Goal: Task Accomplishment & Management: Manage account settings

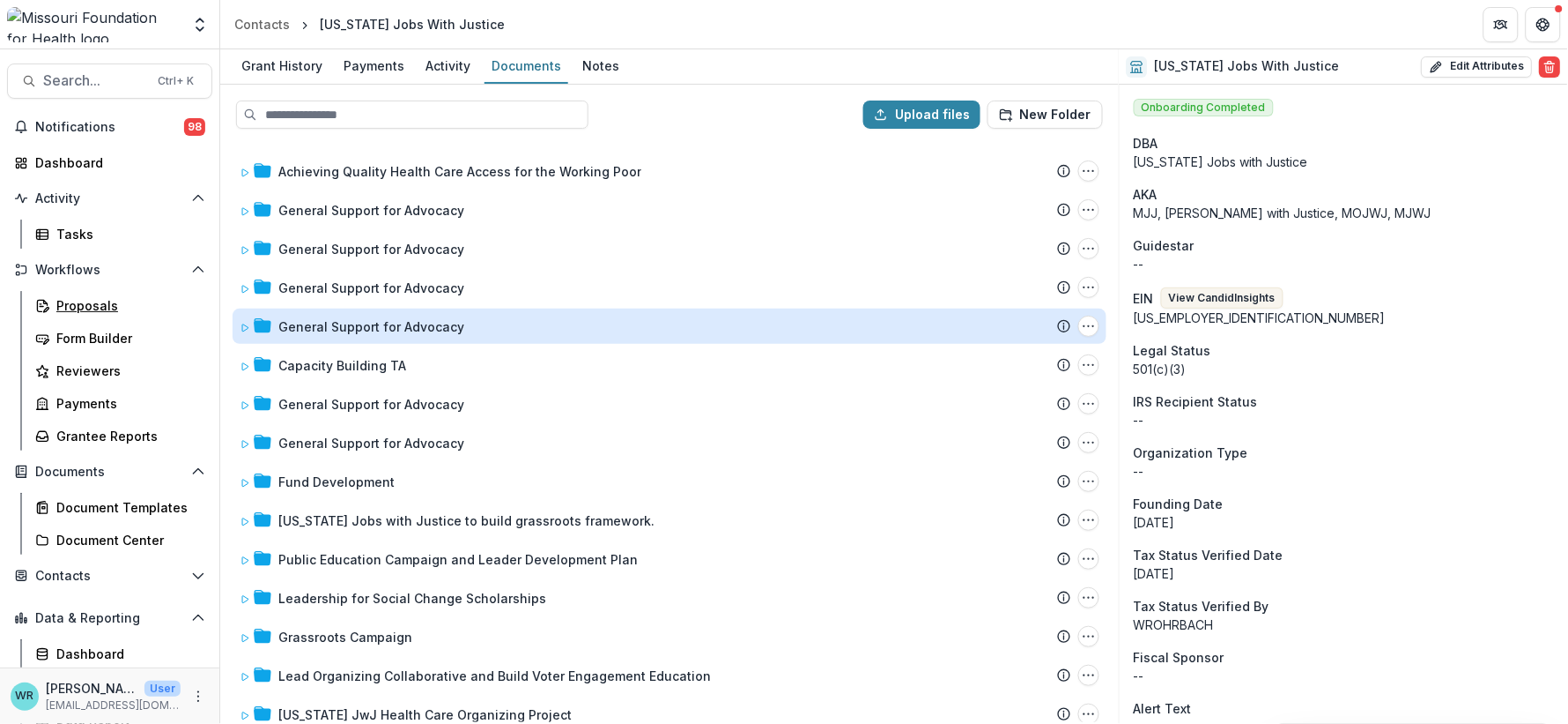
click at [90, 299] on div "Proposals" at bounding box center [127, 306] width 141 height 19
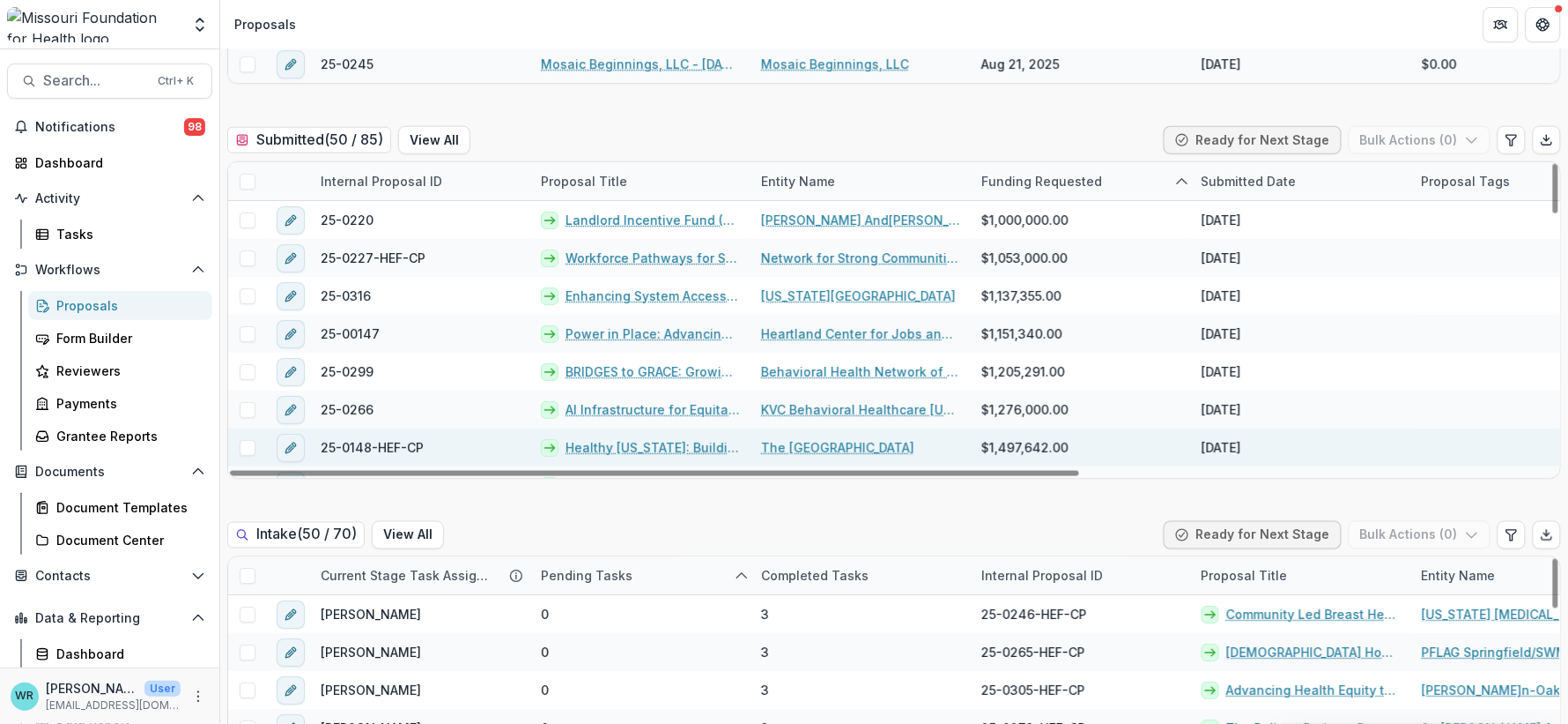
scroll to position [489, 0]
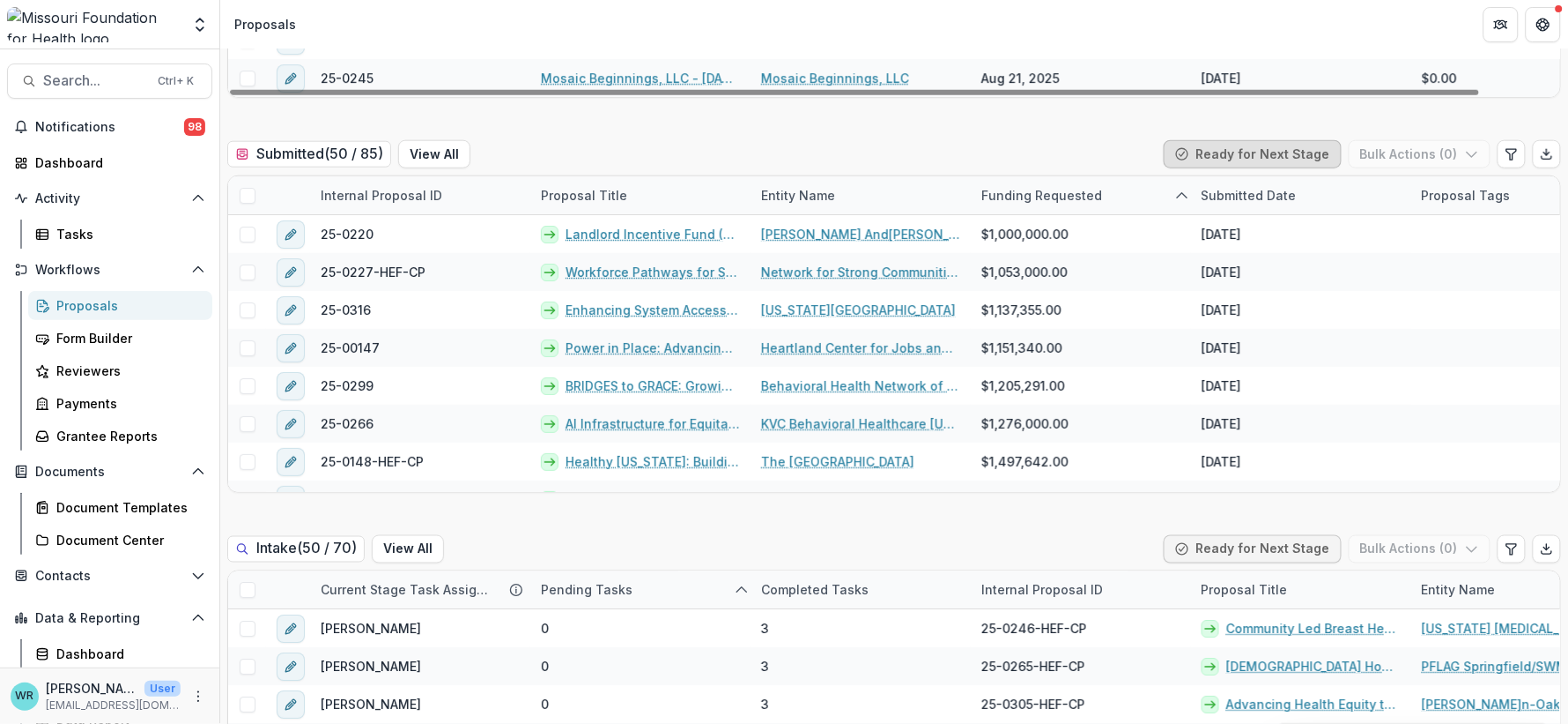
click at [1296, 146] on button "Ready for Next Stage" at bounding box center [1252, 154] width 178 height 28
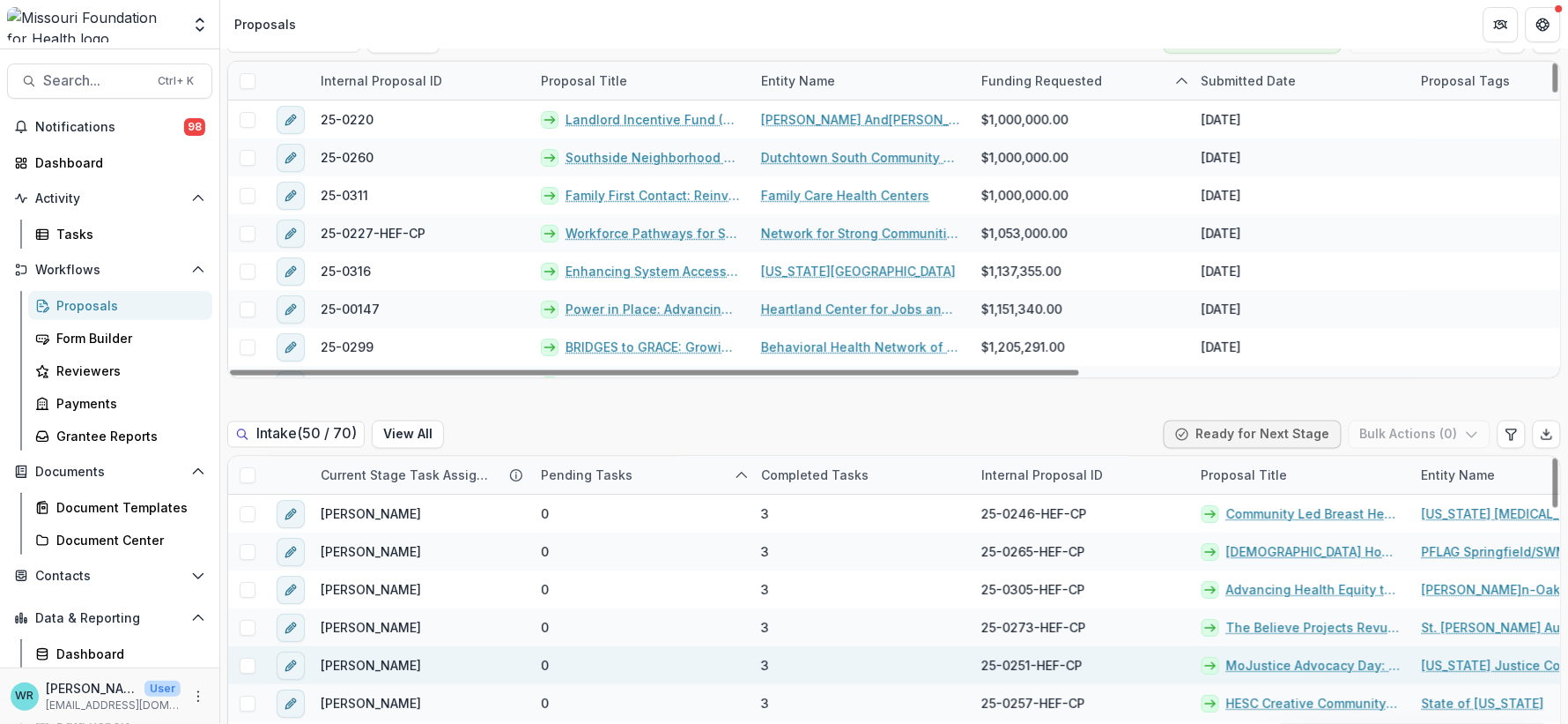
scroll to position [783, 0]
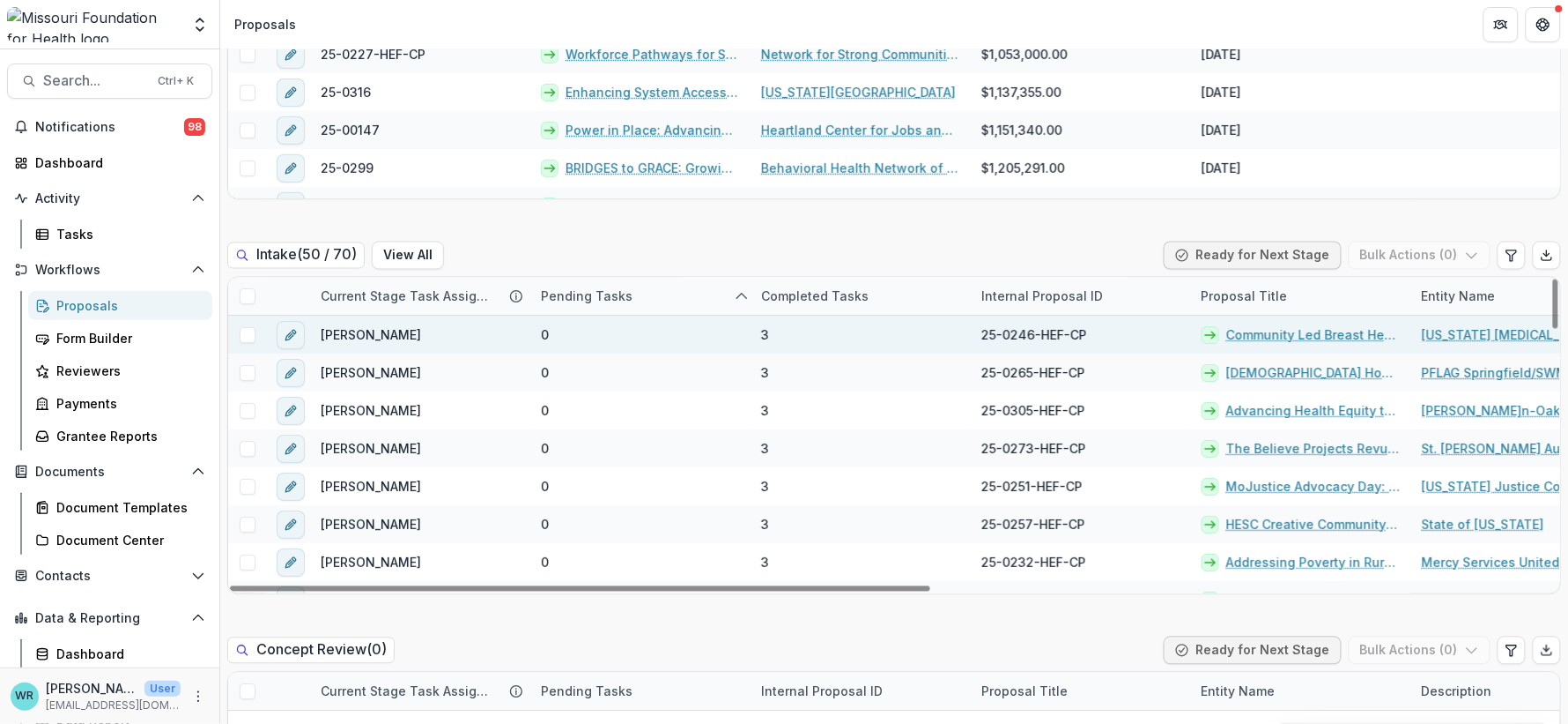
drag, startPoint x: 1445, startPoint y: 297, endPoint x: 1044, endPoint y: 329, distance: 402.3
click at [1035, 332] on div "Current Stage Task Assignees Pending Tasks Completed Tasks Internal Proposal ID…" at bounding box center [893, 435] width 1332 height 315
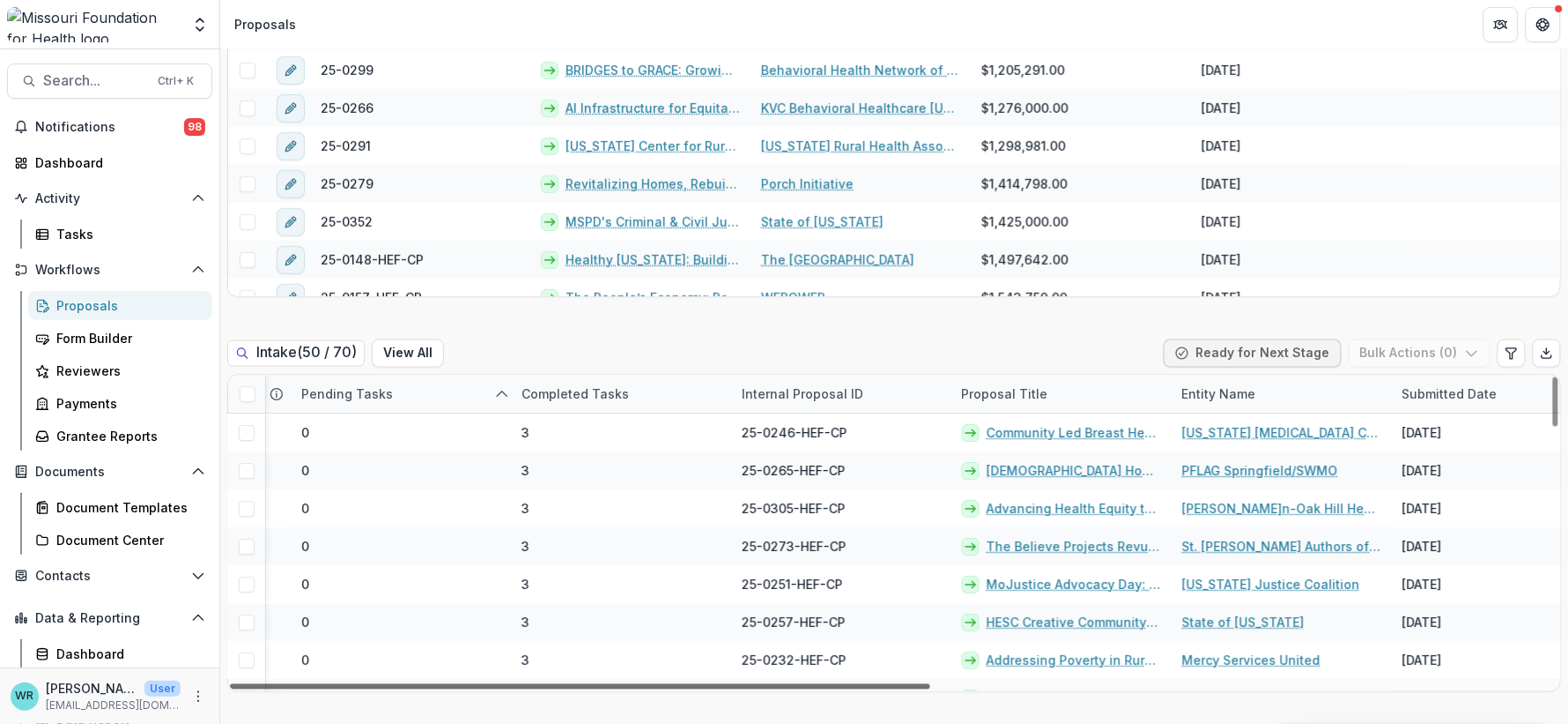
scroll to position [0, 0]
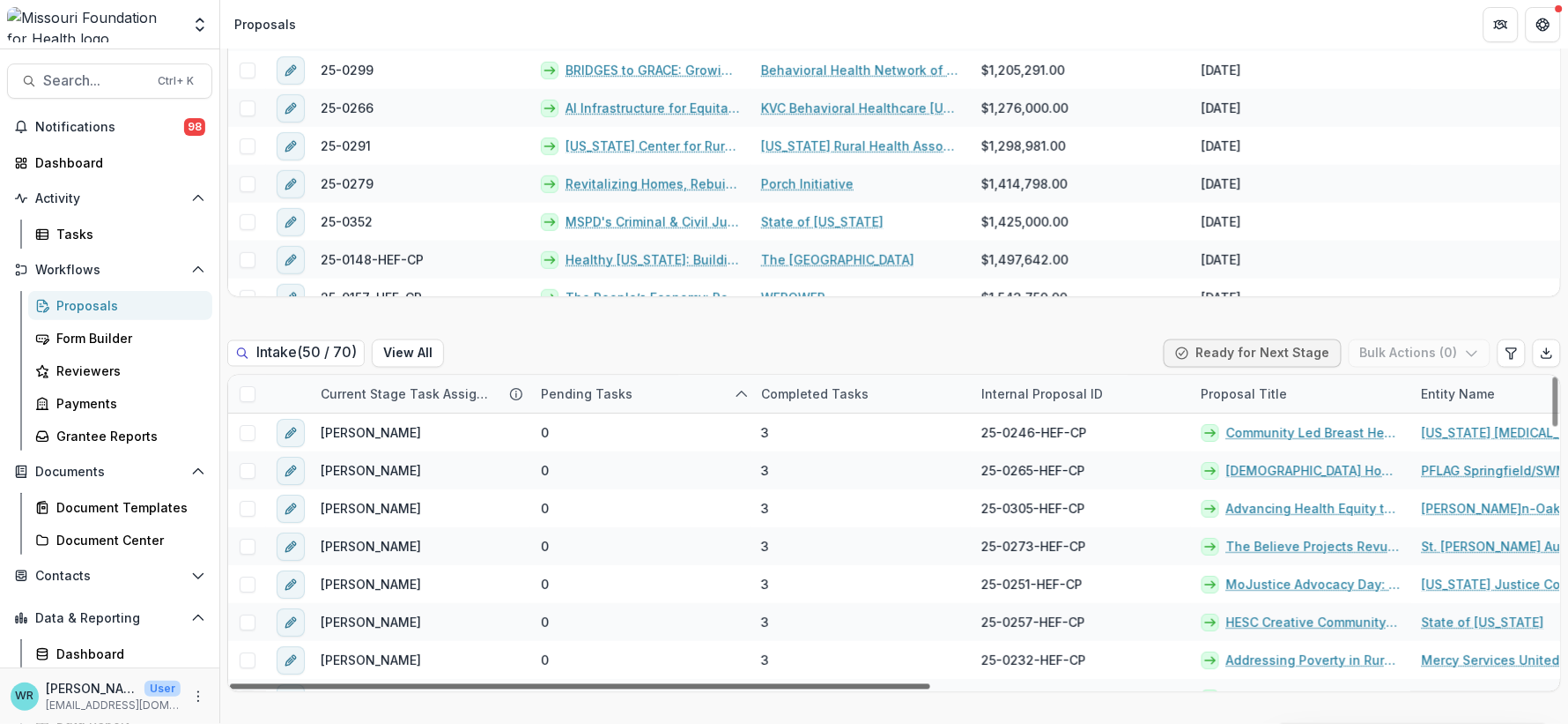
drag, startPoint x: 920, startPoint y: 684, endPoint x: 636, endPoint y: 677, distance: 284.1
click at [636, 684] on div at bounding box center [579, 686] width 700 height 5
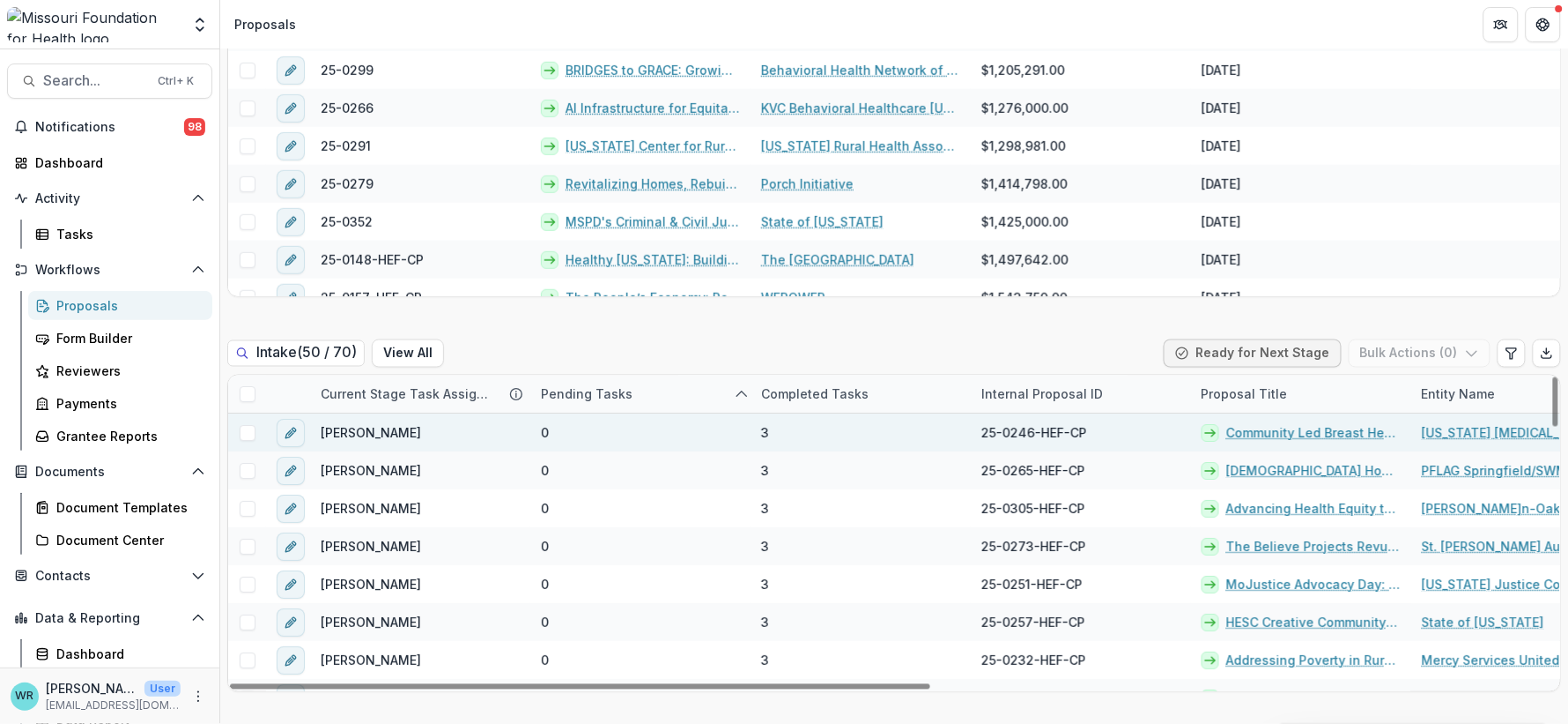
drag, startPoint x: 1473, startPoint y: 394, endPoint x: 1160, endPoint y: 421, distance: 314.2
click at [1132, 421] on div "Current Stage Task Assignees Pending Tasks Completed Tasks Internal Proposal ID…" at bounding box center [893, 532] width 1332 height 315
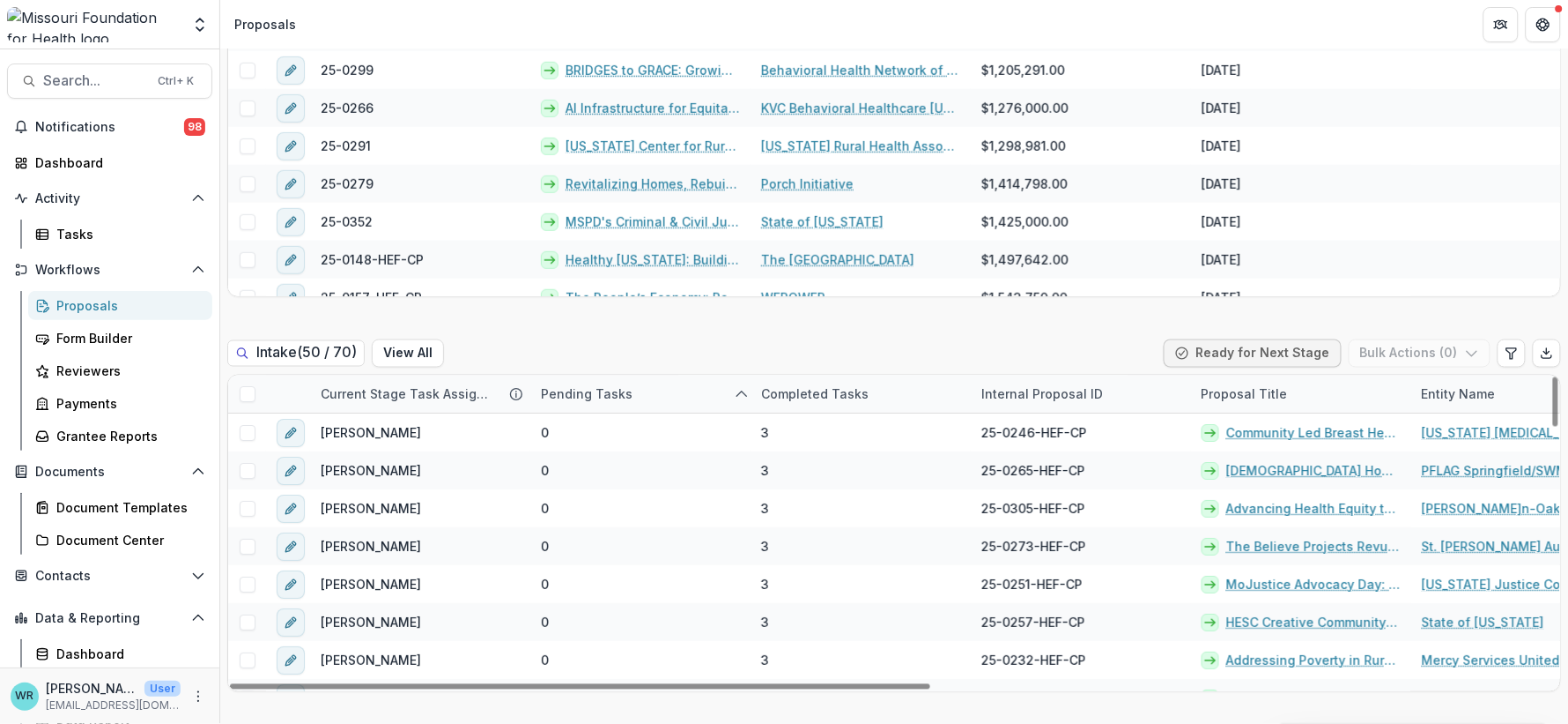
drag, startPoint x: 1447, startPoint y: 394, endPoint x: 1352, endPoint y: 398, distance: 95.1
click at [1352, 398] on div "Current Stage Task Assignees Pending Tasks Completed Tasks Internal Proposal ID…" at bounding box center [1480, 394] width 2505 height 38
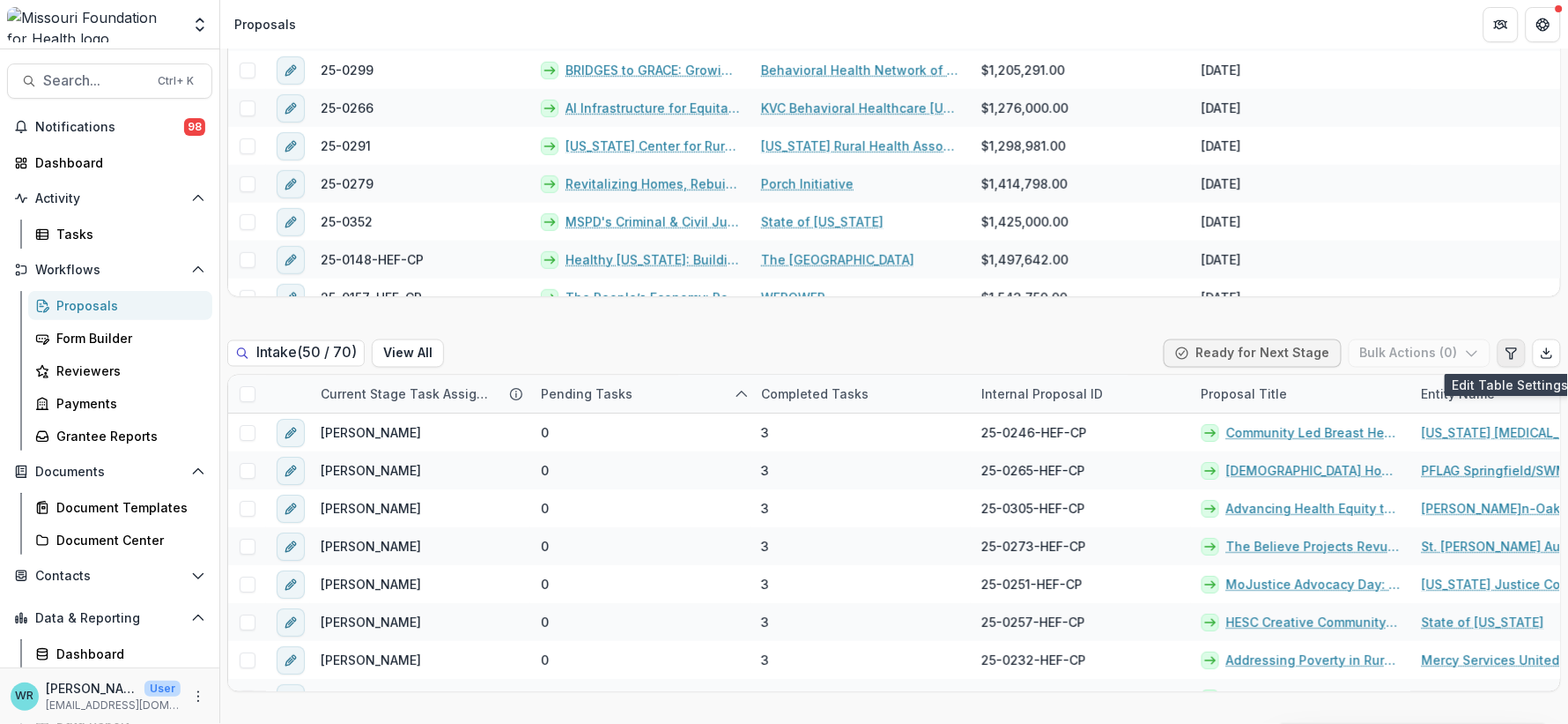
click at [1505, 354] on icon "Edit table settings" at bounding box center [1512, 354] width 14 height 14
select select "******"
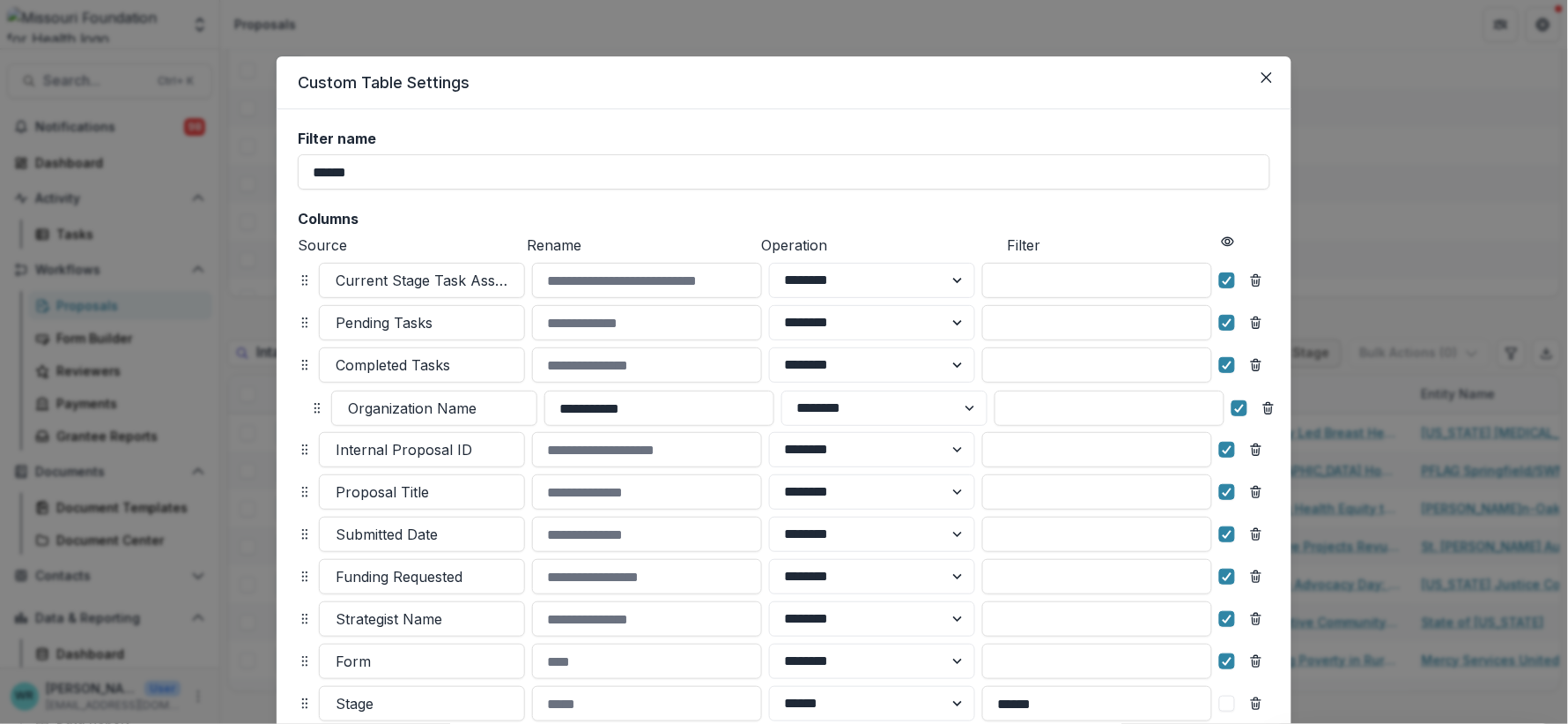
drag, startPoint x: 298, startPoint y: 491, endPoint x: 311, endPoint y: 408, distance: 84.0
click at [311, 408] on icon at bounding box center [317, 408] width 14 height 14
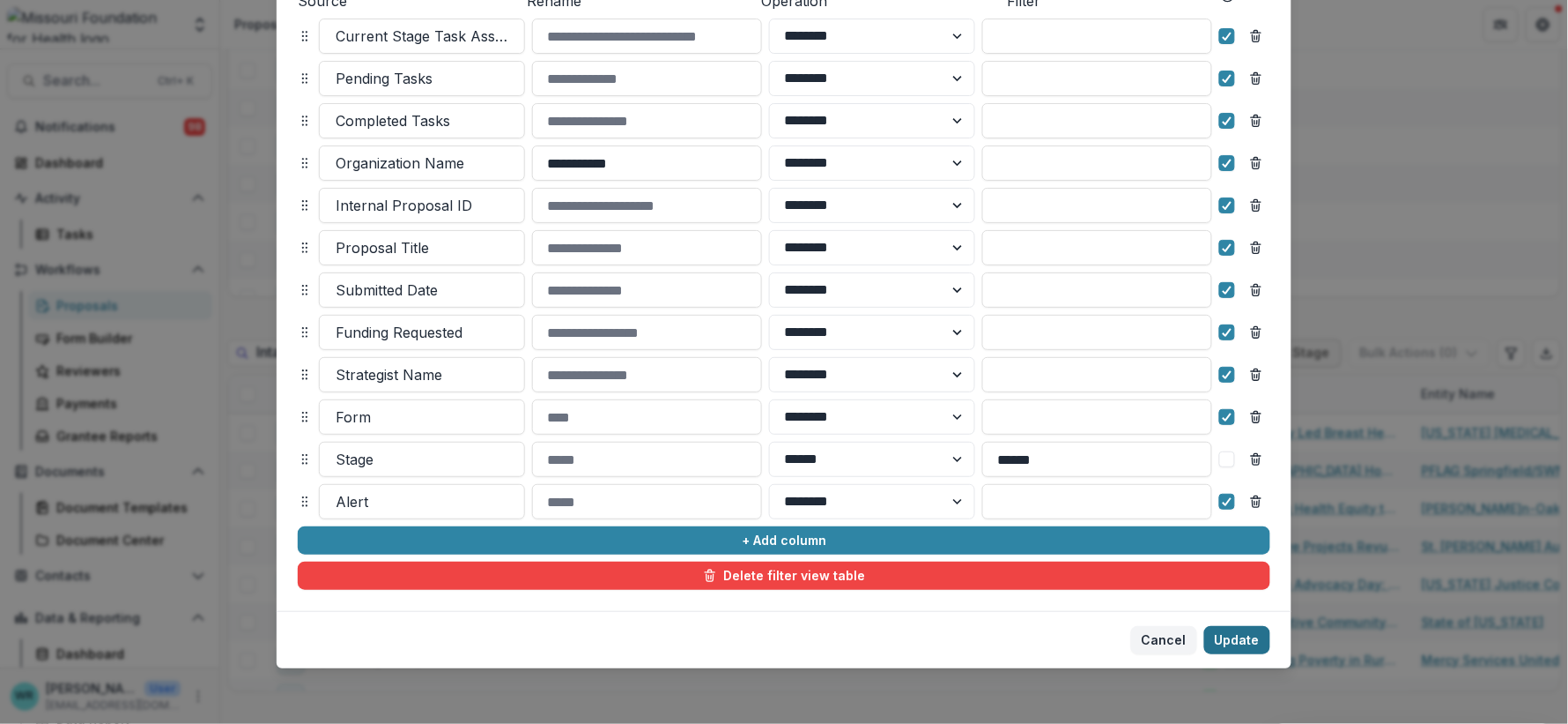
click at [1241, 640] on button "Update" at bounding box center [1237, 640] width 66 height 28
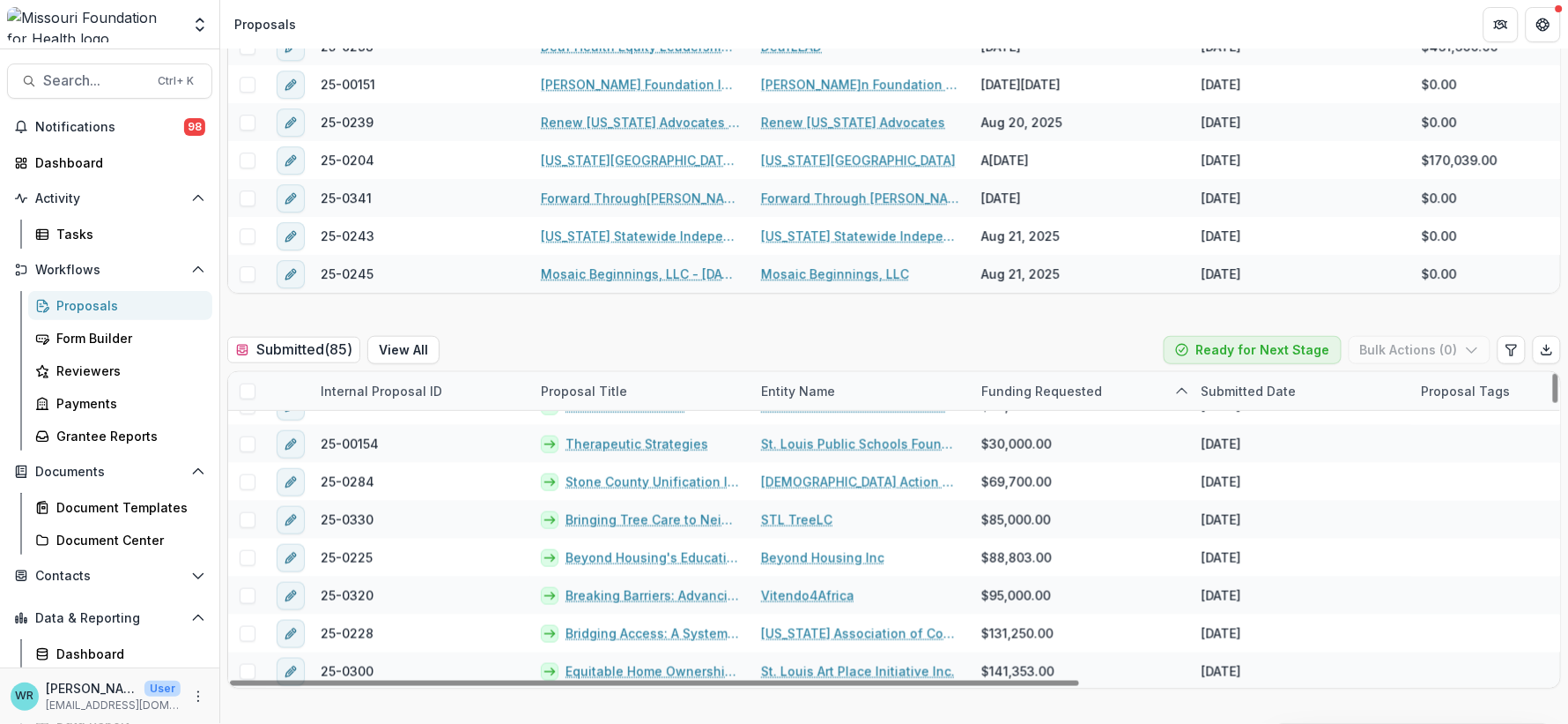
scroll to position [783, 0]
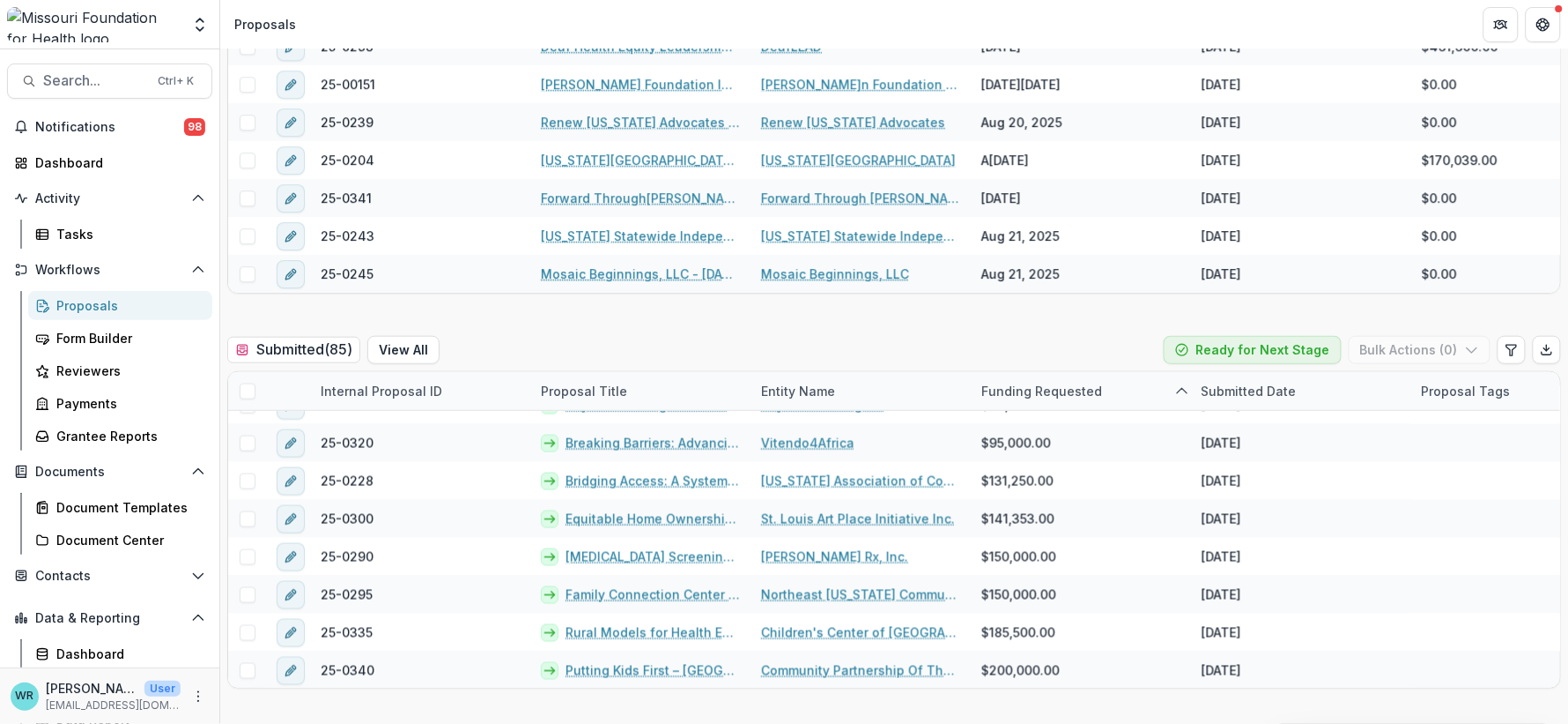
drag, startPoint x: 1568, startPoint y: 212, endPoint x: 1568, endPoint y: 231, distance: 19.0
click at [1568, 231] on div "Concept Paper New Proposal Assigned to me Stages Draft 46 Submitted 85 Intake 7…" at bounding box center [893, 386] width 1348 height 675
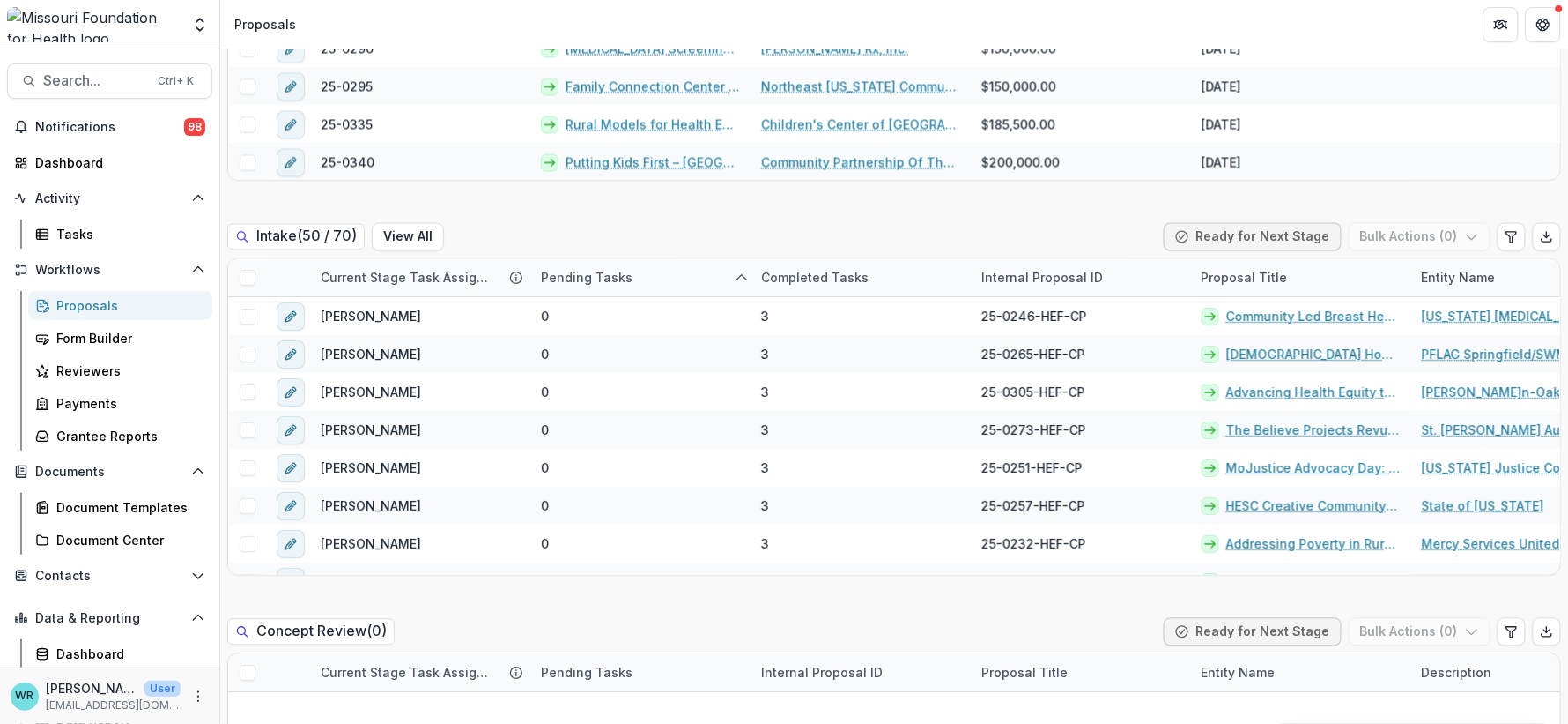
scroll to position [825, 0]
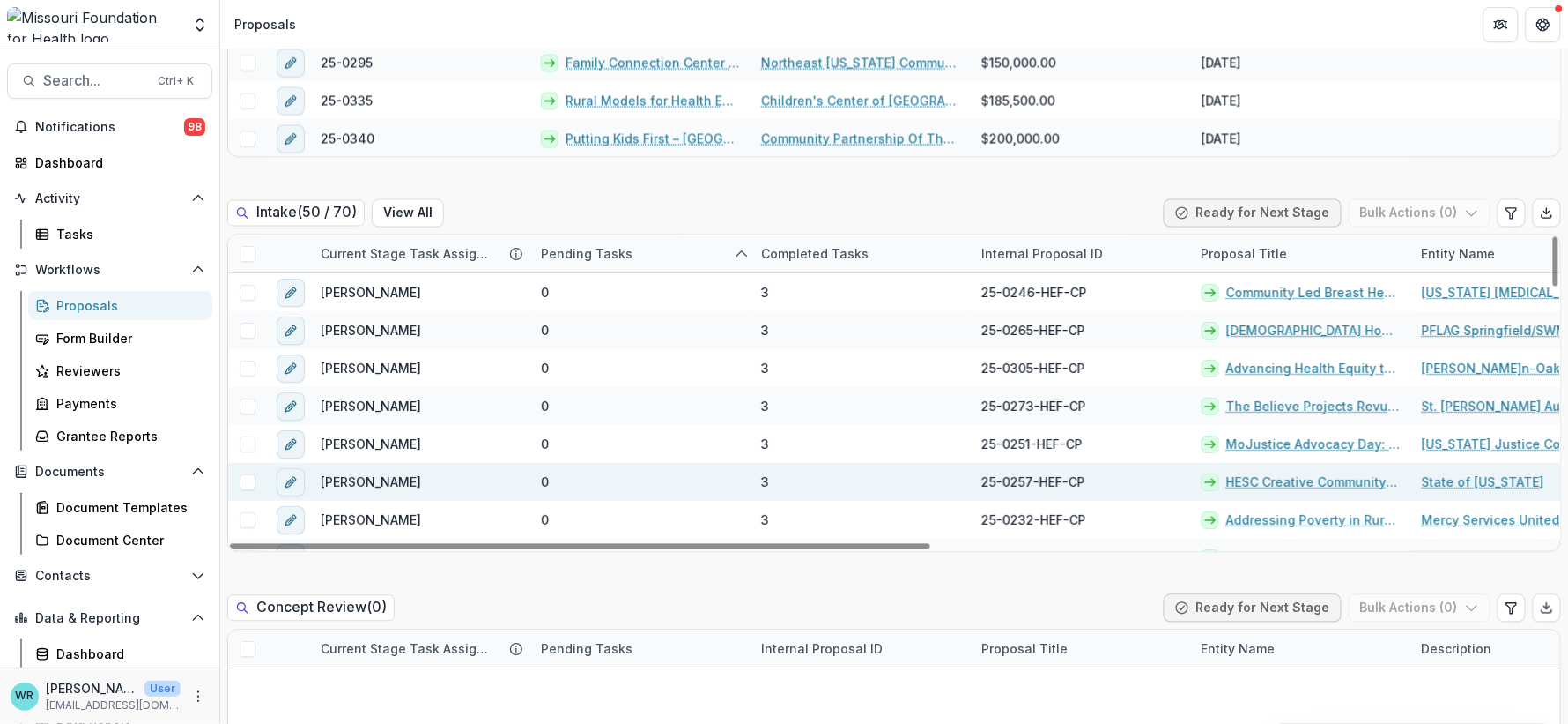
click at [245, 486] on span at bounding box center [247, 483] width 16 height 16
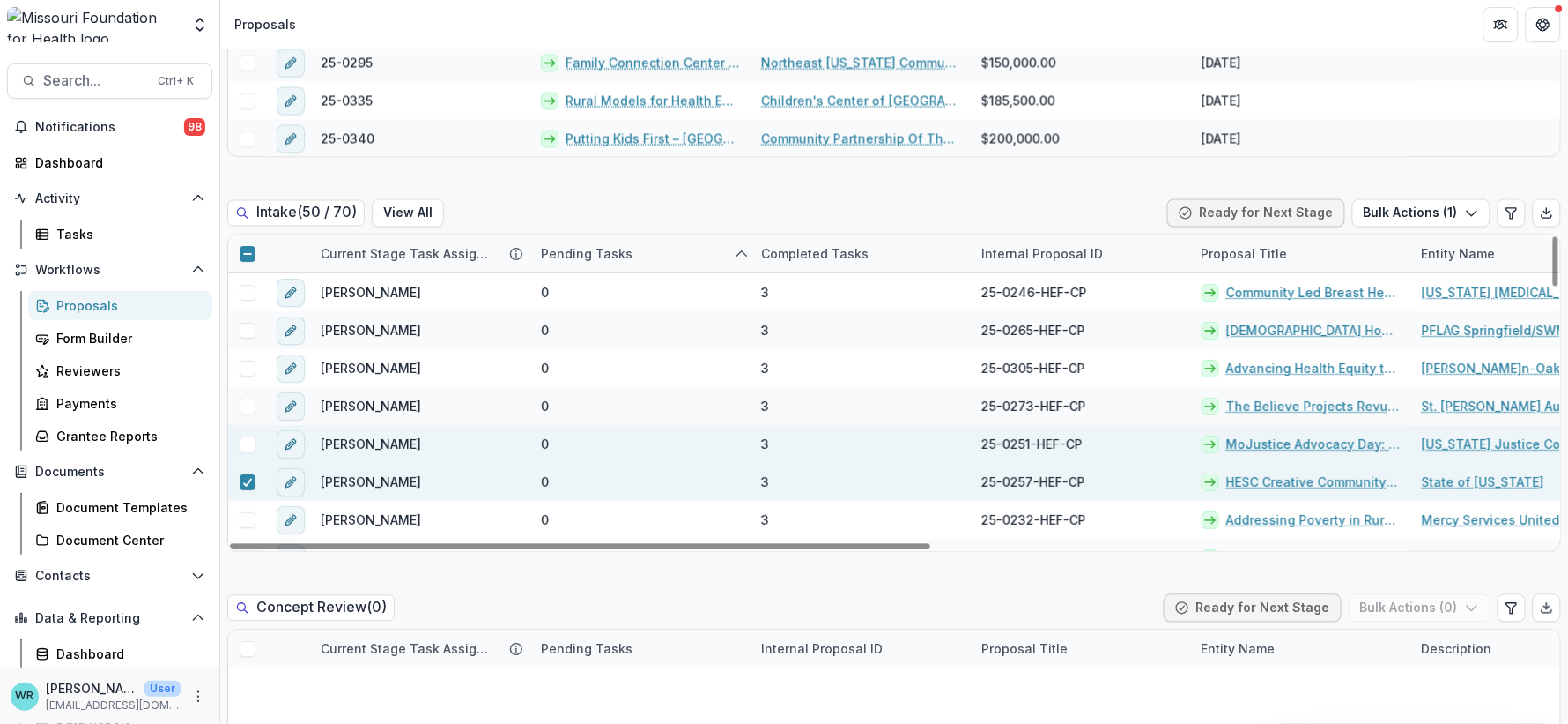
click at [243, 448] on span at bounding box center [247, 445] width 16 height 16
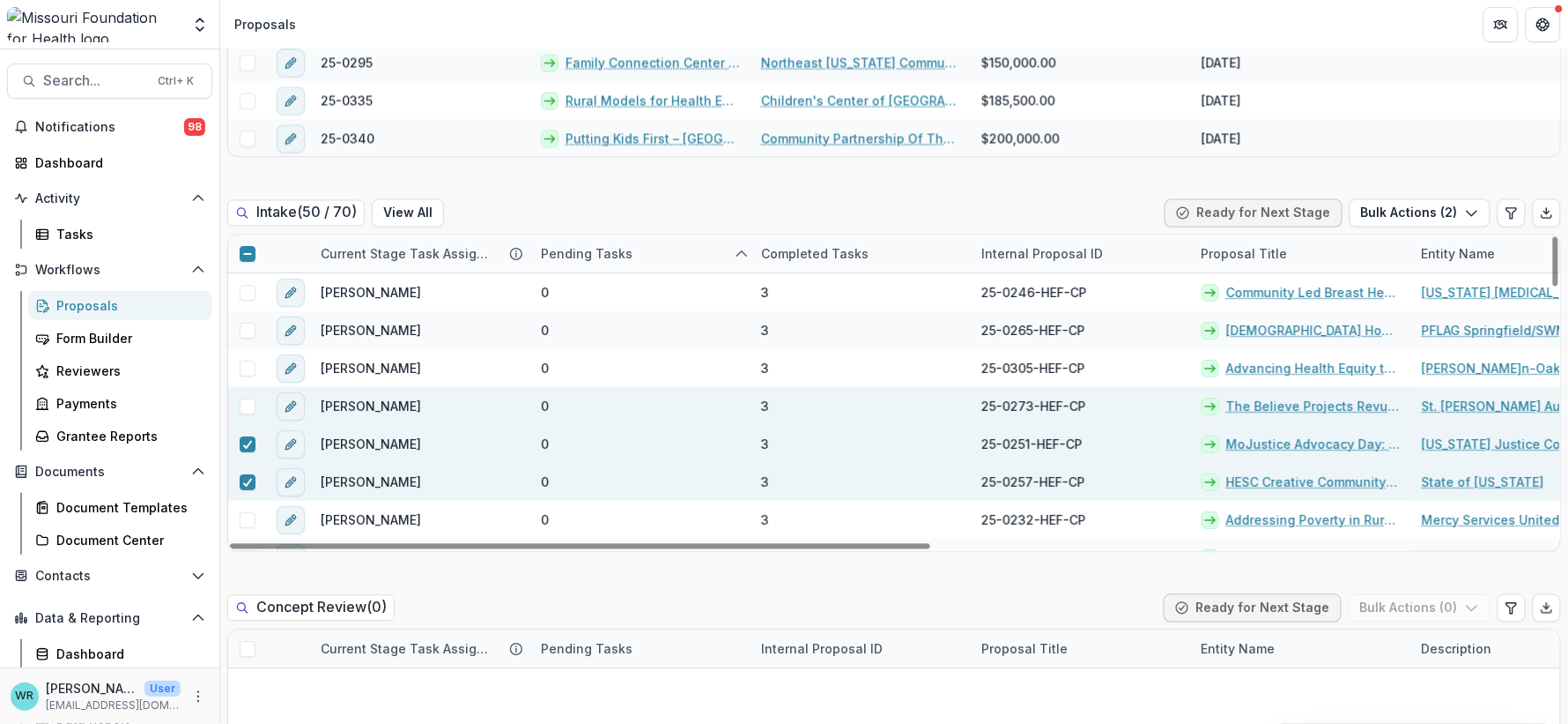
click at [251, 403] on span at bounding box center [247, 408] width 16 height 16
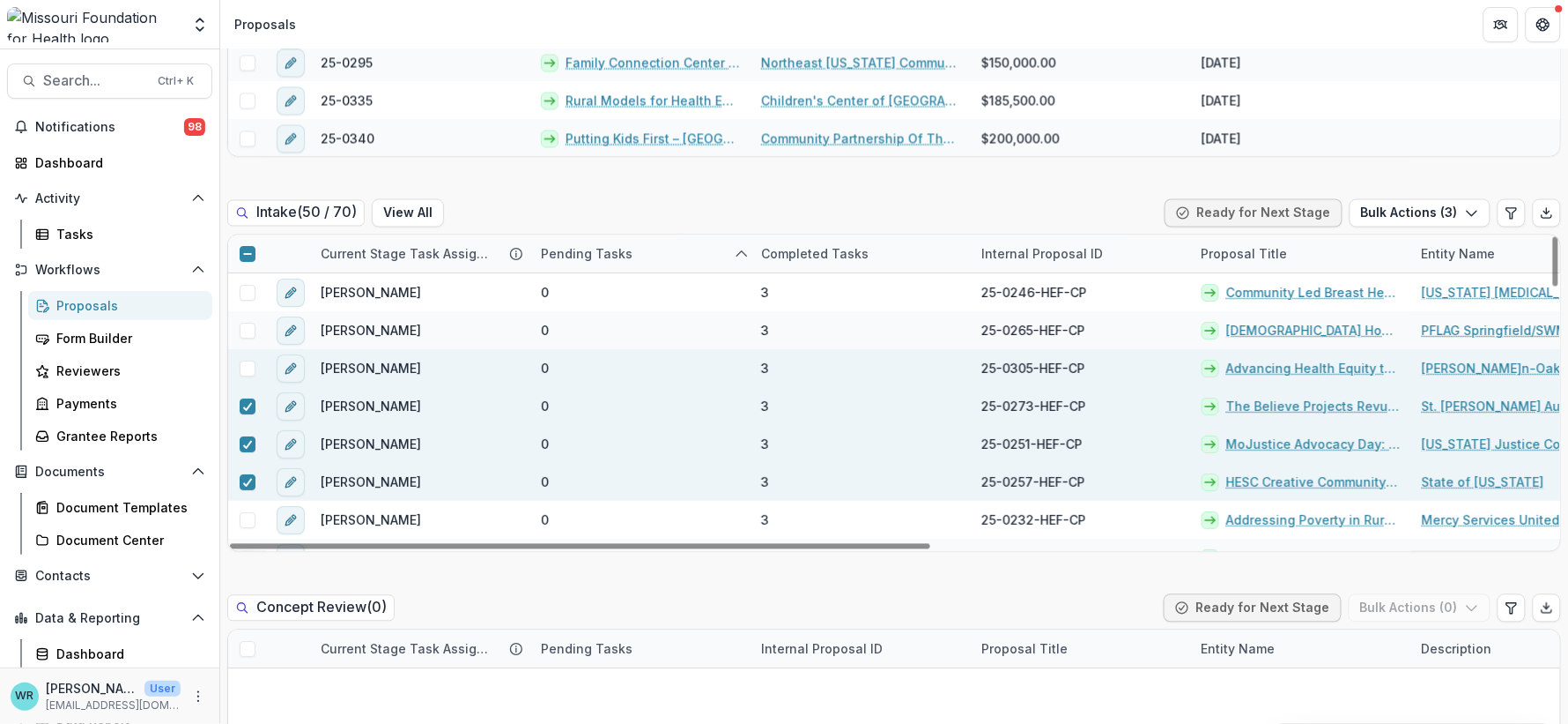
click at [244, 372] on span at bounding box center [247, 369] width 16 height 16
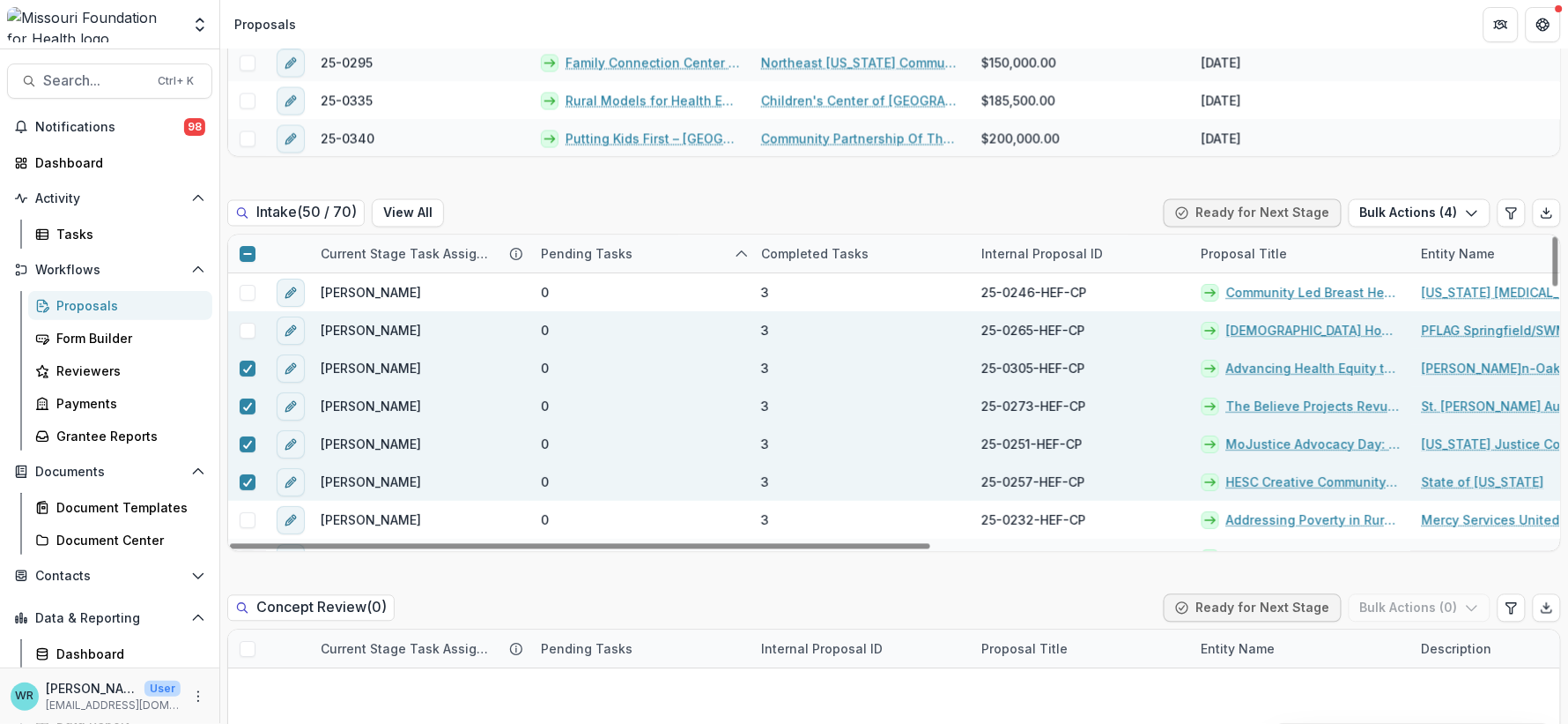
click at [243, 331] on span at bounding box center [247, 331] width 16 height 16
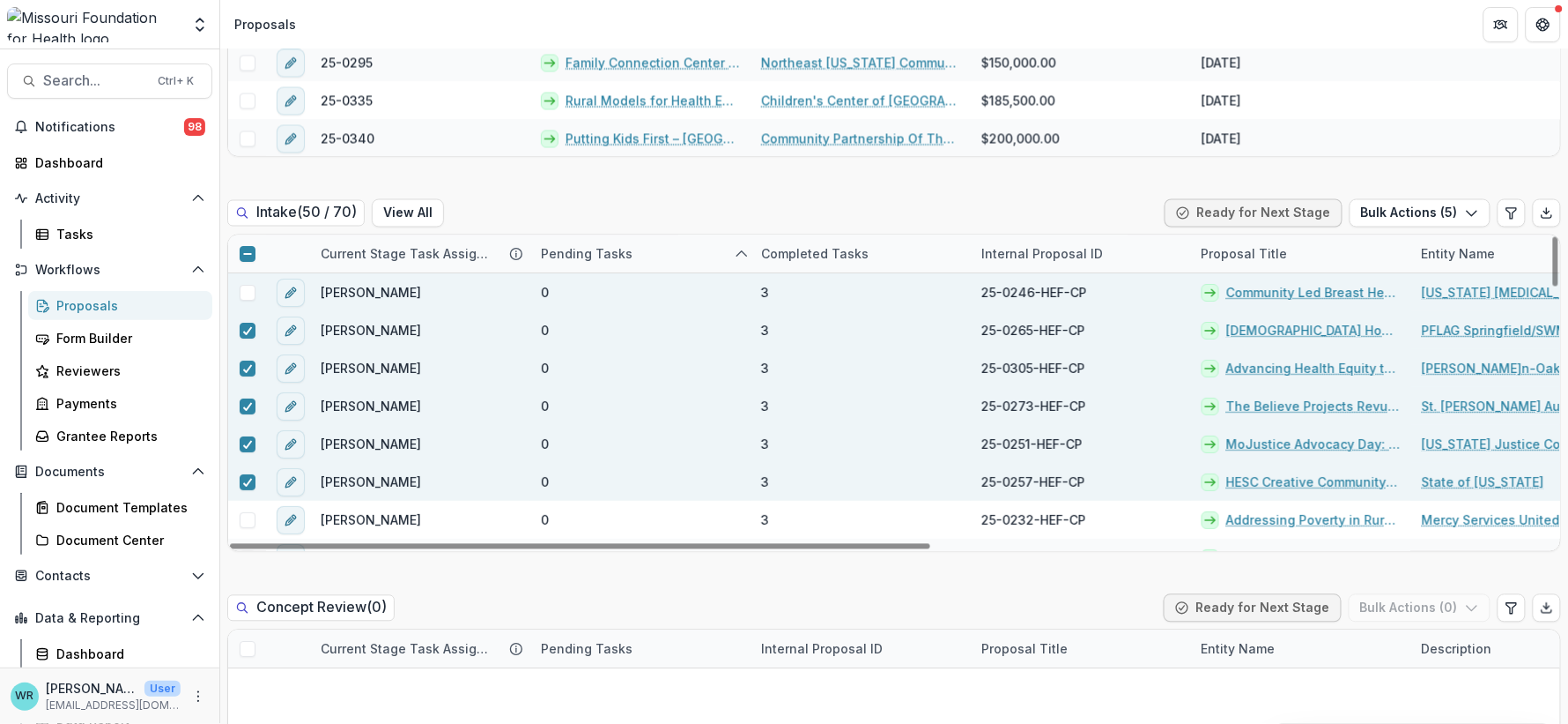
click at [250, 296] on span at bounding box center [247, 294] width 16 height 16
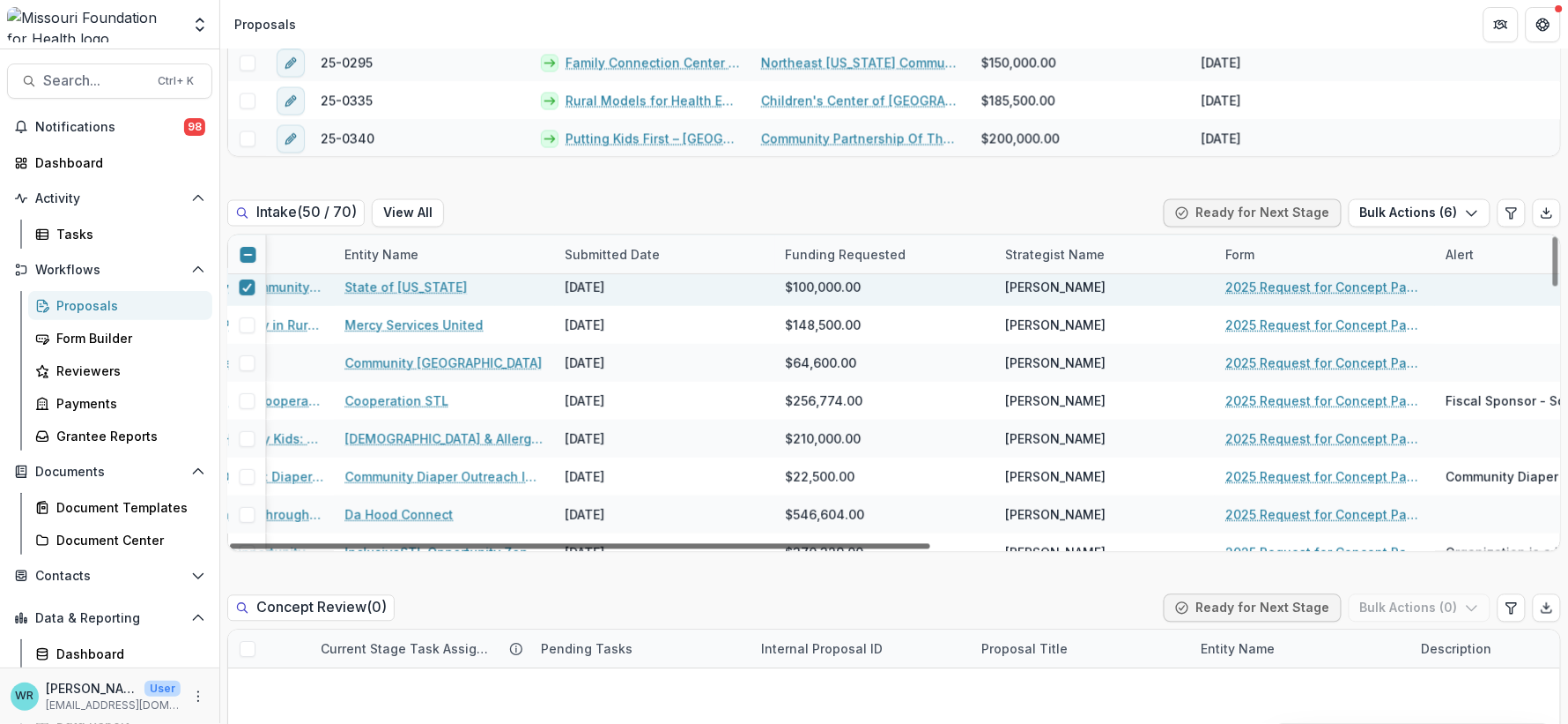
scroll to position [195, 1176]
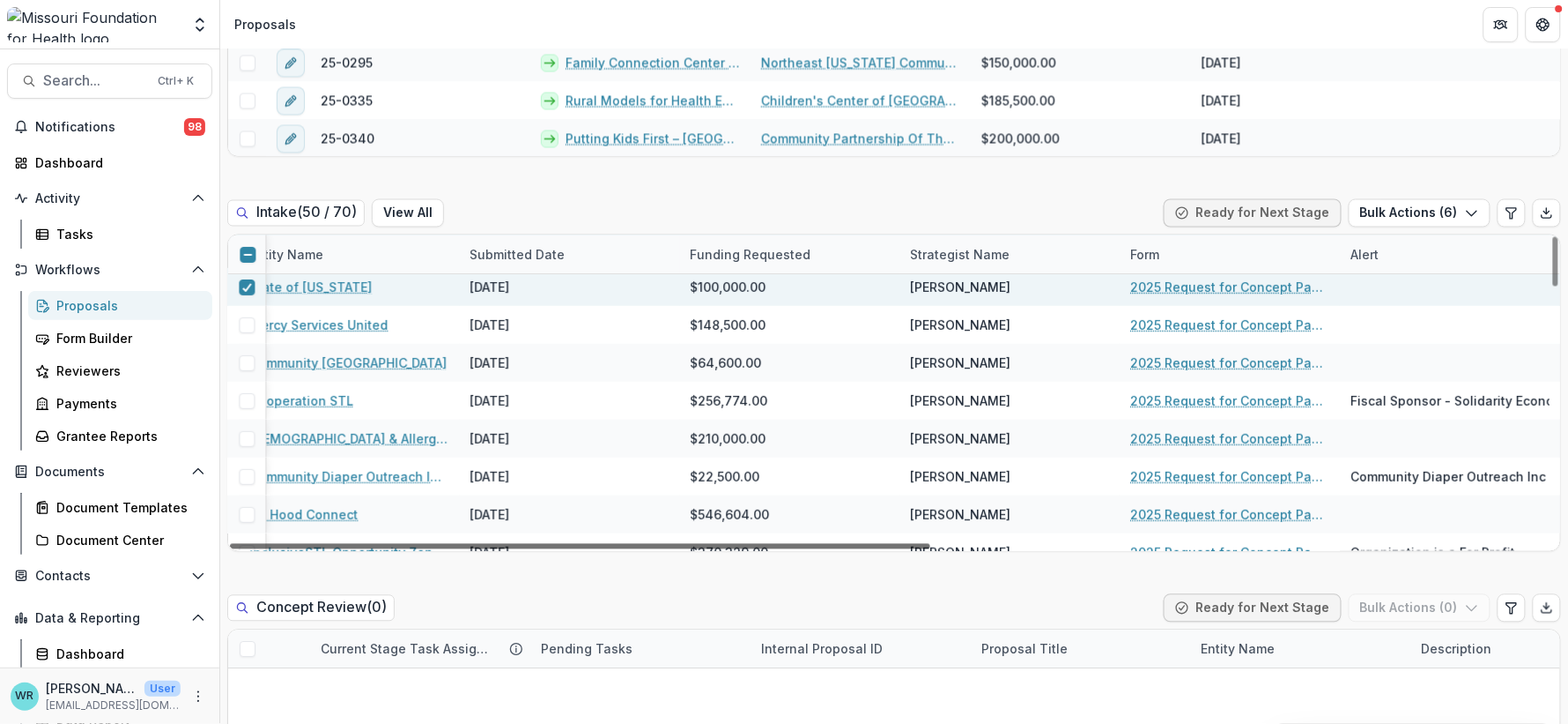
drag, startPoint x: 860, startPoint y: 544, endPoint x: 1601, endPoint y: 598, distance: 743.0
click at [931, 549] on div at bounding box center [579, 546] width 700 height 5
click at [1516, 211] on button "Edit table settings" at bounding box center [1512, 213] width 28 height 28
select select "******"
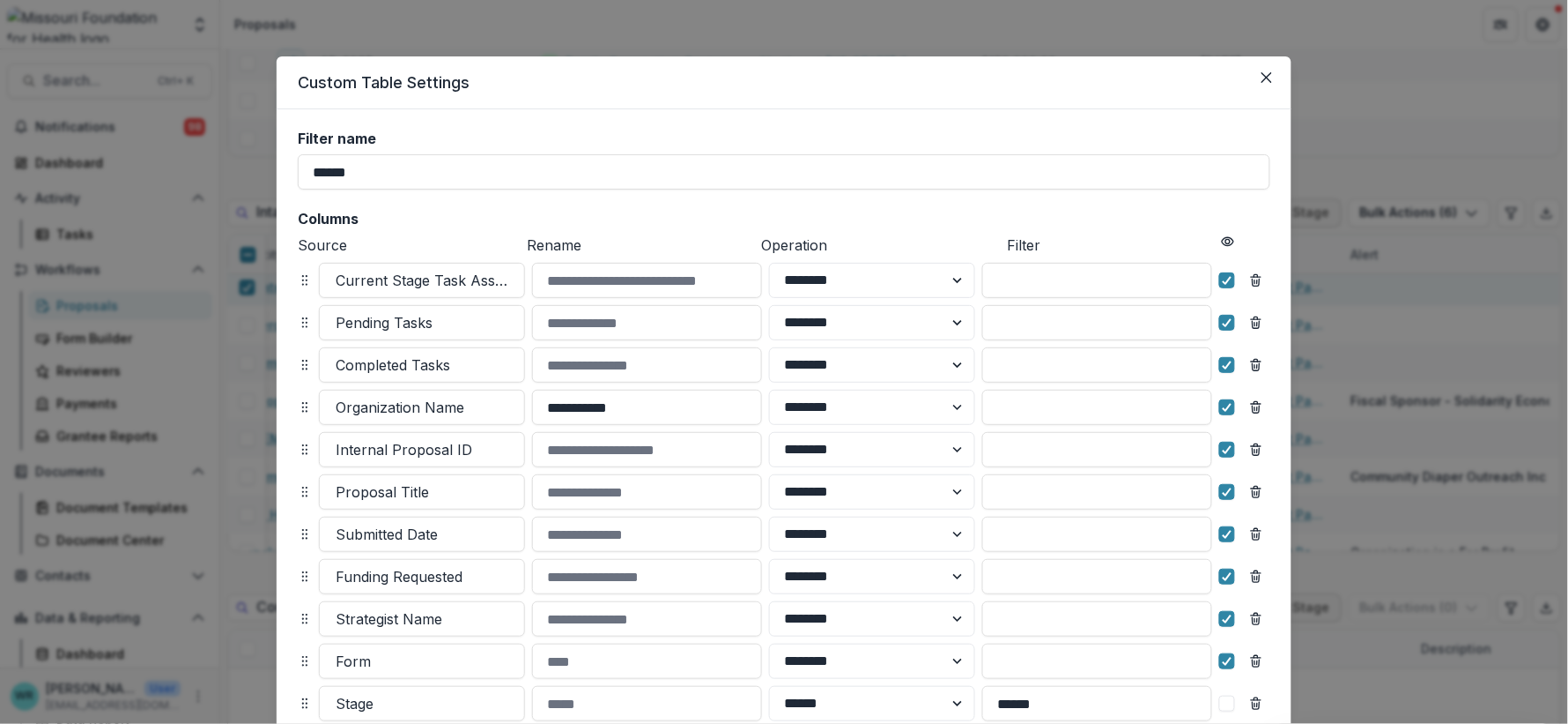
scroll to position [245, 0]
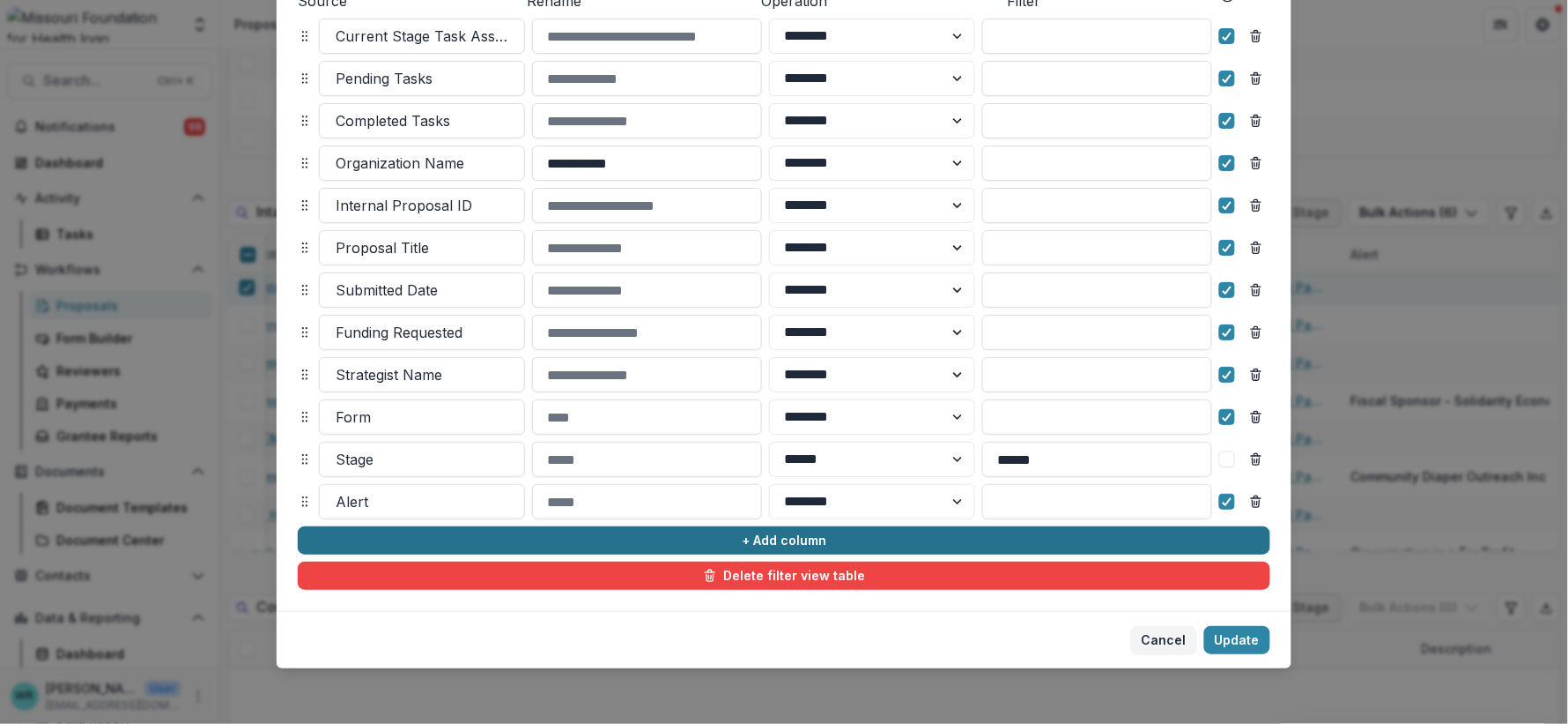
click at [862, 532] on button "+ Add column" at bounding box center [784, 540] width 973 height 28
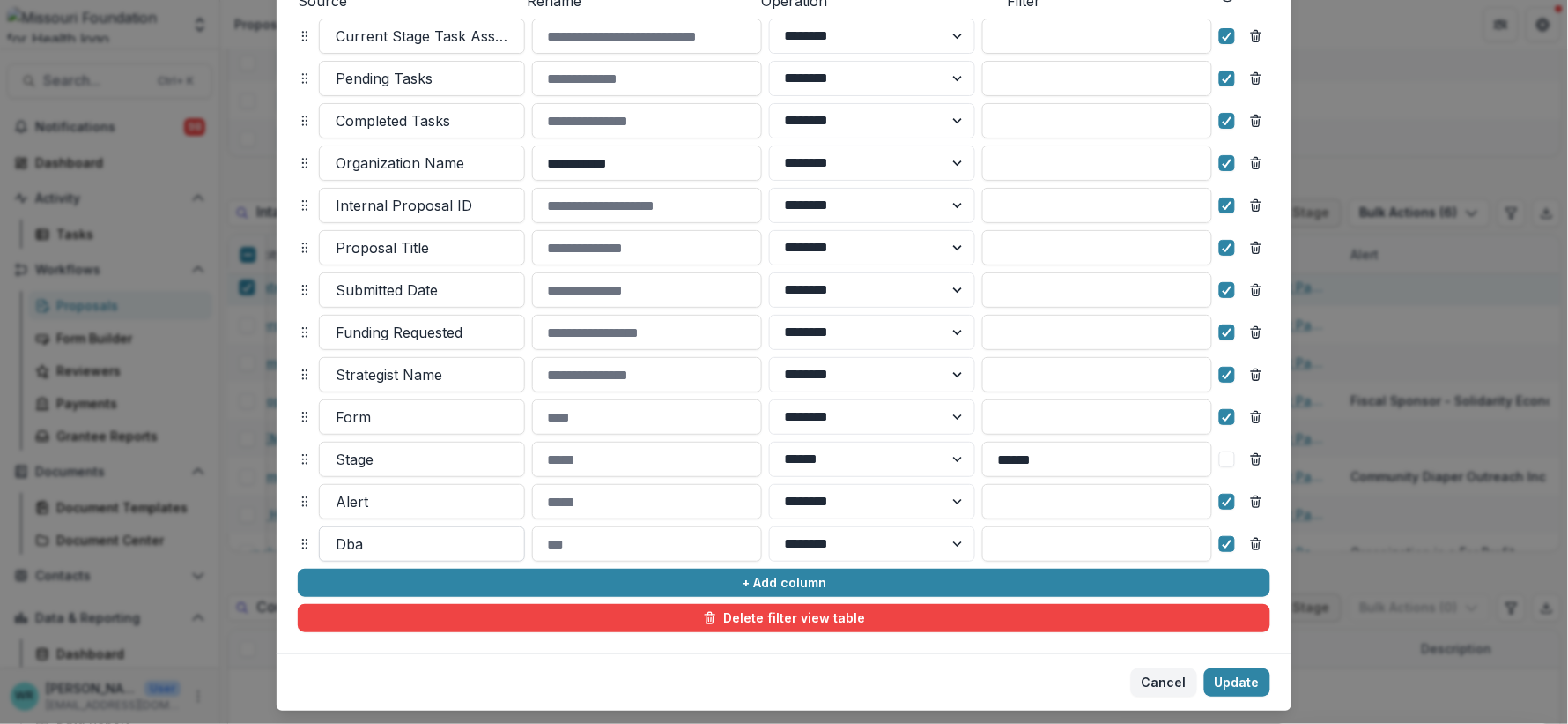
drag, startPoint x: 413, startPoint y: 553, endPoint x: 369, endPoint y: 545, distance: 44.7
click at [413, 552] on div at bounding box center [422, 543] width 173 height 25
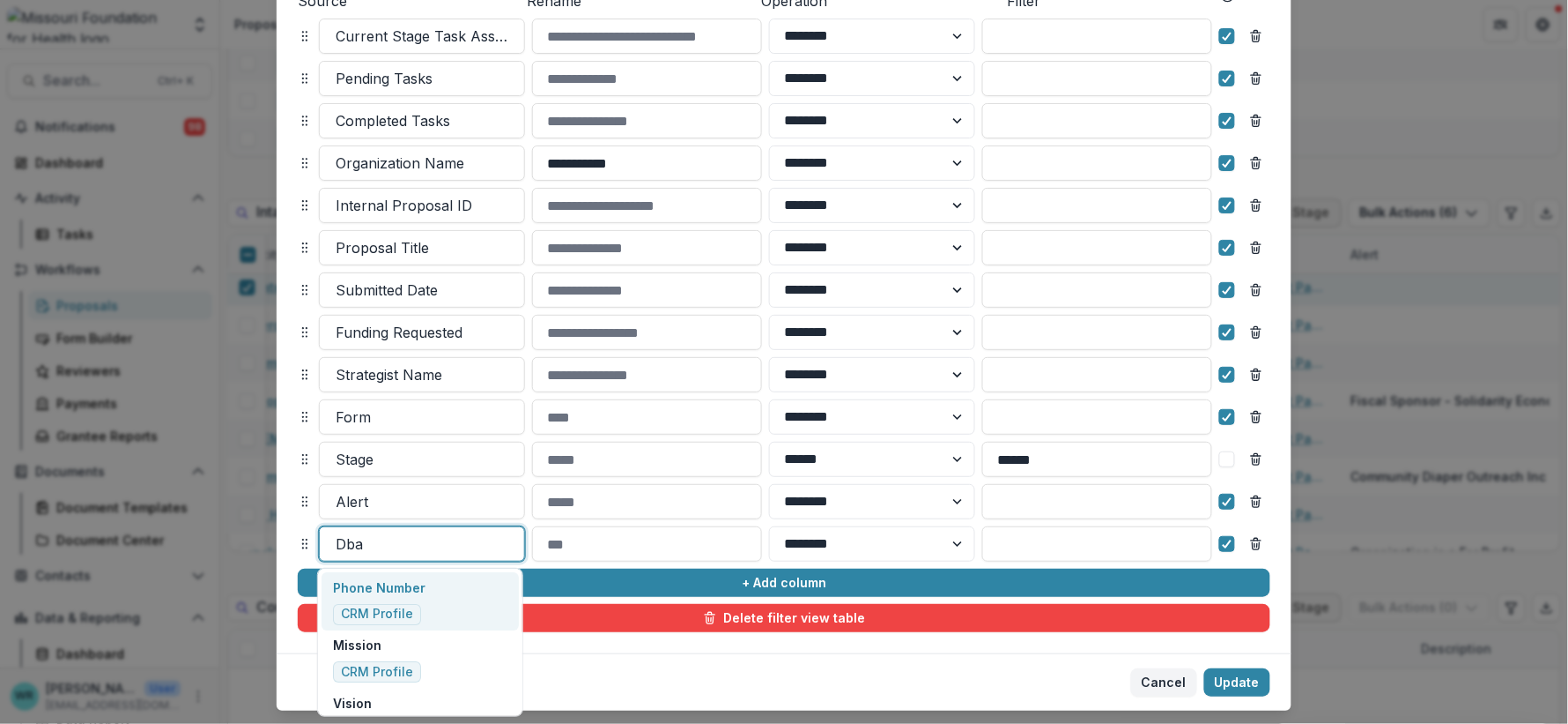
click at [369, 545] on div at bounding box center [422, 543] width 173 height 25
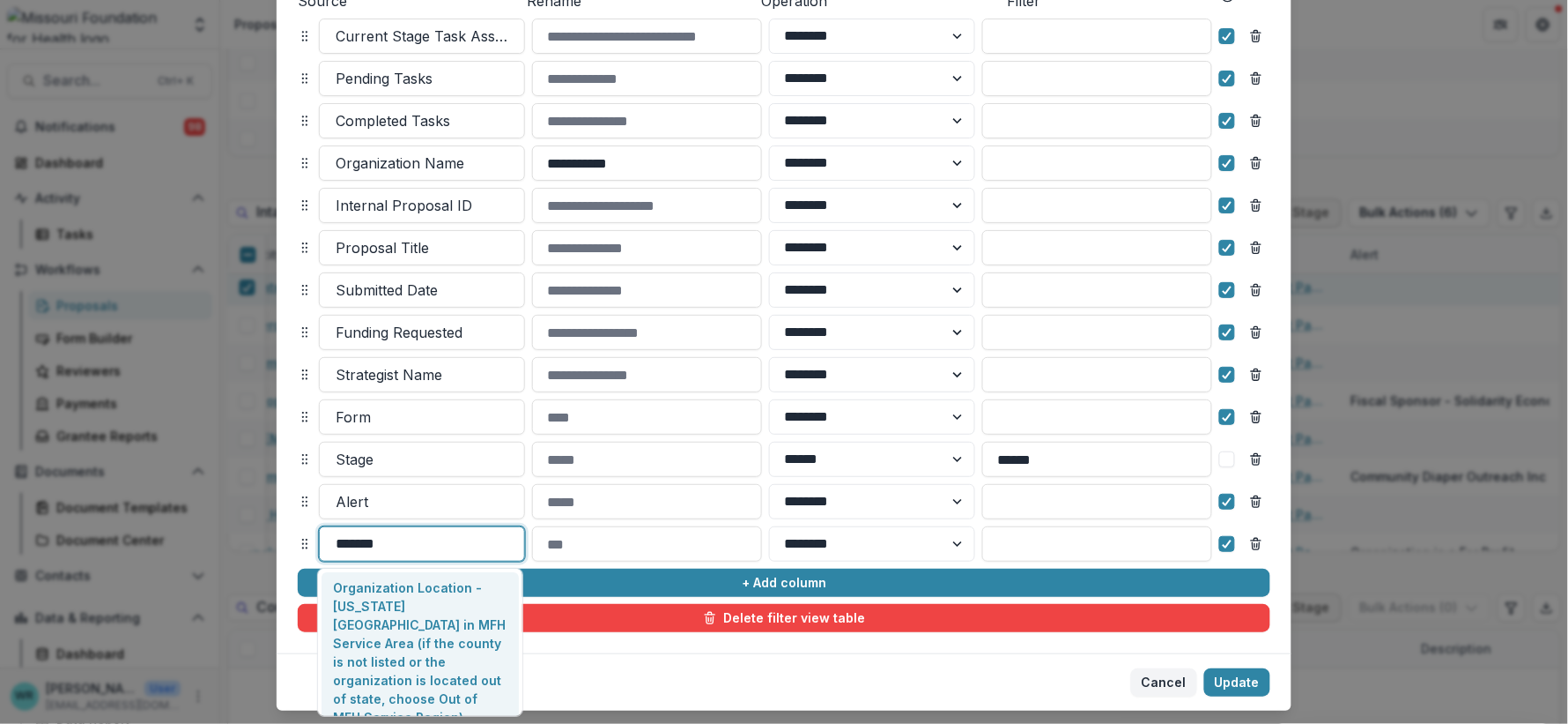
type input "********"
click at [417, 643] on p "Organization Location - [US_STATE][GEOGRAPHIC_DATA] in MFH Service Area (if the…" at bounding box center [420, 652] width 176 height 148
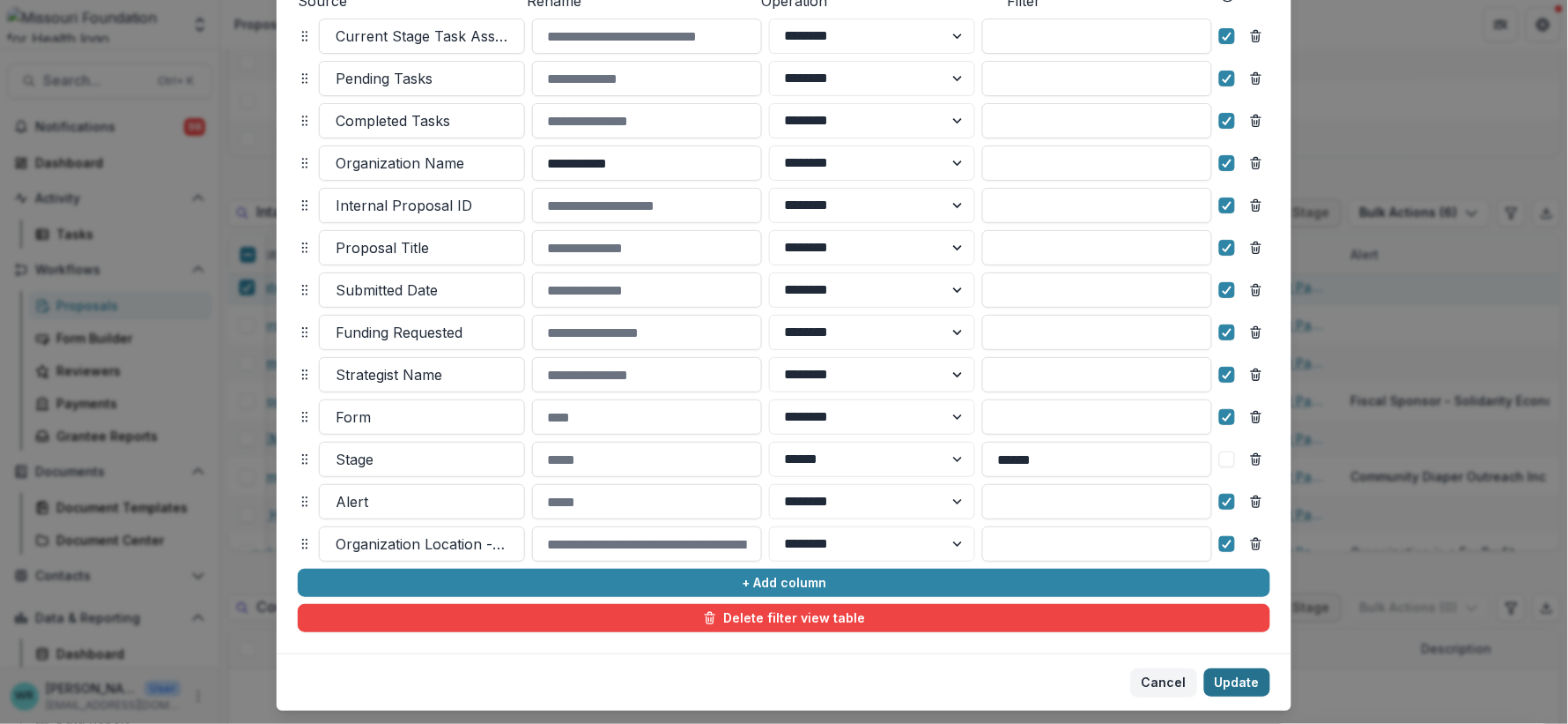
click at [1209, 684] on button "Update" at bounding box center [1237, 682] width 66 height 28
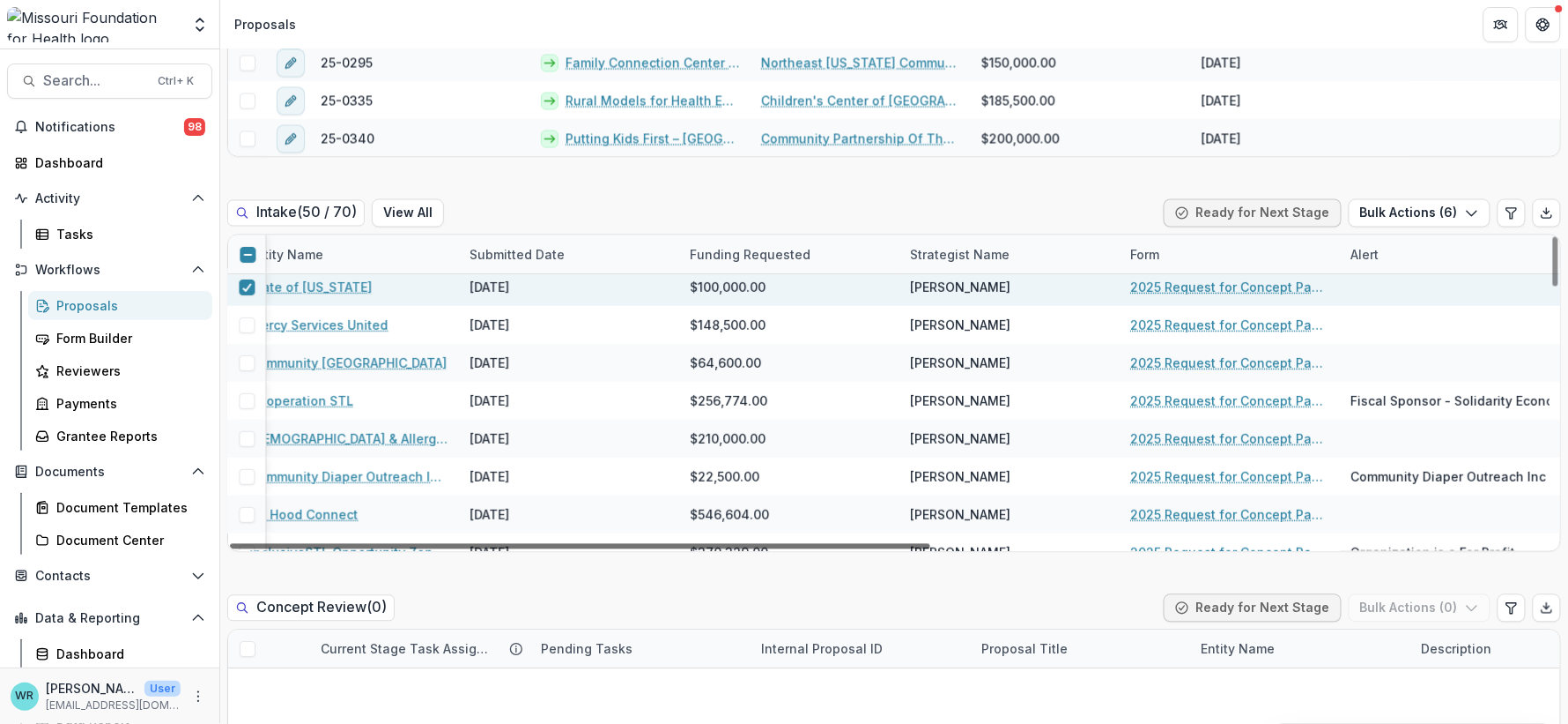
drag, startPoint x: 1229, startPoint y: 544, endPoint x: 1534, endPoint y: 567, distance: 305.9
click at [931, 549] on div at bounding box center [579, 546] width 700 height 5
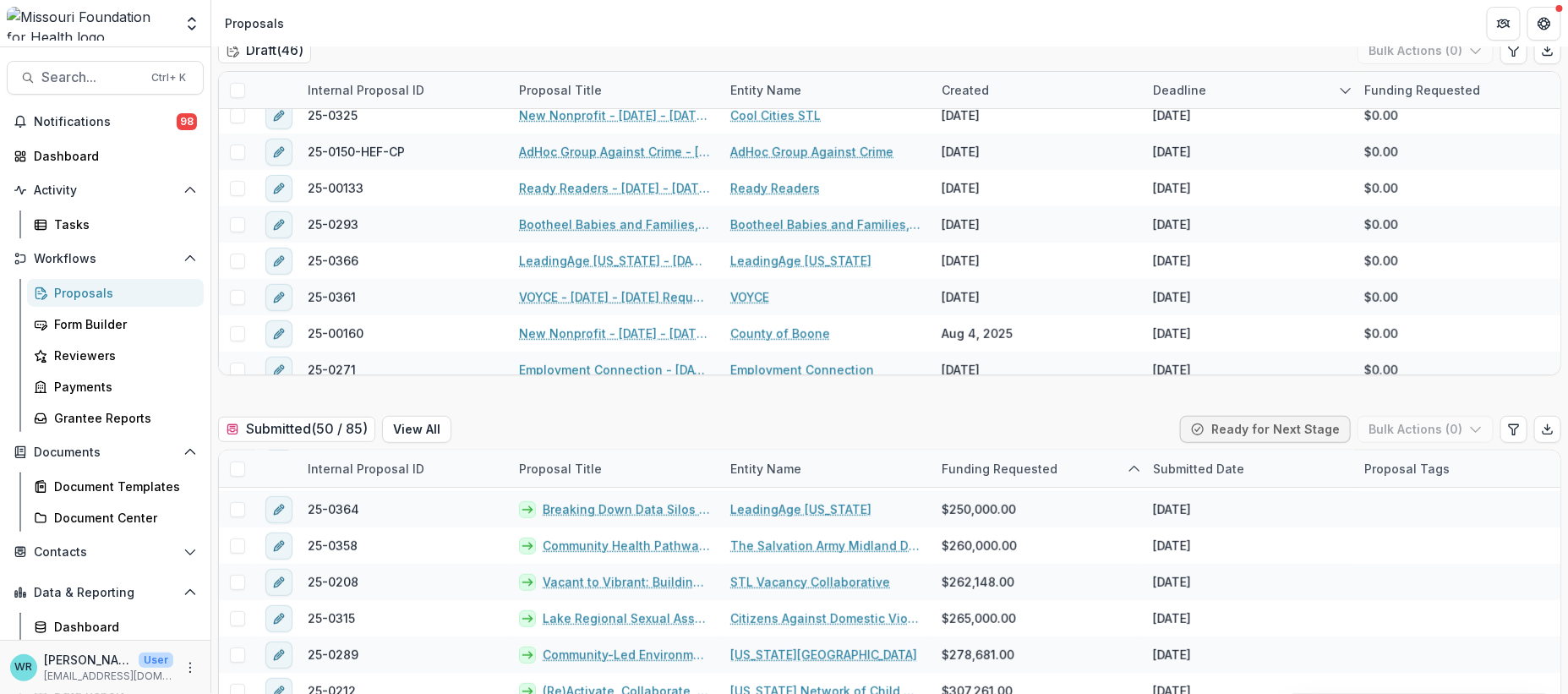
scroll to position [153, 0]
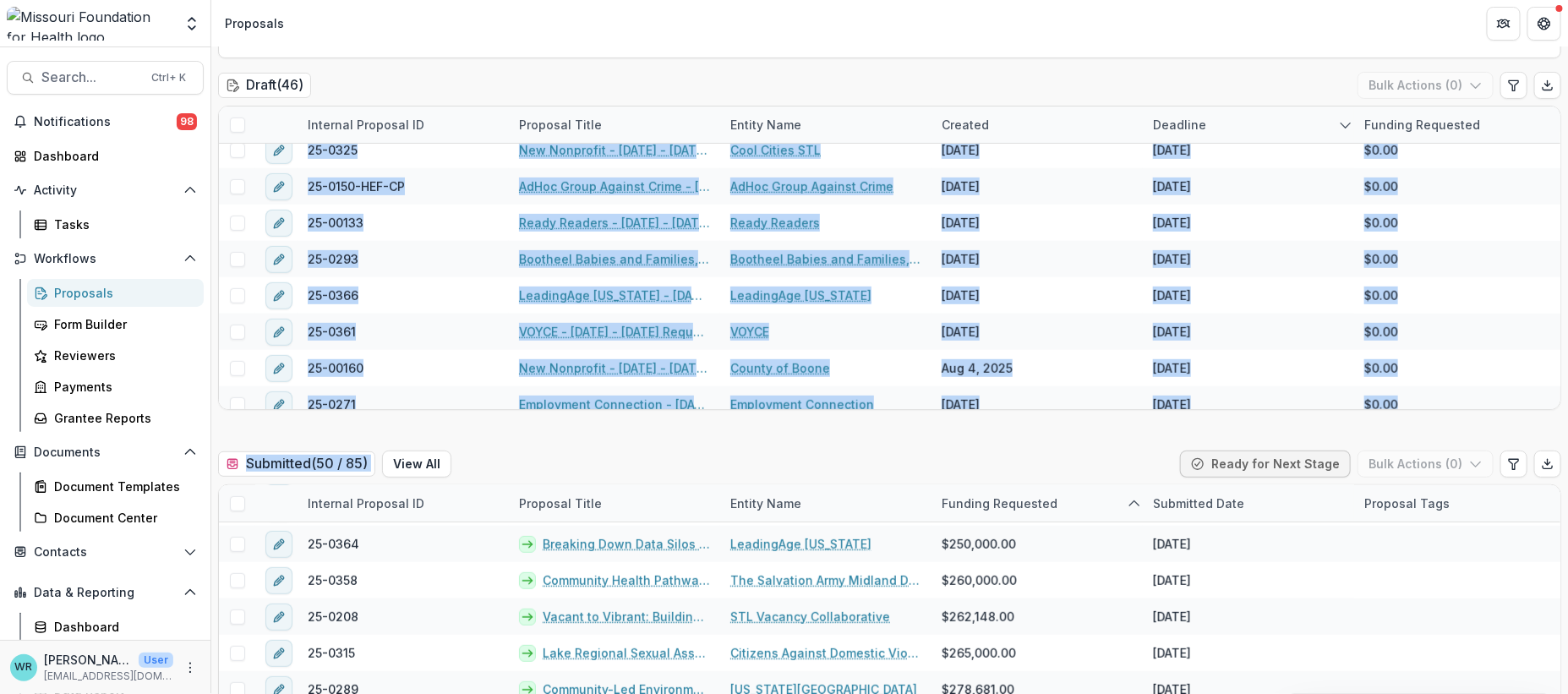
drag, startPoint x: 1561, startPoint y: 390, endPoint x: 1563, endPoint y: 403, distance: 13.2
click at [1504, 403] on div "Concept Paper New Proposal Assigned to me Stages Draft 46 Submitted 85 Intake 7…" at bounding box center [889, 370] width 1356 height 647
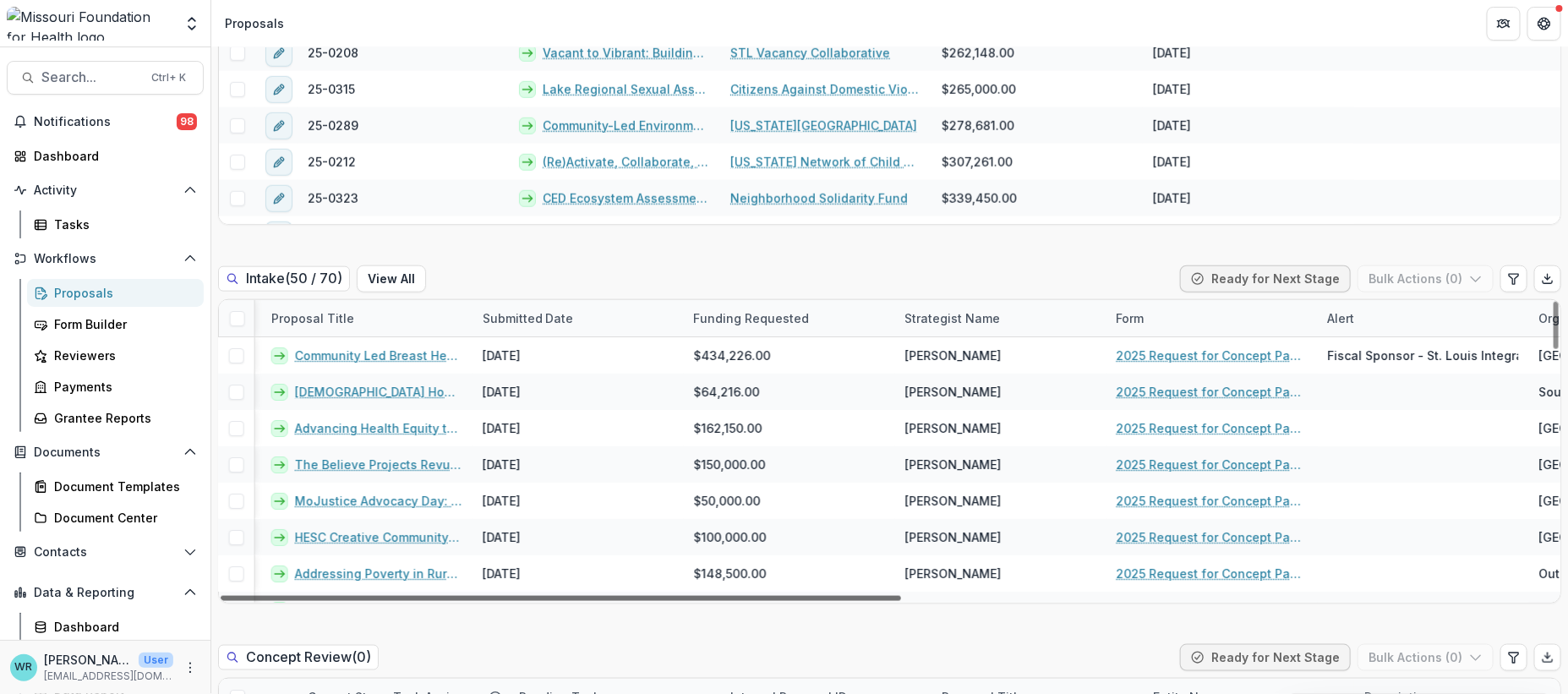
scroll to position [0, 1276]
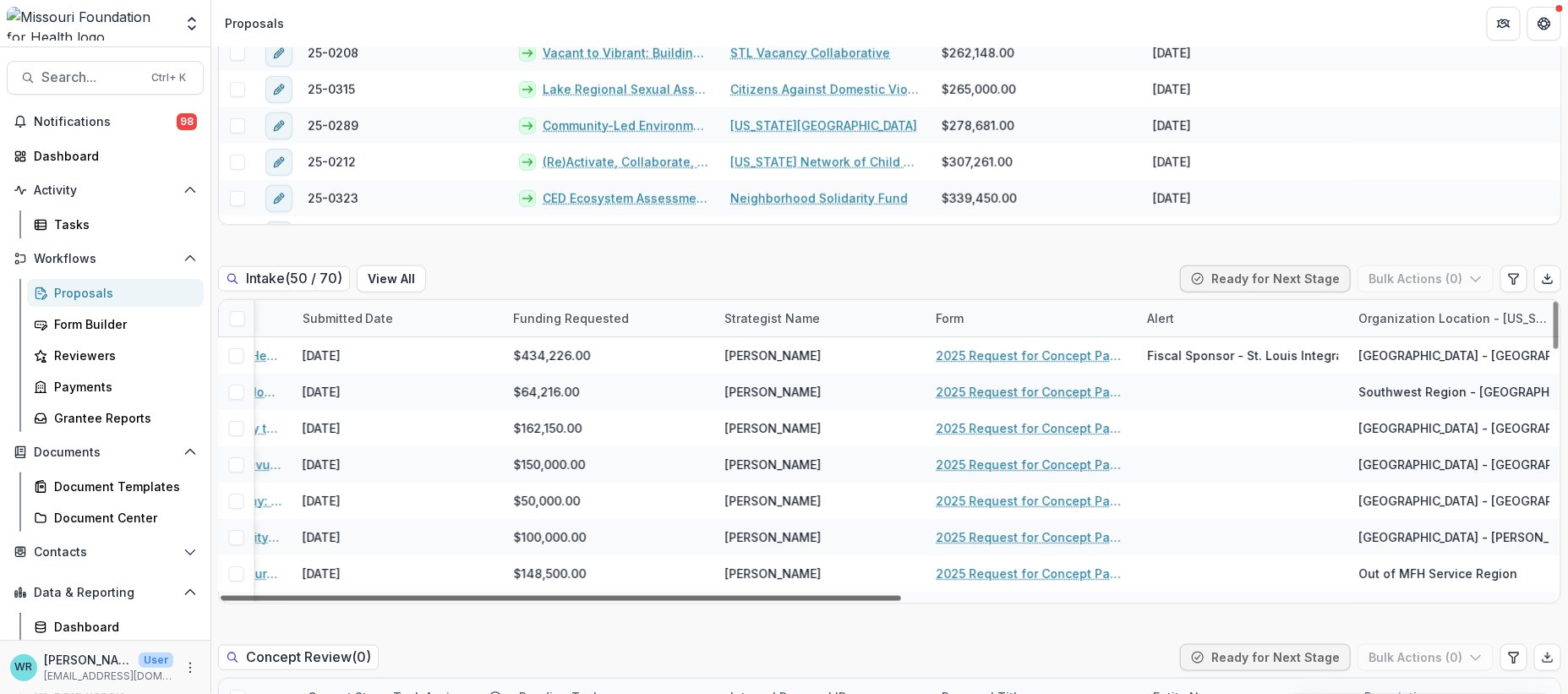
drag, startPoint x: 859, startPoint y: 565, endPoint x: 1573, endPoint y: 605, distance: 715.1
click at [901, 601] on div at bounding box center [560, 598] width 680 height 5
click at [1504, 272] on icon "Edit table settings" at bounding box center [1513, 279] width 13 height 13
select select "******"
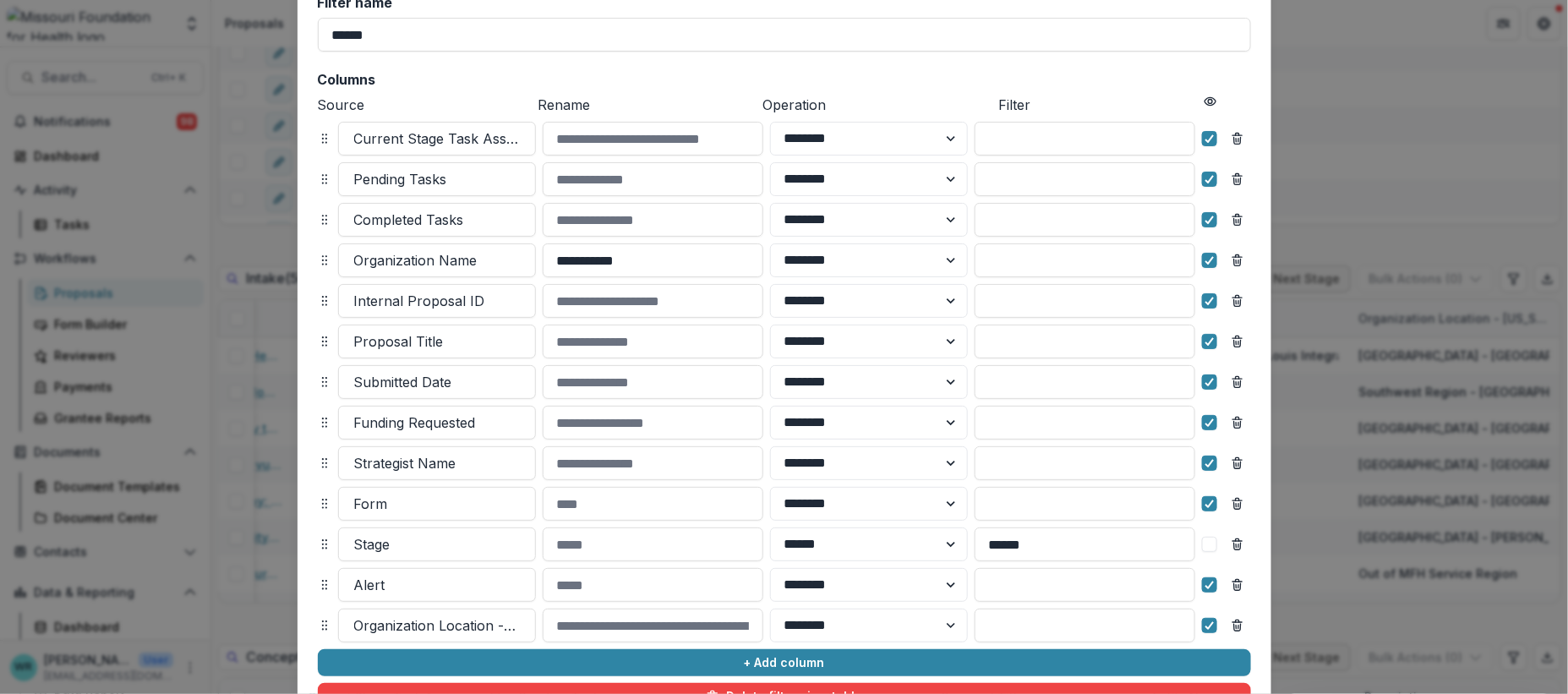
scroll to position [275, 0]
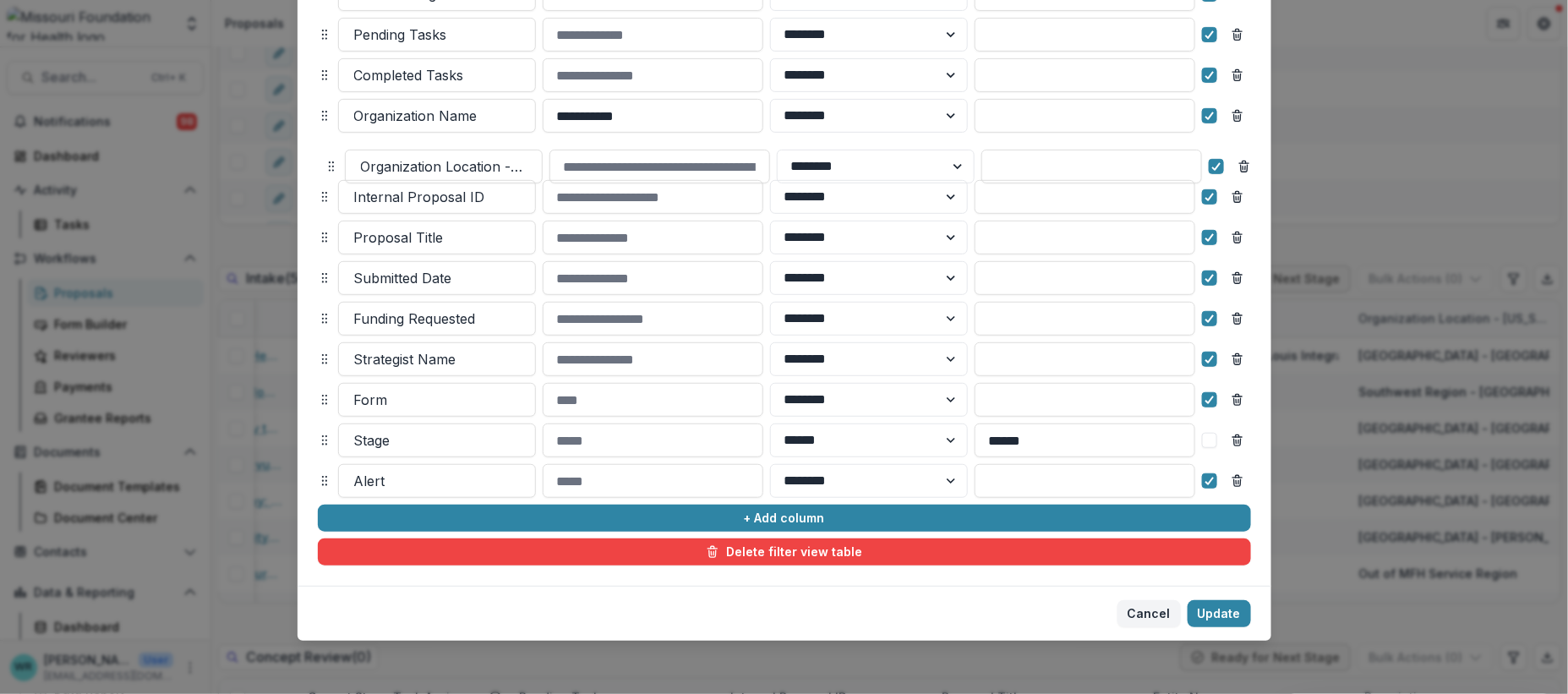
drag, startPoint x: 318, startPoint y: 478, endPoint x: 326, endPoint y: 164, distance: 314.1
click at [326, 164] on icon at bounding box center [331, 167] width 13 height 13
select select "******"
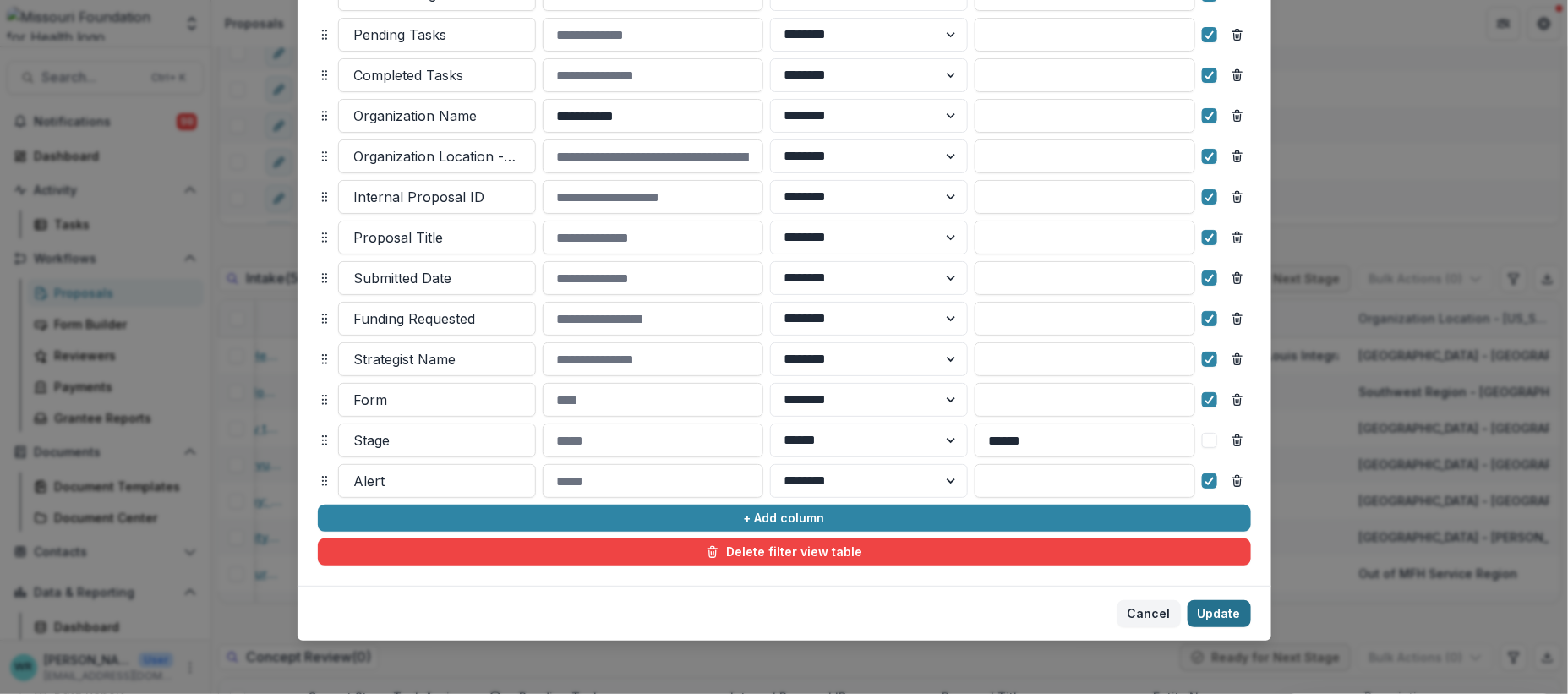
click at [1217, 615] on button "Update" at bounding box center [1219, 613] width 63 height 27
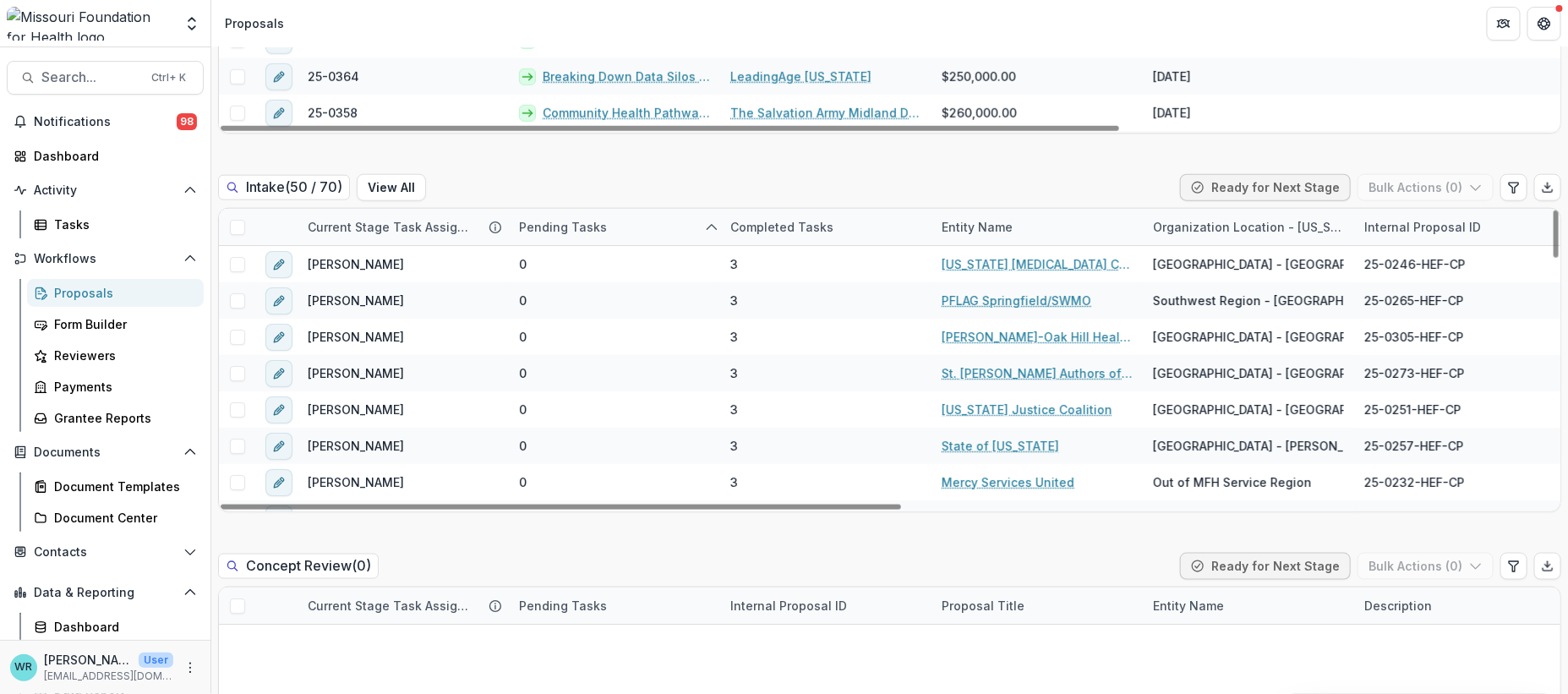
scroll to position [939, 0]
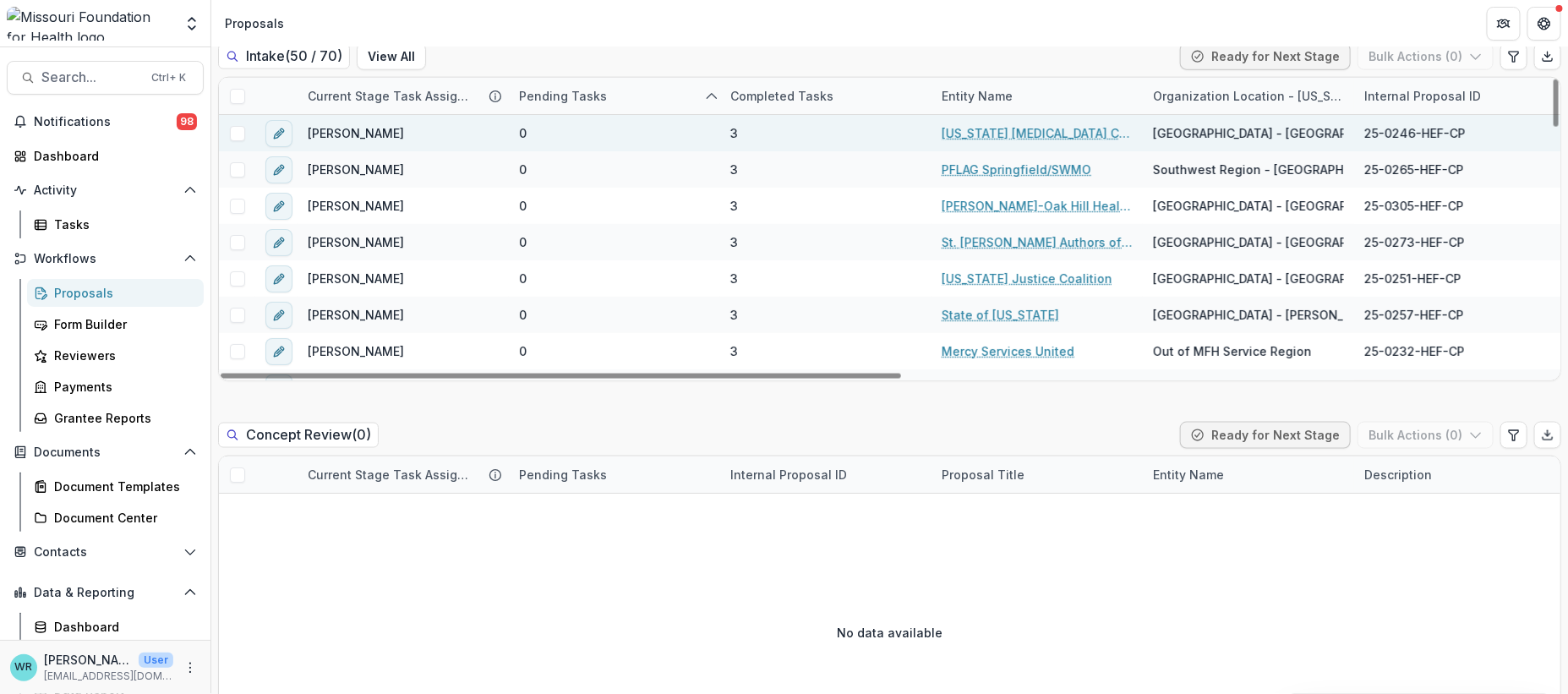
click at [237, 126] on span at bounding box center [237, 134] width 15 height 15
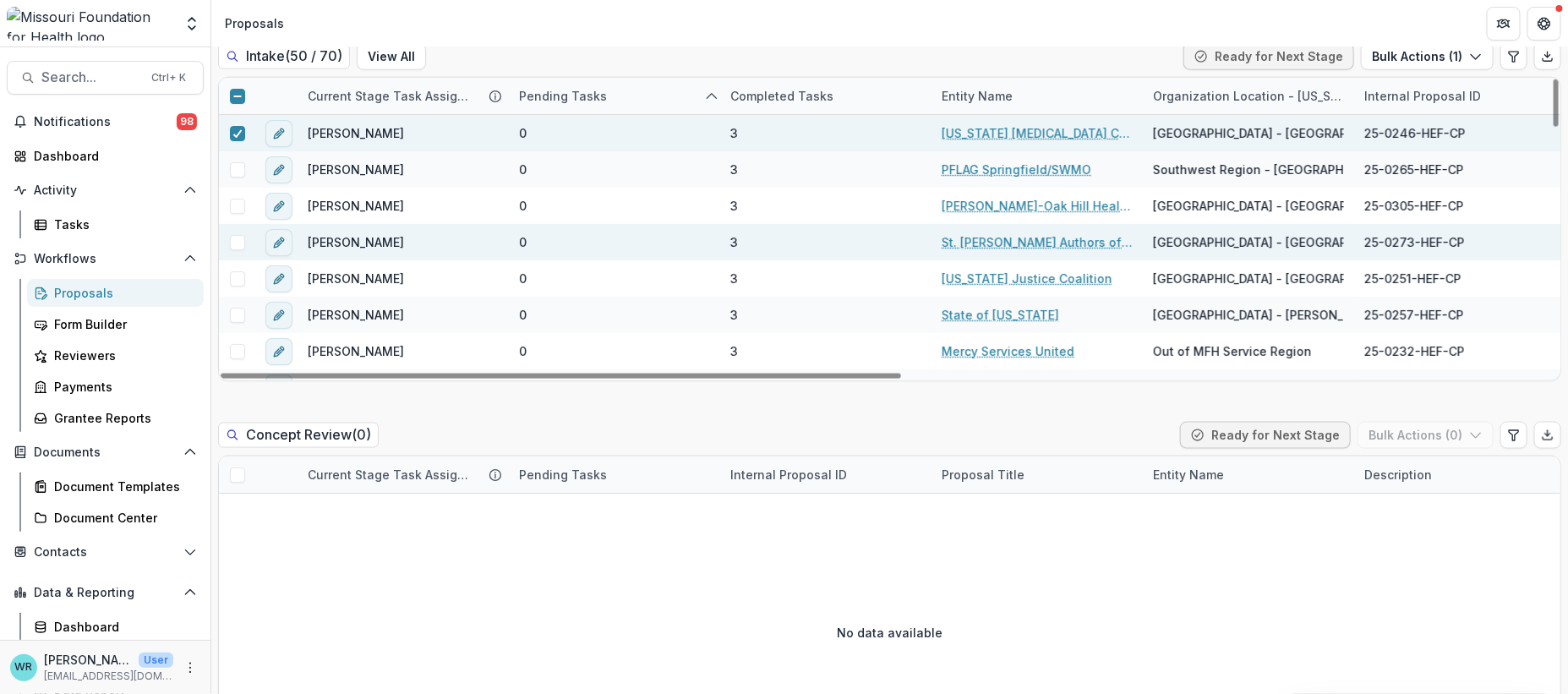
click at [240, 234] on span at bounding box center [237, 242] width 15 height 15
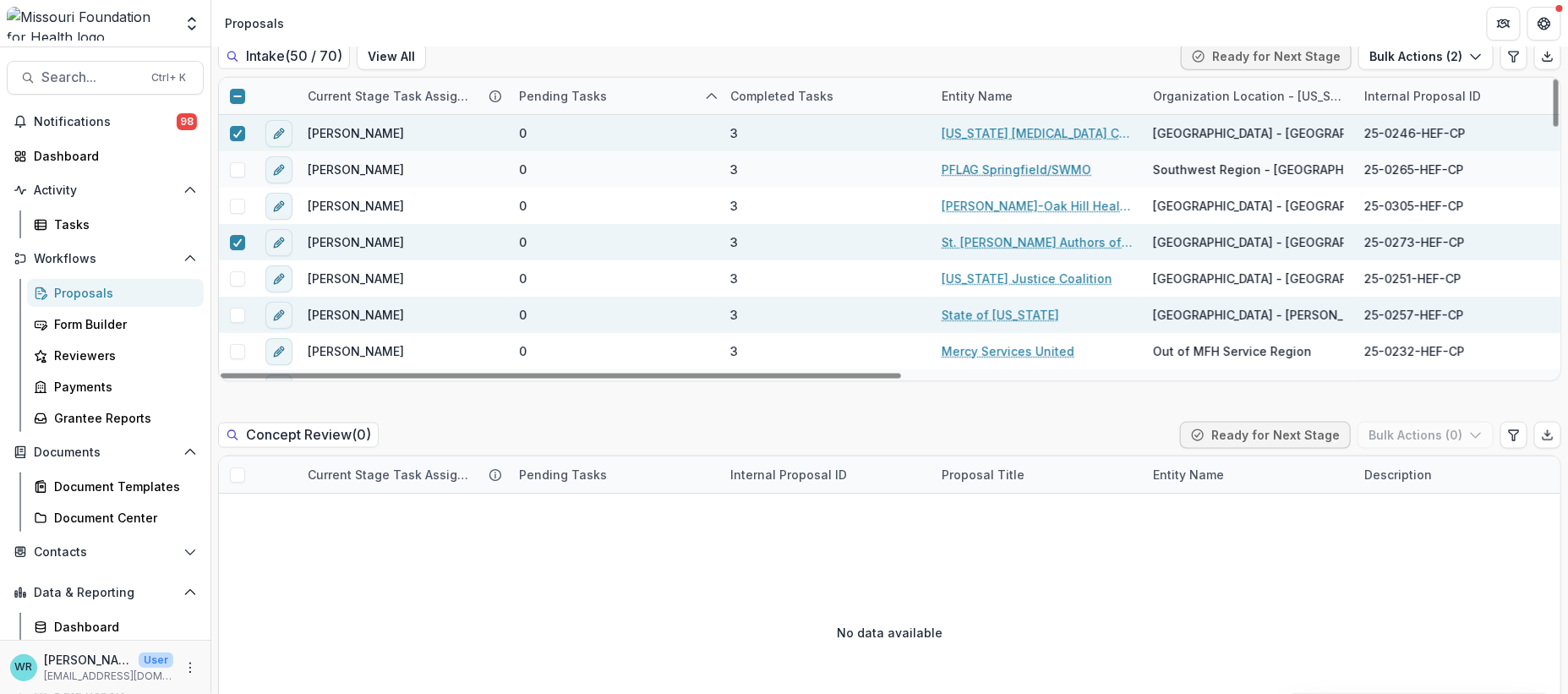
click at [234, 308] on span at bounding box center [237, 315] width 15 height 15
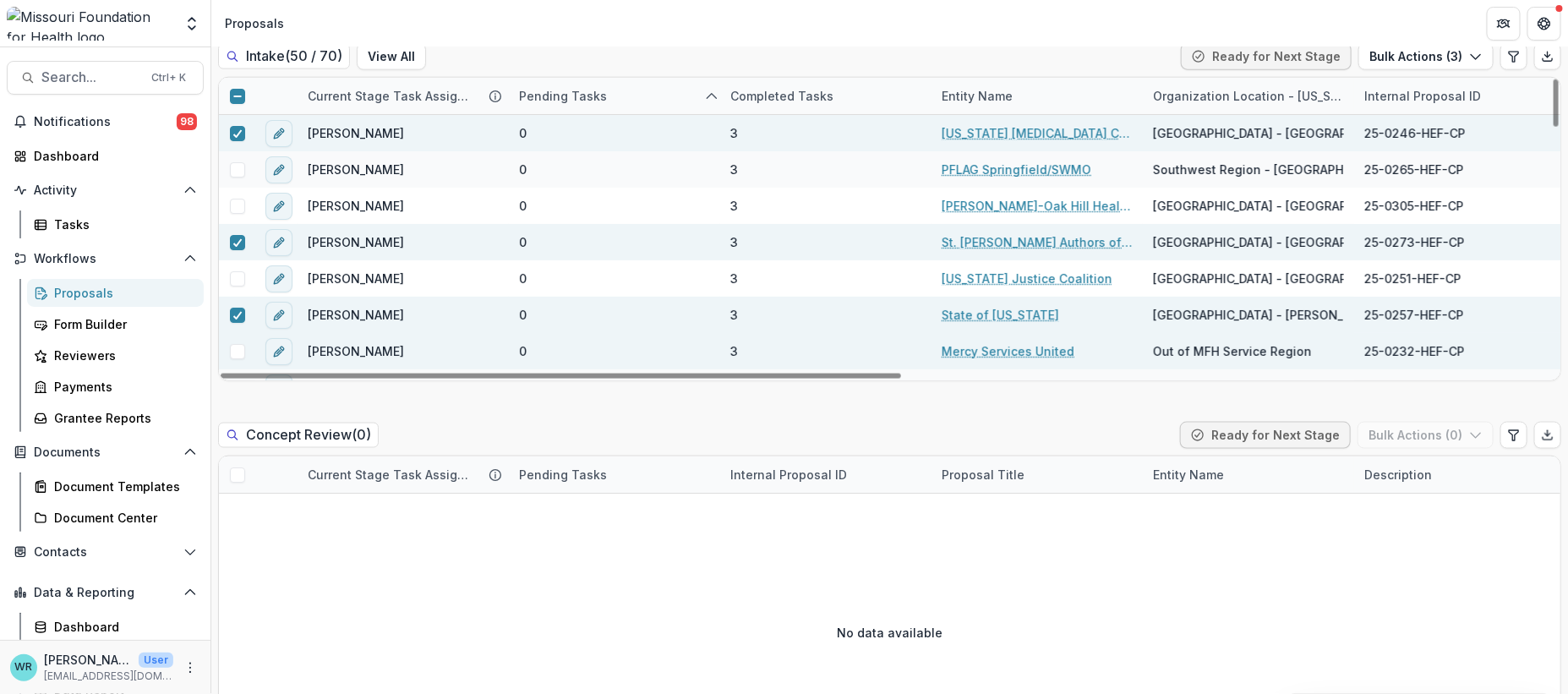
click at [233, 344] on span at bounding box center [237, 351] width 15 height 15
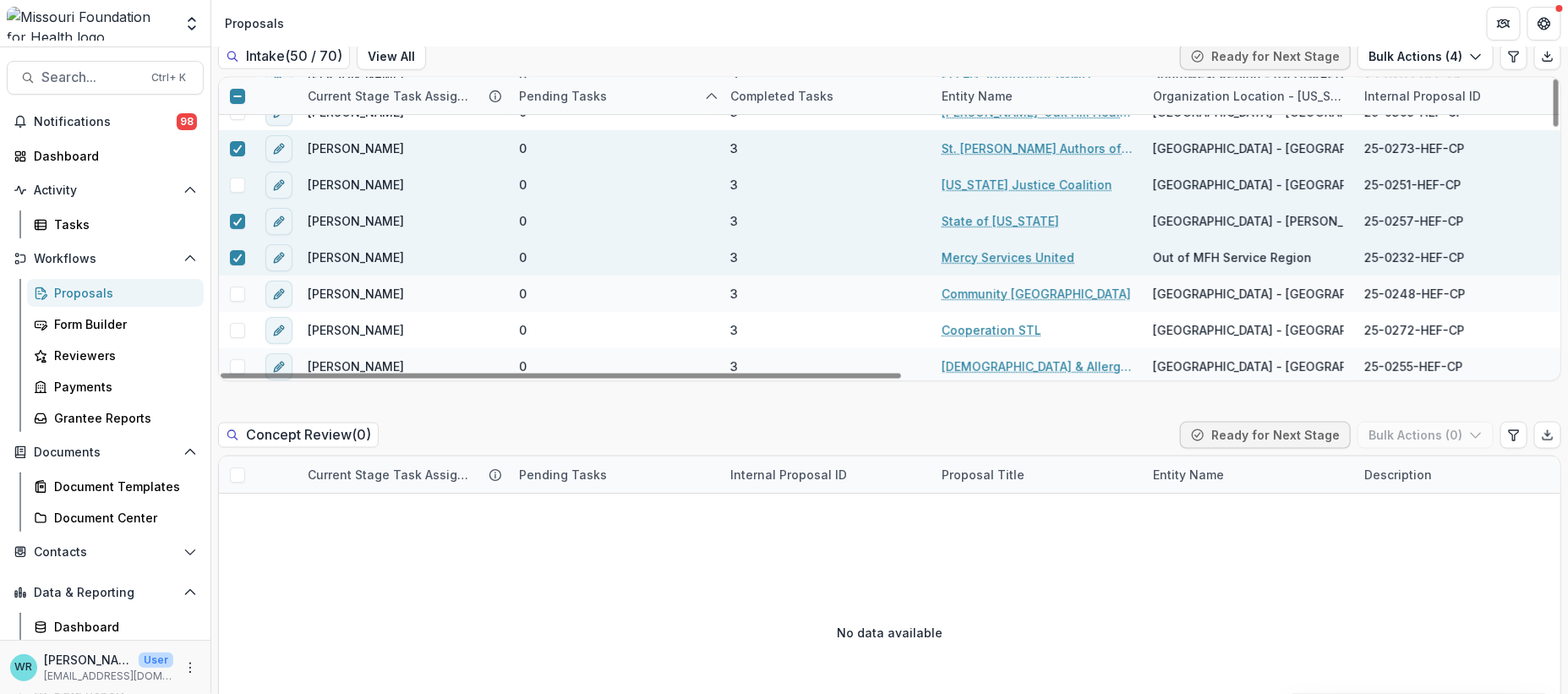
scroll to position [187, 0]
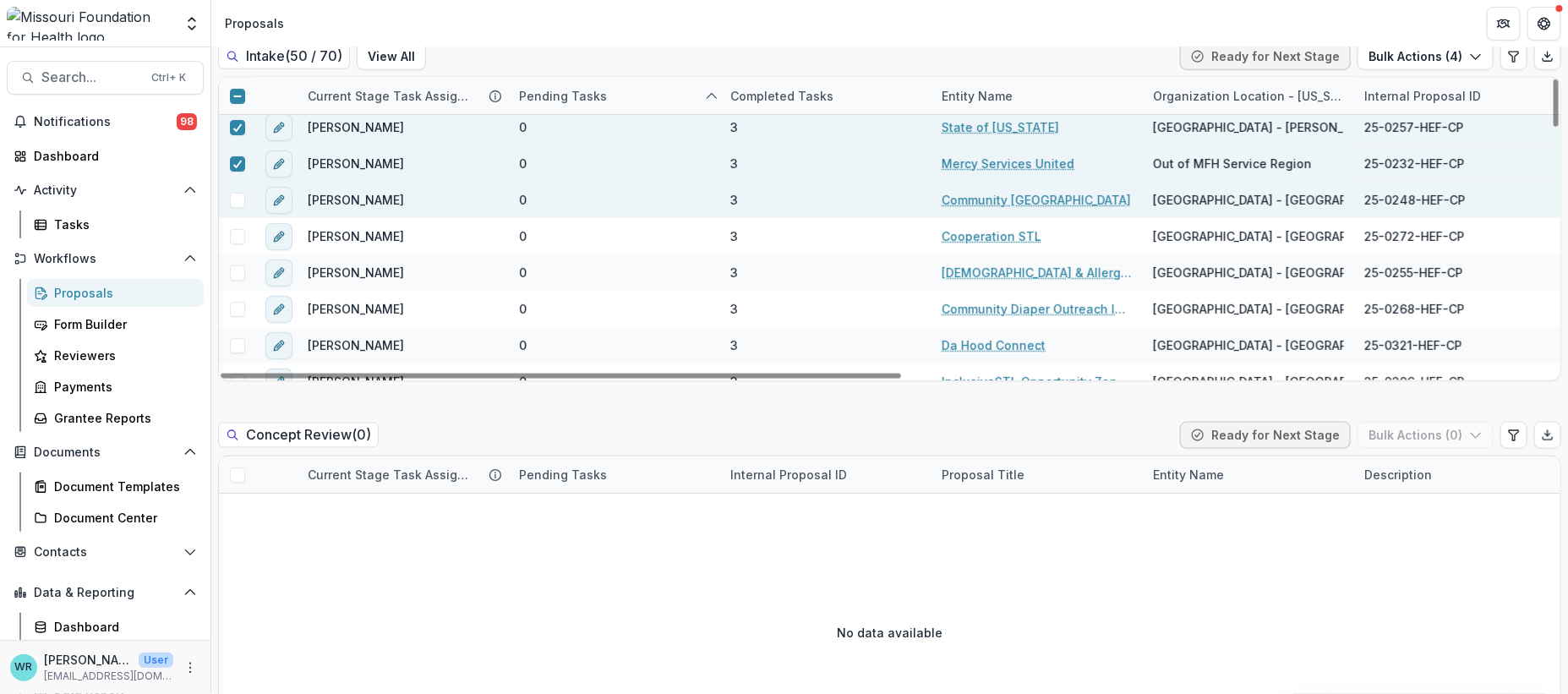
click at [239, 193] on span at bounding box center [237, 201] width 15 height 15
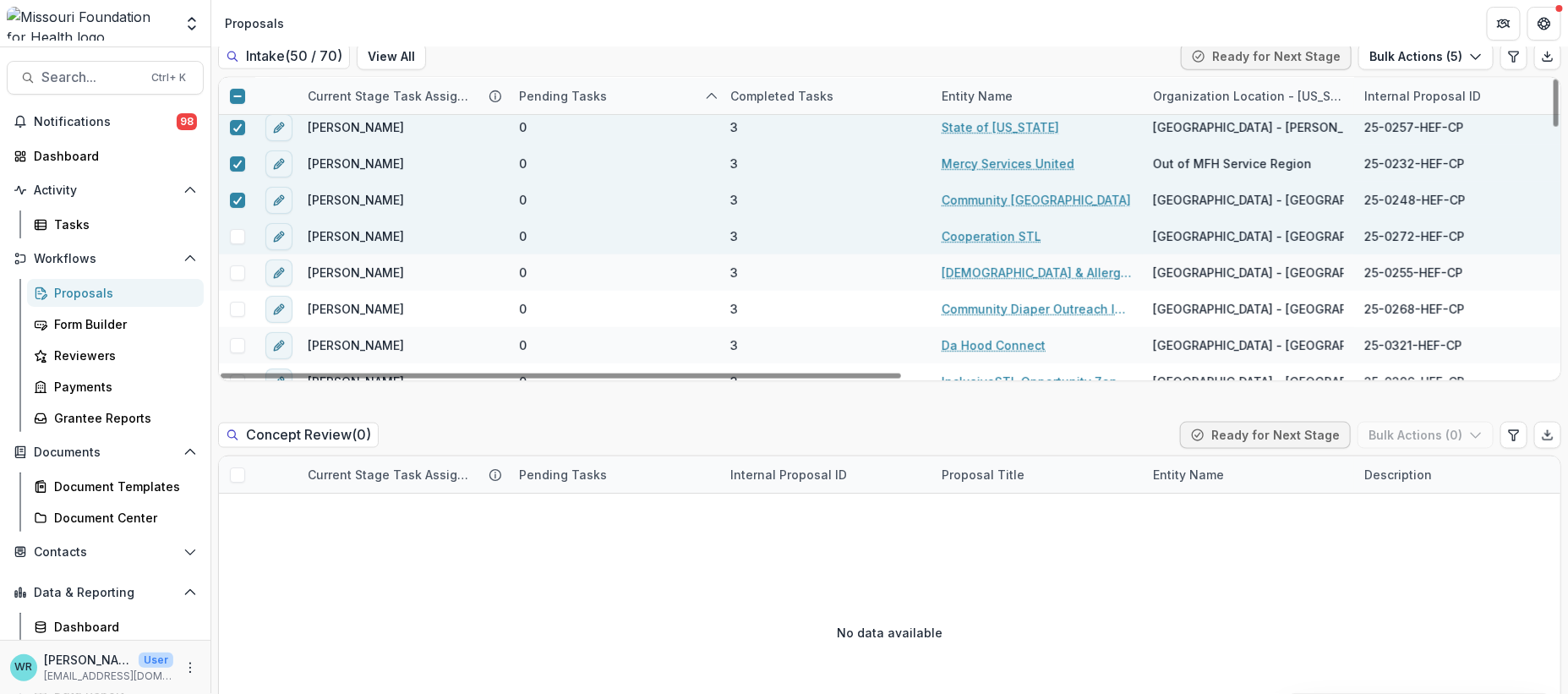
click at [233, 229] on span at bounding box center [237, 236] width 15 height 15
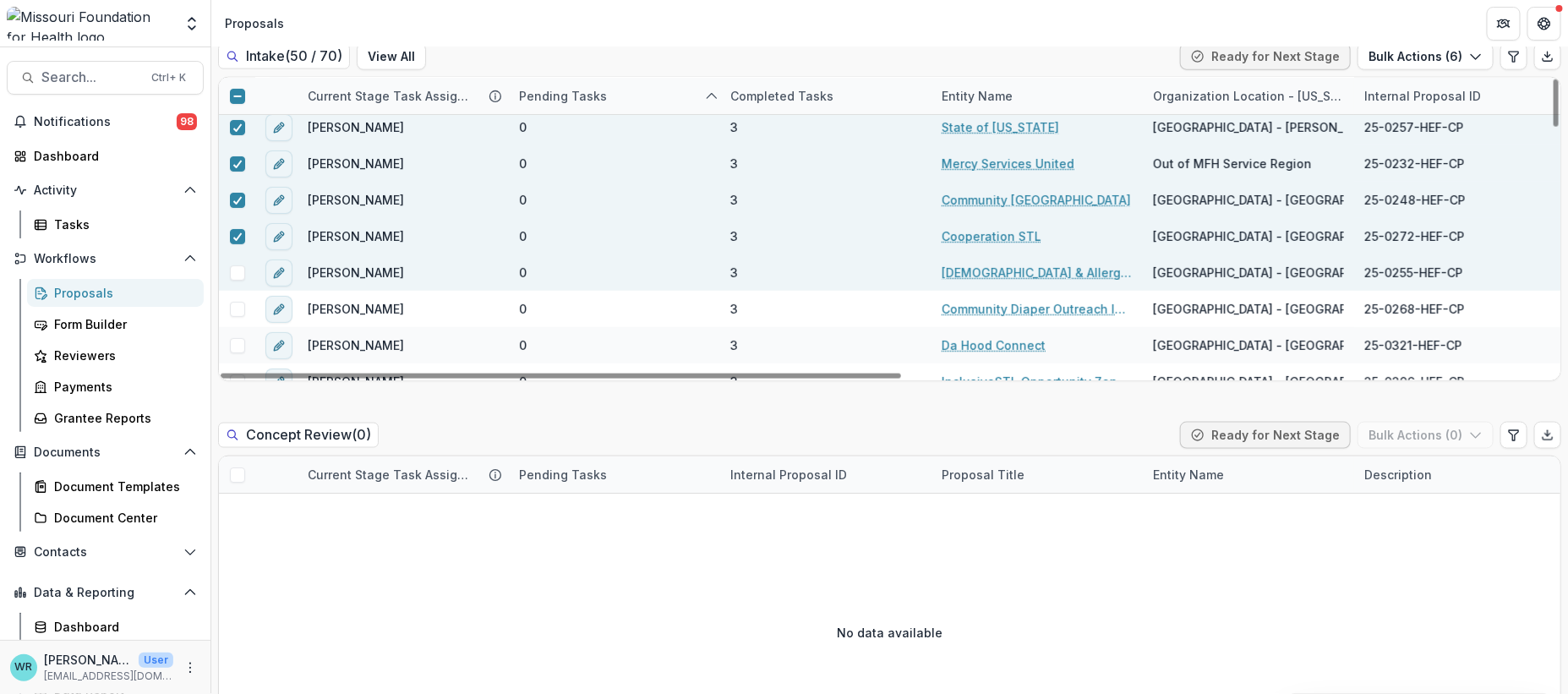
click at [231, 266] on span at bounding box center [237, 273] width 15 height 15
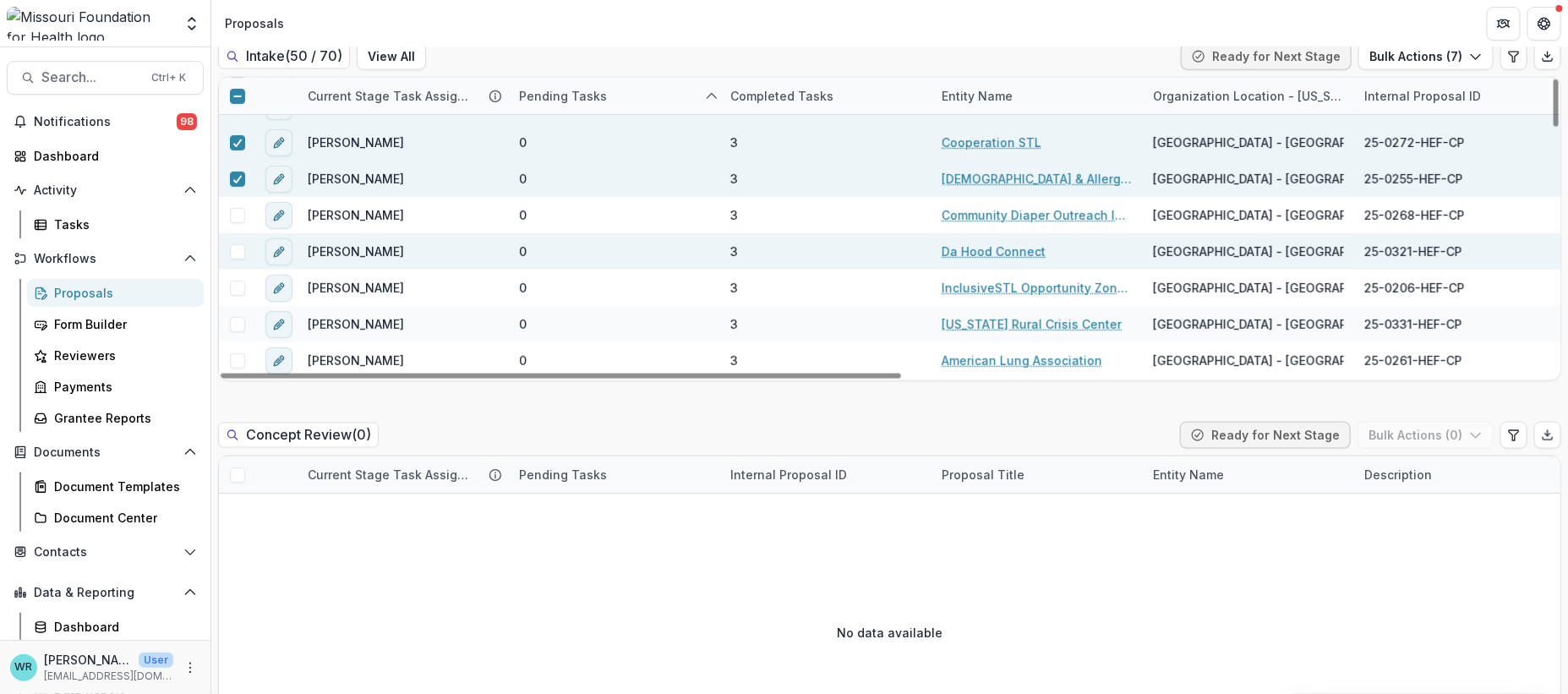
click at [236, 244] on span at bounding box center [237, 251] width 15 height 15
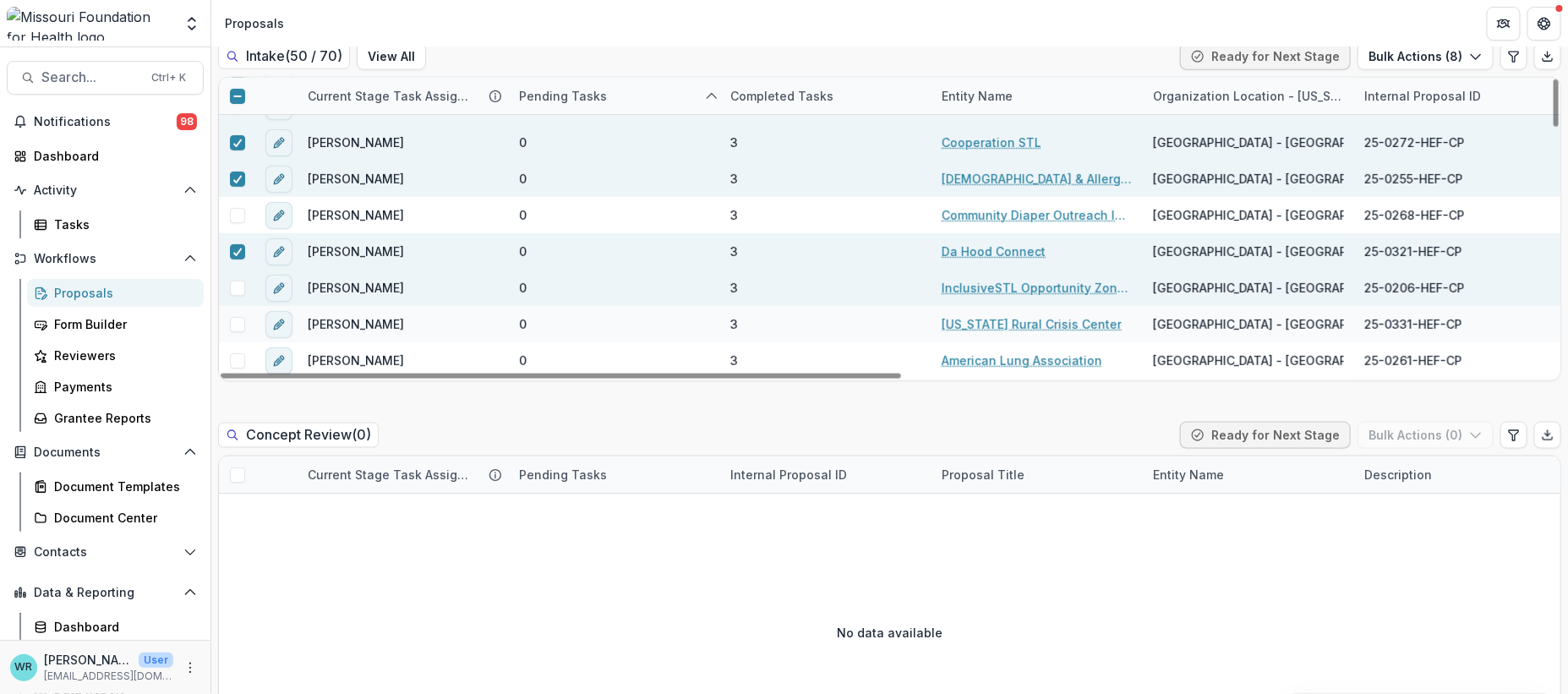
click at [236, 281] on span at bounding box center [237, 288] width 15 height 15
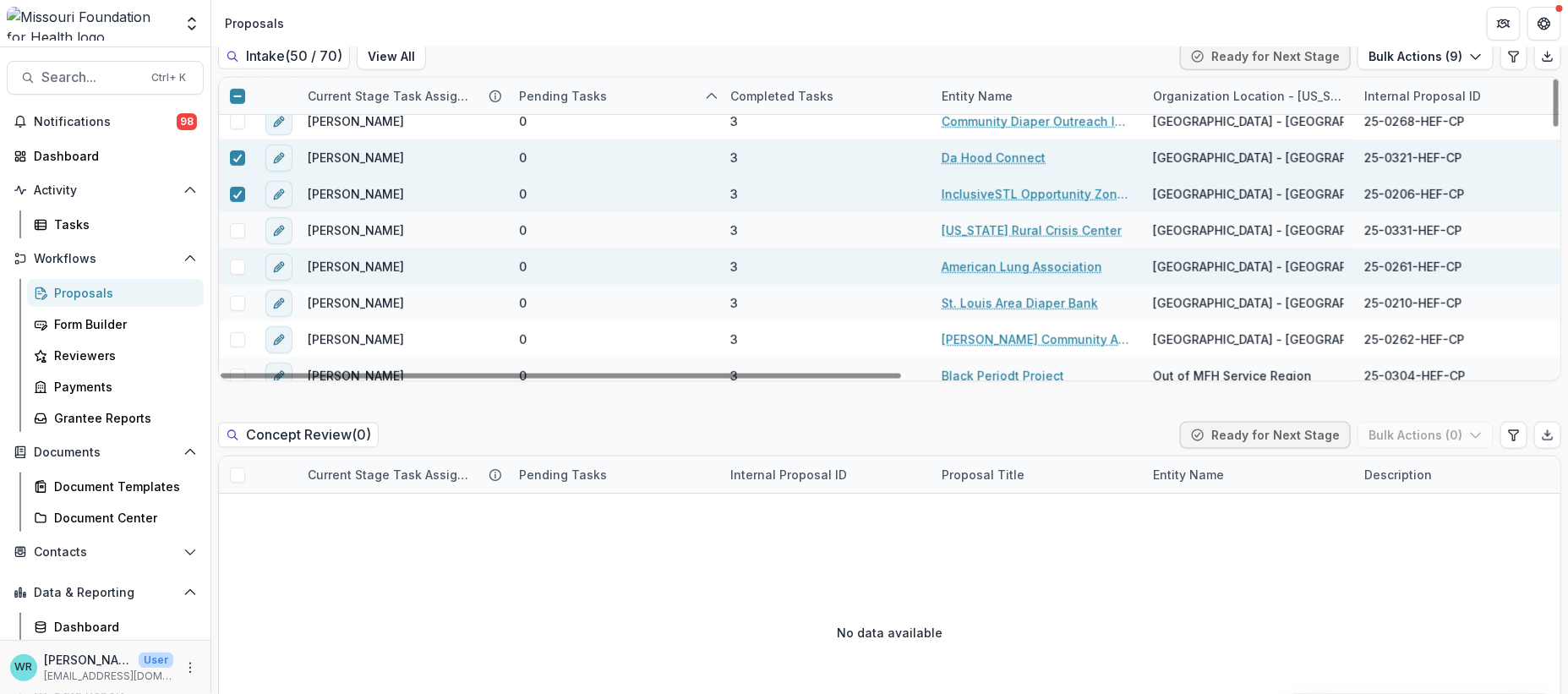
click at [232, 260] on span at bounding box center [237, 267] width 15 height 15
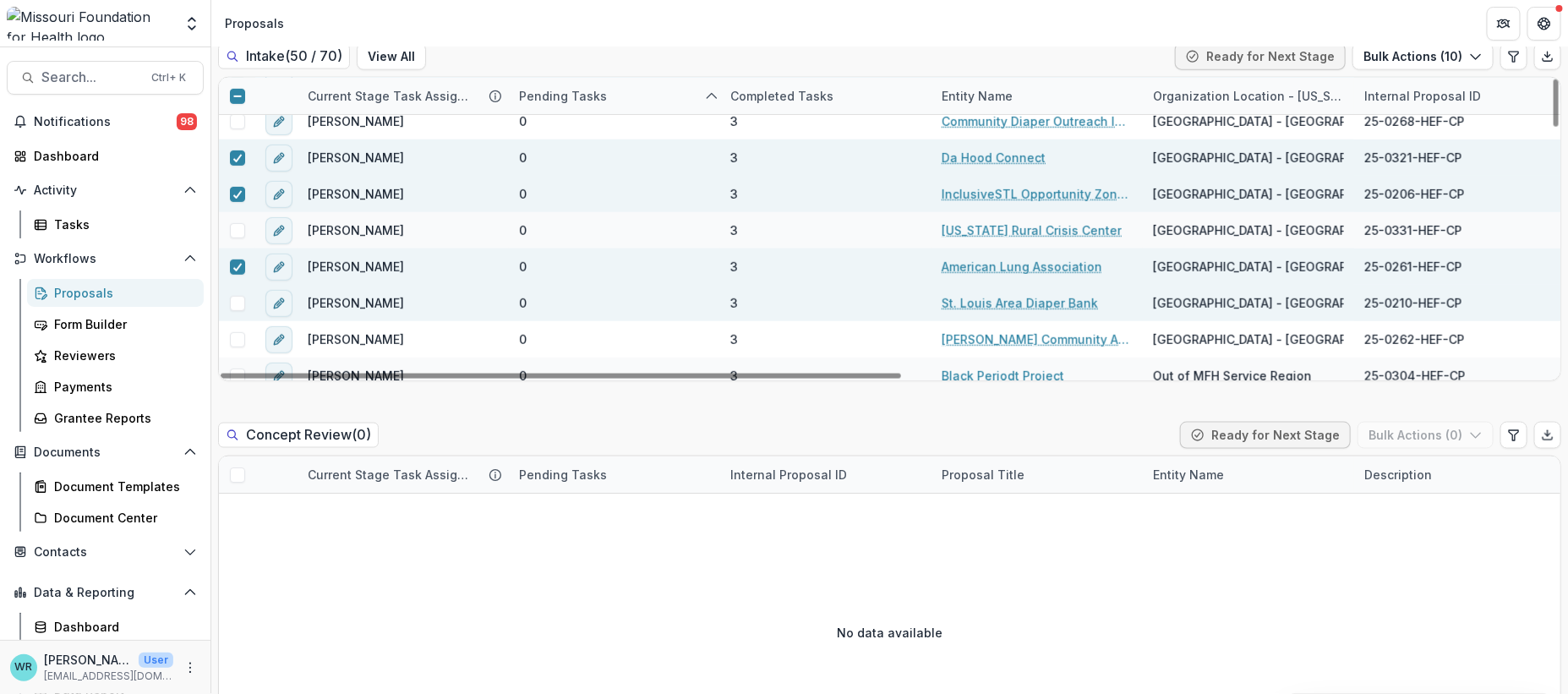
click at [236, 296] on span at bounding box center [237, 303] width 15 height 15
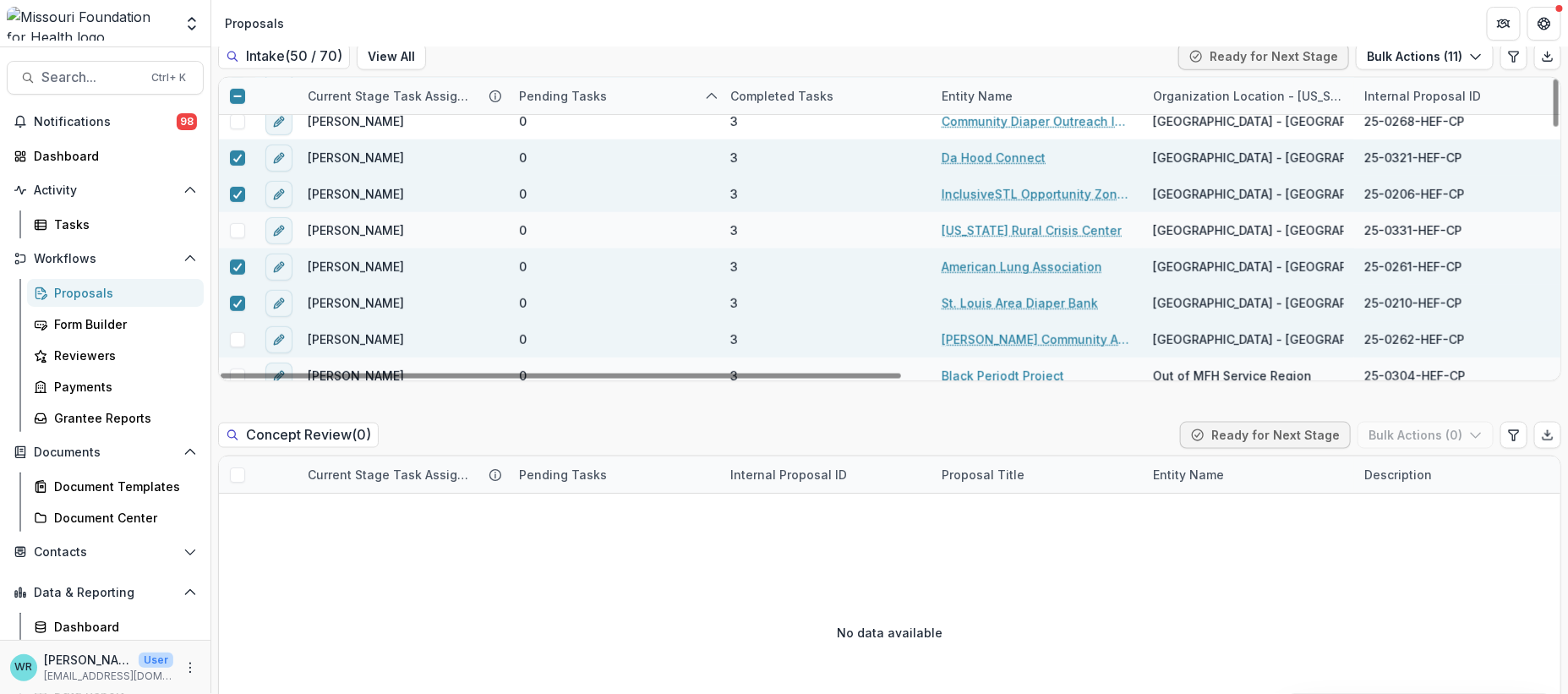
click at [234, 332] on span at bounding box center [237, 340] width 15 height 15
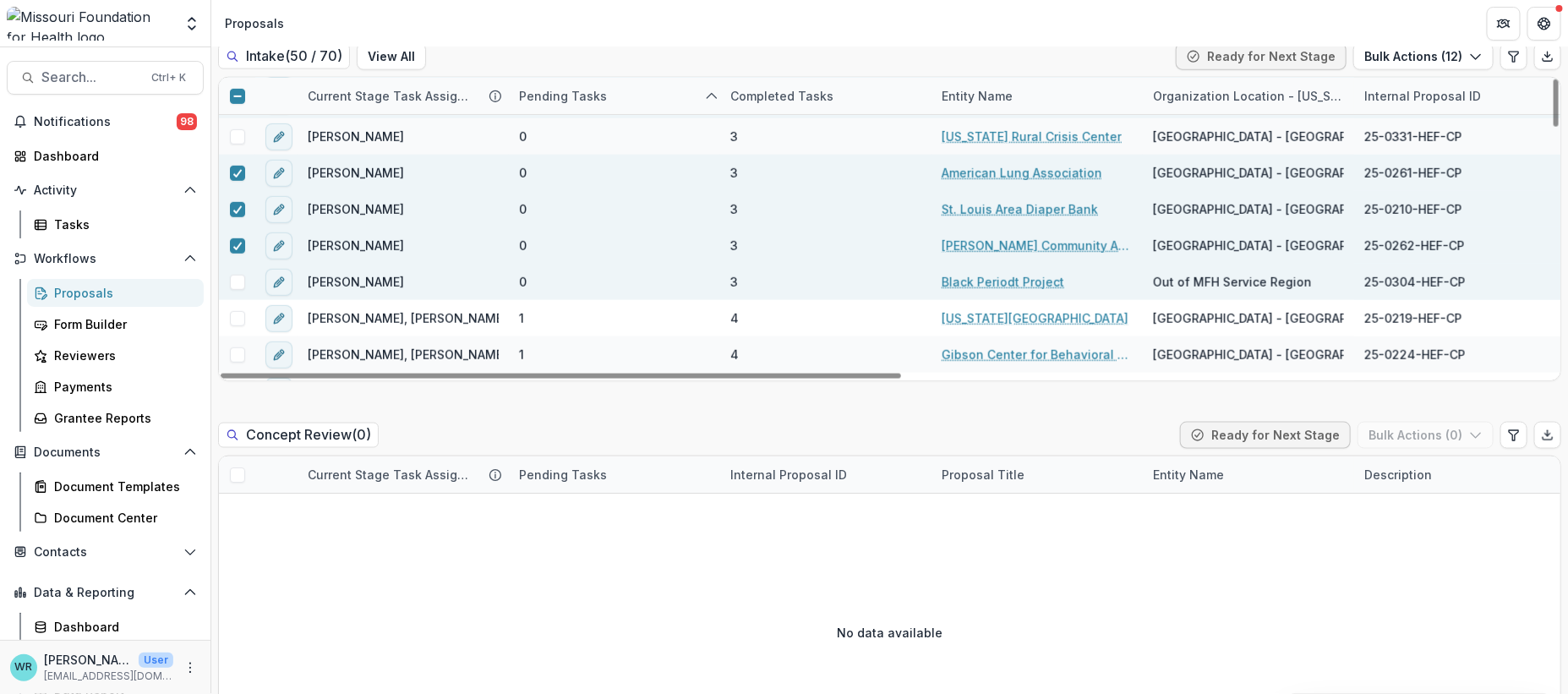
click at [234, 275] on span at bounding box center [237, 282] width 15 height 15
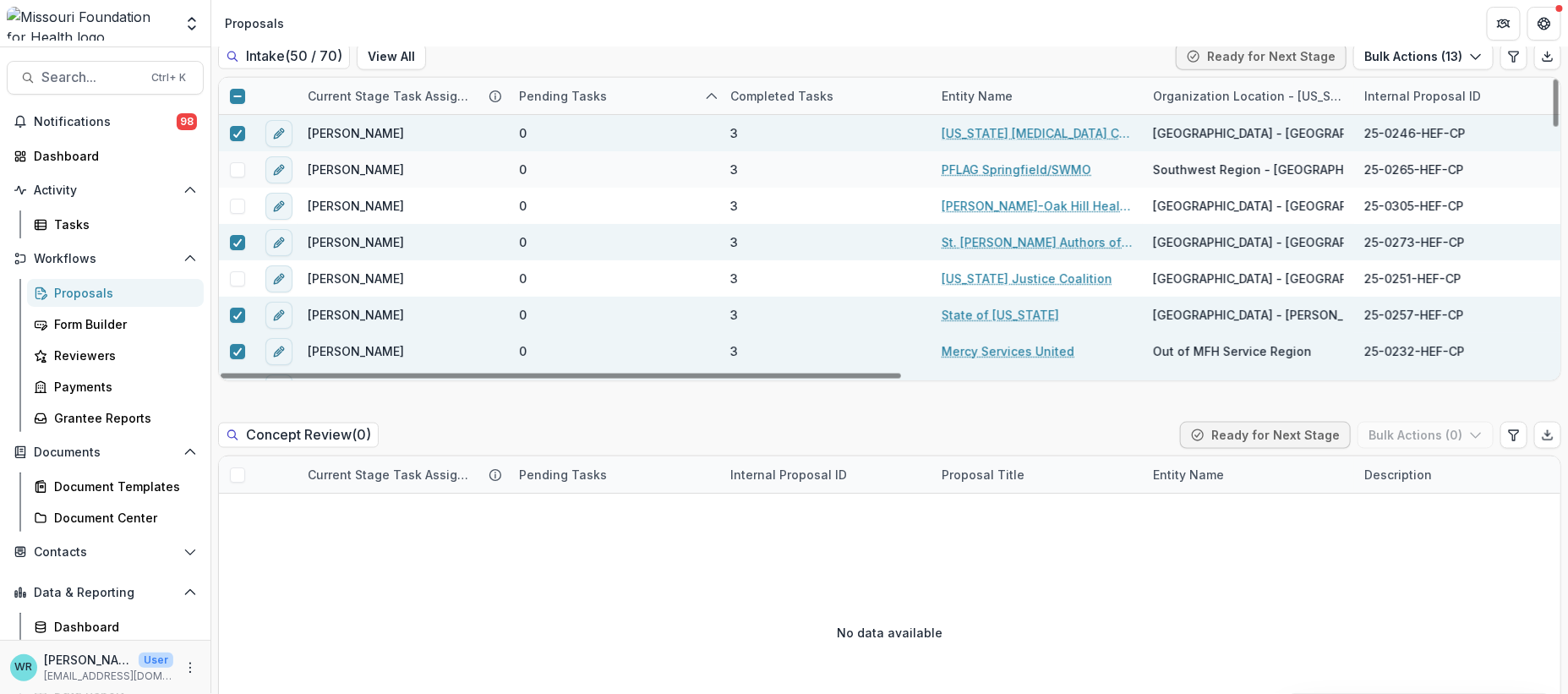
scroll to position [845, 0]
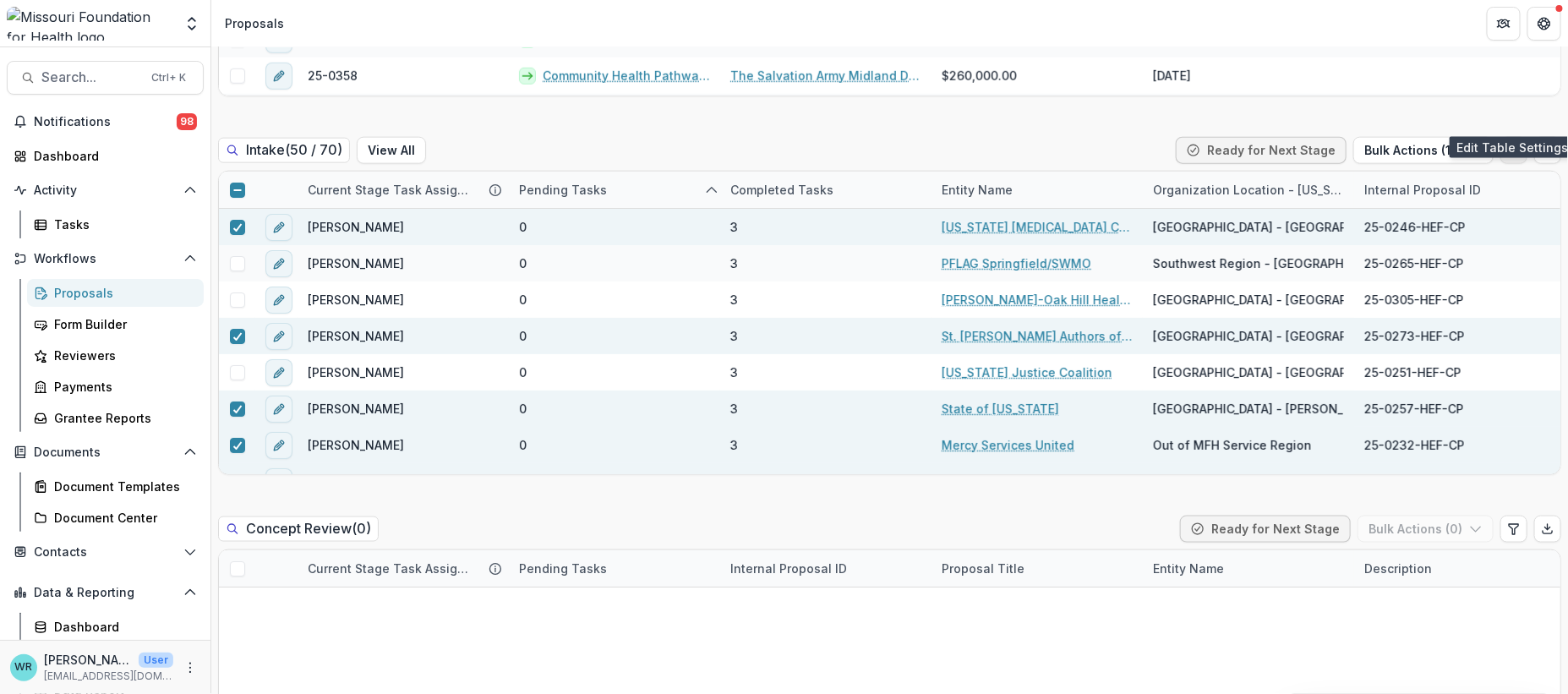
click at [1513, 144] on icon "Edit table settings" at bounding box center [1513, 151] width 13 height 13
select select "******"
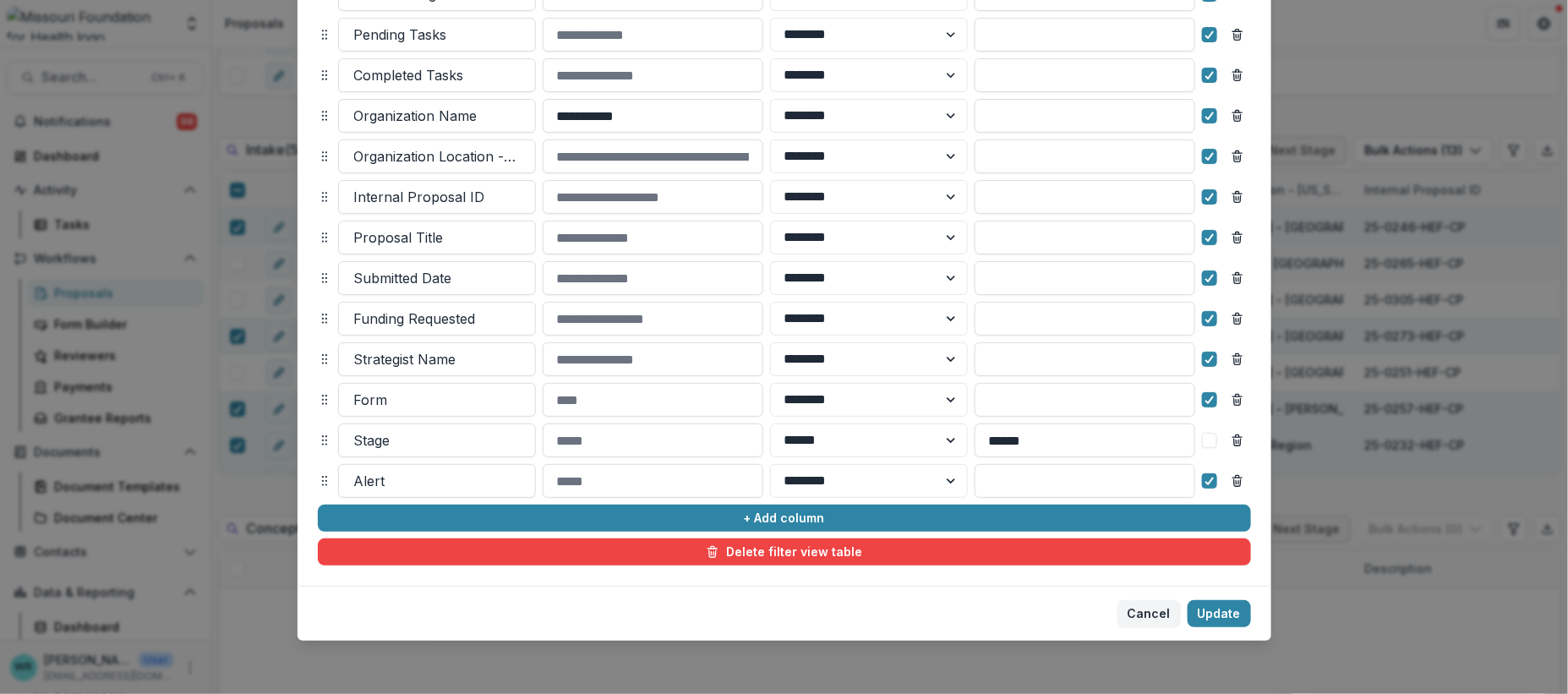
scroll to position [0, 0]
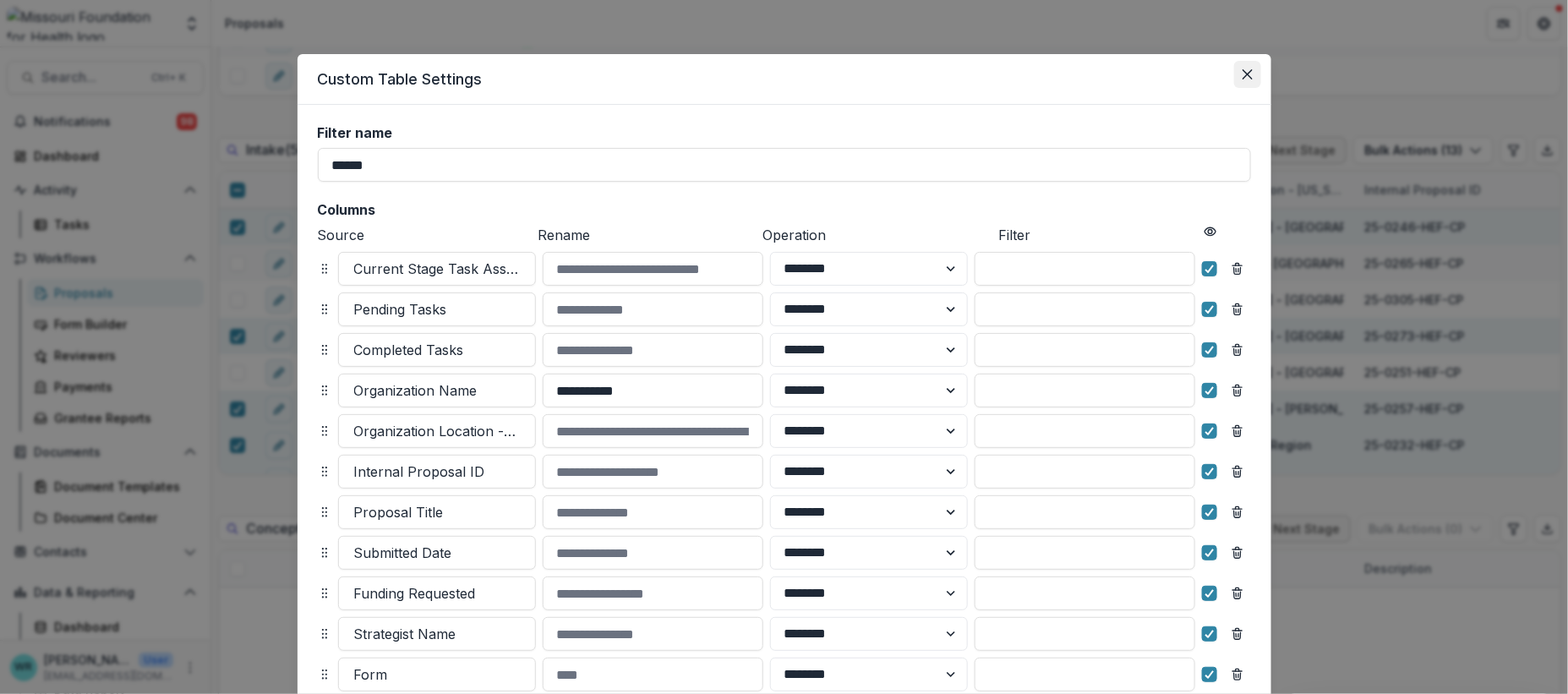
click at [1242, 78] on icon "Close" at bounding box center [1247, 74] width 10 height 10
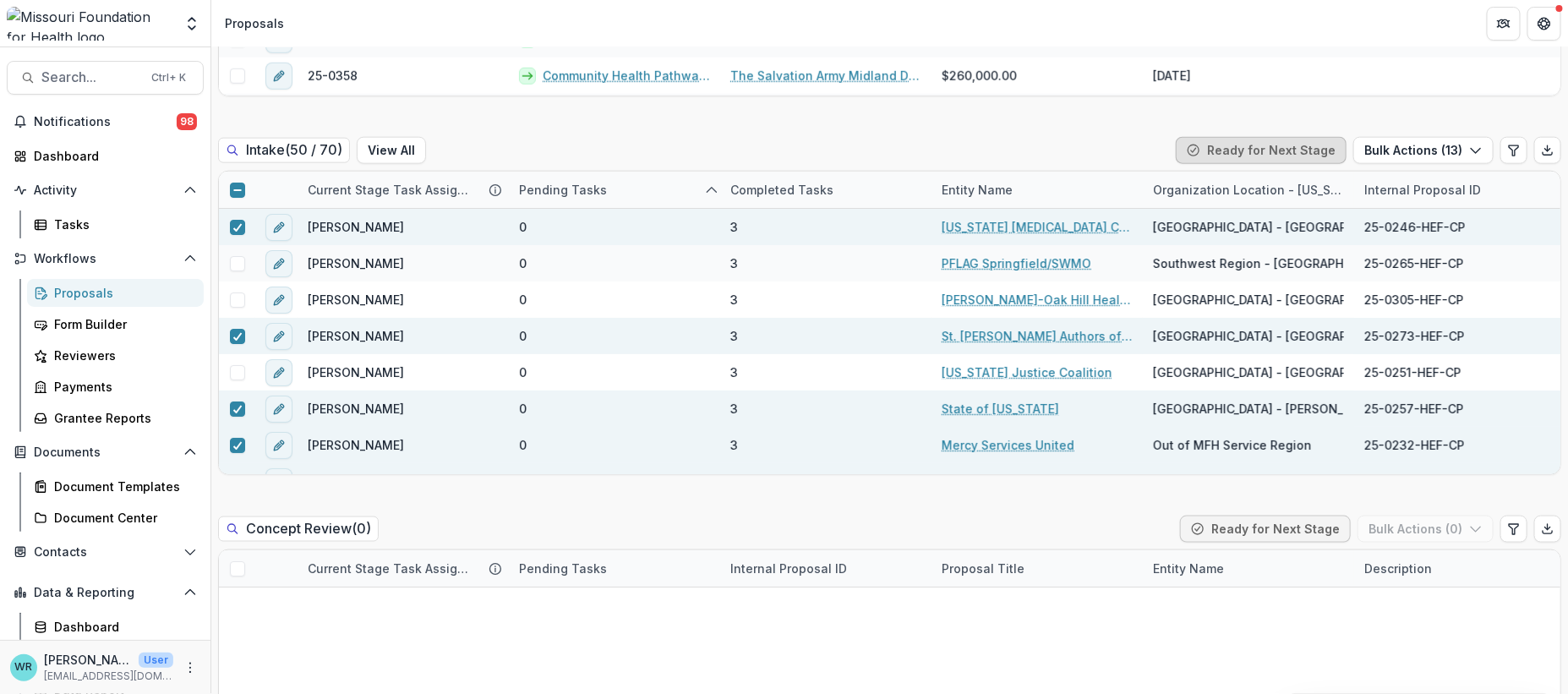
click at [1259, 137] on button "Ready for Next Stage" at bounding box center [1260, 150] width 170 height 27
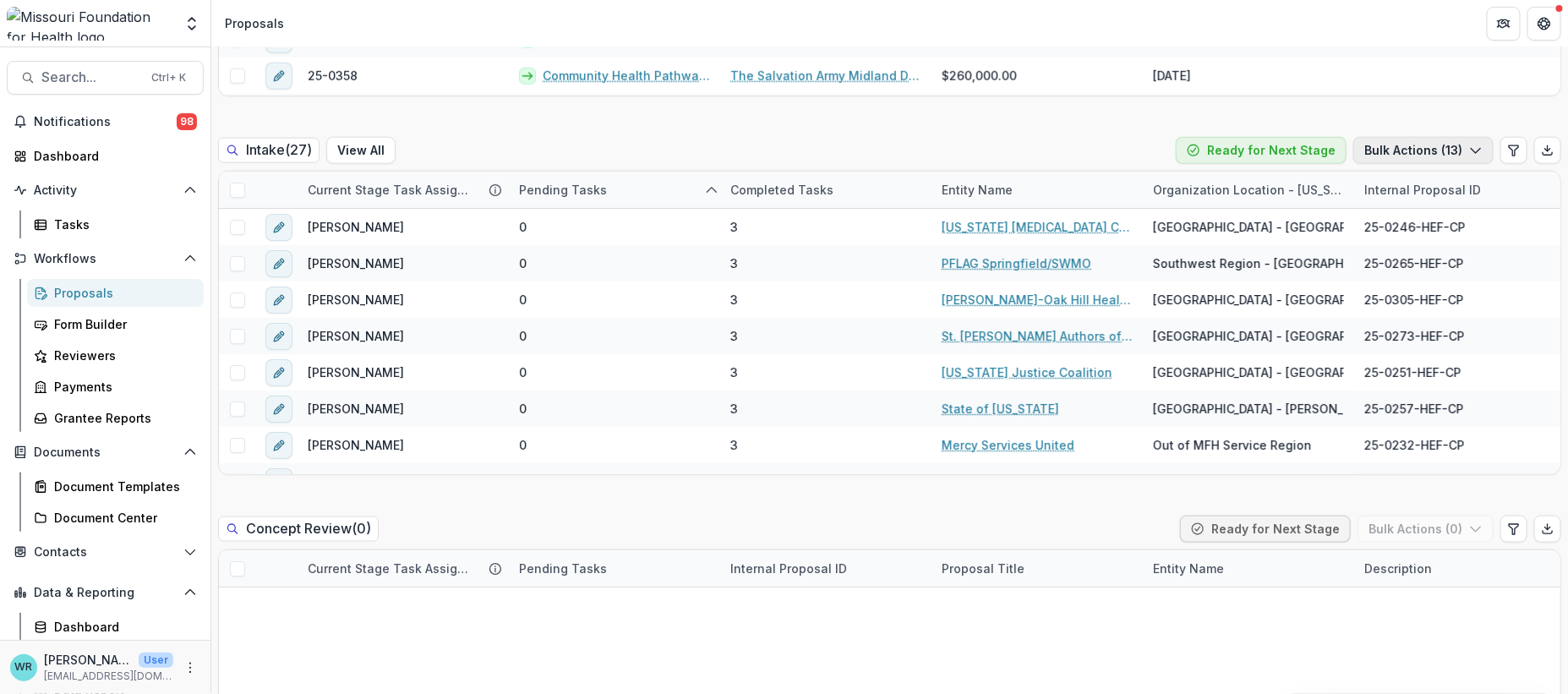
click at [1444, 137] on button "Bulk Actions ( 13 )" at bounding box center [1423, 150] width 140 height 27
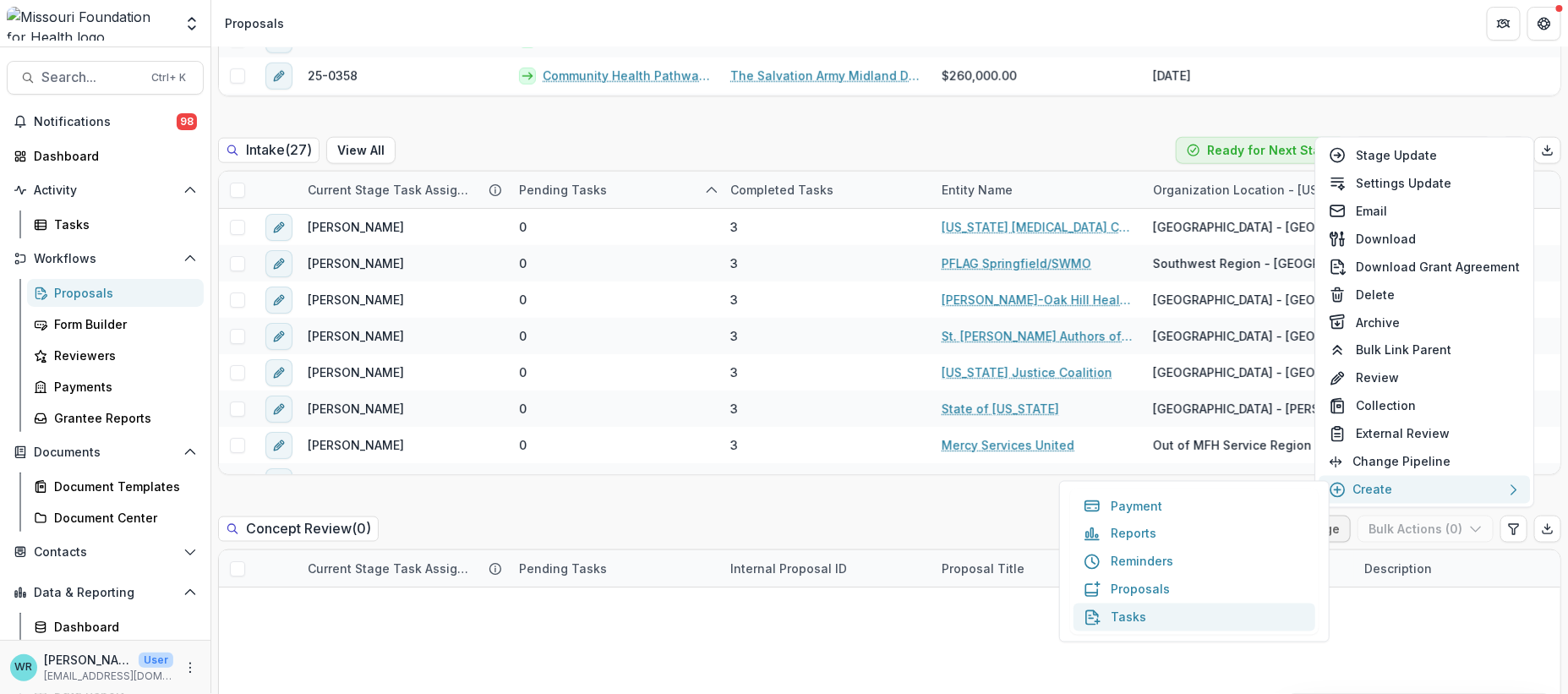
click at [1141, 624] on button "Tasks" at bounding box center [1194, 618] width 242 height 28
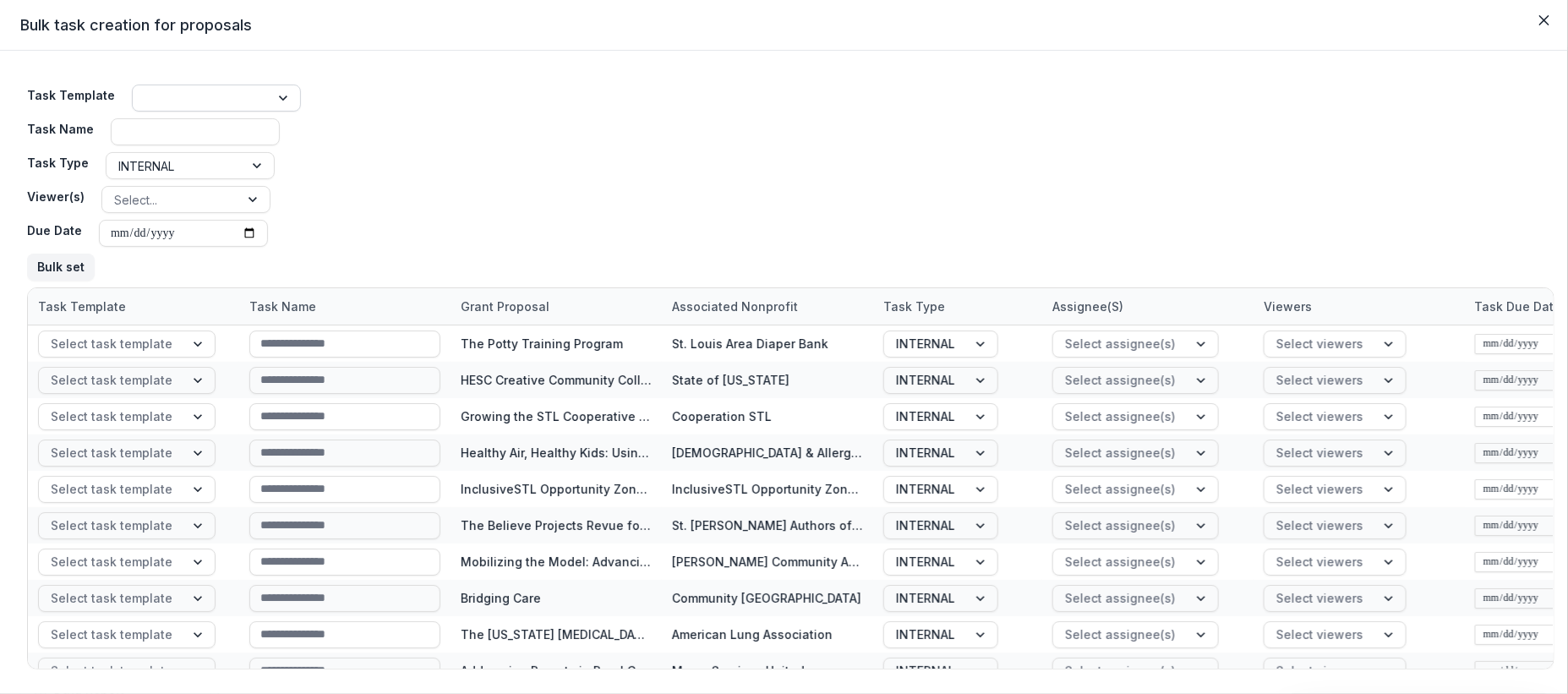
click at [235, 99] on div at bounding box center [201, 98] width 113 height 21
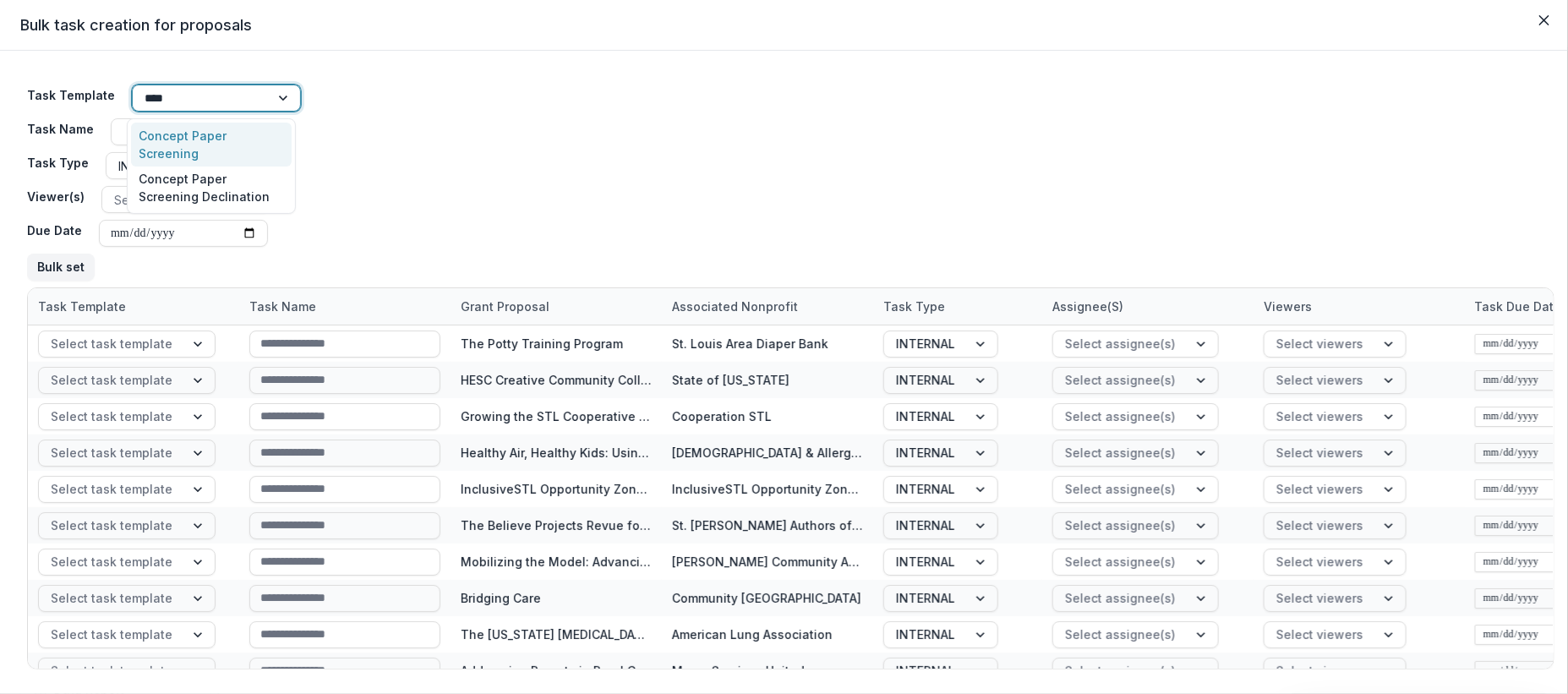
type input "*****"
click at [206, 140] on div "Concept Paper Screening" at bounding box center [211, 144] width 161 height 44
type input "**********"
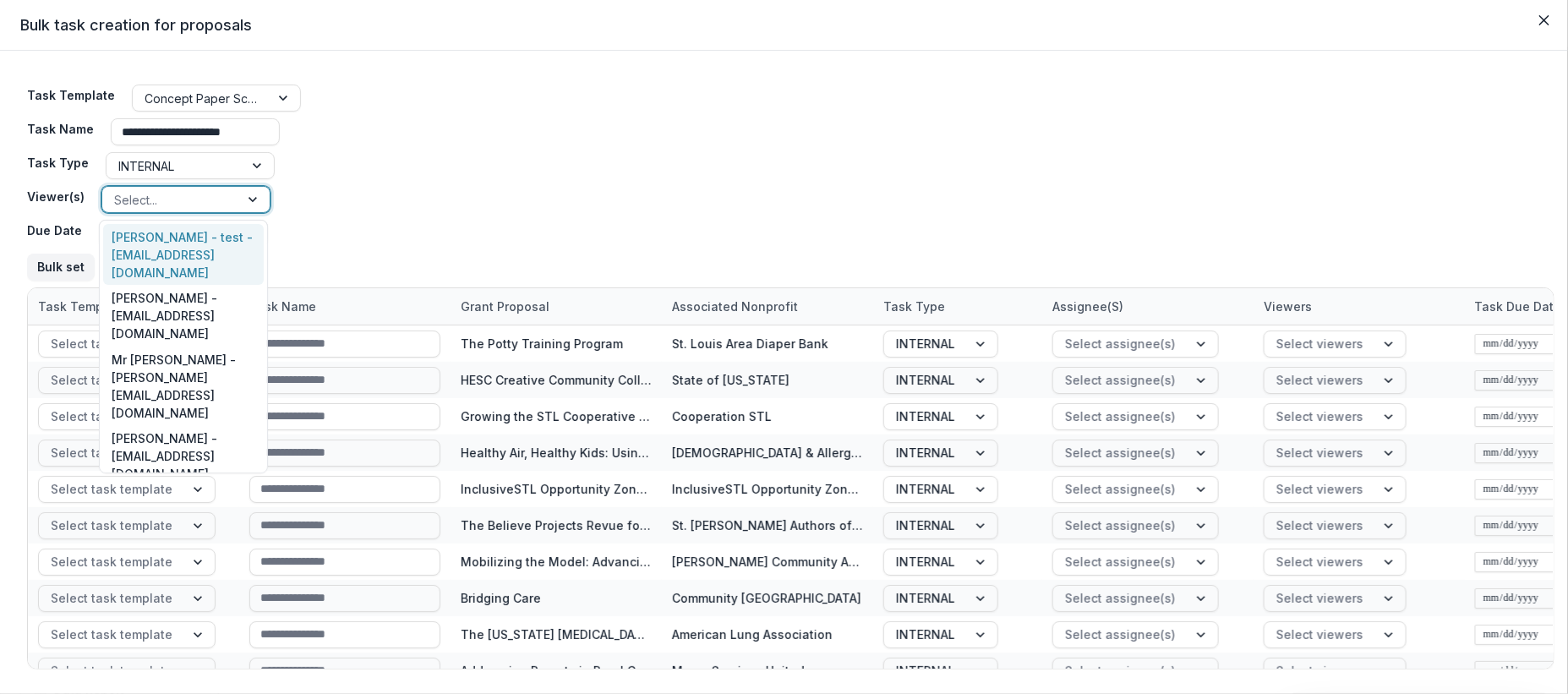
click at [234, 199] on div "Select..." at bounding box center [170, 200] width 137 height 24
type input "****"
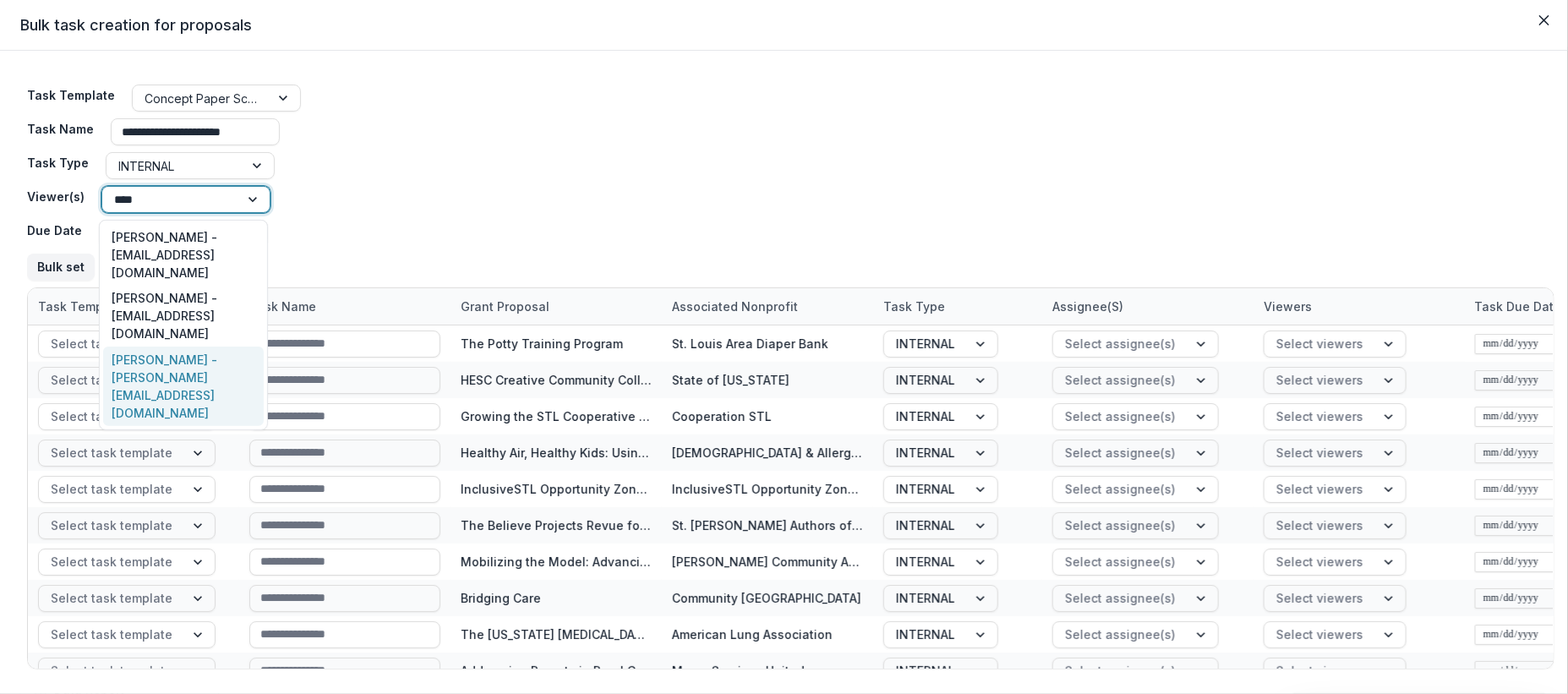
click at [195, 347] on div "Jessica Daugherty - jdaugherty@mffh.org" at bounding box center [183, 386] width 161 height 79
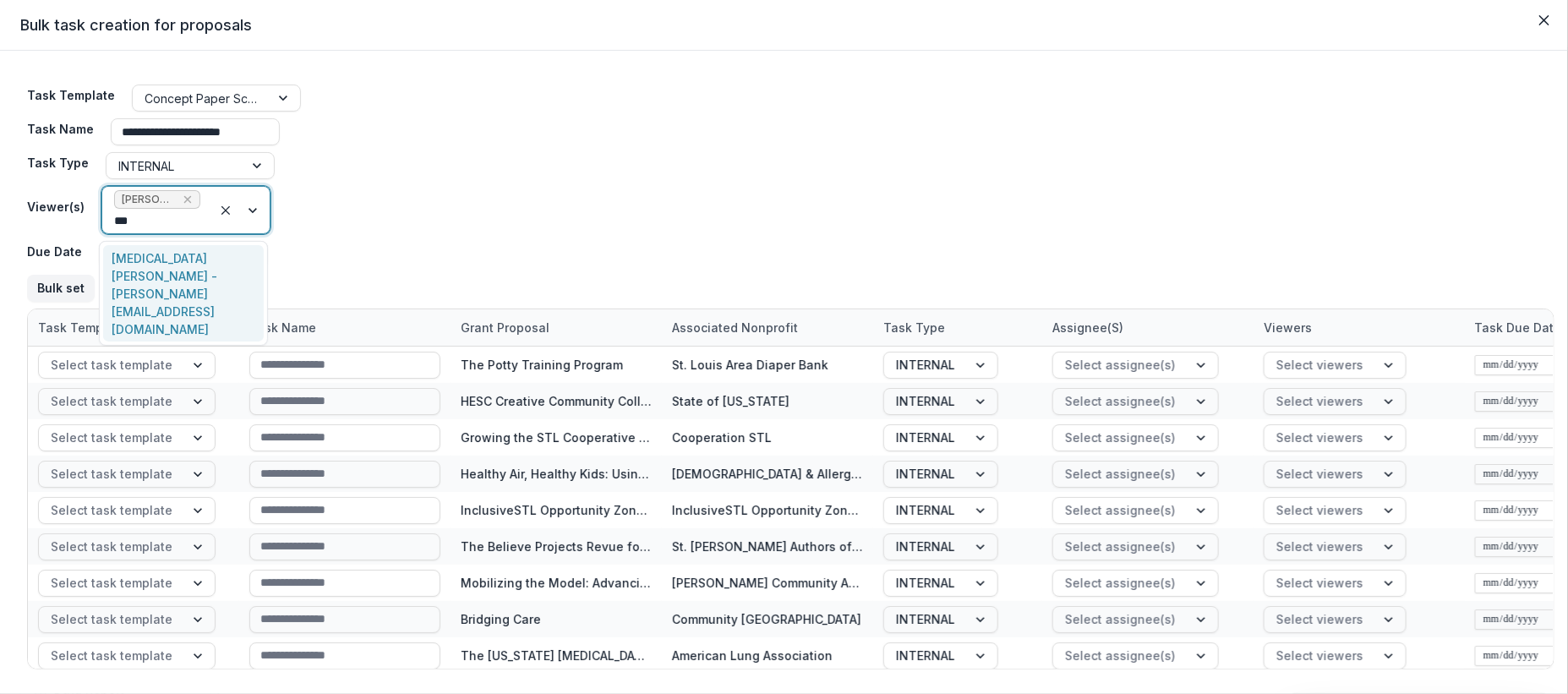
type input "****"
click at [191, 264] on div "Kyra Robinson - krobinson@mffh.org" at bounding box center [183, 293] width 161 height 97
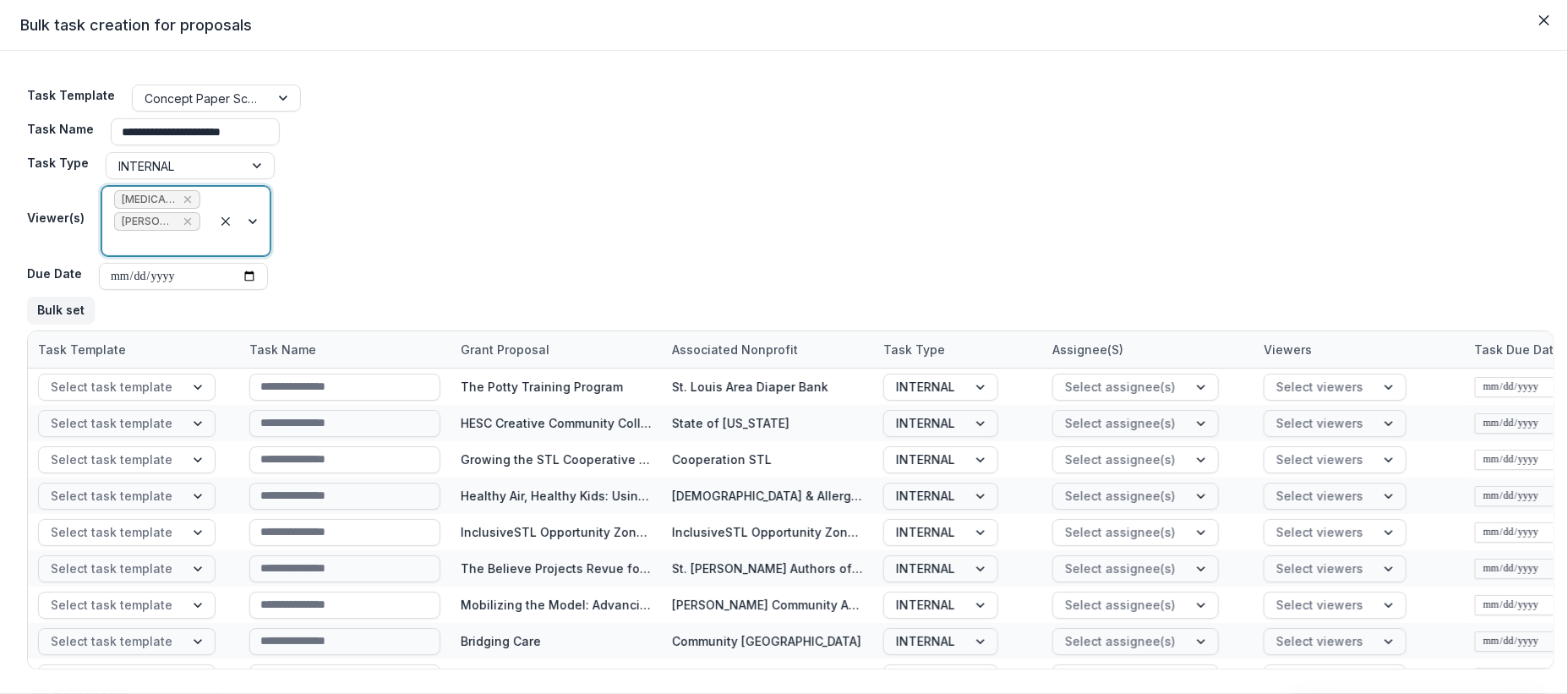
scroll to position [56, 0]
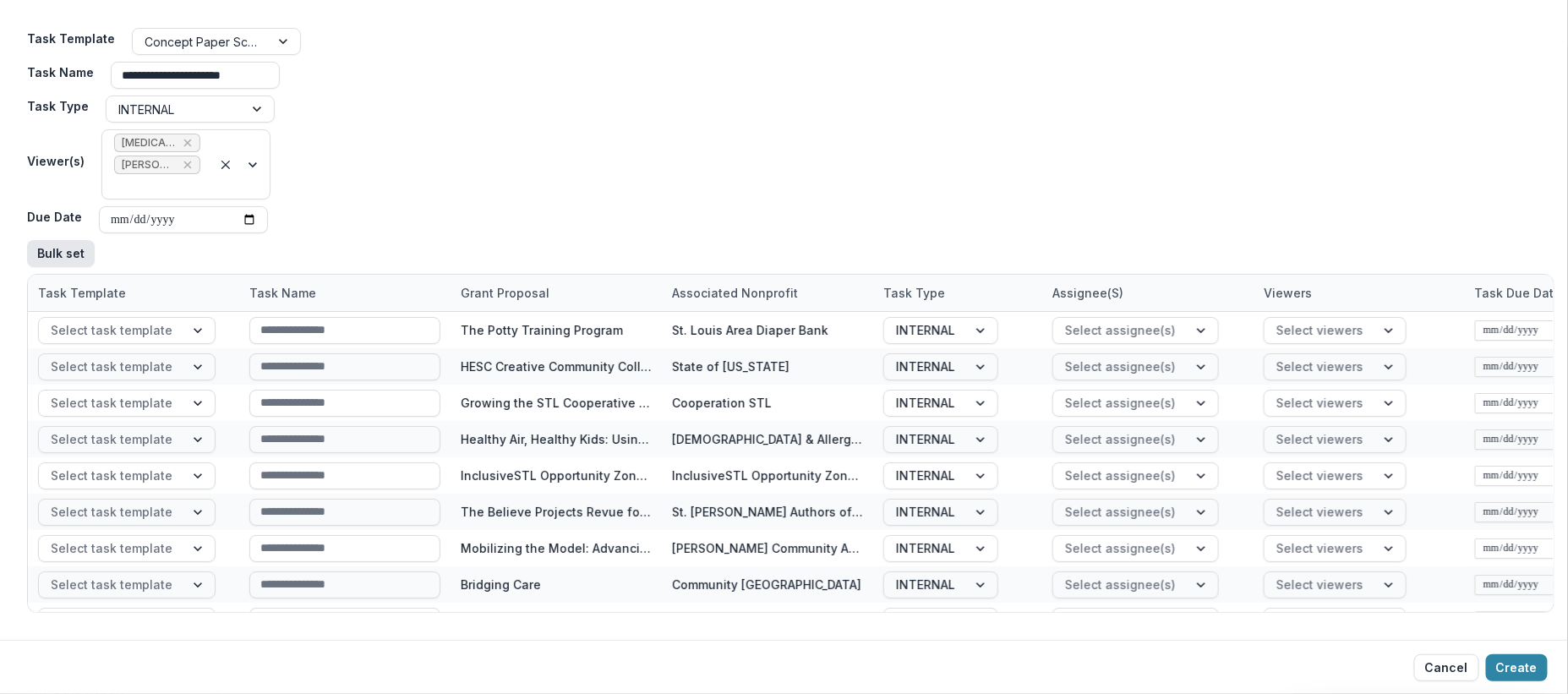
click at [49, 255] on button "Bulk set" at bounding box center [61, 253] width 68 height 27
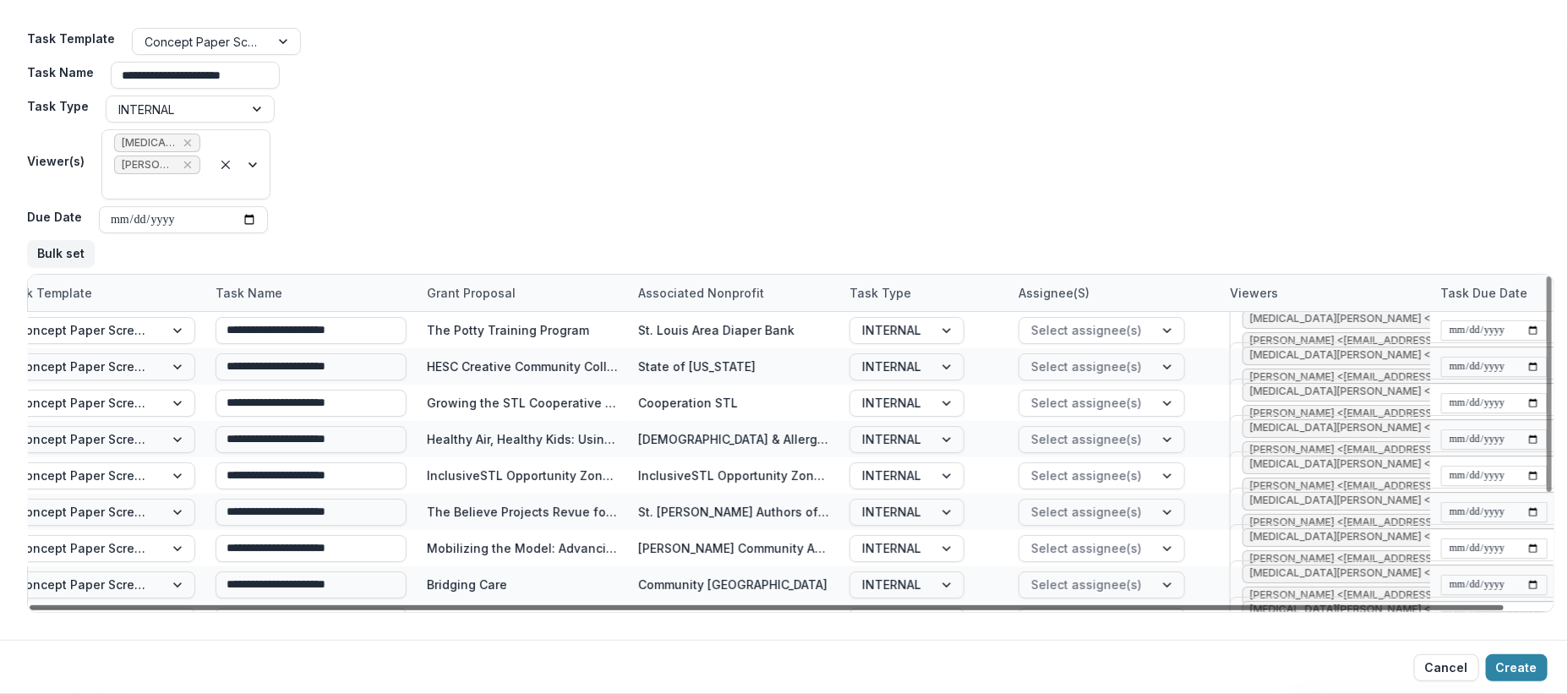
scroll to position [0, 41]
drag, startPoint x: 1476, startPoint y: 607, endPoint x: 1595, endPoint y: 610, distance: 119.0
click at [1504, 610] on div at bounding box center [766, 607] width 1474 height 5
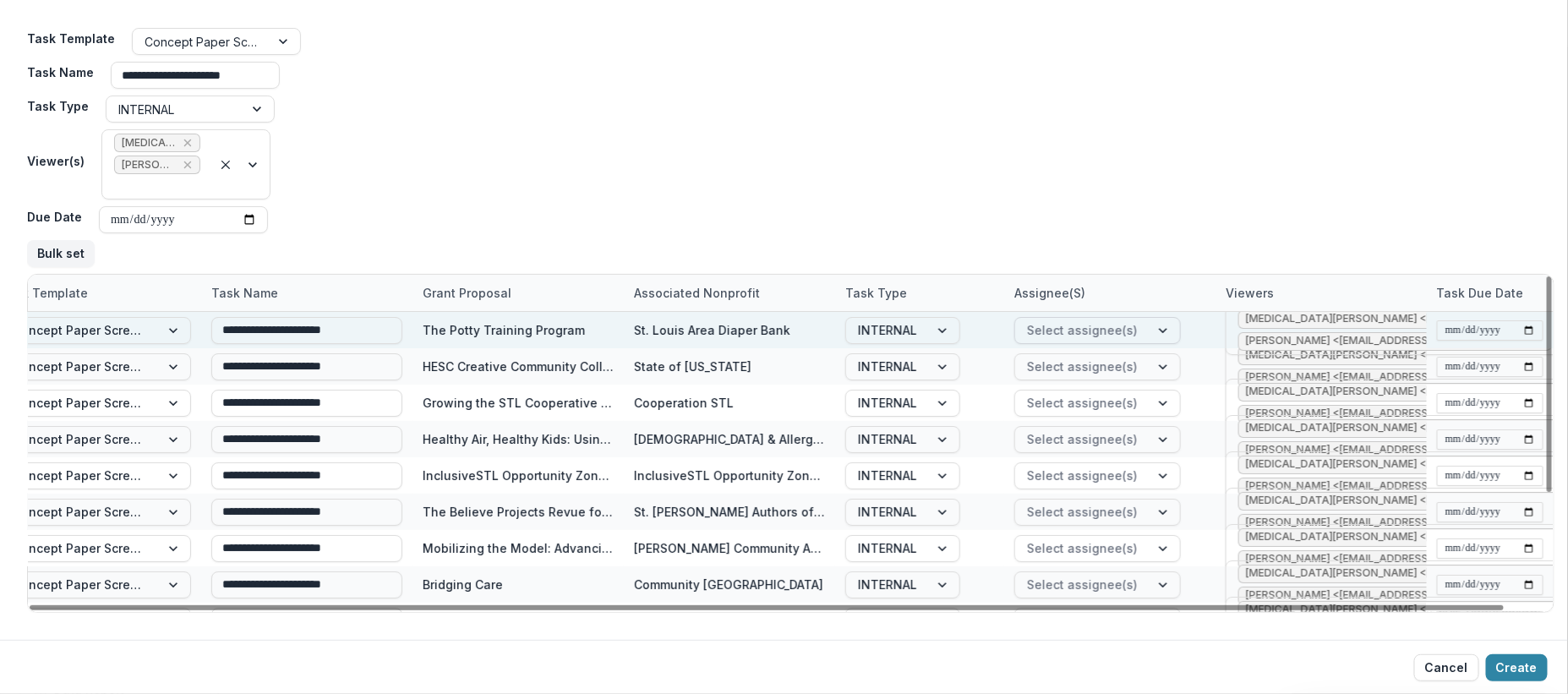
click at [1126, 329] on div at bounding box center [1082, 330] width 111 height 21
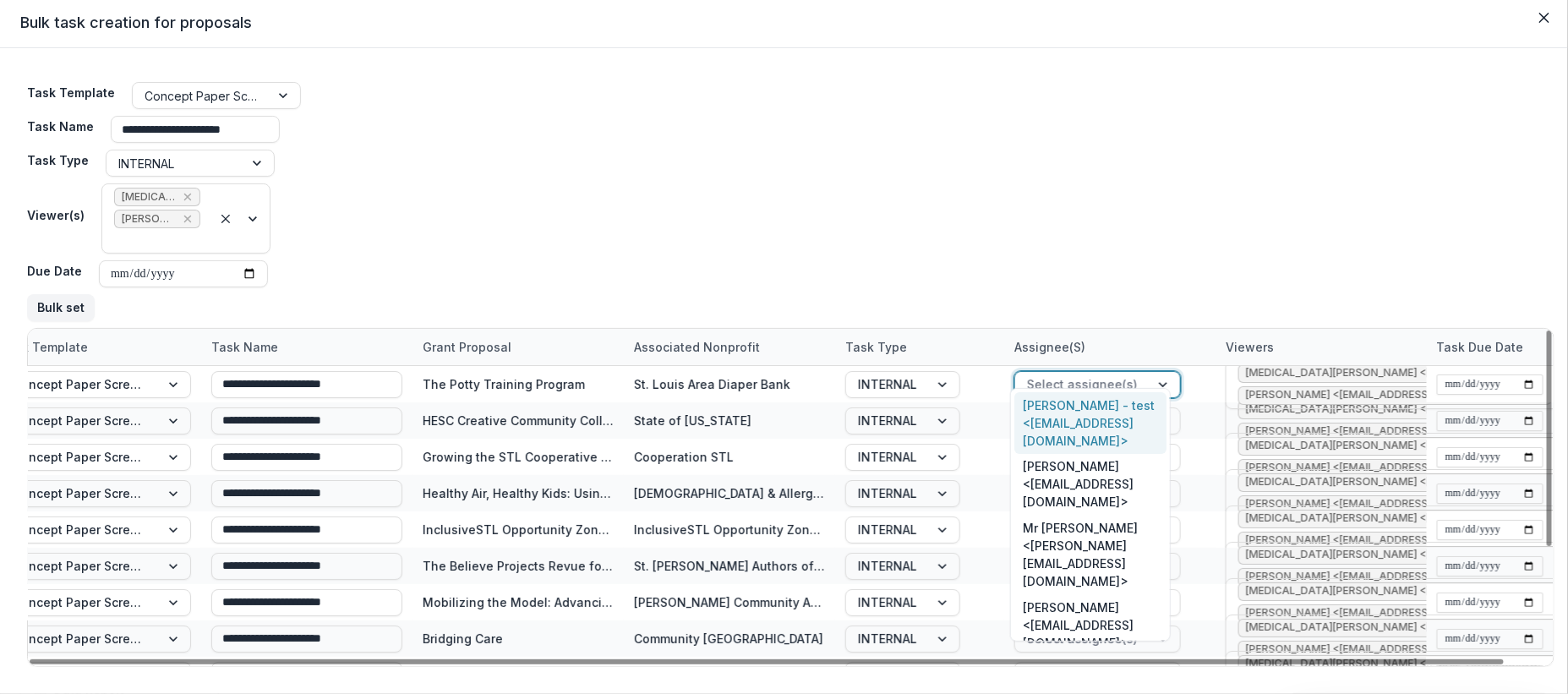
scroll to position [0, 0]
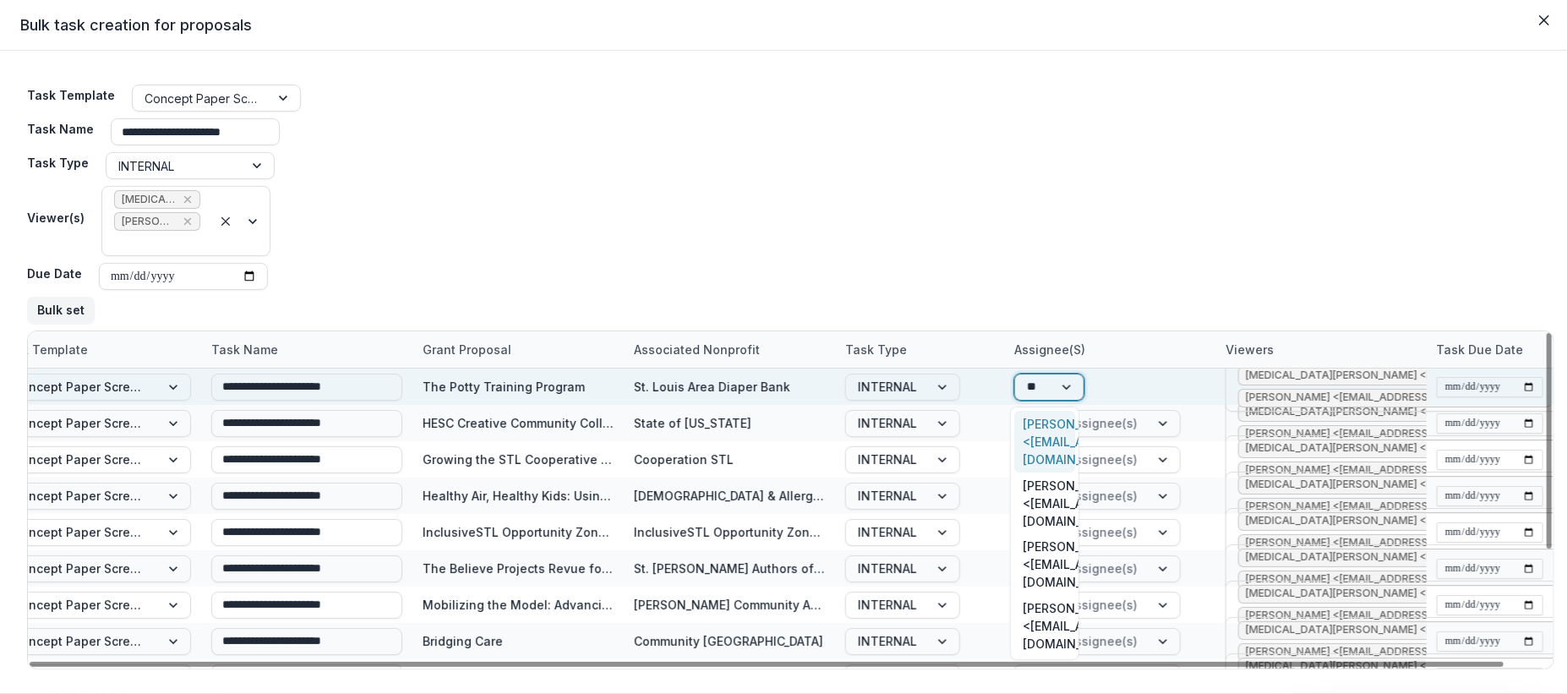
type input "***"
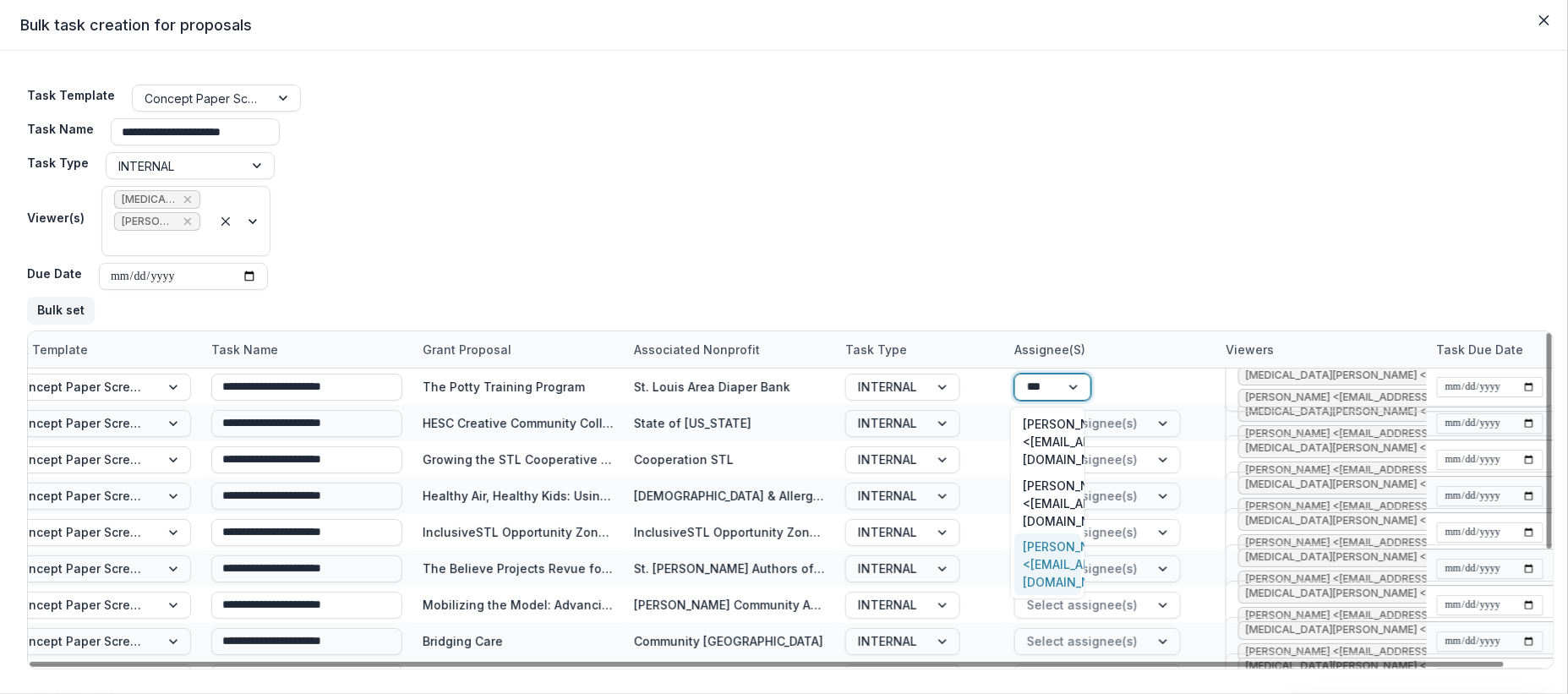
click at [1044, 533] on div "Jessica Daugherty <jdaugherty@mffh.org>" at bounding box center [1047, 564] width 67 height 62
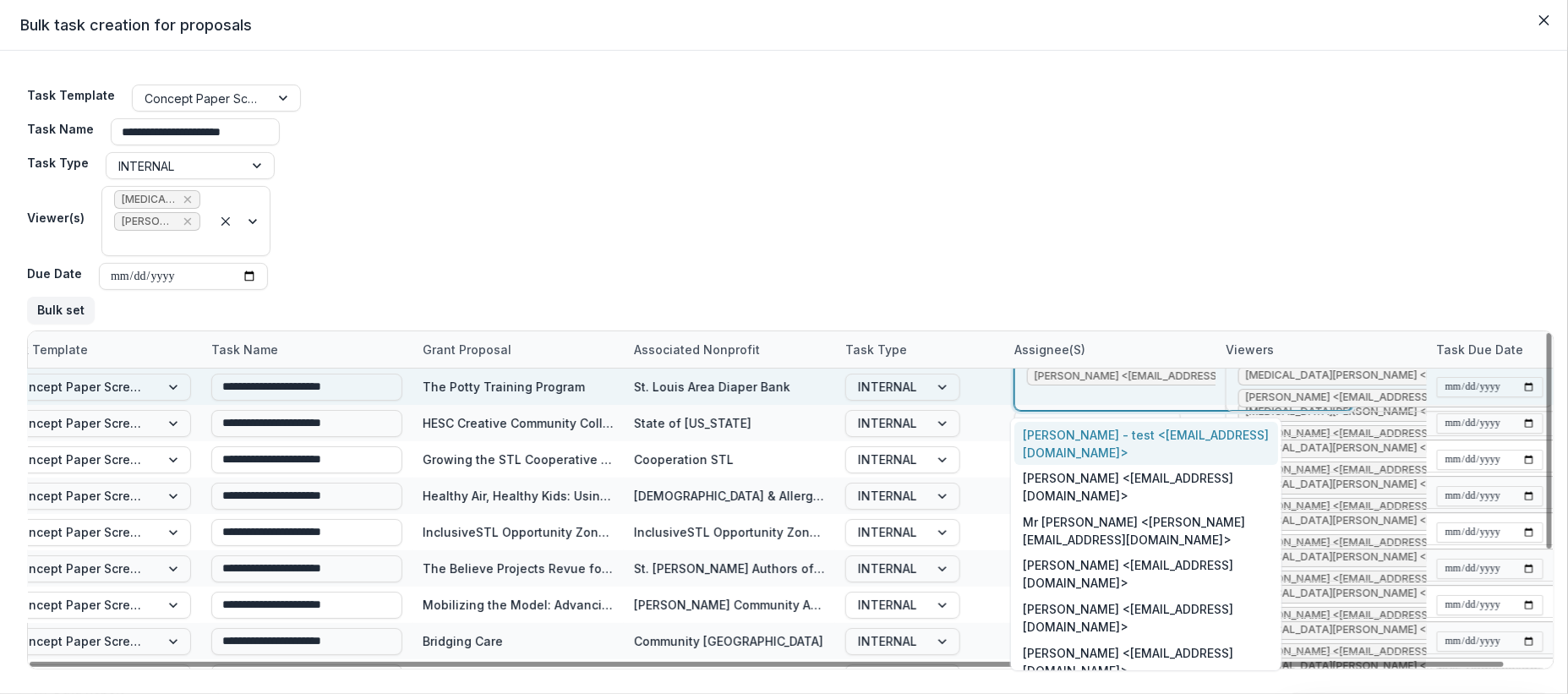
click at [1077, 391] on div at bounding box center [1155, 397] width 256 height 21
type input "**"
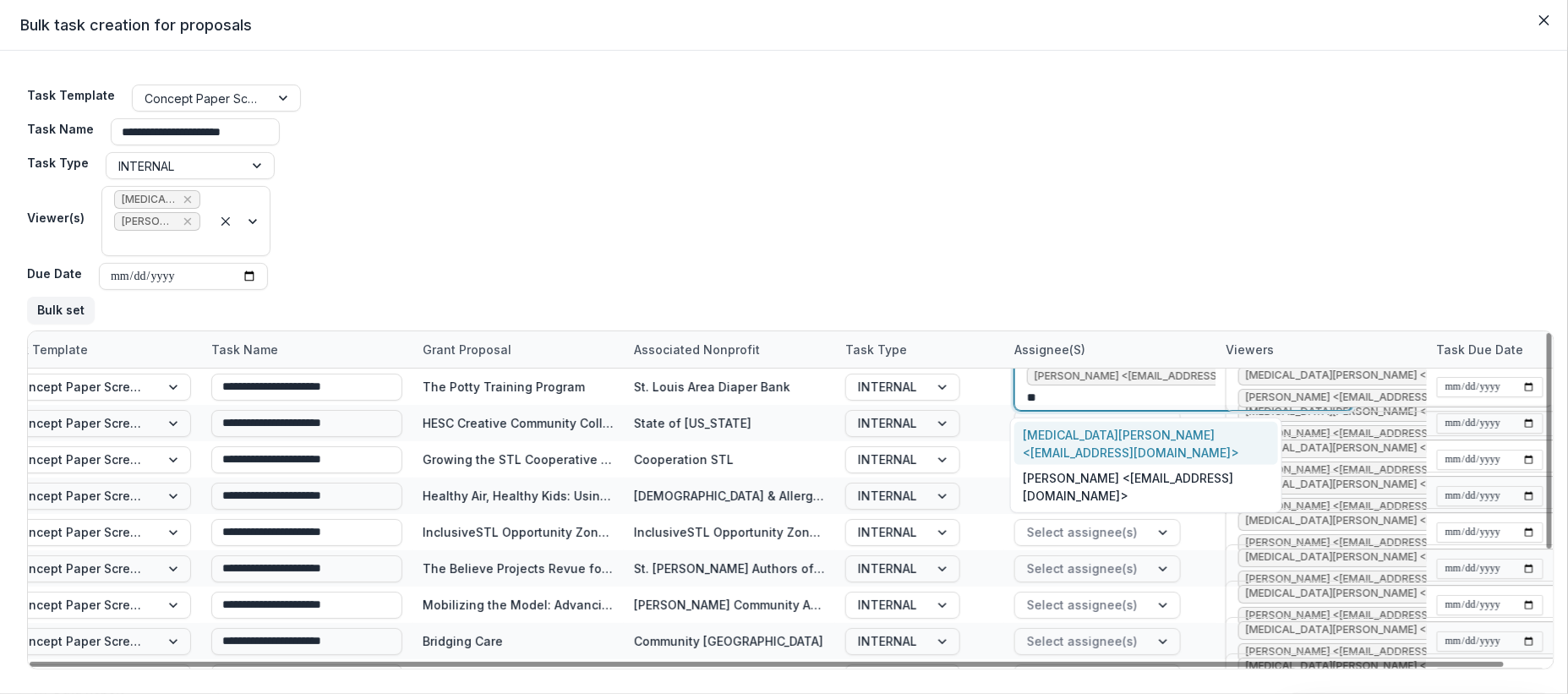
click at [1083, 432] on div "Kyra Robinson <krobinson@mffh.org>" at bounding box center [1146, 444] width 264 height 44
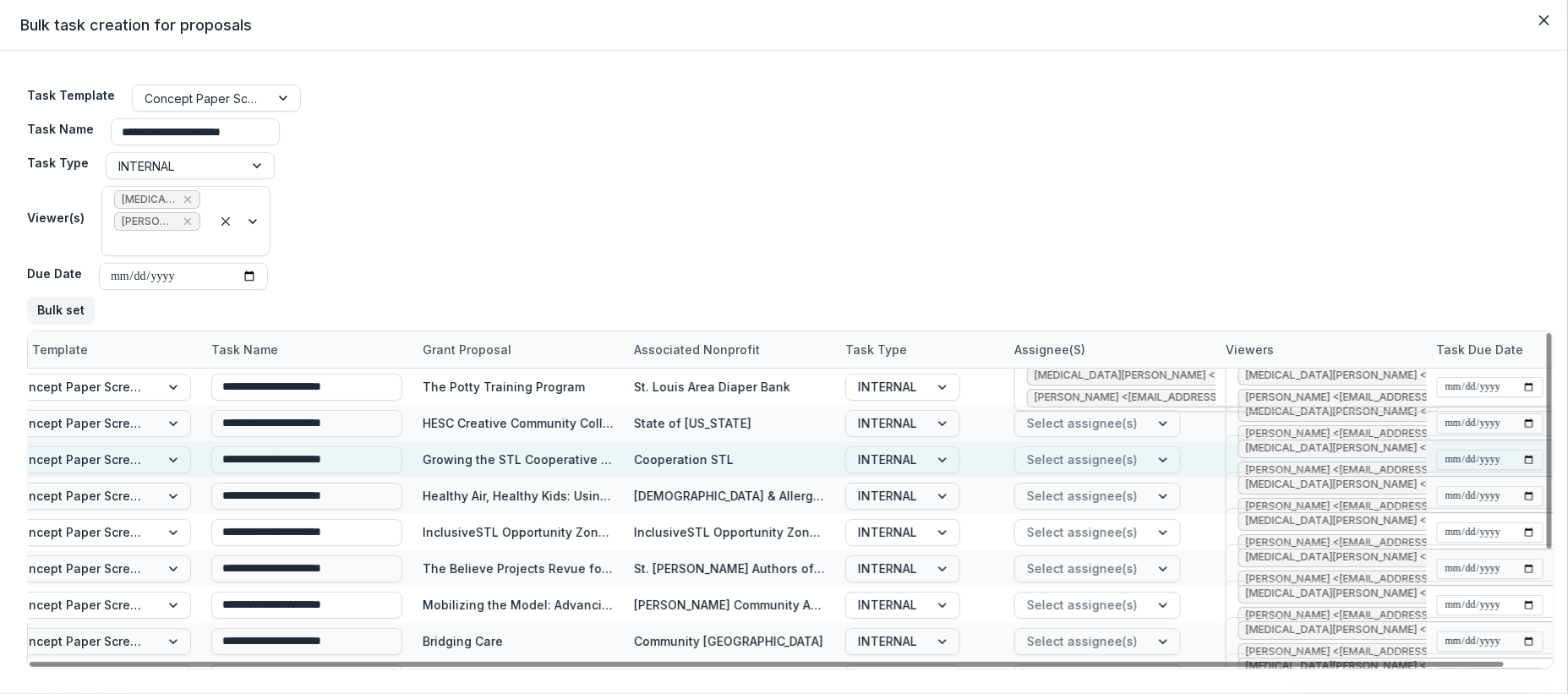
click at [1188, 447] on div "Select assignee(s)" at bounding box center [1109, 459] width 211 height 37
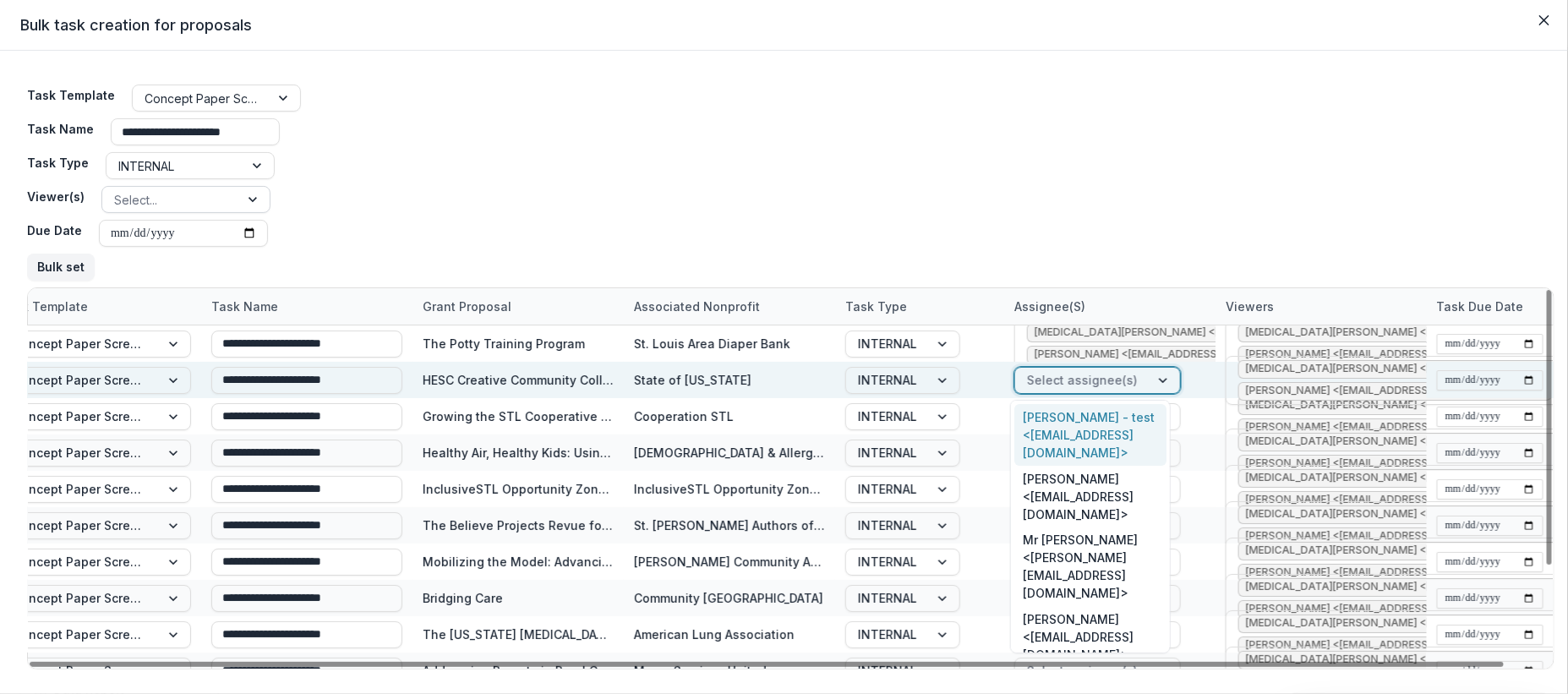
click at [1149, 386] on div at bounding box center [1164, 379] width 30 height 25
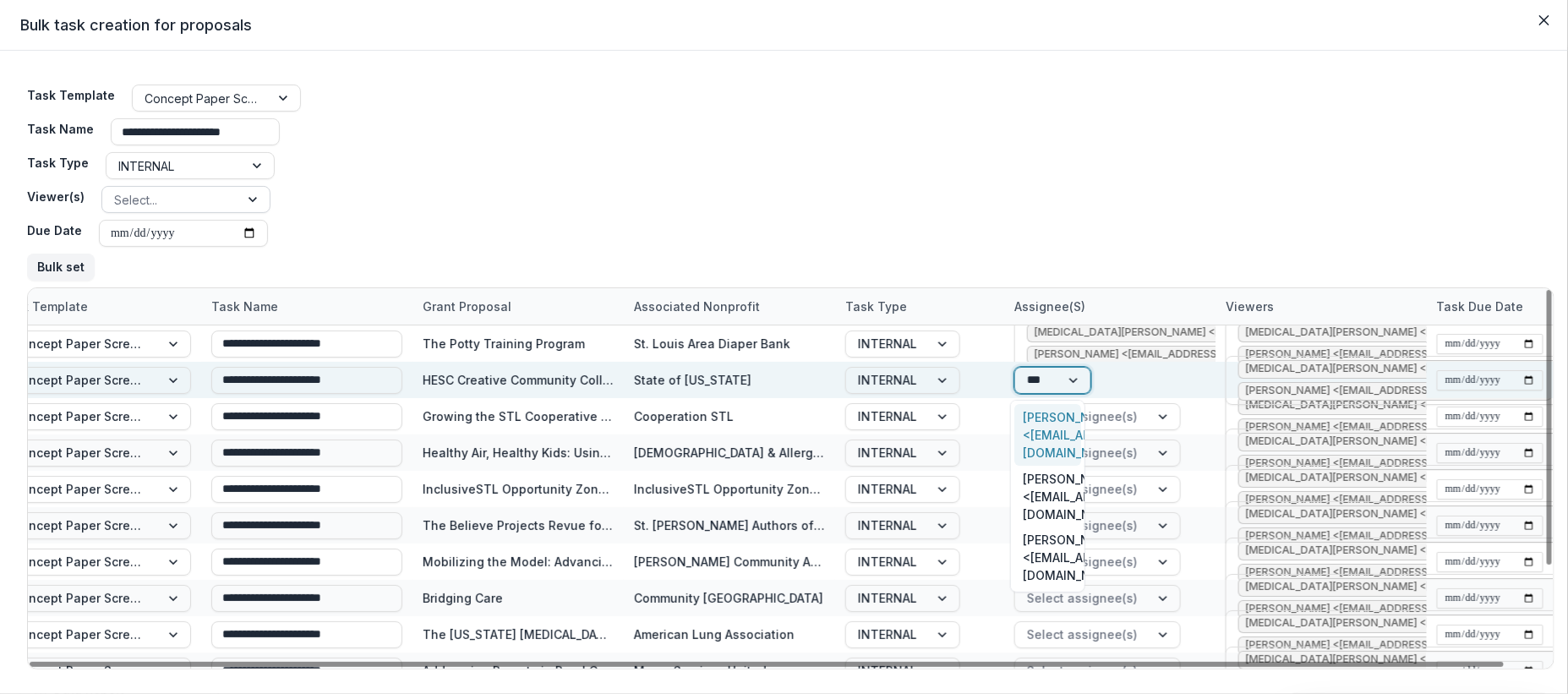
type input "****"
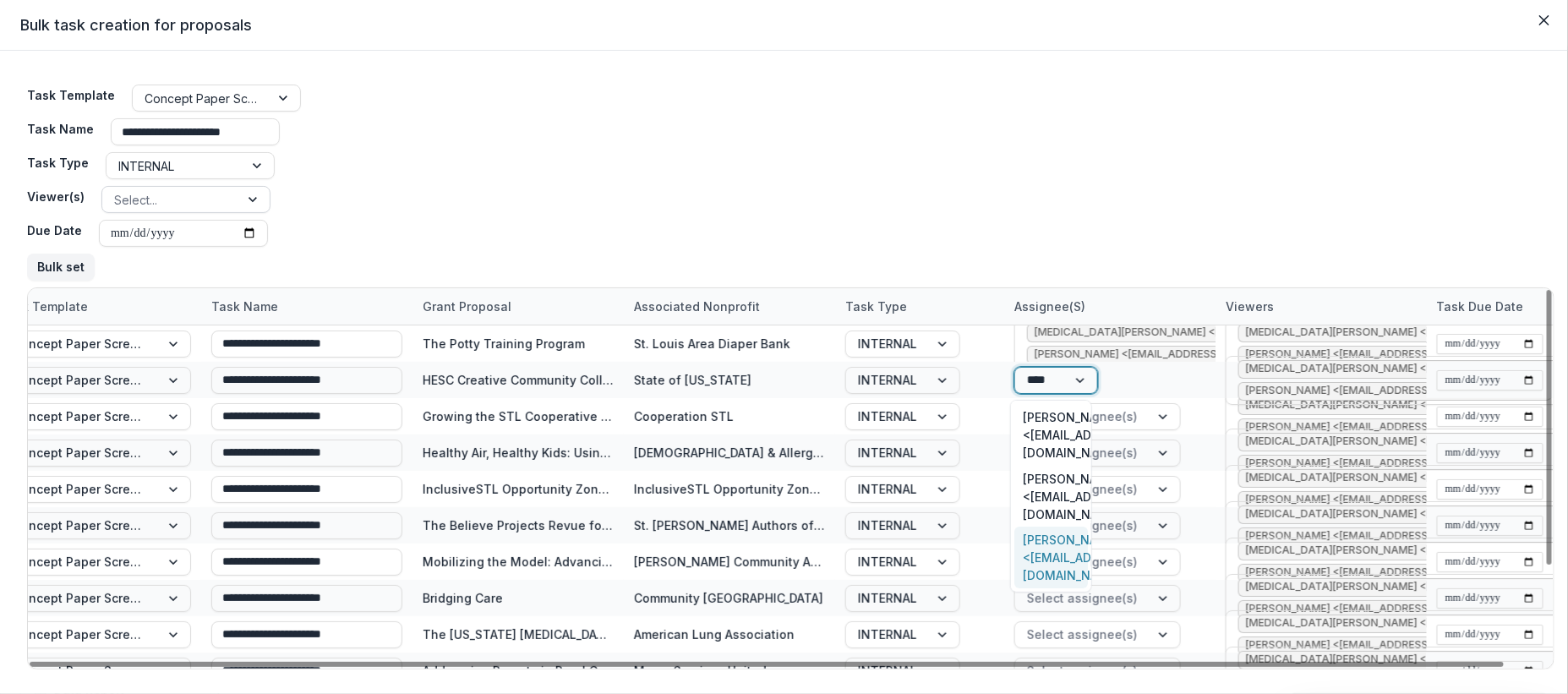
click at [1066, 526] on div "Jessica Daugherty <jdaugherty@mffh.org>" at bounding box center [1051, 557] width 73 height 62
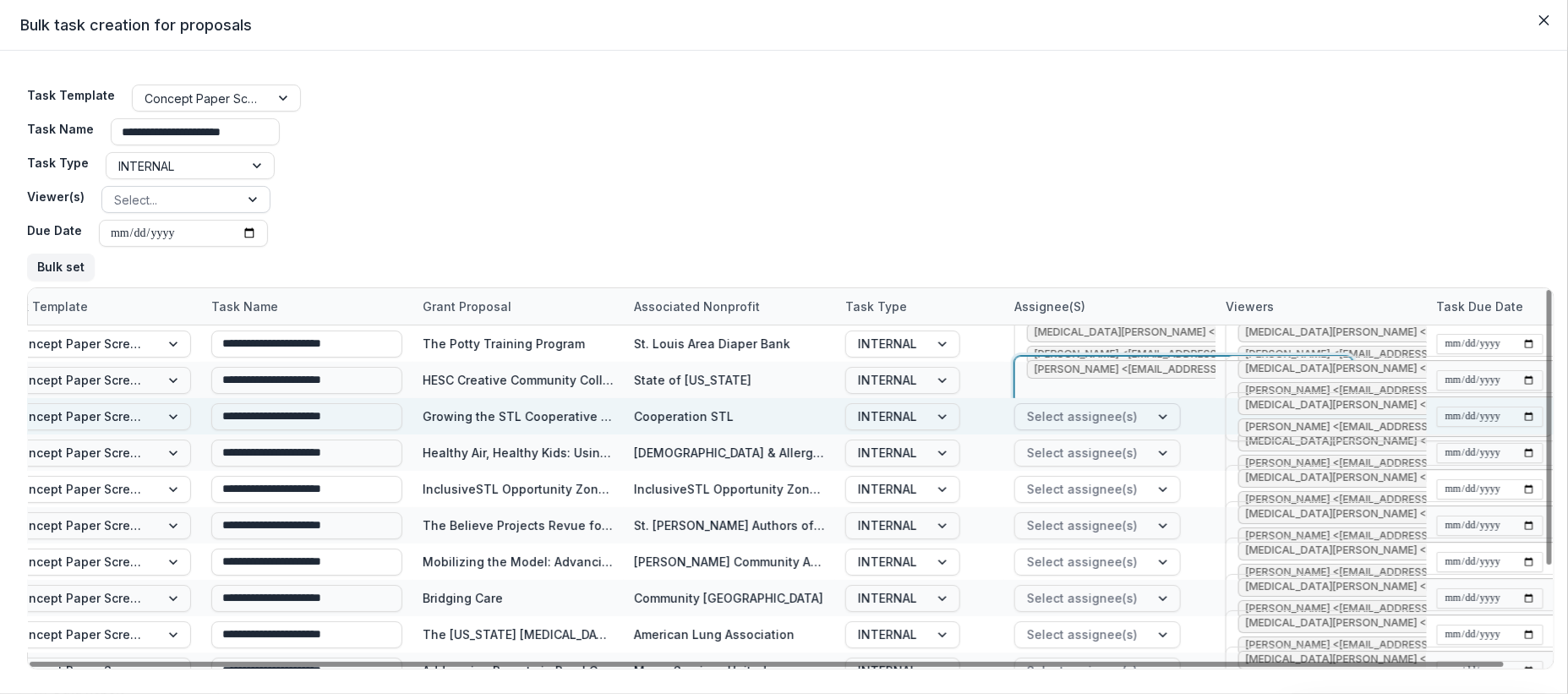
click at [1107, 413] on div at bounding box center [1082, 416] width 111 height 21
type input "*******"
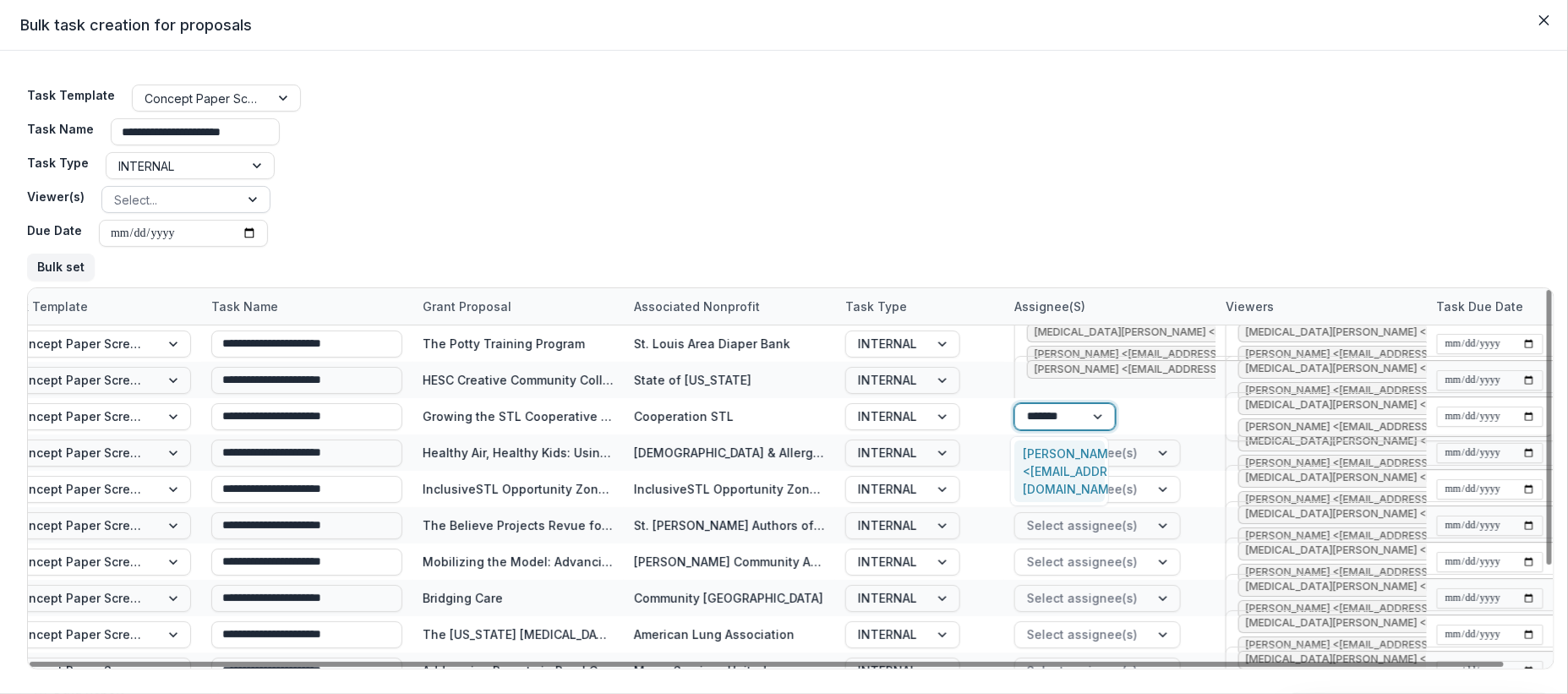
click at [1079, 454] on div "Jessica Daugherty <jdaugherty@mffh.org>" at bounding box center [1059, 472] width 89 height 62
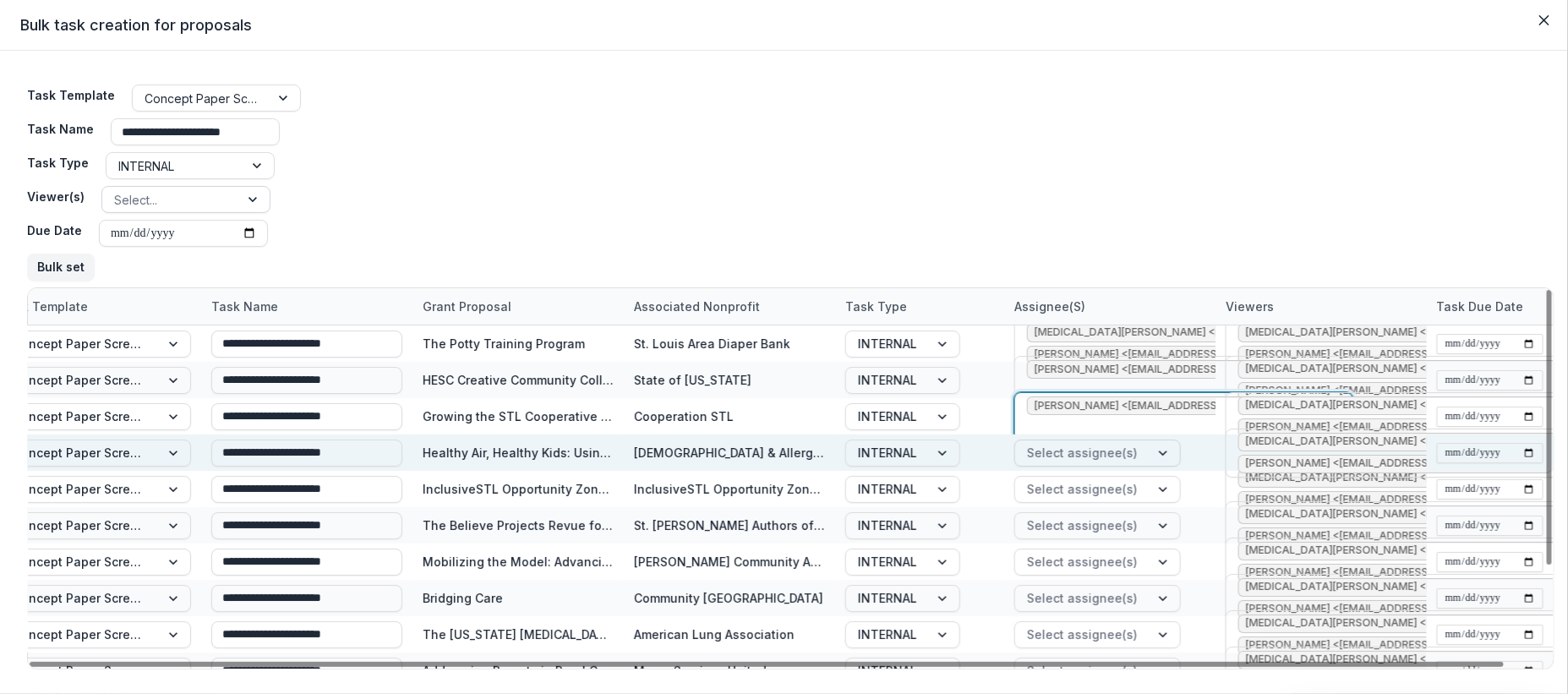
click at [1123, 451] on div at bounding box center [1082, 452] width 111 height 21
type input "*******"
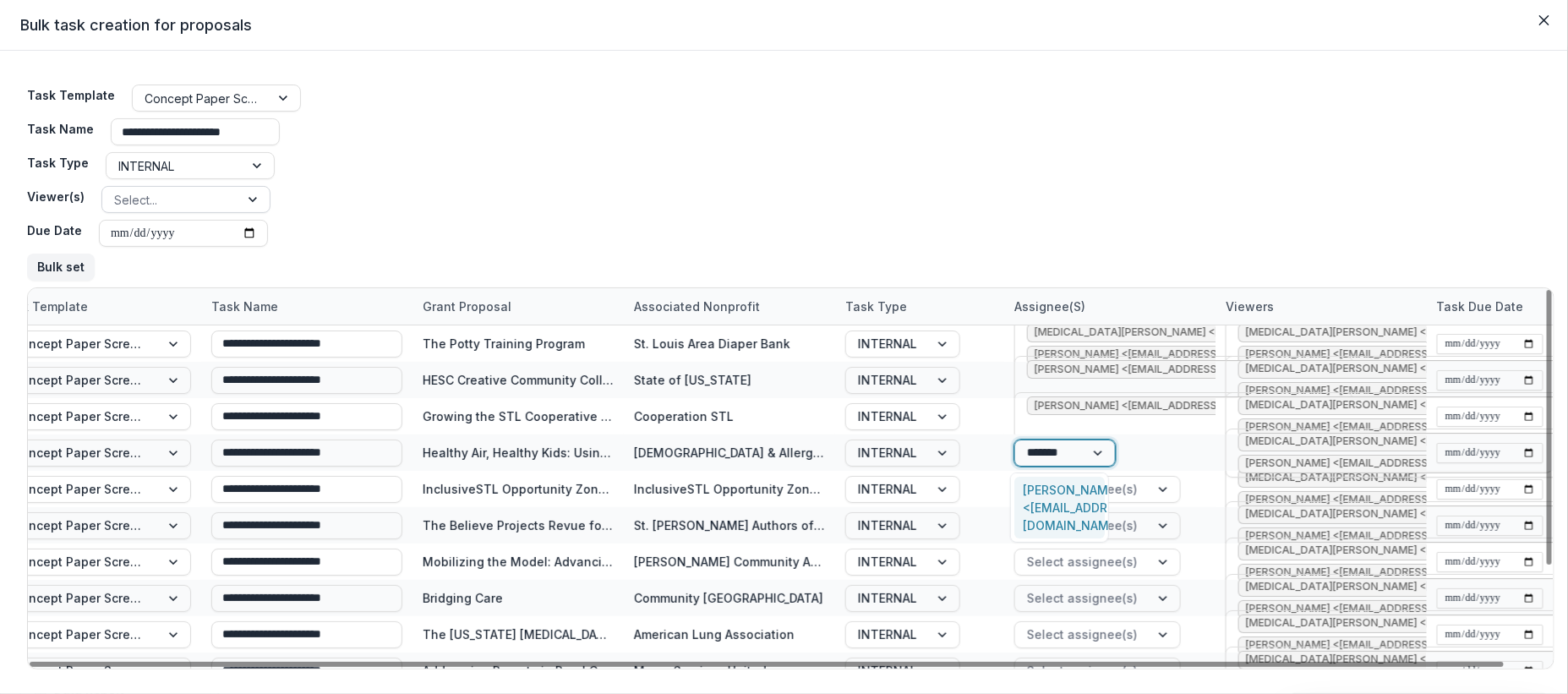
click at [1073, 503] on div "Jessica Daugherty <jdaugherty@mffh.org>" at bounding box center [1059, 508] width 89 height 62
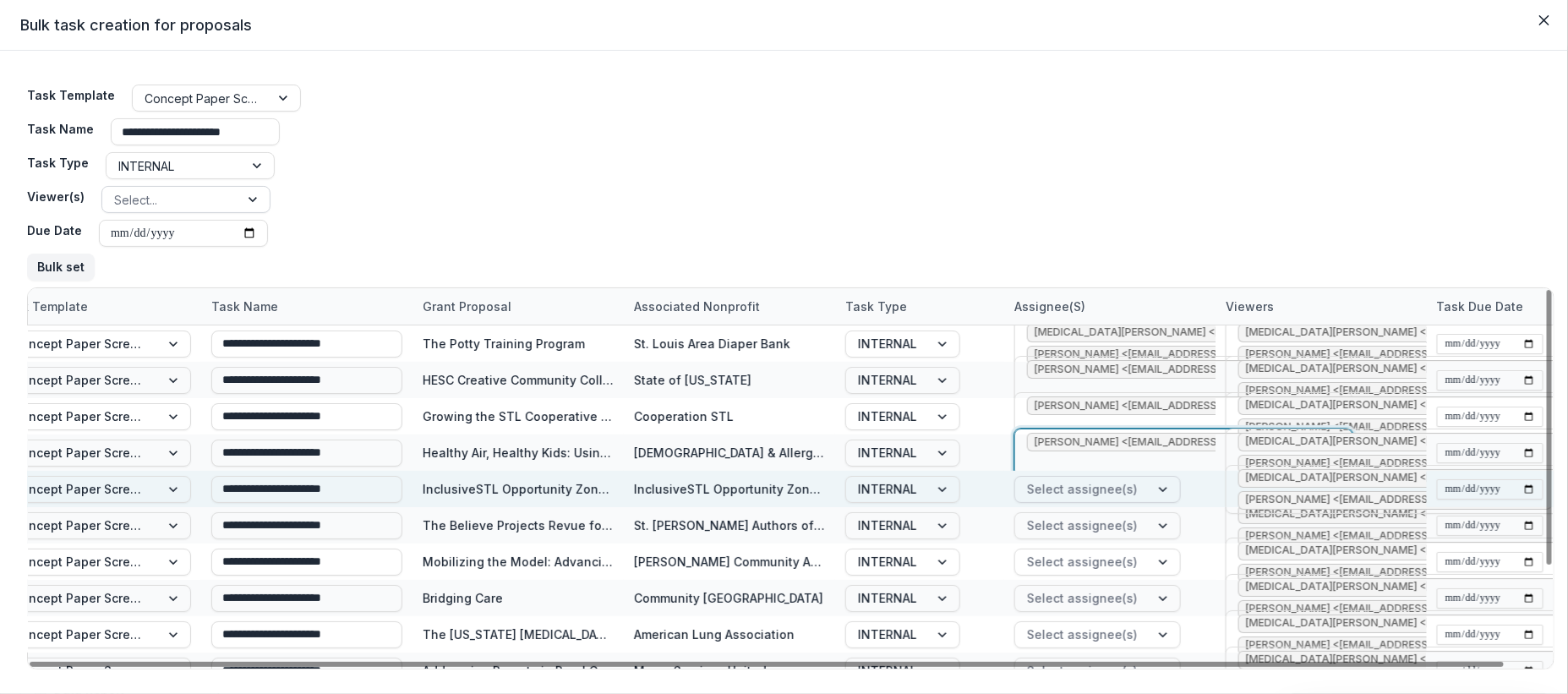
click at [1122, 490] on div at bounding box center [1082, 489] width 111 height 21
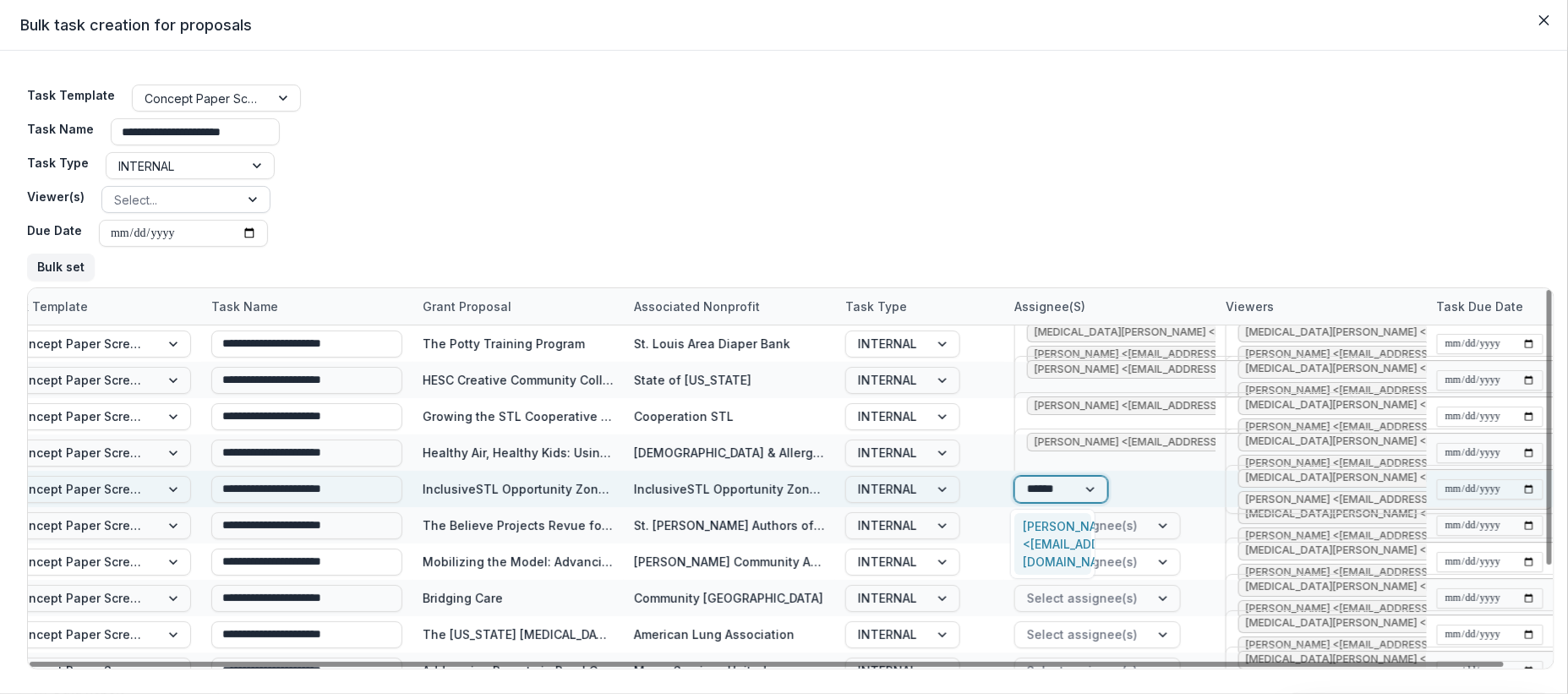
type input "*******"
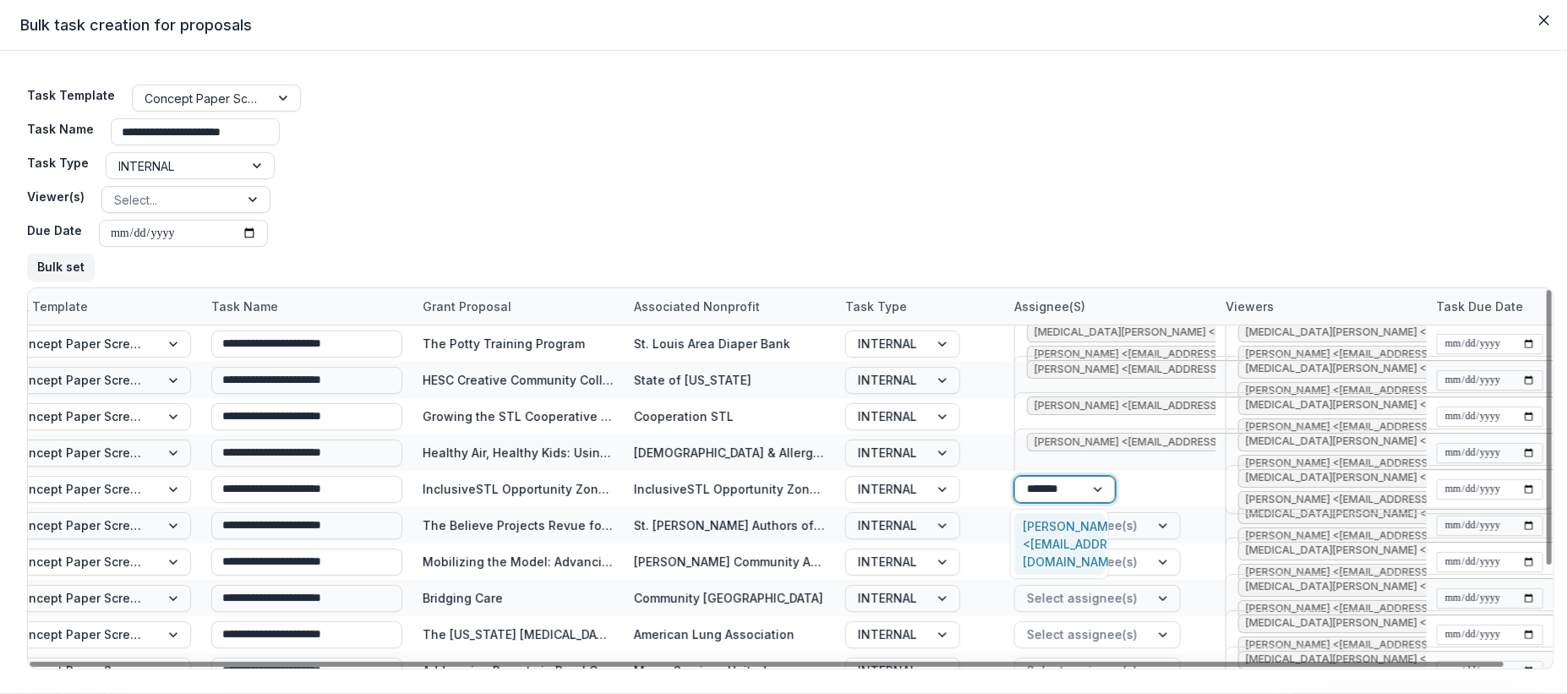
click at [1075, 526] on div "Jessica Daugherty <jdaugherty@mffh.org>" at bounding box center [1059, 544] width 89 height 62
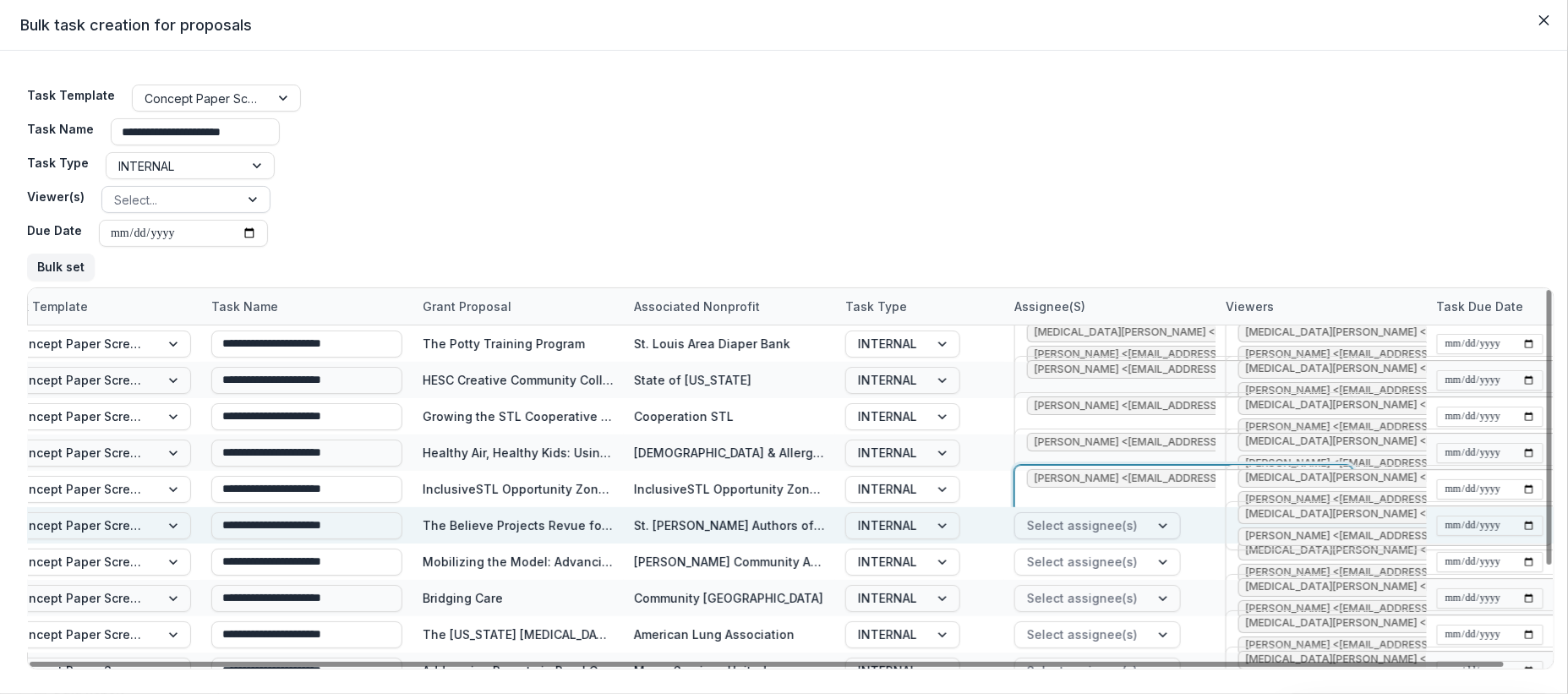
click at [1122, 524] on div at bounding box center [1082, 525] width 111 height 21
type input "*******"
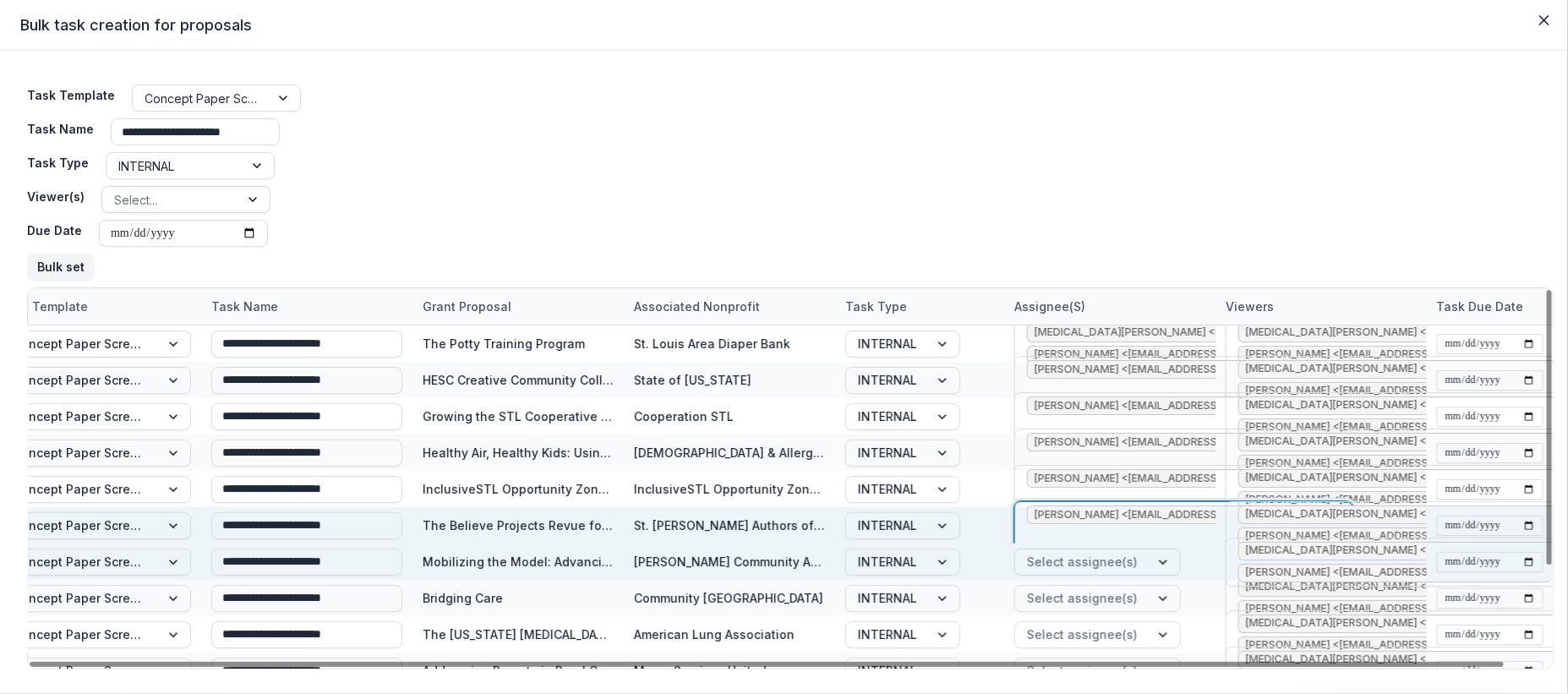
click at [1104, 561] on div at bounding box center [1082, 561] width 111 height 21
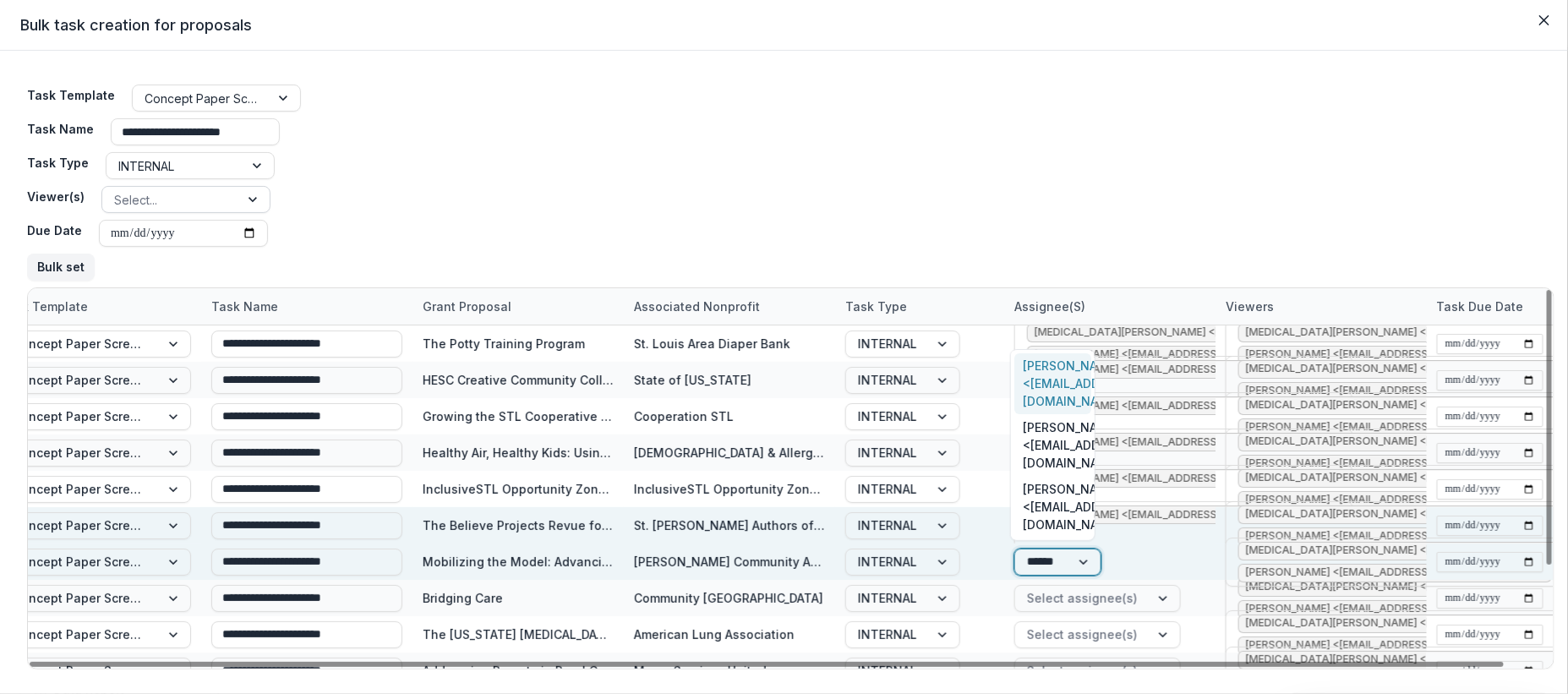
type input "*******"
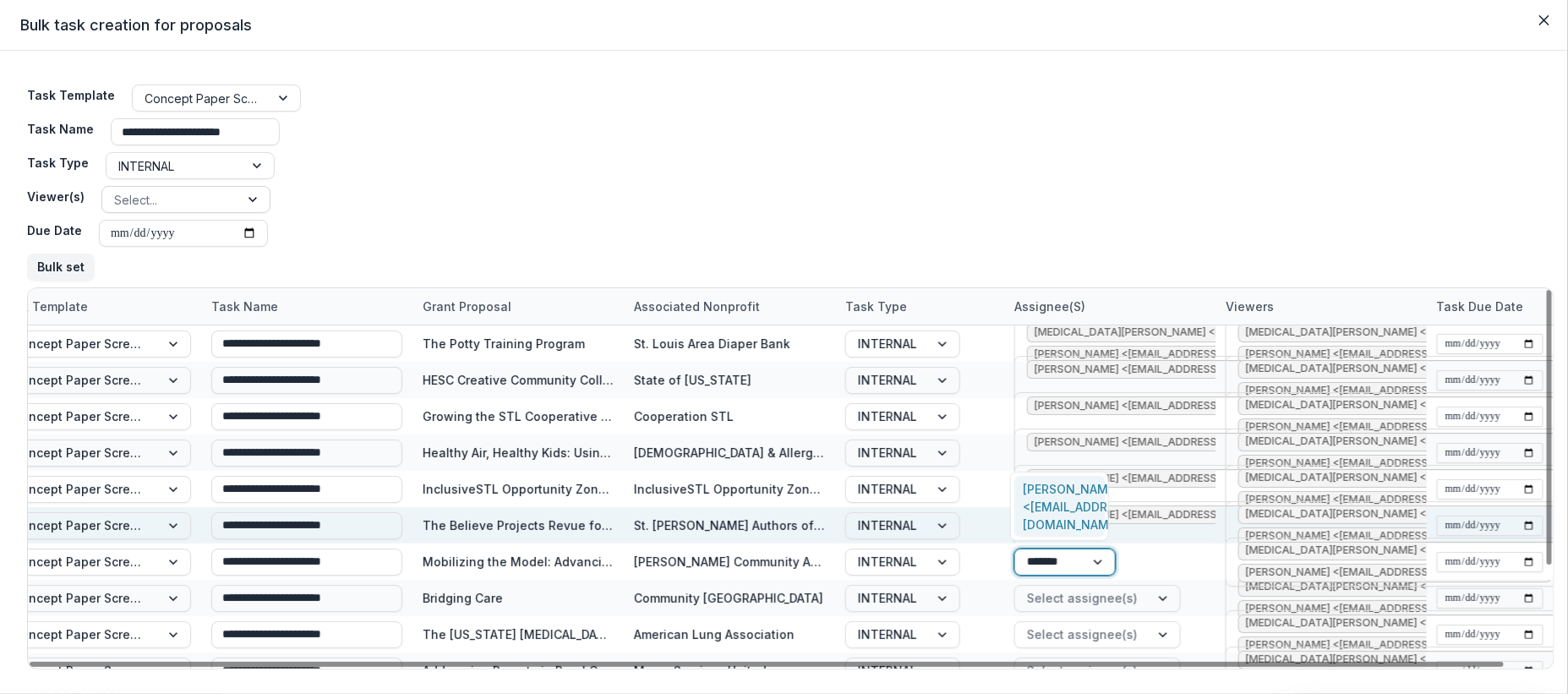
click at [1051, 499] on div "Jessica Daugherty <jdaugherty@mffh.org>" at bounding box center [1059, 507] width 89 height 62
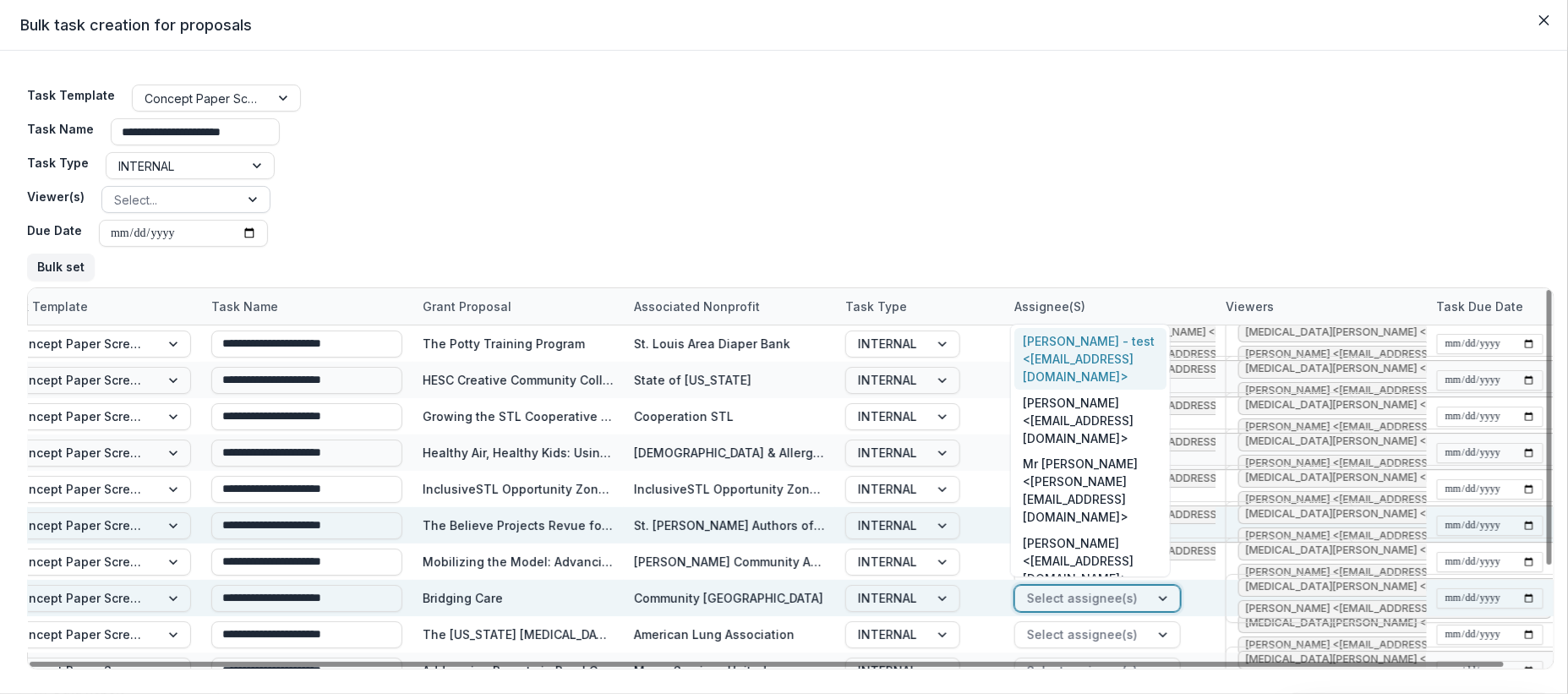
click at [1078, 597] on div at bounding box center [1082, 598] width 111 height 21
type input "*"
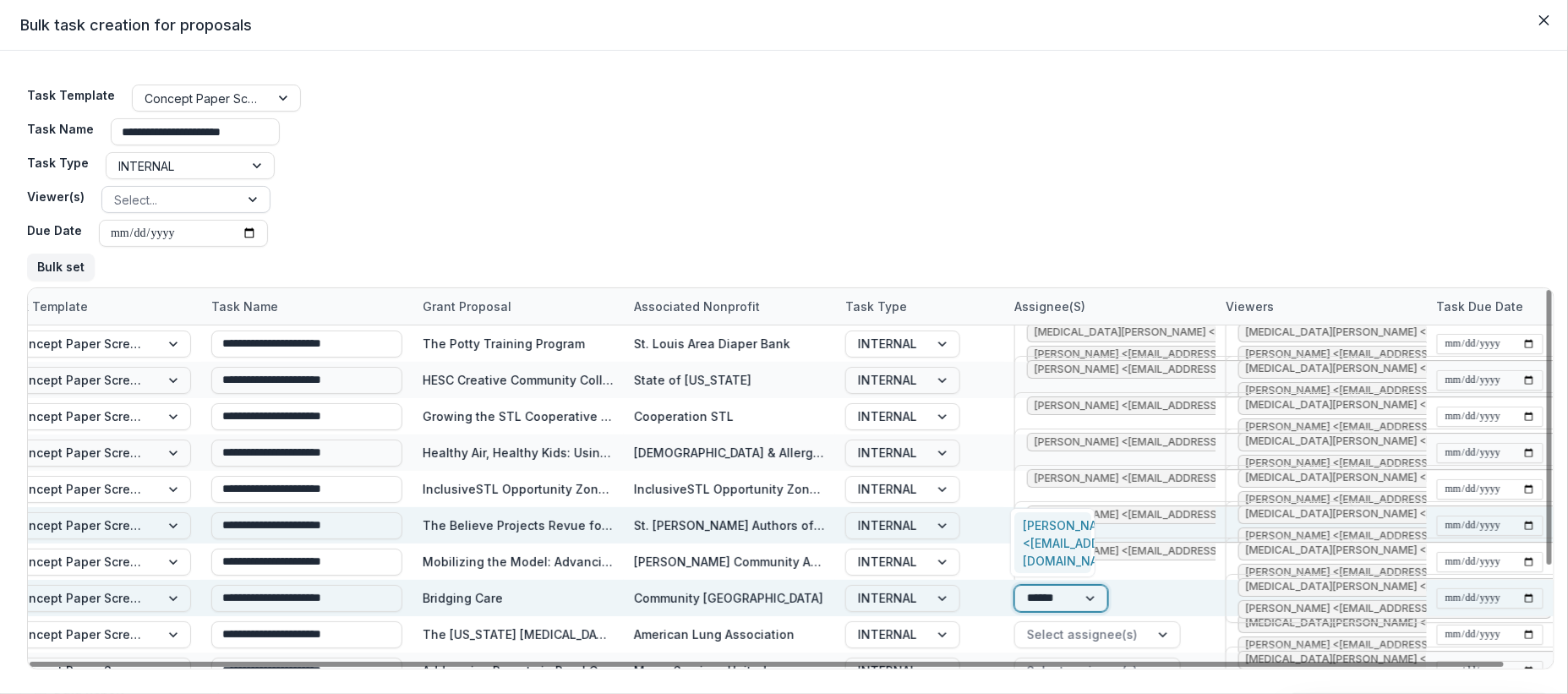
type input "*******"
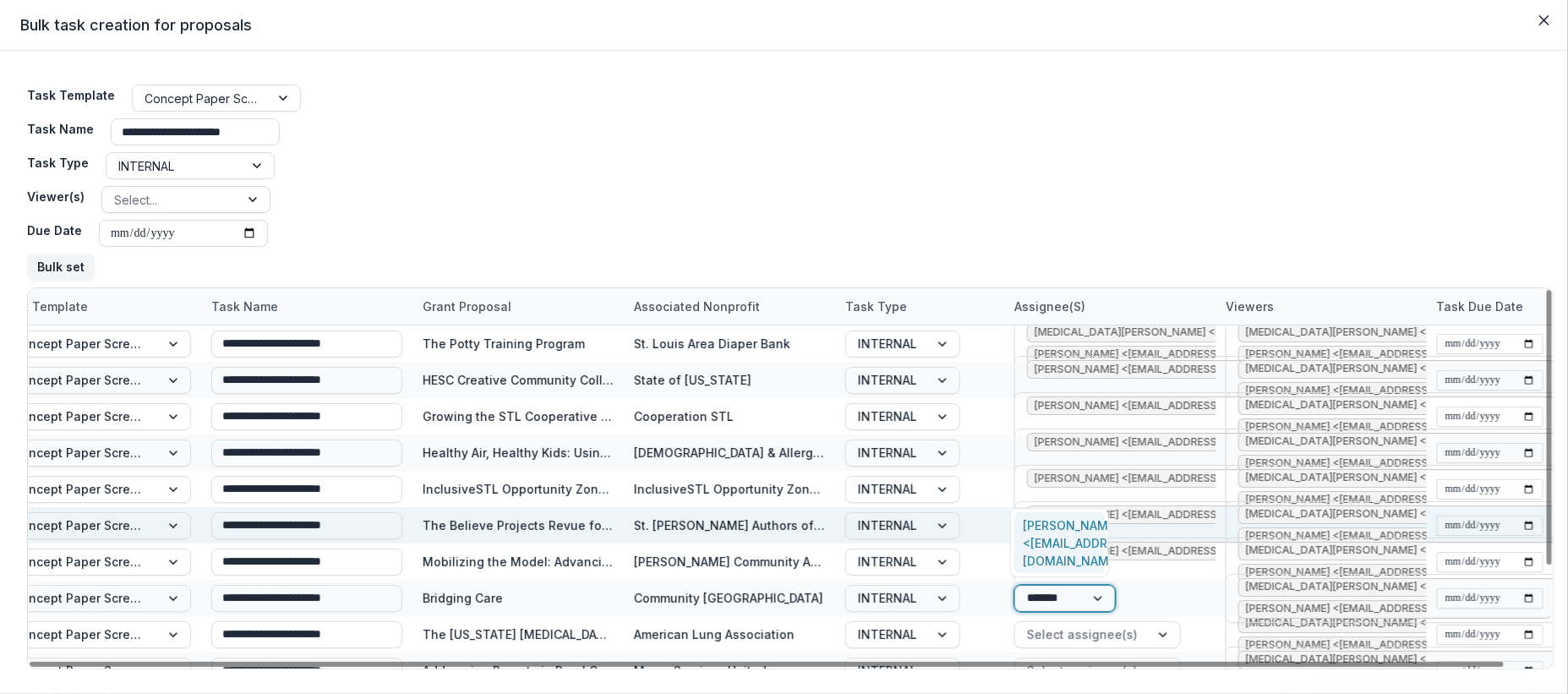
click at [1089, 527] on div "Jessica Daugherty <jdaugherty@mffh.org>" at bounding box center [1059, 543] width 89 height 62
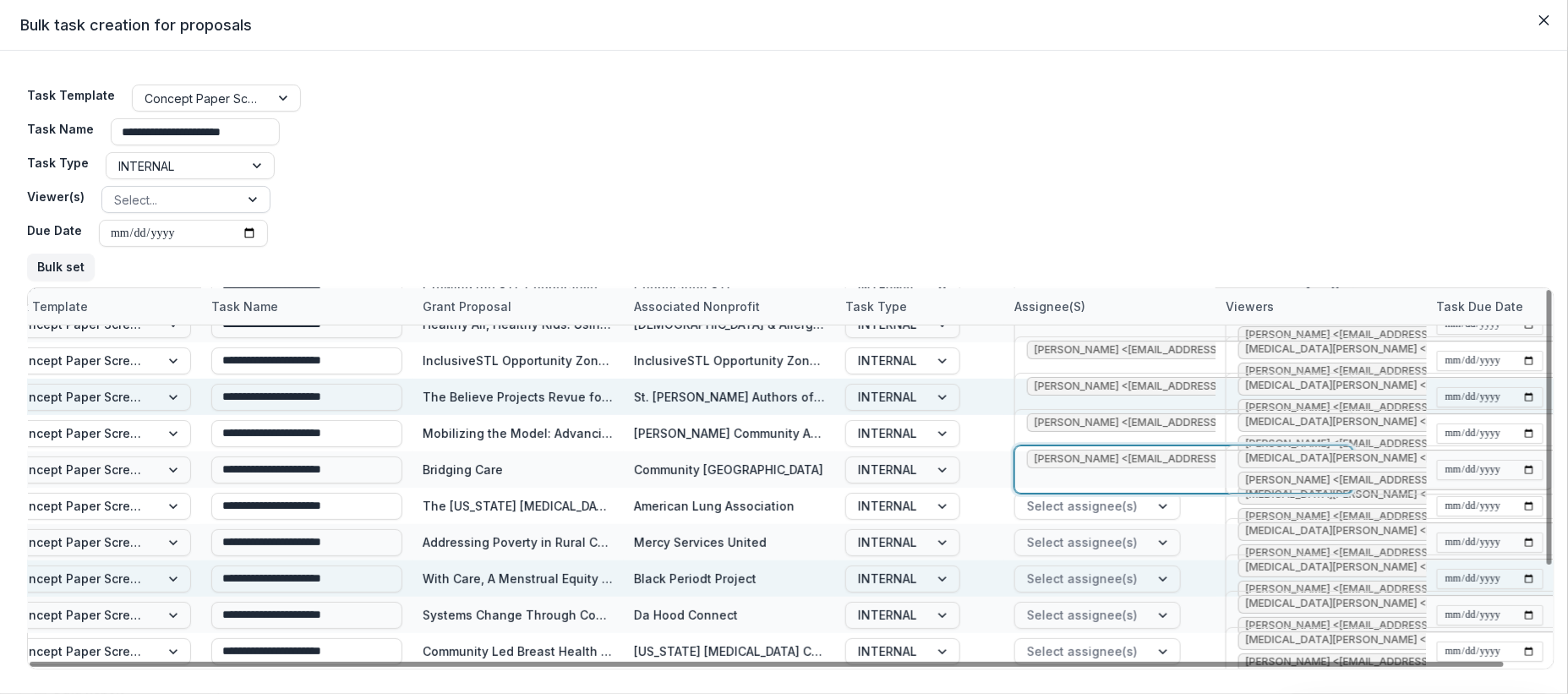
scroll to position [56, 0]
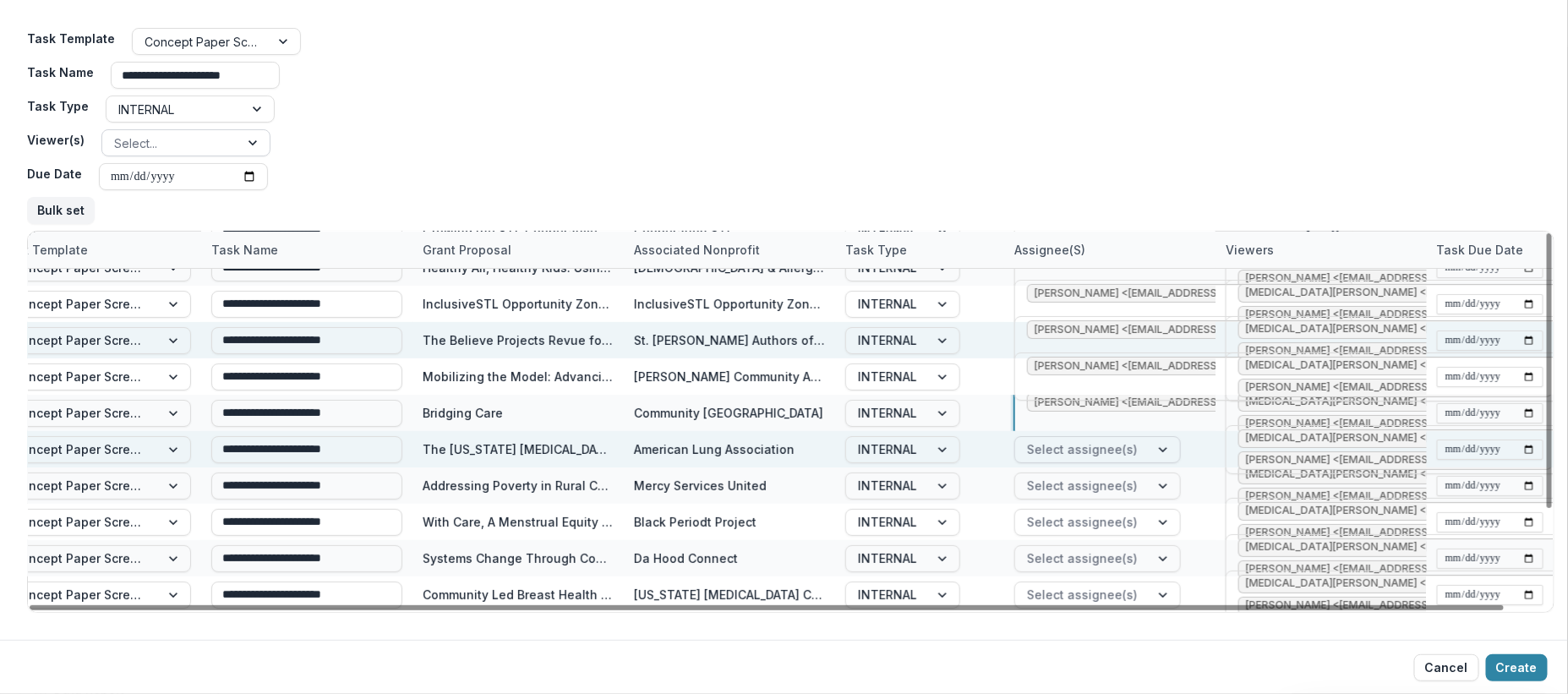
click at [1094, 456] on div at bounding box center [1082, 449] width 111 height 21
type input "*******"
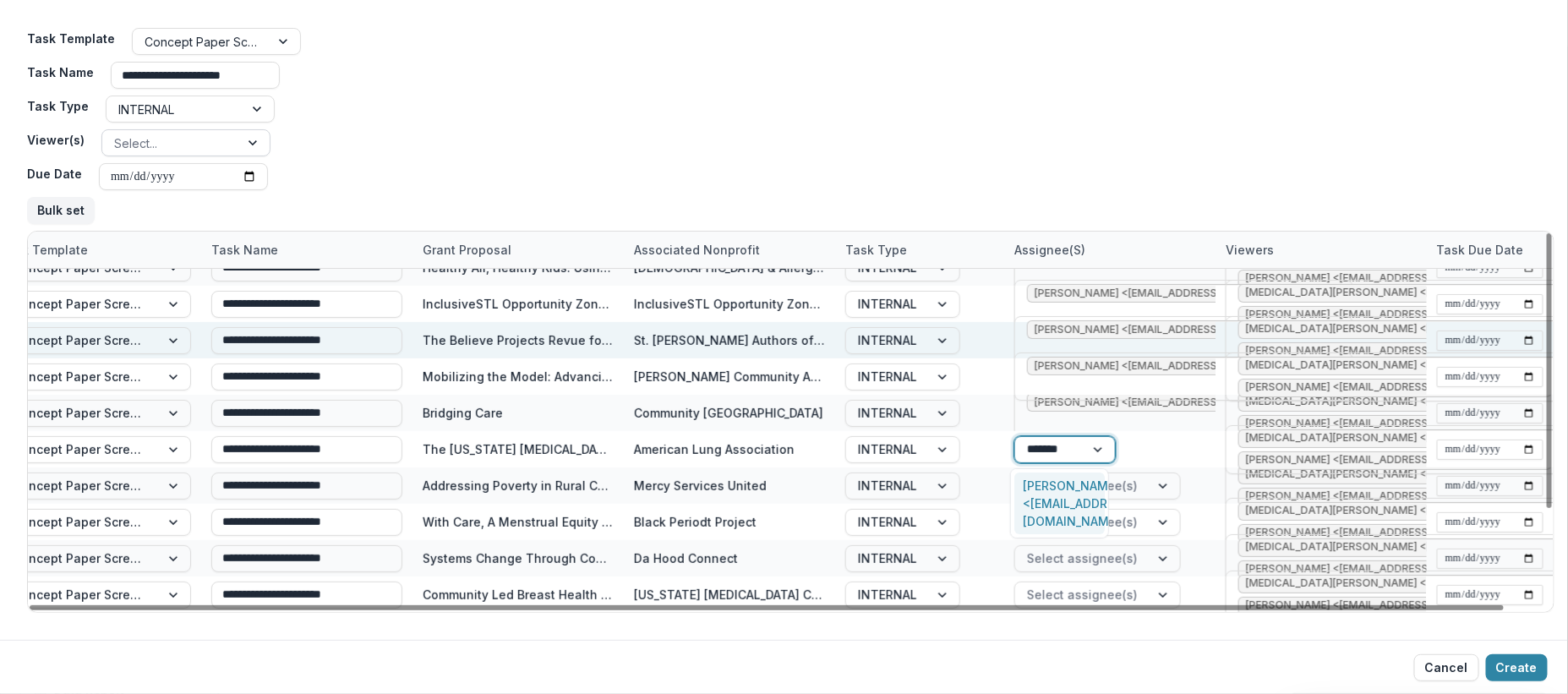
click at [1071, 488] on div "Jessica Daugherty <jdaugherty@mffh.org>" at bounding box center [1059, 504] width 89 height 62
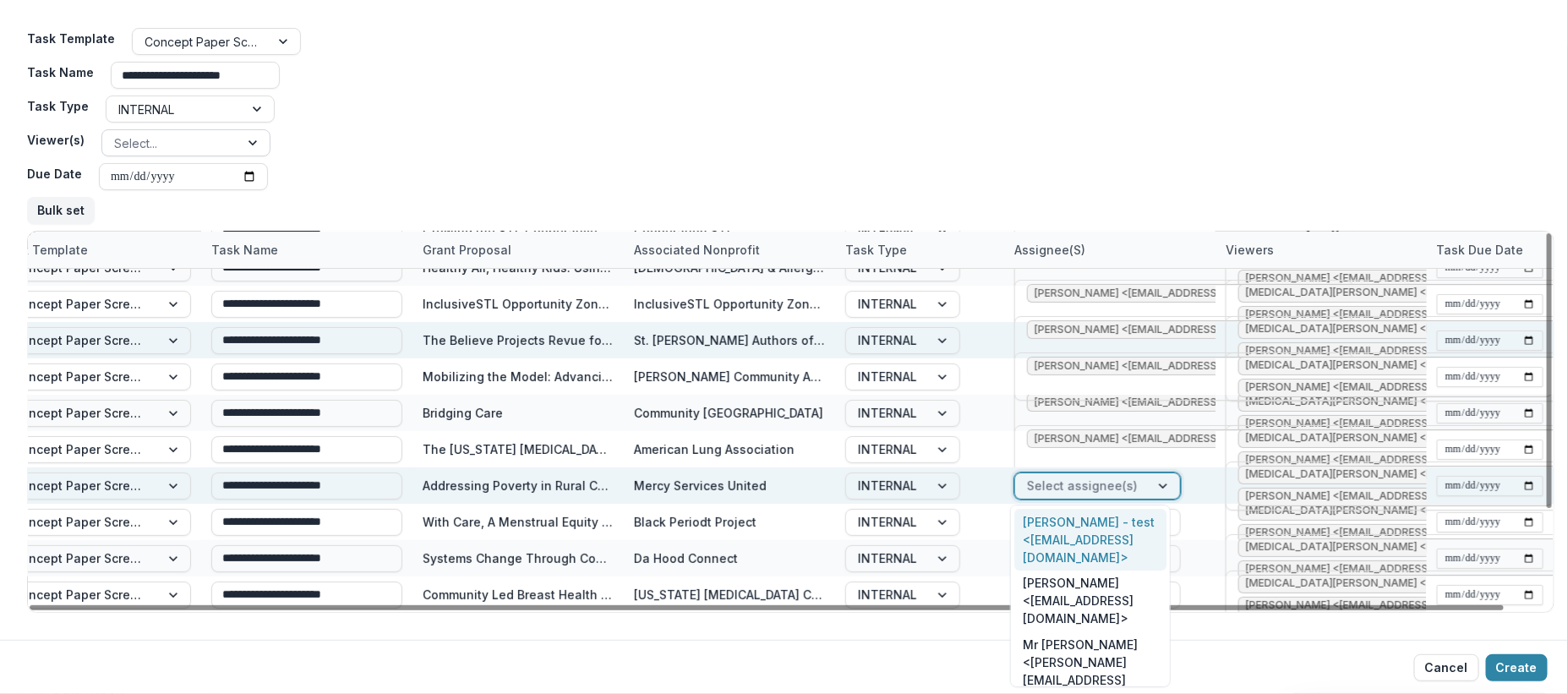
click at [1103, 484] on div at bounding box center [1082, 485] width 111 height 21
type input "****"
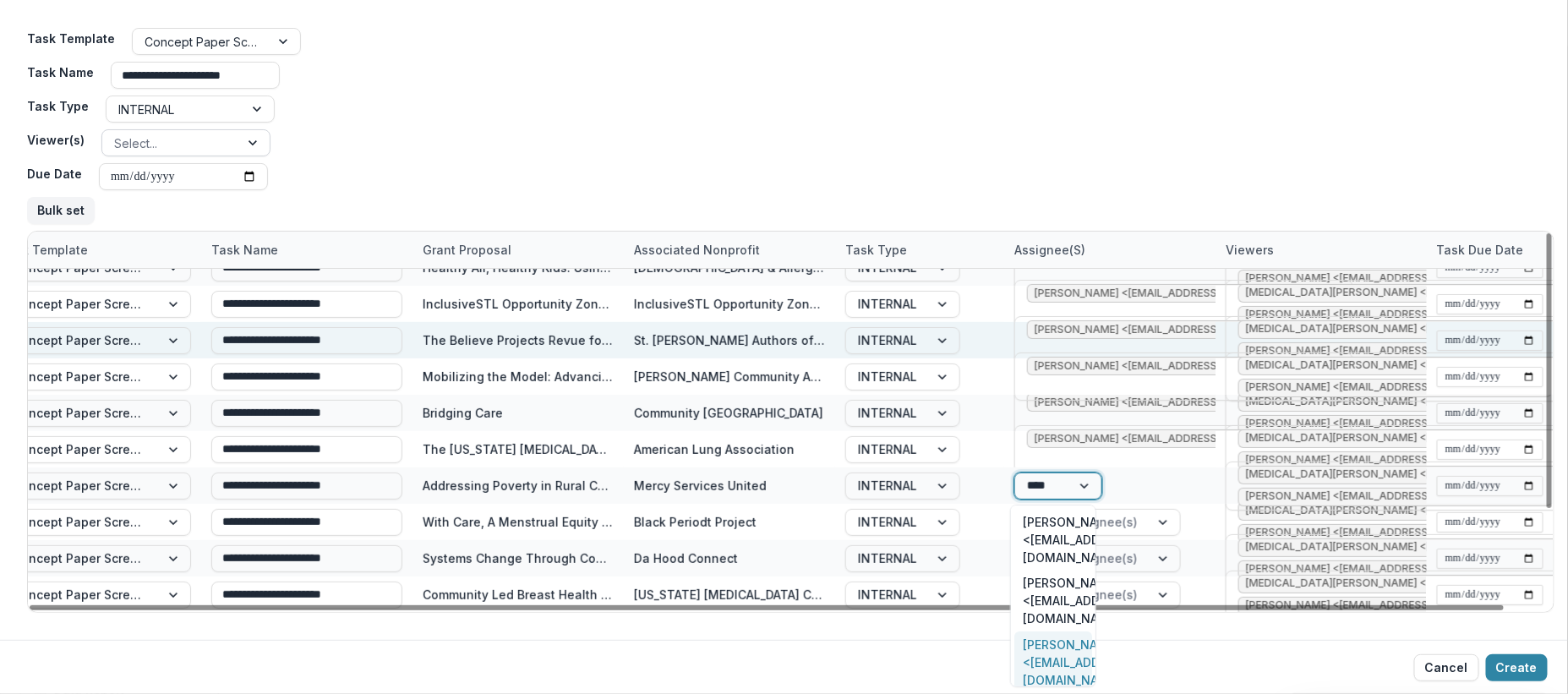
click at [1061, 631] on div "Jessica Daugherty <jdaugherty@mffh.org>" at bounding box center [1053, 662] width 77 height 62
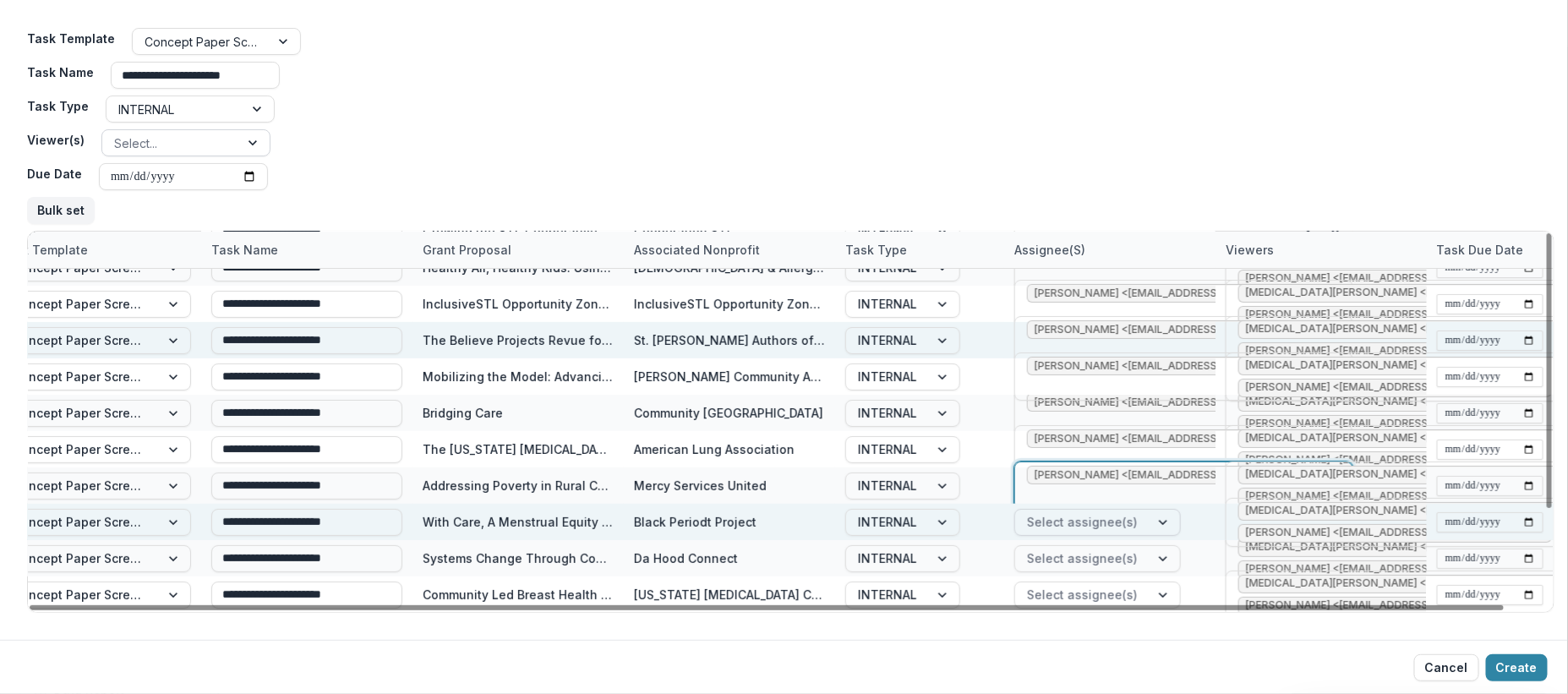
click at [1075, 517] on div at bounding box center [1082, 522] width 111 height 21
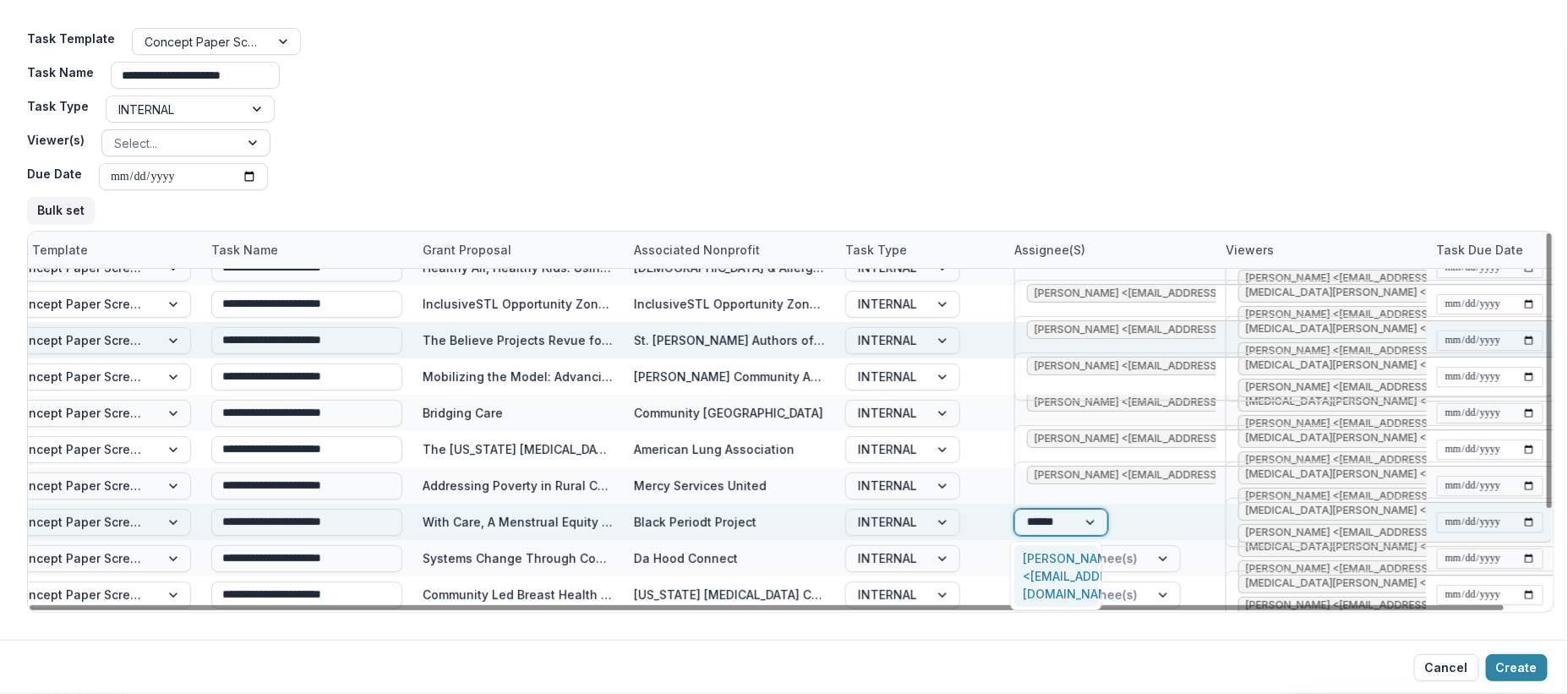
type input "*******"
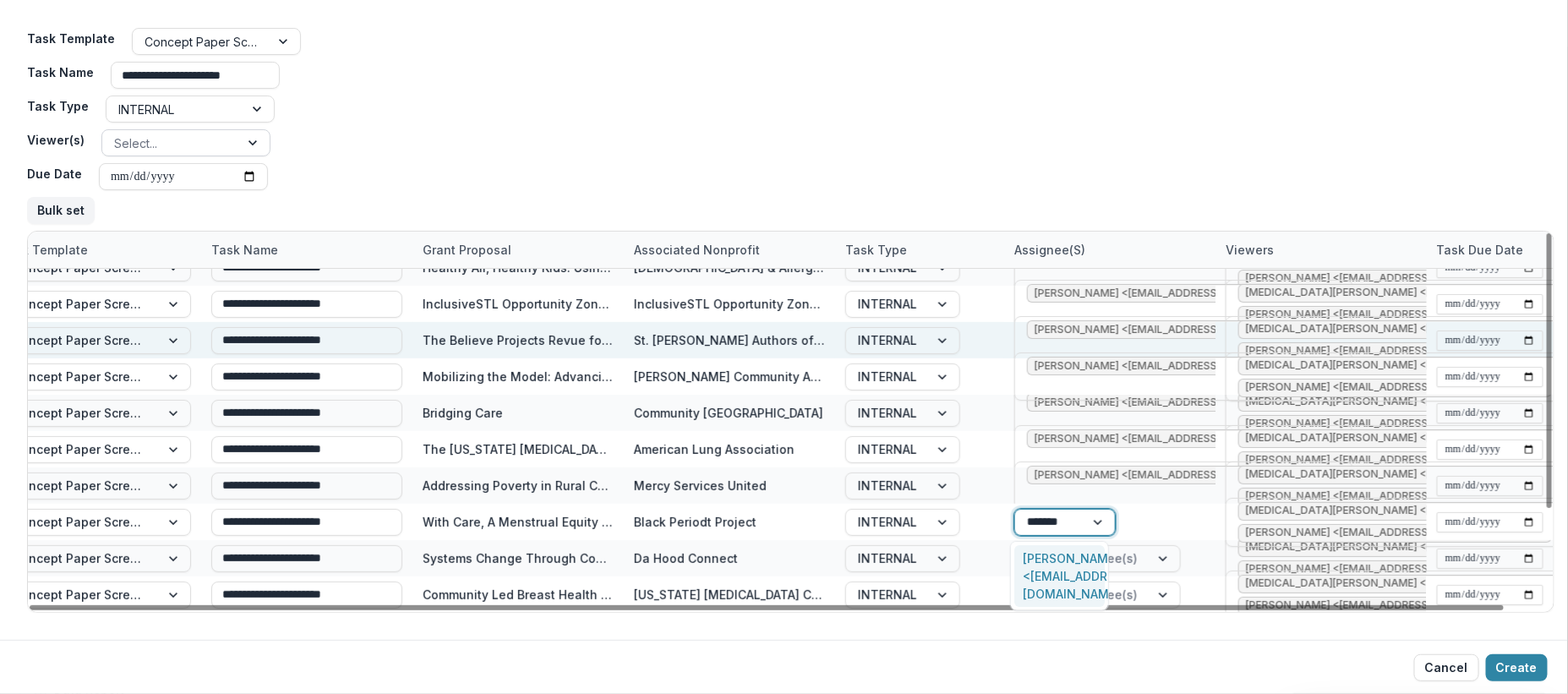
click at [1077, 561] on div "Jessica Daugherty <jdaugherty@mffh.org>" at bounding box center [1059, 576] width 89 height 62
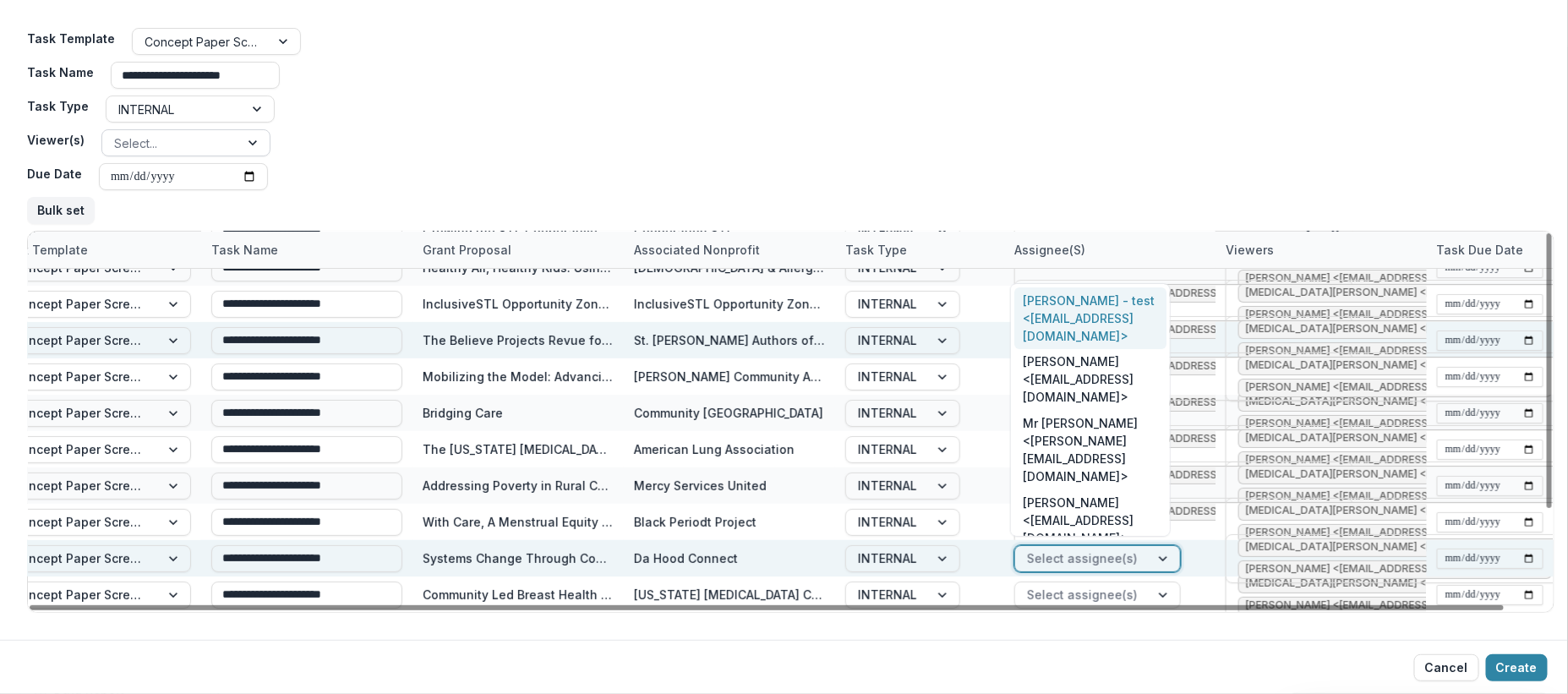
click at [1103, 561] on div at bounding box center [1082, 558] width 111 height 21
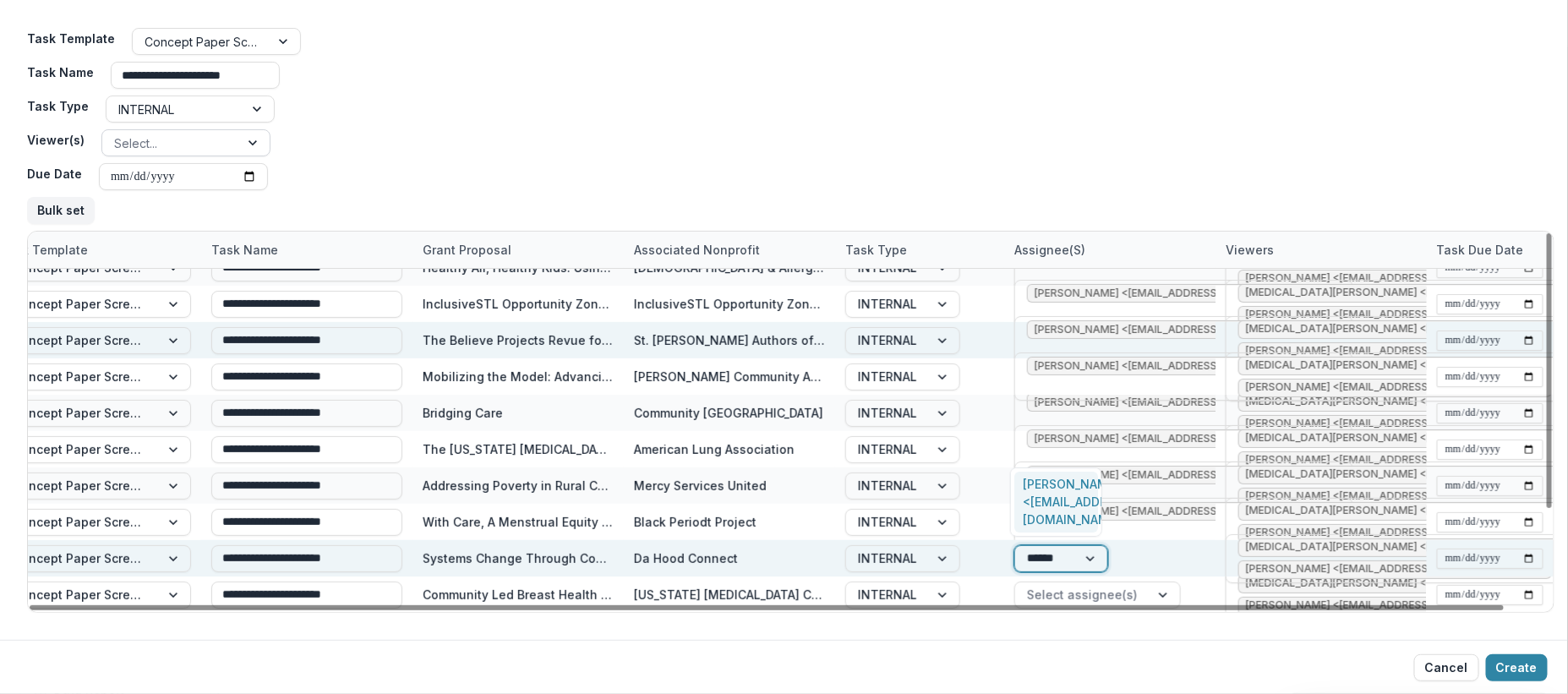
type input "*******"
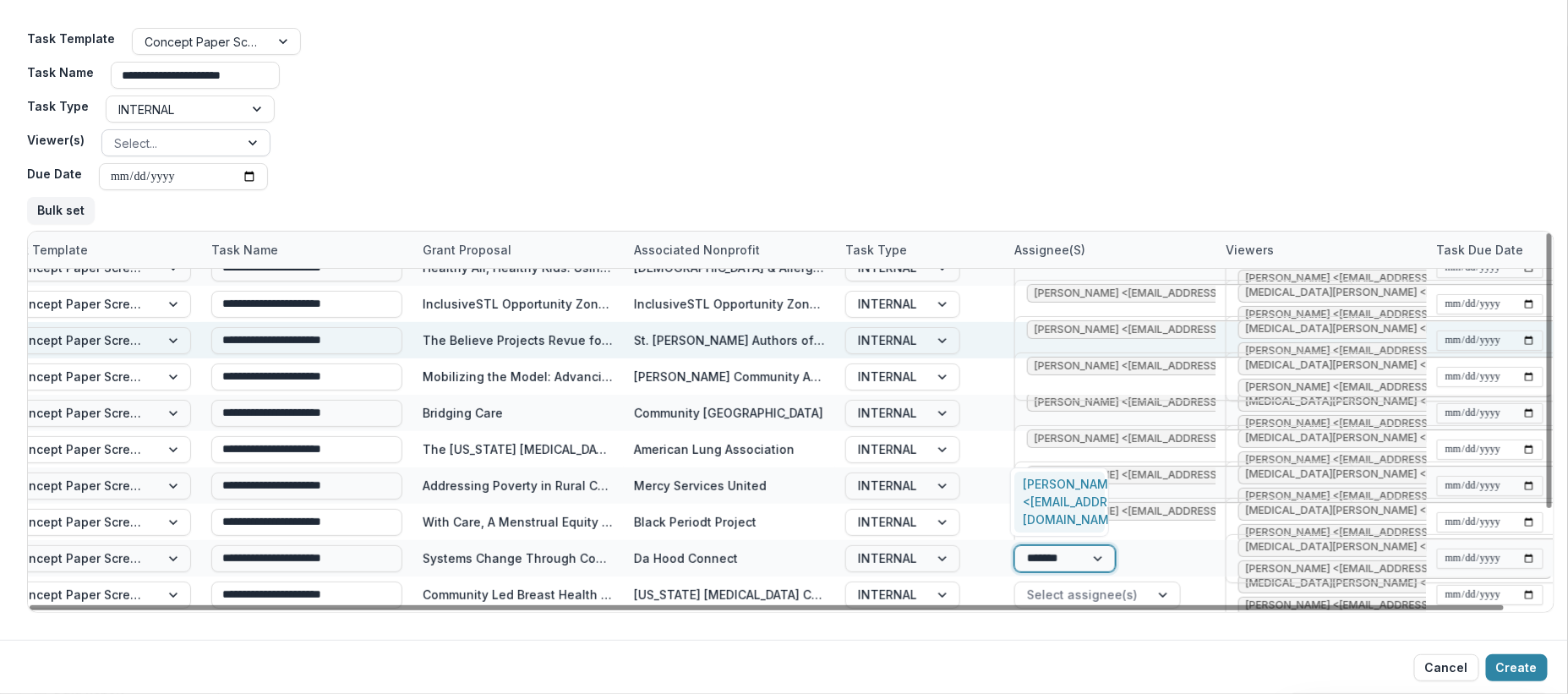
click at [1053, 490] on div "Jessica Daugherty <jdaugherty@mffh.org>" at bounding box center [1059, 503] width 89 height 62
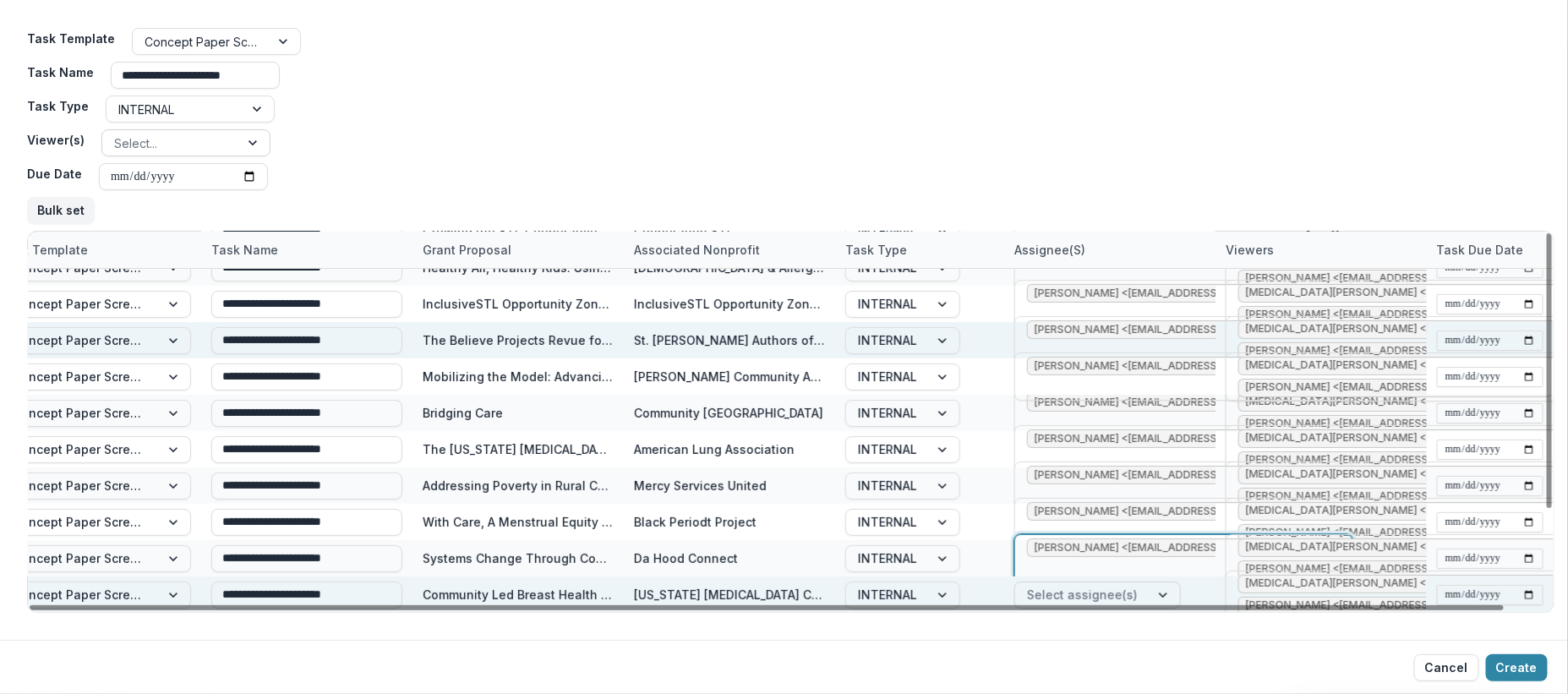
click at [1160, 586] on div at bounding box center [1164, 594] width 30 height 25
type input "*******"
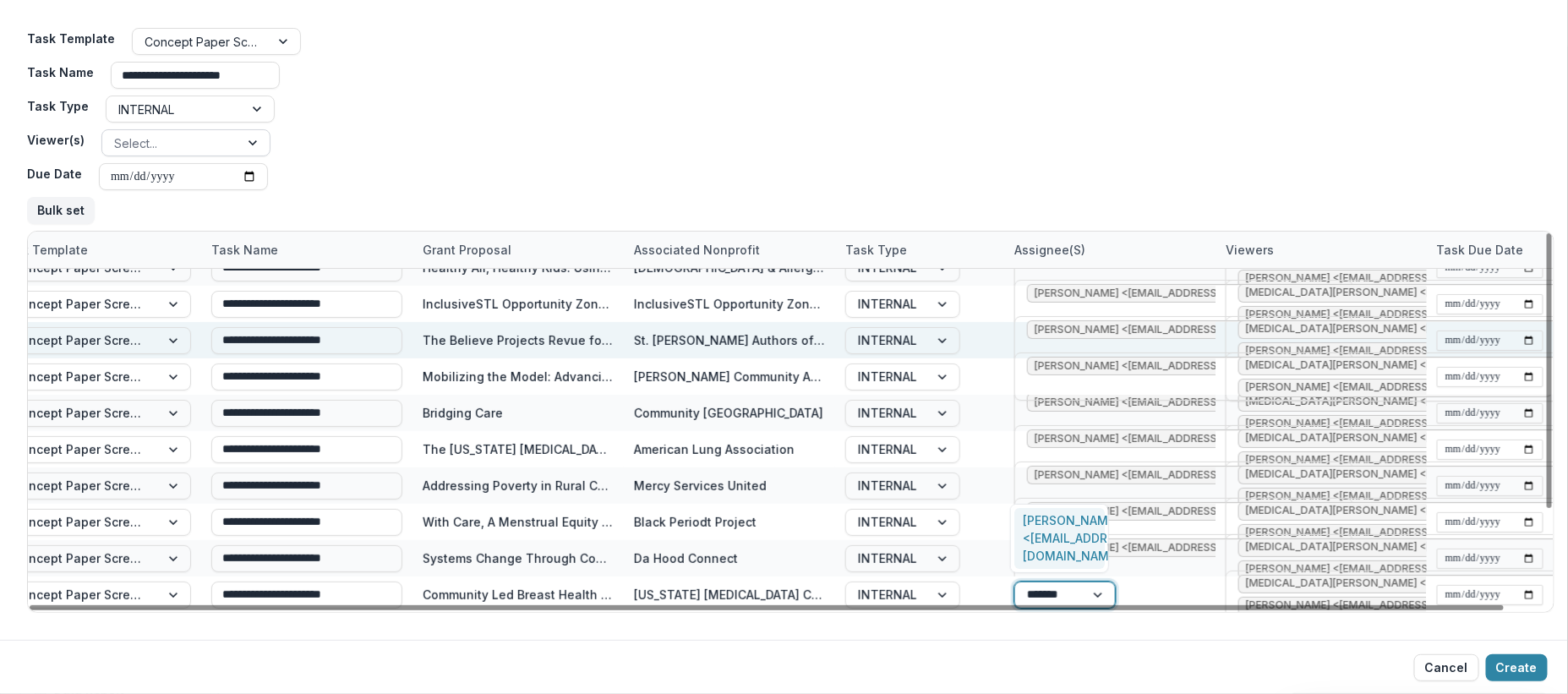
click at [1076, 531] on div "Jessica Daugherty <jdaugherty@mffh.org>" at bounding box center [1059, 539] width 89 height 62
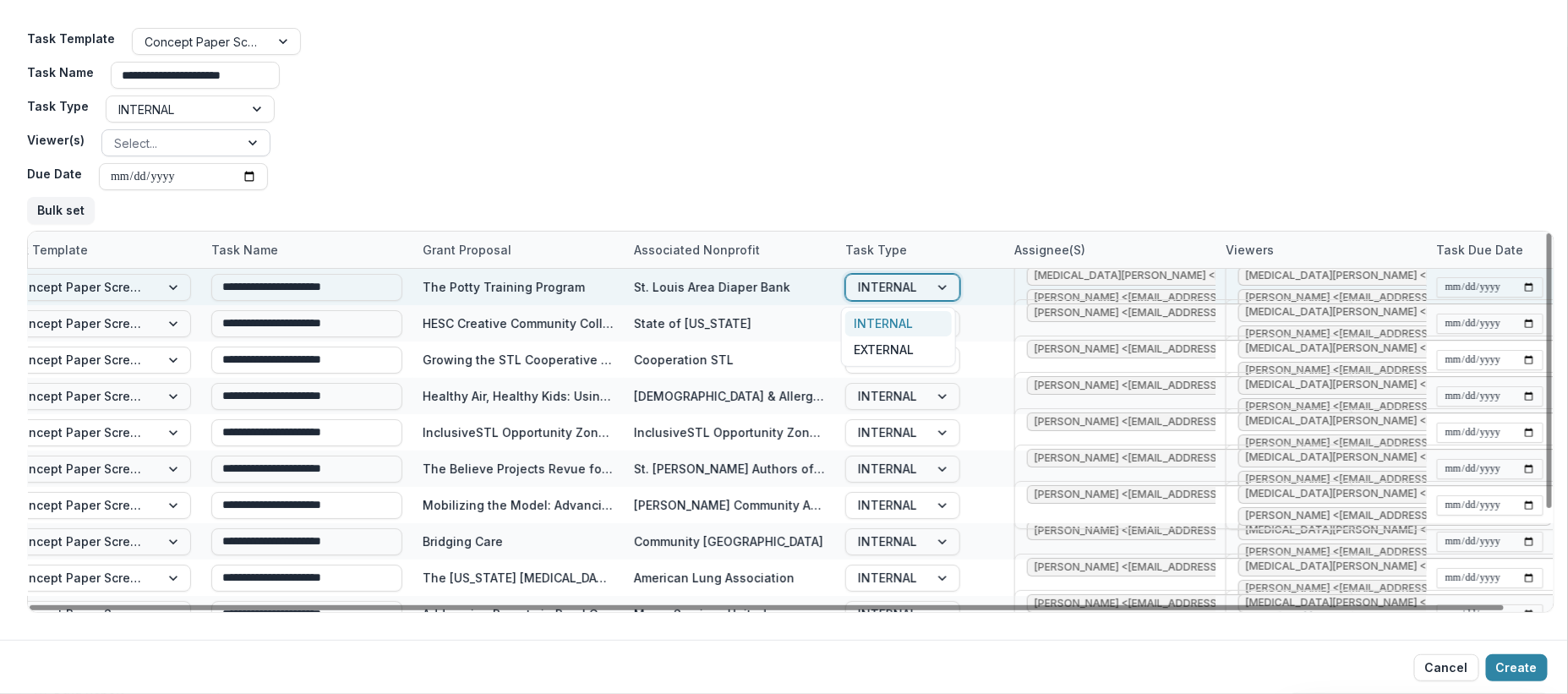
click at [936, 290] on div at bounding box center [944, 287] width 30 height 25
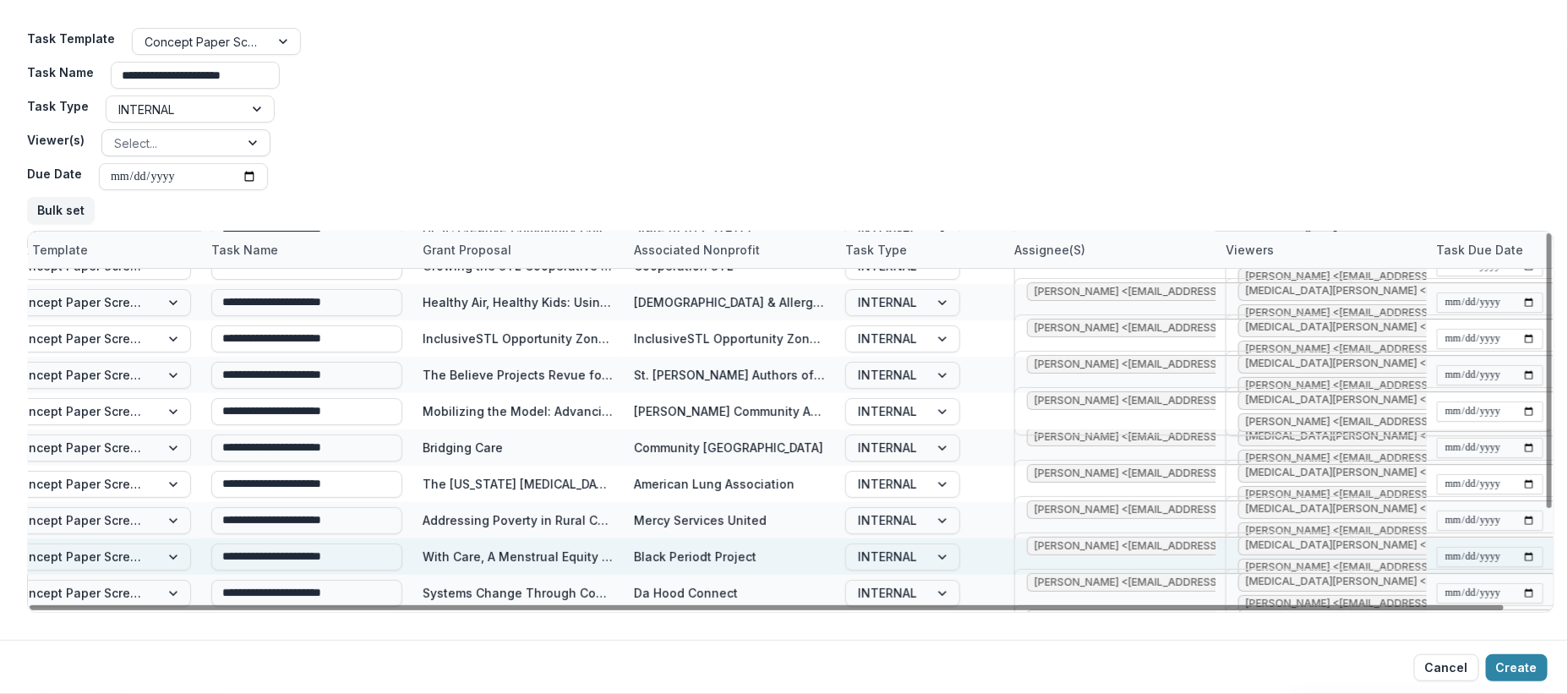
scroll to position [128, 41]
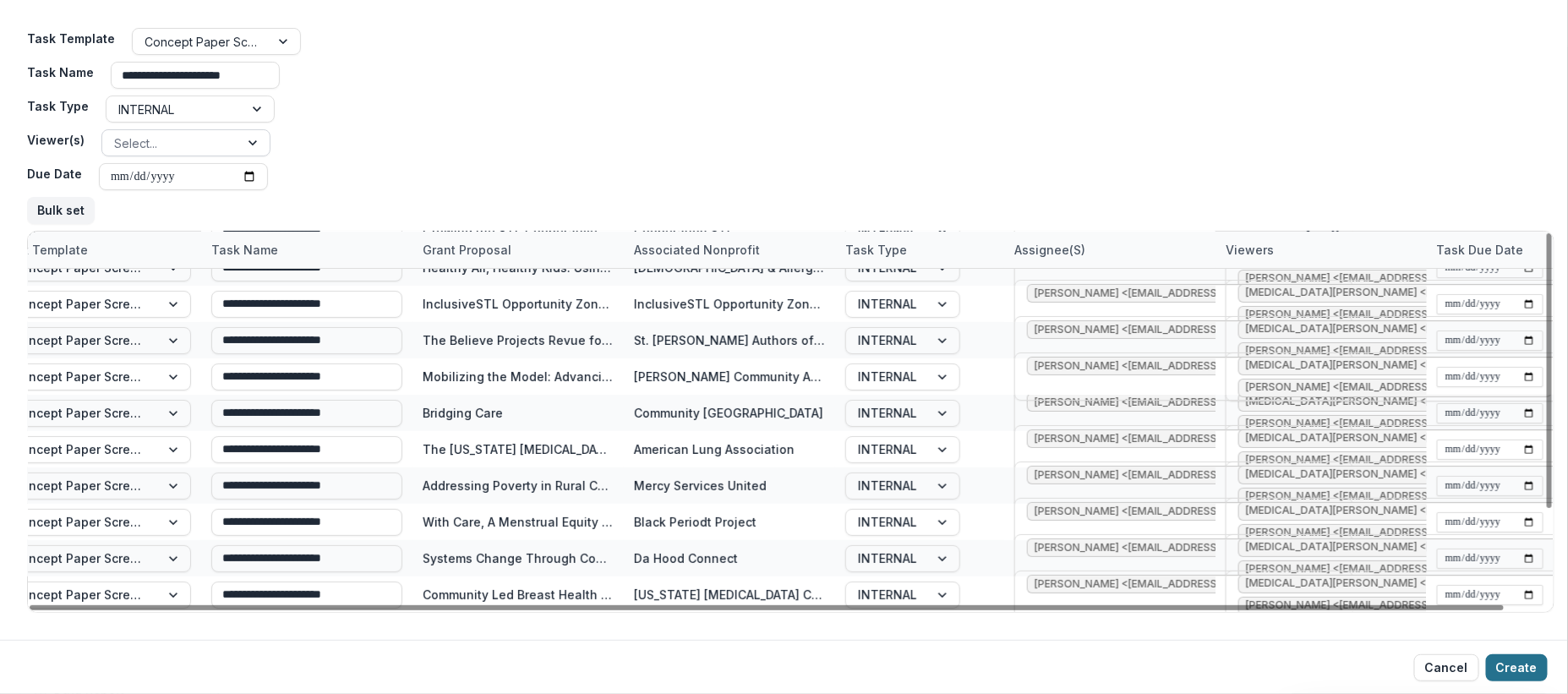
click at [1520, 658] on button "Create" at bounding box center [1517, 668] width 62 height 27
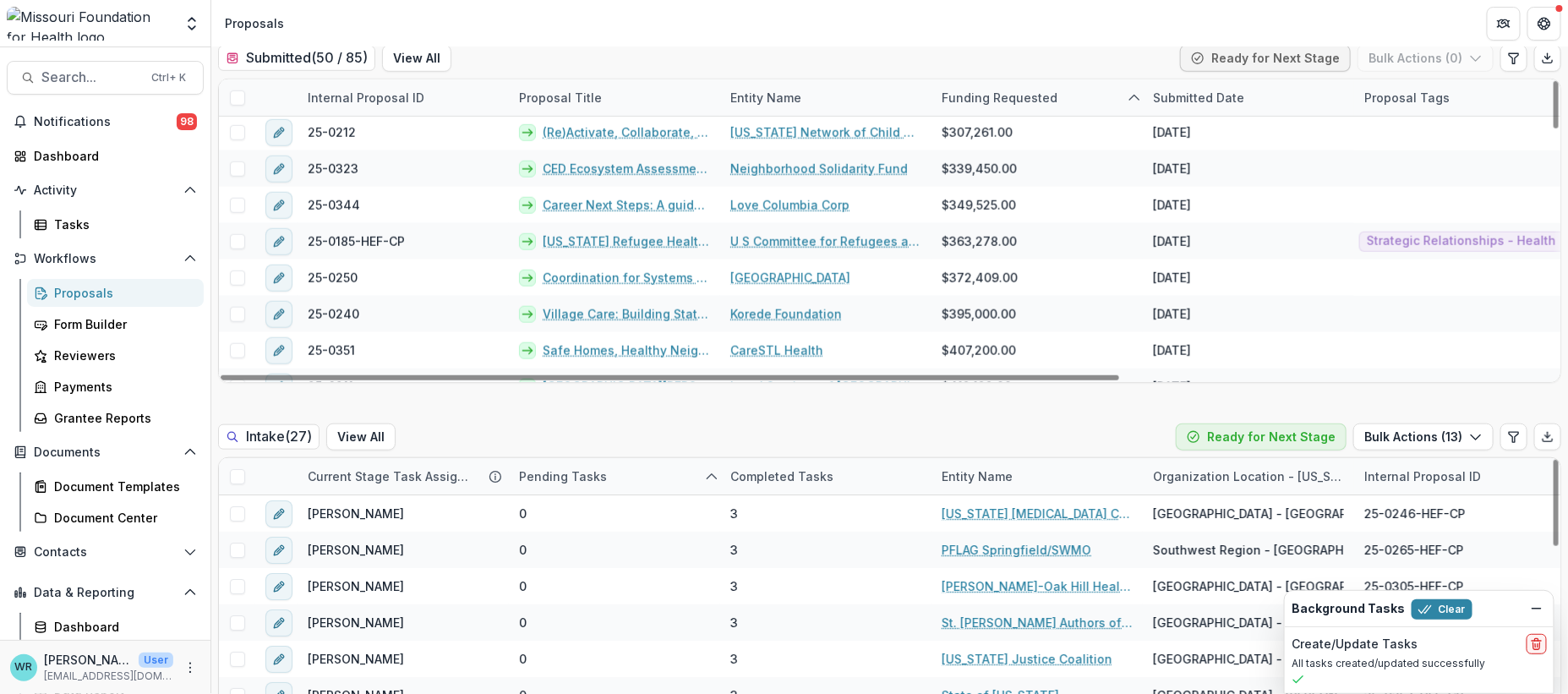
scroll to position [563, 0]
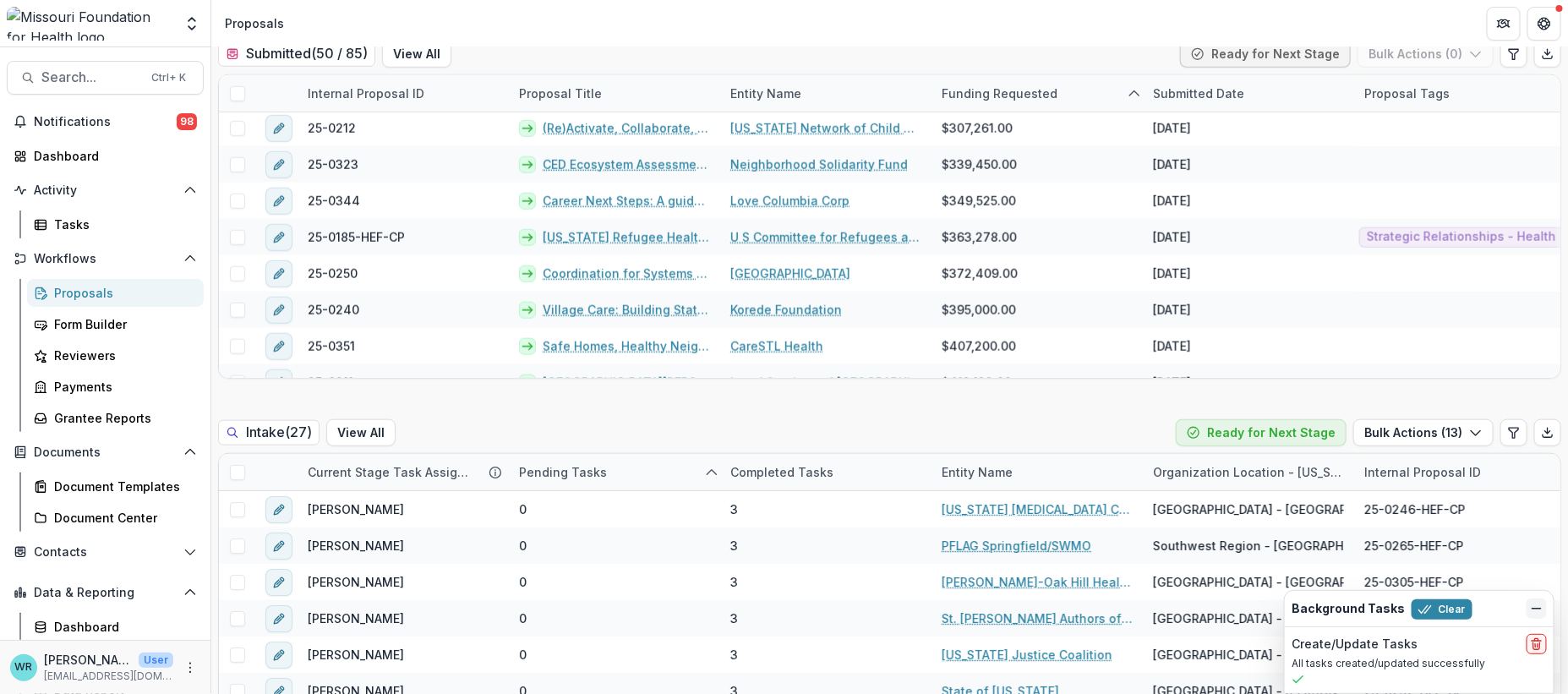
click at [1543, 610] on icon "Dismiss" at bounding box center [1536, 608] width 13 height 13
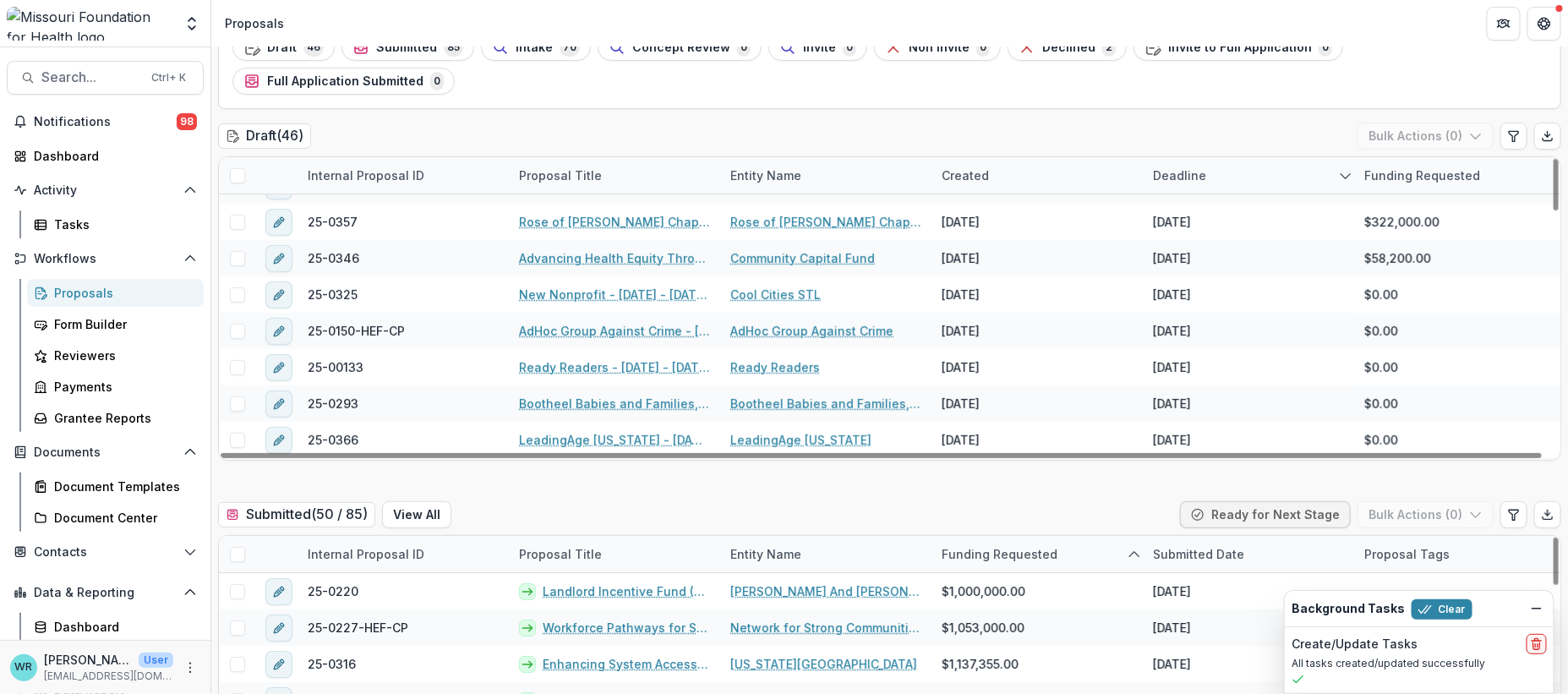
scroll to position [282, 0]
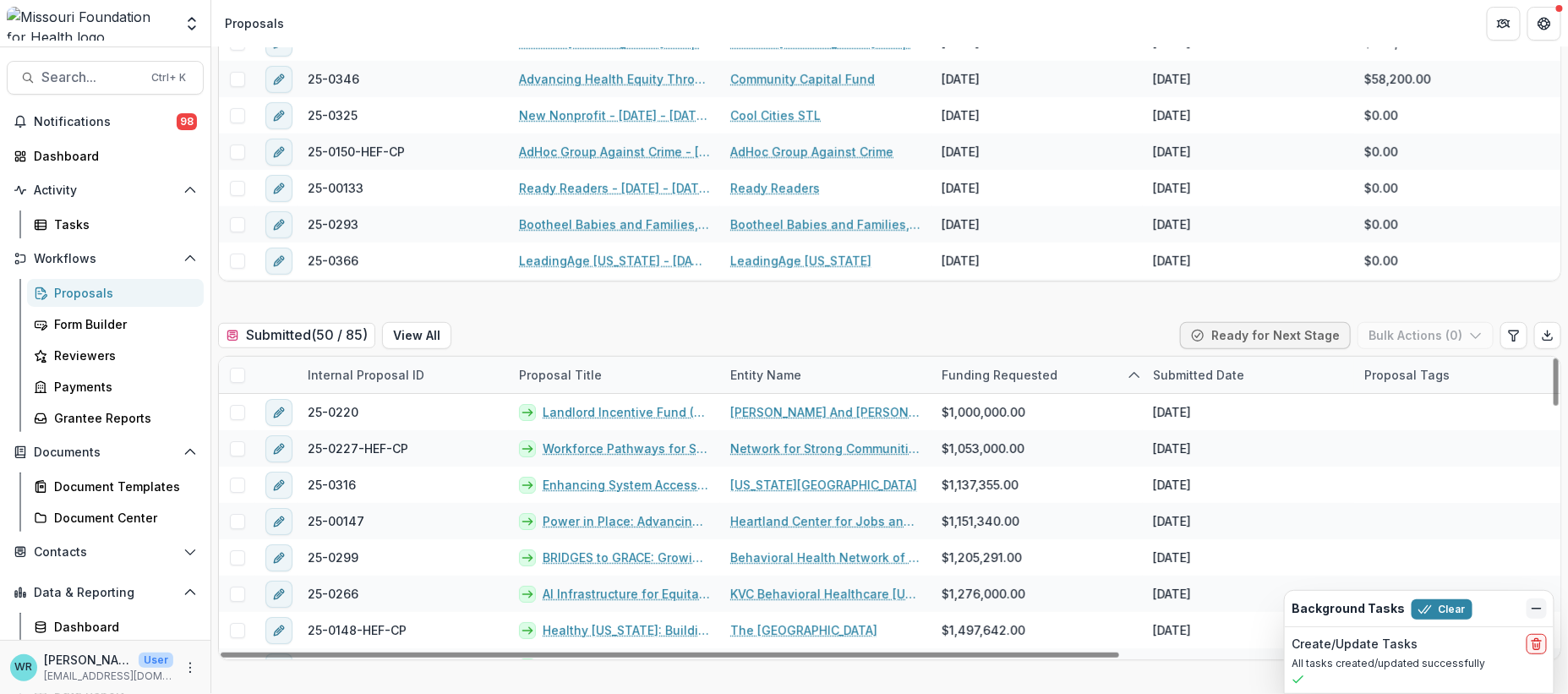
click at [1528, 607] on button "Dismiss" at bounding box center [1537, 608] width 21 height 21
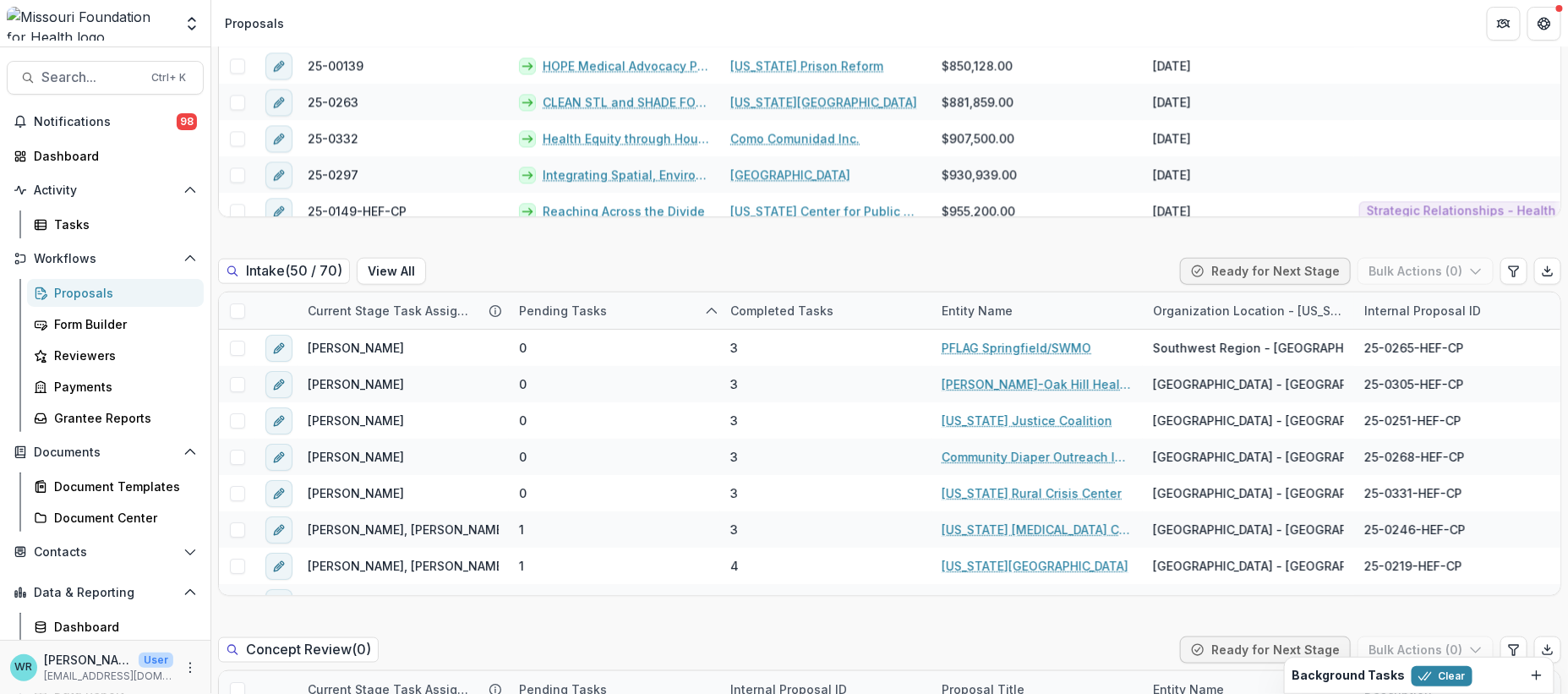
scroll to position [750, 0]
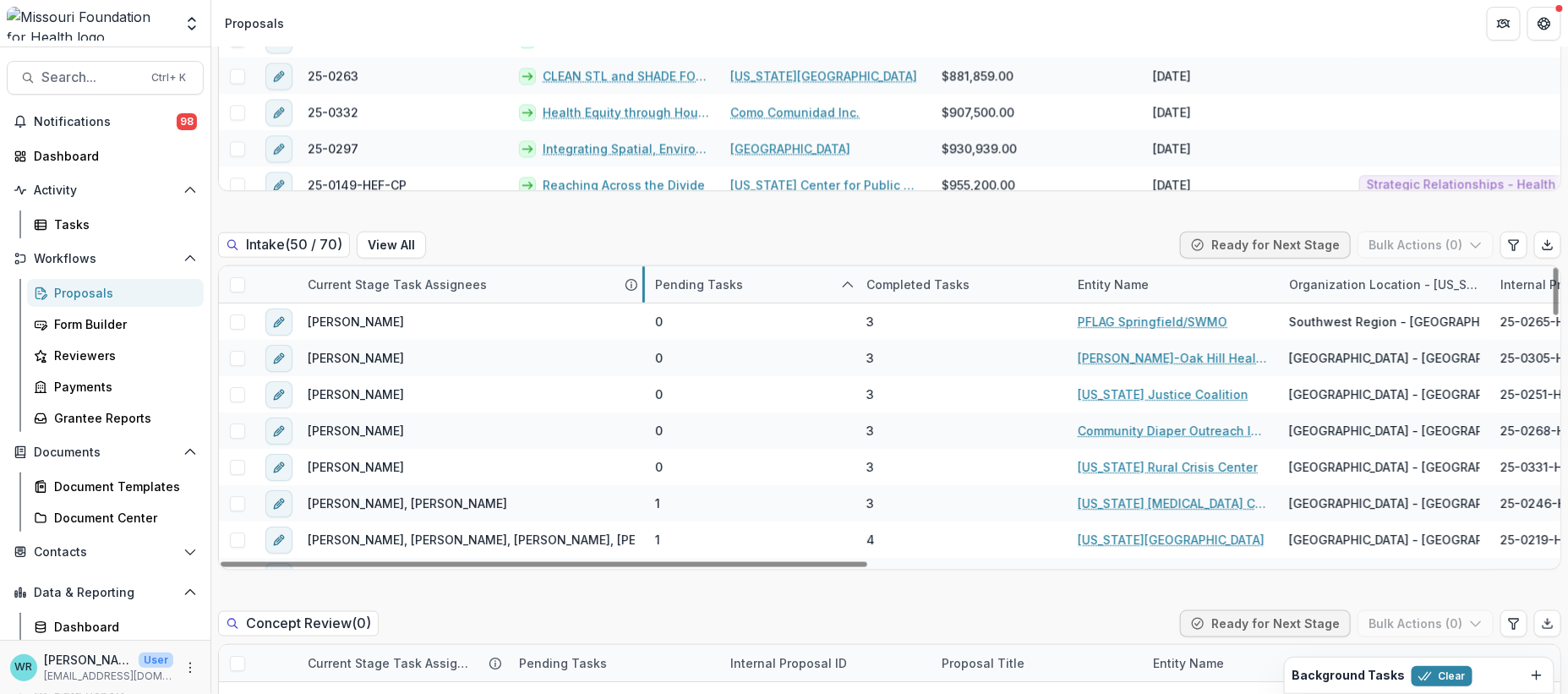
drag, startPoint x: 506, startPoint y: 245, endPoint x: 641, endPoint y: 251, distance: 135.1
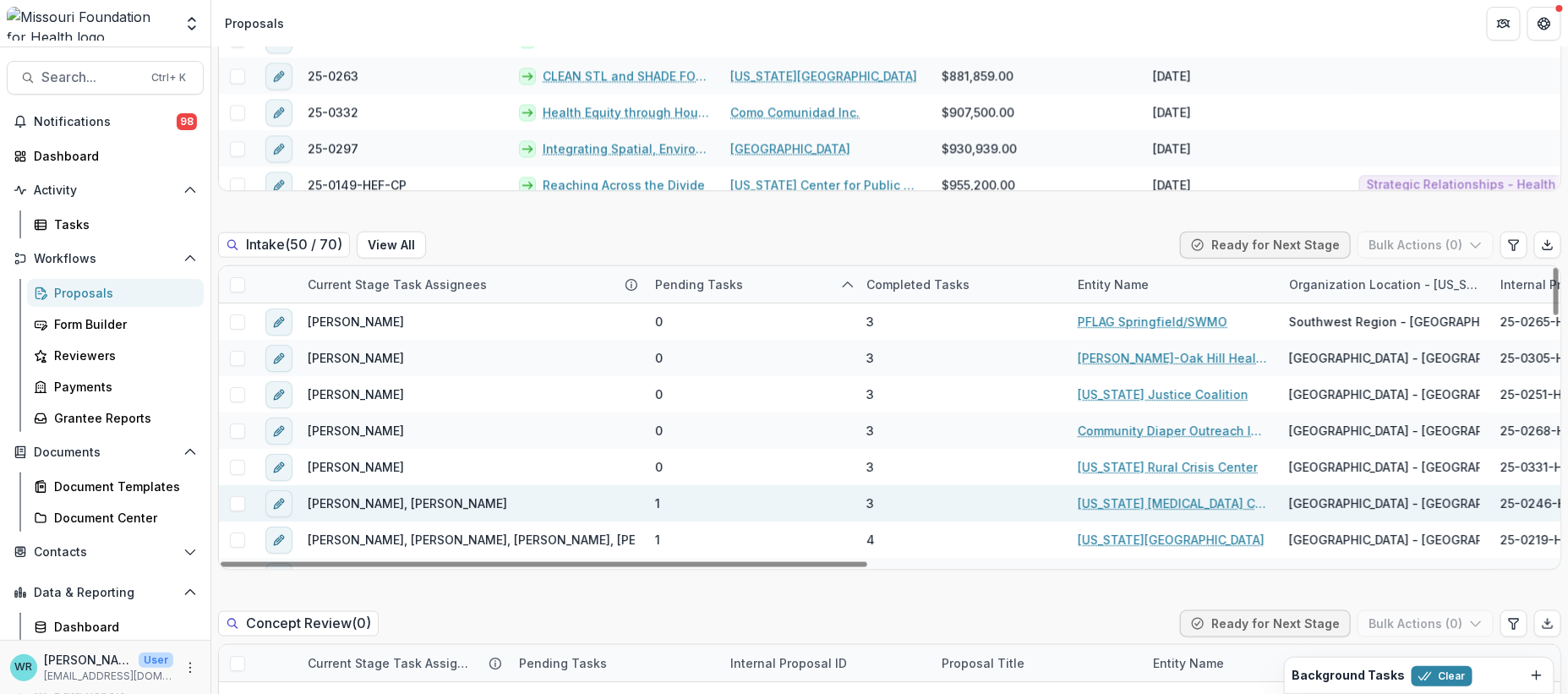
click at [1168, 494] on link "[US_STATE] [MEDICAL_DATA] Coalition" at bounding box center [1172, 503] width 191 height 18
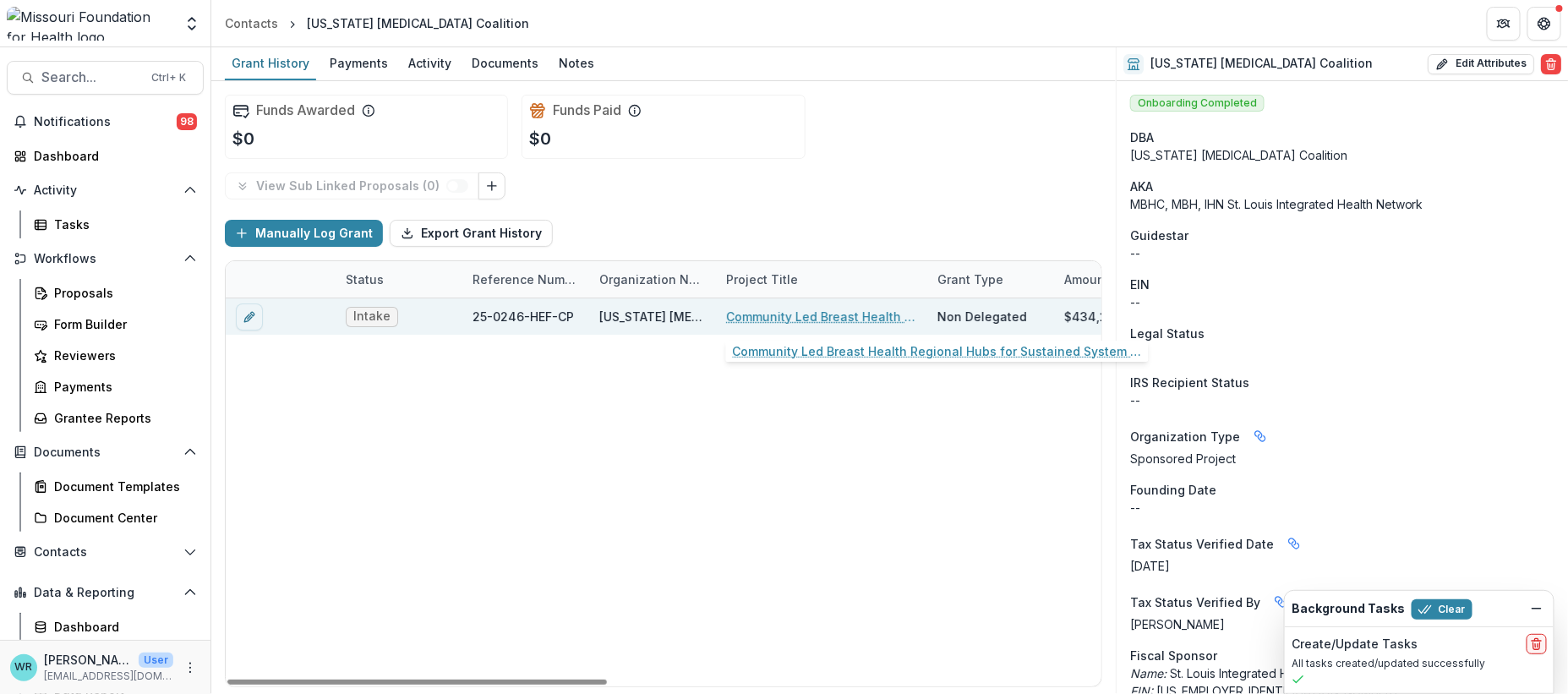
click at [756, 315] on link "Community Led Breast Health Regional Hubs for Sustained System Change" at bounding box center [821, 316] width 191 height 18
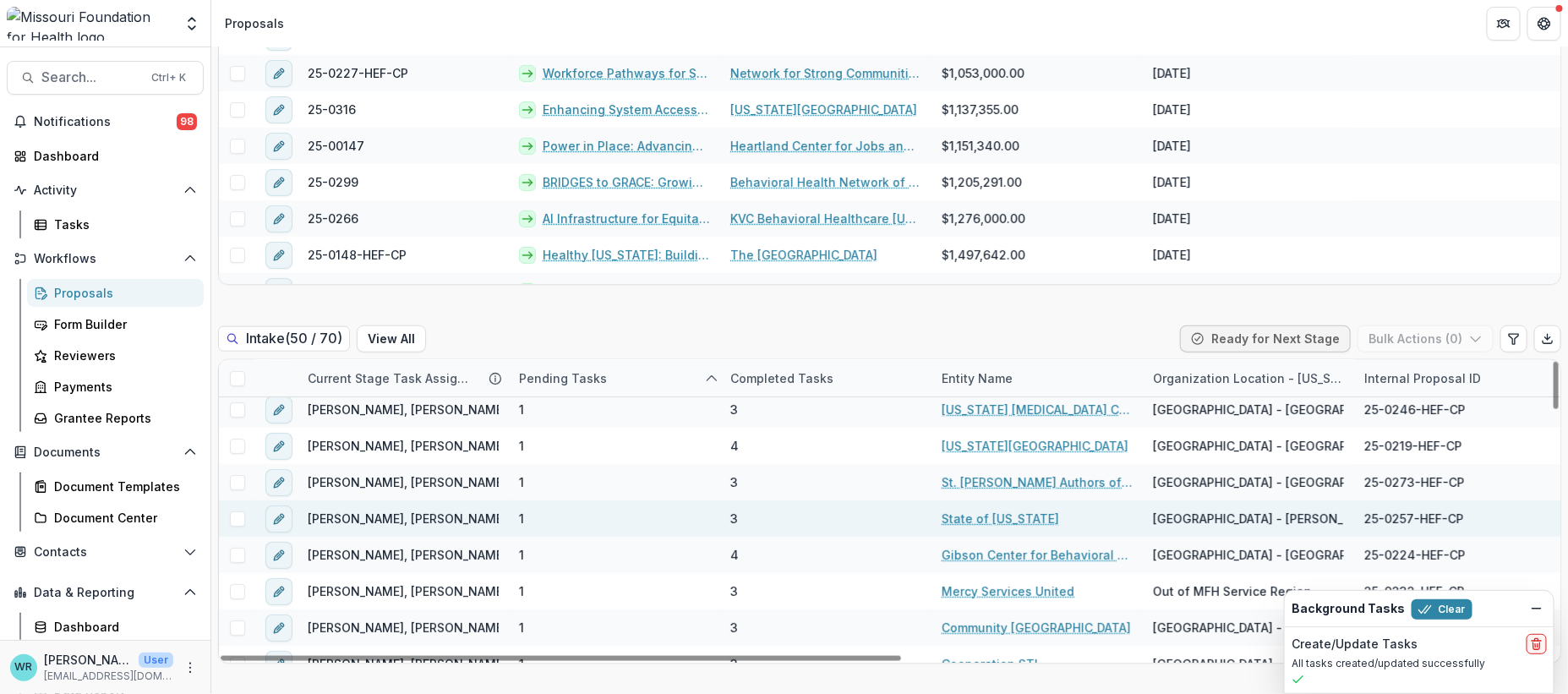
scroll to position [94, 0]
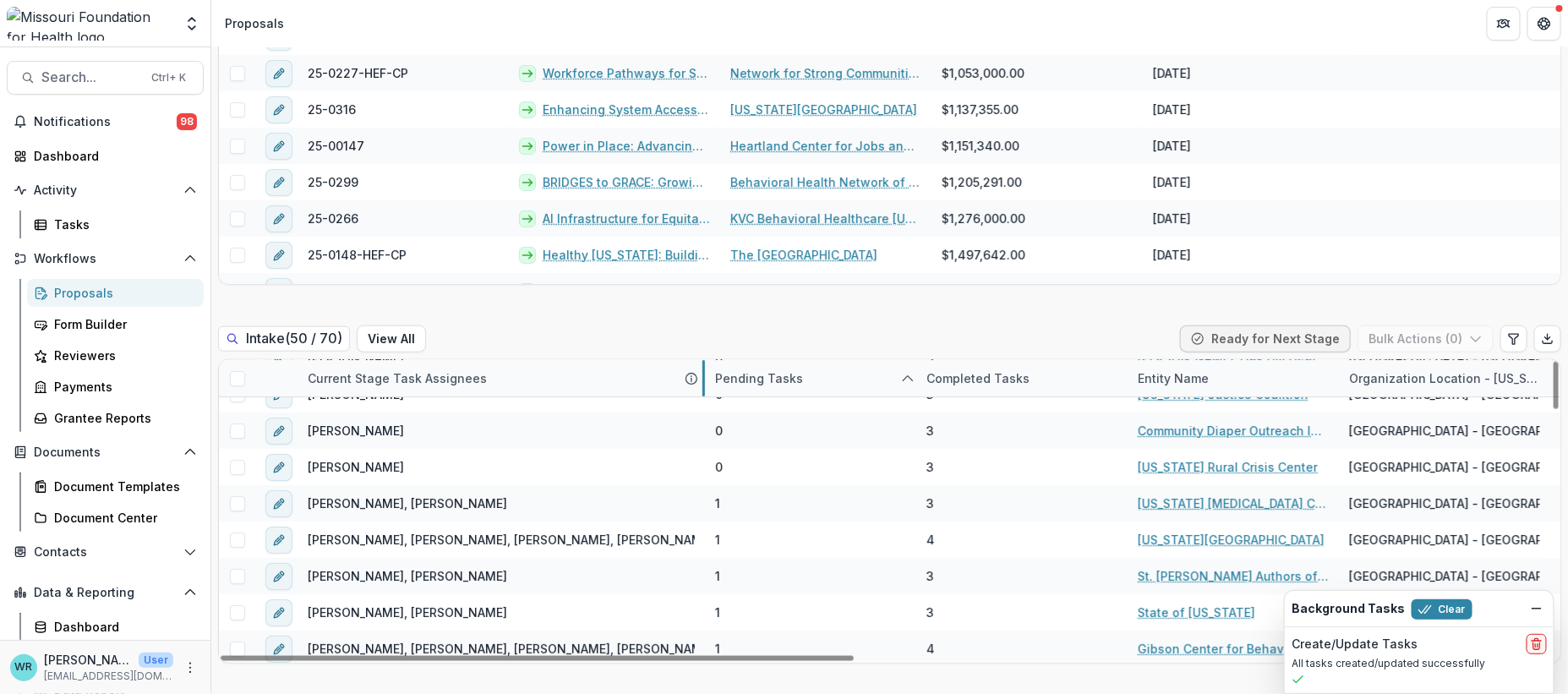
drag, startPoint x: 508, startPoint y: 339, endPoint x: 704, endPoint y: 353, distance: 196.5
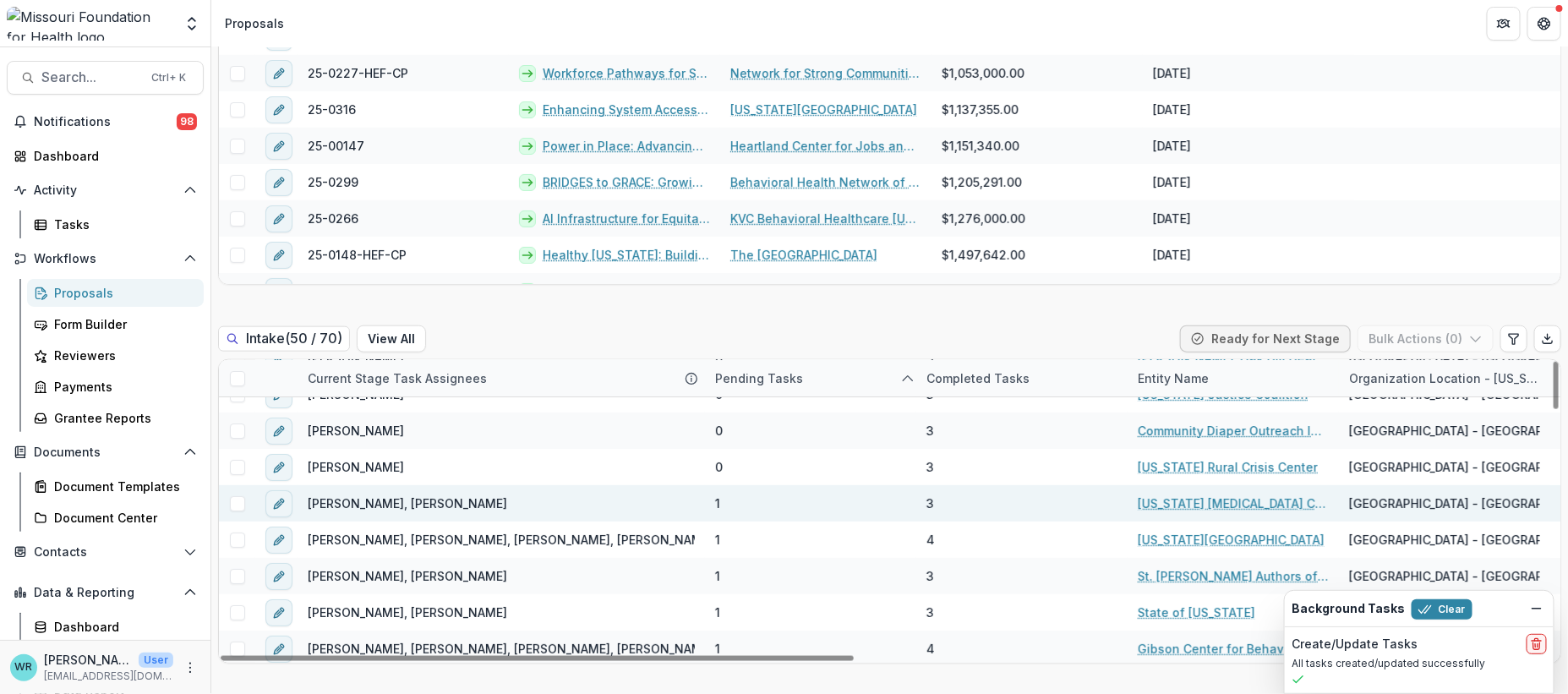
click at [239, 496] on span at bounding box center [237, 504] width 15 height 15
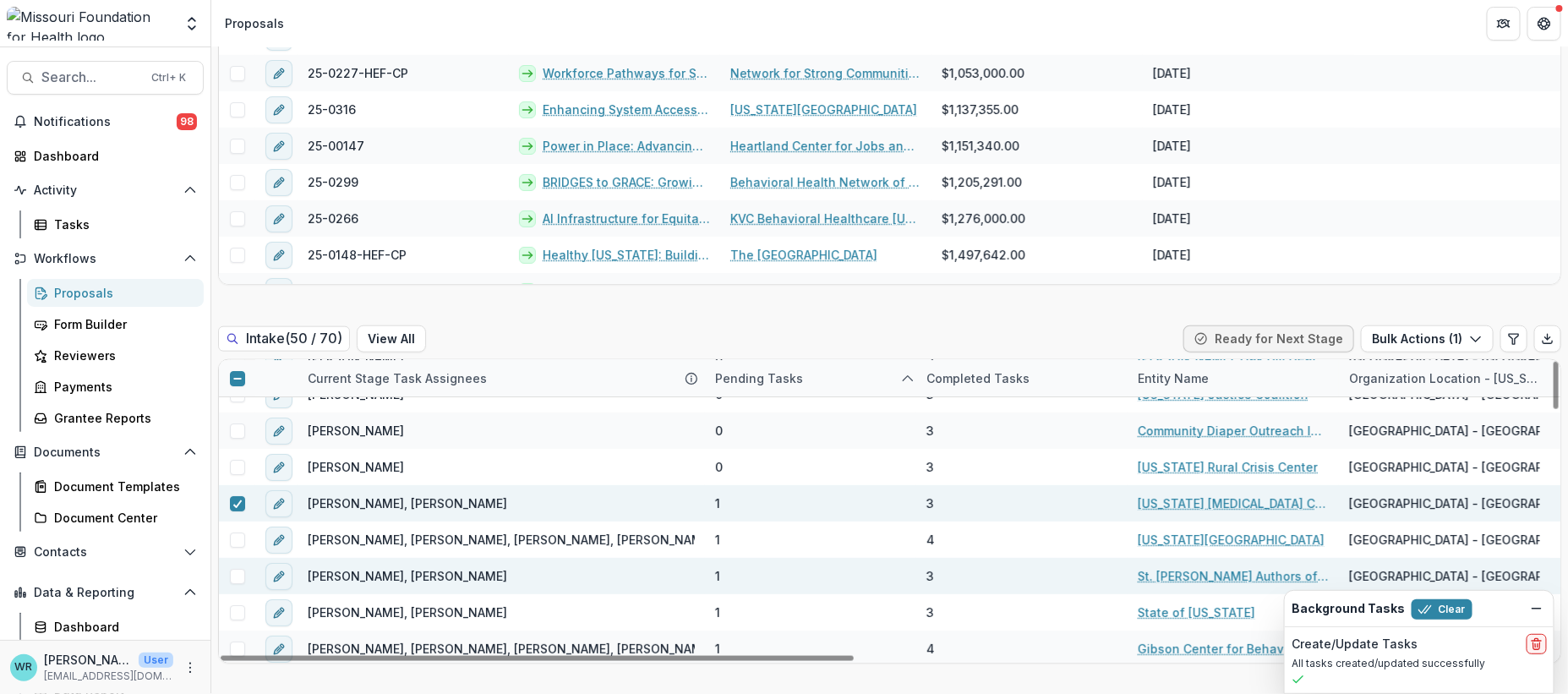
click at [230, 569] on span at bounding box center [237, 576] width 15 height 15
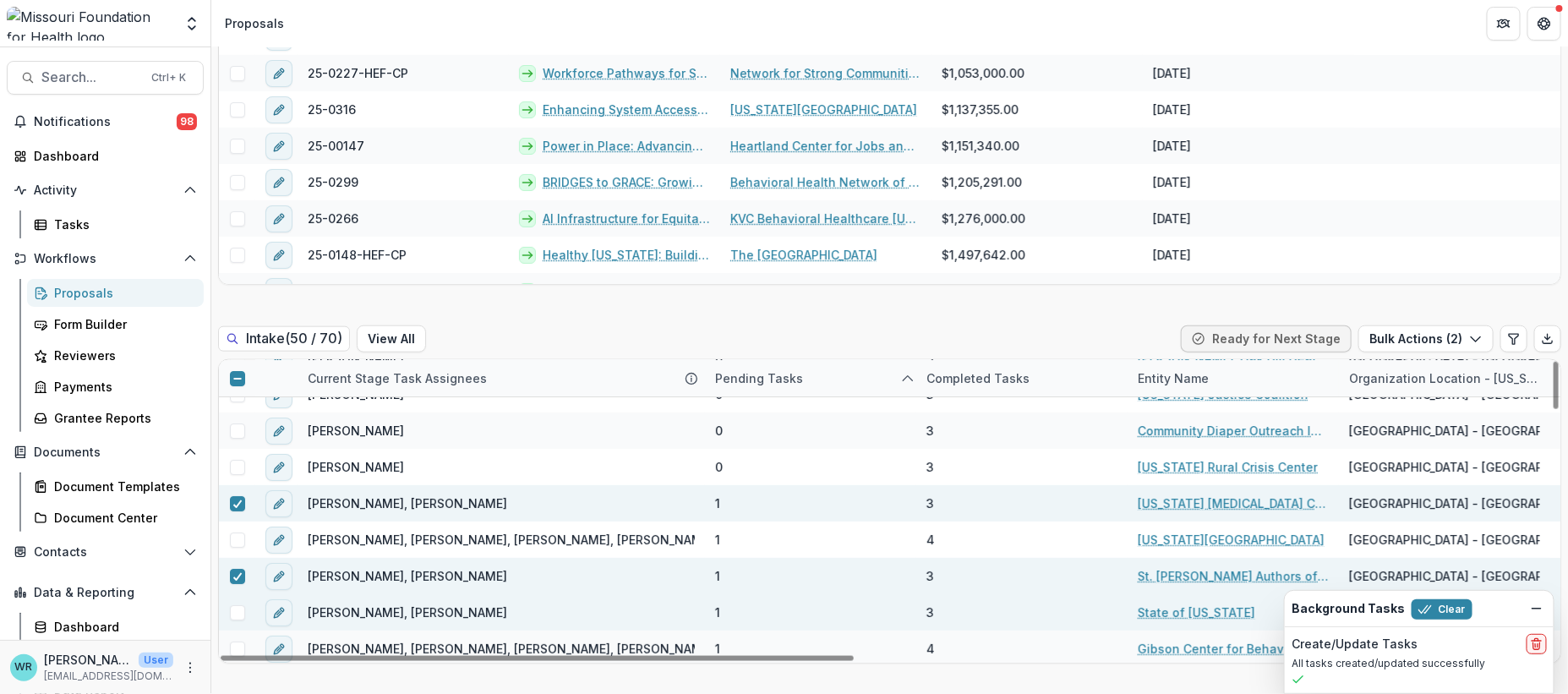
click at [236, 605] on span at bounding box center [237, 613] width 15 height 15
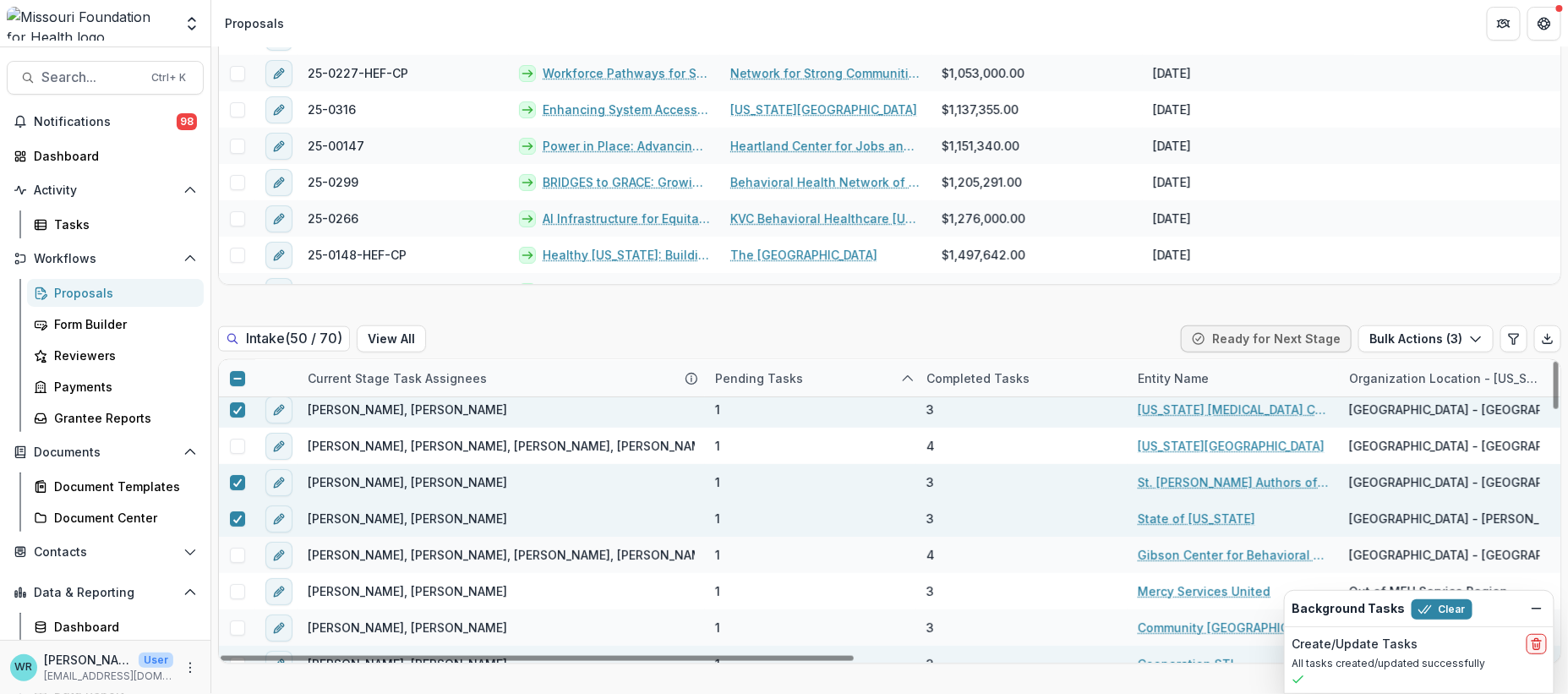
scroll to position [282, 0]
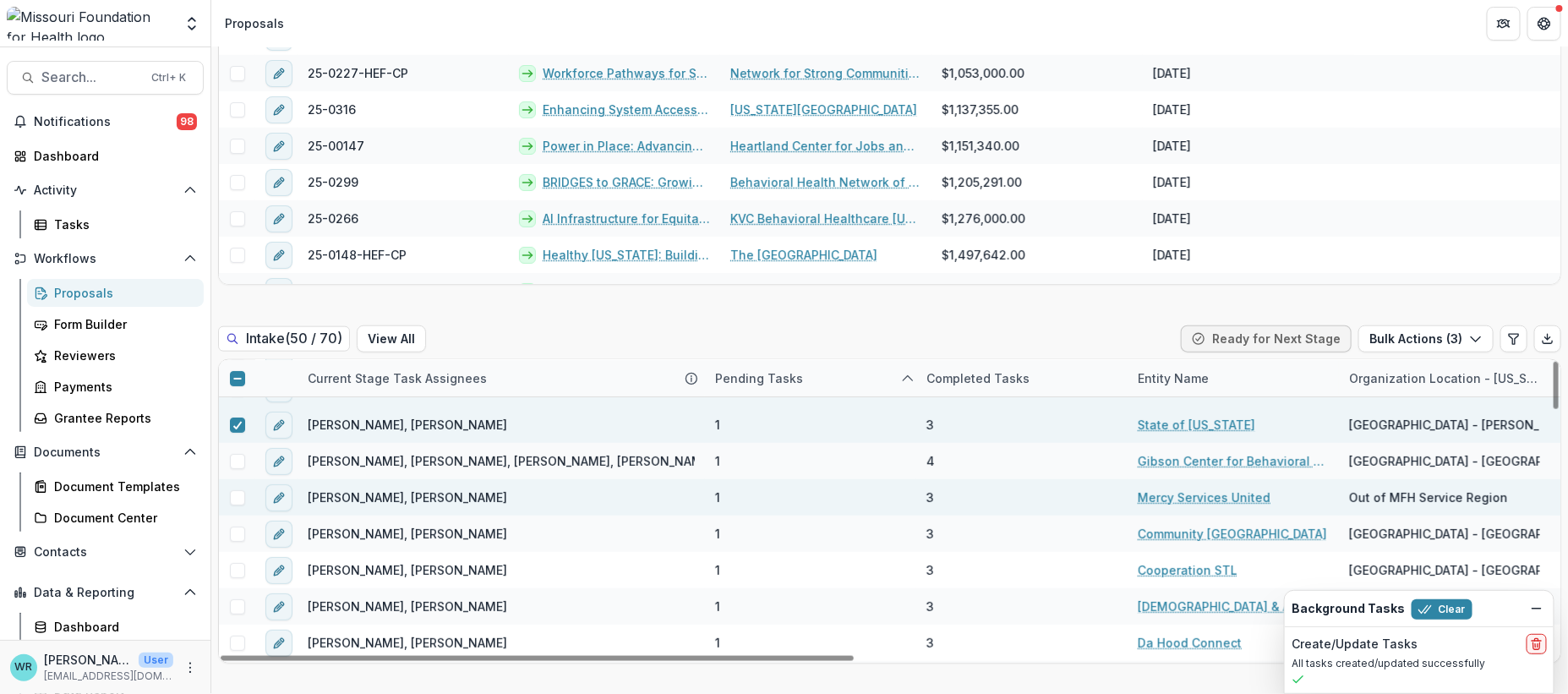
click at [235, 491] on span at bounding box center [237, 498] width 15 height 15
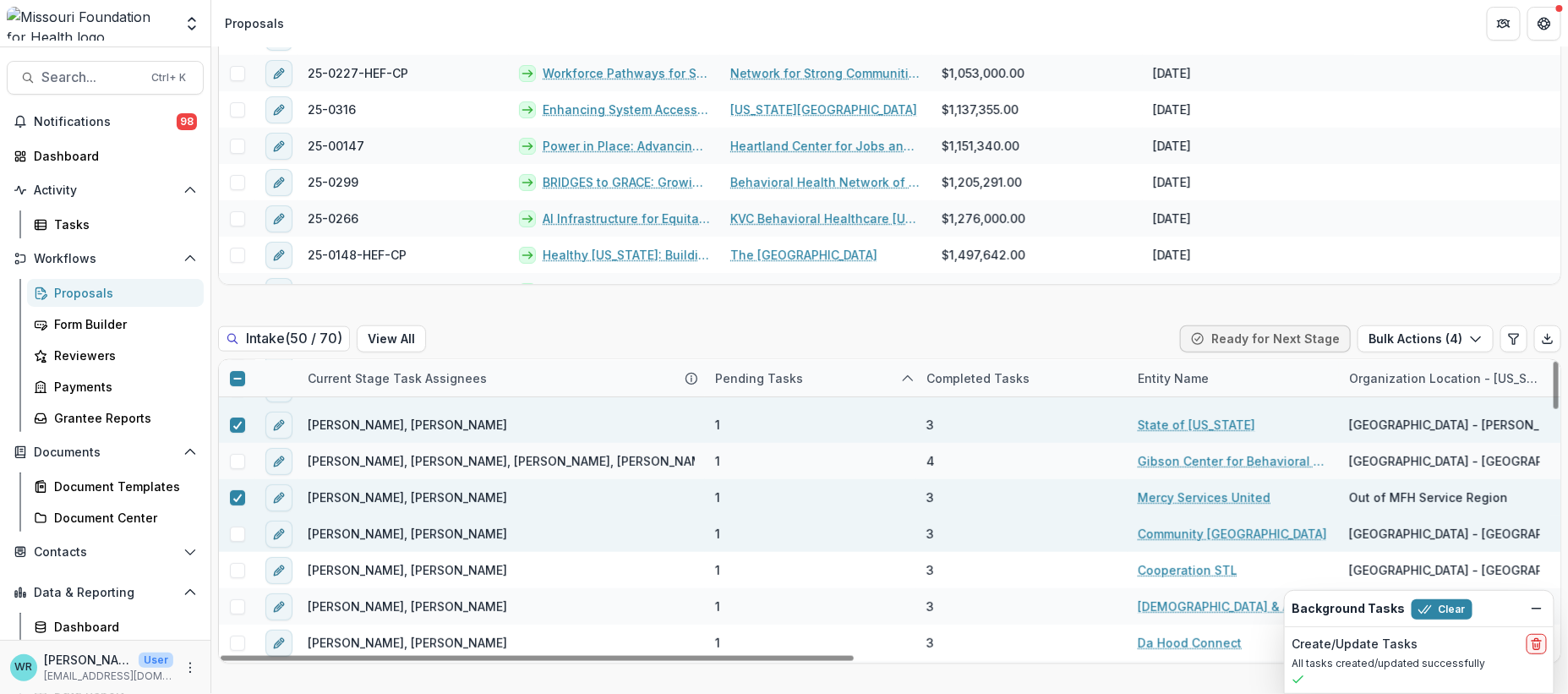
click at [235, 526] on span at bounding box center [237, 534] width 15 height 15
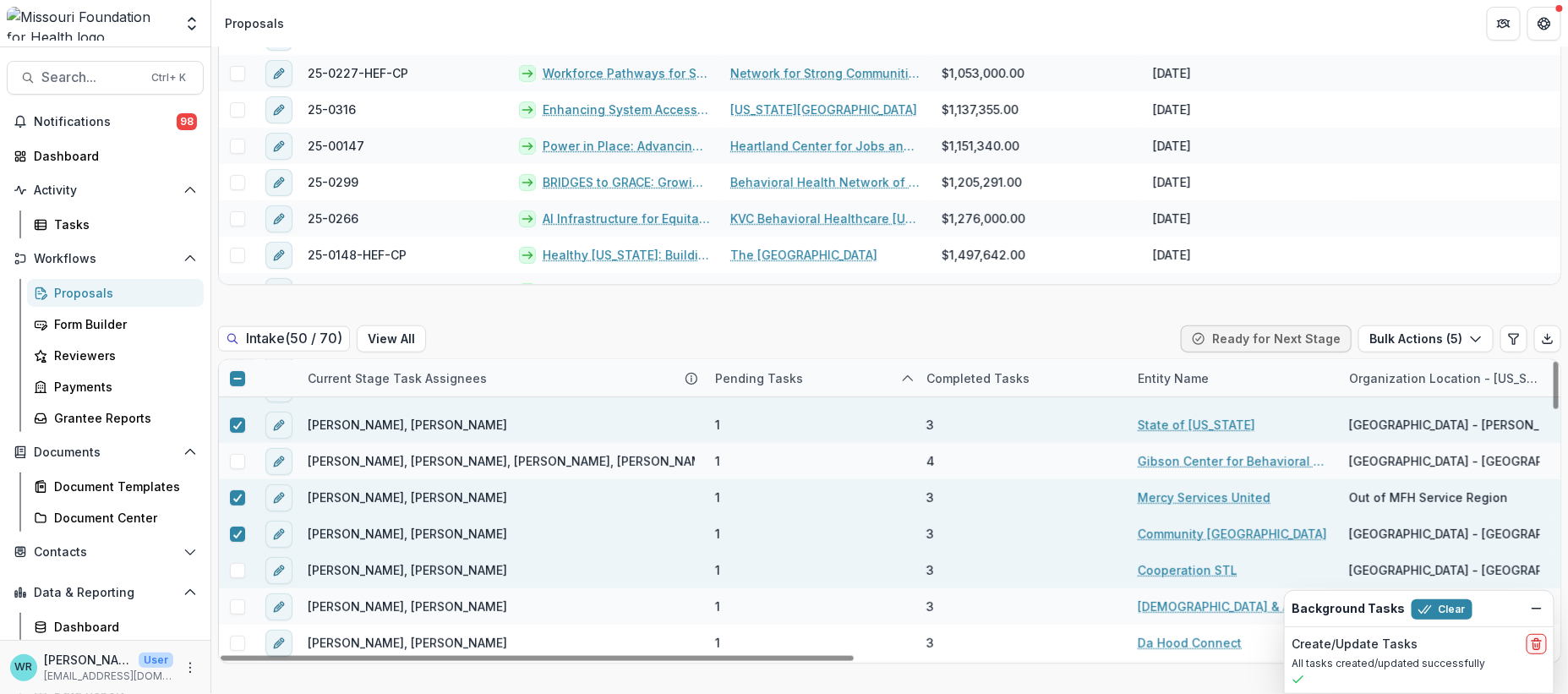
click at [240, 563] on span at bounding box center [237, 571] width 15 height 15
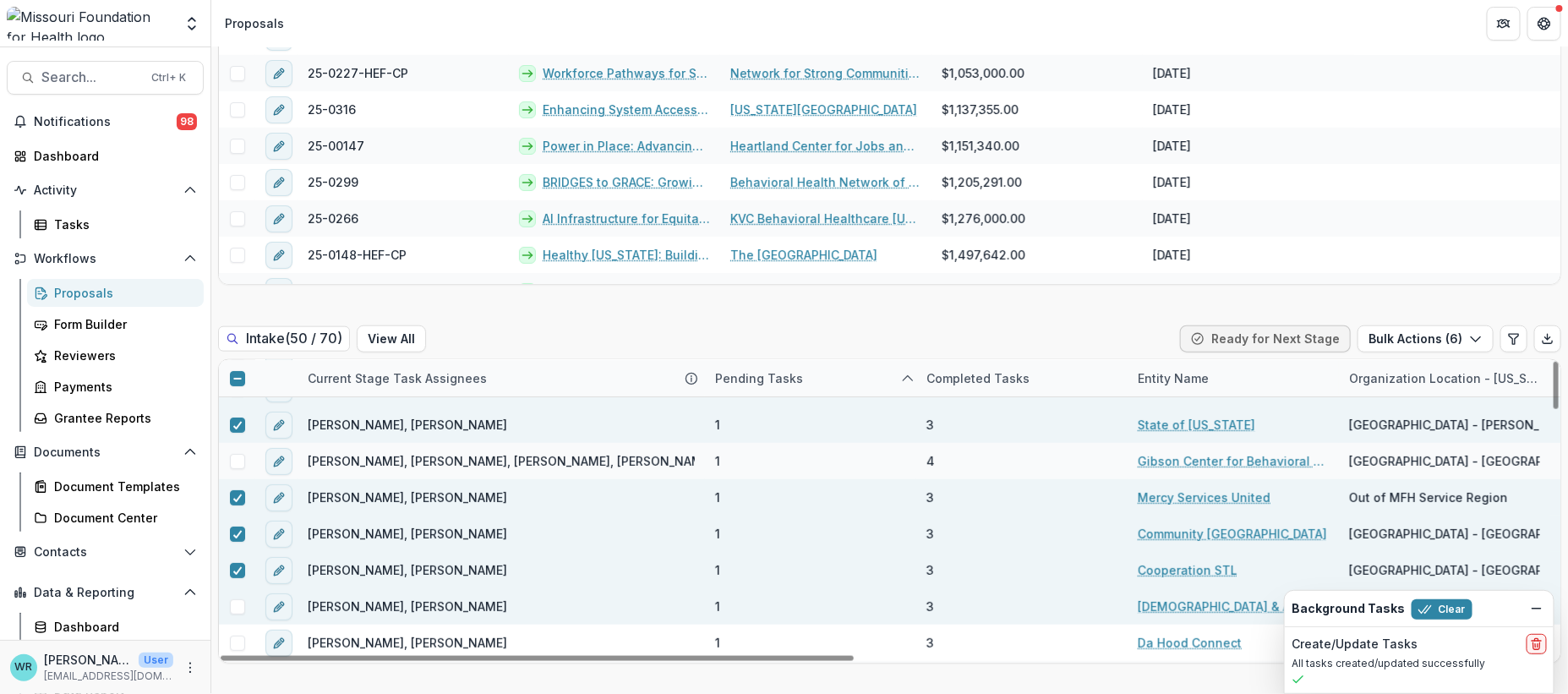
click at [232, 599] on span at bounding box center [237, 606] width 15 height 15
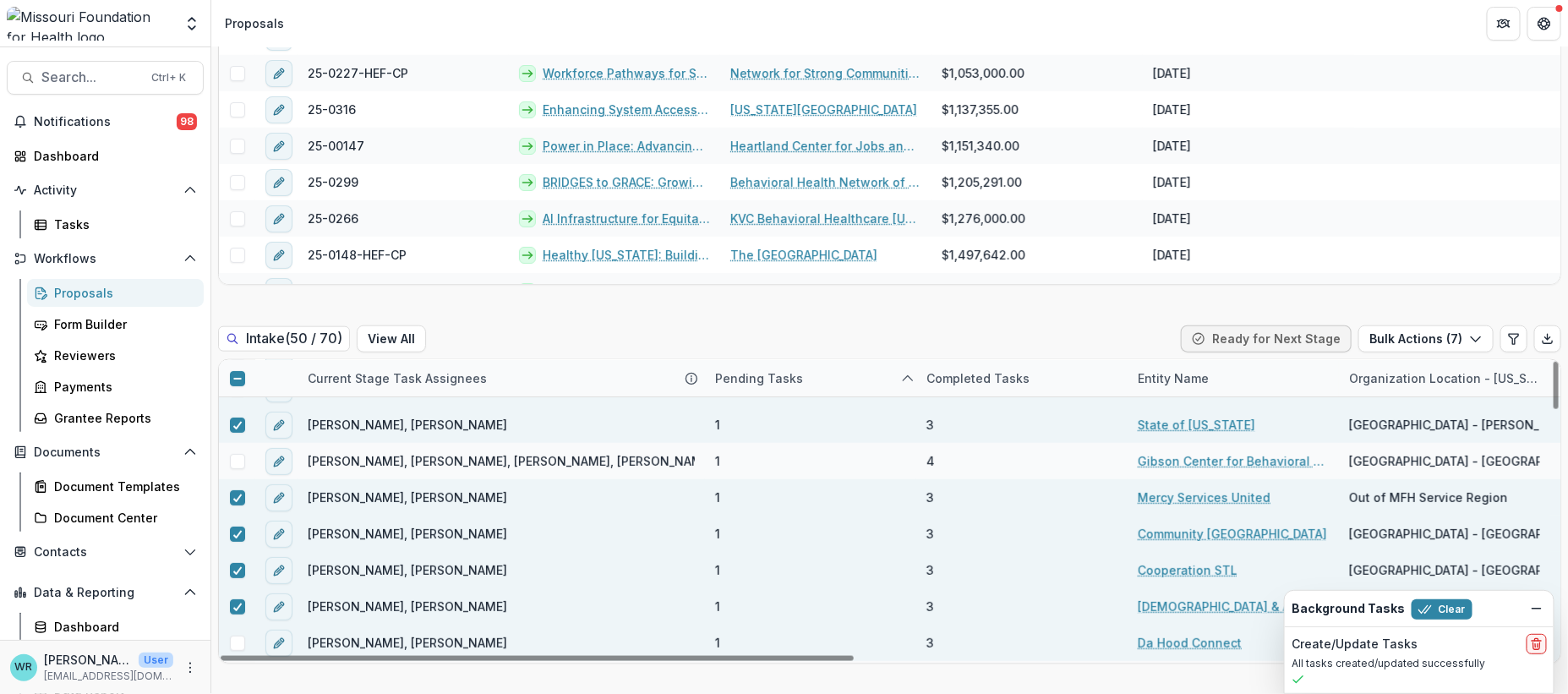
click at [240, 636] on span at bounding box center [237, 643] width 15 height 15
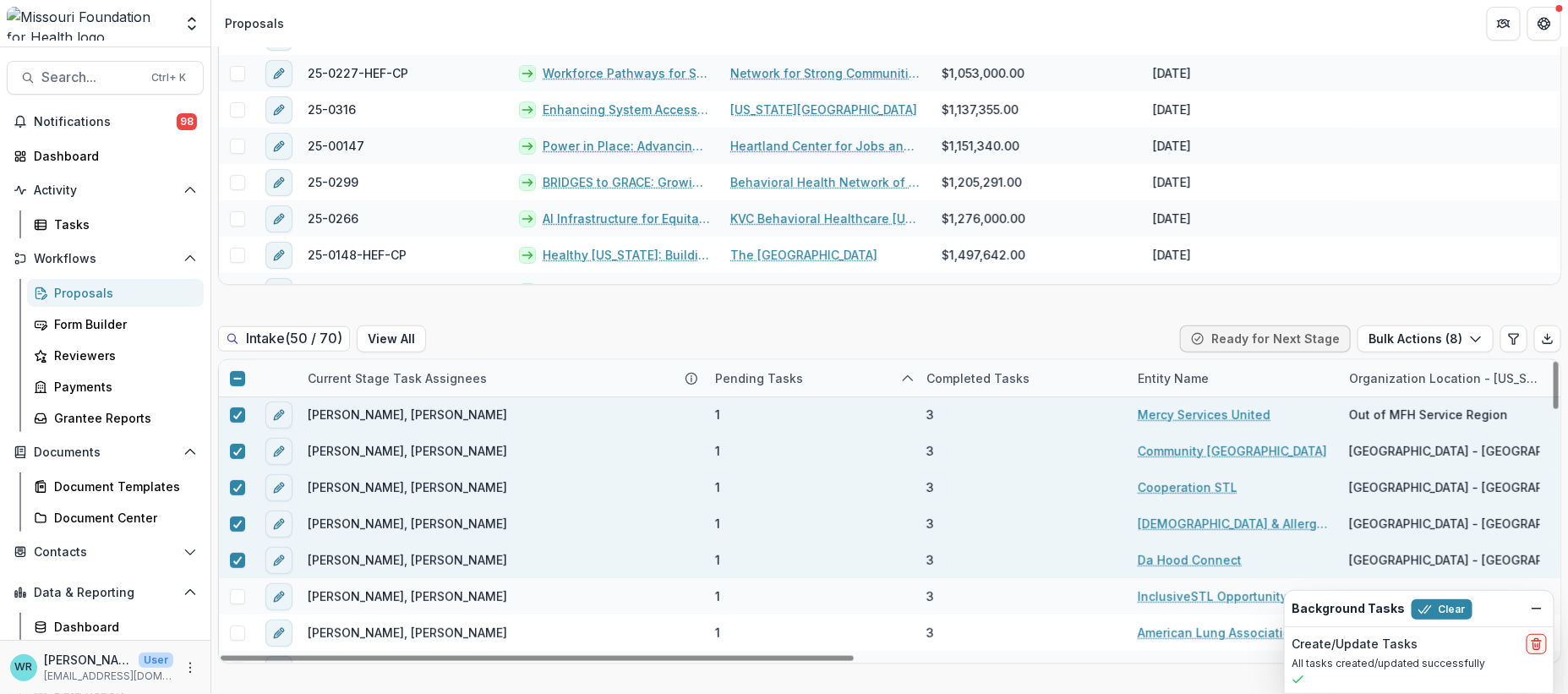
scroll to position [469, 0]
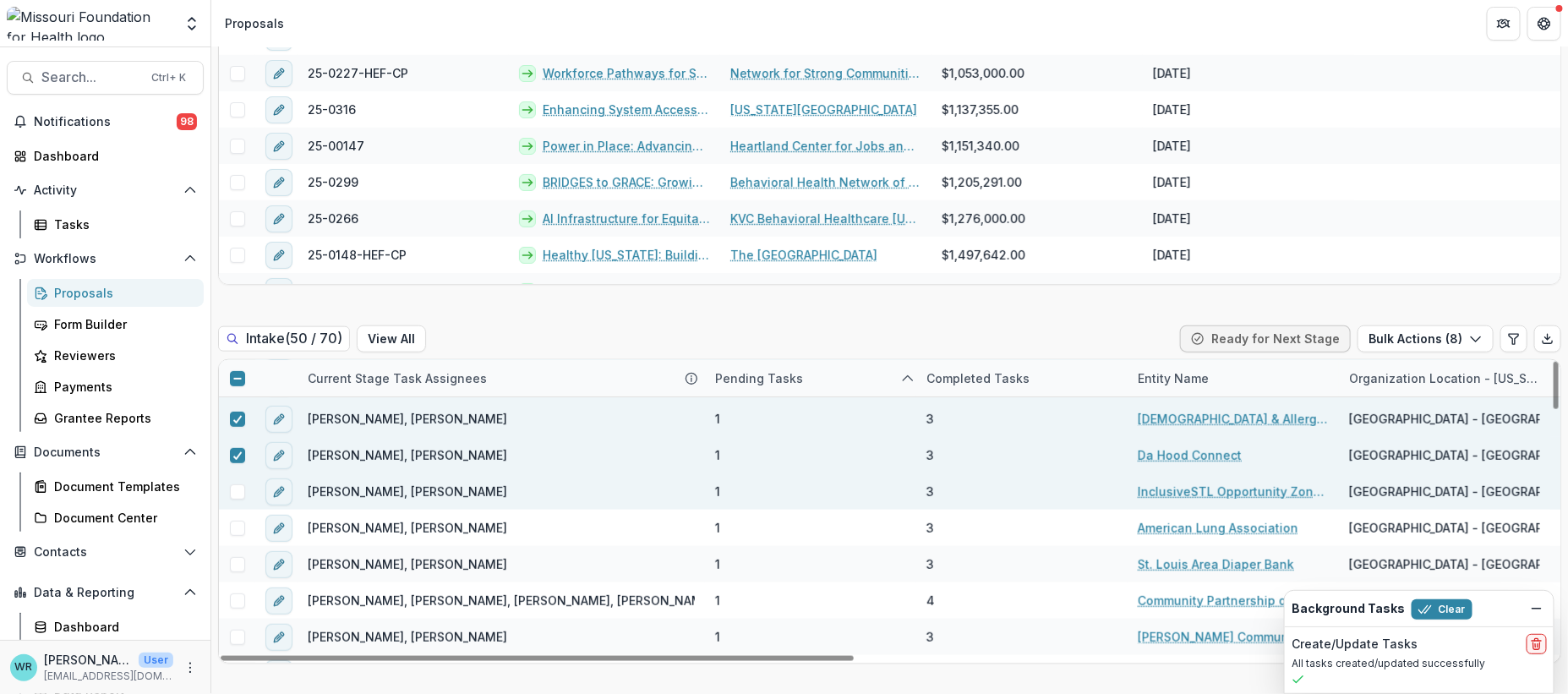
click at [234, 484] on span at bounding box center [237, 492] width 15 height 15
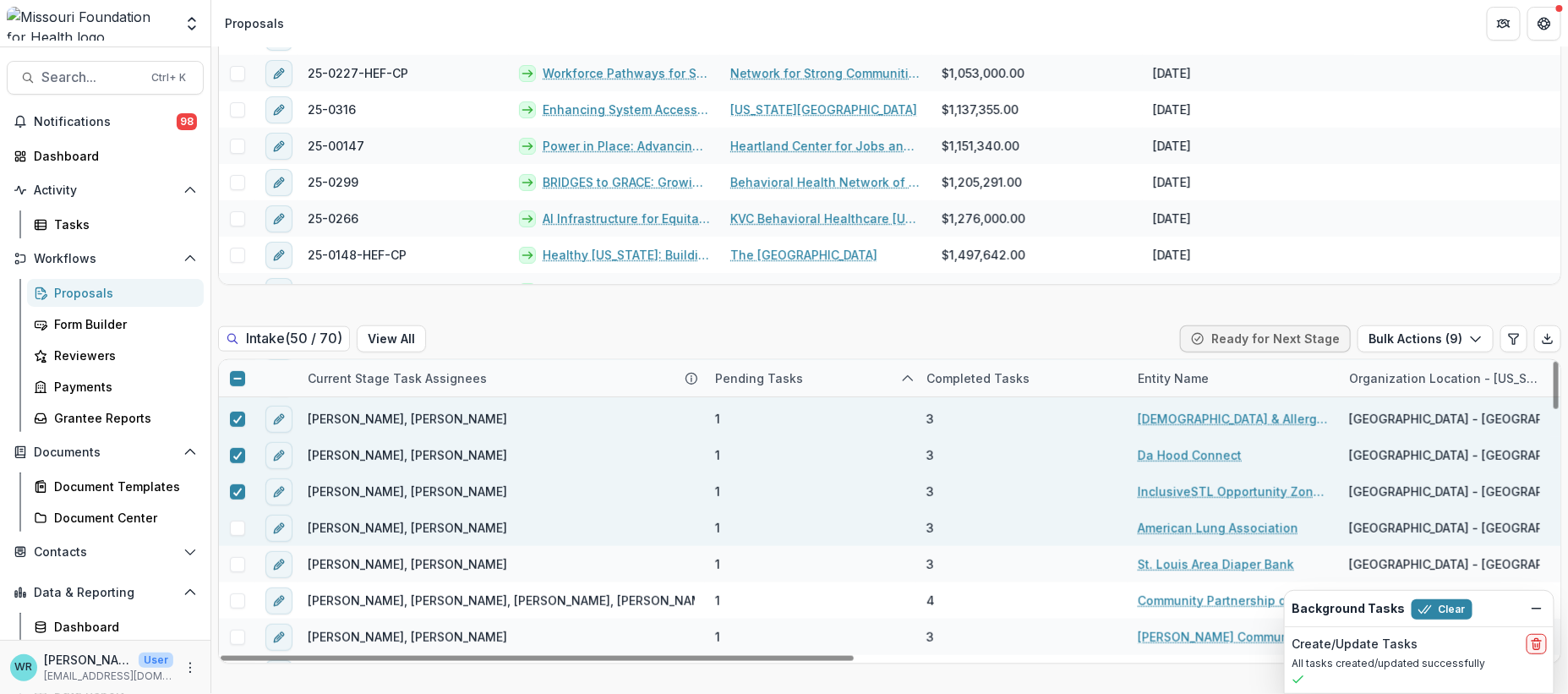
click at [237, 521] on span at bounding box center [237, 528] width 15 height 15
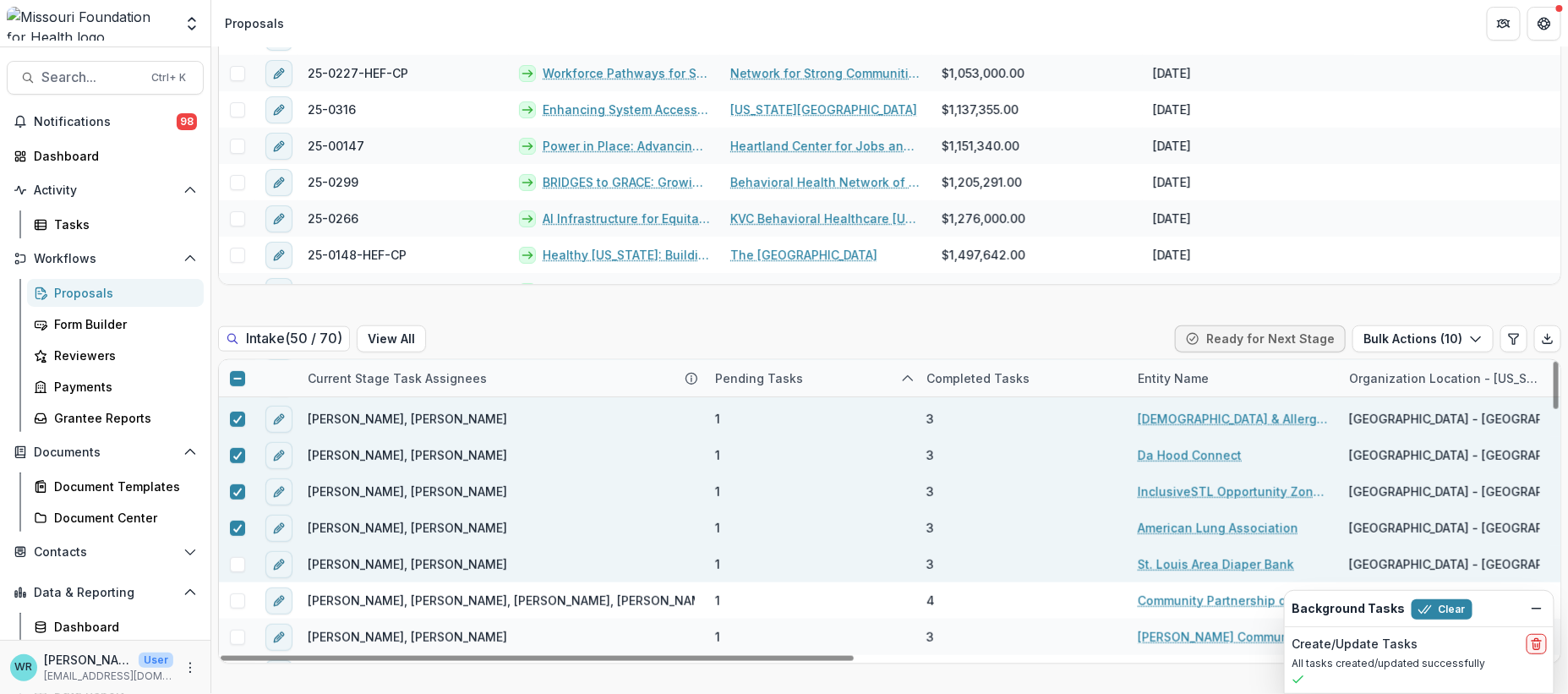
click at [238, 557] on span at bounding box center [237, 564] width 15 height 15
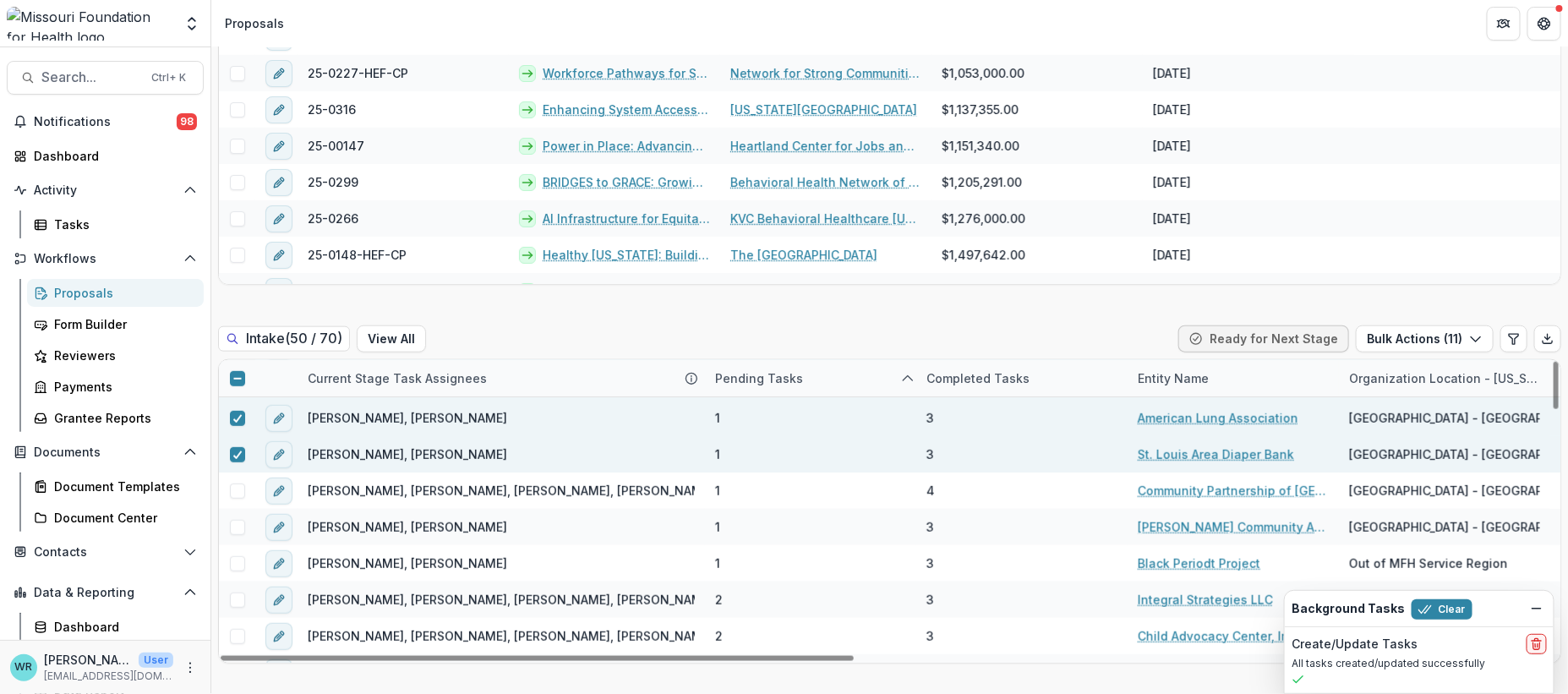
scroll to position [656, 0]
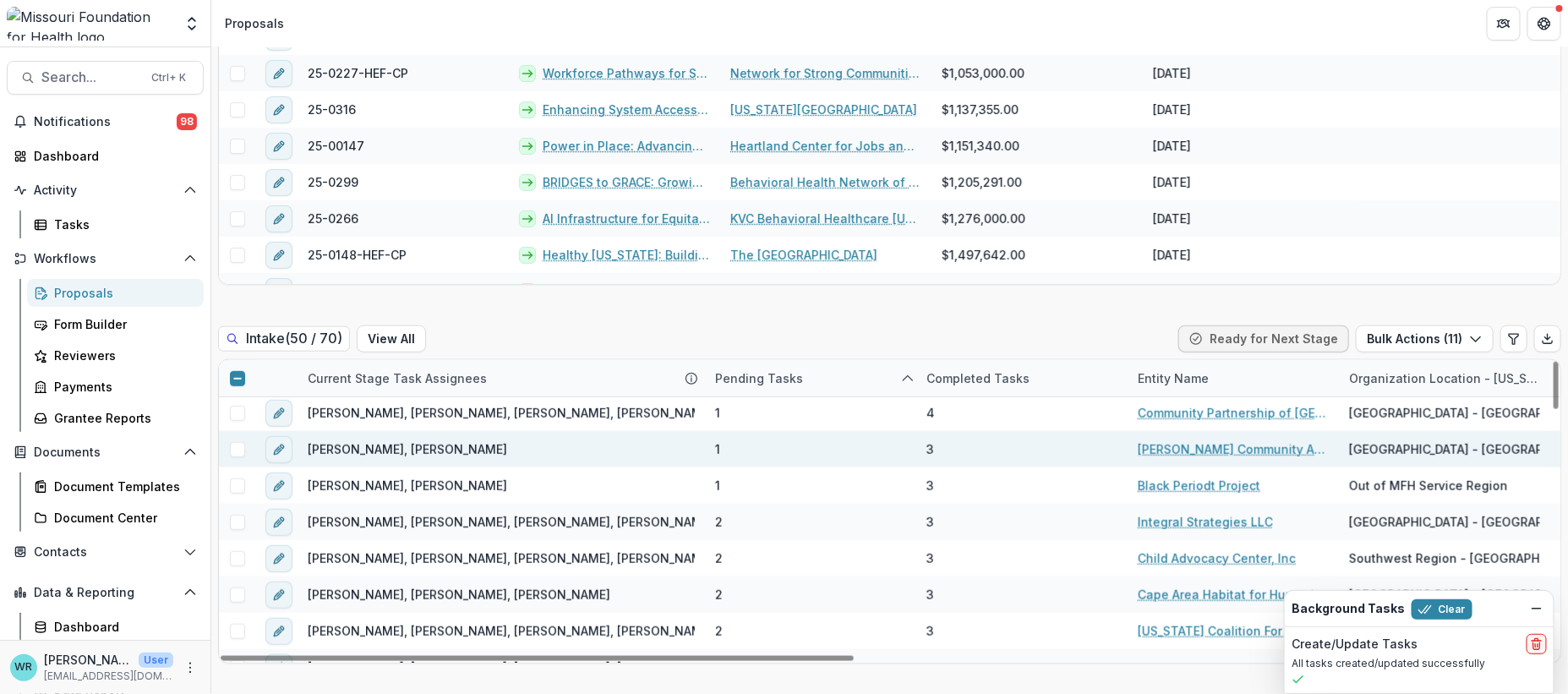
click at [234, 442] on span at bounding box center [237, 449] width 15 height 15
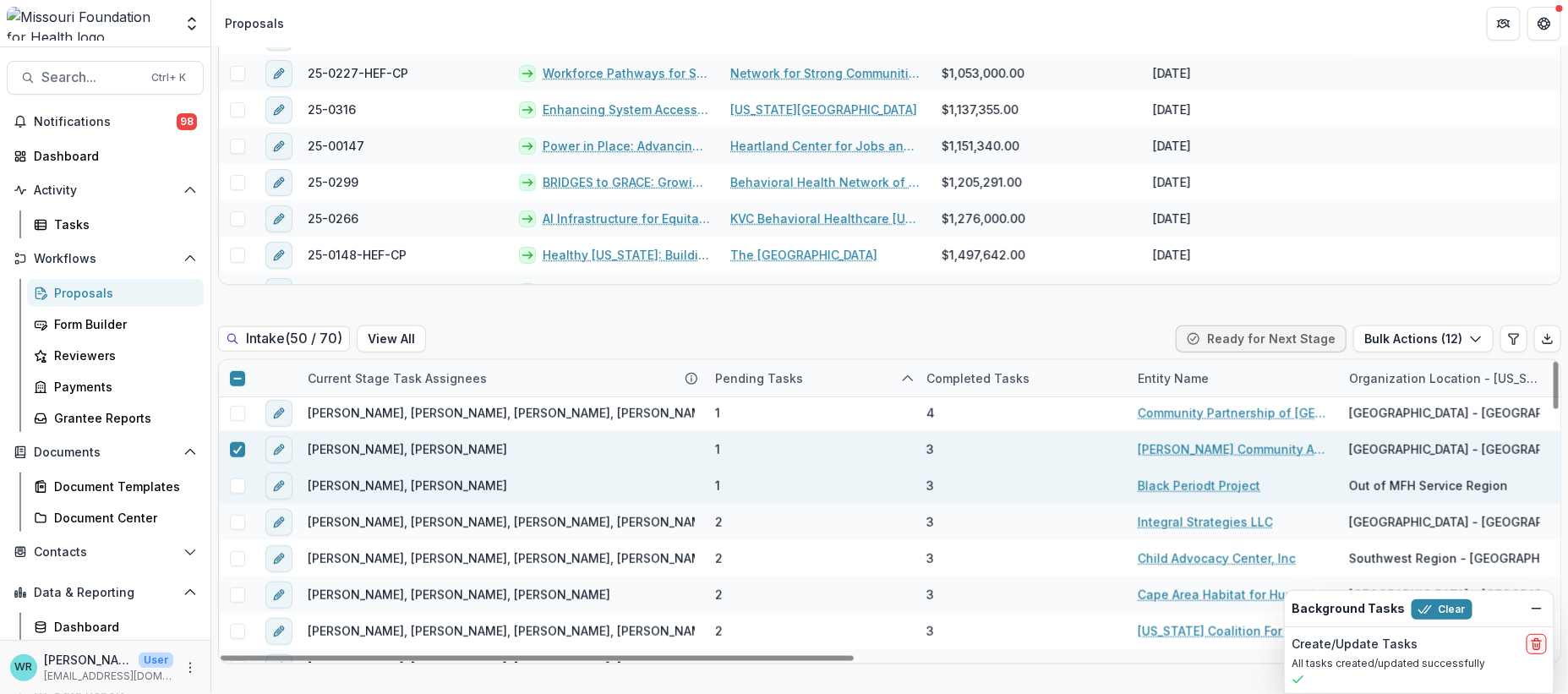
click at [237, 478] on span at bounding box center [237, 486] width 15 height 15
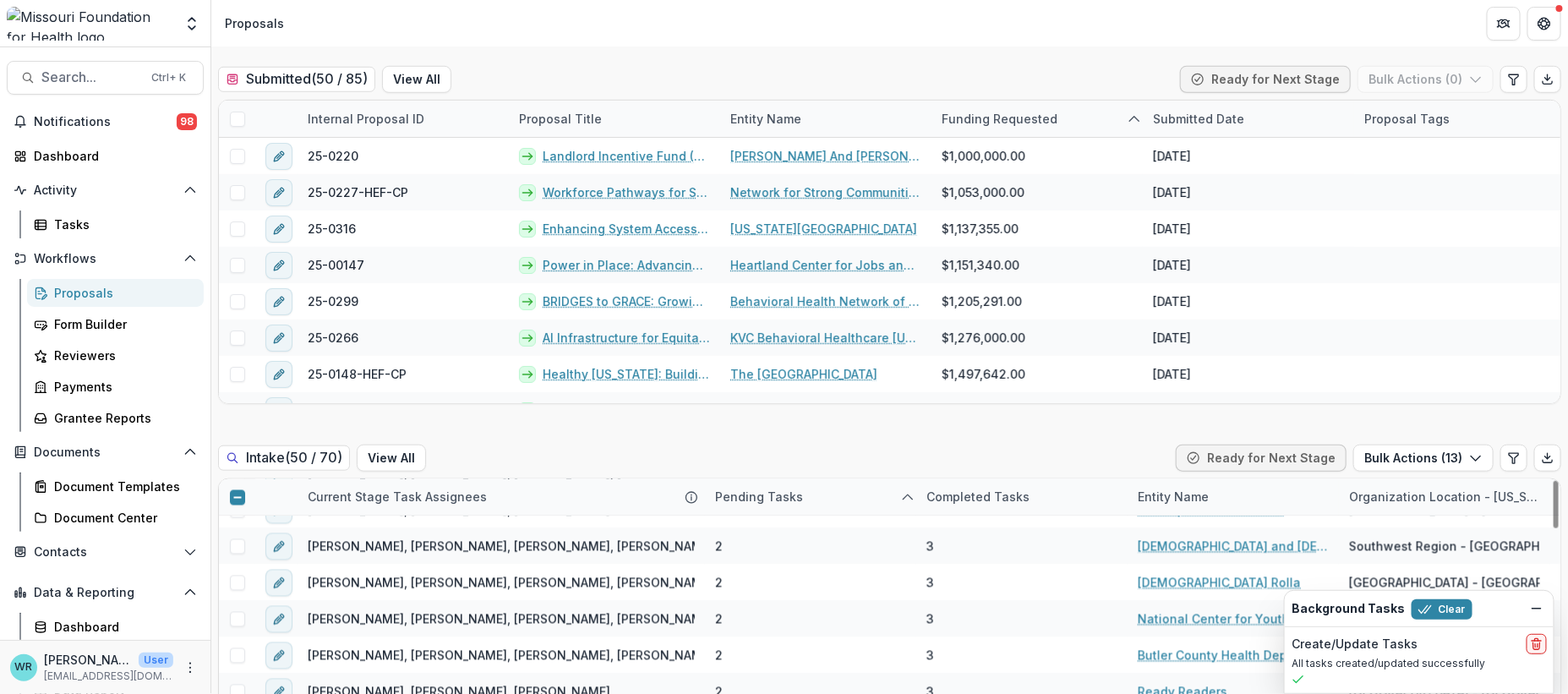
scroll to position [469, 0]
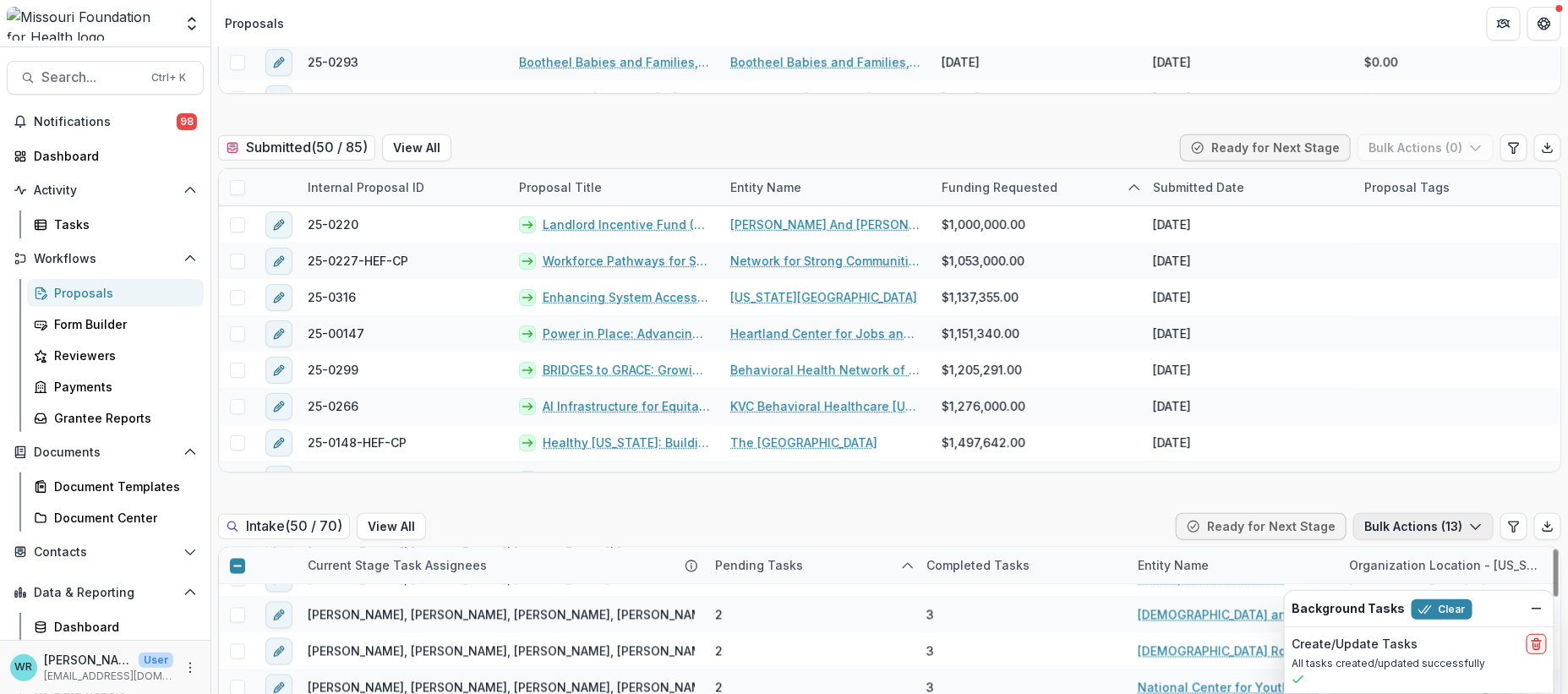
click at [1434, 513] on button "Bulk Actions ( 13 )" at bounding box center [1423, 526] width 140 height 27
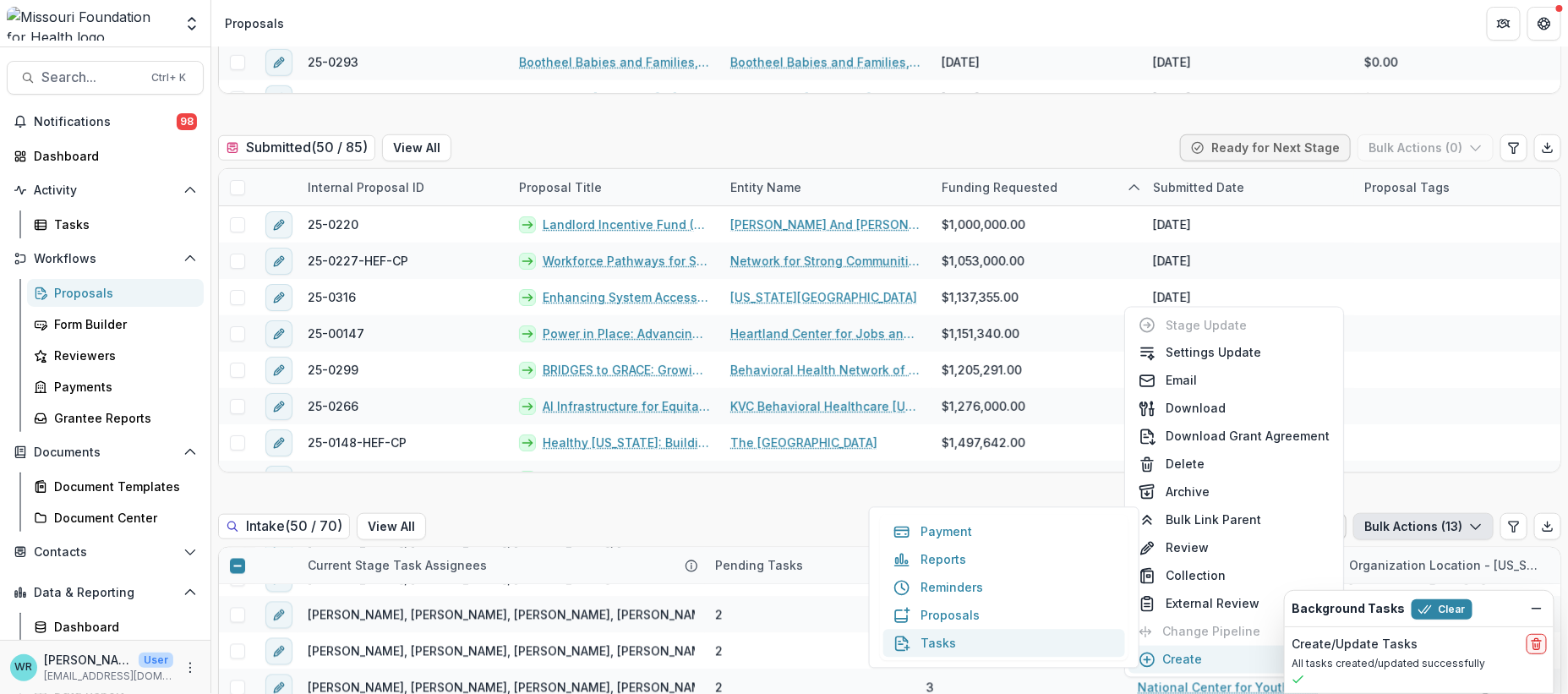
click at [1016, 637] on button "Tasks" at bounding box center [1004, 644] width 242 height 28
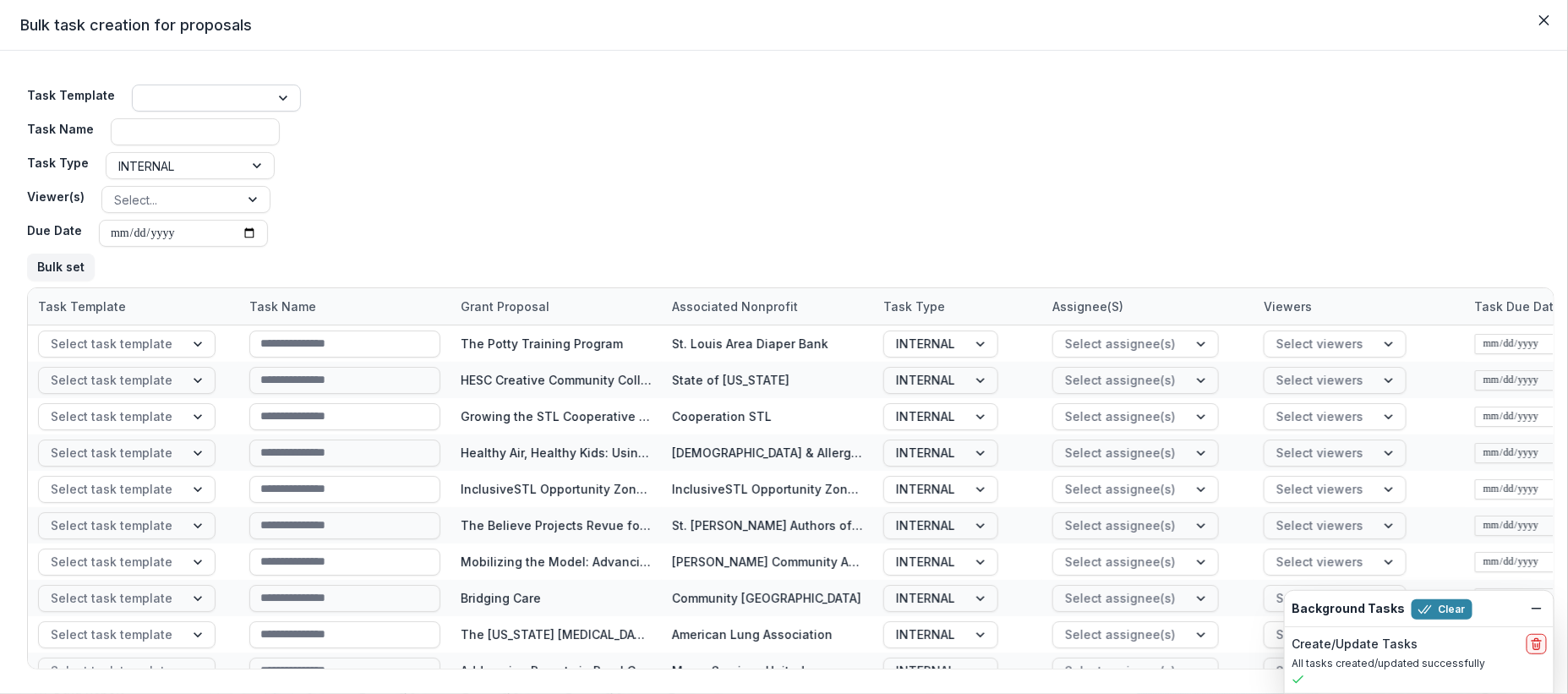
click at [223, 95] on div at bounding box center [201, 98] width 113 height 21
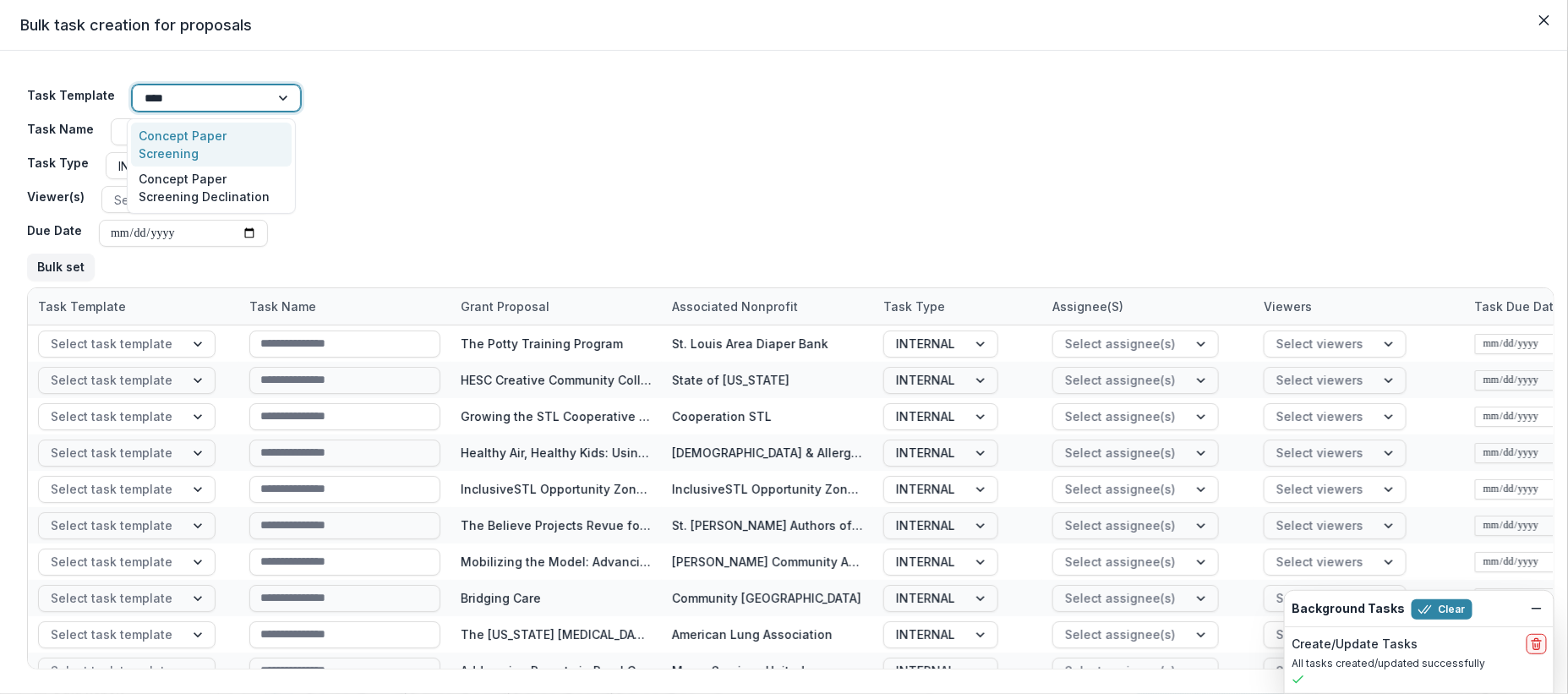
type input "*****"
click at [223, 198] on div "Concept Paper Screening Declination" at bounding box center [211, 188] width 161 height 44
type input "**********"
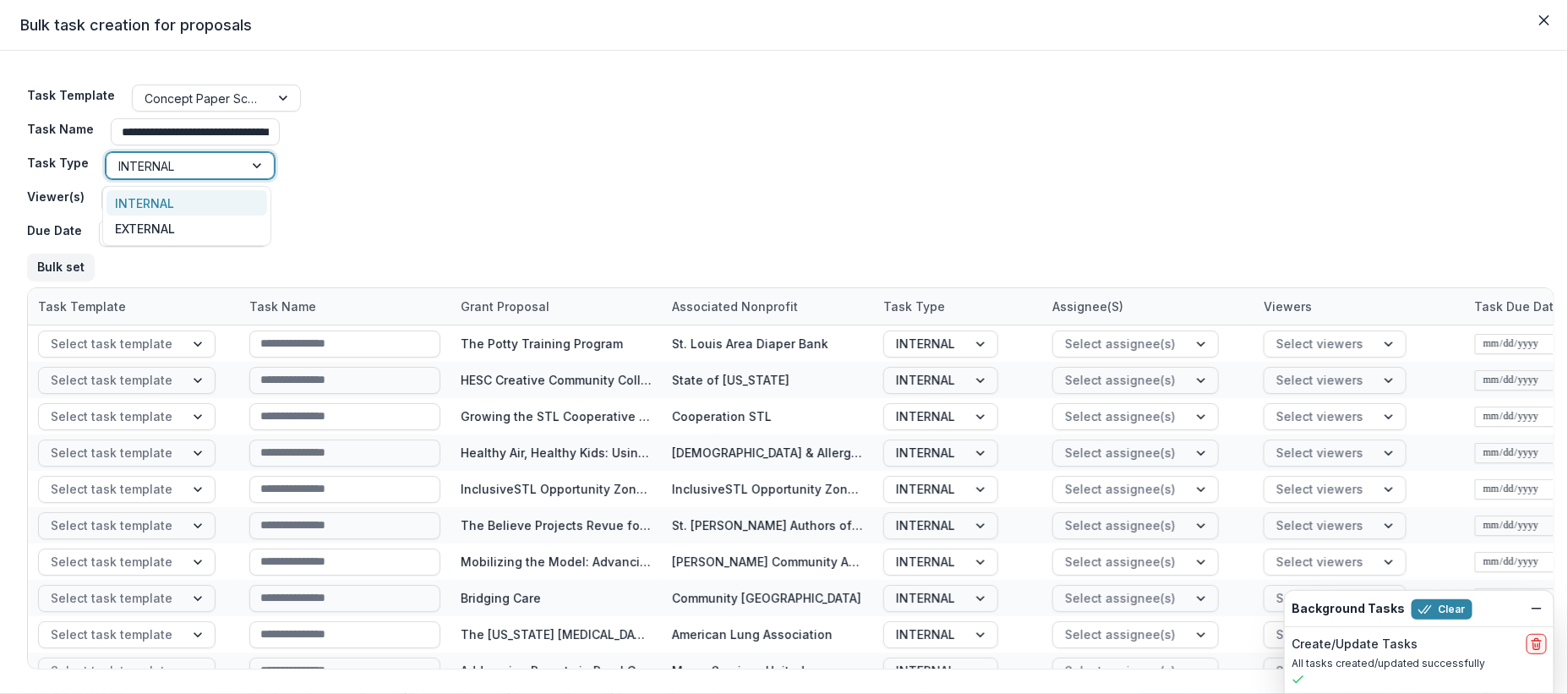
click at [222, 161] on div at bounding box center [175, 166] width 113 height 21
click at [203, 194] on div "INTERNAL" at bounding box center [186, 203] width 161 height 26
click at [228, 202] on div "Select..." at bounding box center [170, 200] width 137 height 24
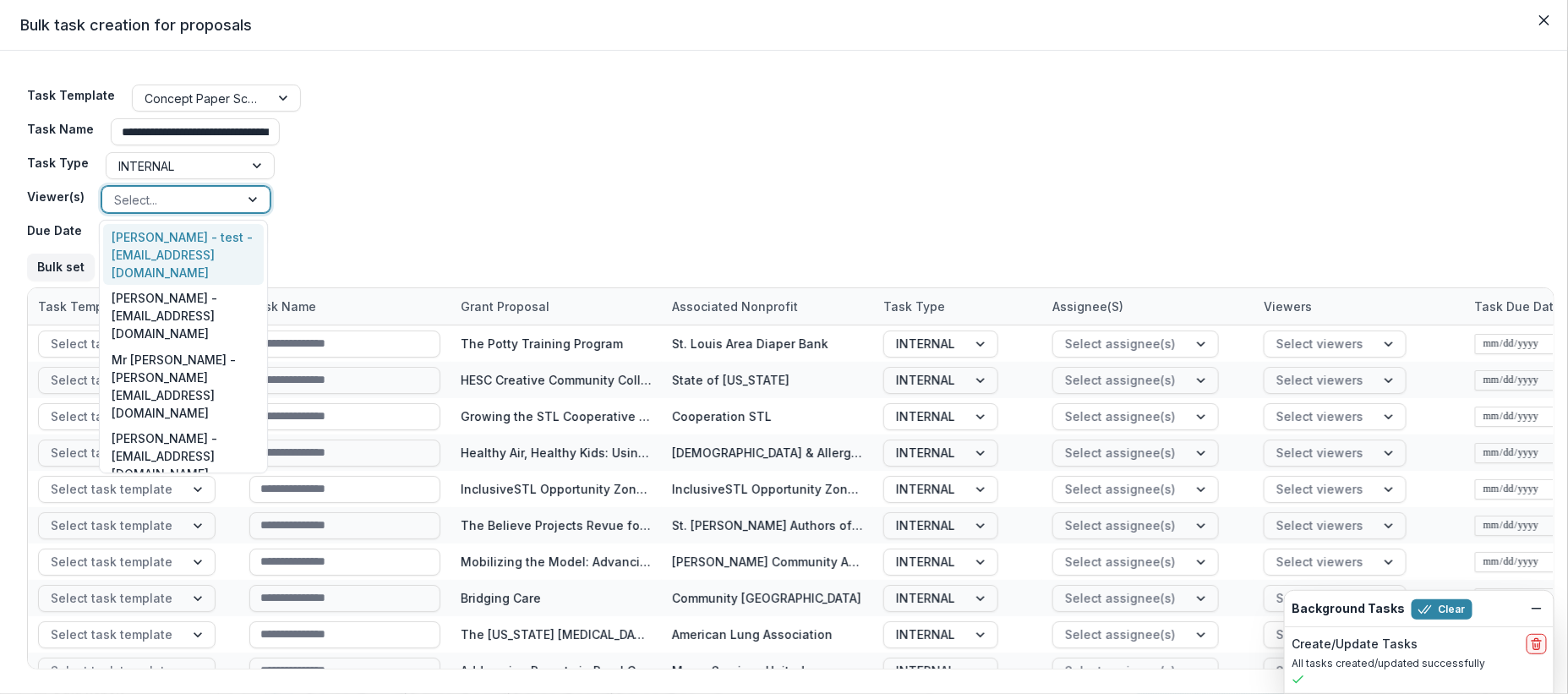
click at [375, 206] on div "**********" at bounding box center [791, 183] width 1528 height 210
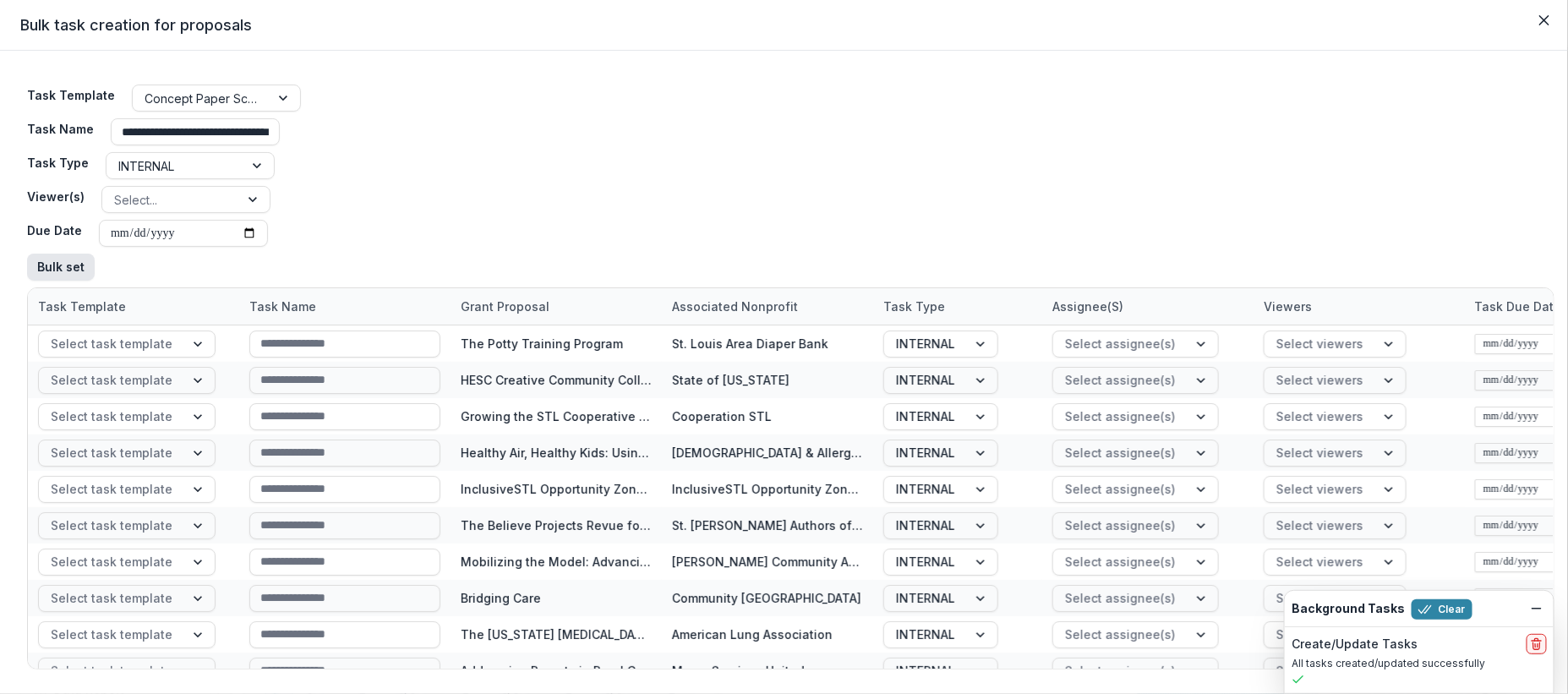
click at [70, 271] on button "Bulk set" at bounding box center [61, 266] width 68 height 27
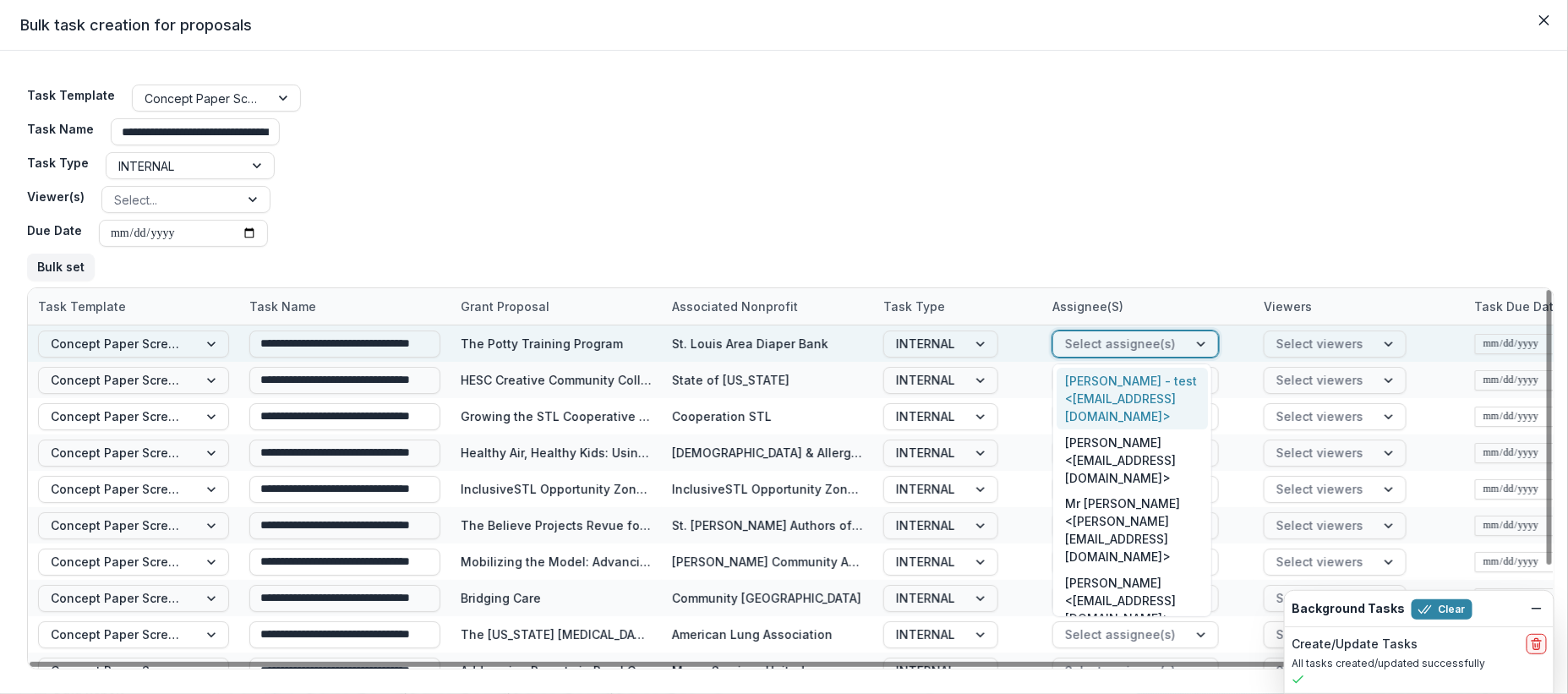
click at [1122, 339] on div at bounding box center [1121, 344] width 111 height 21
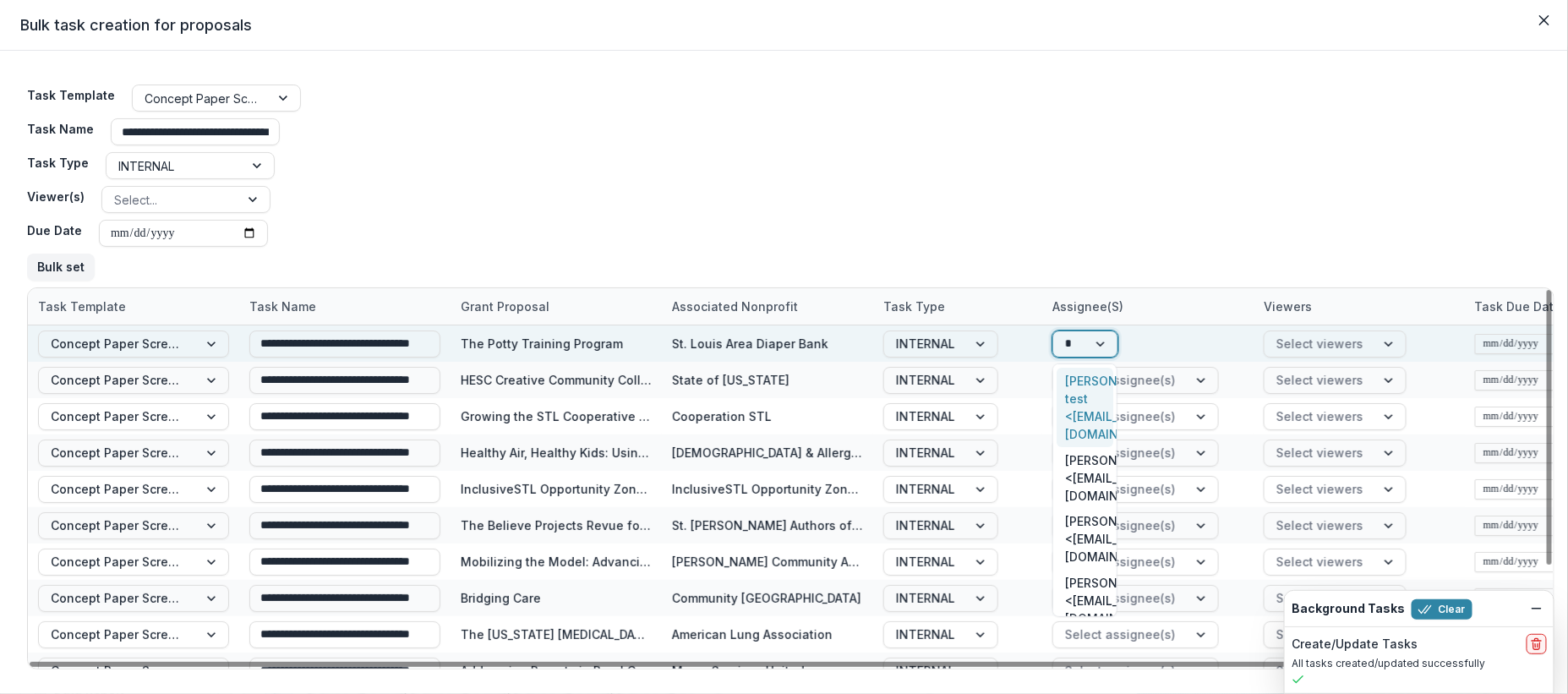
type input "**"
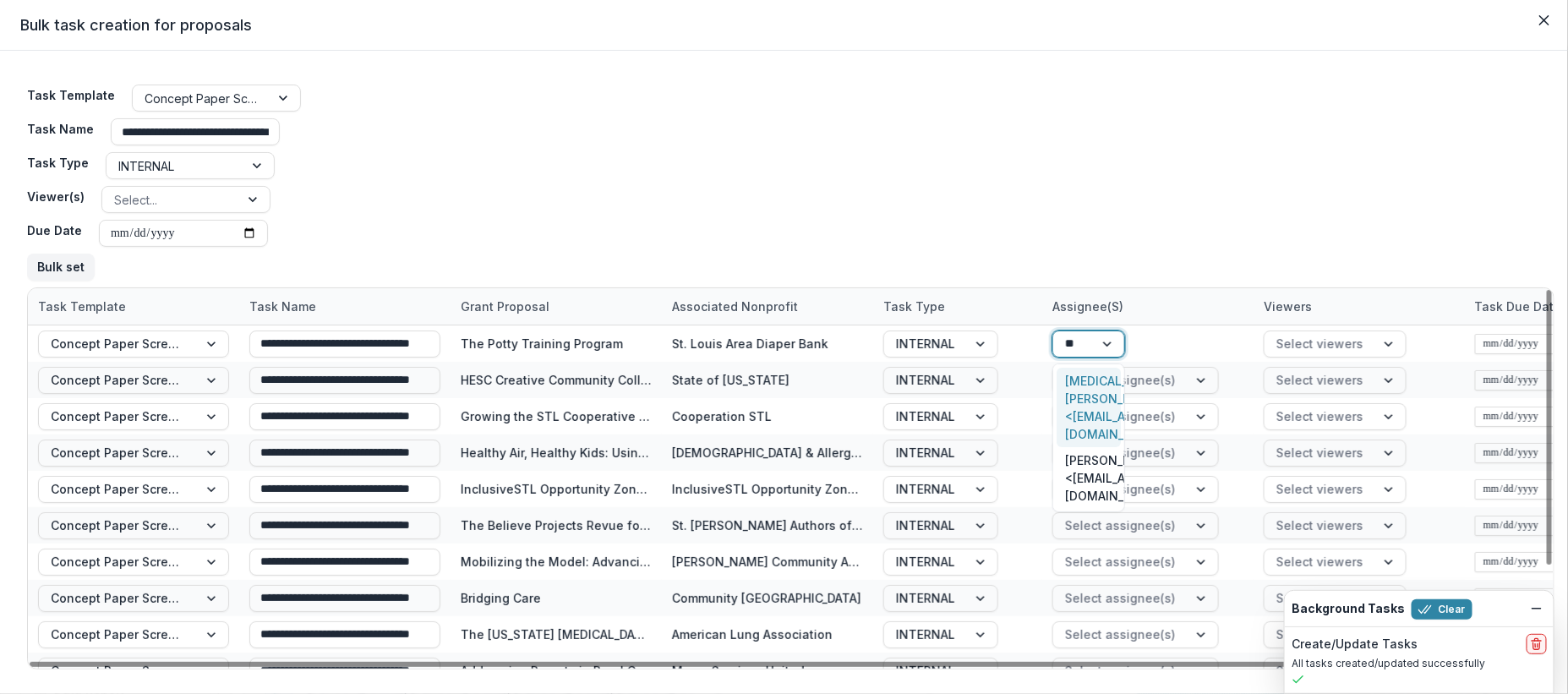
click at [1094, 391] on div "Kyra Robinson <krobinson@mffh.org>" at bounding box center [1089, 407] width 64 height 79
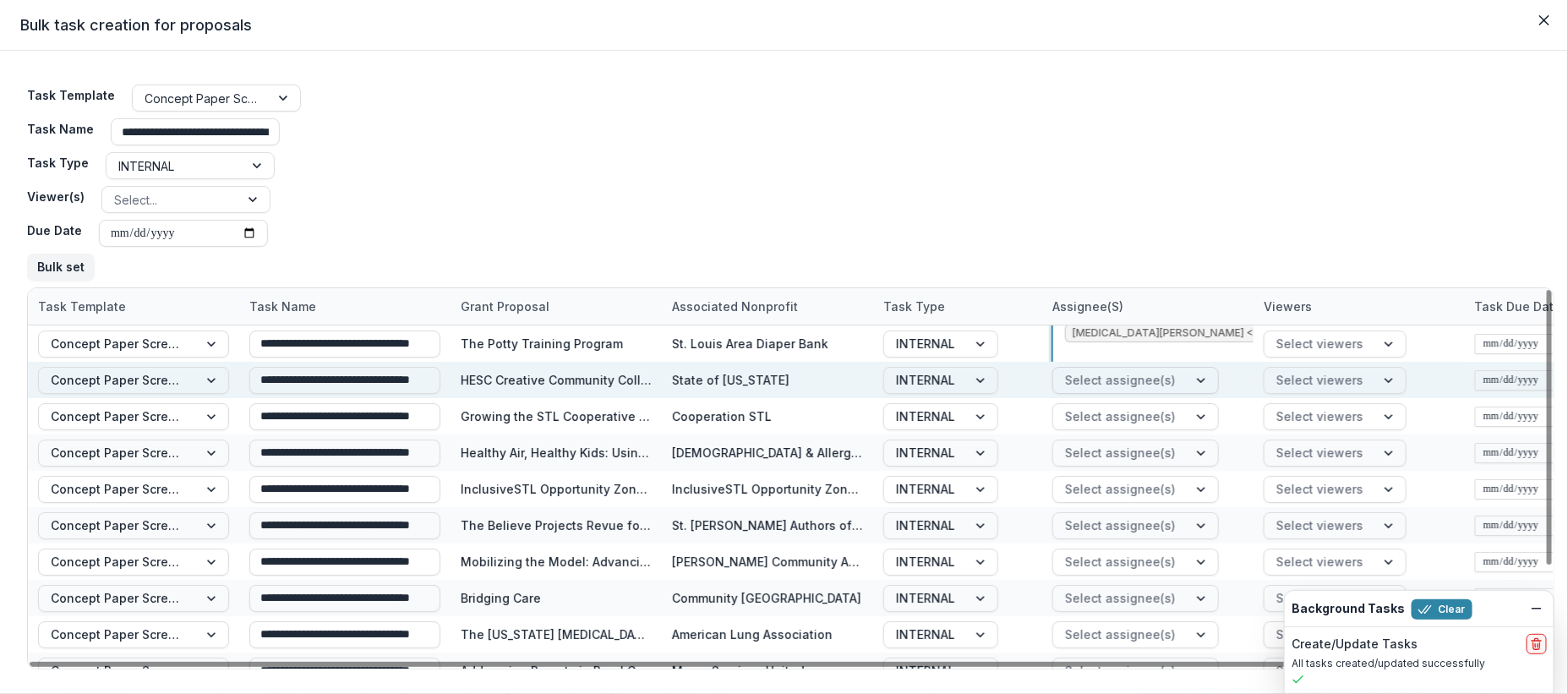
click at [1135, 383] on div at bounding box center [1121, 379] width 111 height 21
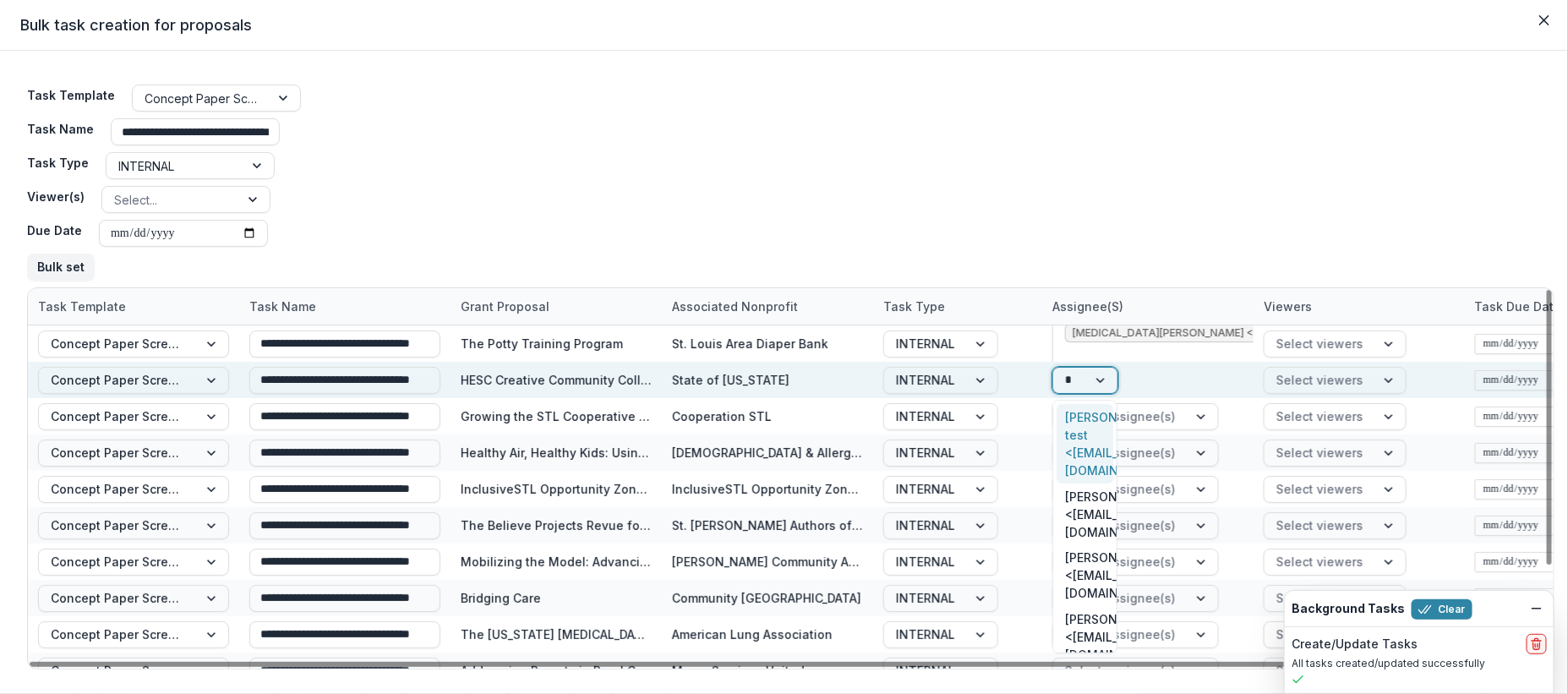
type input "**"
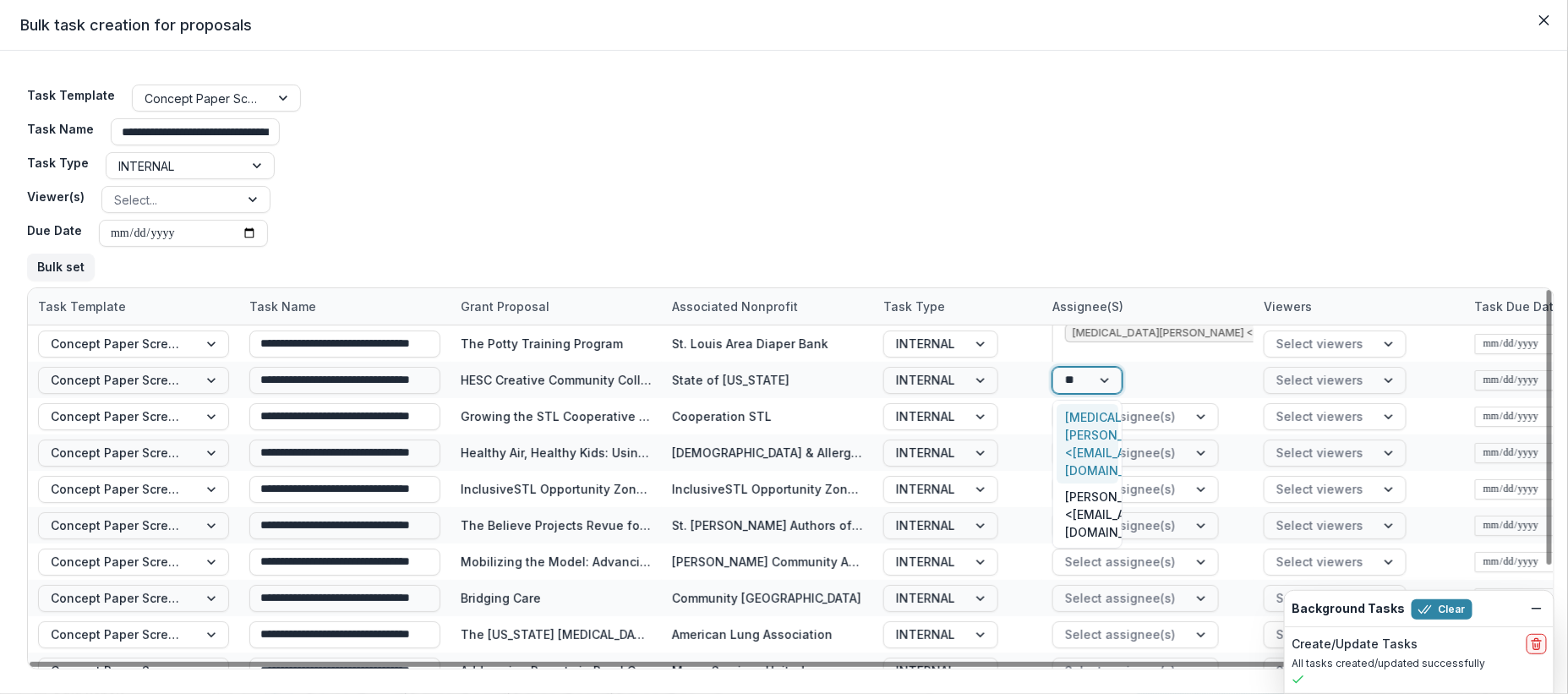
click at [1092, 428] on div "Kyra Robinson <krobinson@mffh.org>" at bounding box center [1088, 444] width 62 height 79
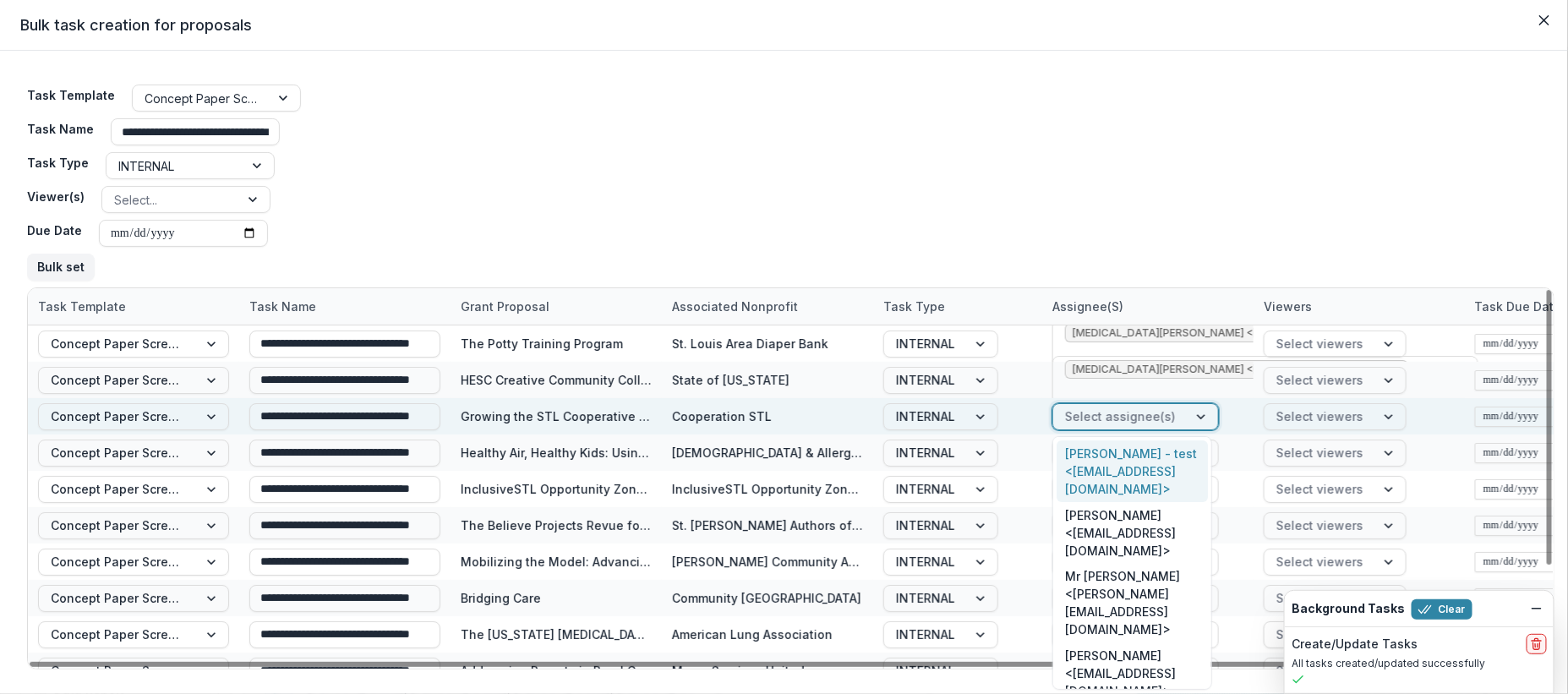
click at [1166, 413] on div at bounding box center [1121, 416] width 111 height 21
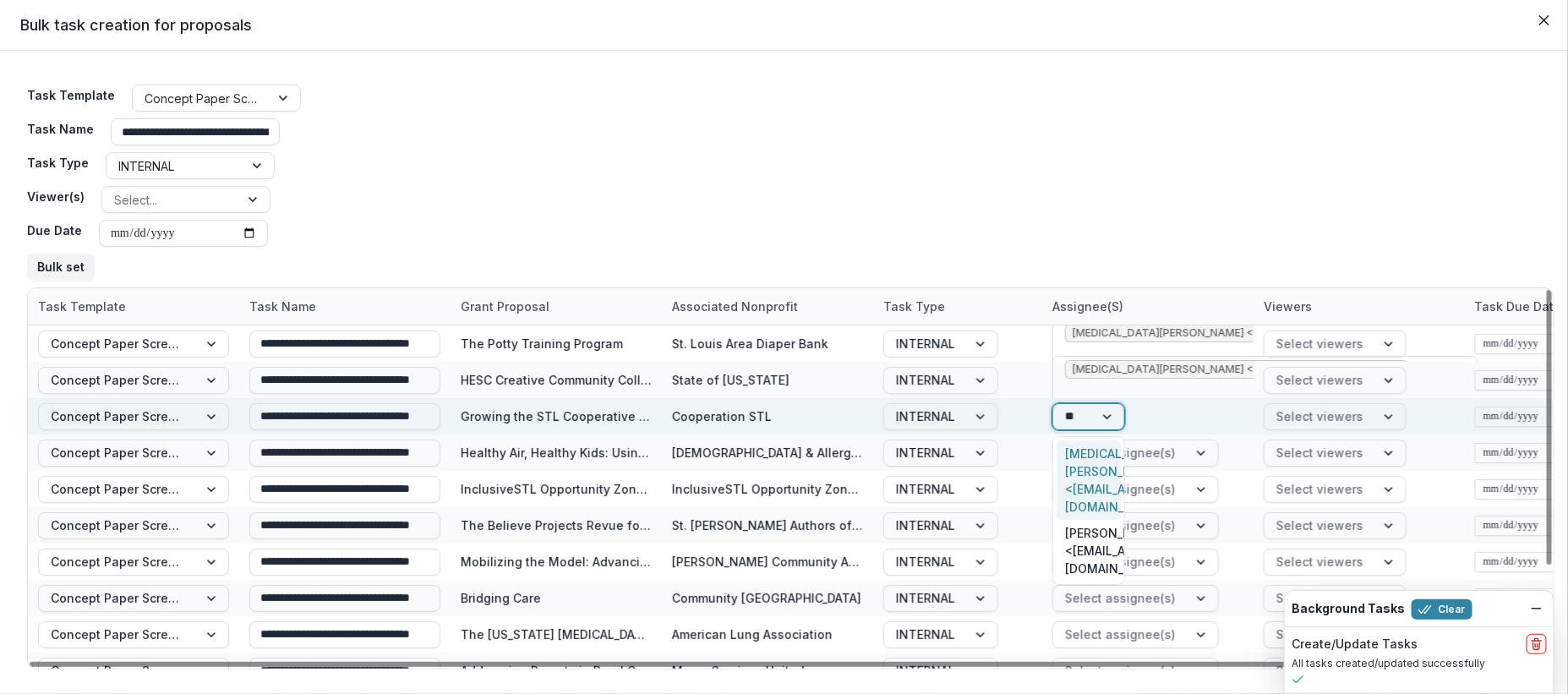
type input "***"
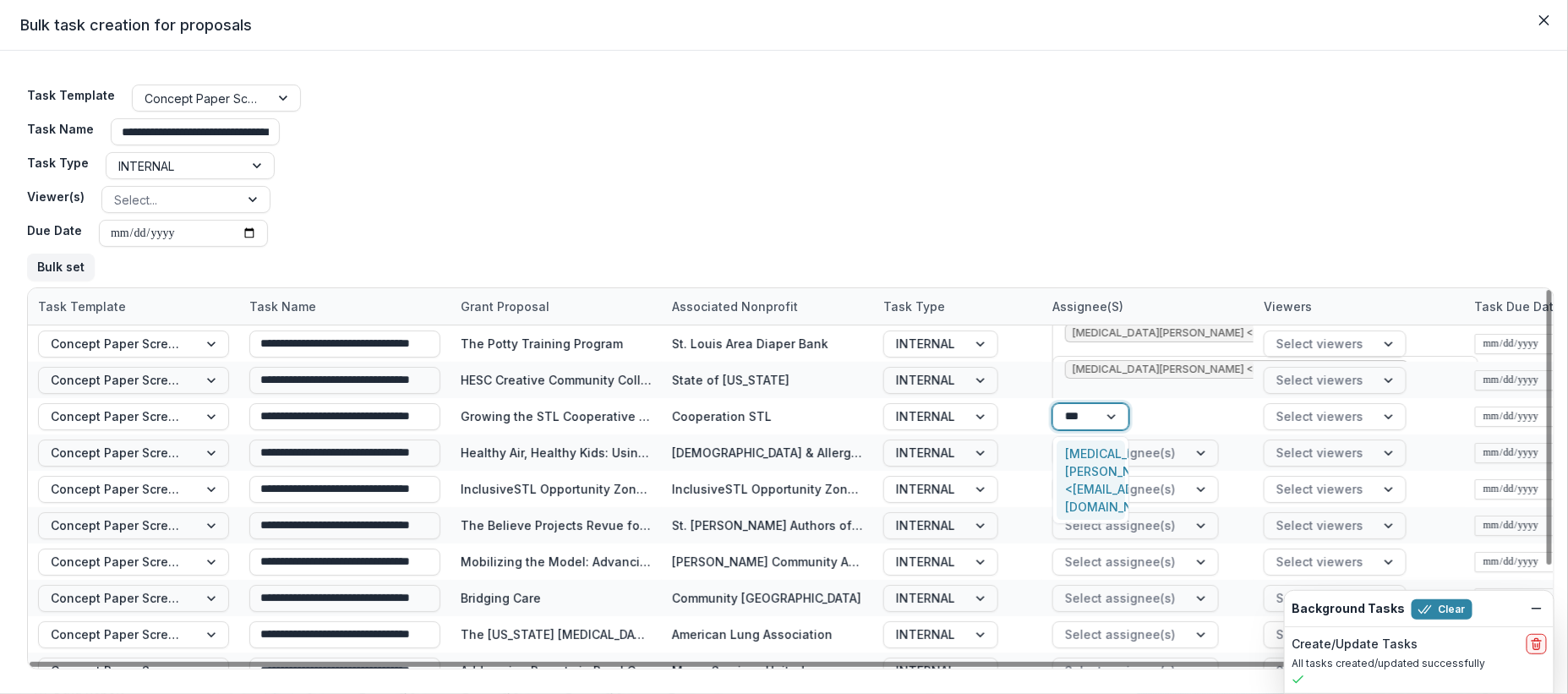
click at [1075, 465] on div "Kyra Robinson <krobinson@mffh.org>" at bounding box center [1091, 480] width 69 height 79
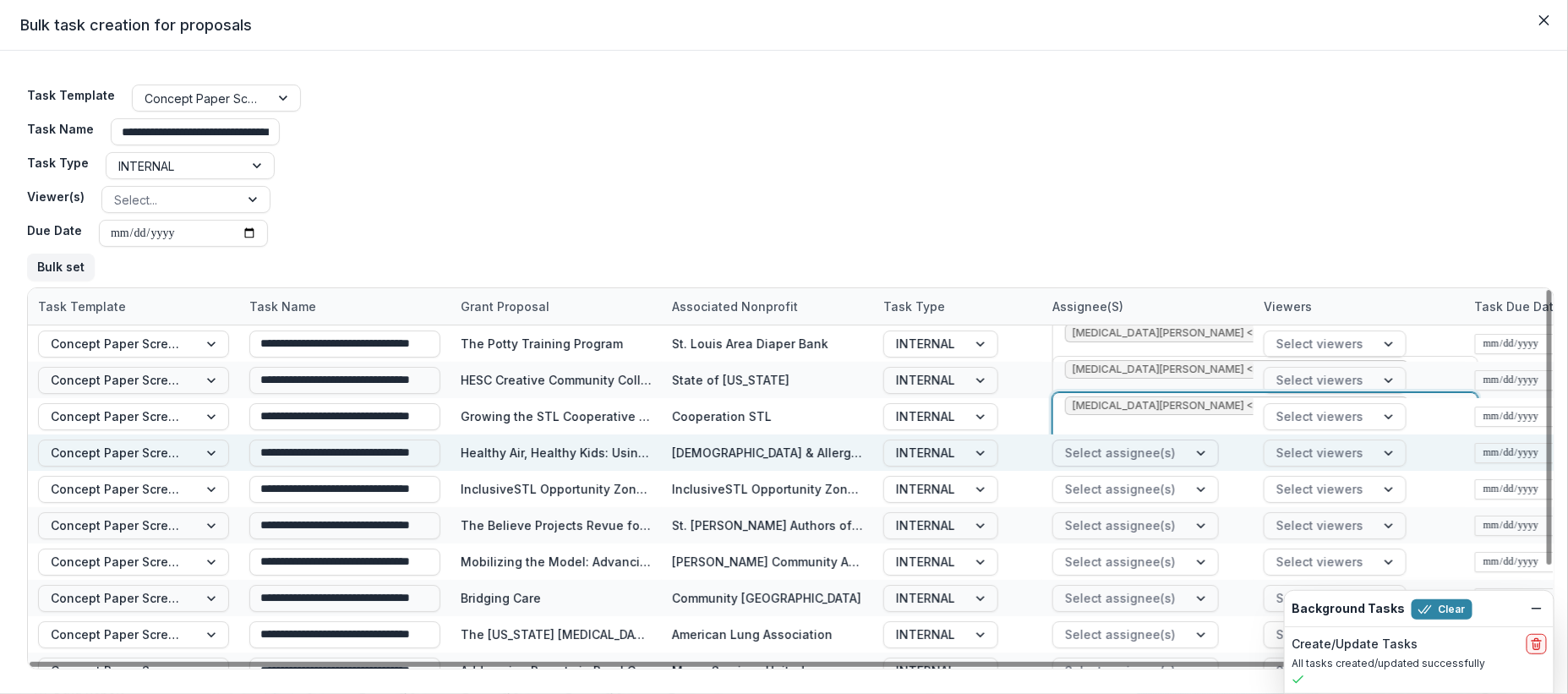
click at [1167, 454] on div at bounding box center [1121, 452] width 111 height 21
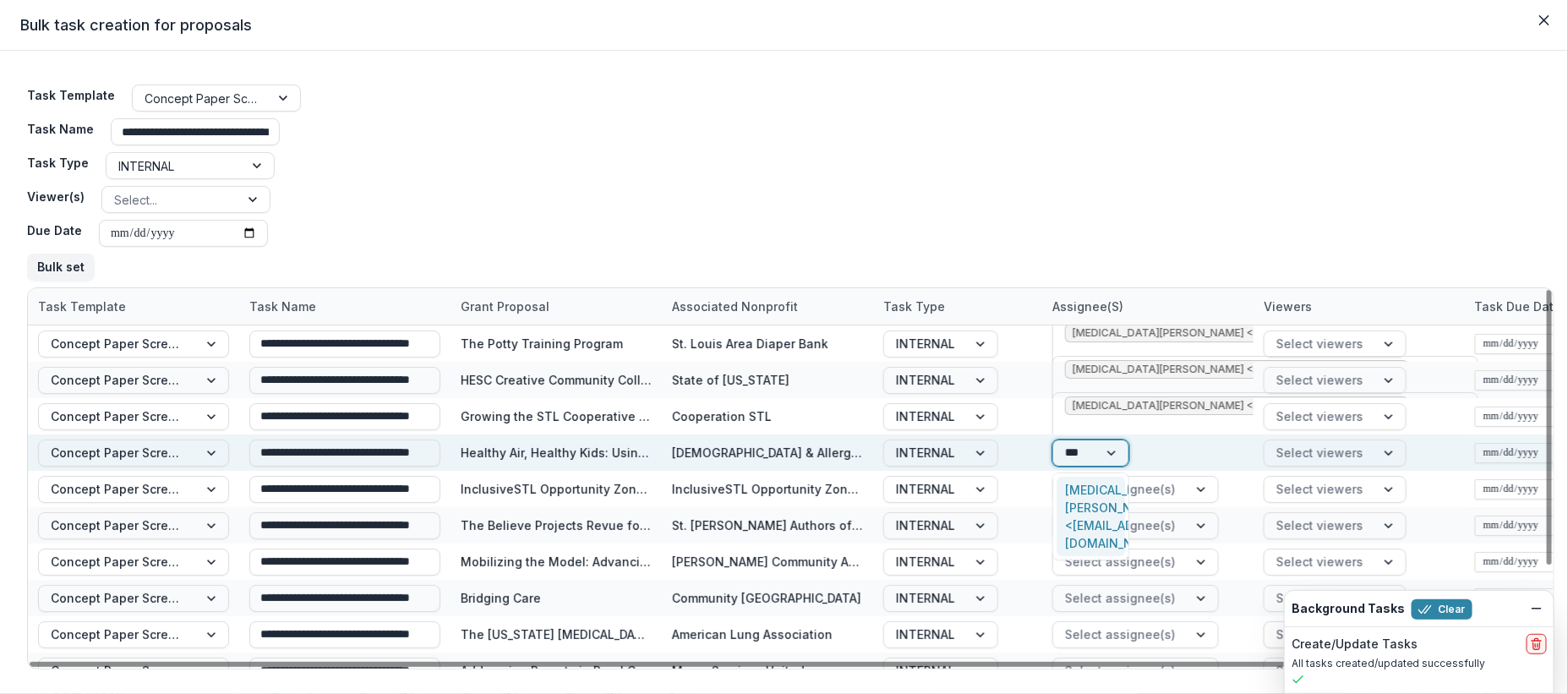
type input "****"
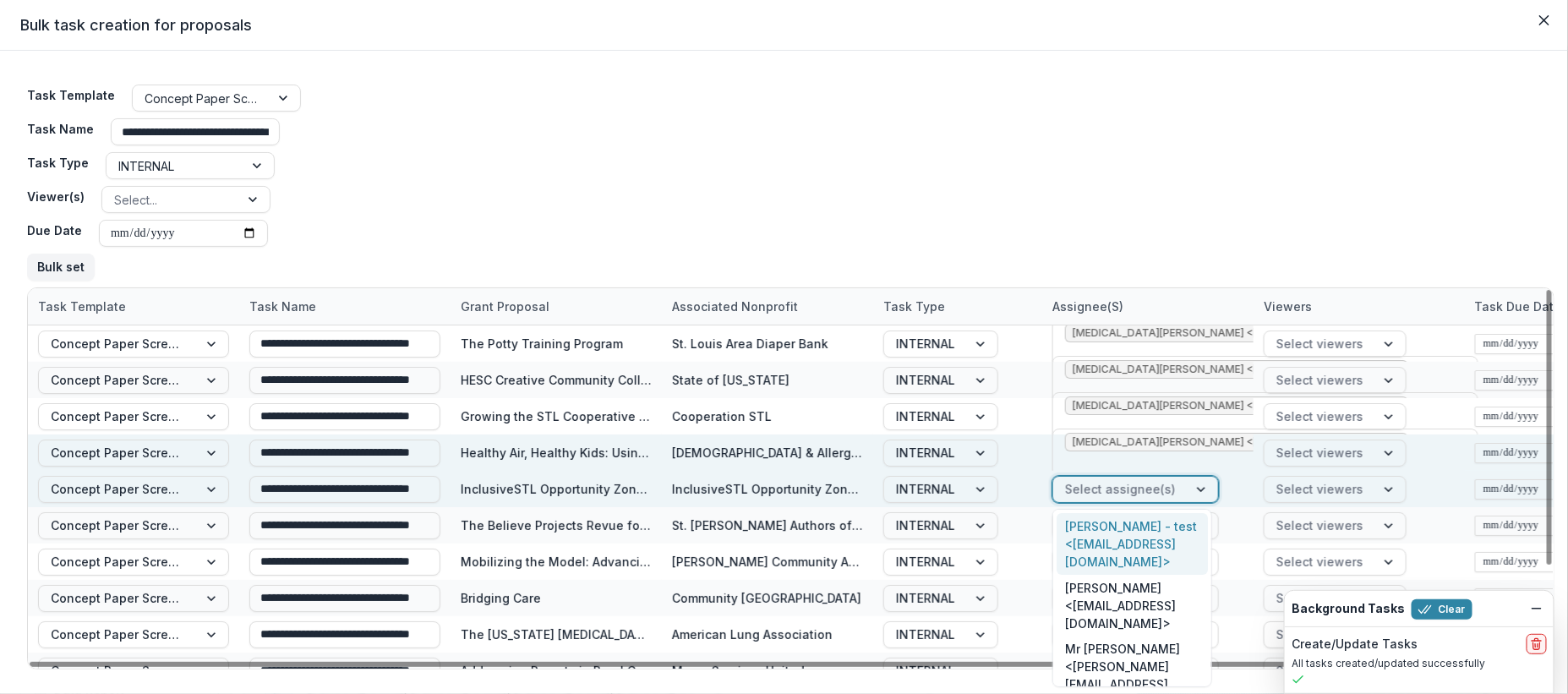
click at [1139, 488] on div at bounding box center [1121, 489] width 111 height 21
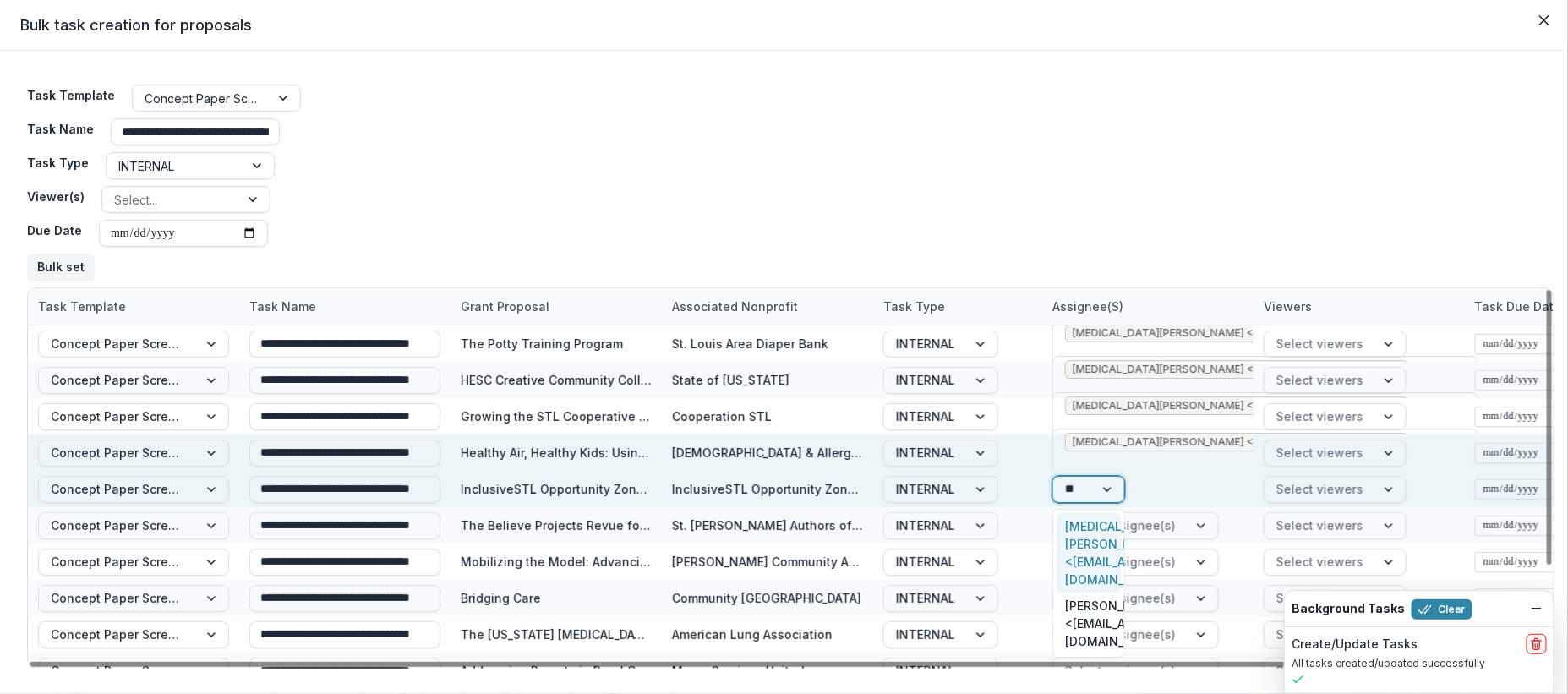
type input "***"
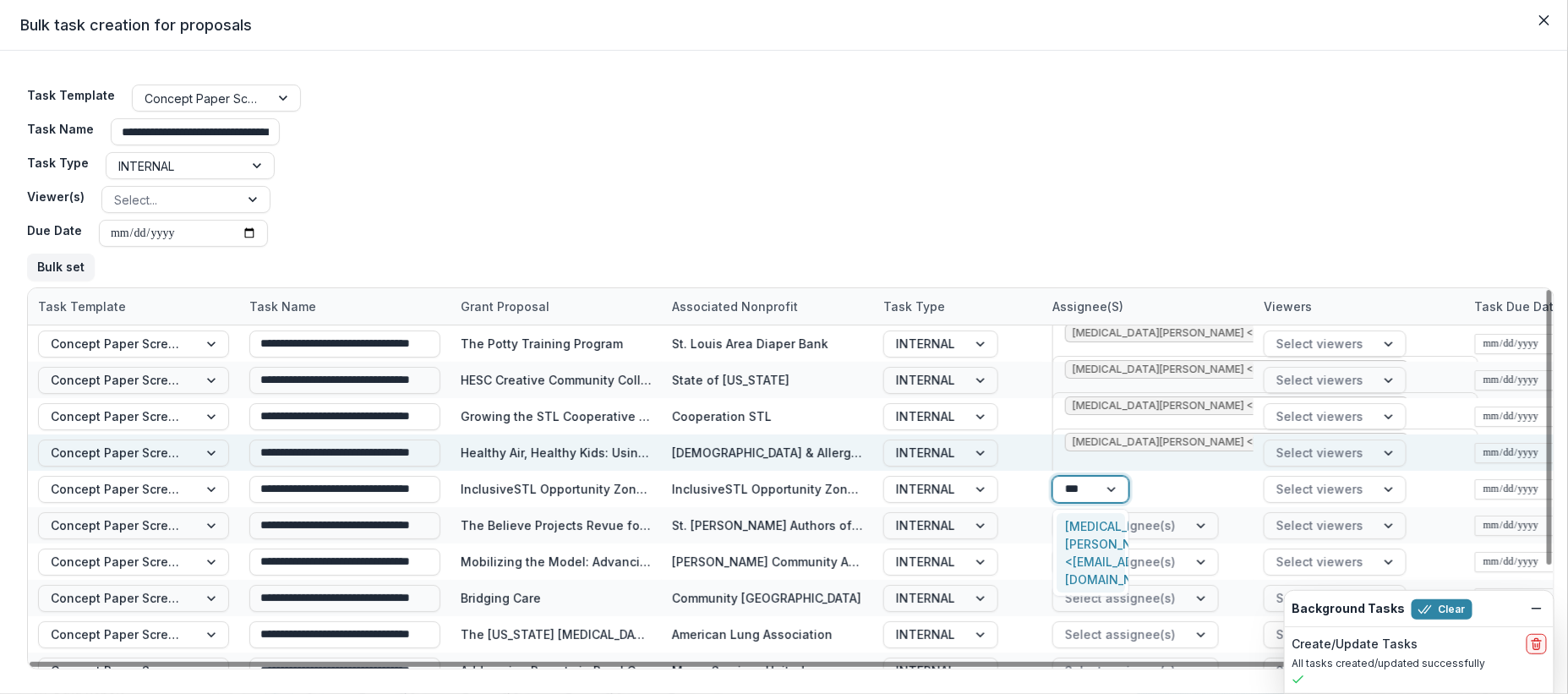
click at [1102, 531] on div "Kyra Robinson <krobinson@mffh.org>" at bounding box center [1091, 553] width 69 height 79
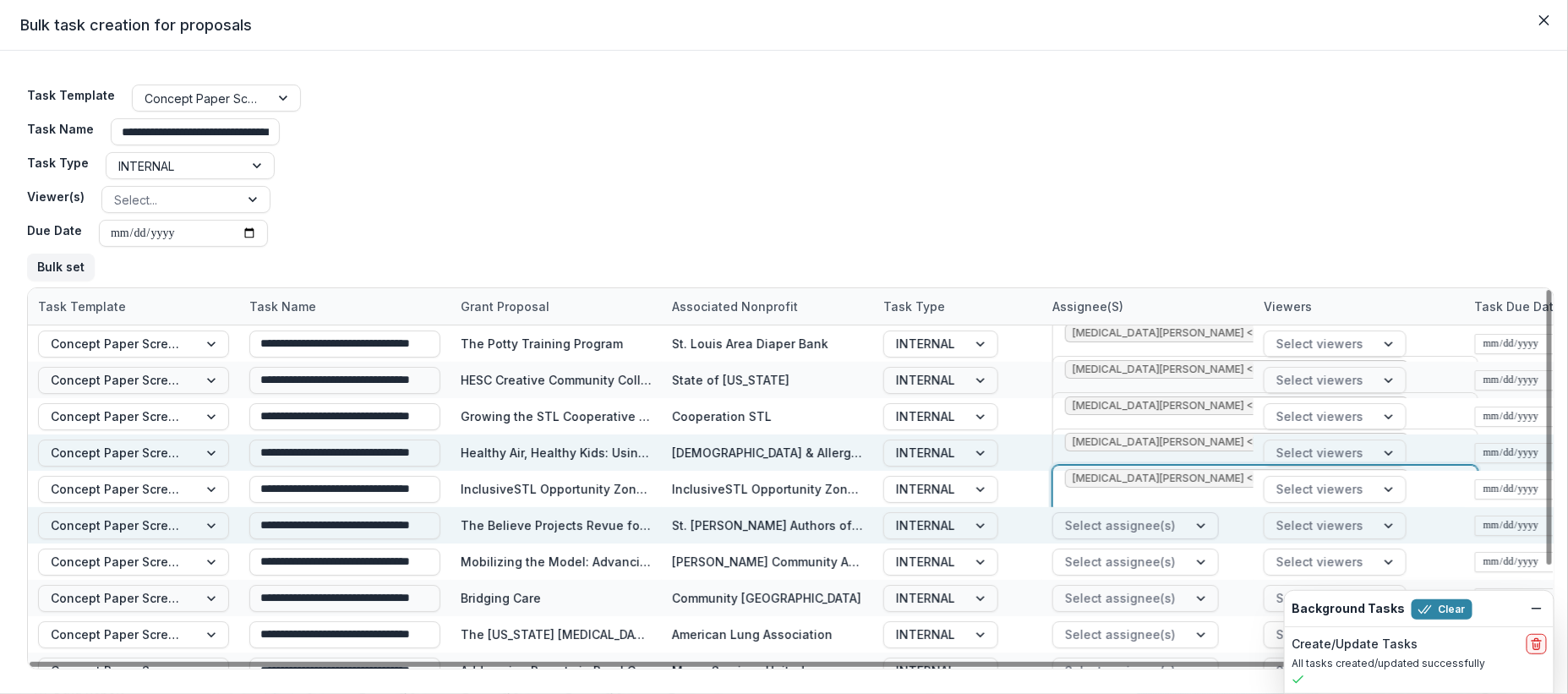
click at [1174, 534] on div "Select assignee(s)" at bounding box center [1120, 525] width 135 height 24
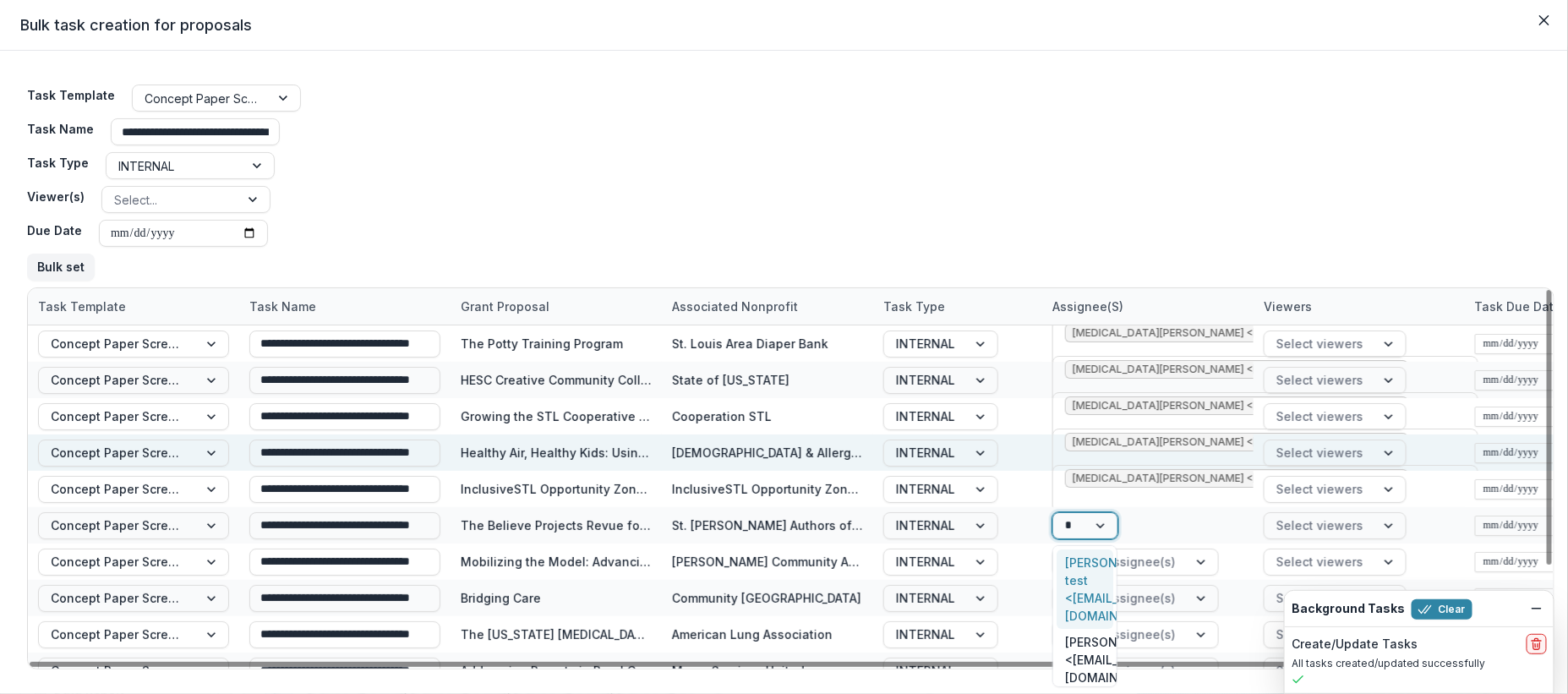
type input "**"
click at [1100, 576] on div "Kyra Robinson <krobinson@mffh.org>" at bounding box center [1089, 589] width 64 height 79
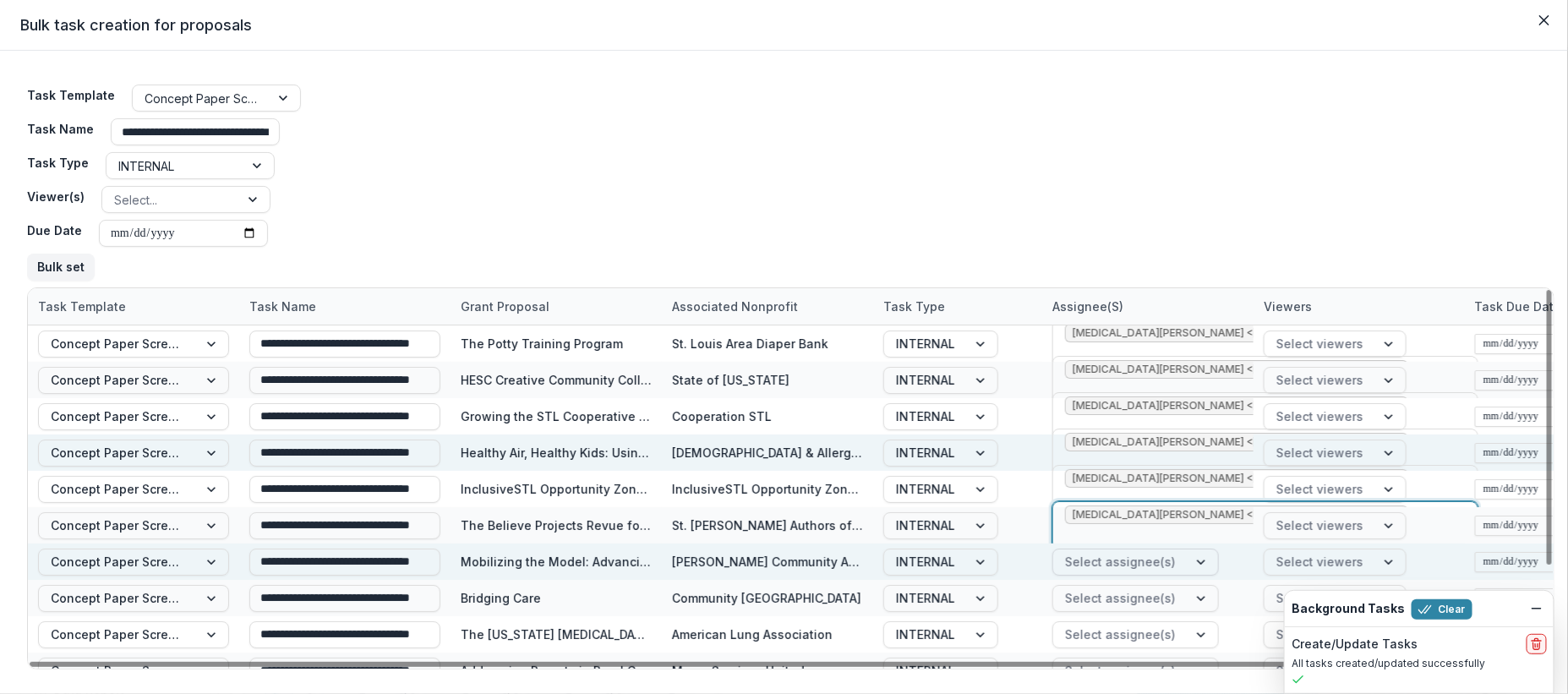
click at [1168, 565] on div at bounding box center [1121, 561] width 111 height 21
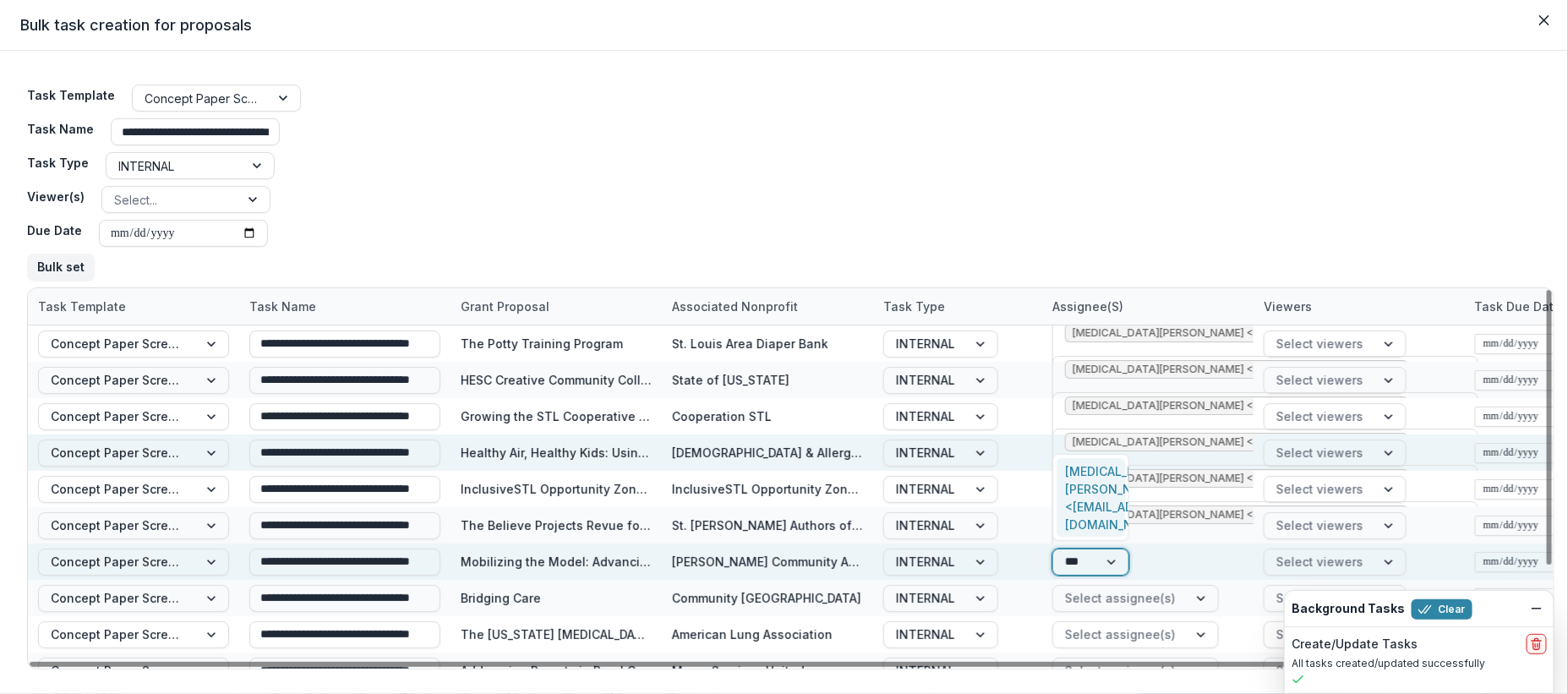
type input "****"
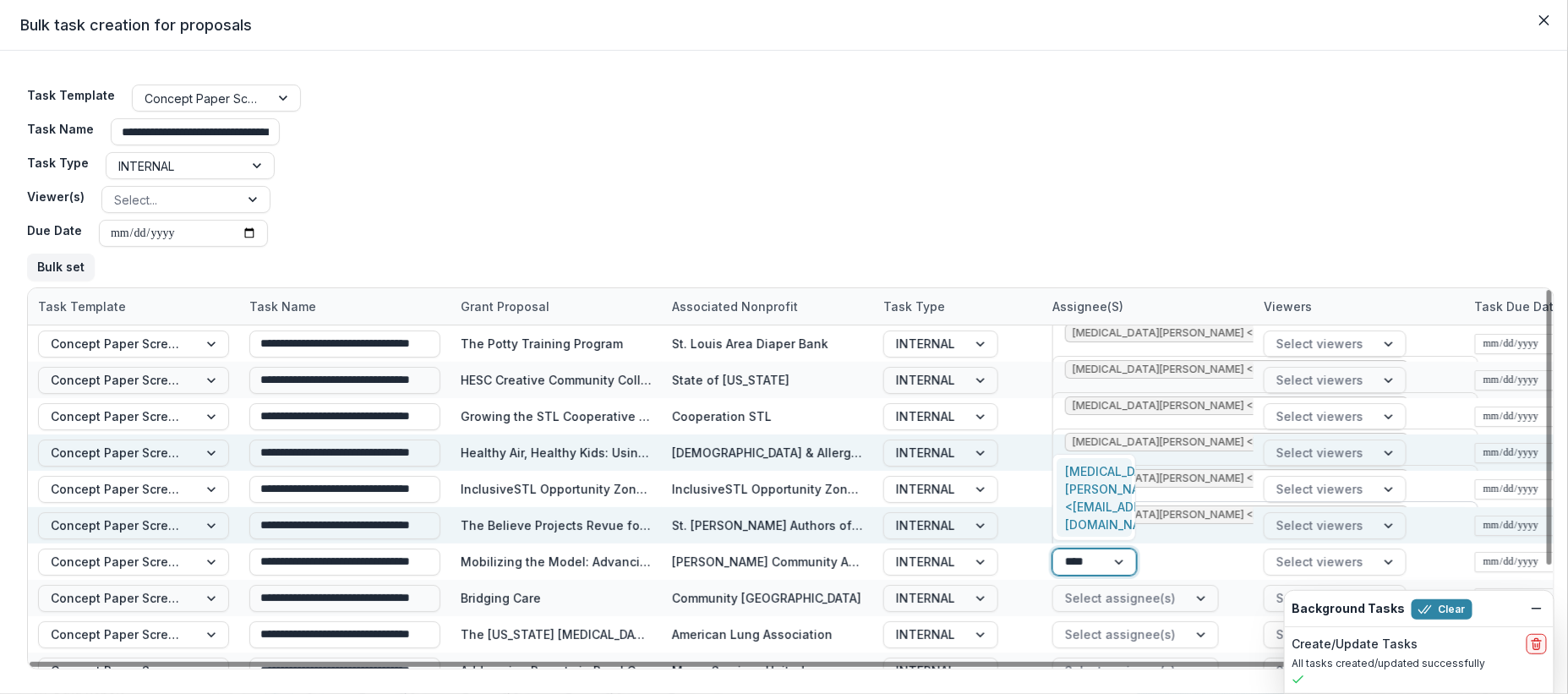
click at [1107, 507] on div "Kyra Robinson <krobinson@mffh.org>" at bounding box center [1094, 497] width 75 height 79
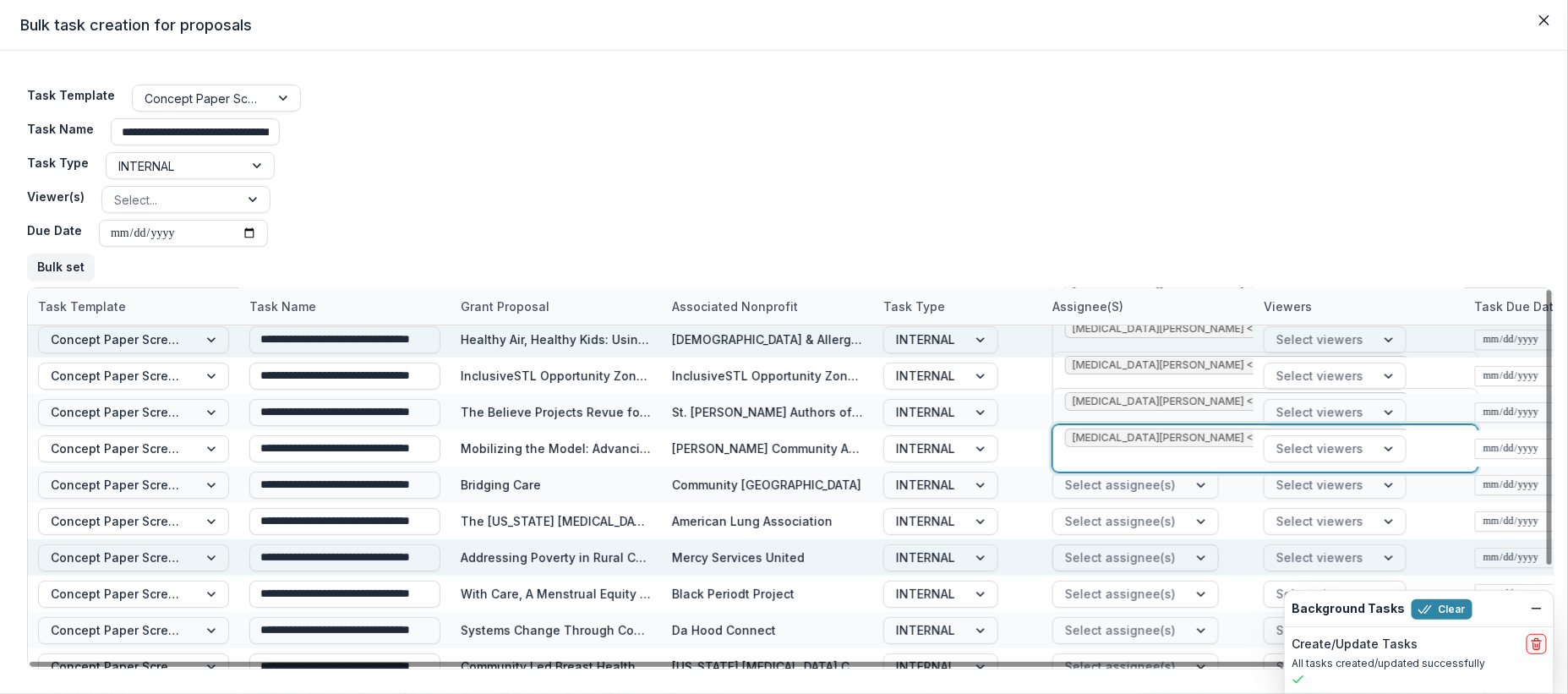
scroll to position [128, 0]
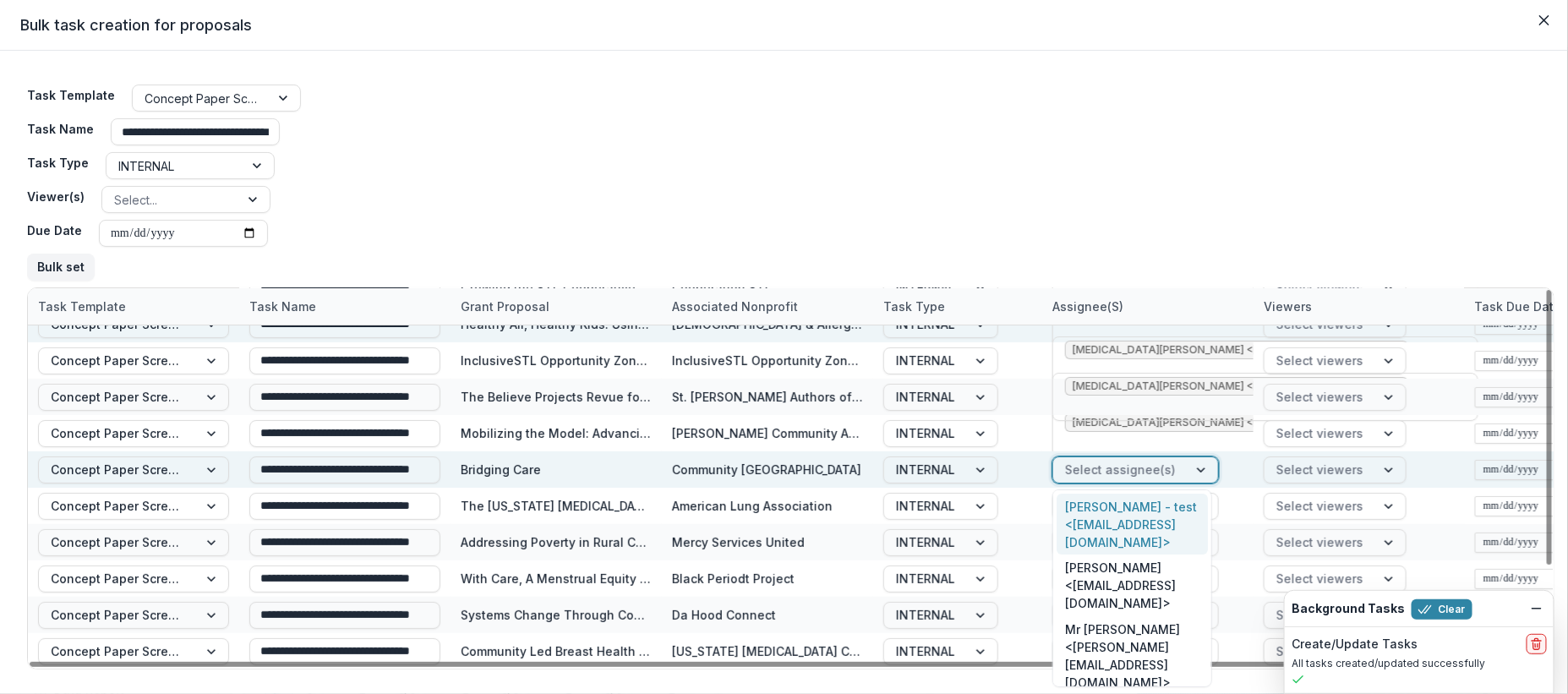
click at [1147, 470] on div at bounding box center [1121, 469] width 111 height 21
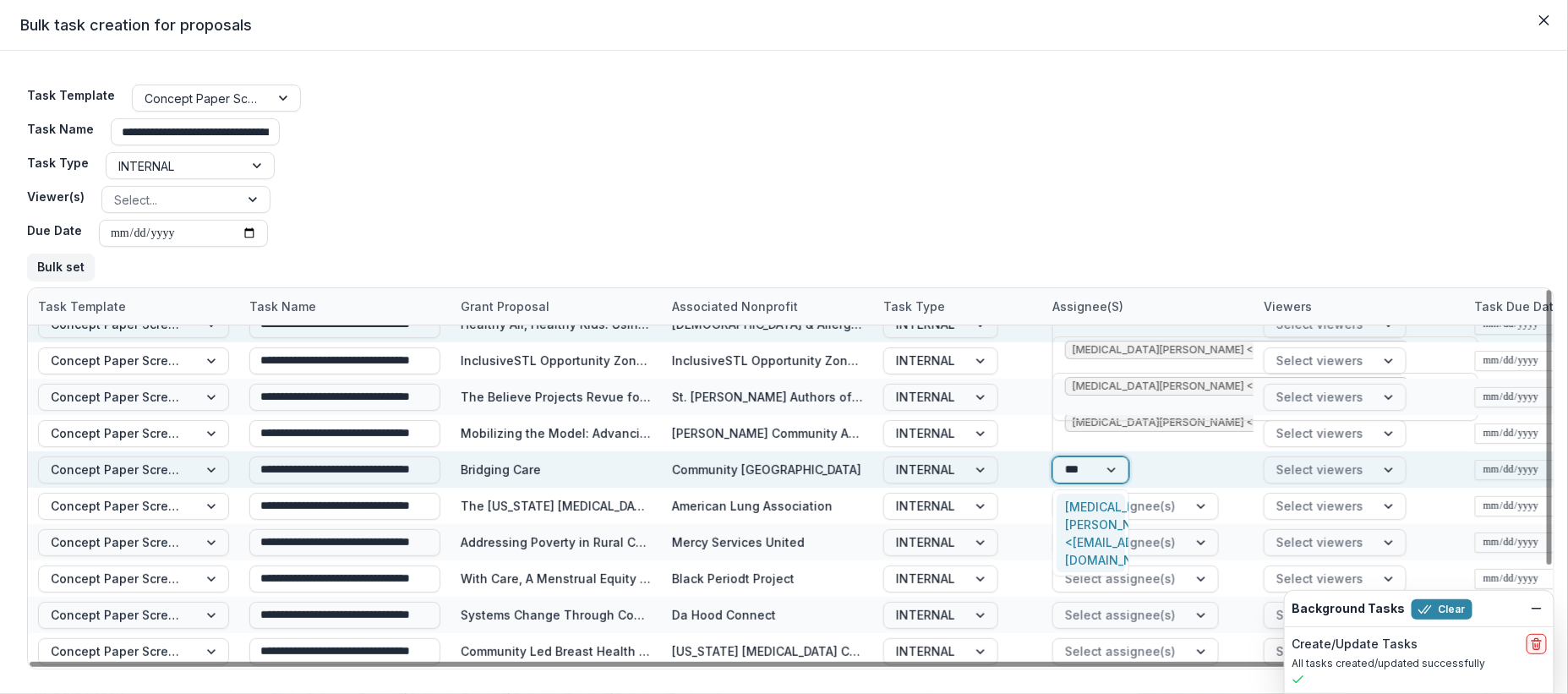
type input "****"
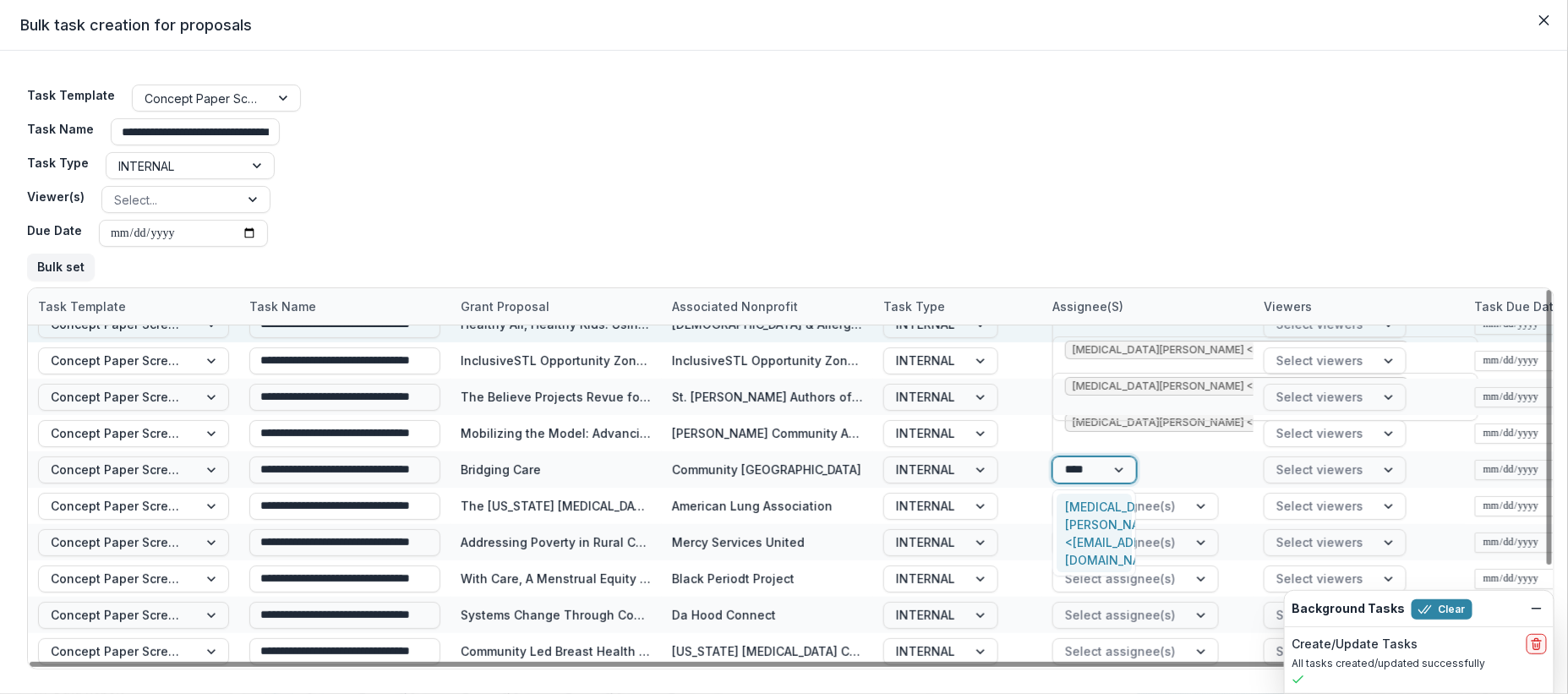
click at [1109, 500] on div "Kyra Robinson <krobinson@mffh.org>" at bounding box center [1094, 533] width 75 height 79
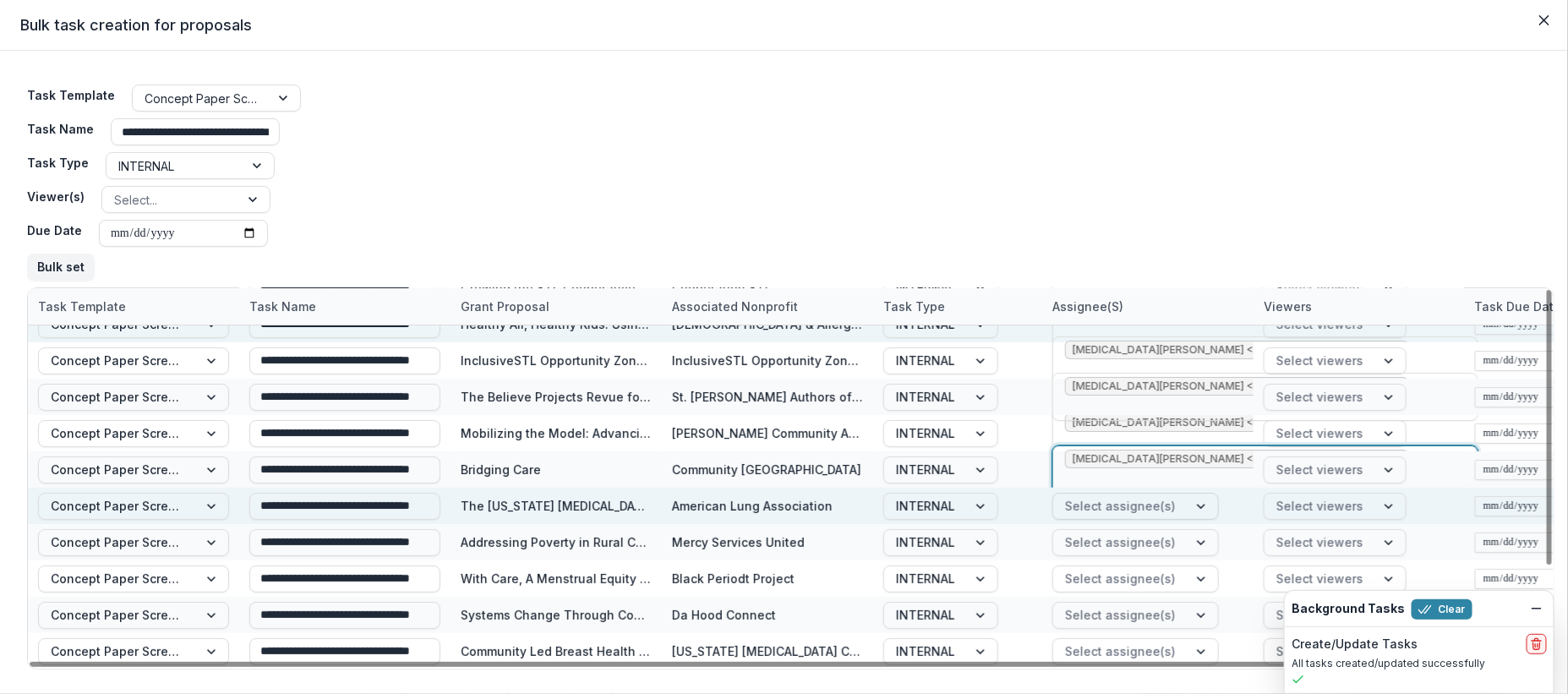
click at [1160, 502] on div at bounding box center [1121, 506] width 111 height 21
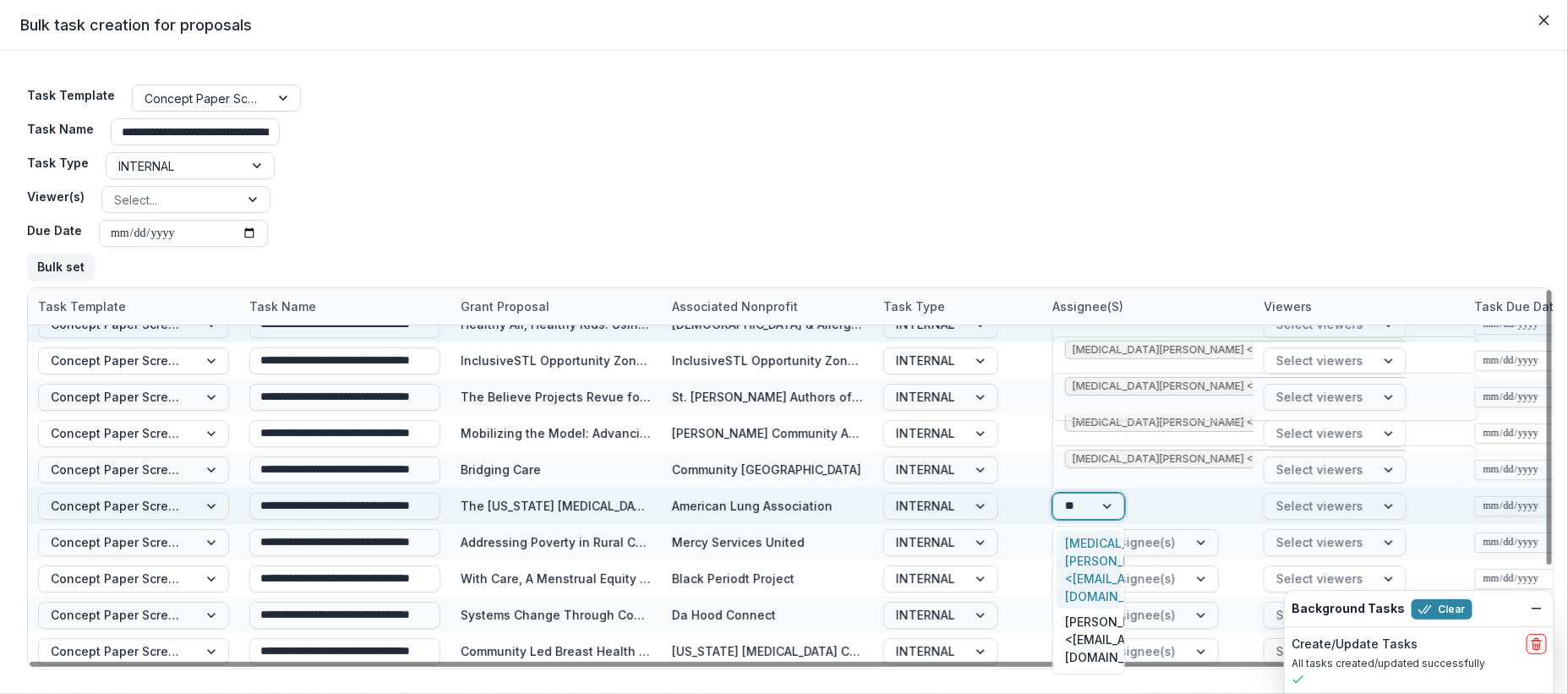
type input "***"
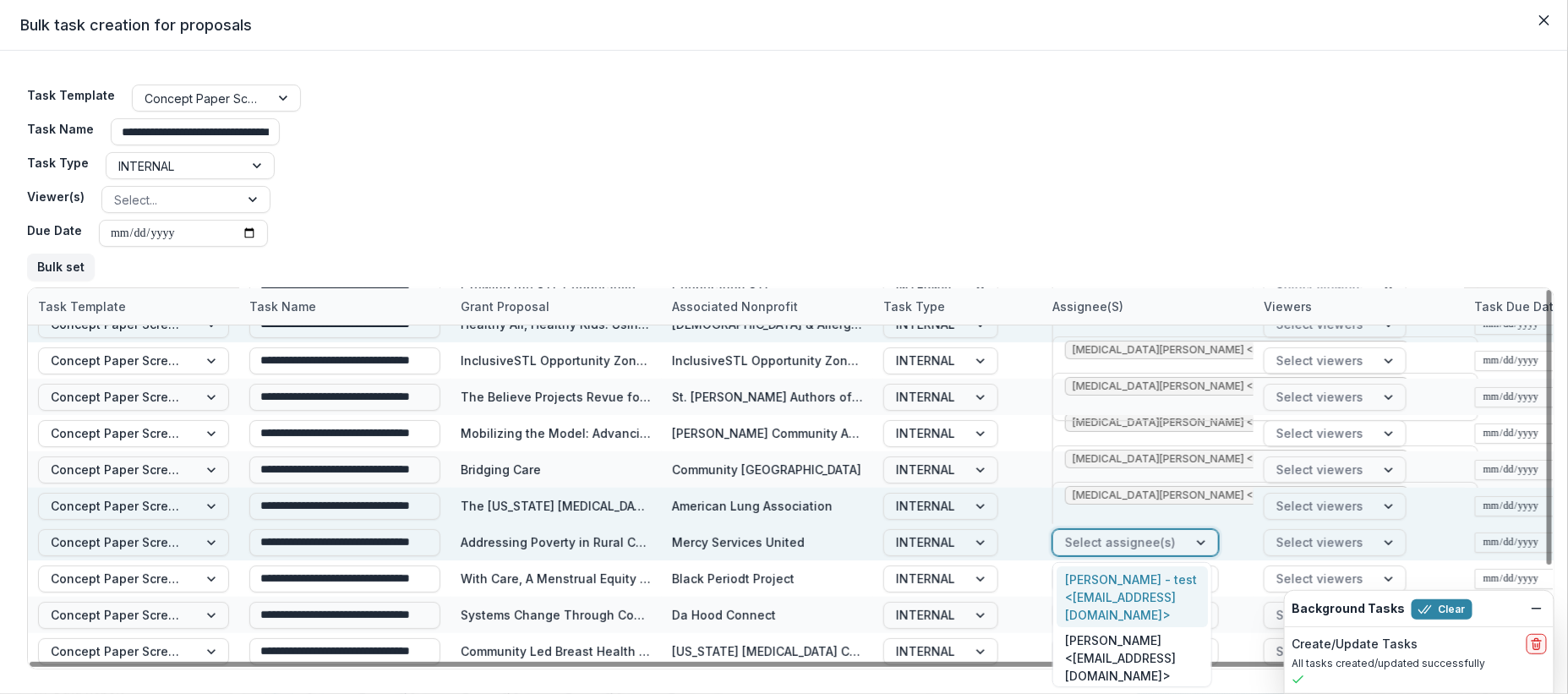
click at [1162, 541] on div at bounding box center [1121, 541] width 111 height 21
type input "****"
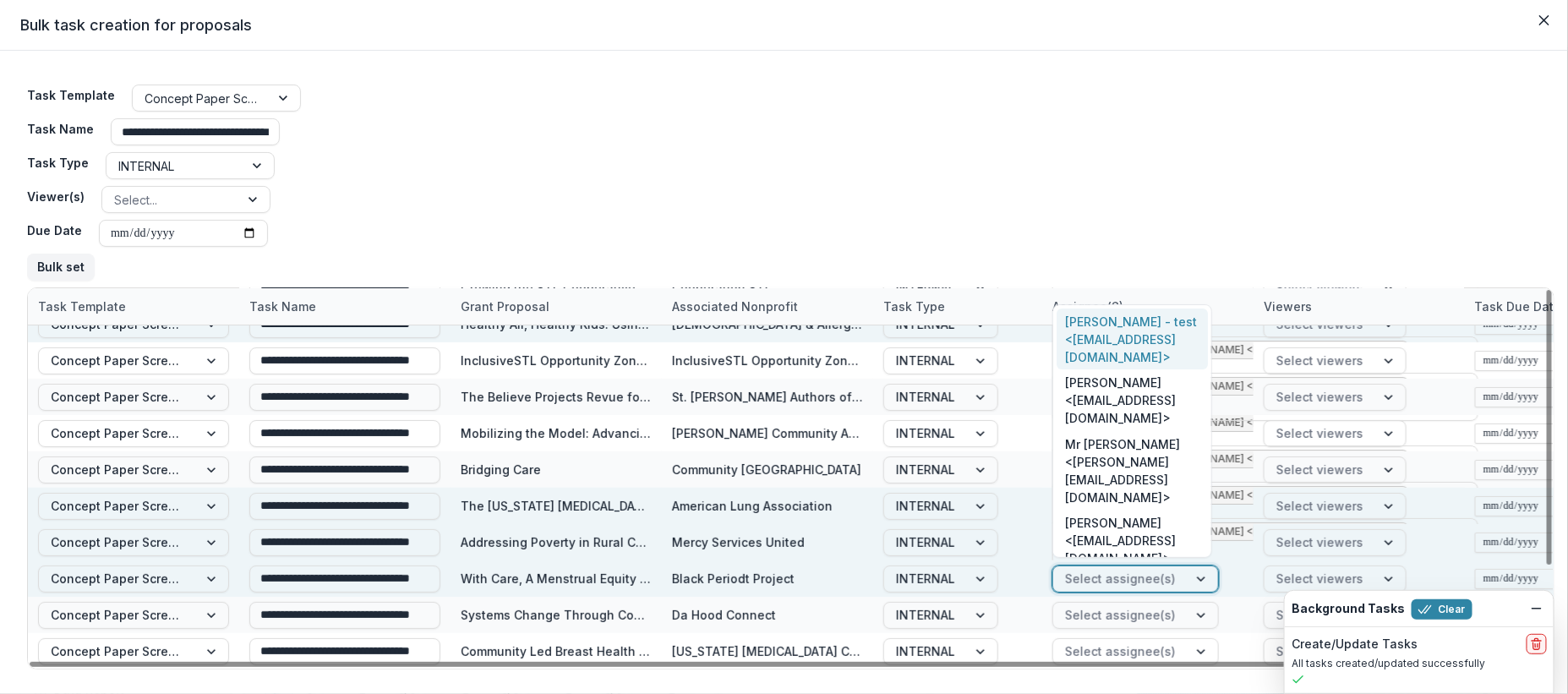
click at [1140, 577] on div at bounding box center [1121, 578] width 111 height 21
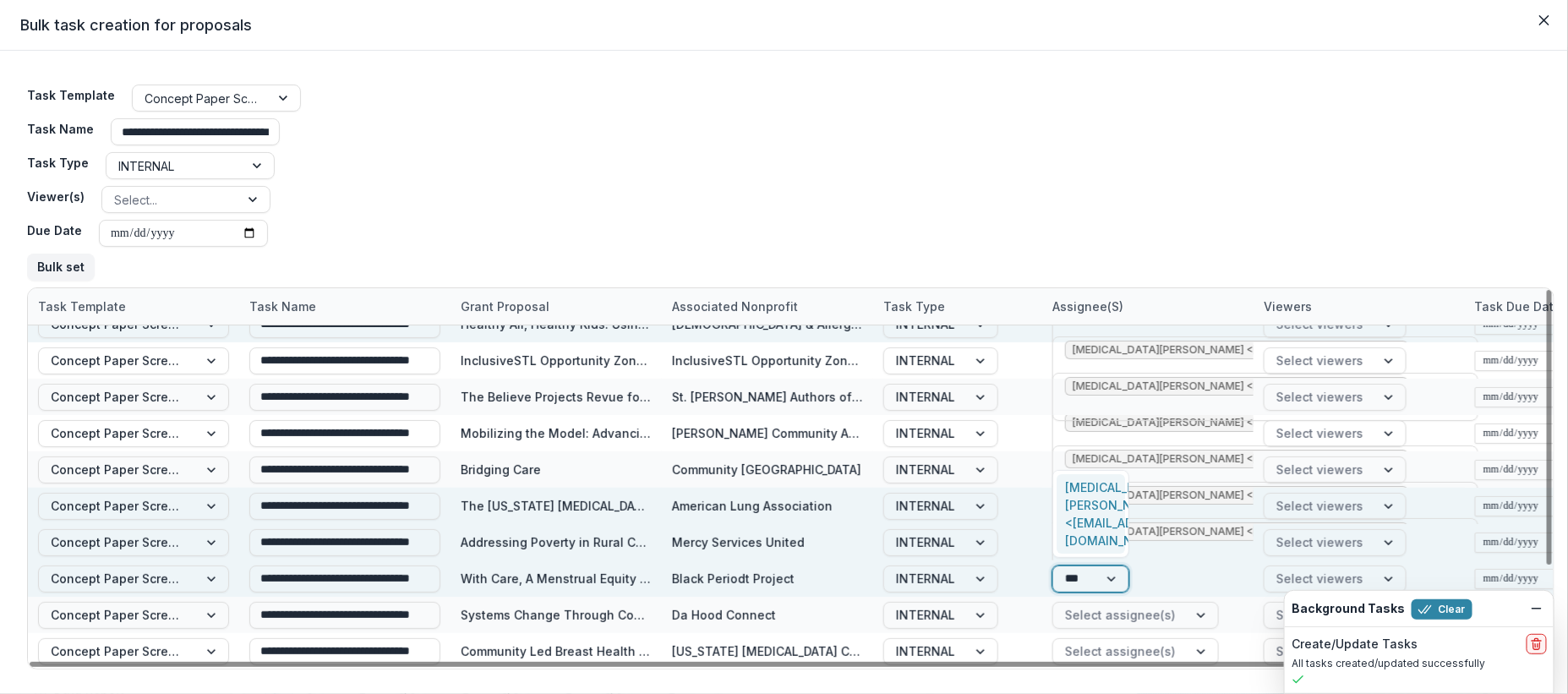
type input "****"
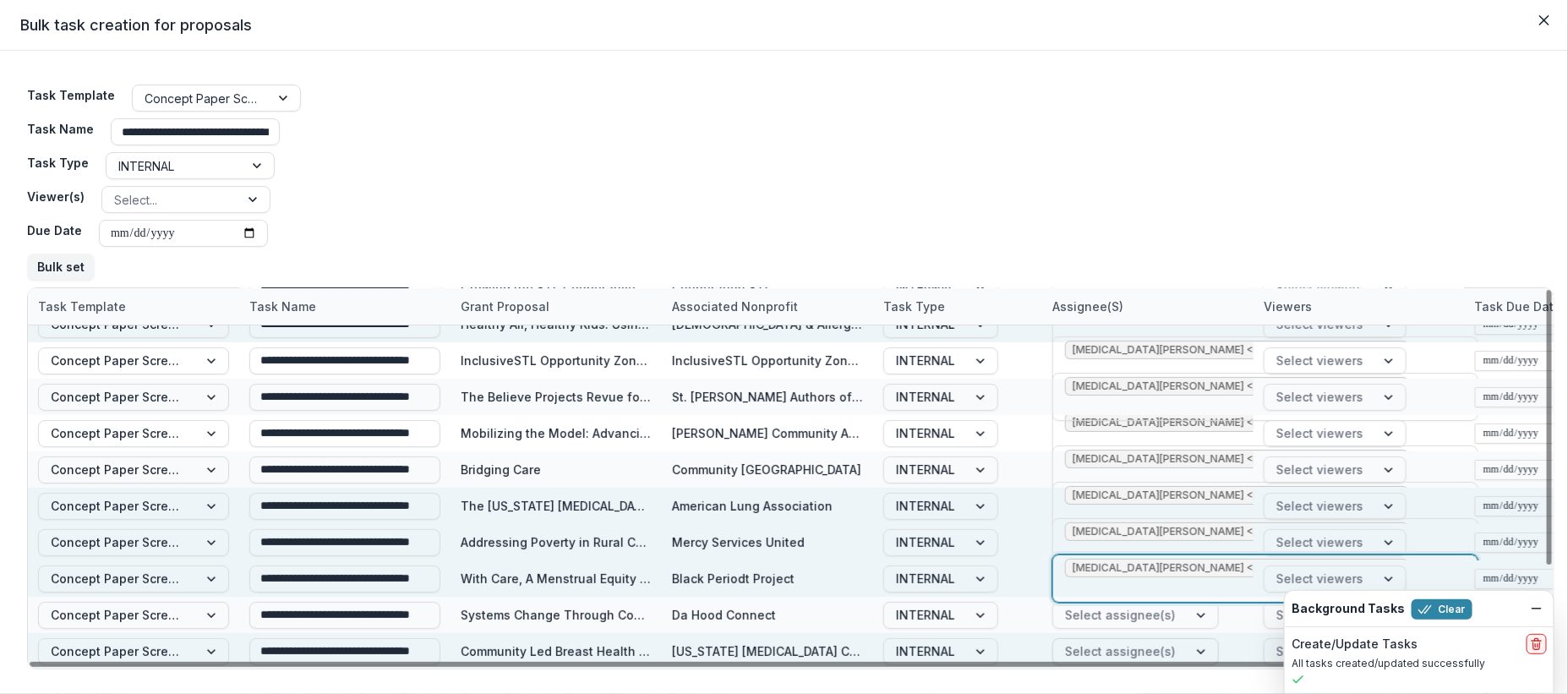
scroll to position [56, 0]
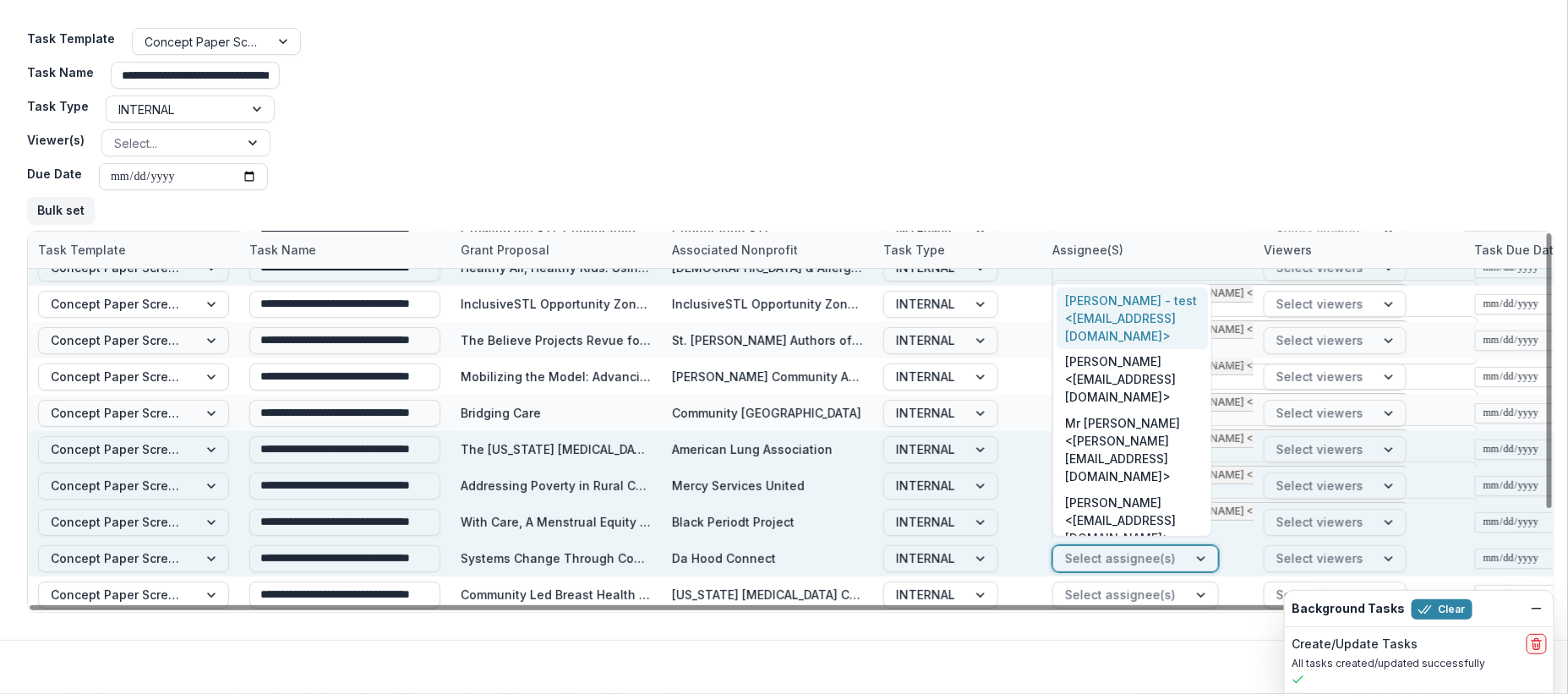
click at [1137, 555] on div at bounding box center [1121, 558] width 111 height 21
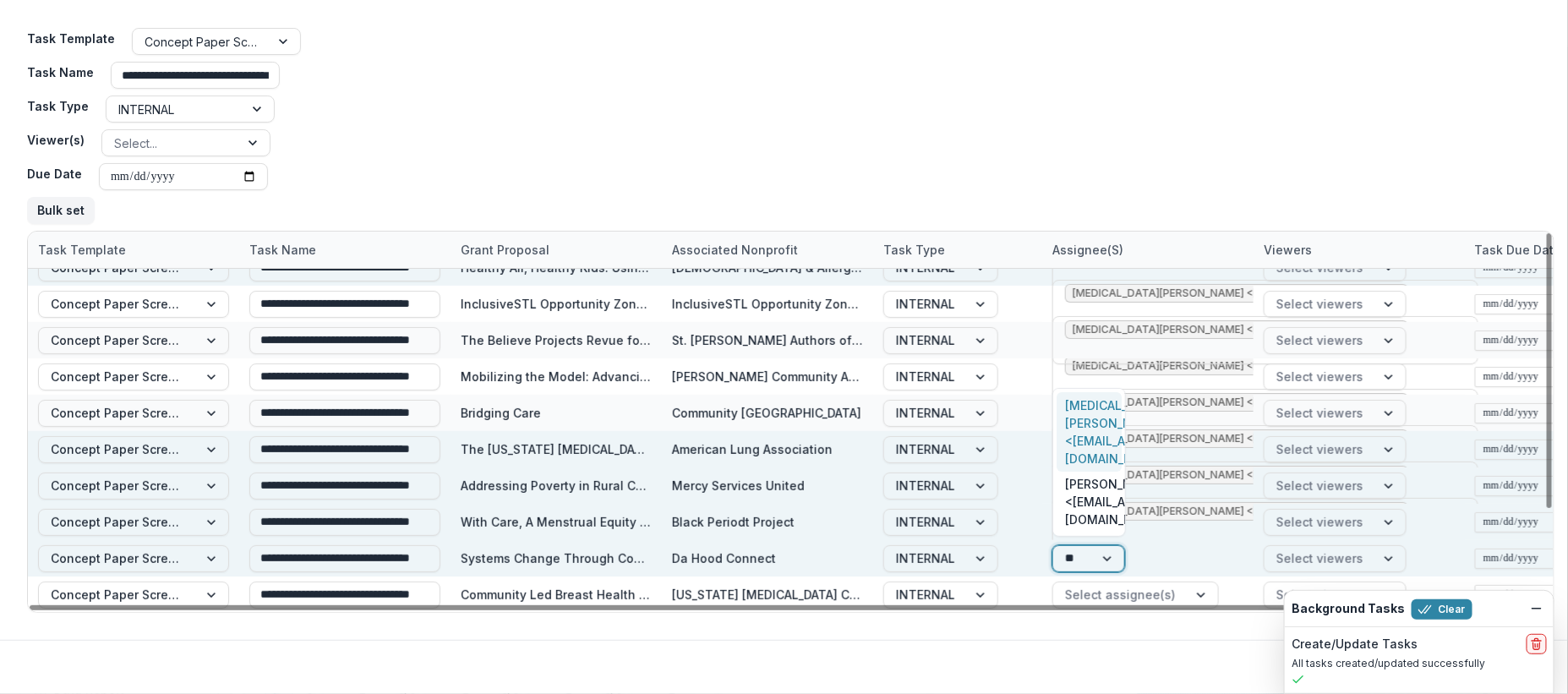
type input "***"
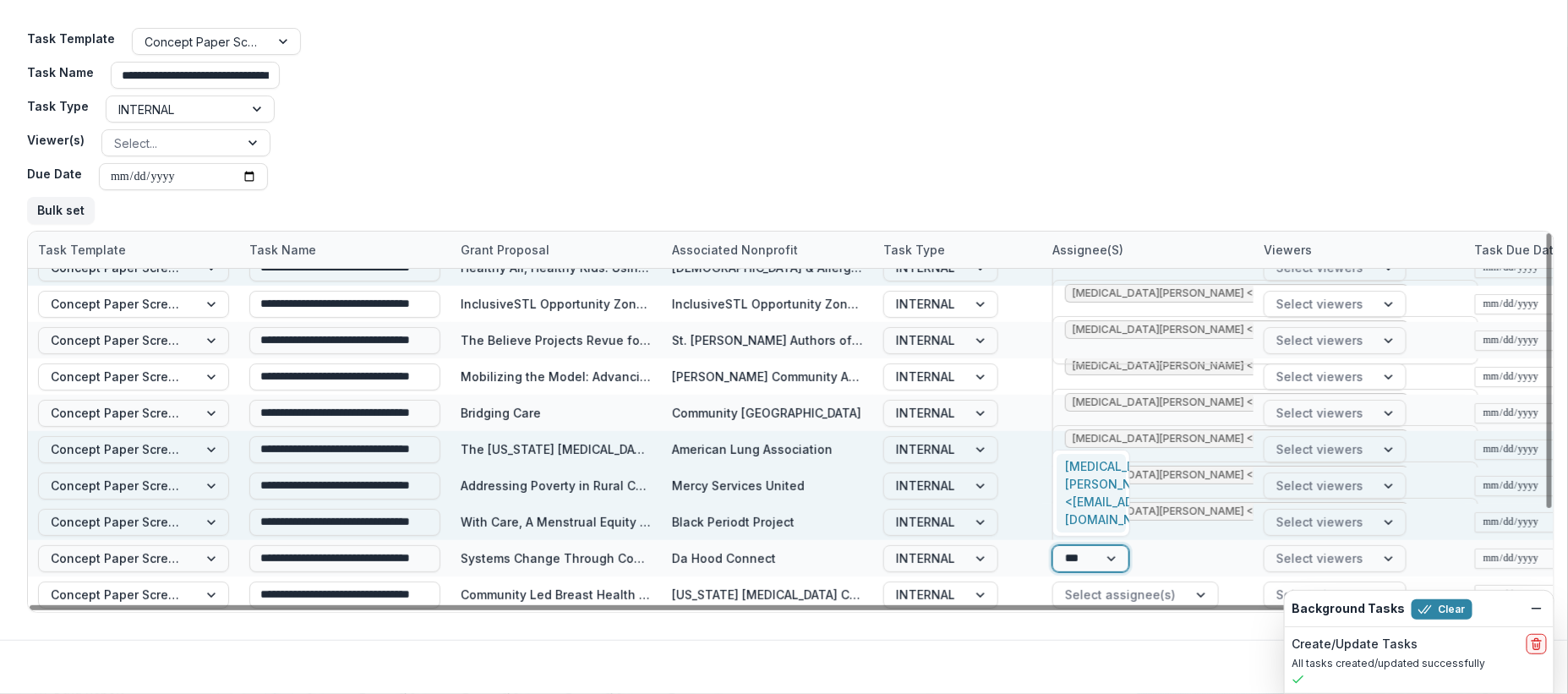
click at [1117, 501] on div "Kyra Robinson <krobinson@mffh.org>" at bounding box center [1091, 493] width 70 height 79
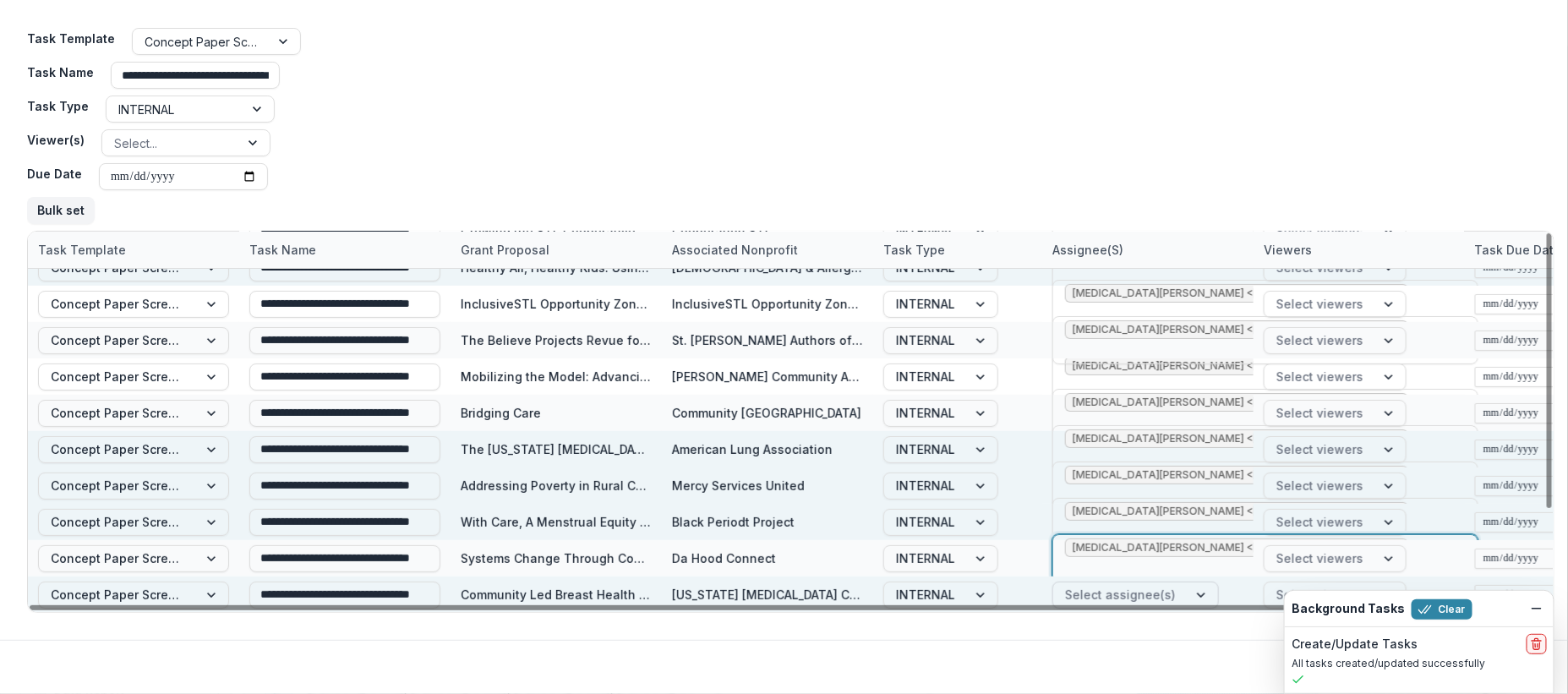
click at [1188, 587] on div at bounding box center [1203, 594] width 30 height 25
type input "****"
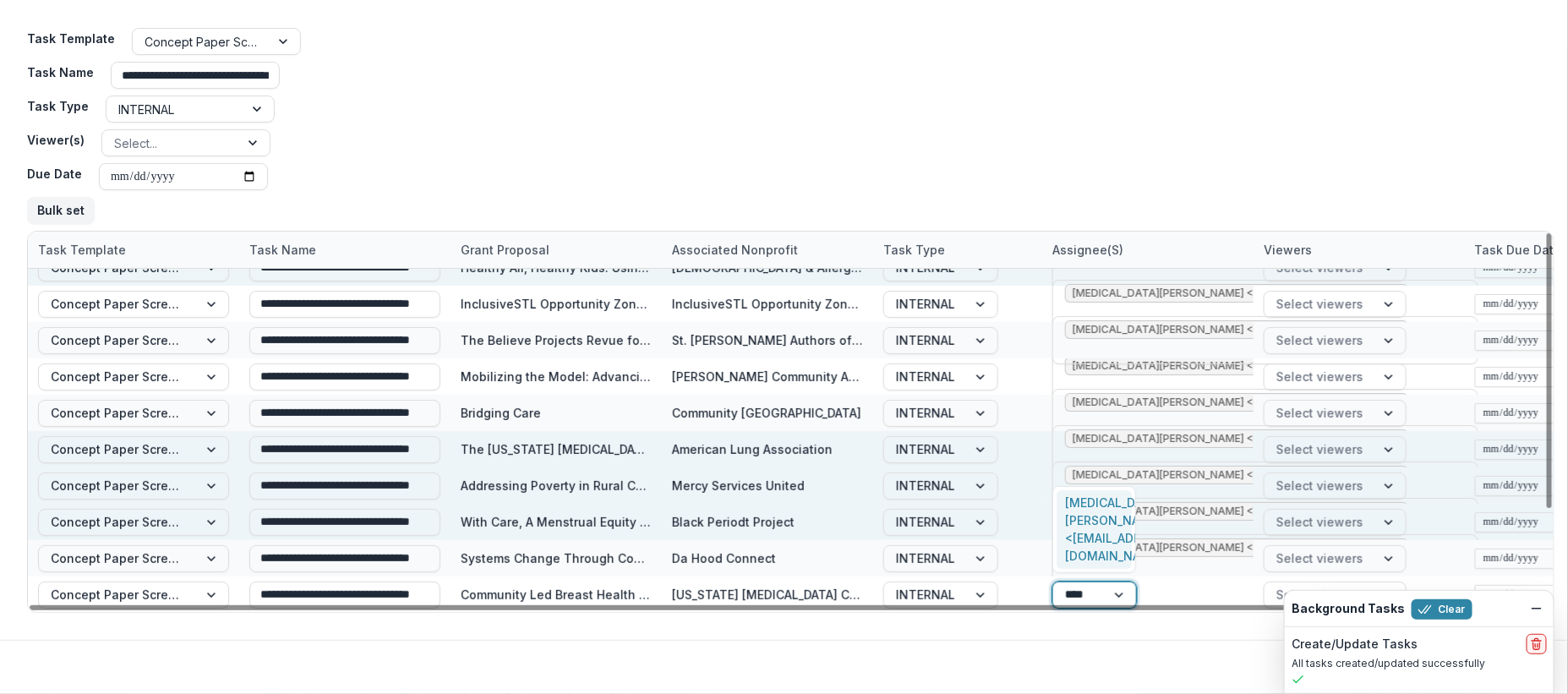
click at [1101, 530] on div "Kyra Robinson <krobinson@mffh.org>" at bounding box center [1094, 530] width 75 height 79
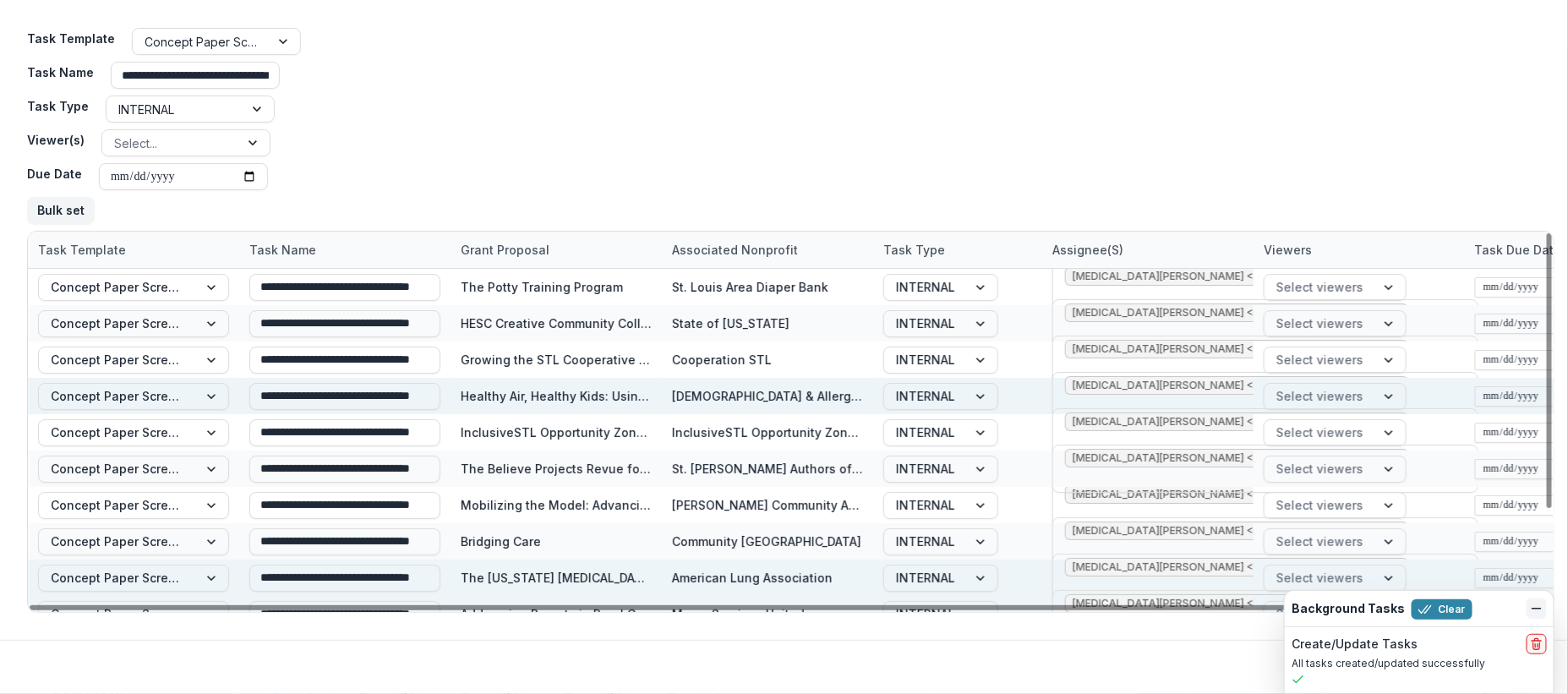
scroll to position [128, 0]
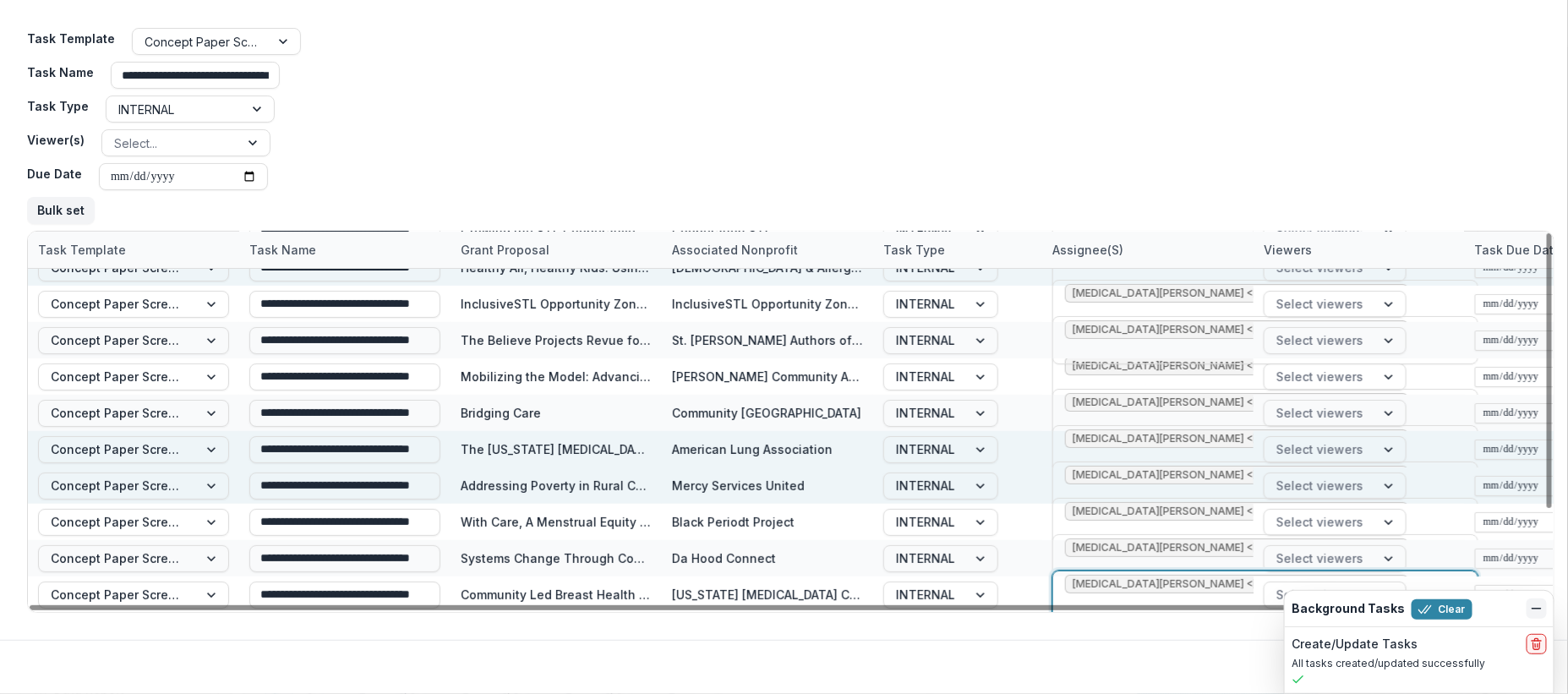
click at [1533, 613] on icon "Dismiss" at bounding box center [1536, 608] width 13 height 13
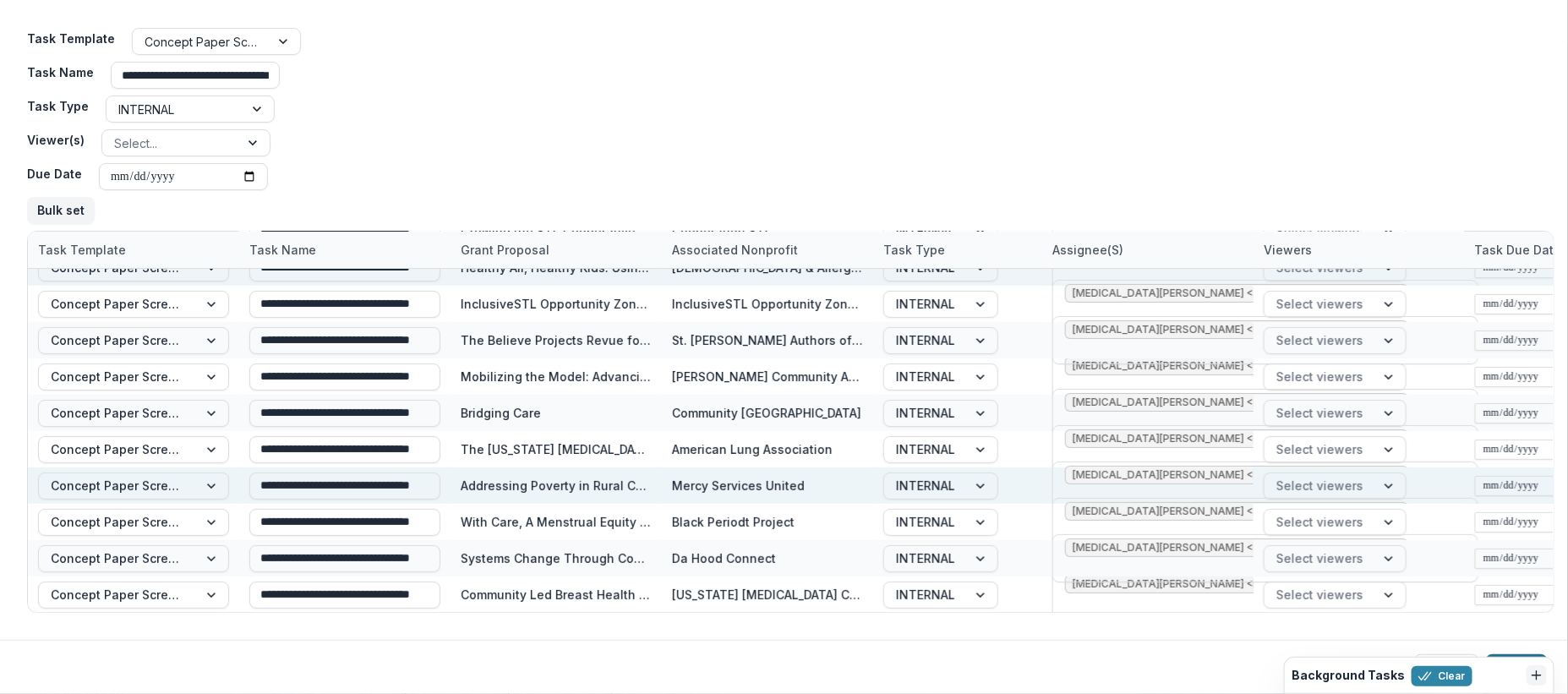
click at [1503, 654] on button "Create" at bounding box center [1517, 668] width 62 height 27
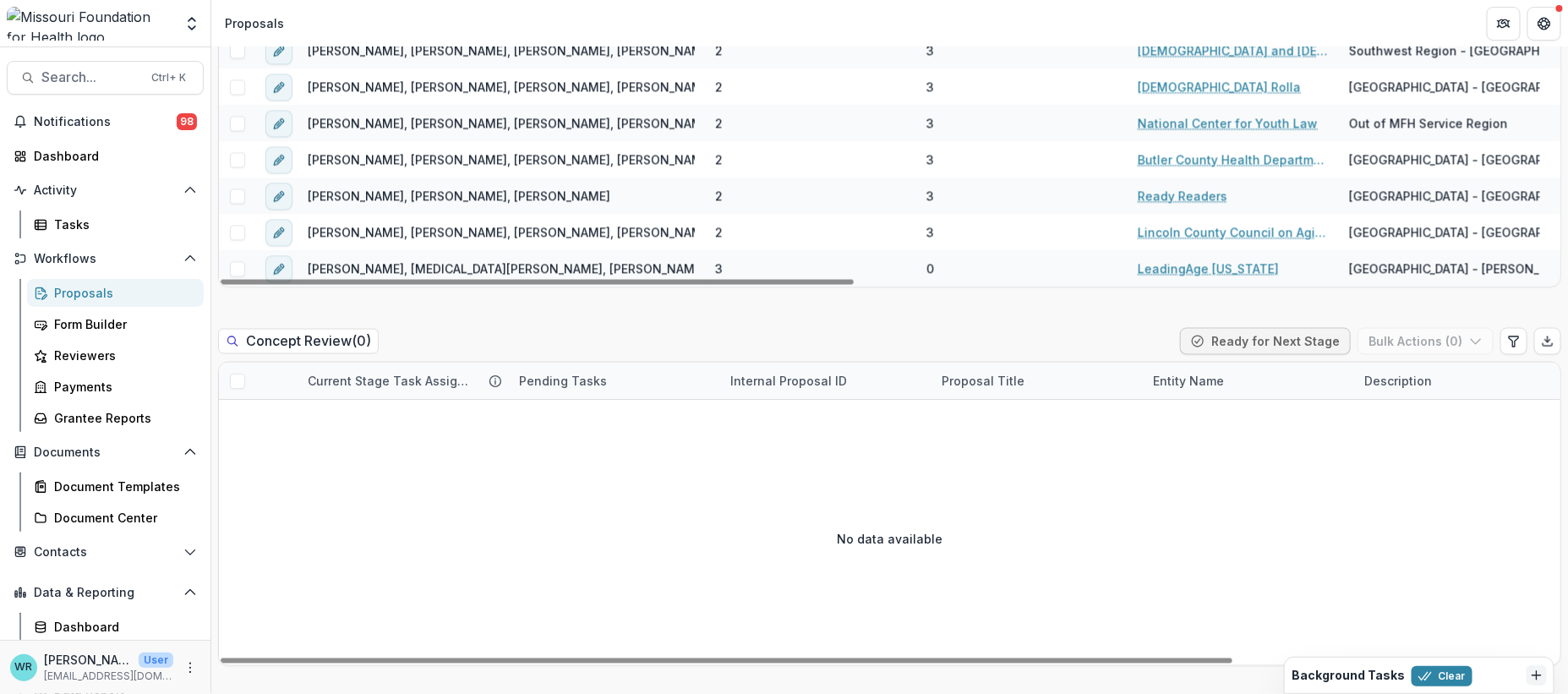
scroll to position [845, 0]
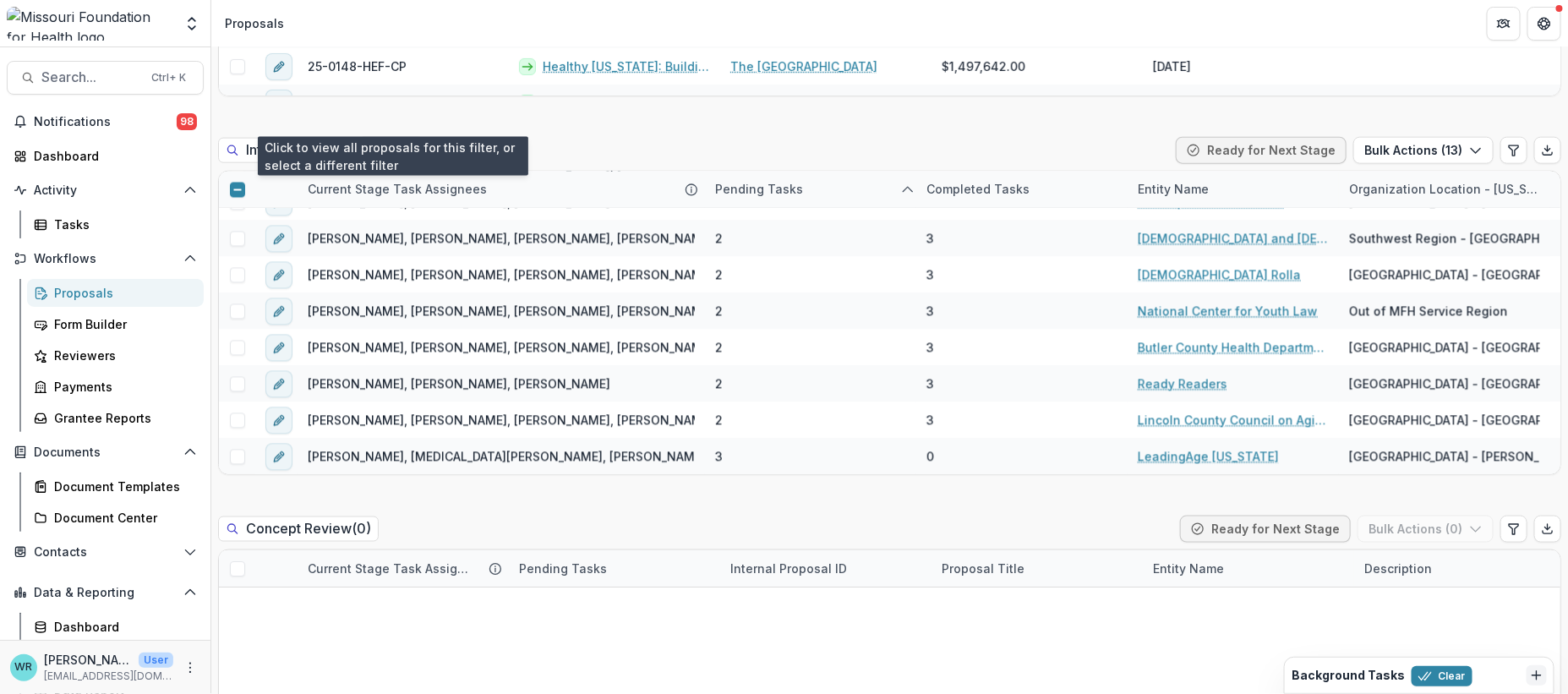
click at [385, 137] on button "View All" at bounding box center [392, 150] width 70 height 27
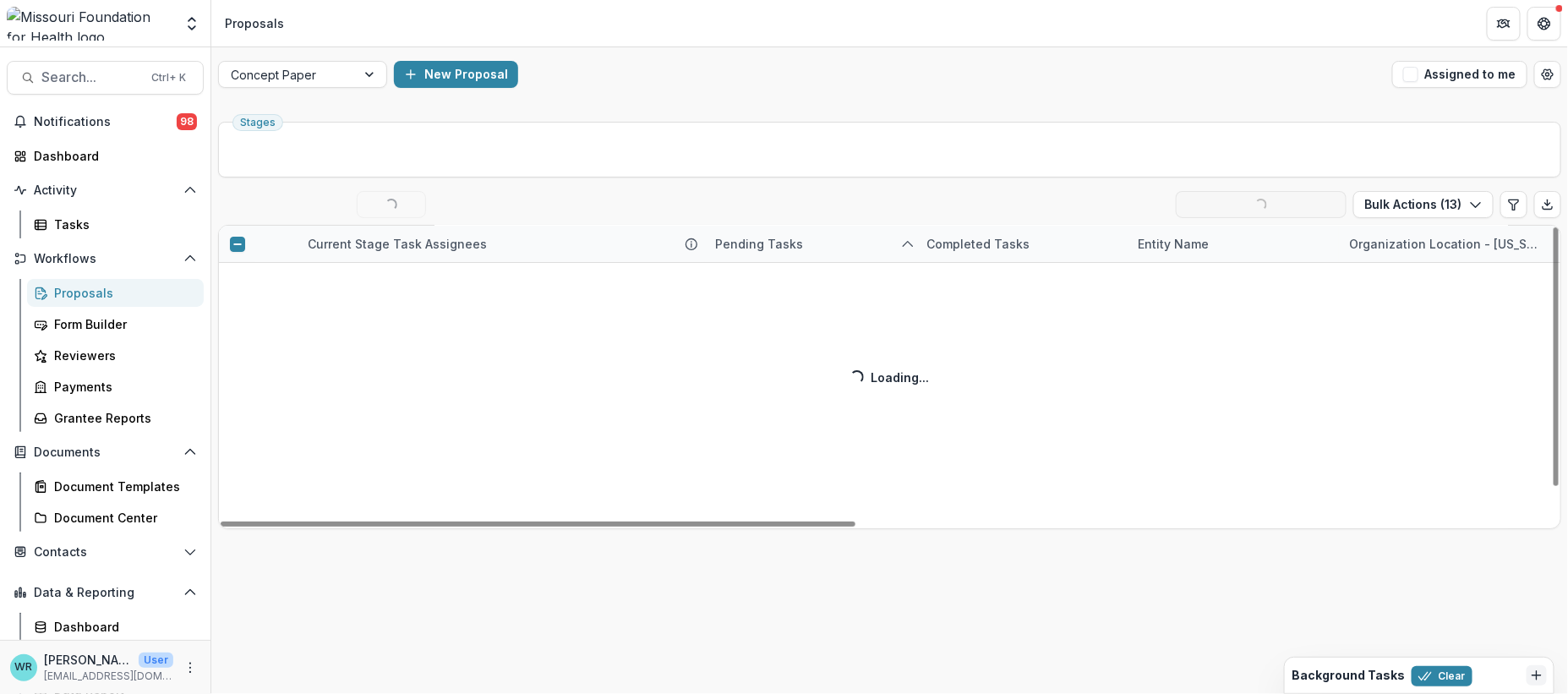
scroll to position [37, 0]
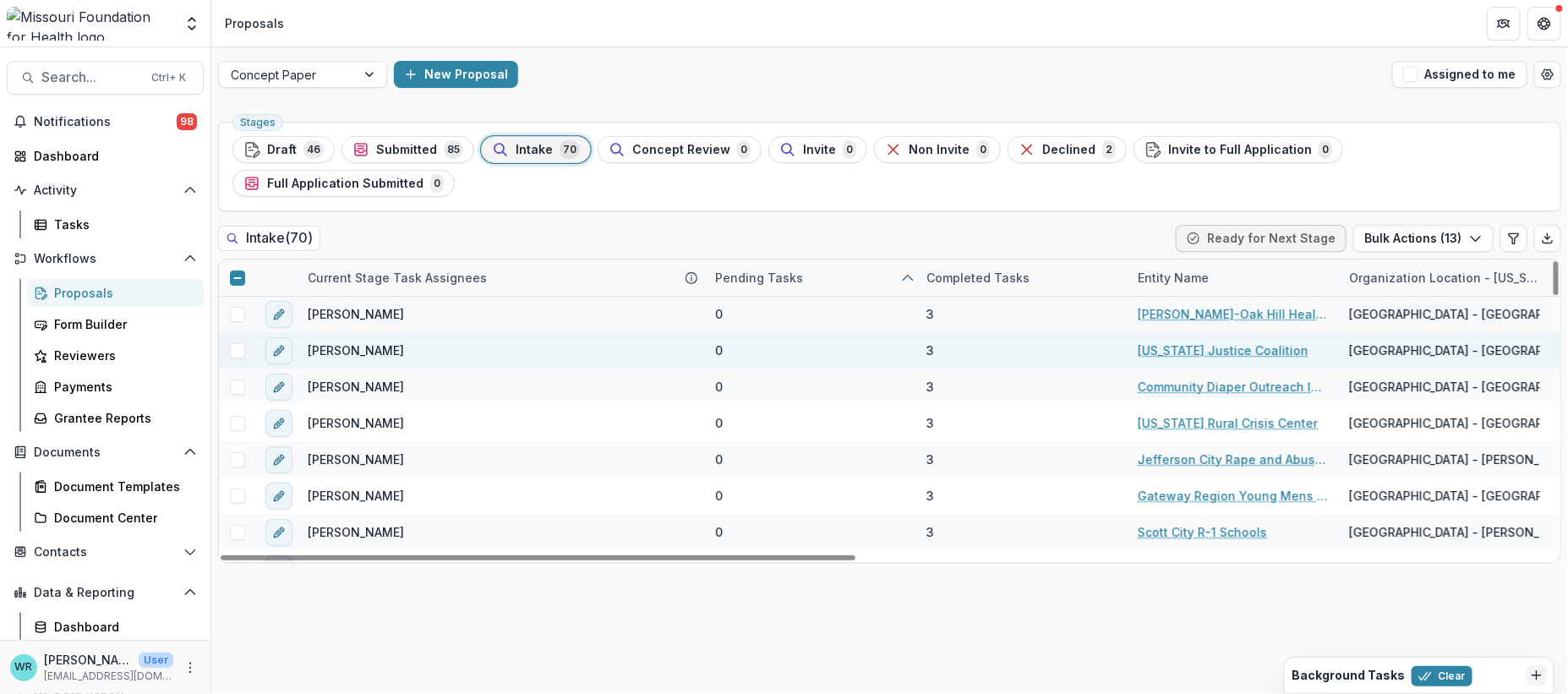
click at [227, 343] on div at bounding box center [236, 350] width 37 height 15
click at [234, 343] on span at bounding box center [237, 350] width 15 height 15
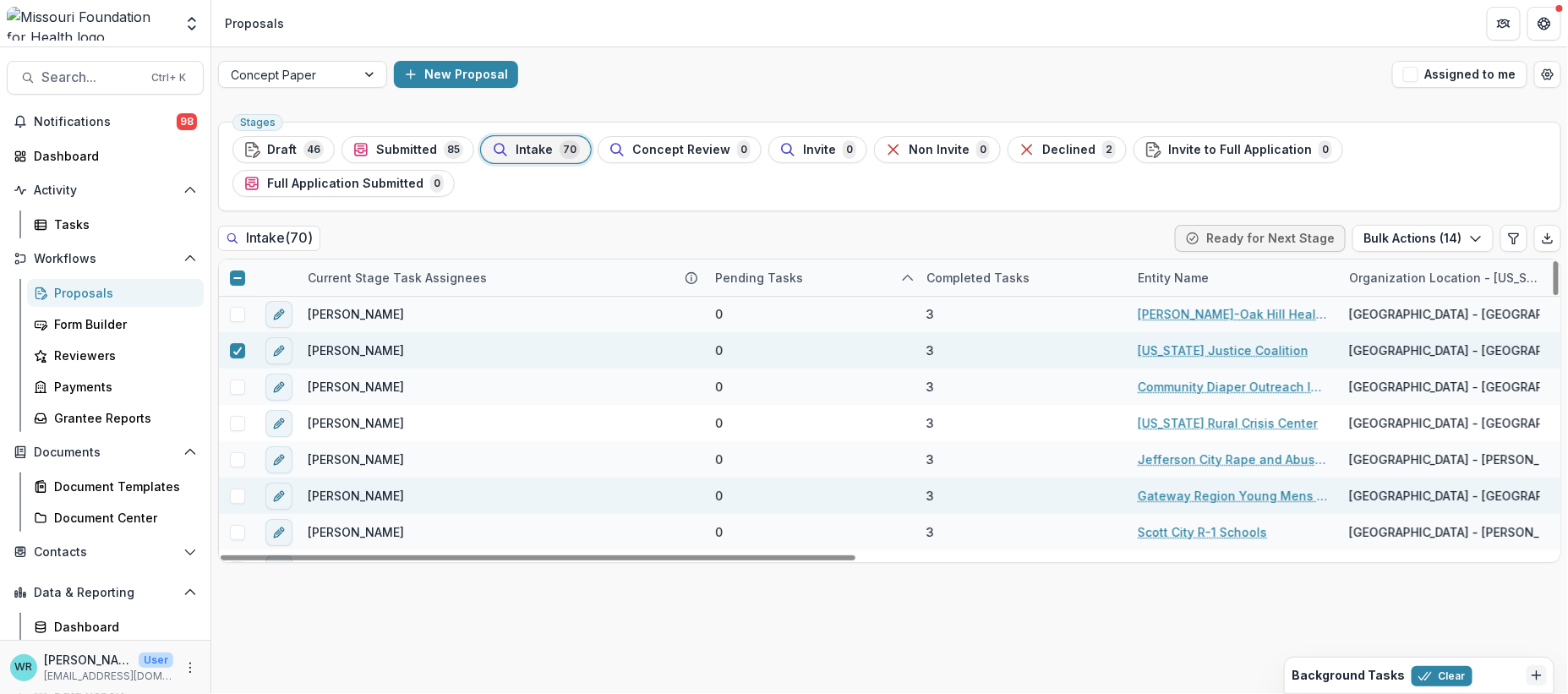
click at [234, 489] on span at bounding box center [237, 496] width 15 height 15
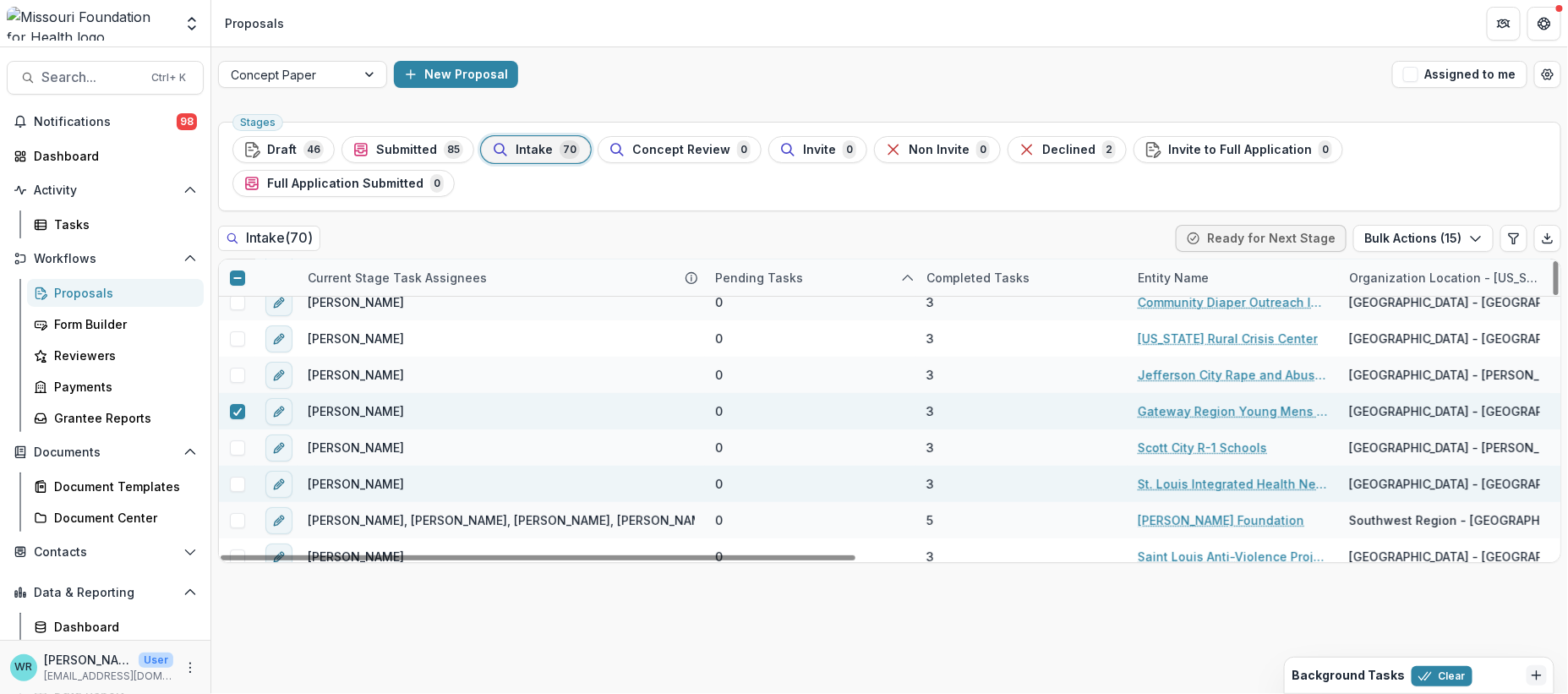
scroll to position [131, 0]
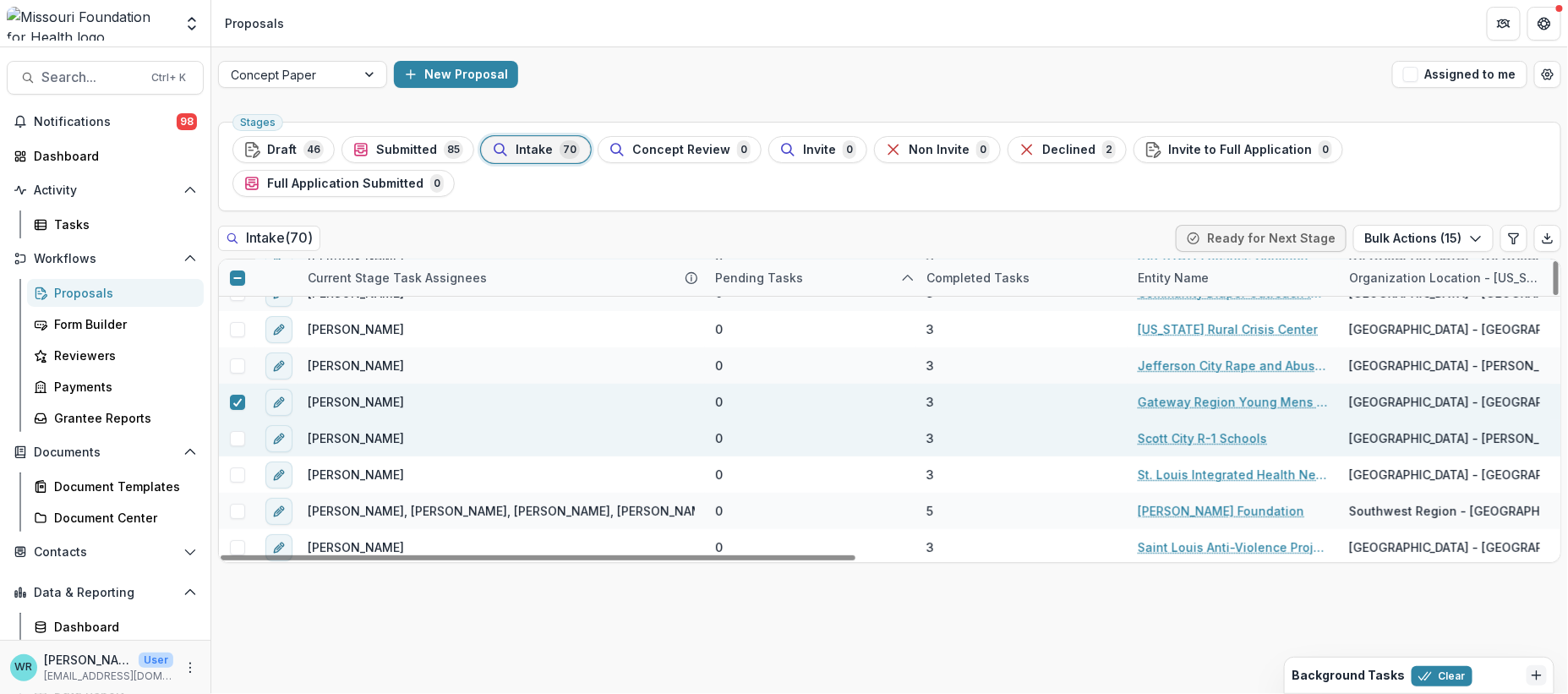
click at [234, 431] on span at bounding box center [237, 439] width 15 height 15
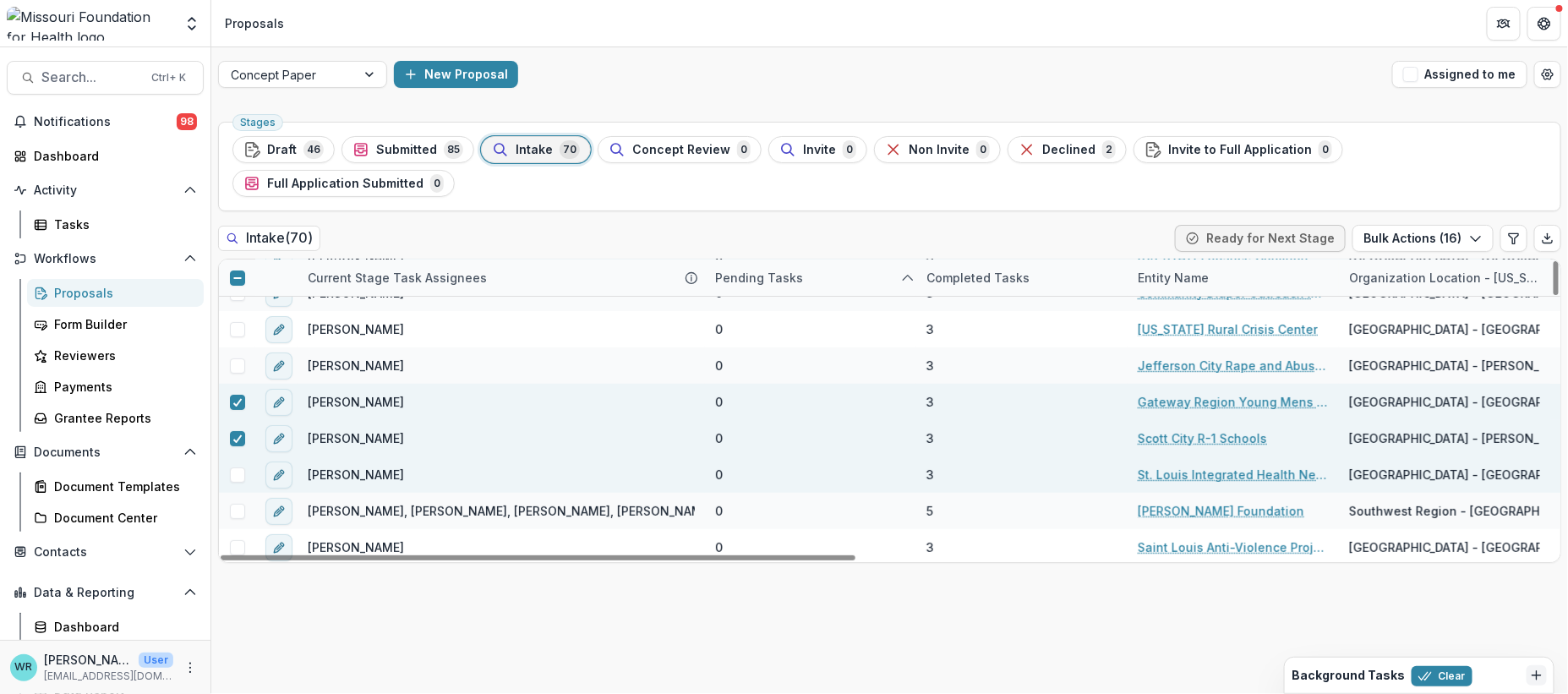
click at [235, 467] on span at bounding box center [237, 475] width 15 height 15
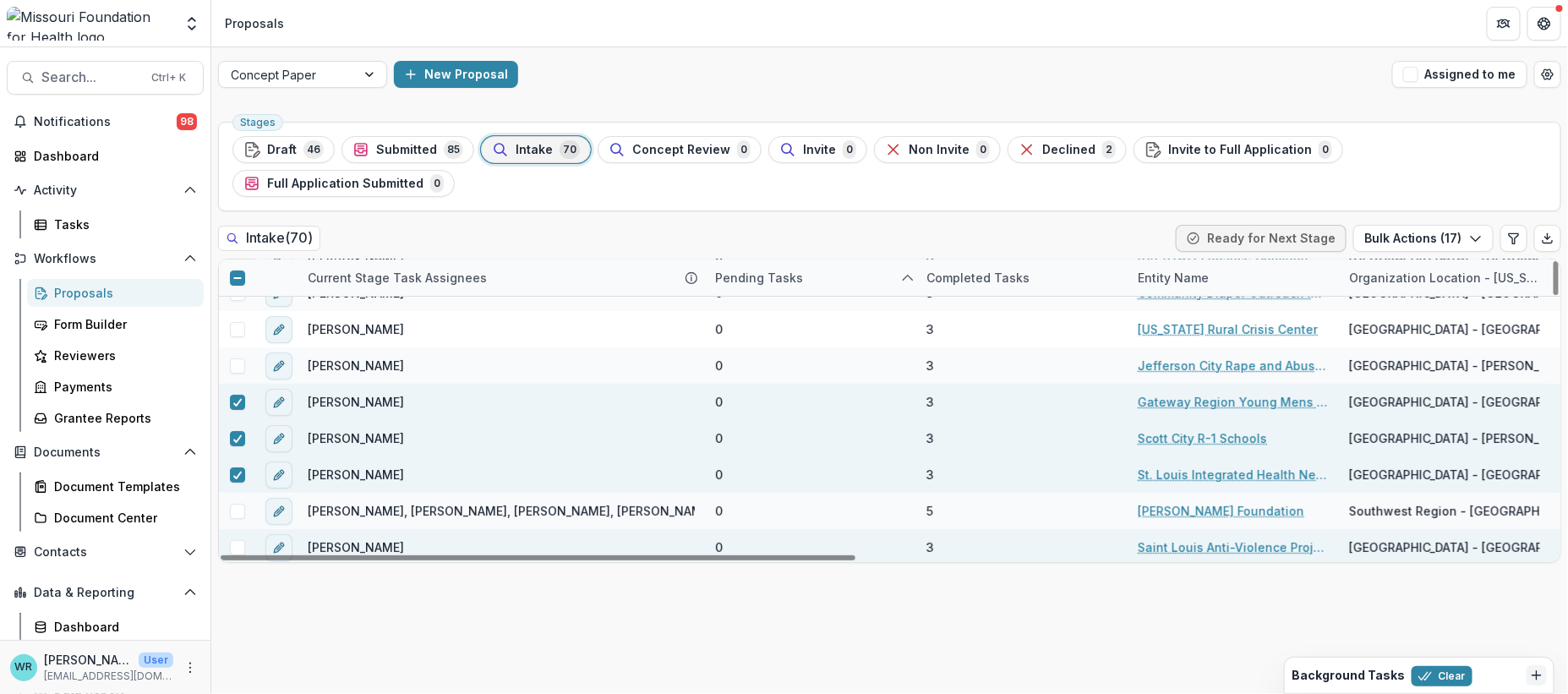
click at [241, 540] on span at bounding box center [237, 547] width 15 height 15
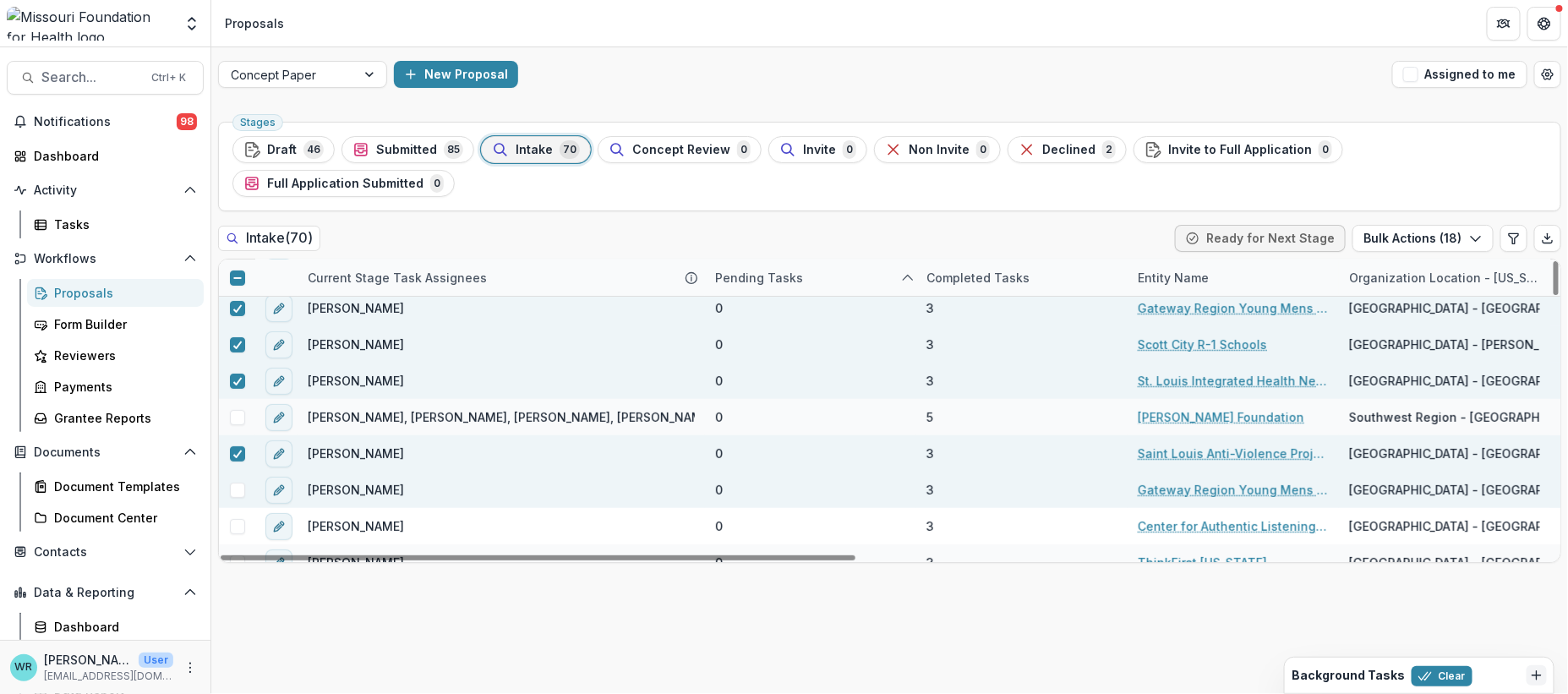
scroll to position [318, 0]
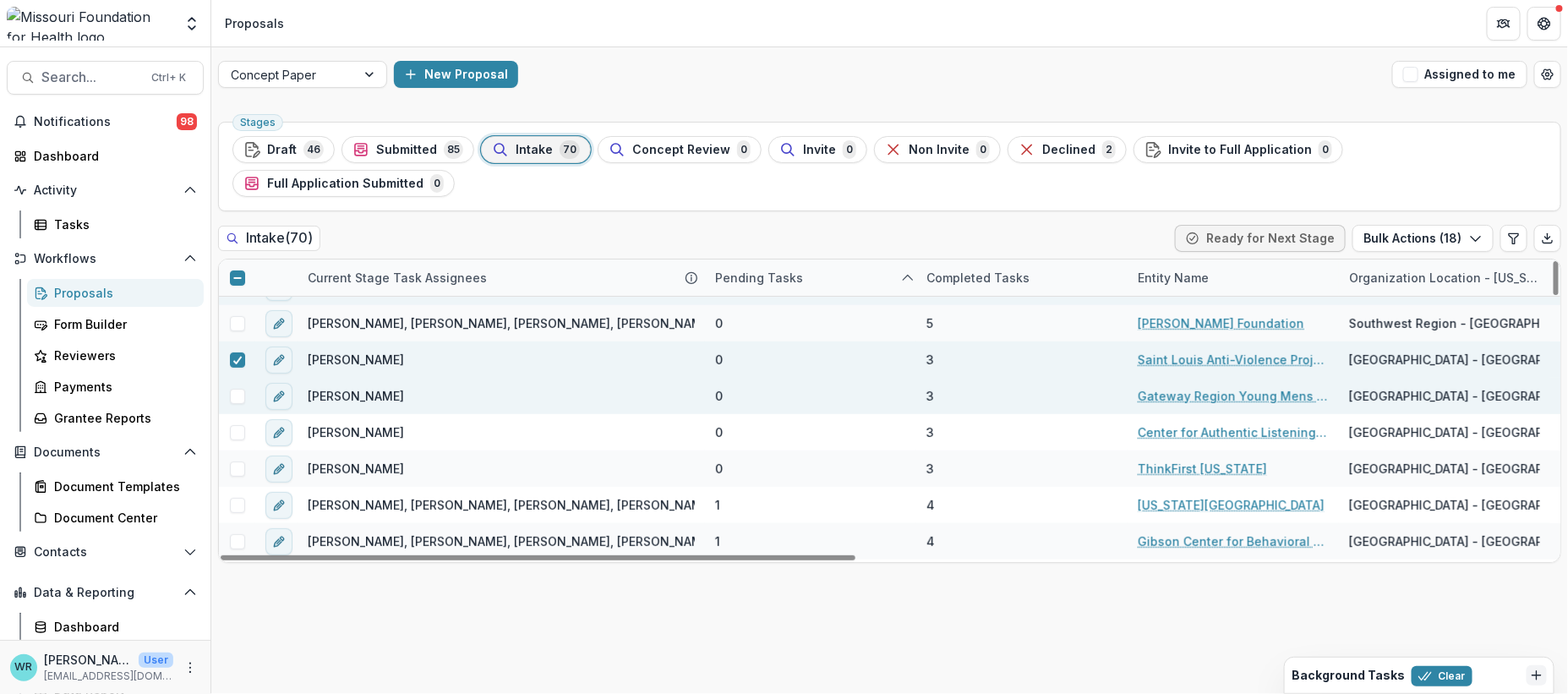
click at [232, 389] on span at bounding box center [237, 396] width 15 height 15
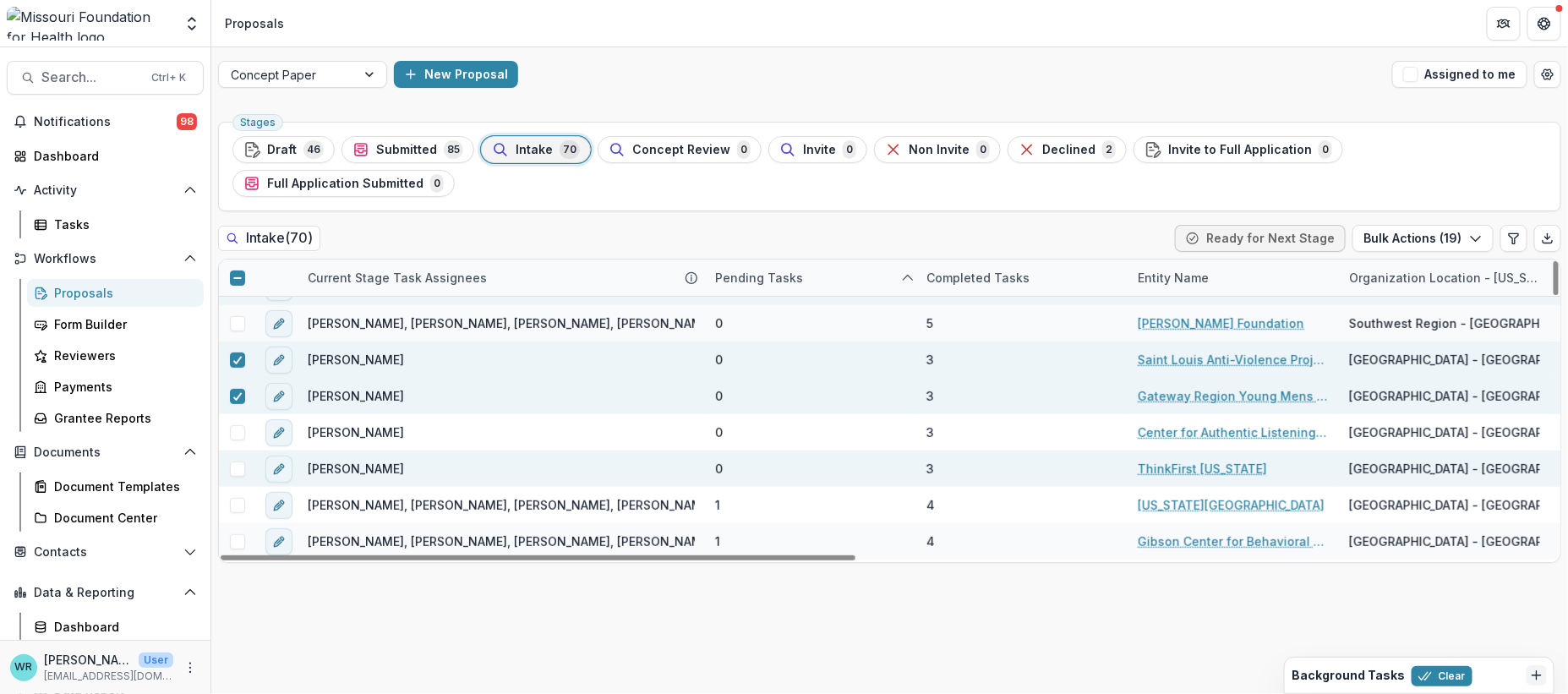
click at [234, 461] on span at bounding box center [237, 469] width 15 height 15
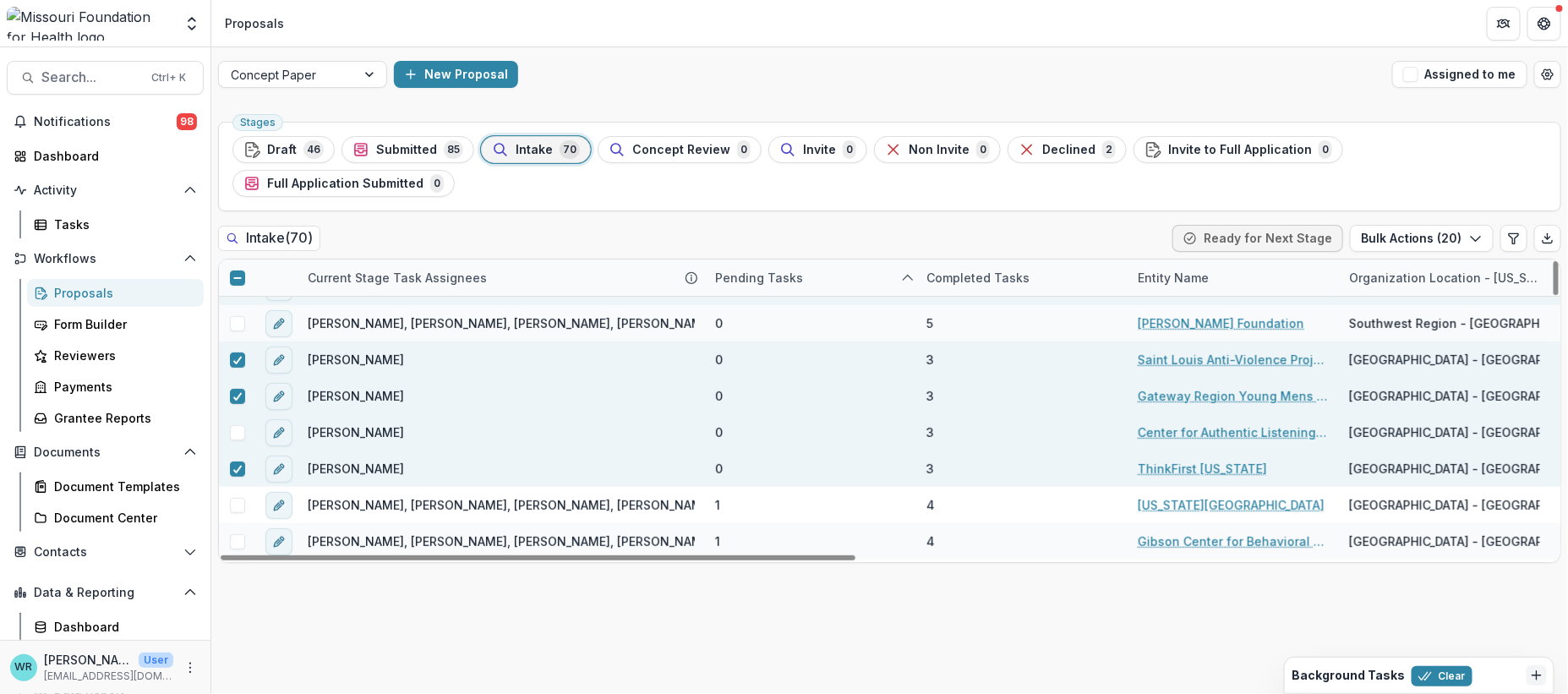
click at [245, 425] on div at bounding box center [236, 432] width 37 height 15
click at [235, 425] on span at bounding box center [237, 432] width 15 height 15
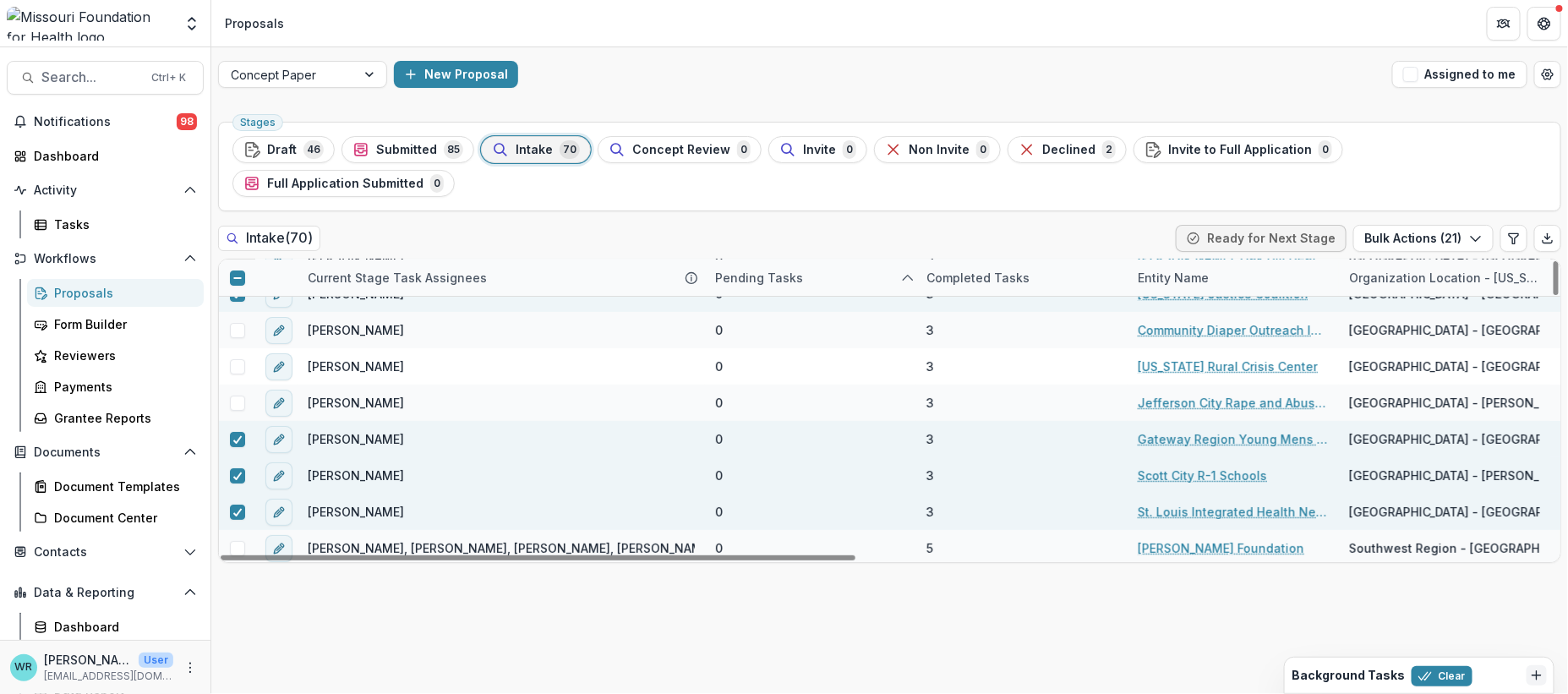
scroll to position [0, 0]
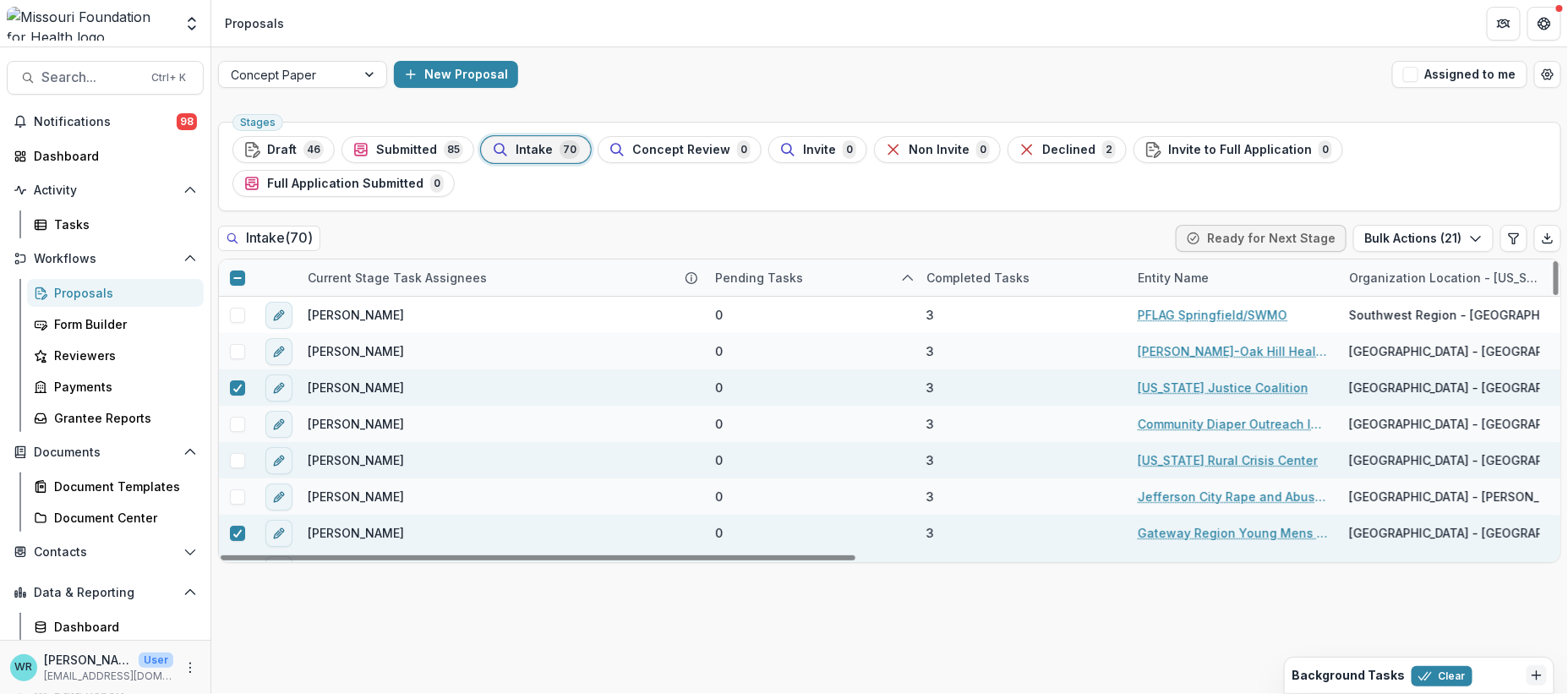
click at [238, 453] on span at bounding box center [237, 460] width 15 height 15
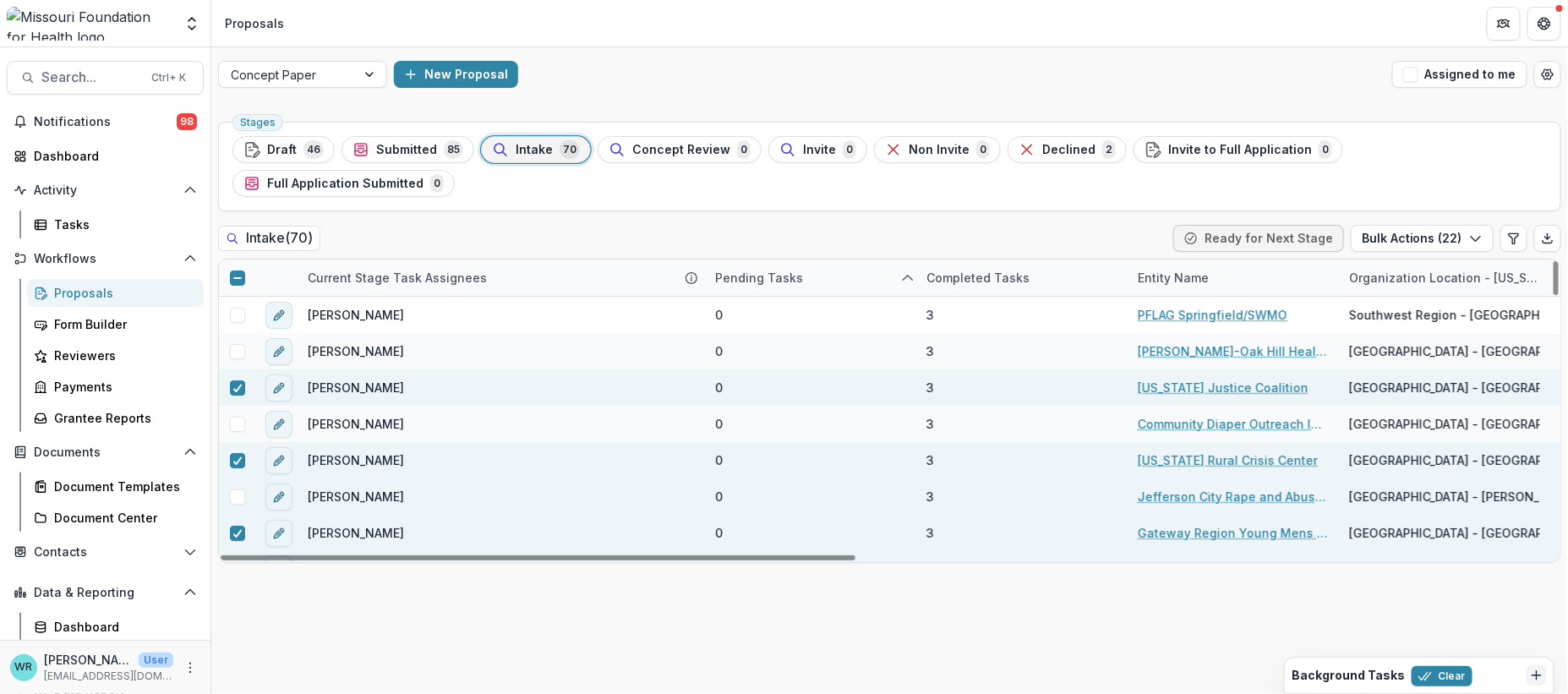
click at [244, 490] on div at bounding box center [236, 497] width 37 height 15
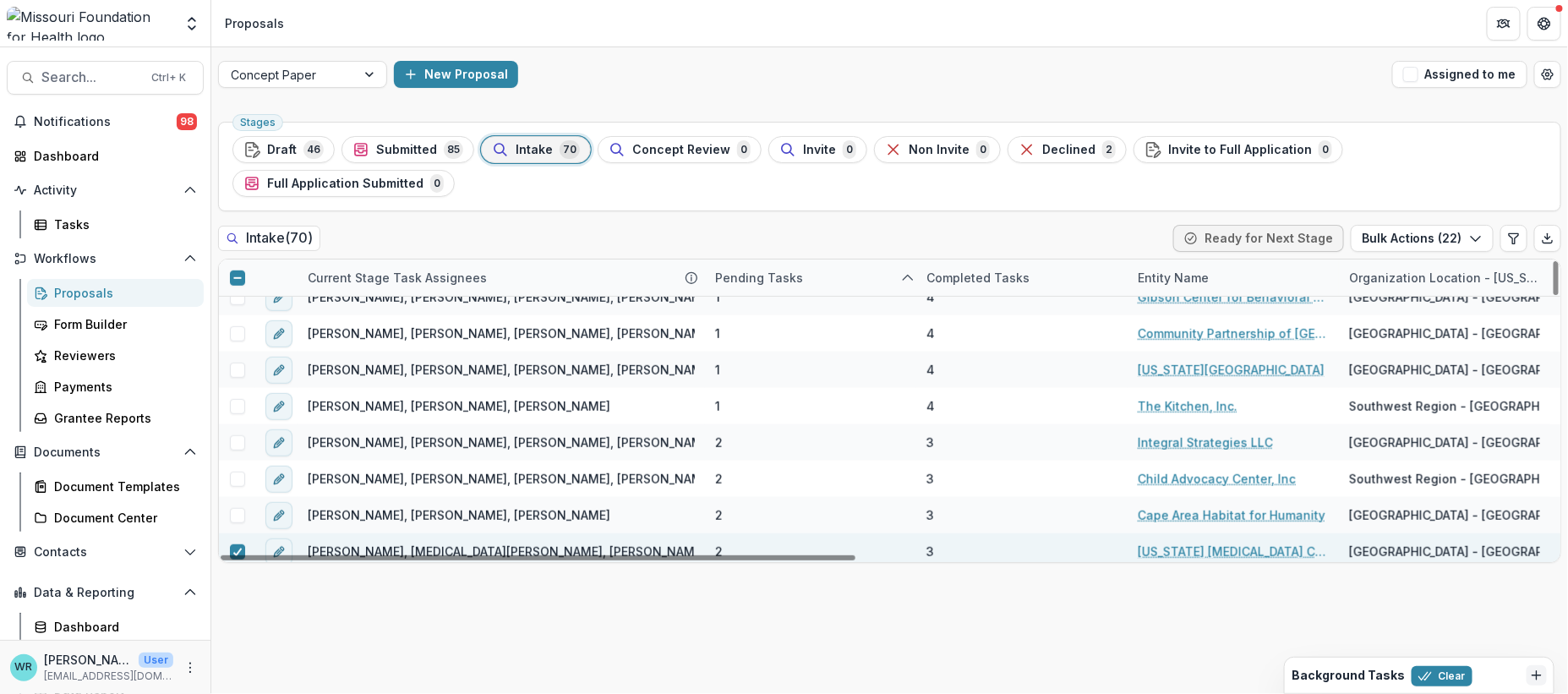
scroll to position [656, 0]
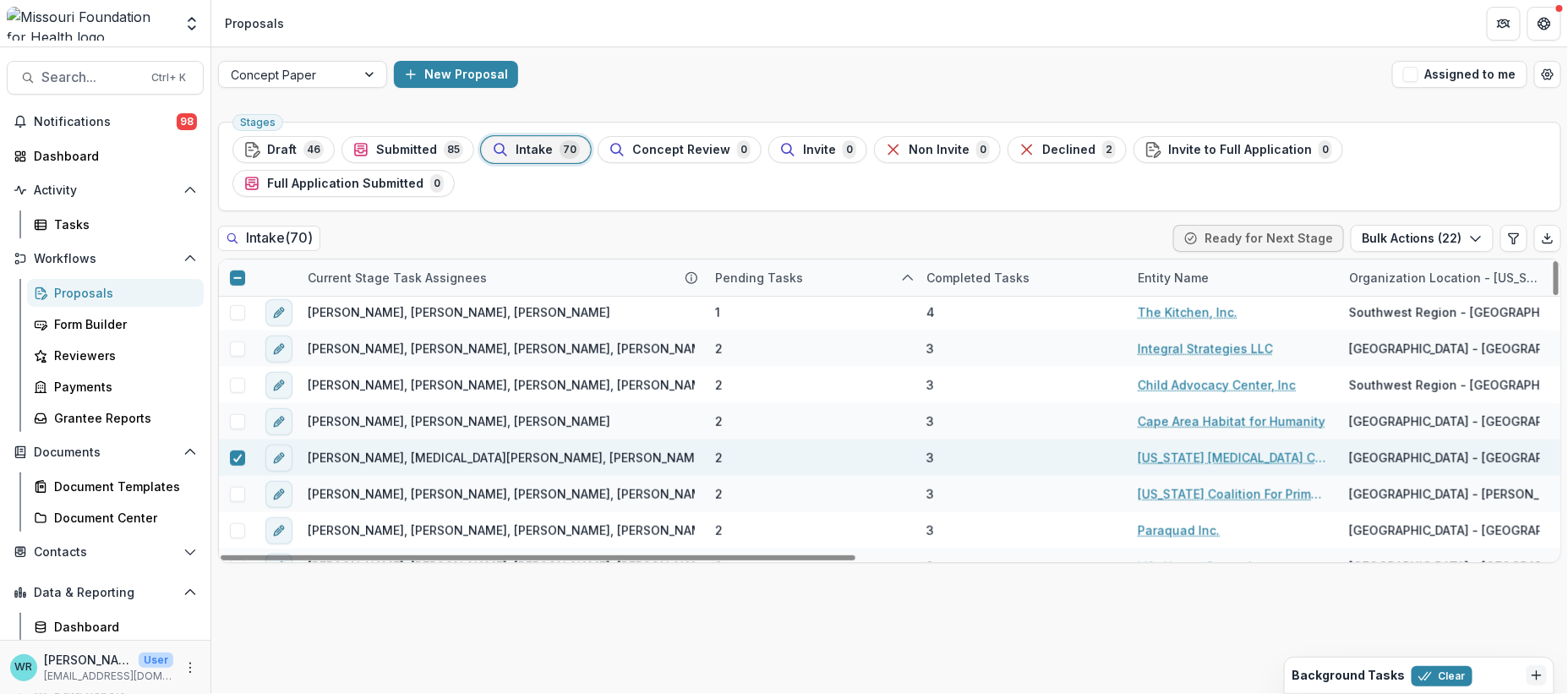
click at [227, 450] on div at bounding box center [236, 458] width 37 height 15
click at [234, 451] on div at bounding box center [237, 458] width 10 height 13
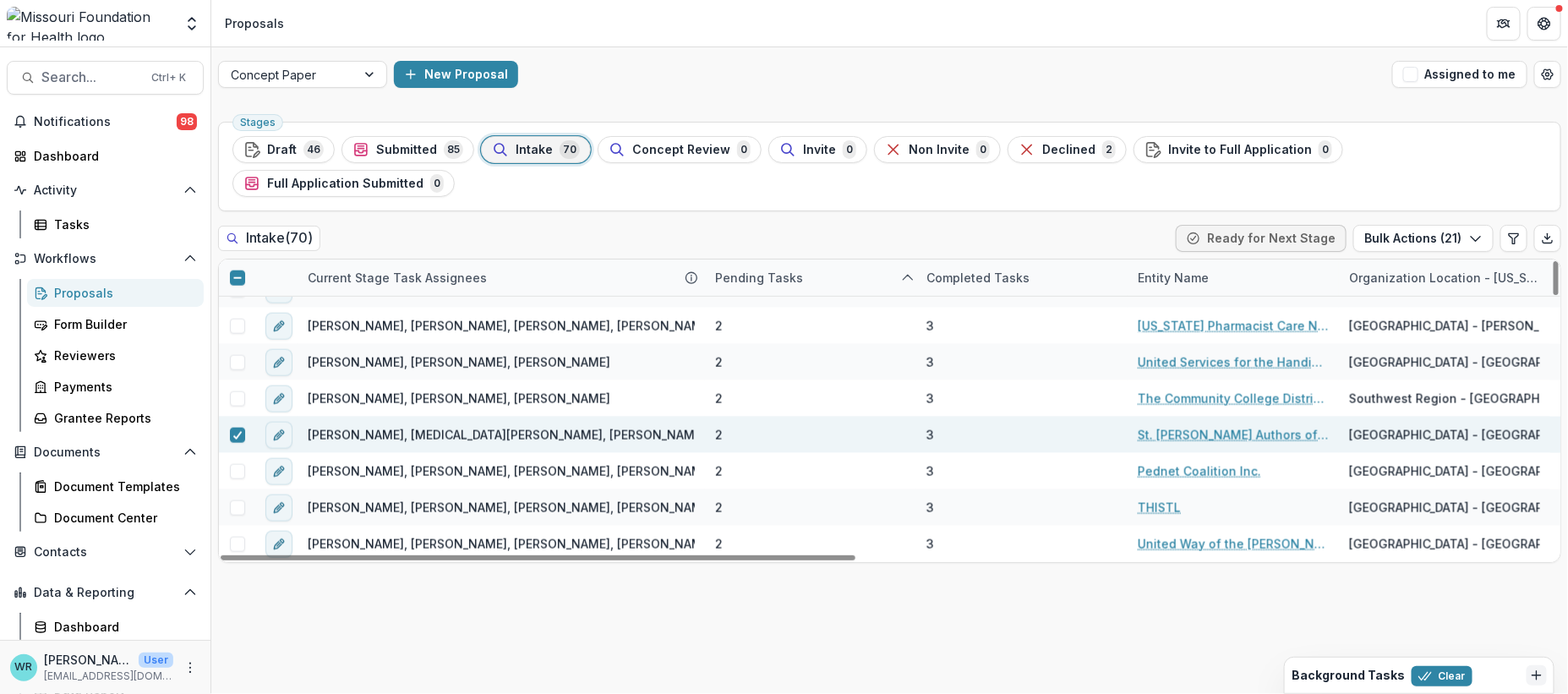
scroll to position [939, 0]
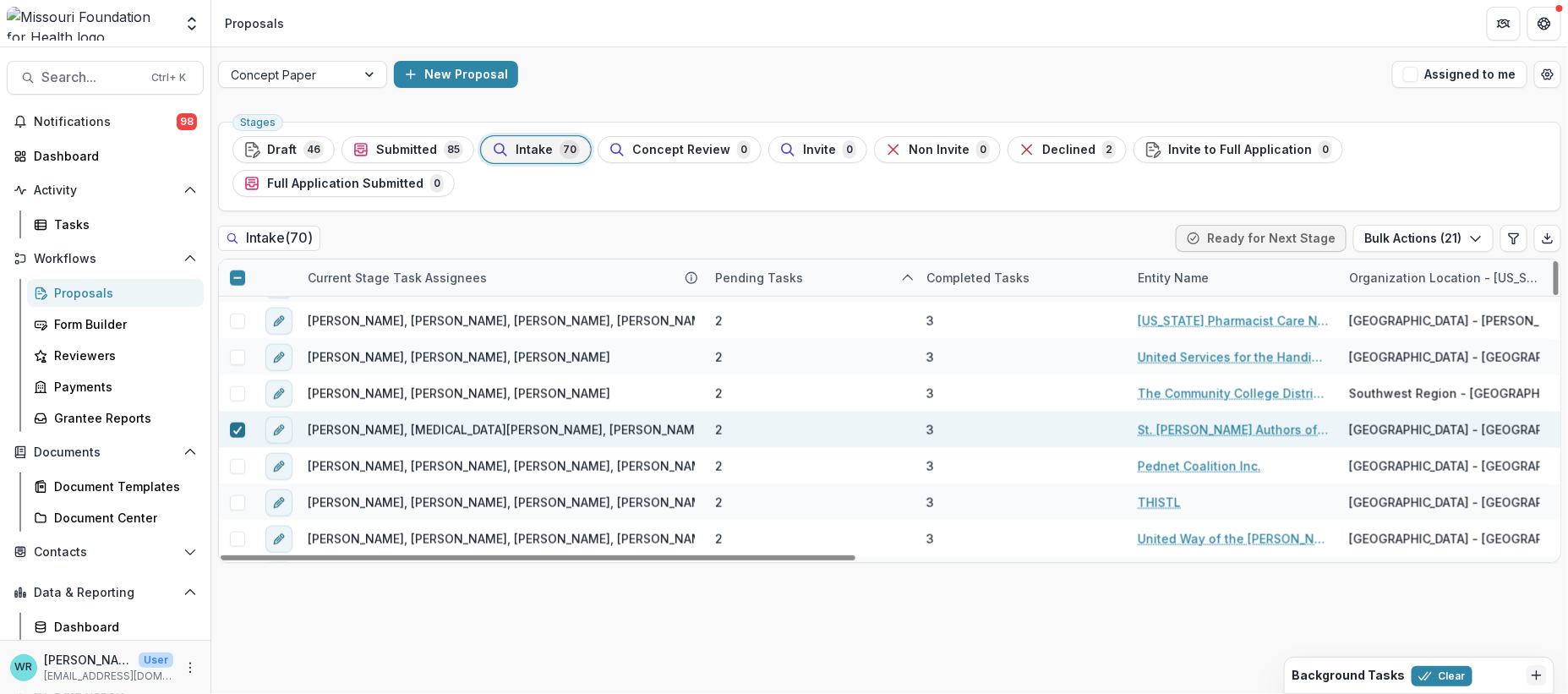
click at [235, 426] on icon at bounding box center [237, 429] width 10 height 8
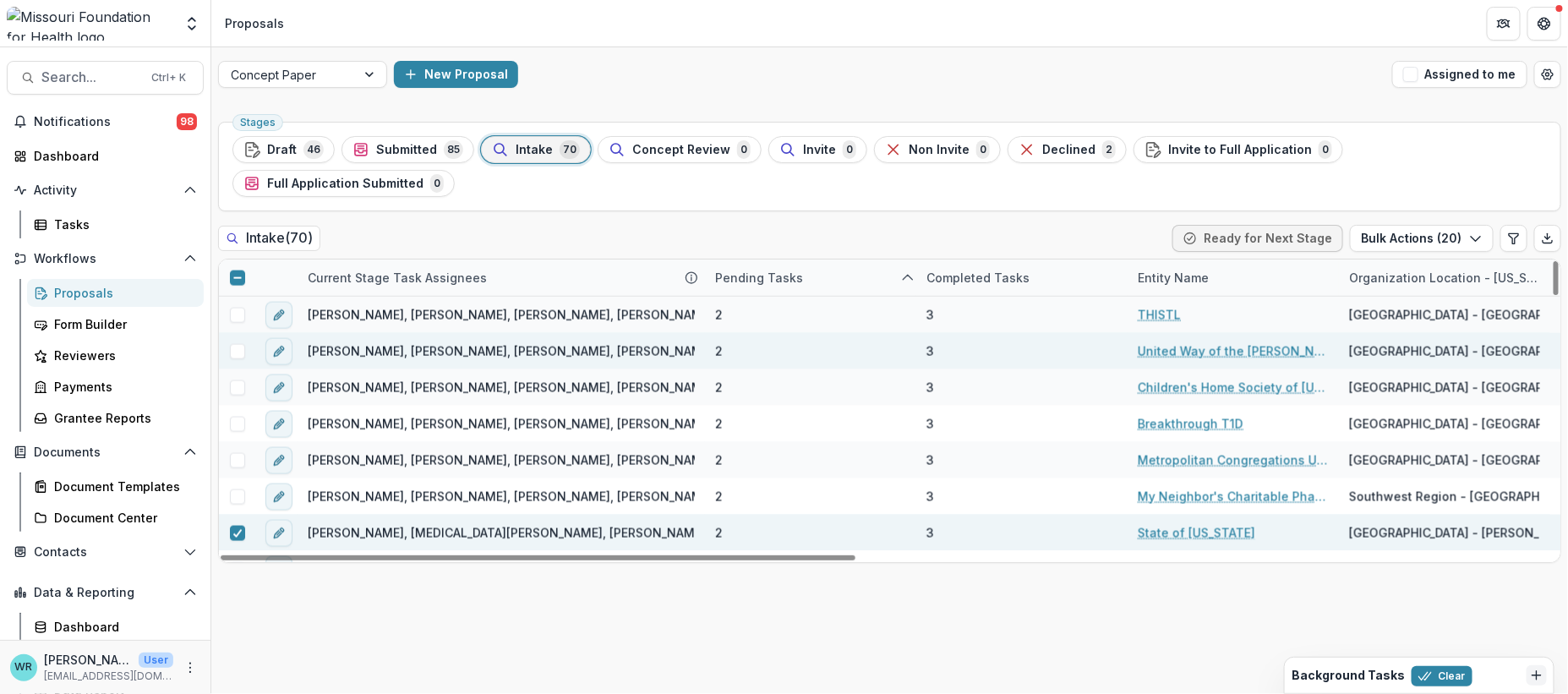
scroll to position [1220, 0]
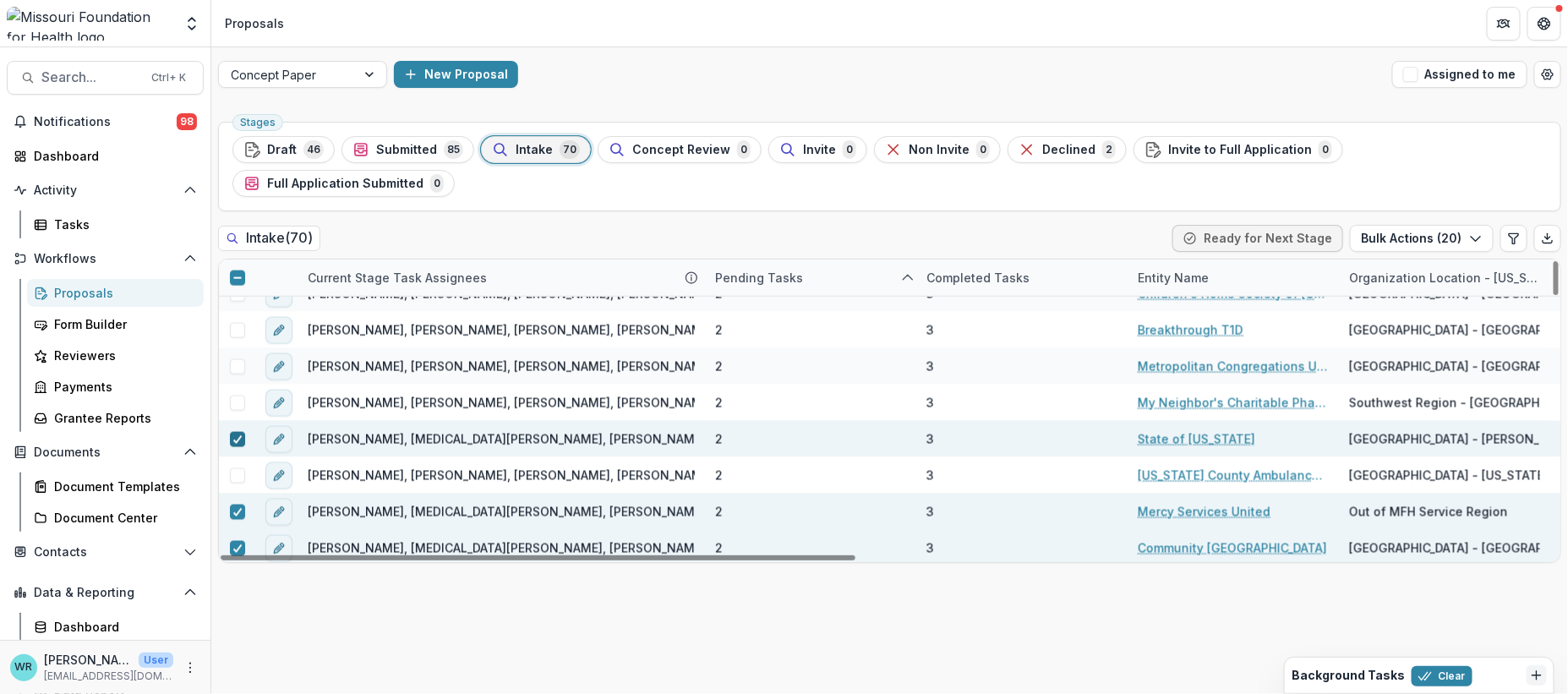
click at [230, 432] on span at bounding box center [237, 440] width 15 height 15
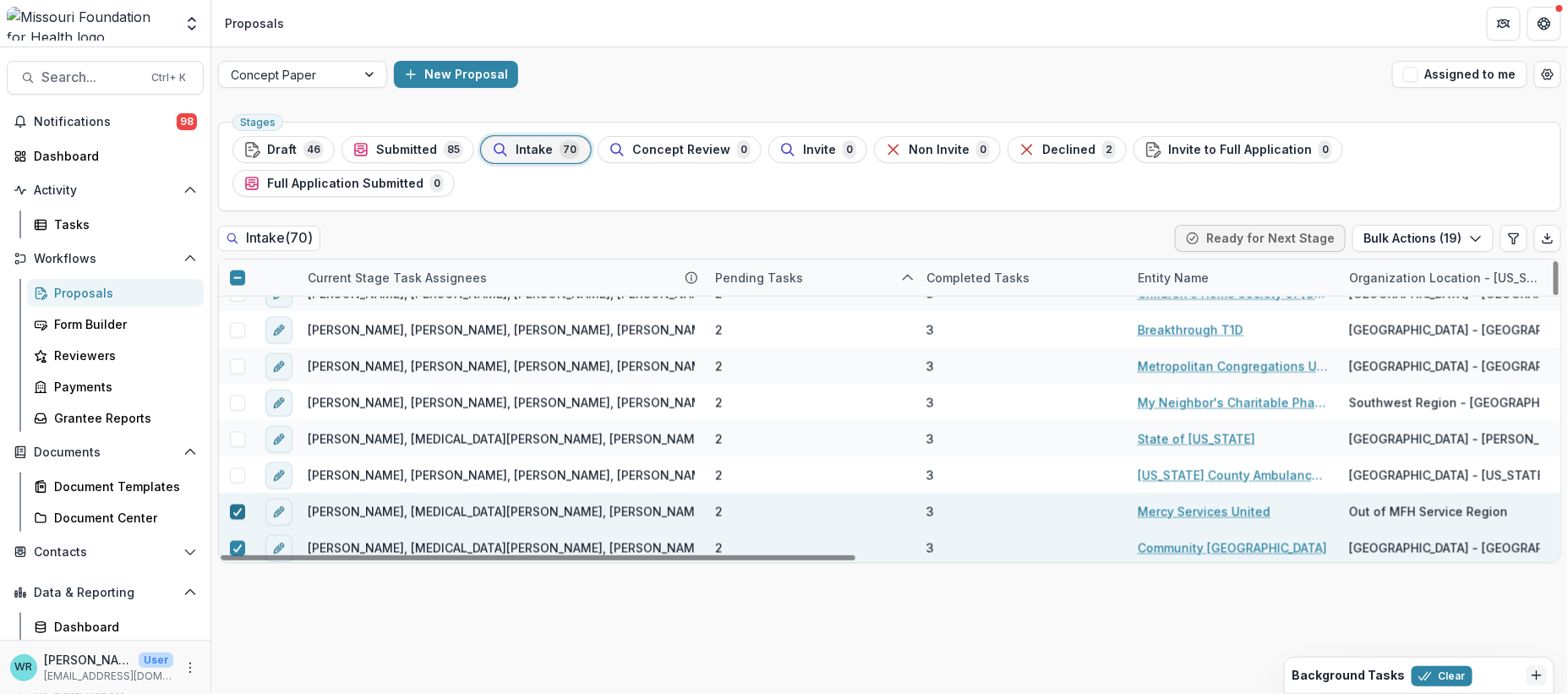
click at [234, 506] on div at bounding box center [237, 512] width 10 height 13
click at [234, 544] on icon at bounding box center [237, 548] width 10 height 8
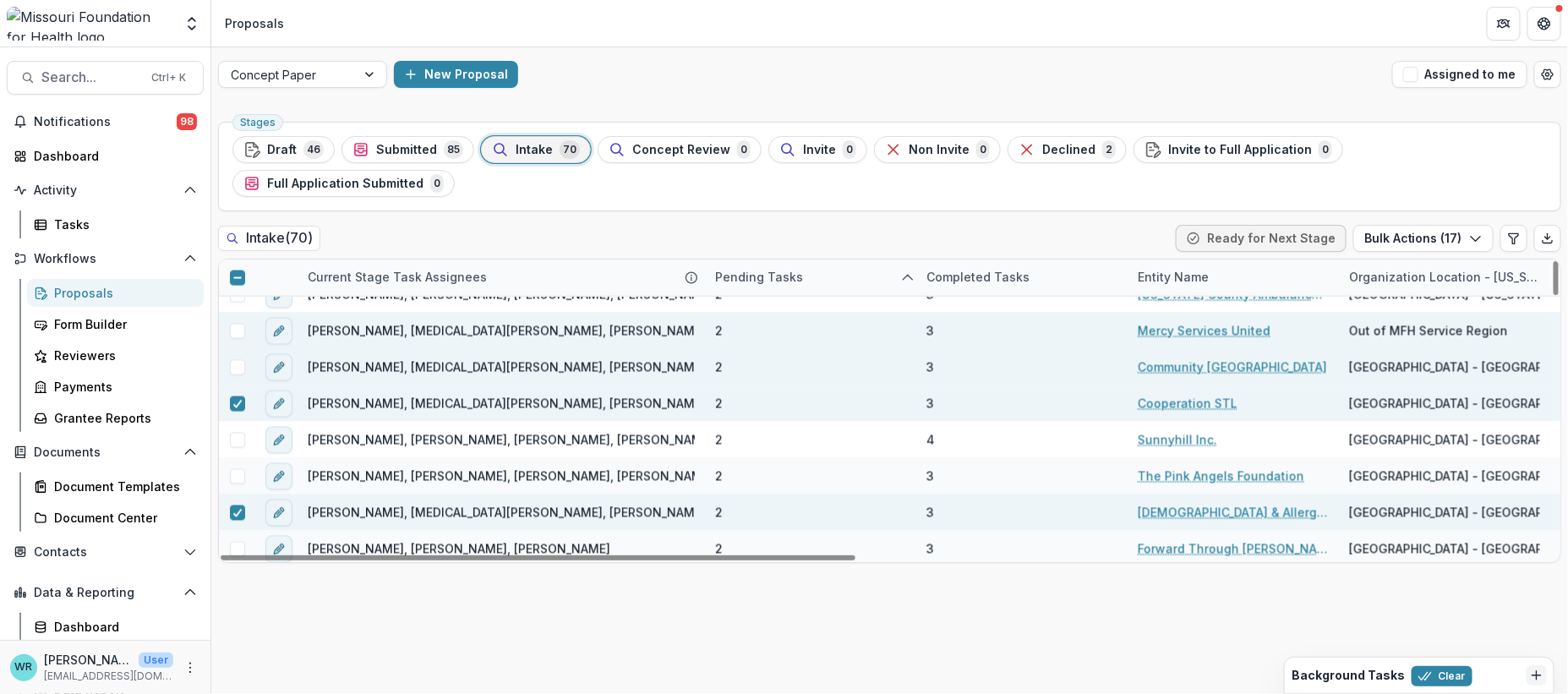
scroll to position [1408, 0]
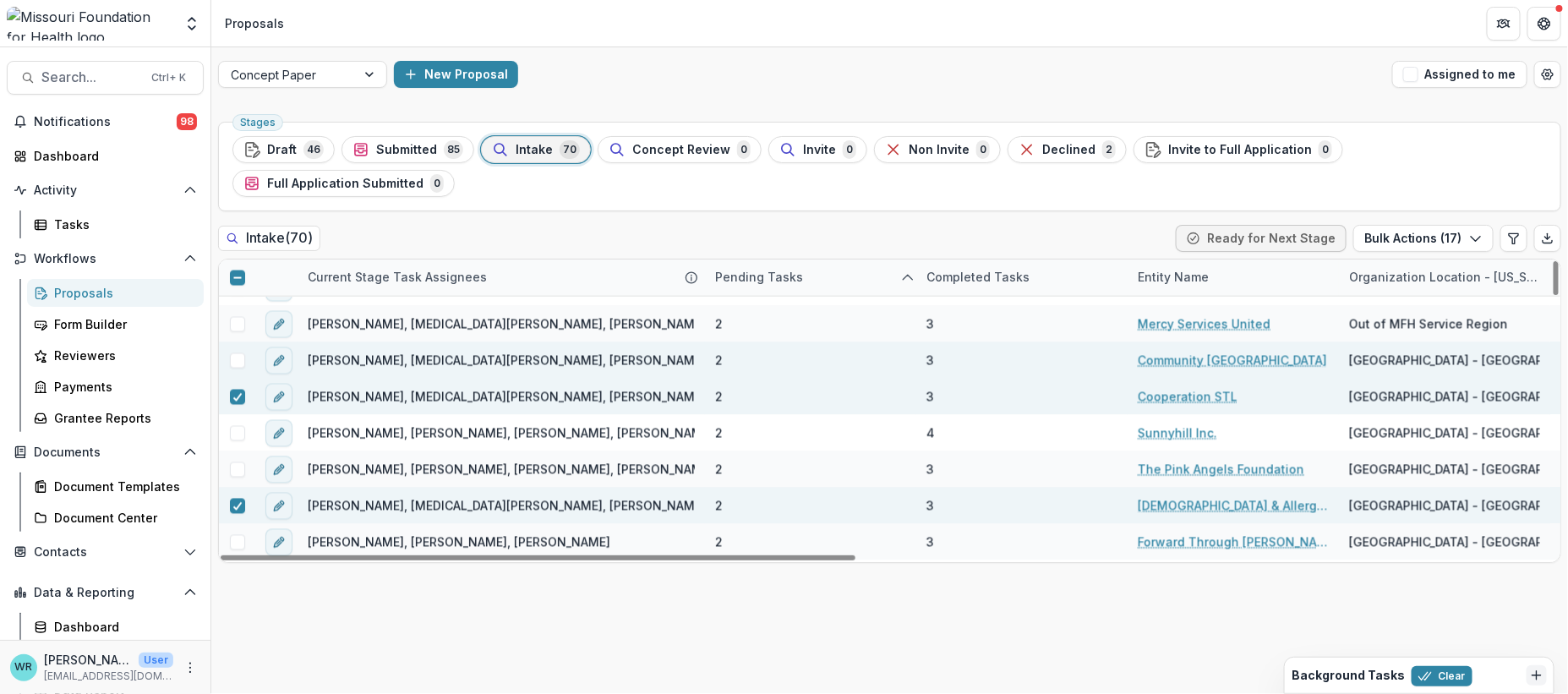
click at [224, 390] on div at bounding box center [236, 397] width 37 height 15
click at [236, 393] on icon at bounding box center [237, 396] width 10 height 8
click at [235, 502] on icon at bounding box center [237, 506] width 10 height 8
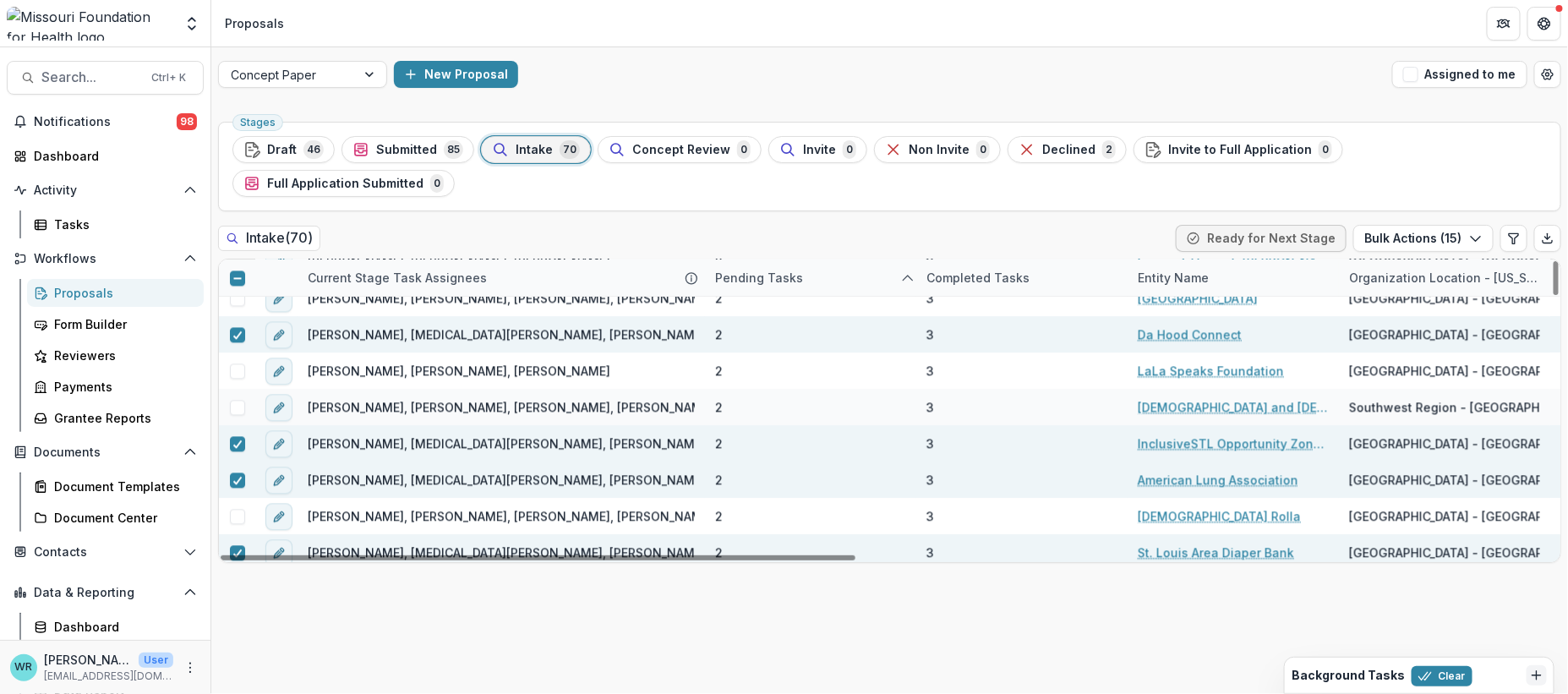
scroll to position [1690, 0]
click at [242, 326] on span at bounding box center [237, 333] width 15 height 15
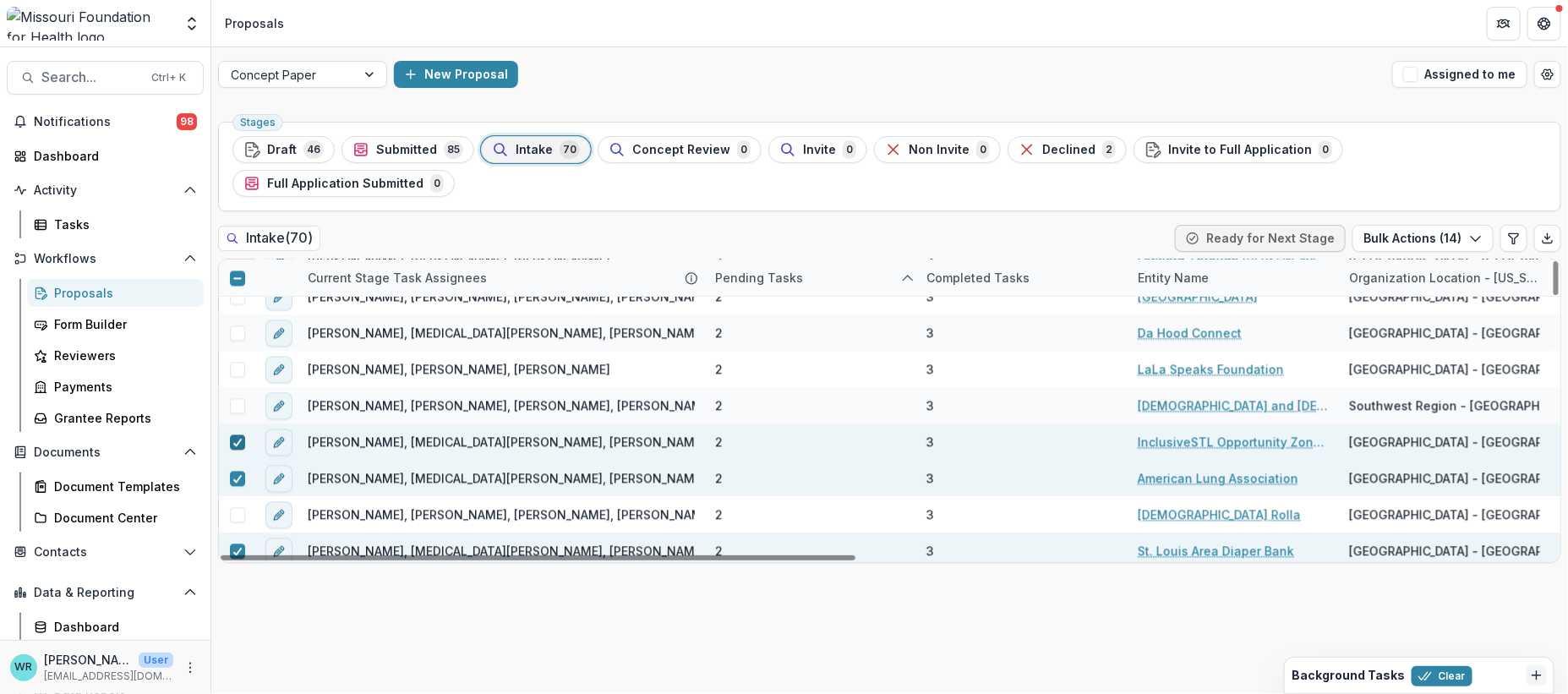
click at [234, 439] on polyline at bounding box center [237, 442] width 8 height 7
click at [237, 474] on icon at bounding box center [237, 477] width 10 height 8
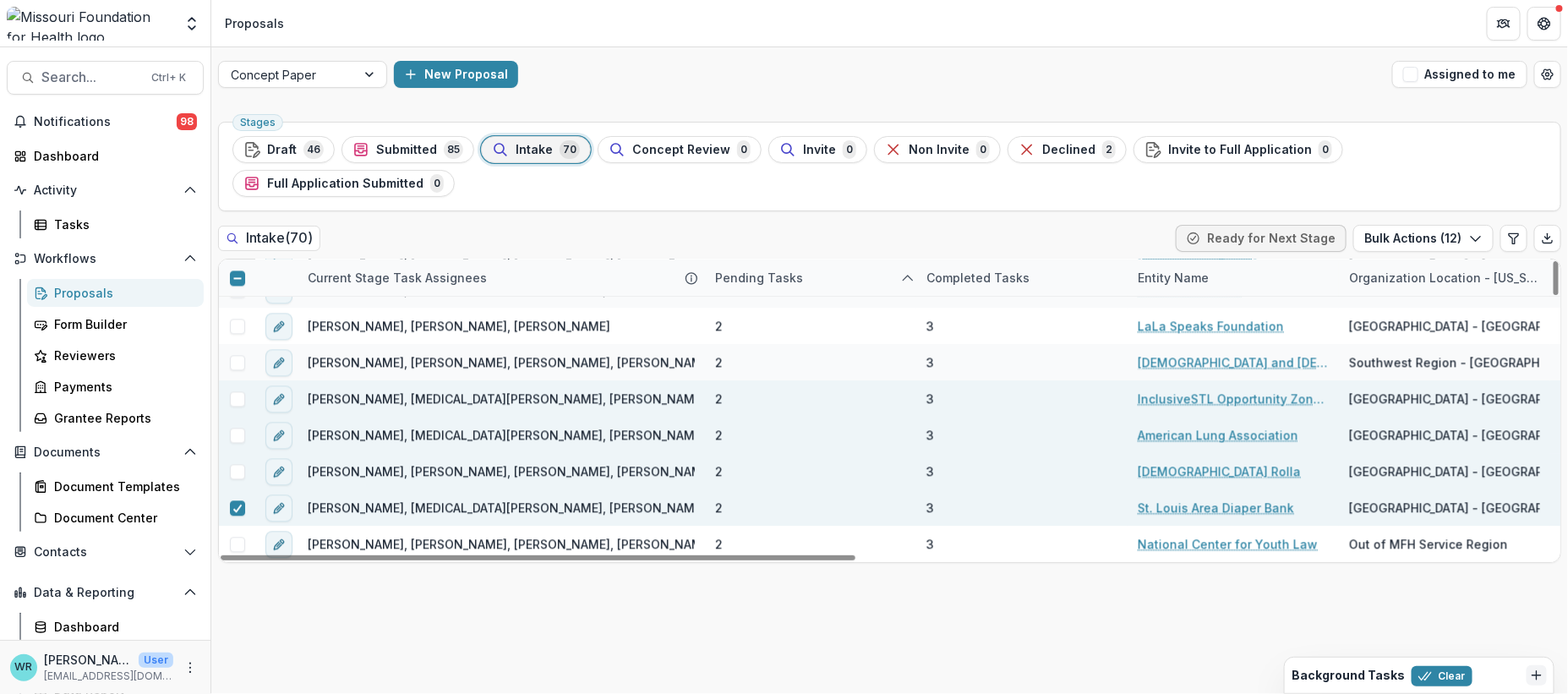
scroll to position [1783, 0]
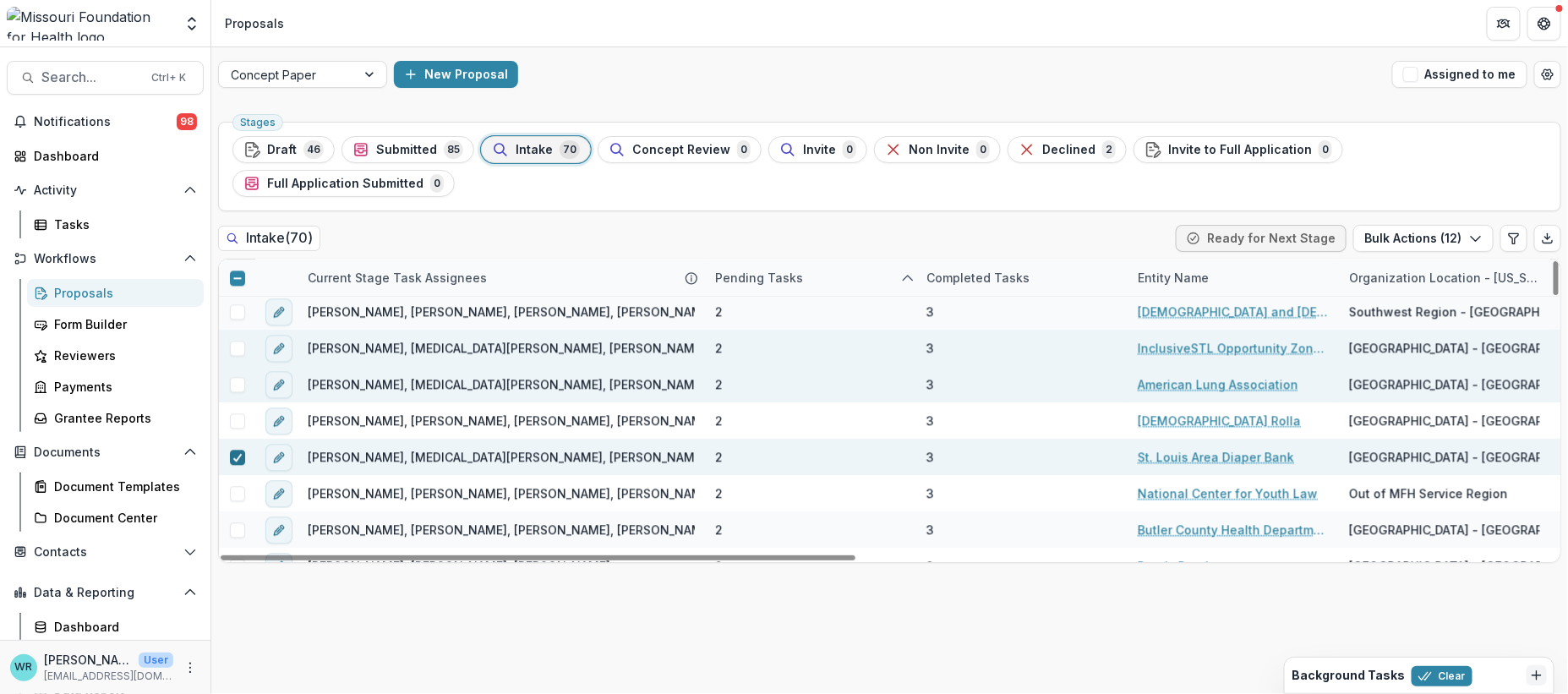
click at [234, 453] on icon at bounding box center [237, 457] width 10 height 8
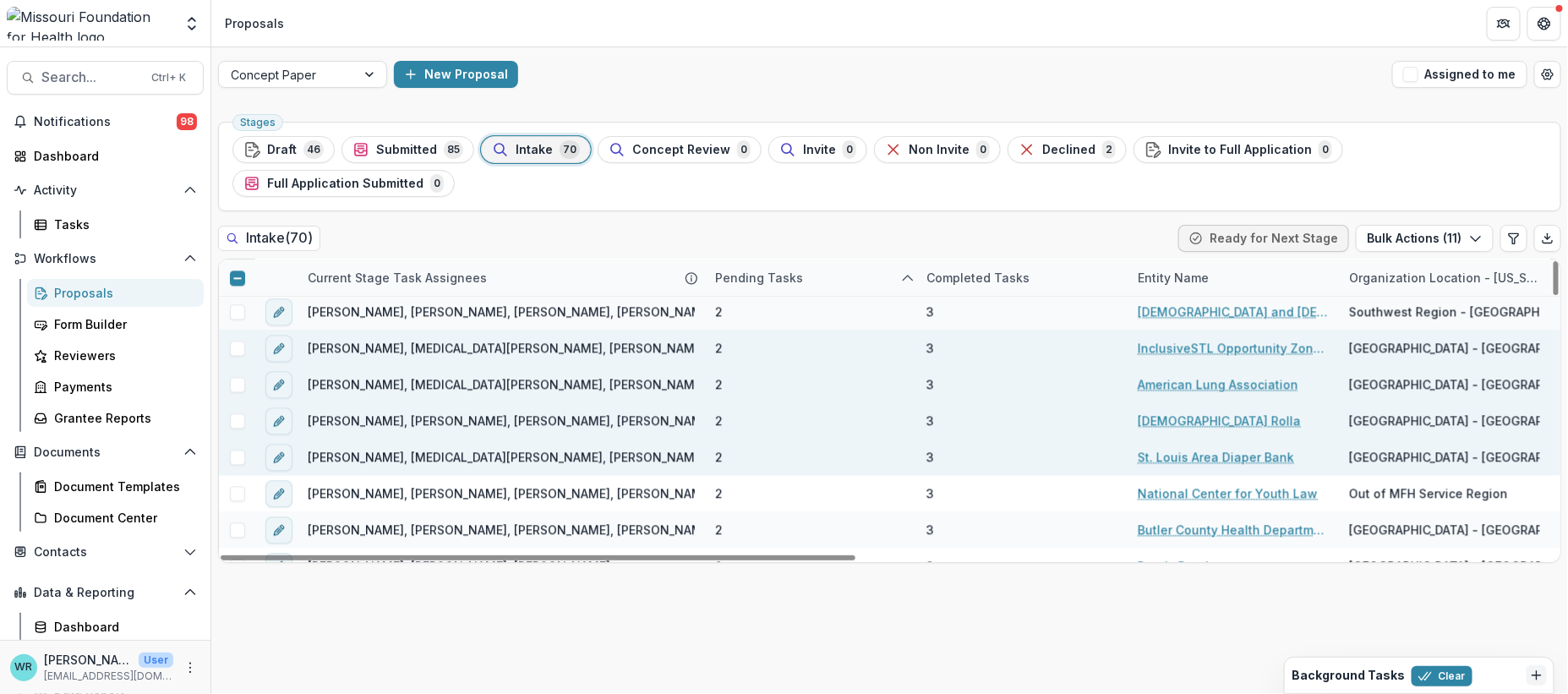
scroll to position [1972, 0]
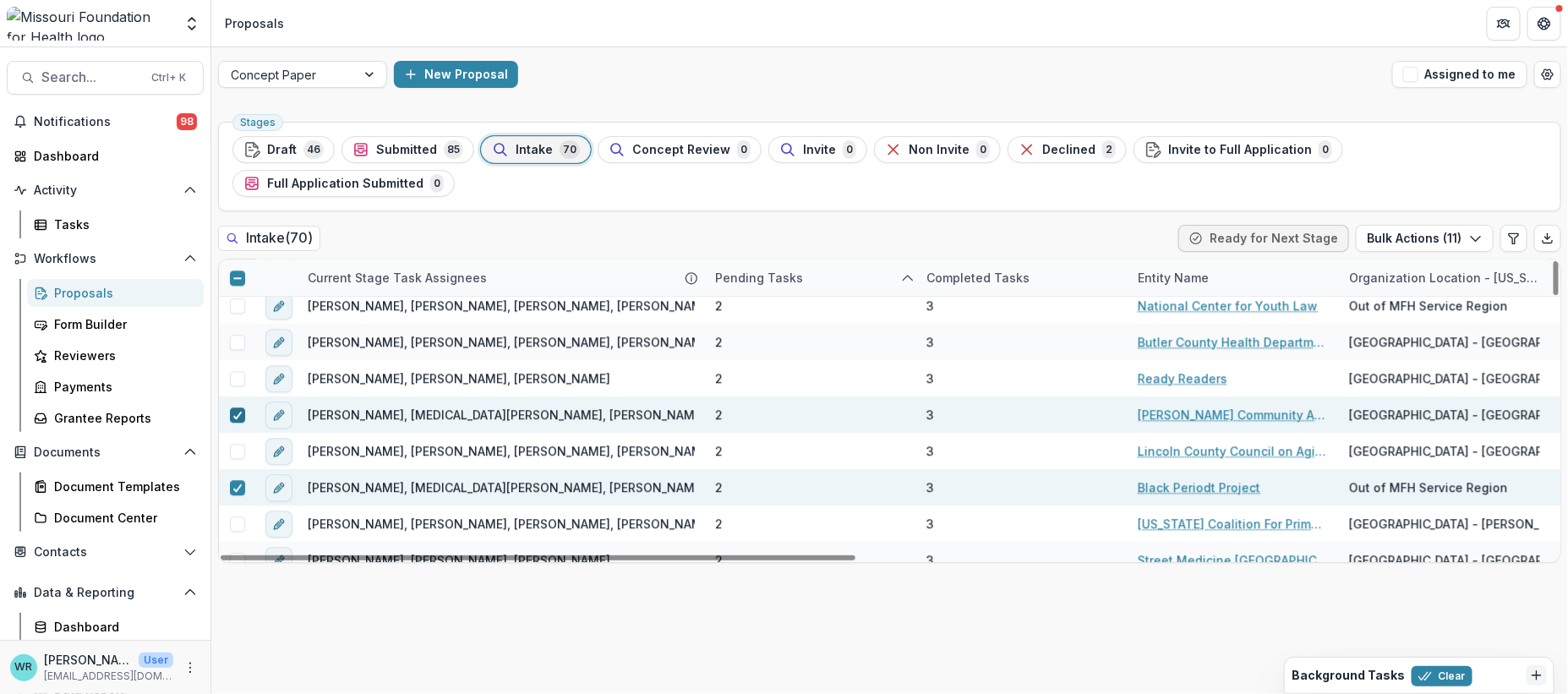
click at [230, 408] on span at bounding box center [237, 415] width 15 height 15
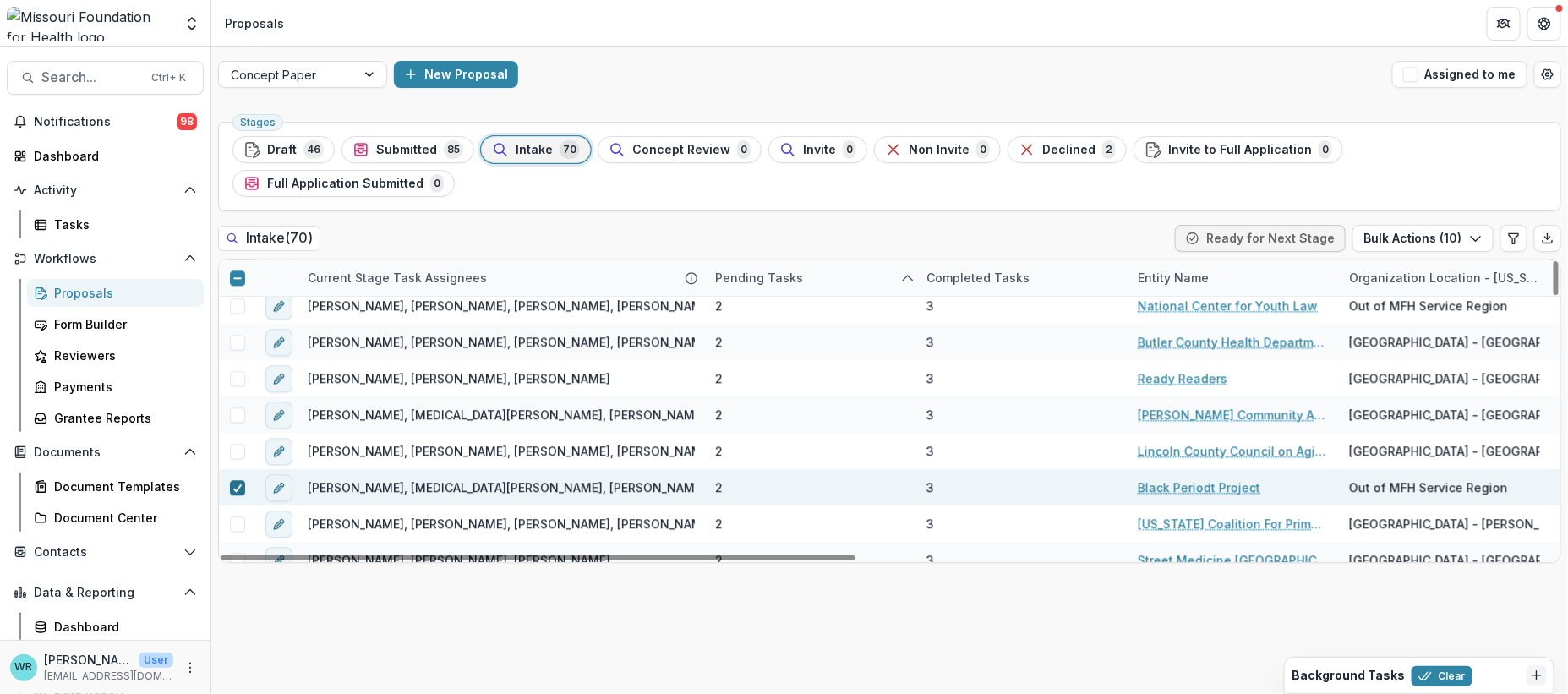
click at [230, 480] on span at bounding box center [237, 488] width 15 height 15
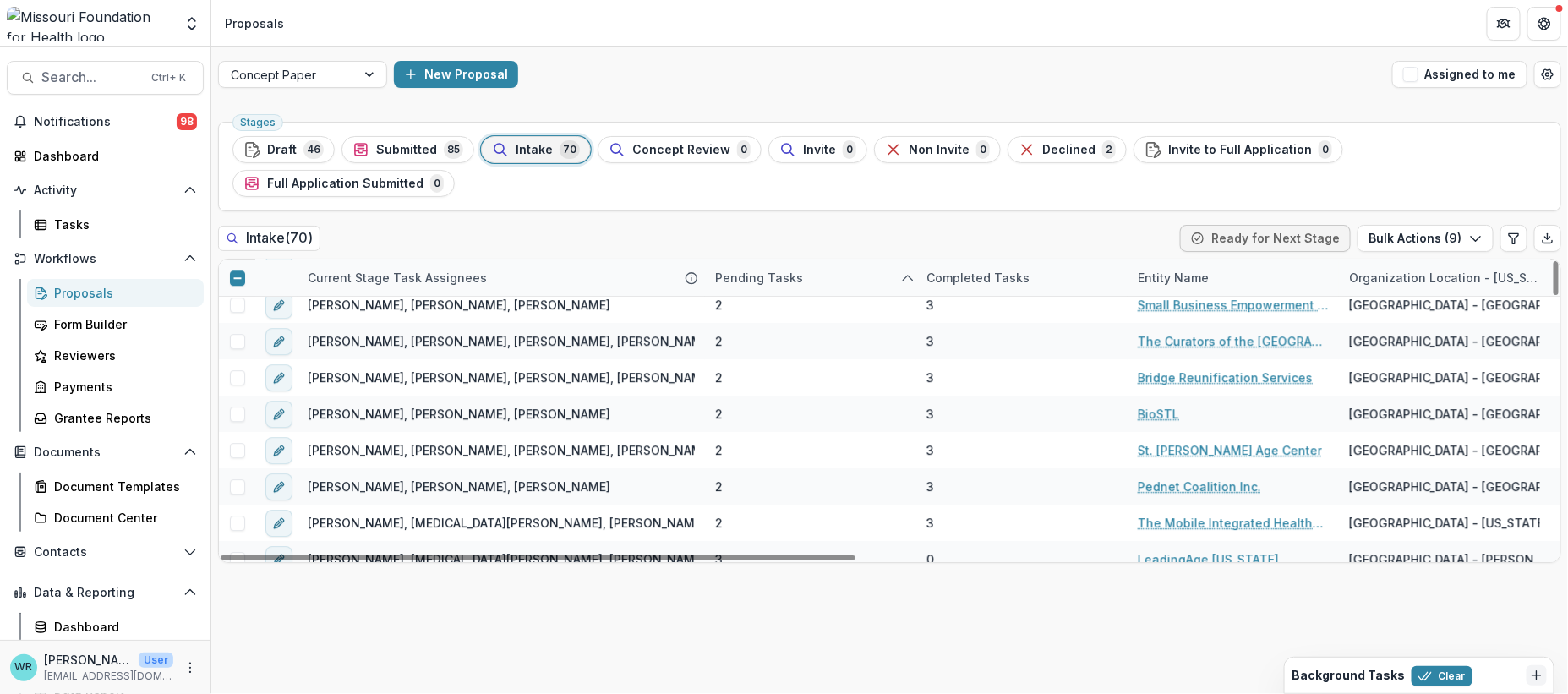
scroll to position [2278, 0]
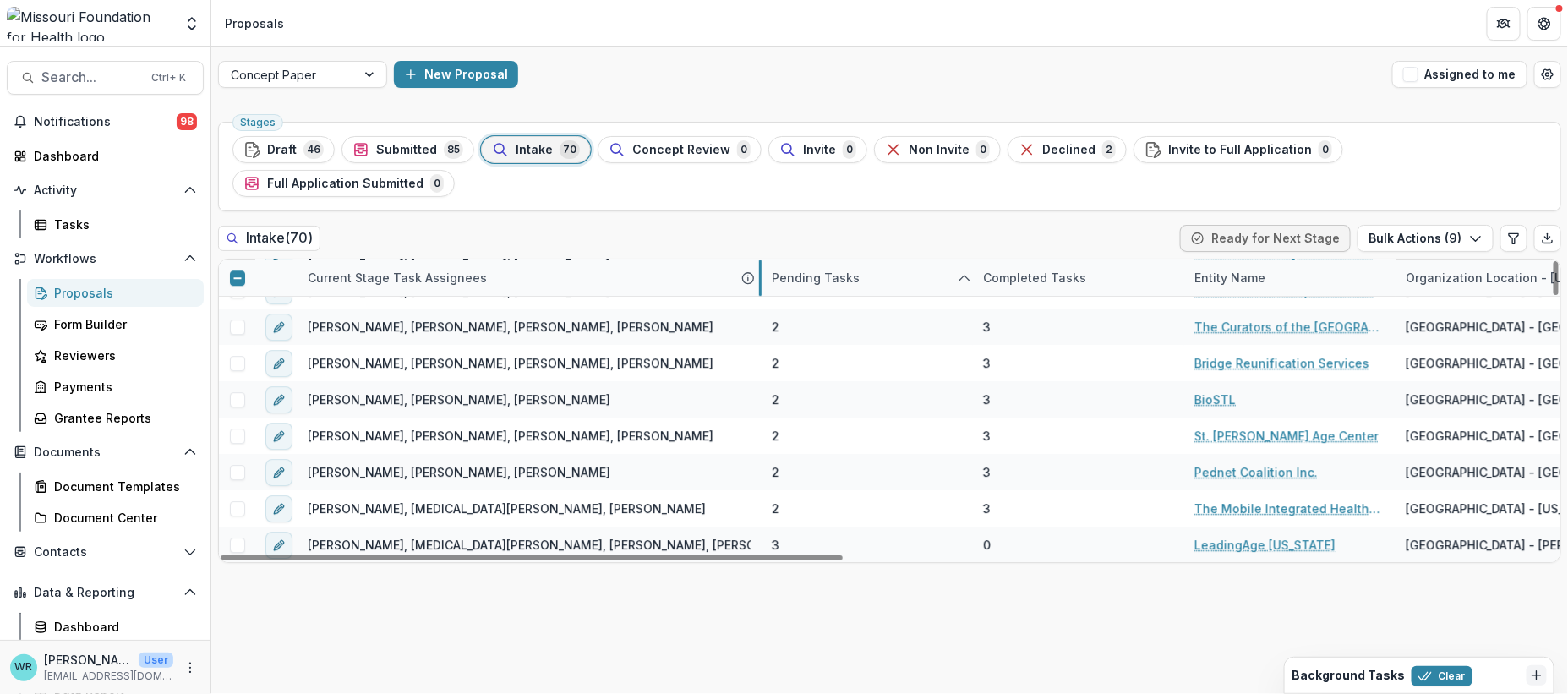
drag, startPoint x: 703, startPoint y: 245, endPoint x: 760, endPoint y: 252, distance: 57.4
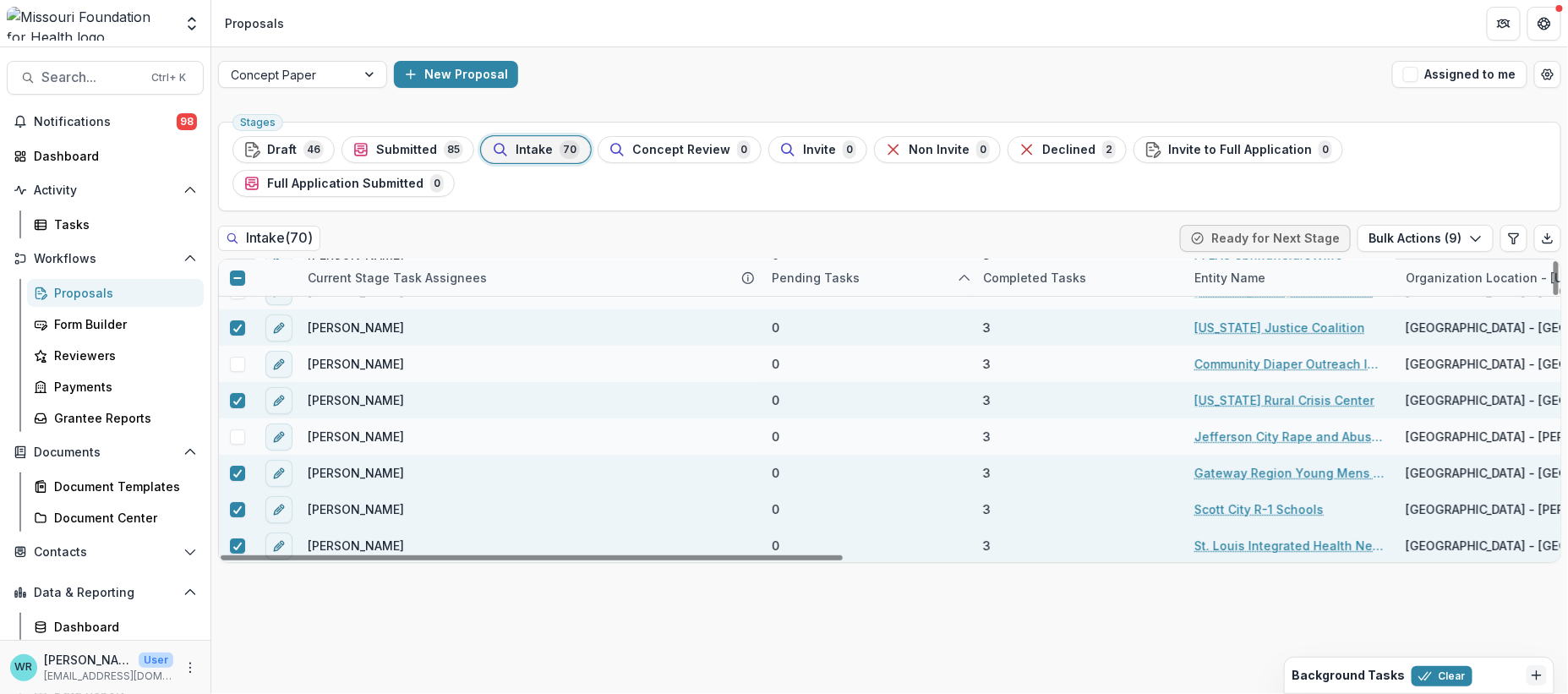
scroll to position [94, 0]
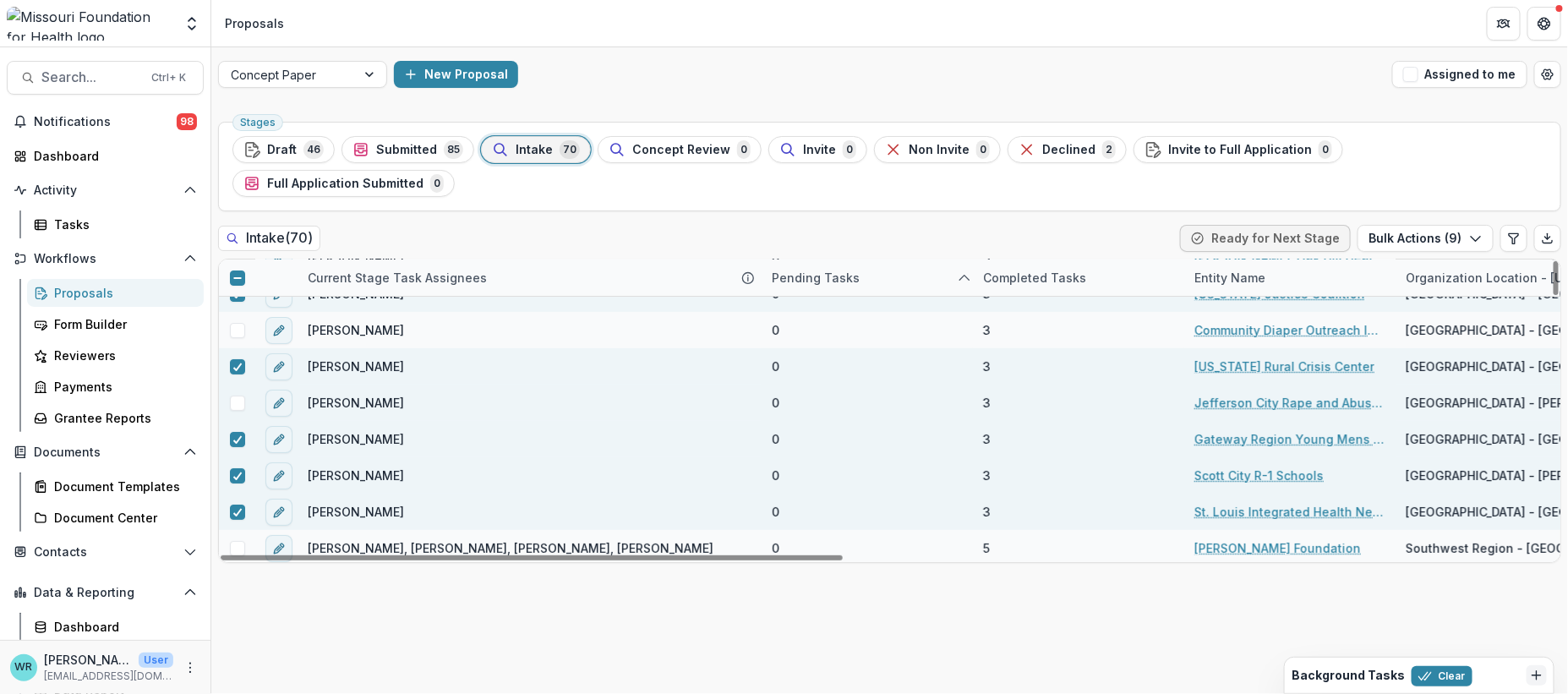
click at [226, 395] on div at bounding box center [236, 403] width 37 height 15
click at [233, 395] on span at bounding box center [237, 403] width 15 height 15
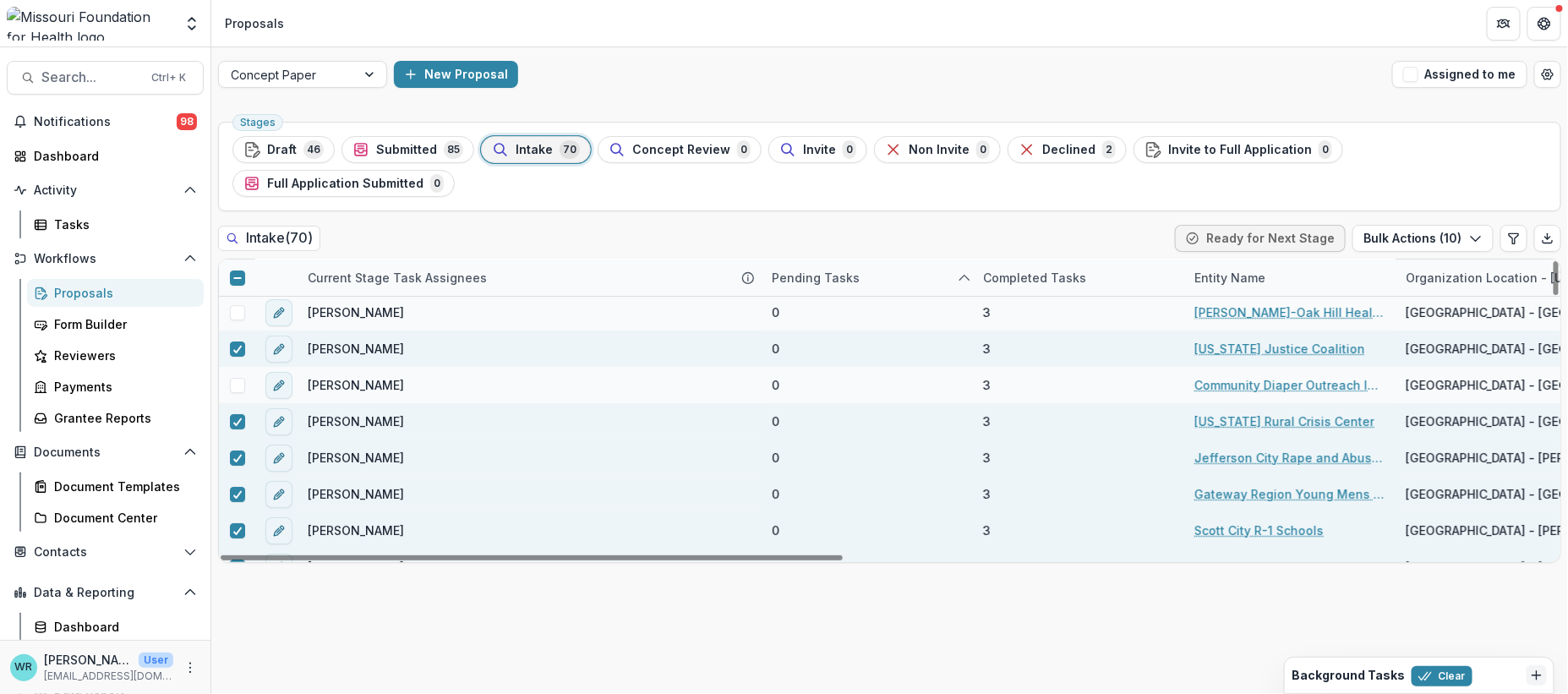
scroll to position [0, 0]
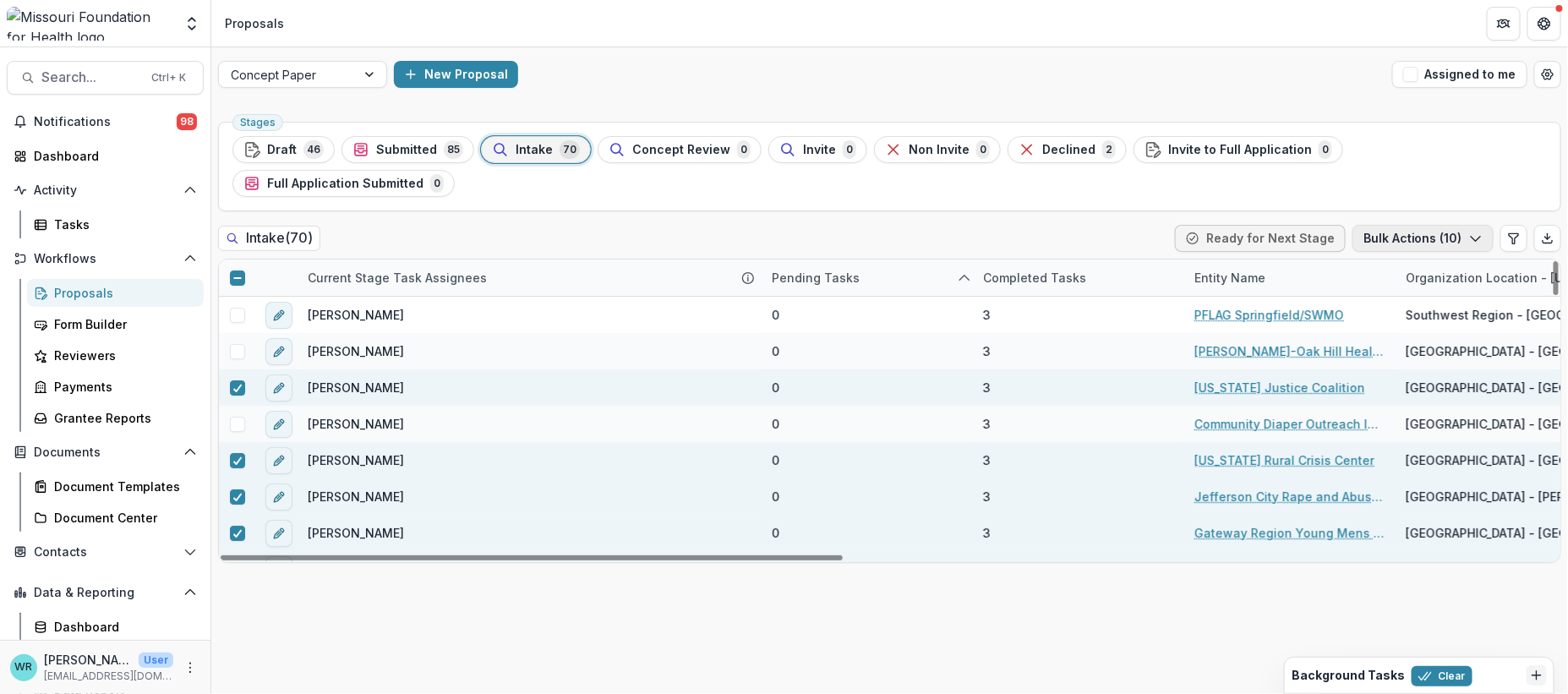
click at [1430, 225] on button "Bulk Actions ( 10 )" at bounding box center [1423, 238] width 141 height 27
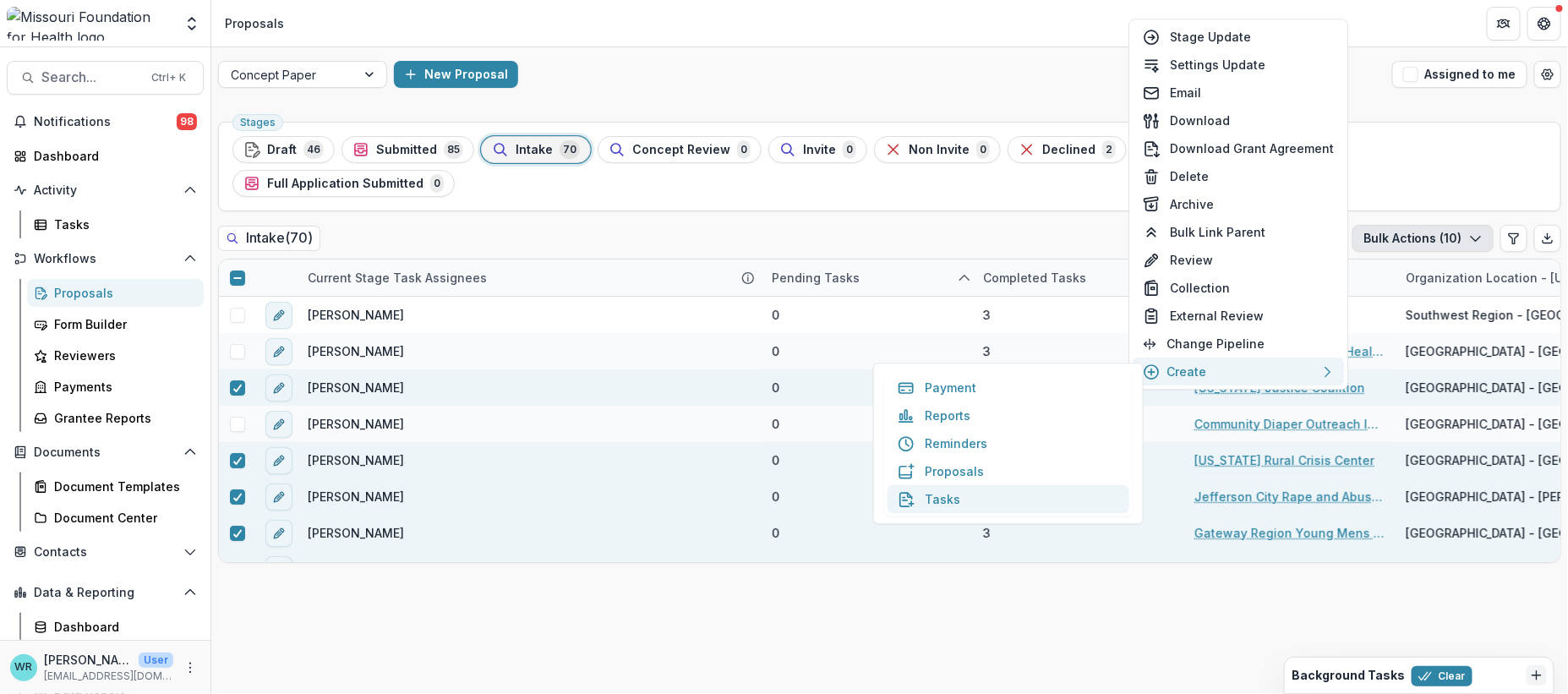
click at [960, 498] on button "Tasks" at bounding box center [1008, 499] width 242 height 28
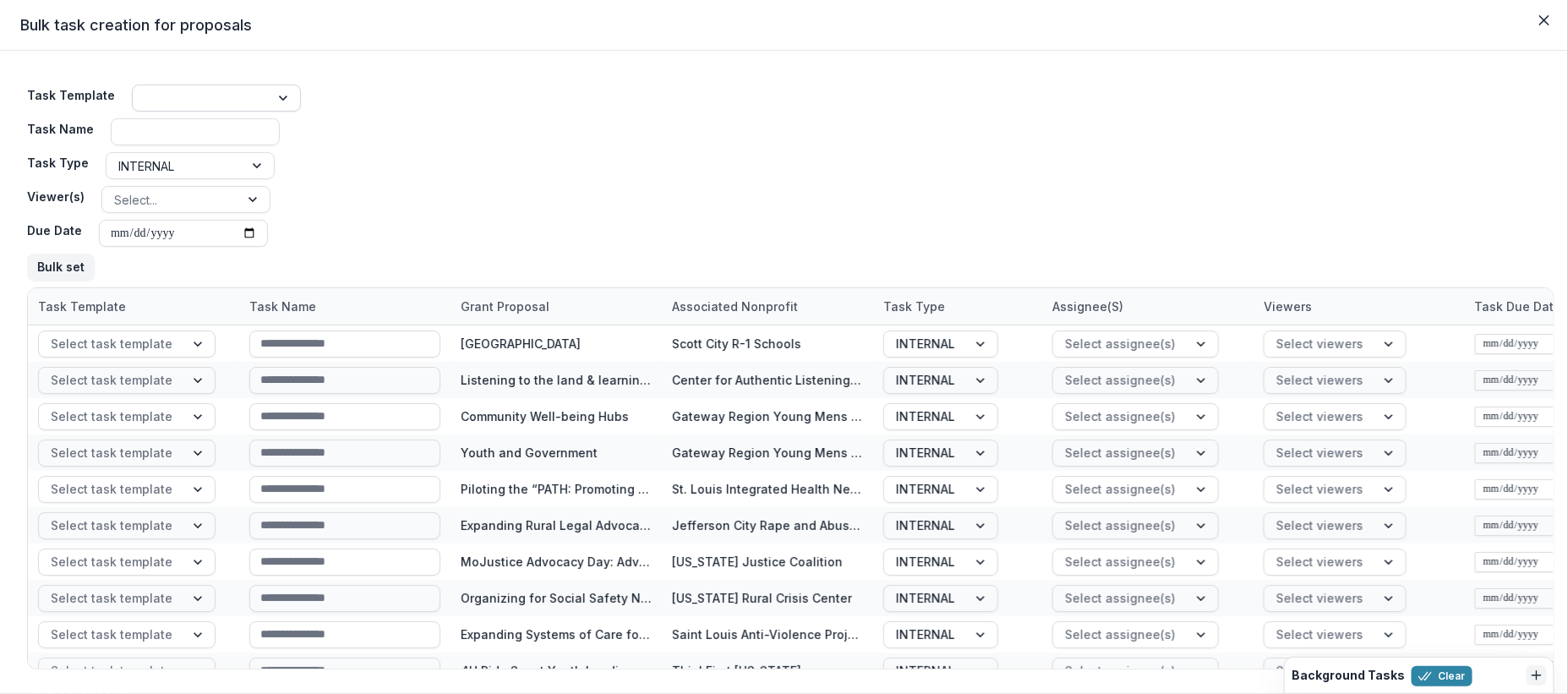
click at [246, 92] on div at bounding box center [201, 98] width 113 height 21
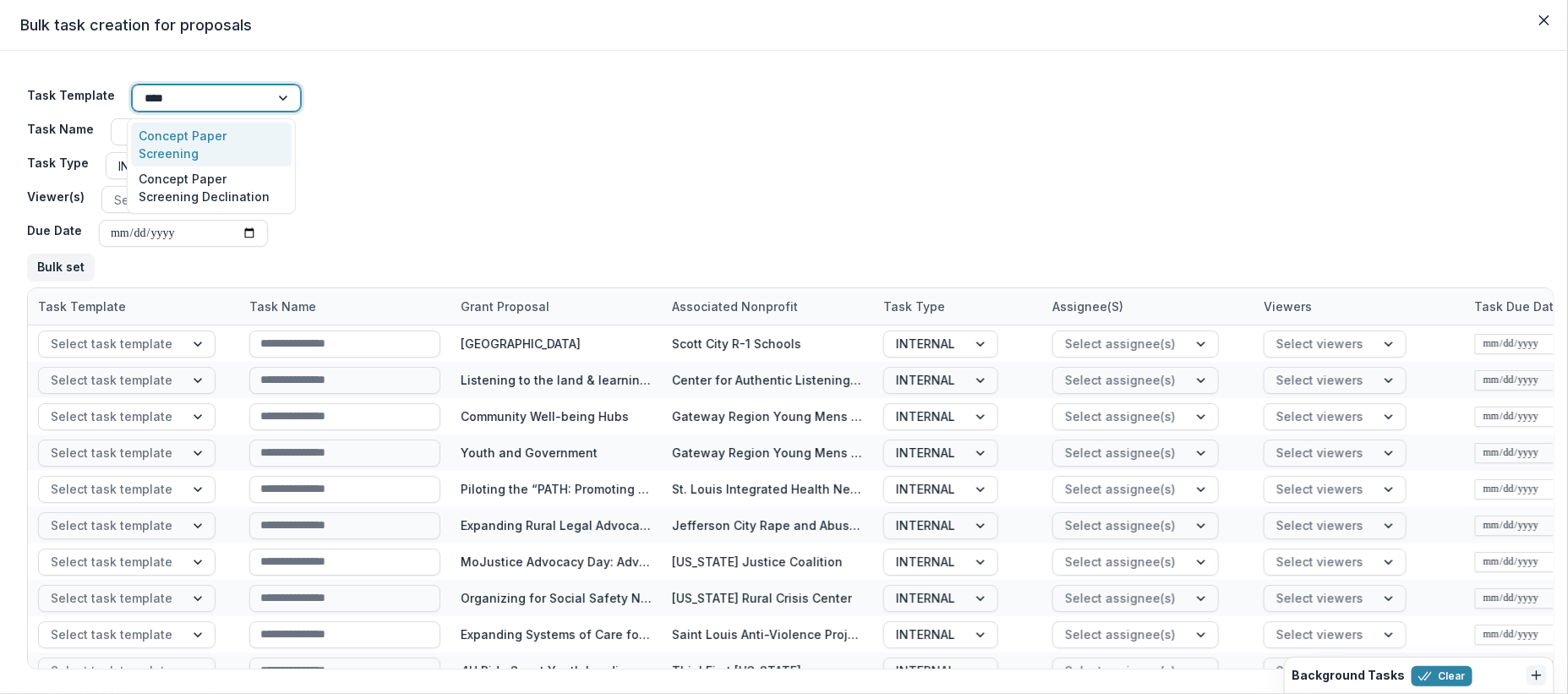
type input "*****"
click at [197, 137] on div "Concept Paper Screening" at bounding box center [211, 144] width 161 height 44
type input "**********"
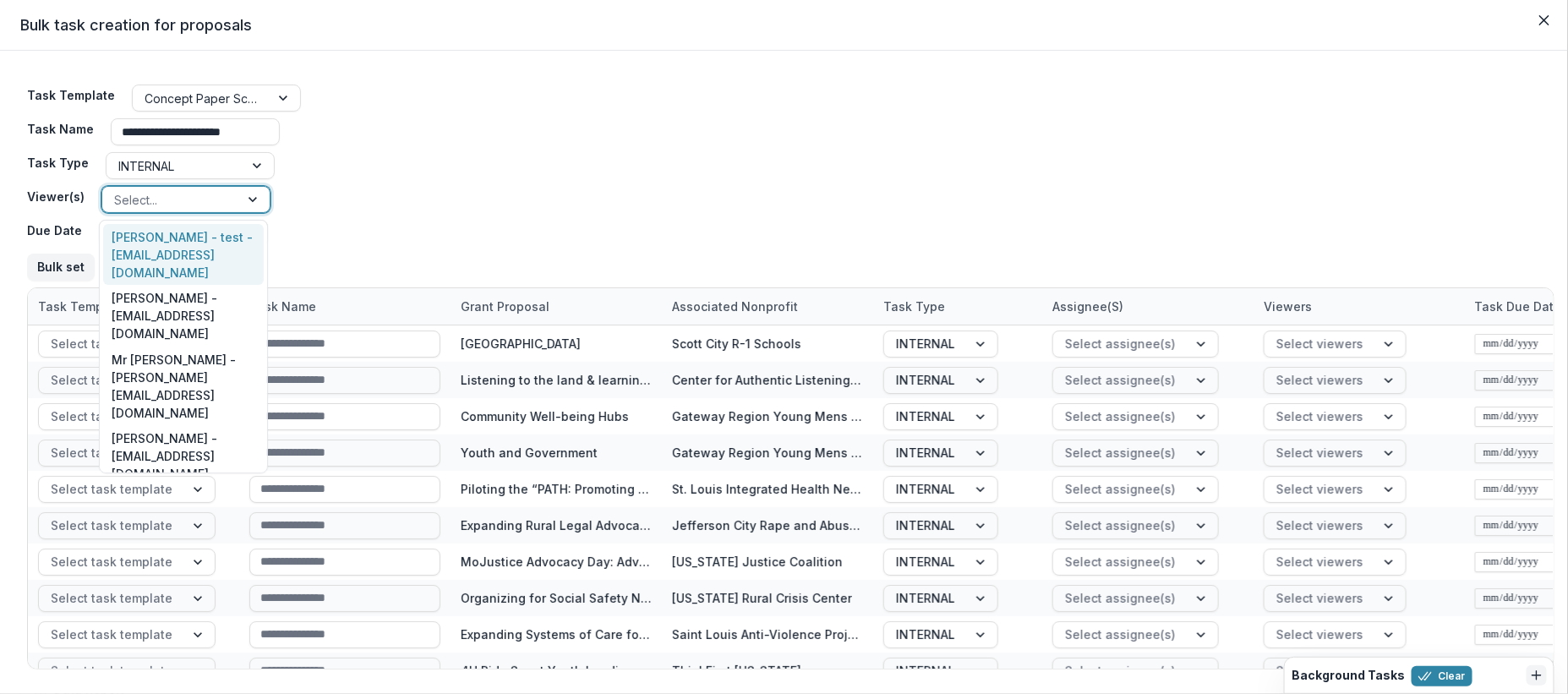
click at [222, 195] on div at bounding box center [170, 200] width 113 height 21
type input "****"
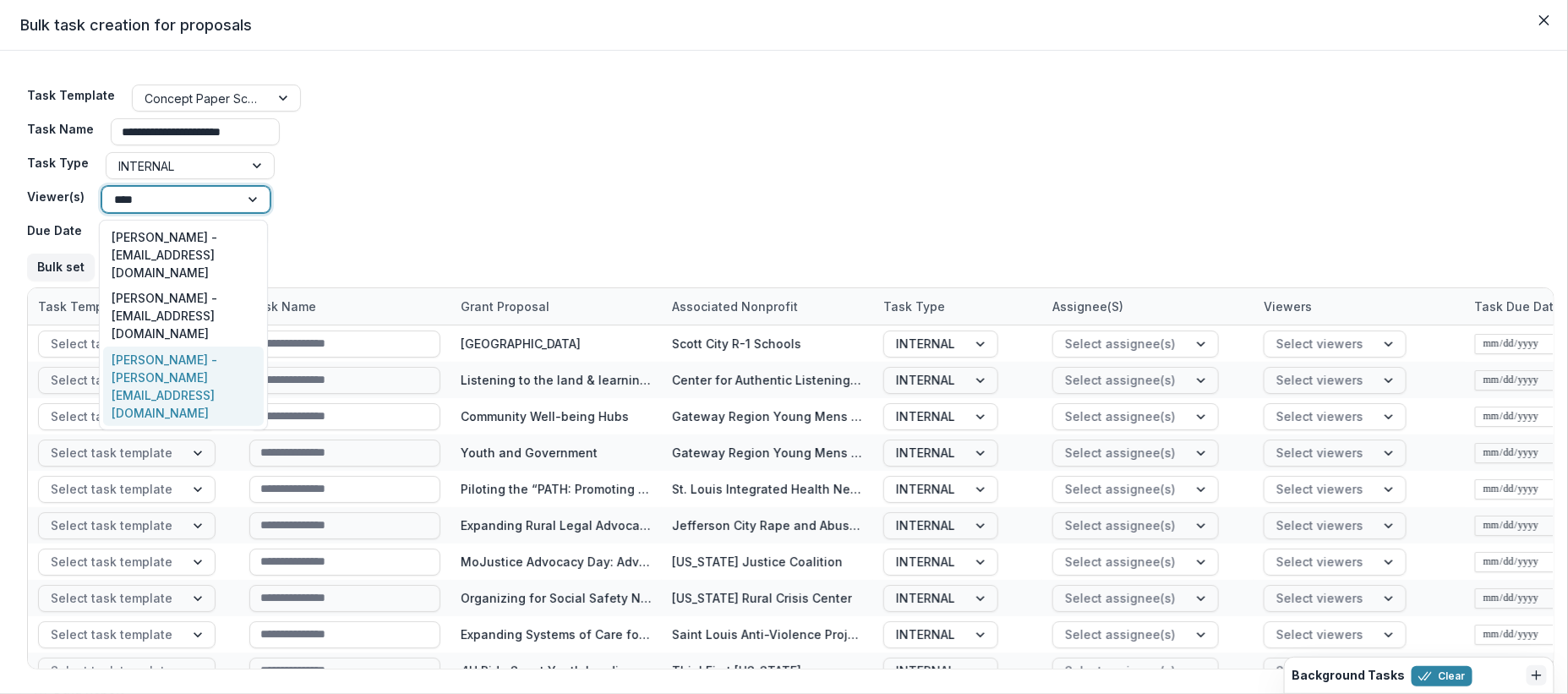
click at [193, 347] on div "Jessica Daugherty - jdaugherty@mffh.org" at bounding box center [183, 386] width 161 height 79
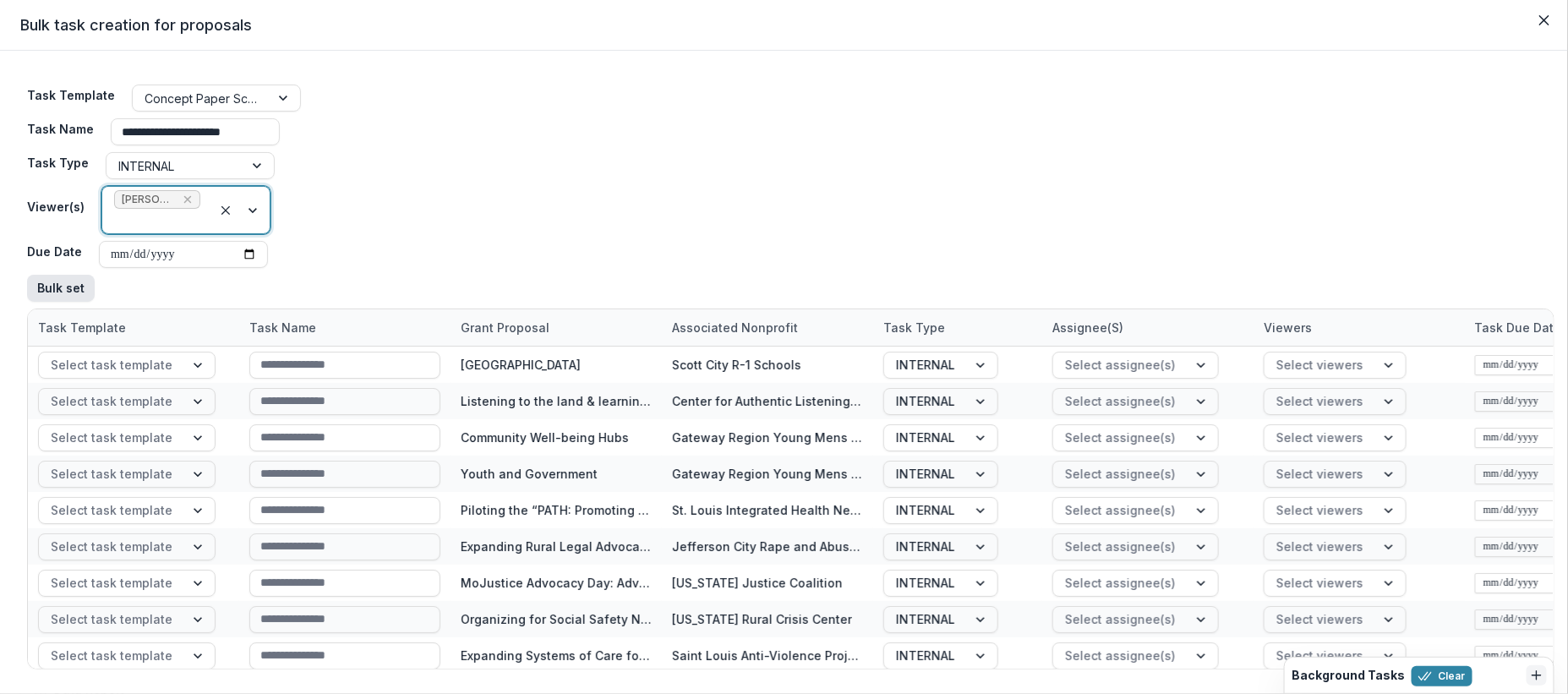
click at [38, 284] on button "Bulk set" at bounding box center [61, 288] width 68 height 27
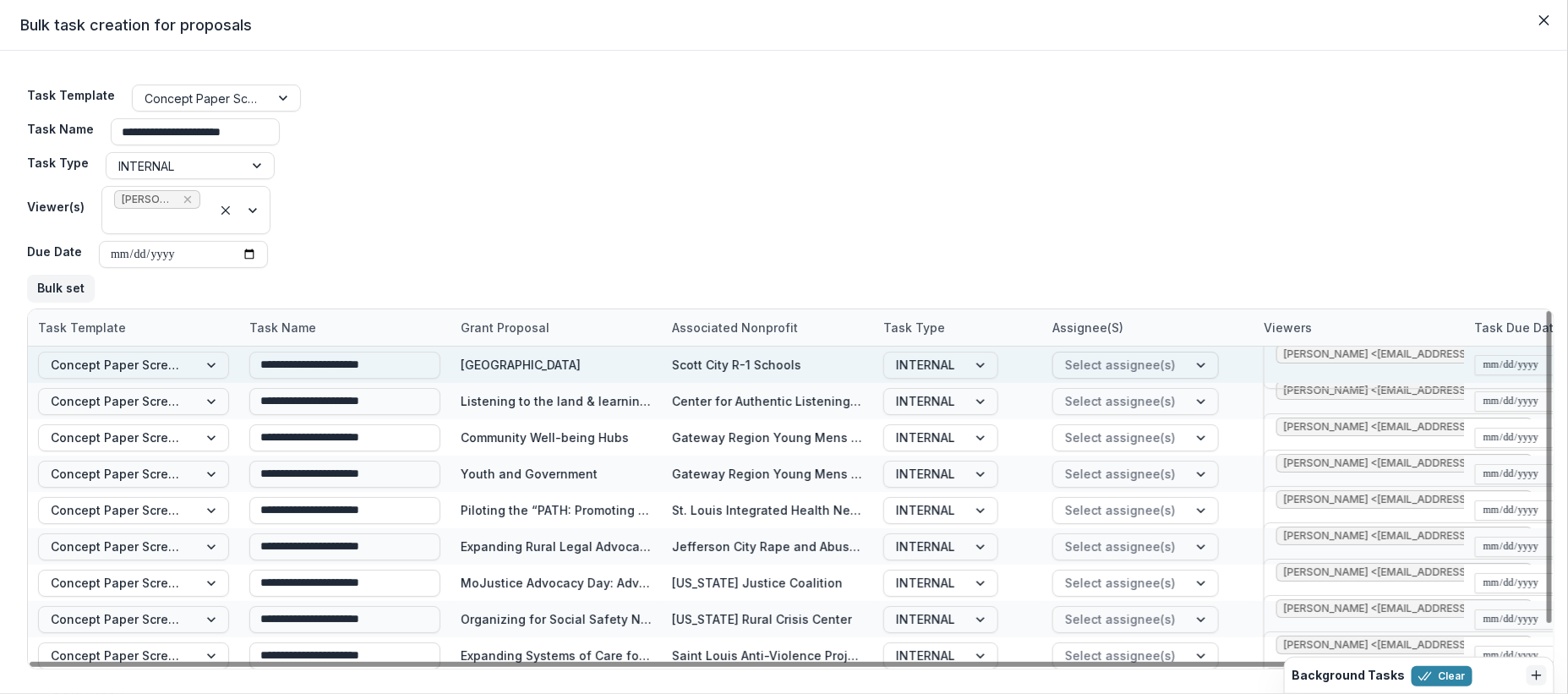
click at [1082, 366] on div at bounding box center [1121, 364] width 111 height 21
type input "***"
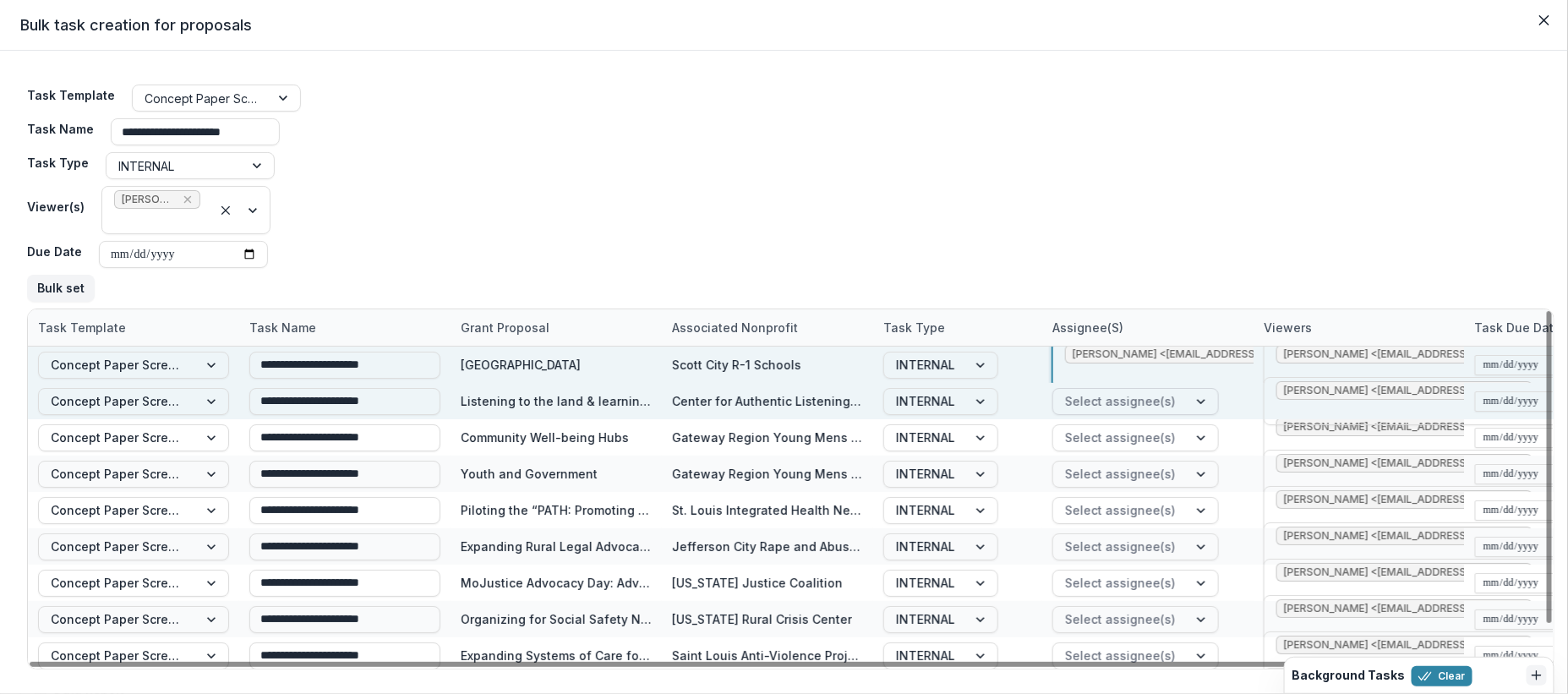
click at [1094, 403] on div at bounding box center [1121, 401] width 111 height 21
type input "***"
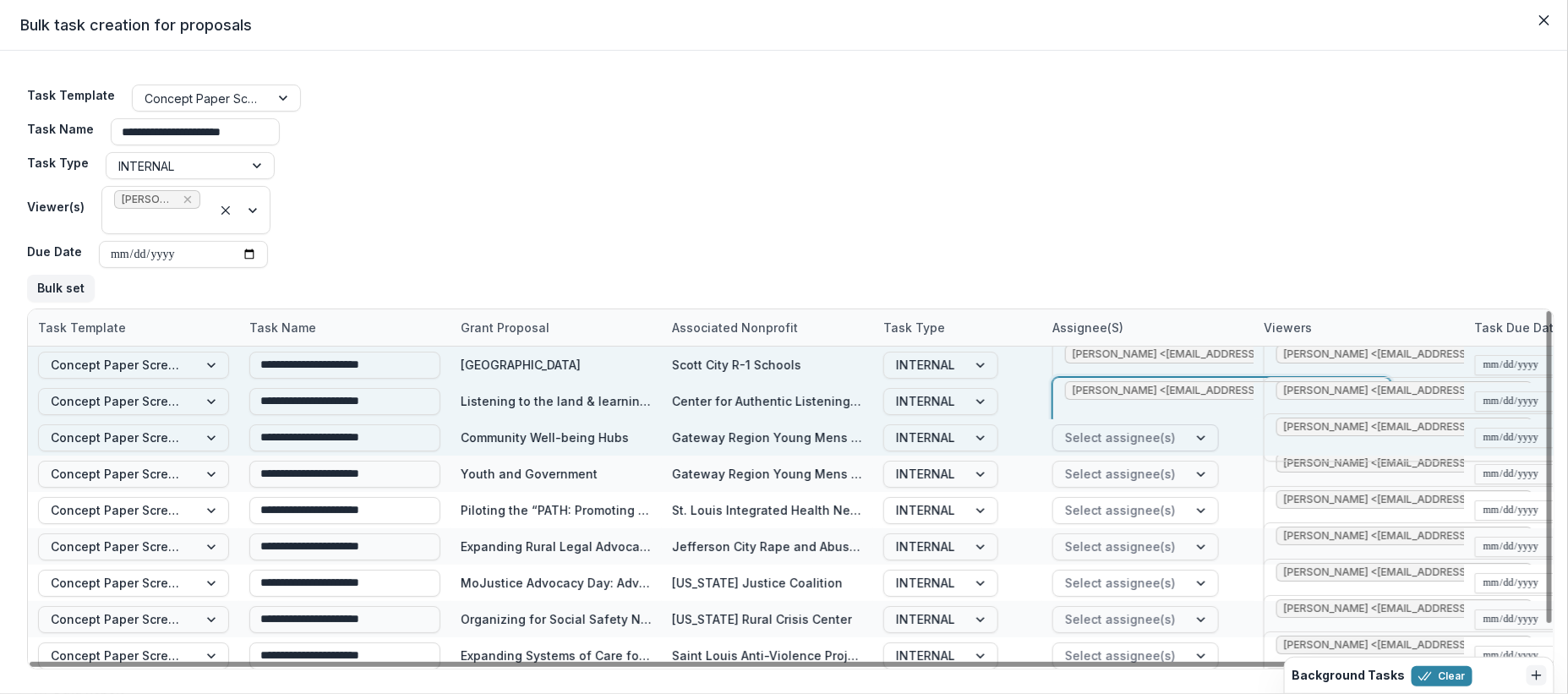
click at [1125, 441] on div at bounding box center [1121, 437] width 111 height 21
type input "***"
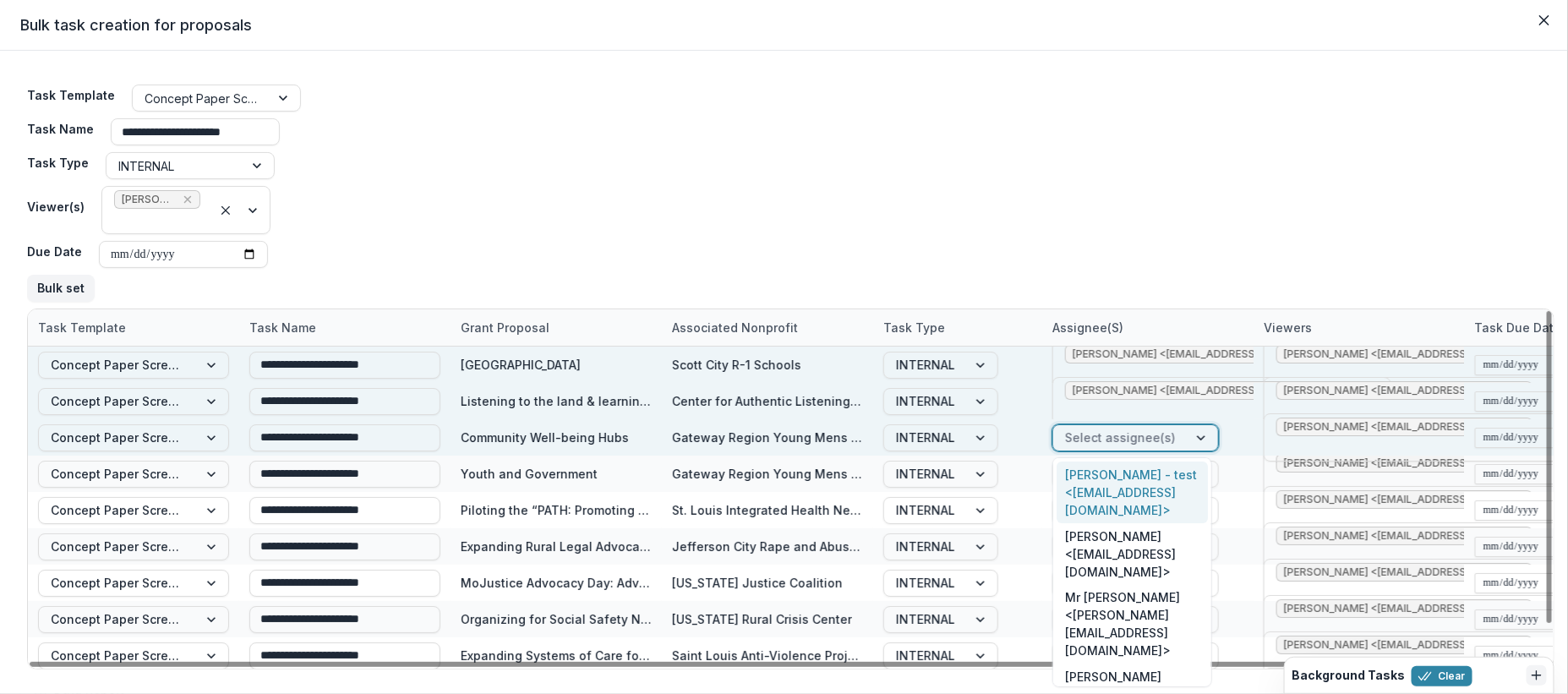
click at [1125, 441] on div at bounding box center [1121, 437] width 111 height 21
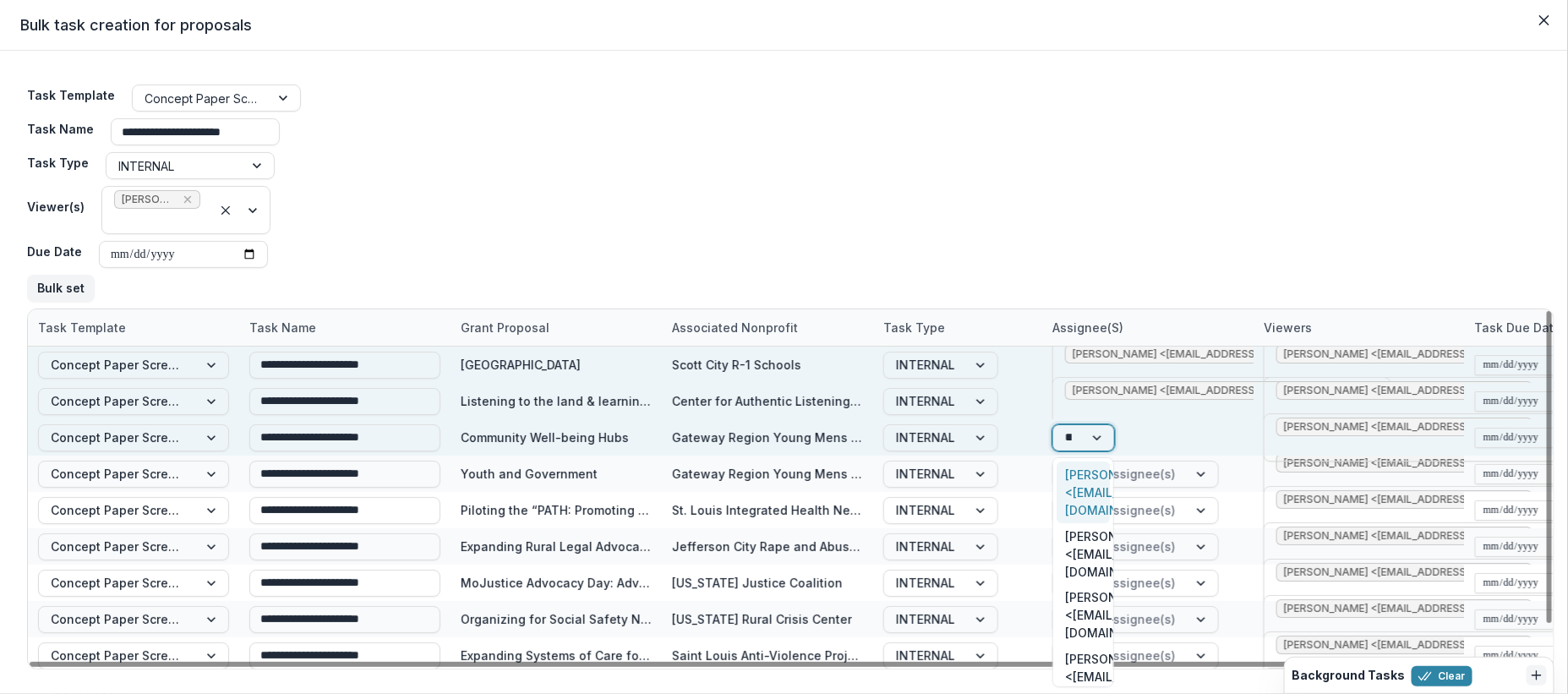
type input "***"
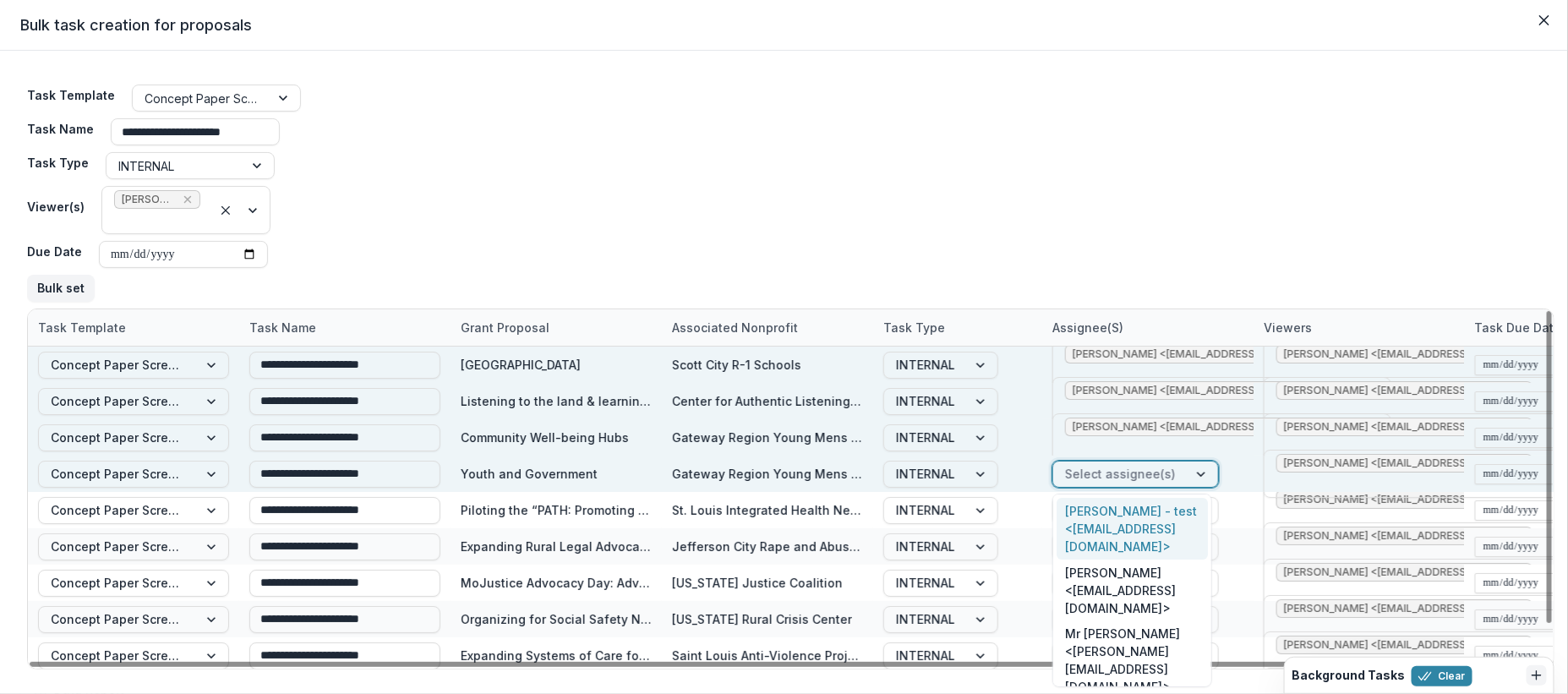
click at [1123, 471] on div at bounding box center [1121, 474] width 111 height 21
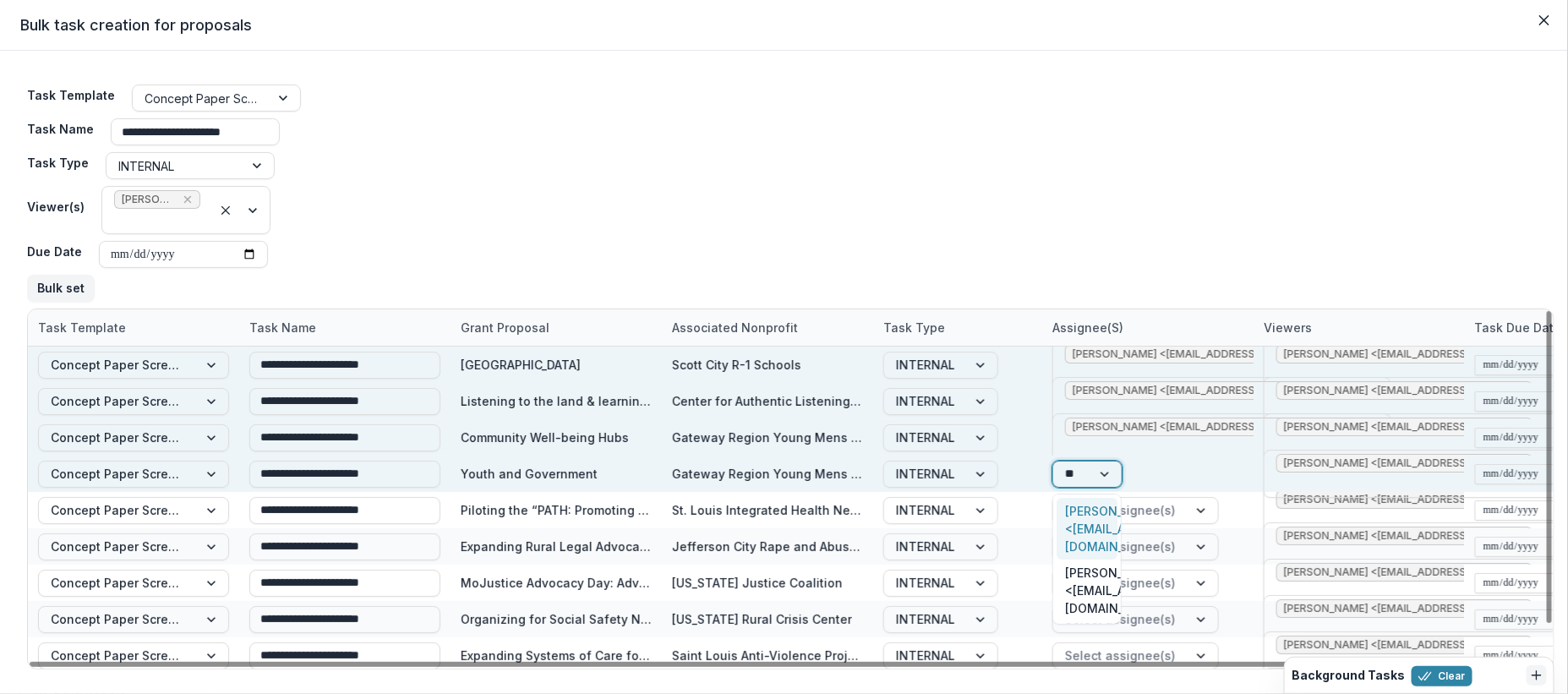
type input "***"
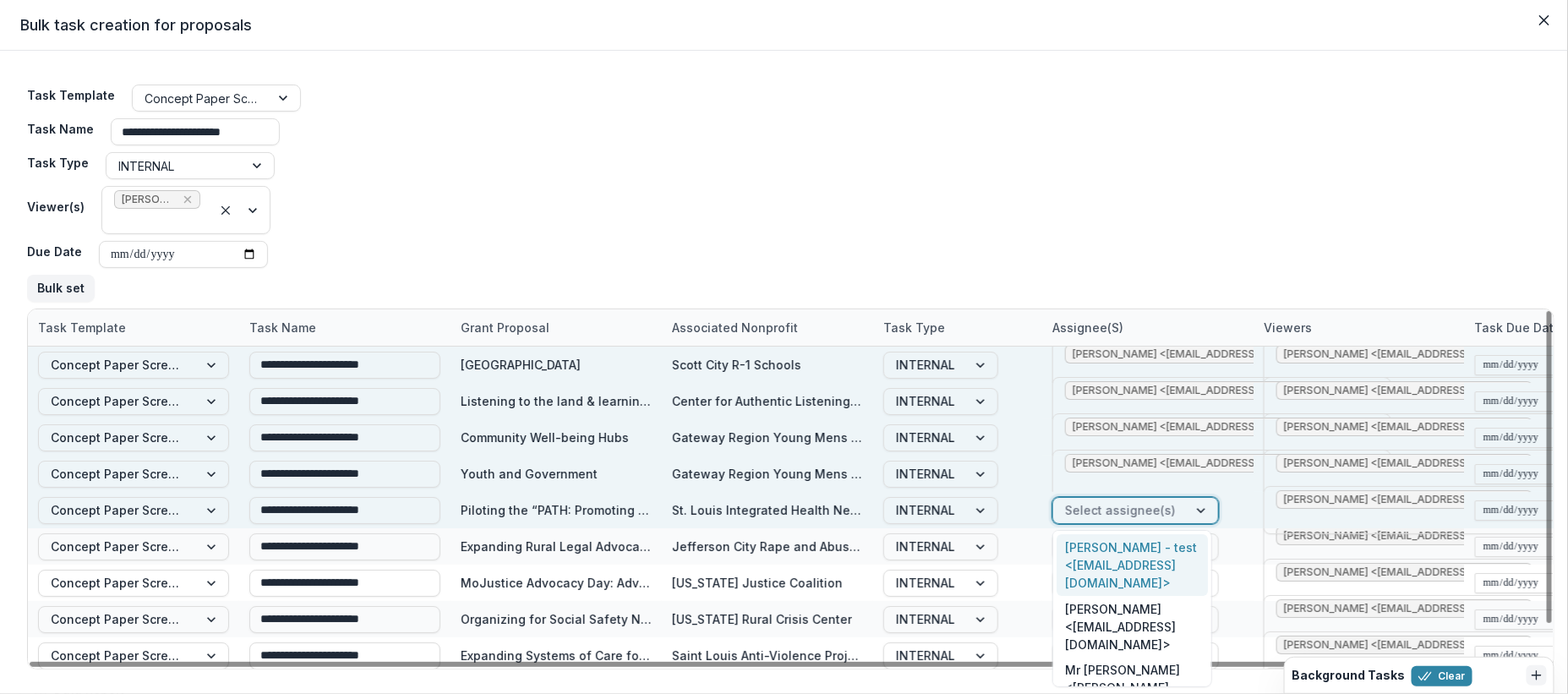
click at [1095, 506] on div at bounding box center [1121, 509] width 111 height 21
type input "***"
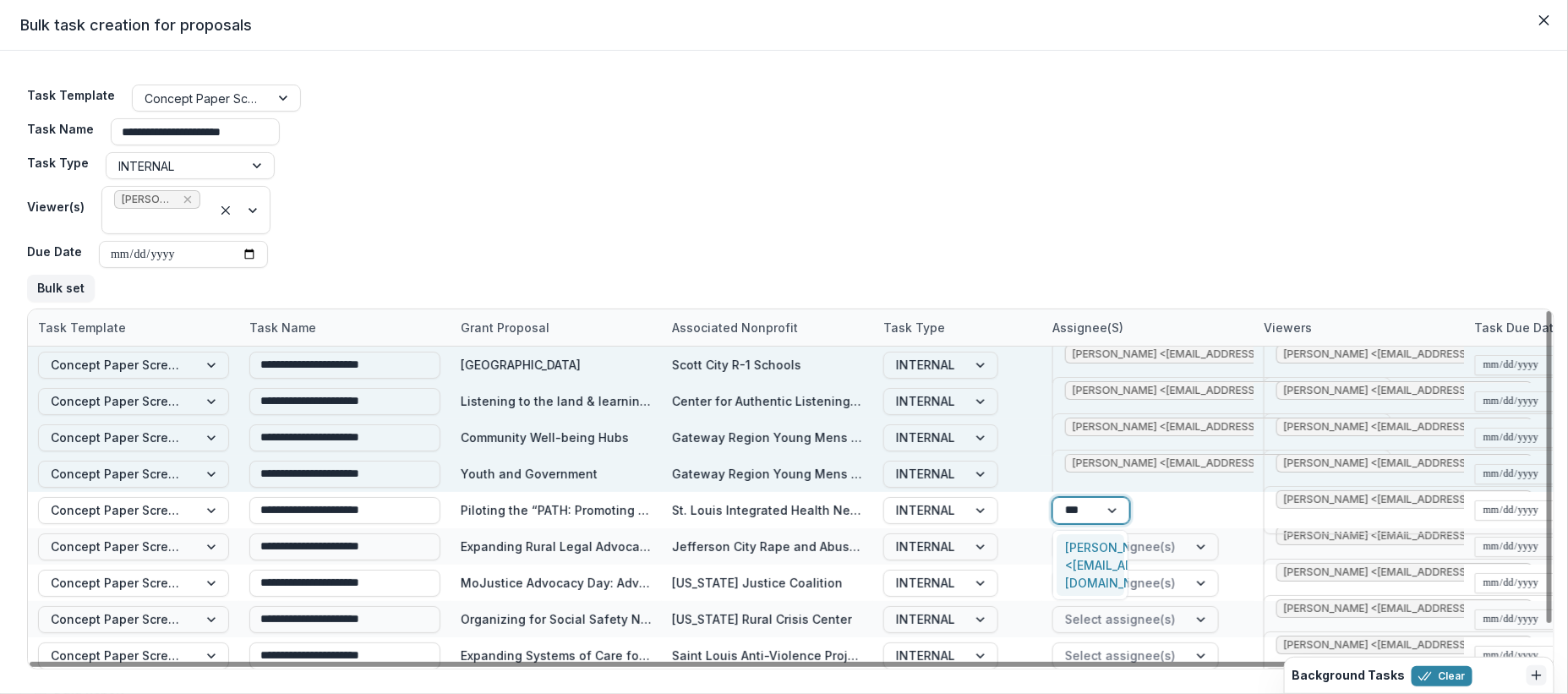
click at [1100, 551] on div "Jessica Daugherty <jdaugherty@mffh.org>" at bounding box center [1091, 565] width 68 height 62
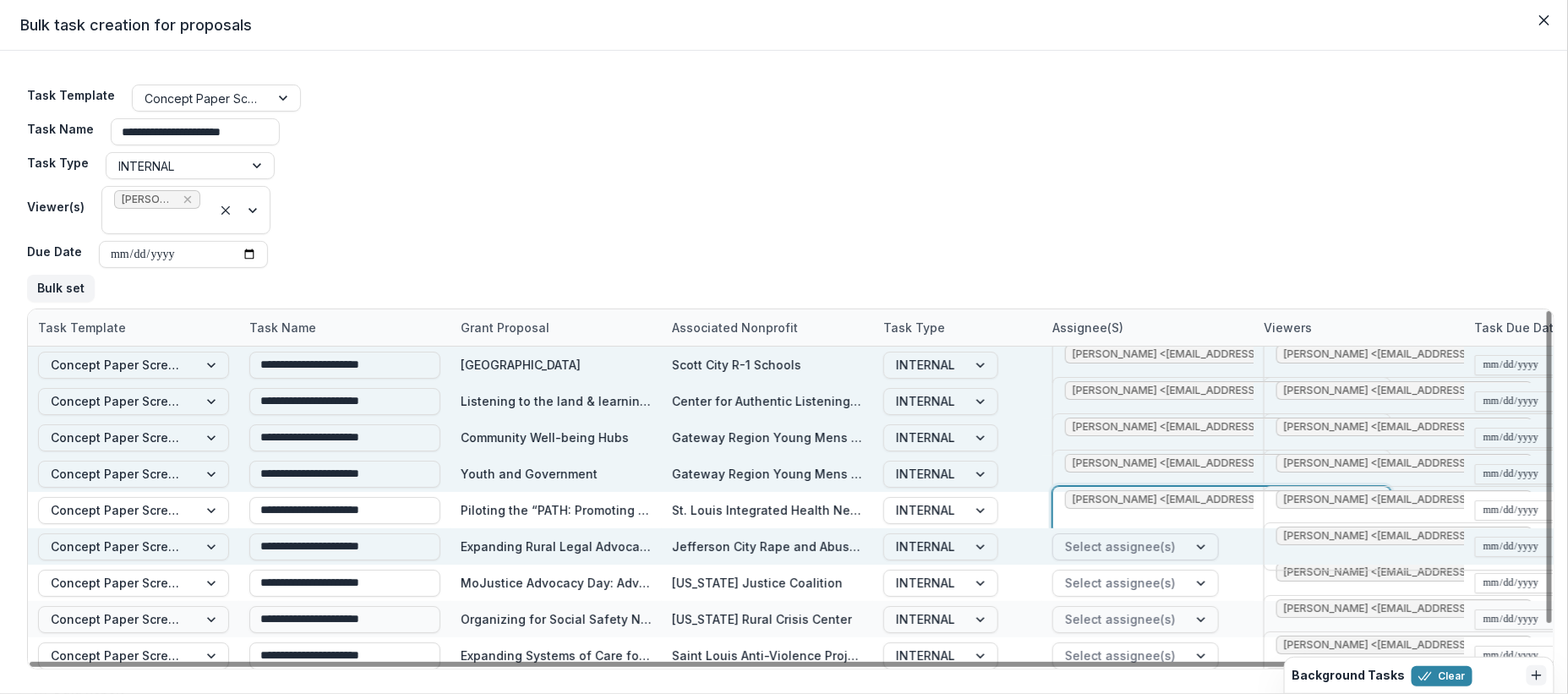
click at [1135, 553] on div at bounding box center [1121, 546] width 111 height 21
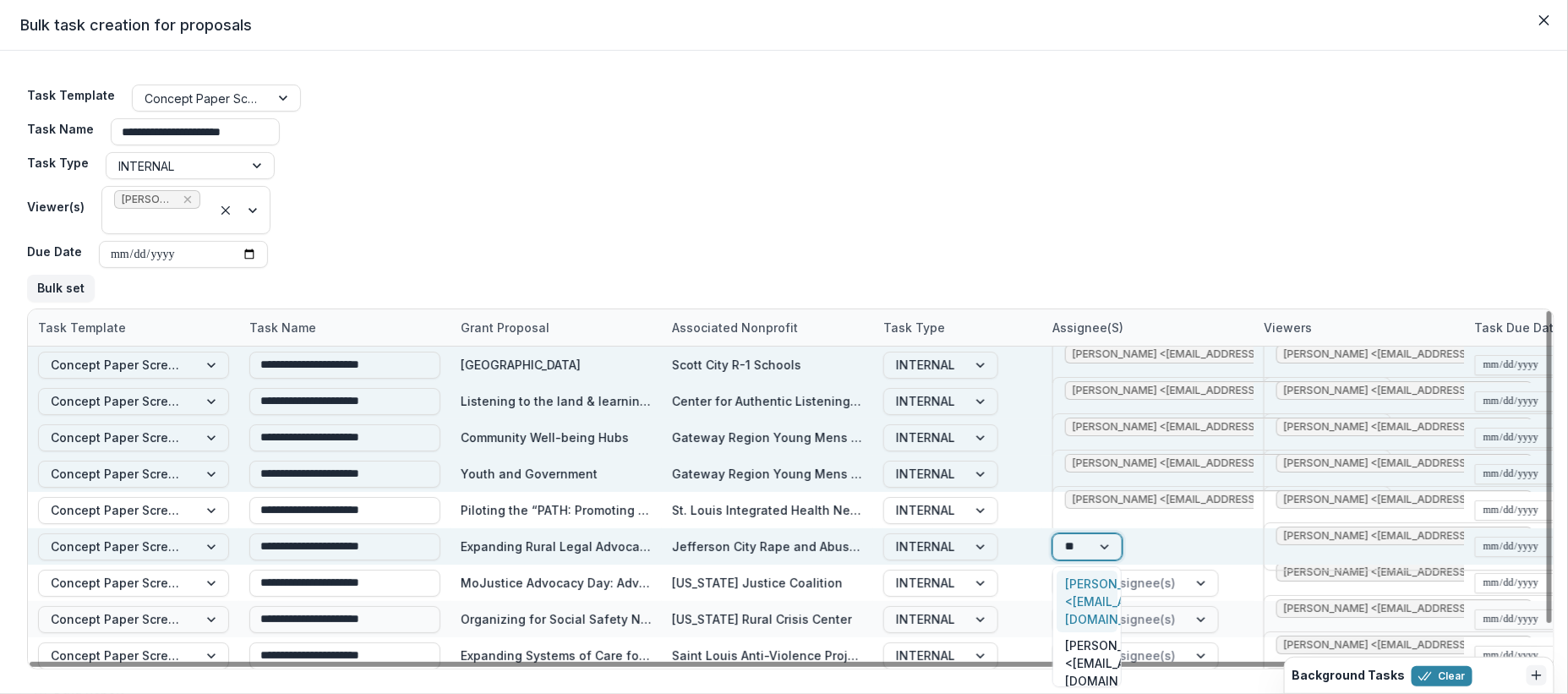
type input "***"
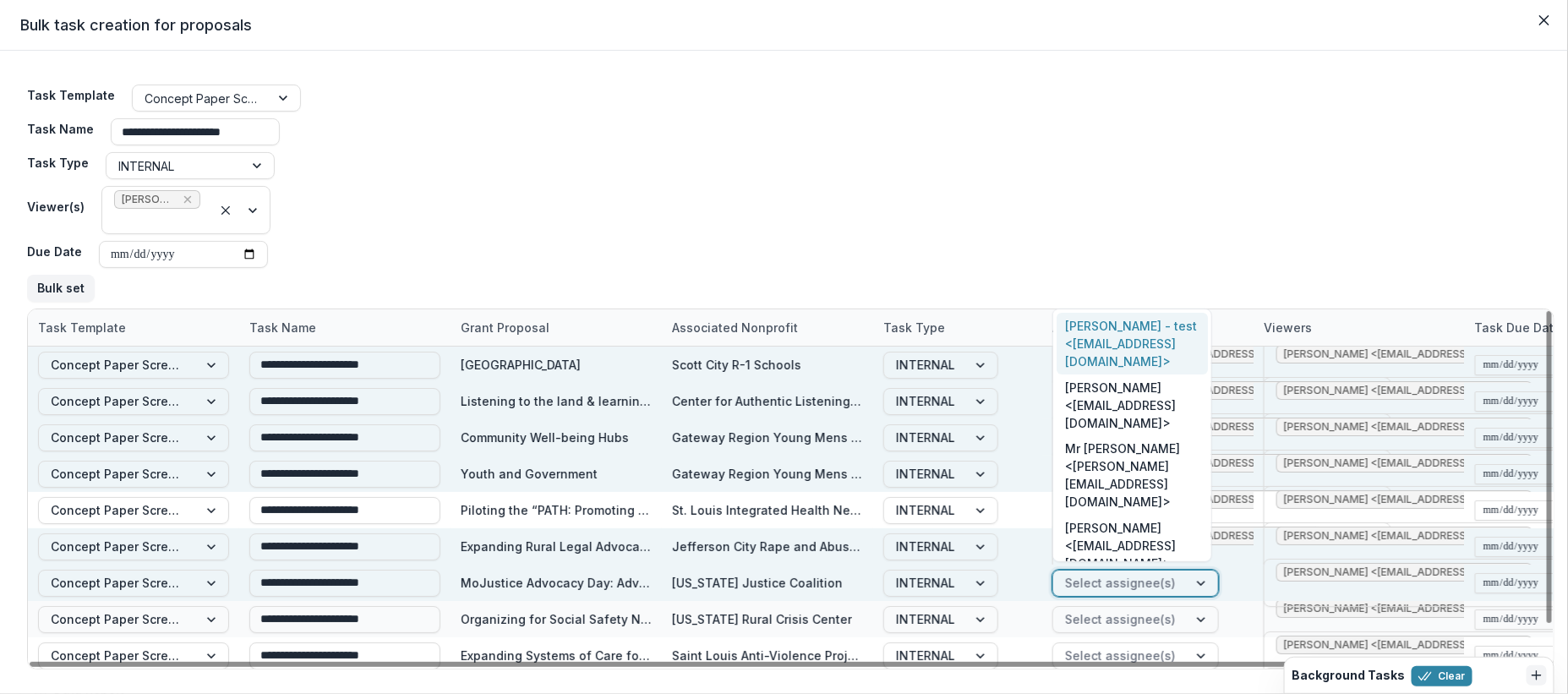
click at [1137, 583] on div at bounding box center [1121, 583] width 111 height 21
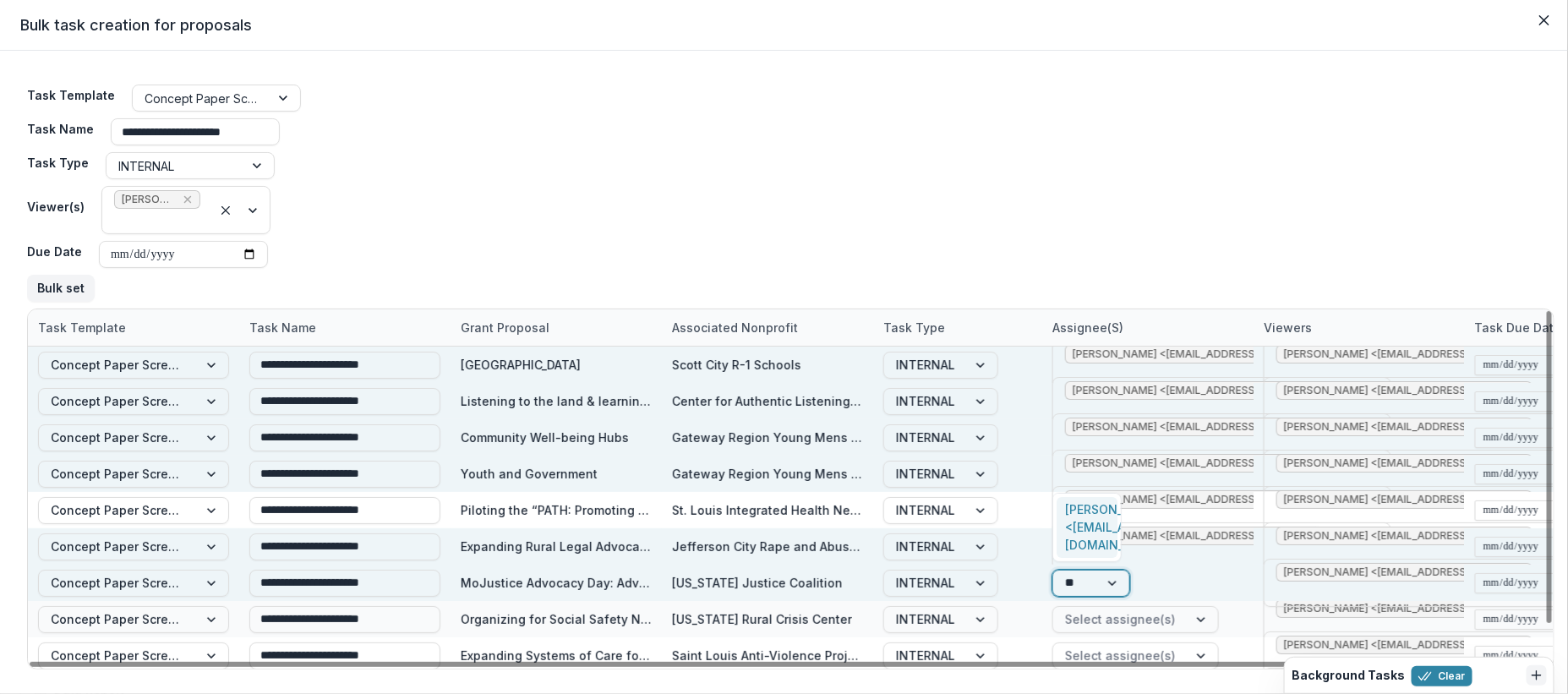
type input "***"
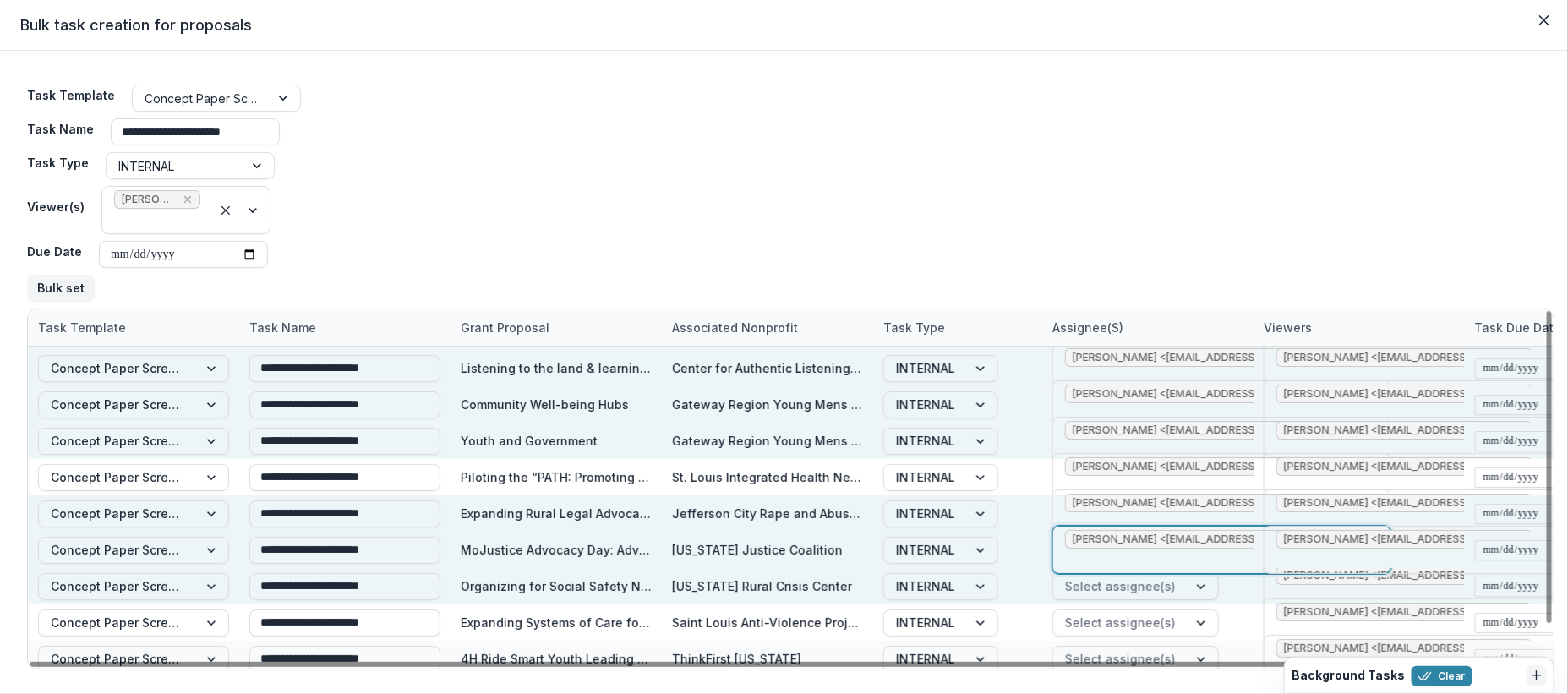
scroll to position [40, 0]
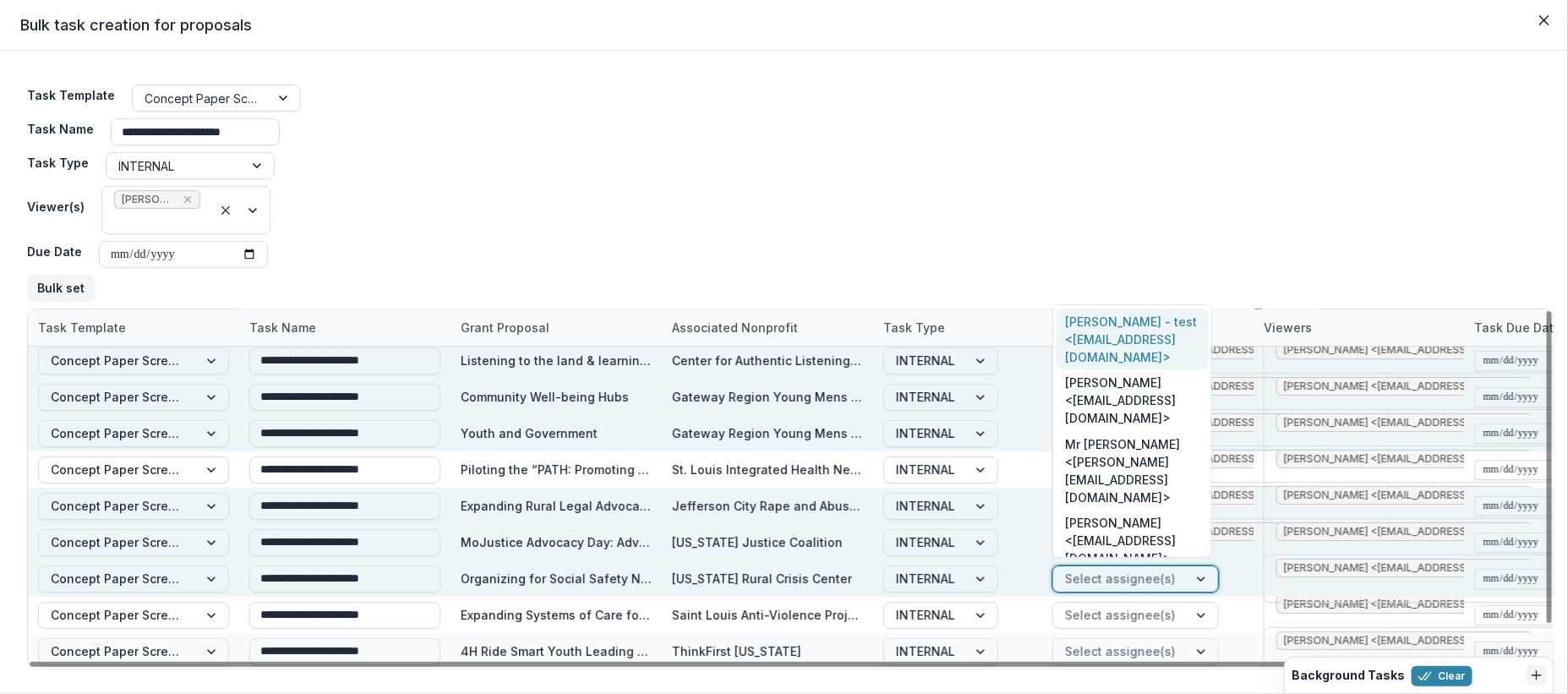
click at [1160, 571] on div at bounding box center [1121, 578] width 111 height 21
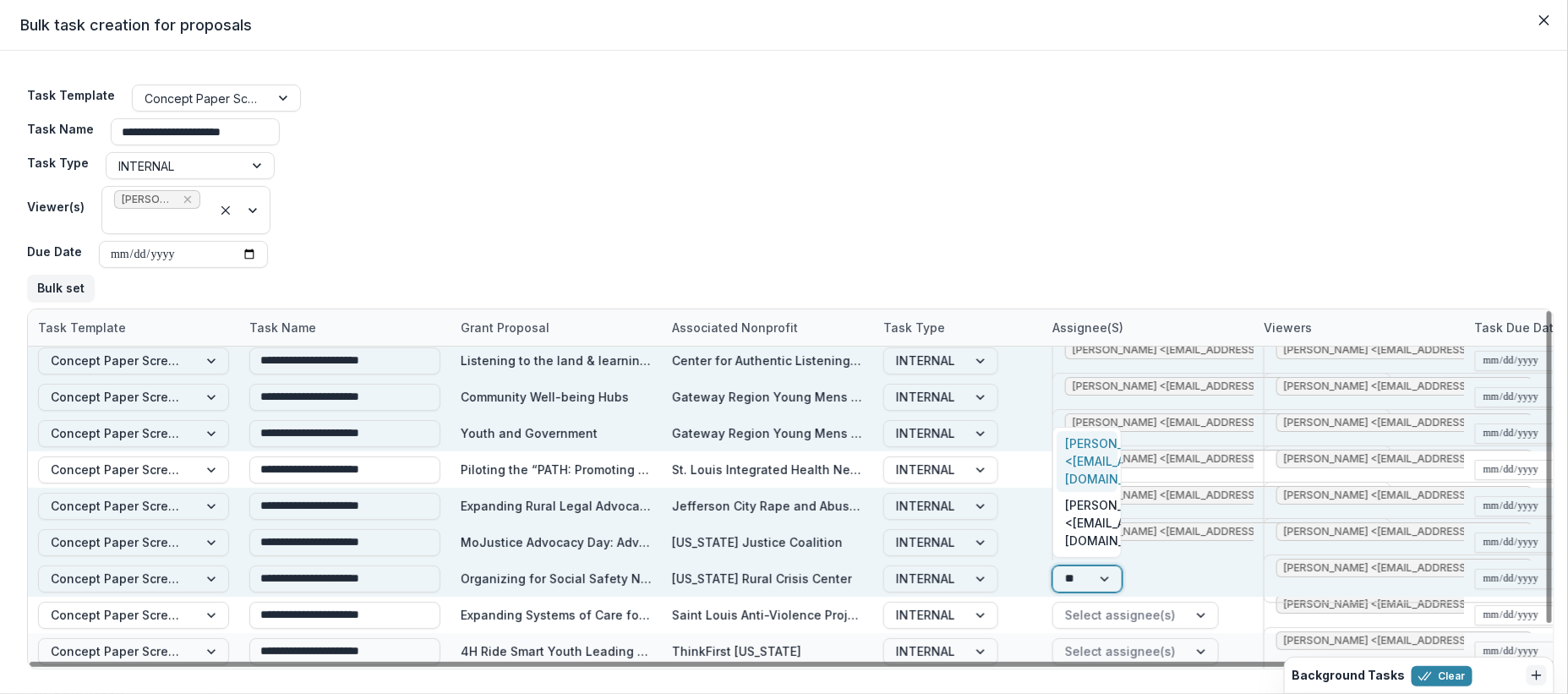
type input "***"
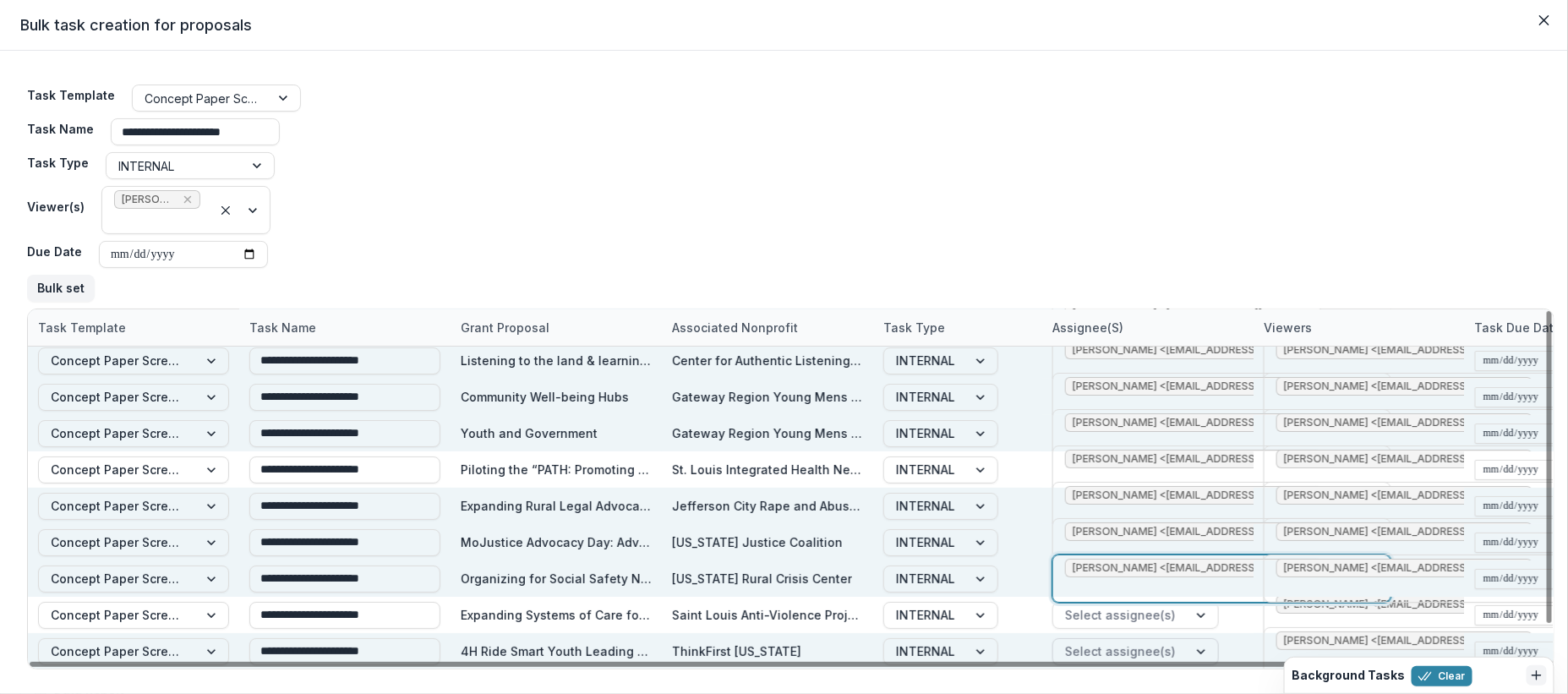
scroll to position [56, 0]
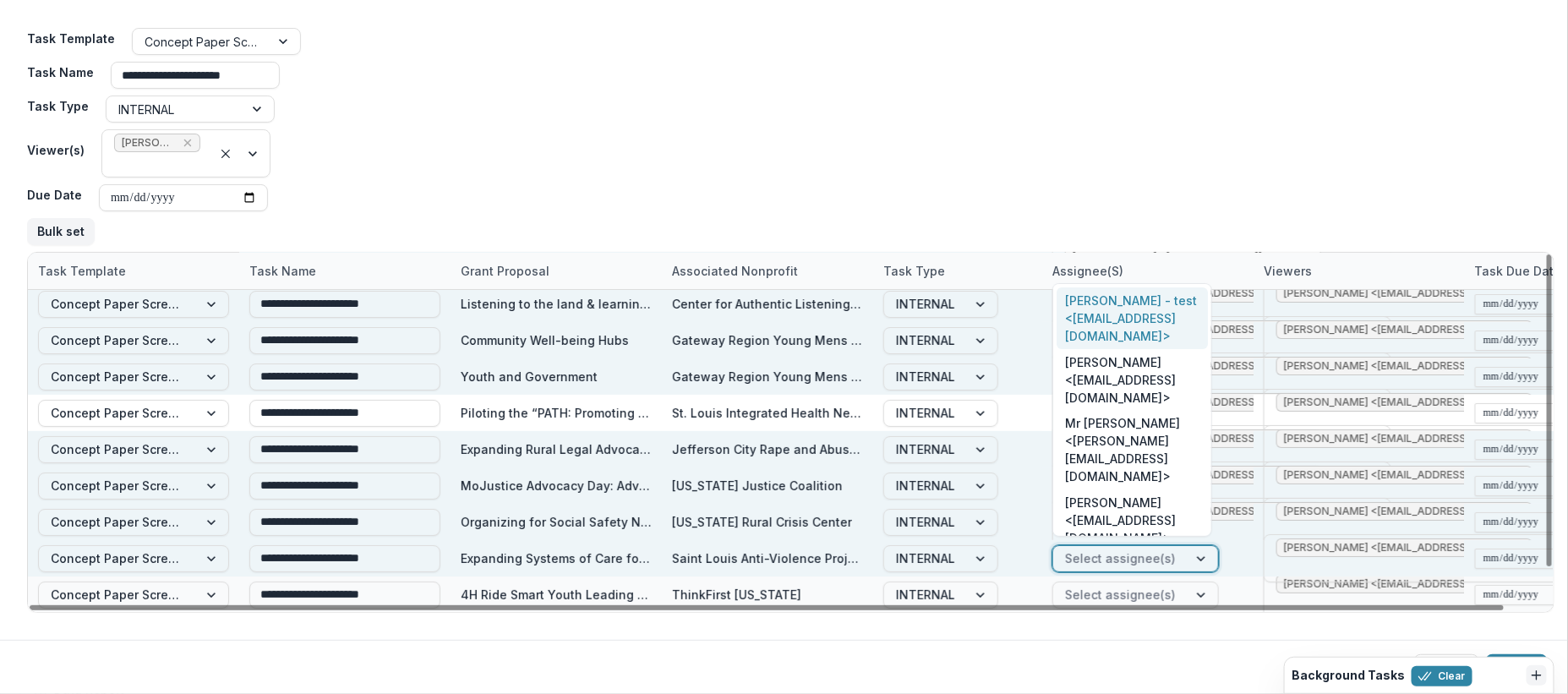
click at [1166, 557] on div at bounding box center [1121, 558] width 111 height 21
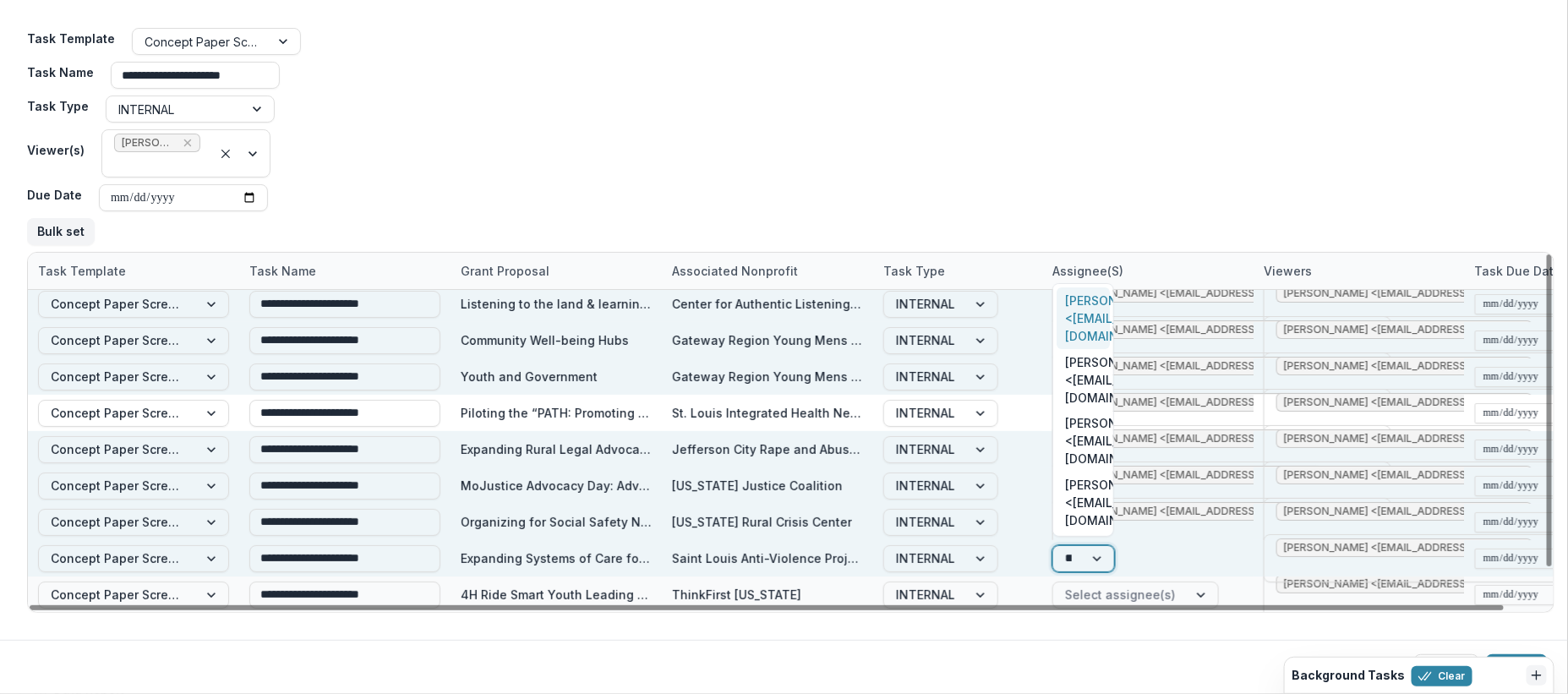
type input "***"
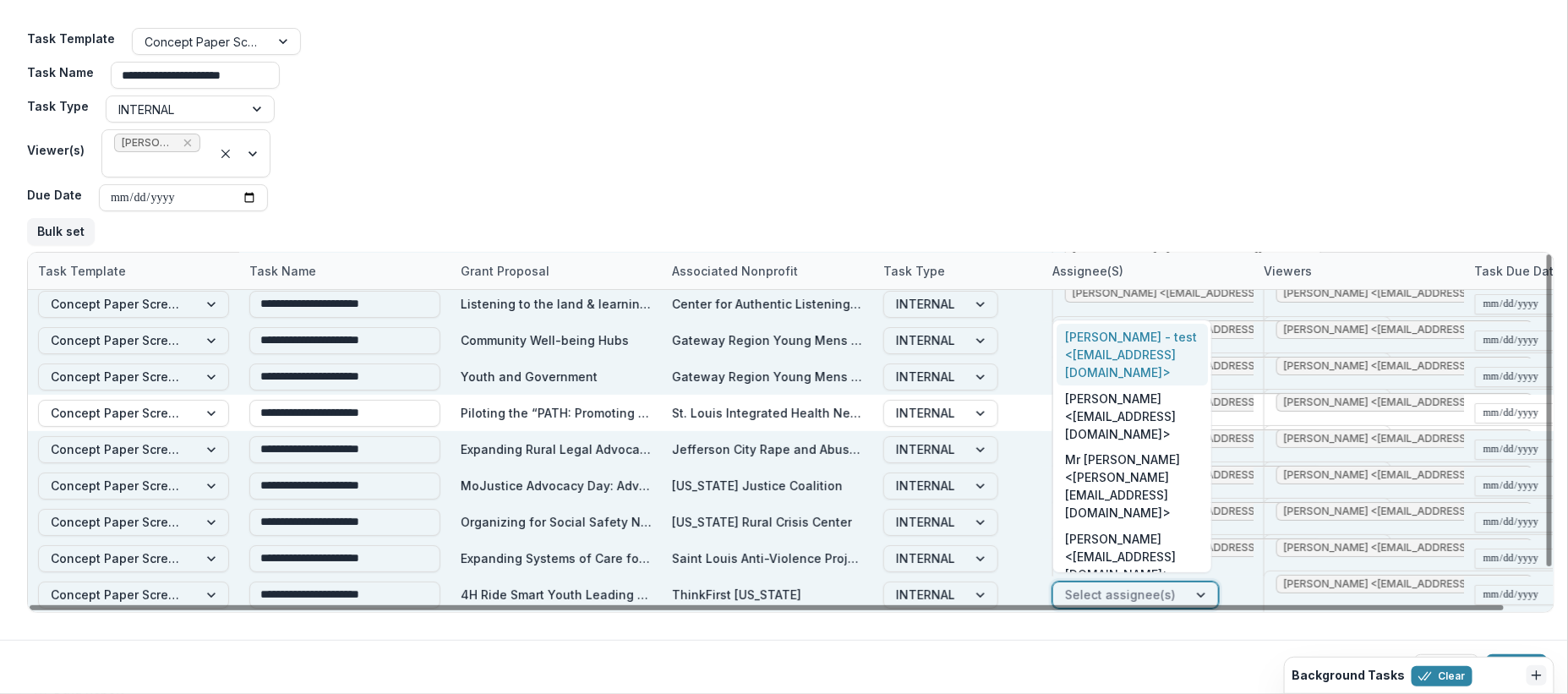
click at [1161, 595] on div at bounding box center [1121, 594] width 111 height 21
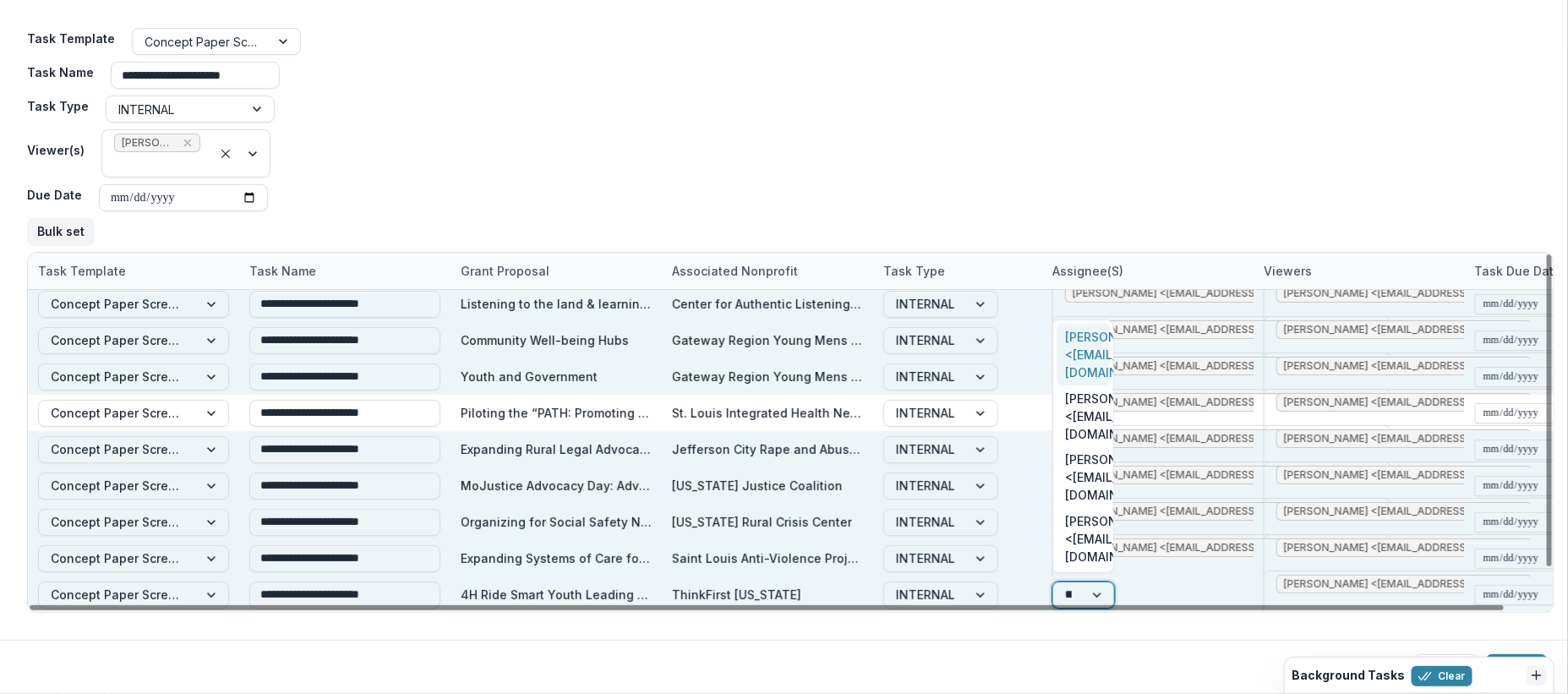
type input "***"
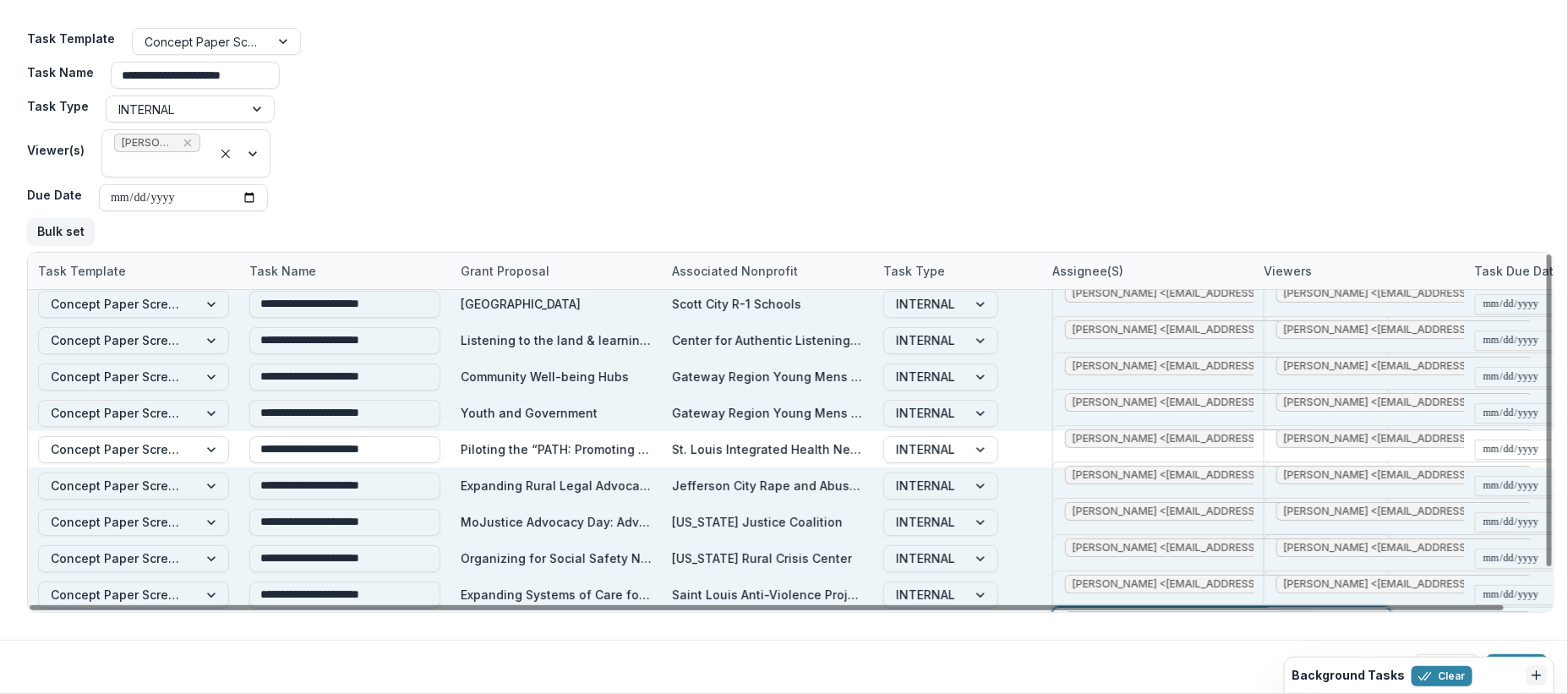
scroll to position [0, 0]
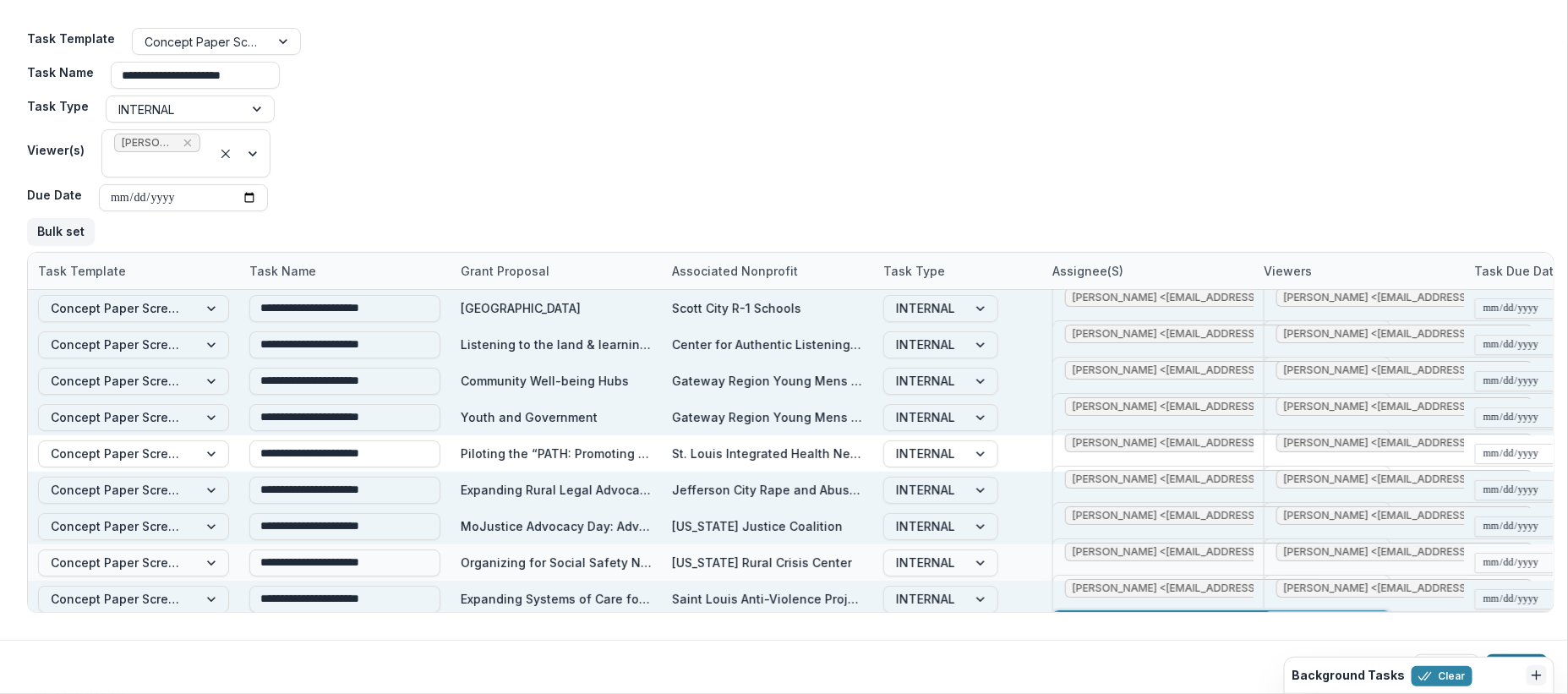
click button "Create"
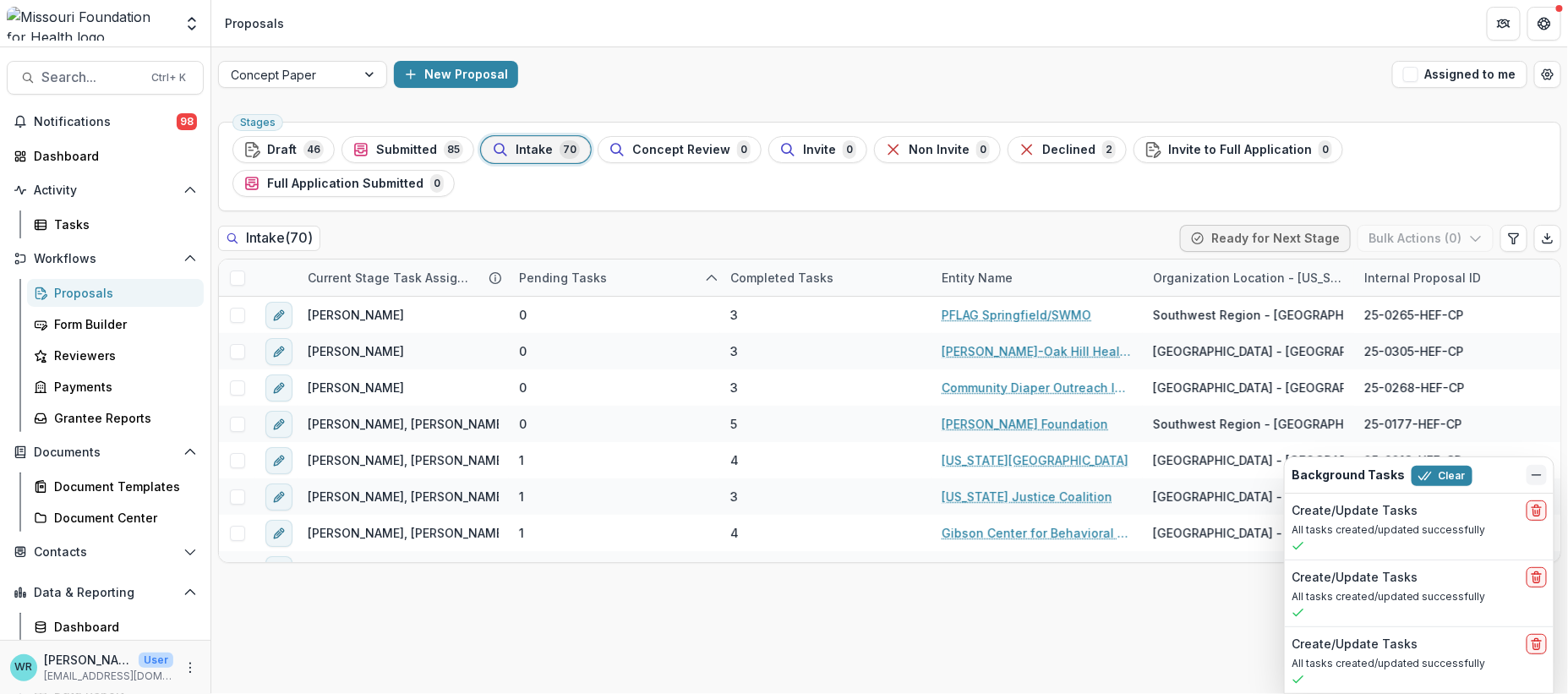
click at [1537, 479] on icon "Dismiss" at bounding box center [1536, 475] width 13 height 13
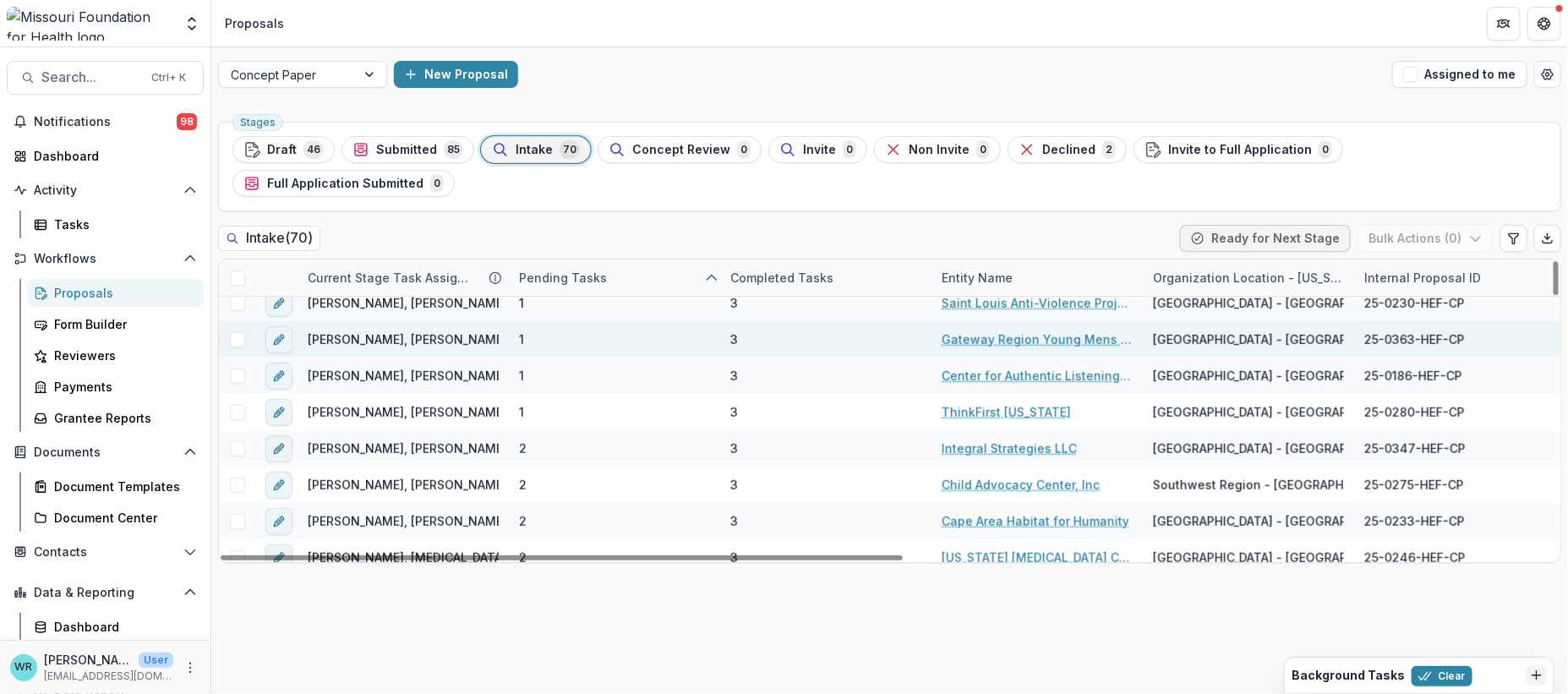
scroll to position [563, 0]
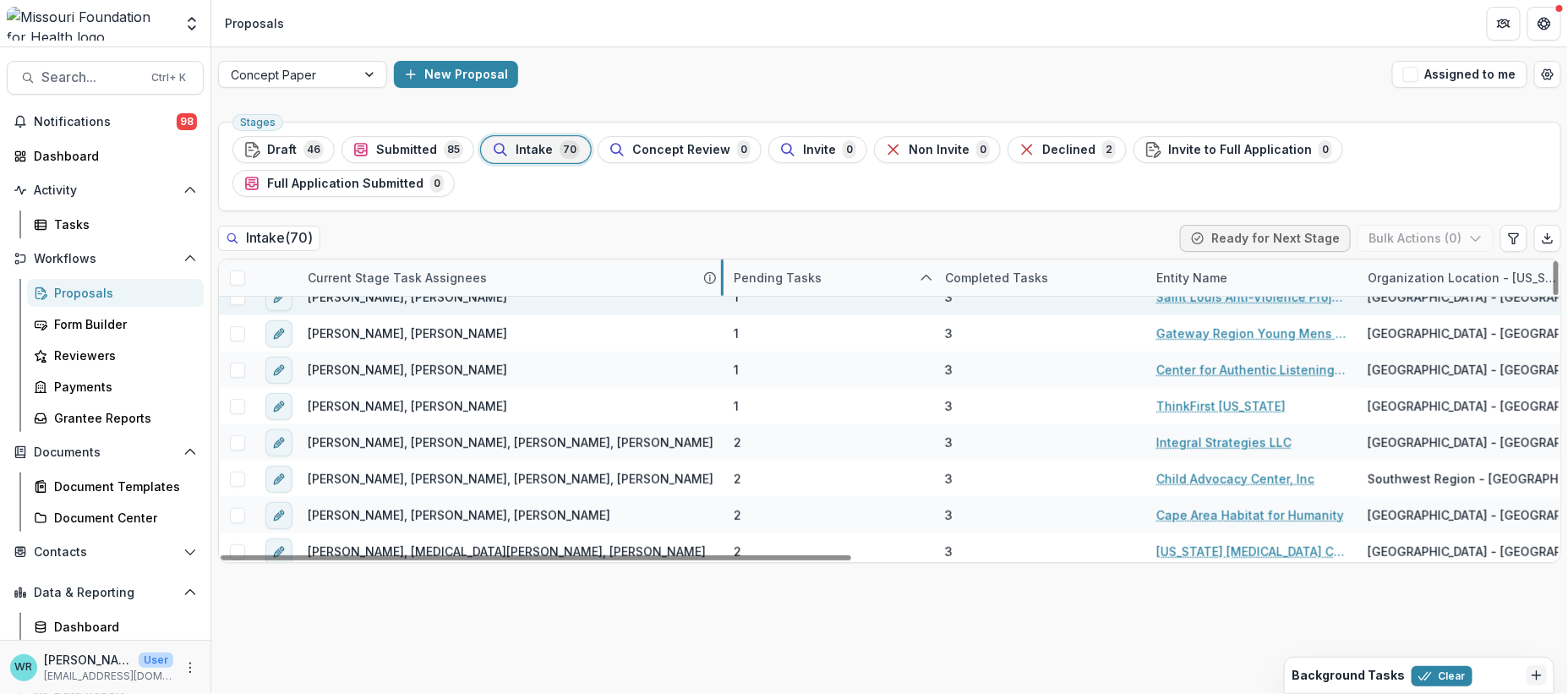
drag, startPoint x: 508, startPoint y: 240, endPoint x: 721, endPoint y: 264, distance: 214.3
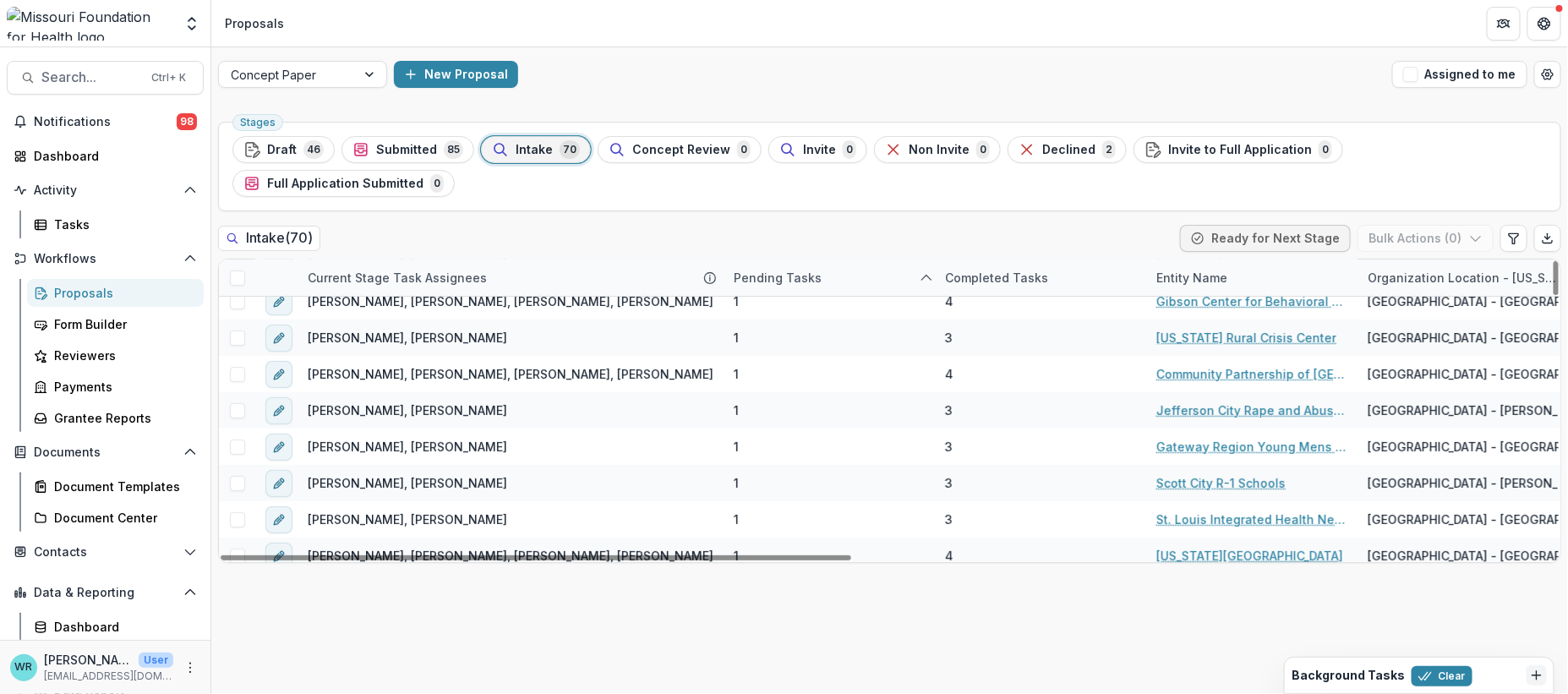
scroll to position [0, 0]
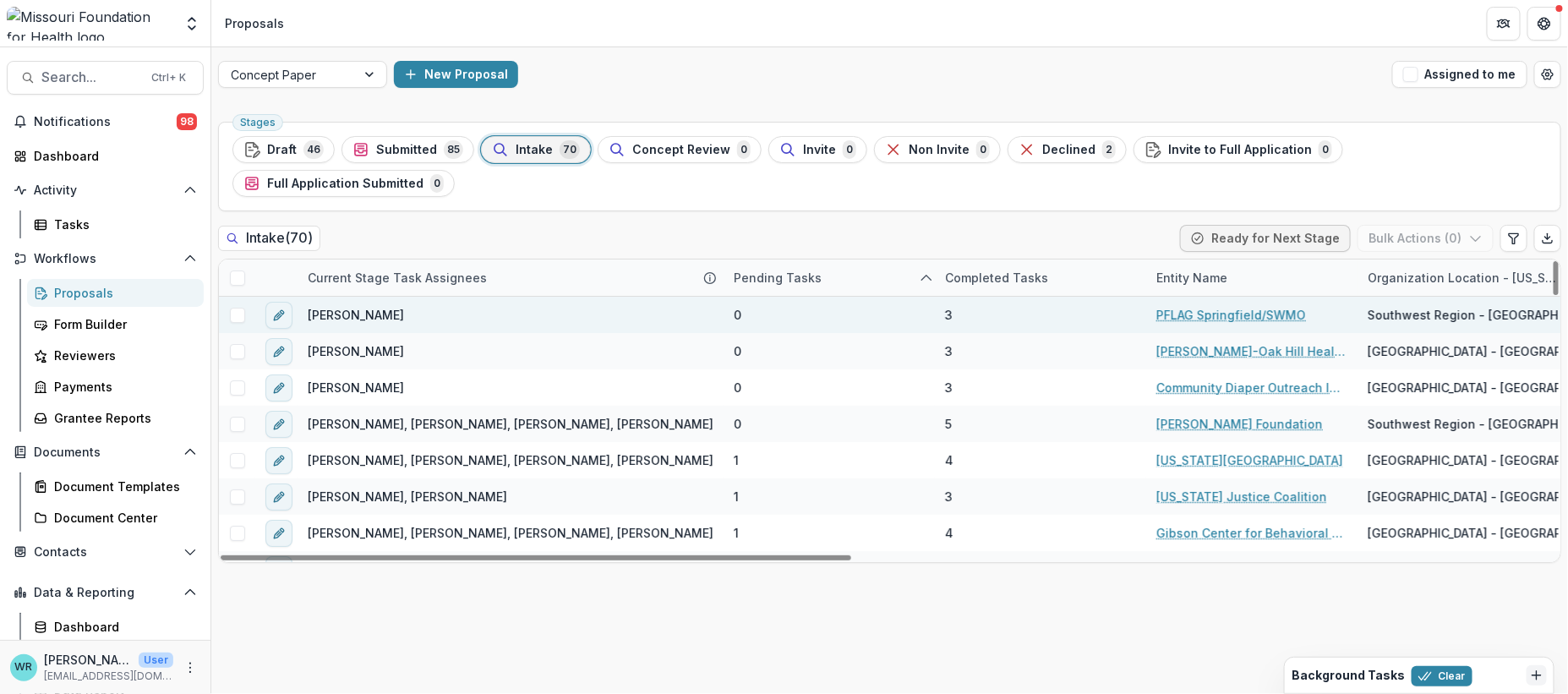
click at [234, 308] on span at bounding box center [237, 315] width 15 height 15
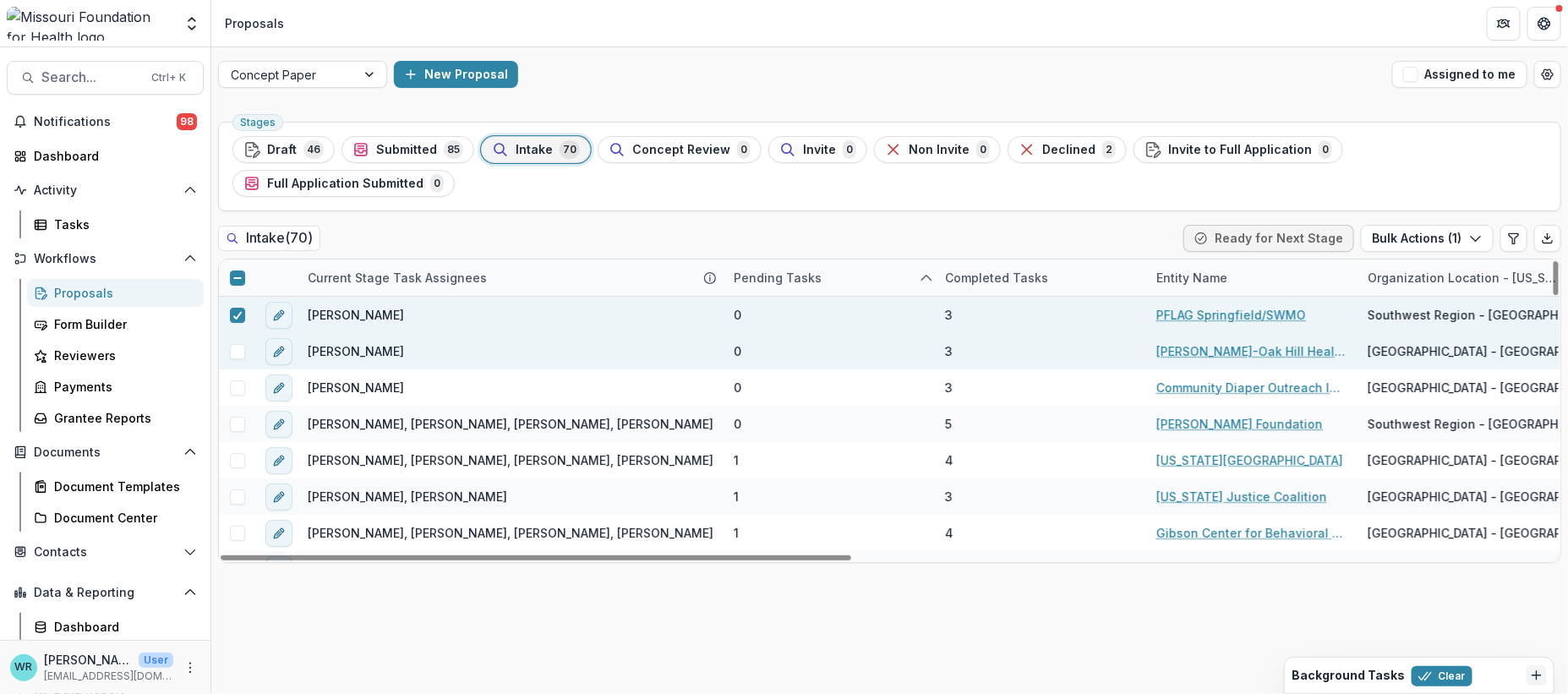
click at [238, 344] on span at bounding box center [237, 351] width 15 height 15
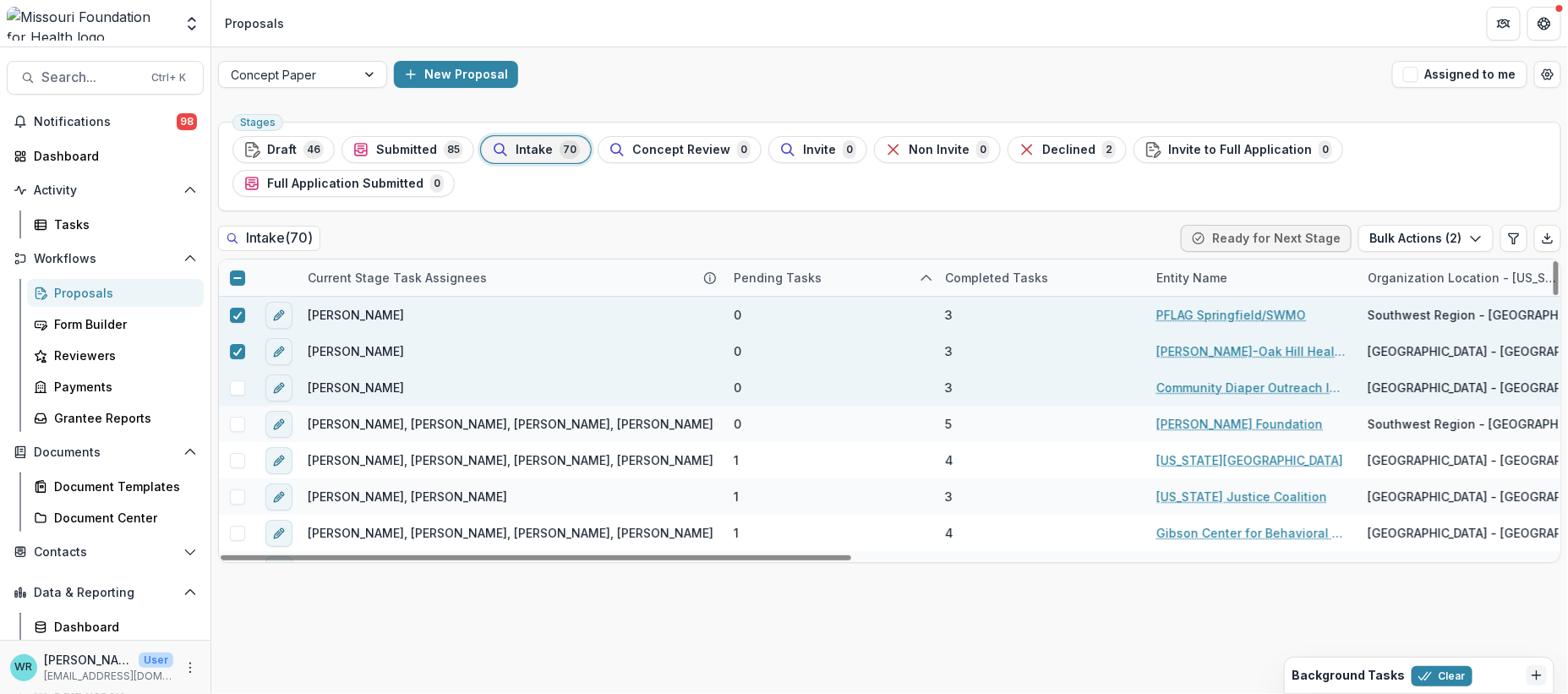
click at [242, 380] on span at bounding box center [237, 388] width 15 height 15
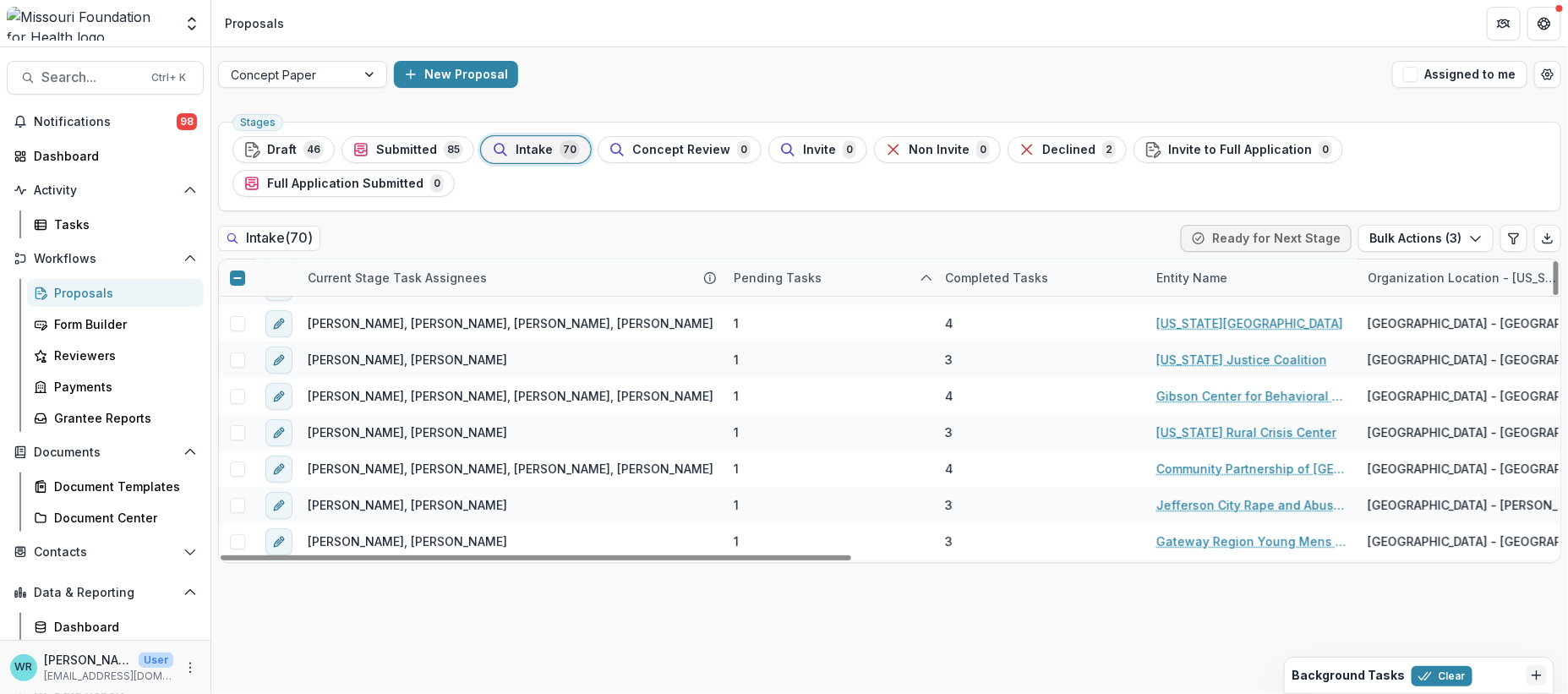
scroll to position [187, 0]
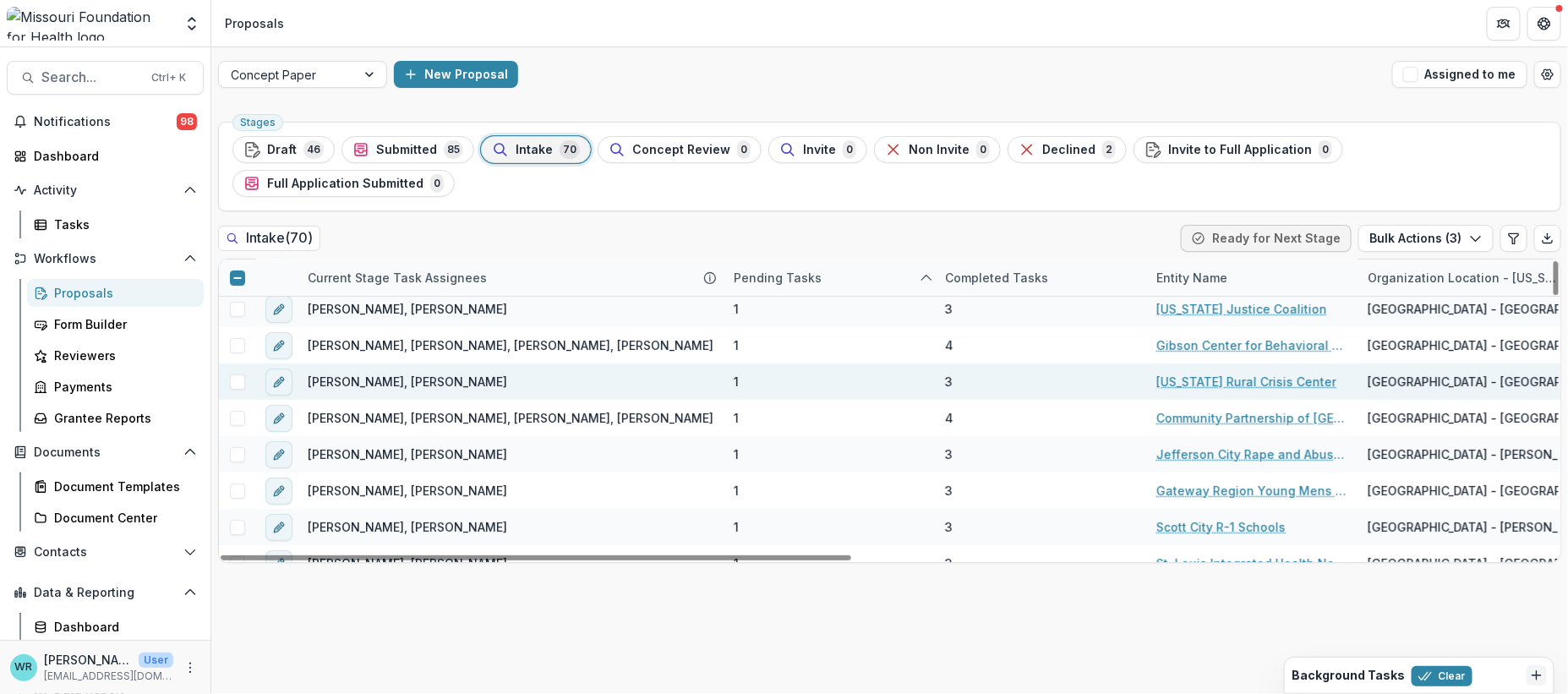
click at [234, 375] on span at bounding box center [237, 382] width 15 height 15
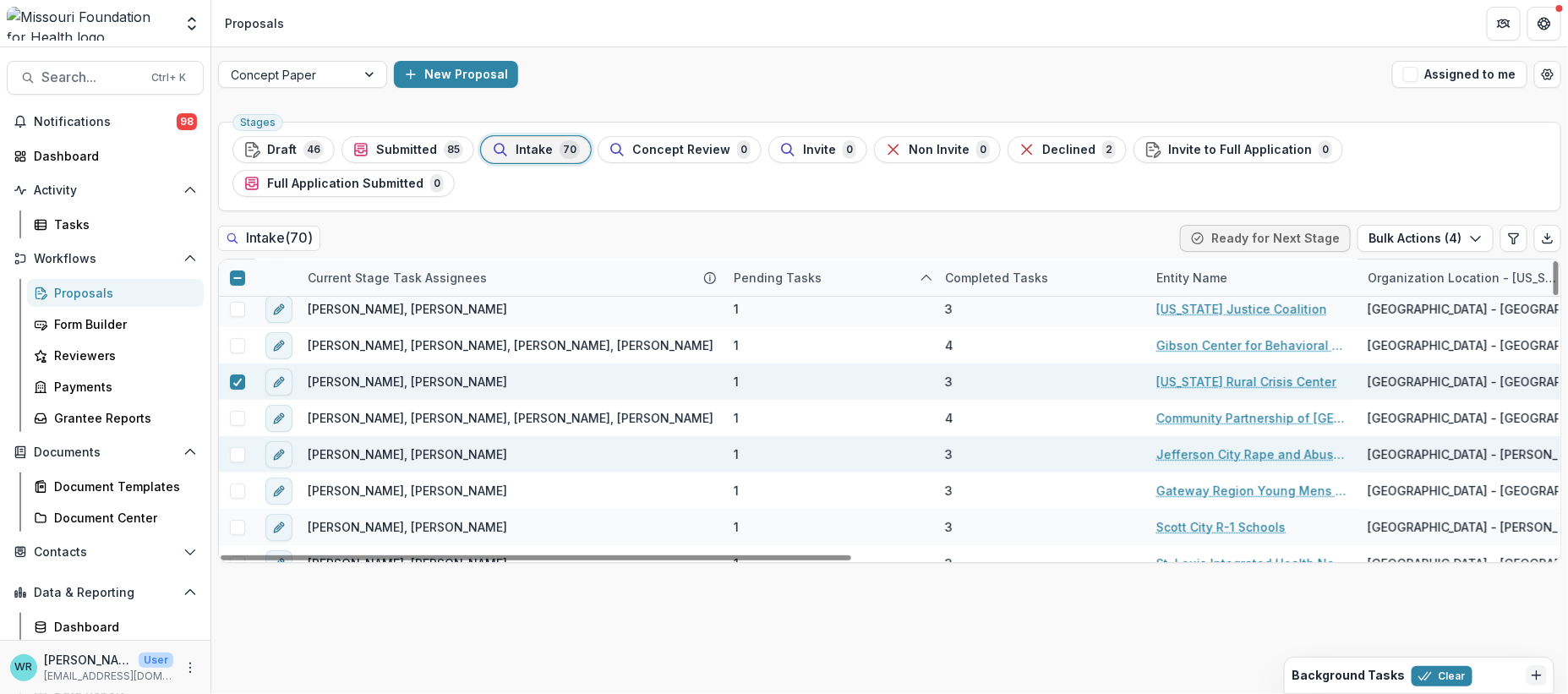
click at [232, 447] on span at bounding box center [237, 455] width 15 height 15
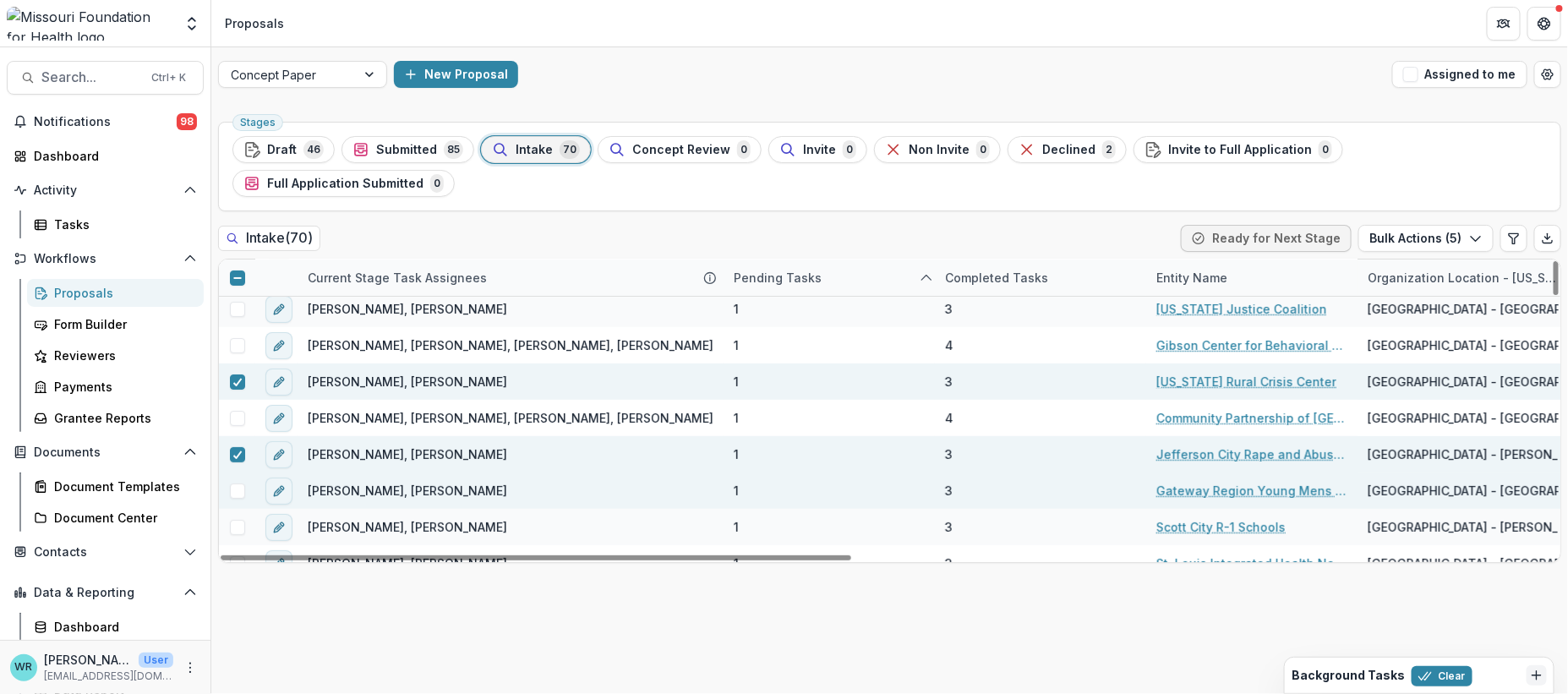
click at [241, 483] on span at bounding box center [237, 491] width 15 height 15
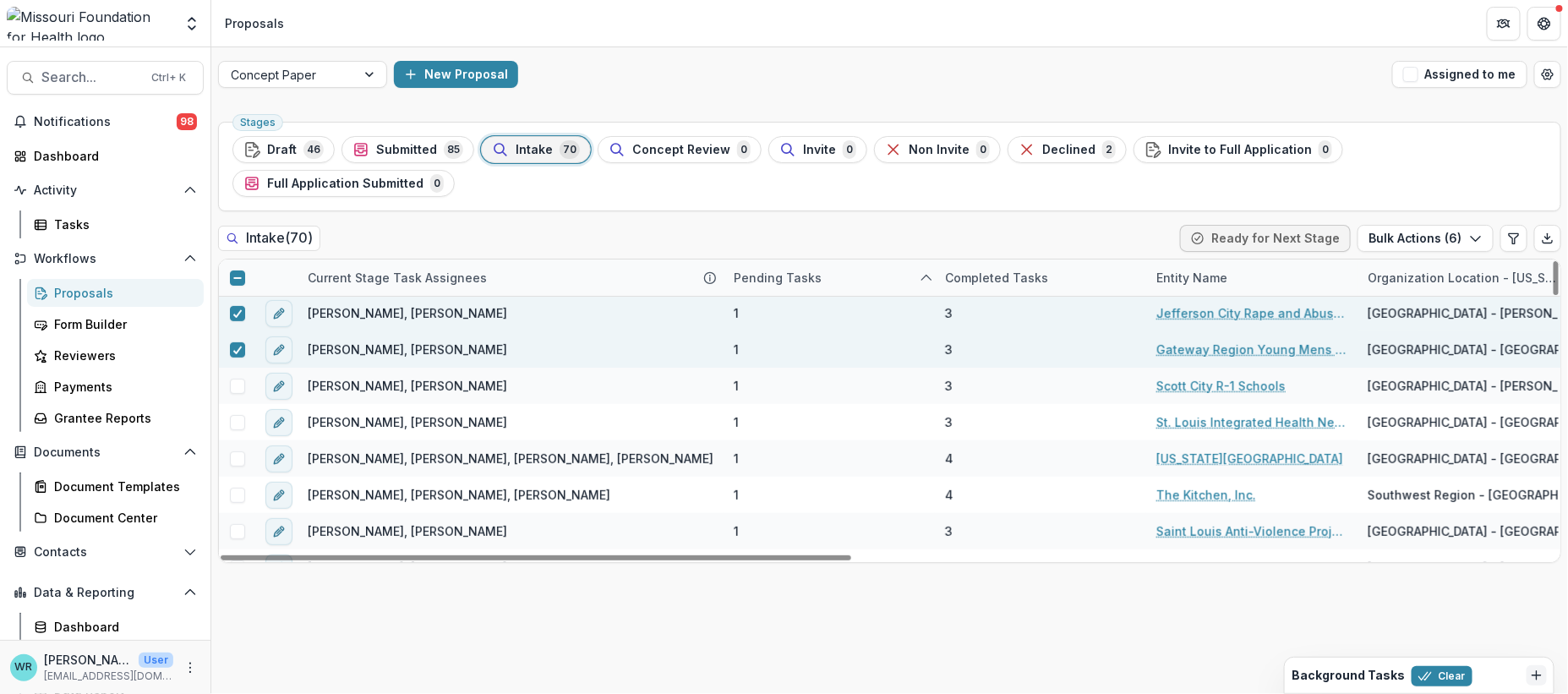
scroll to position [375, 0]
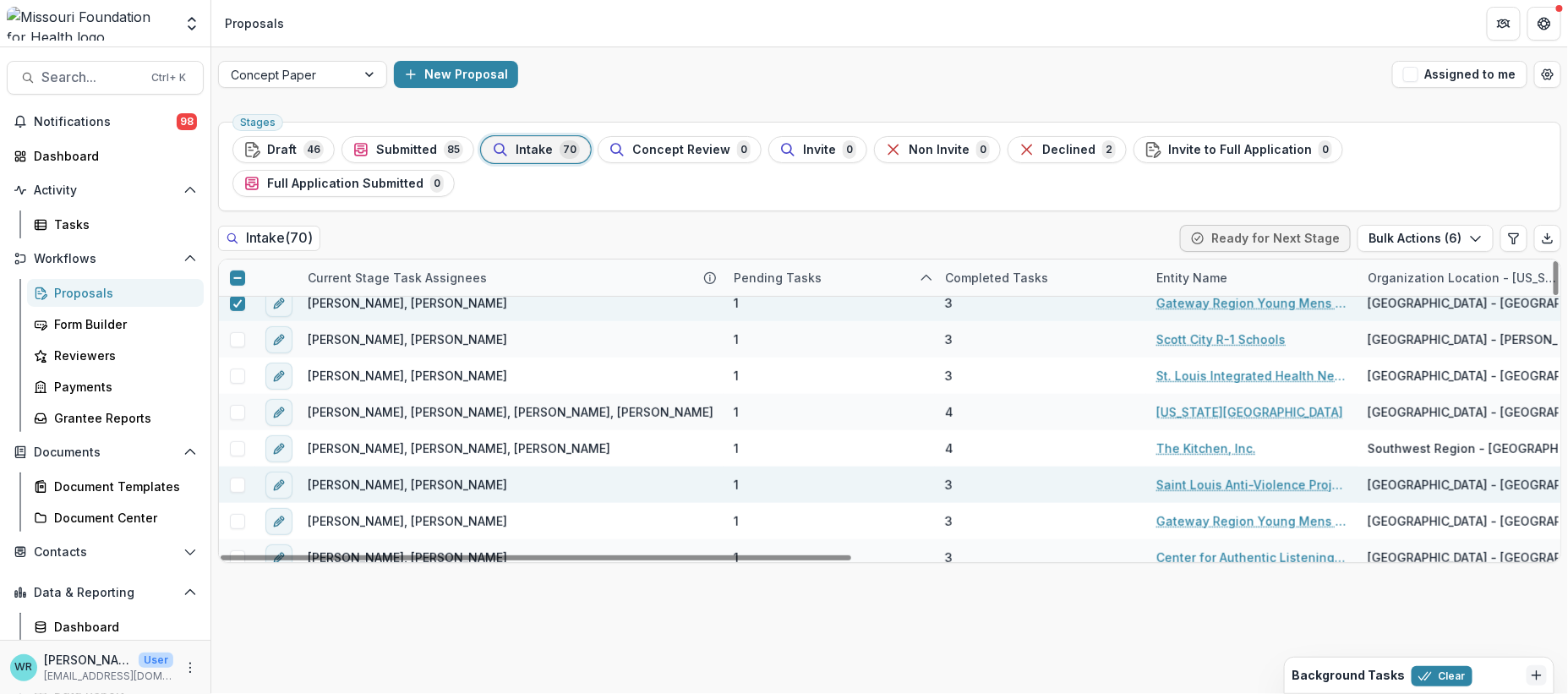
click at [241, 477] on span at bounding box center [237, 485] width 15 height 15
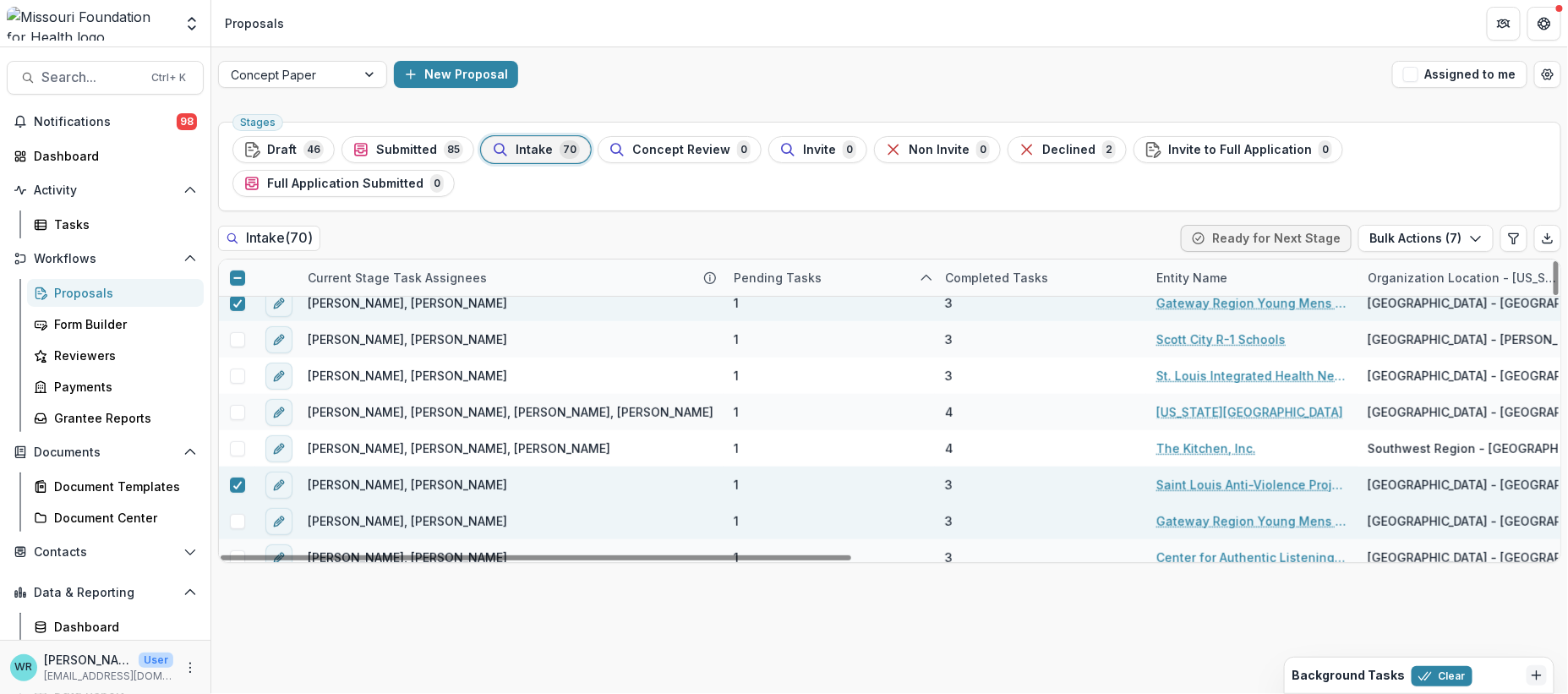
click at [237, 514] on span at bounding box center [237, 522] width 15 height 15
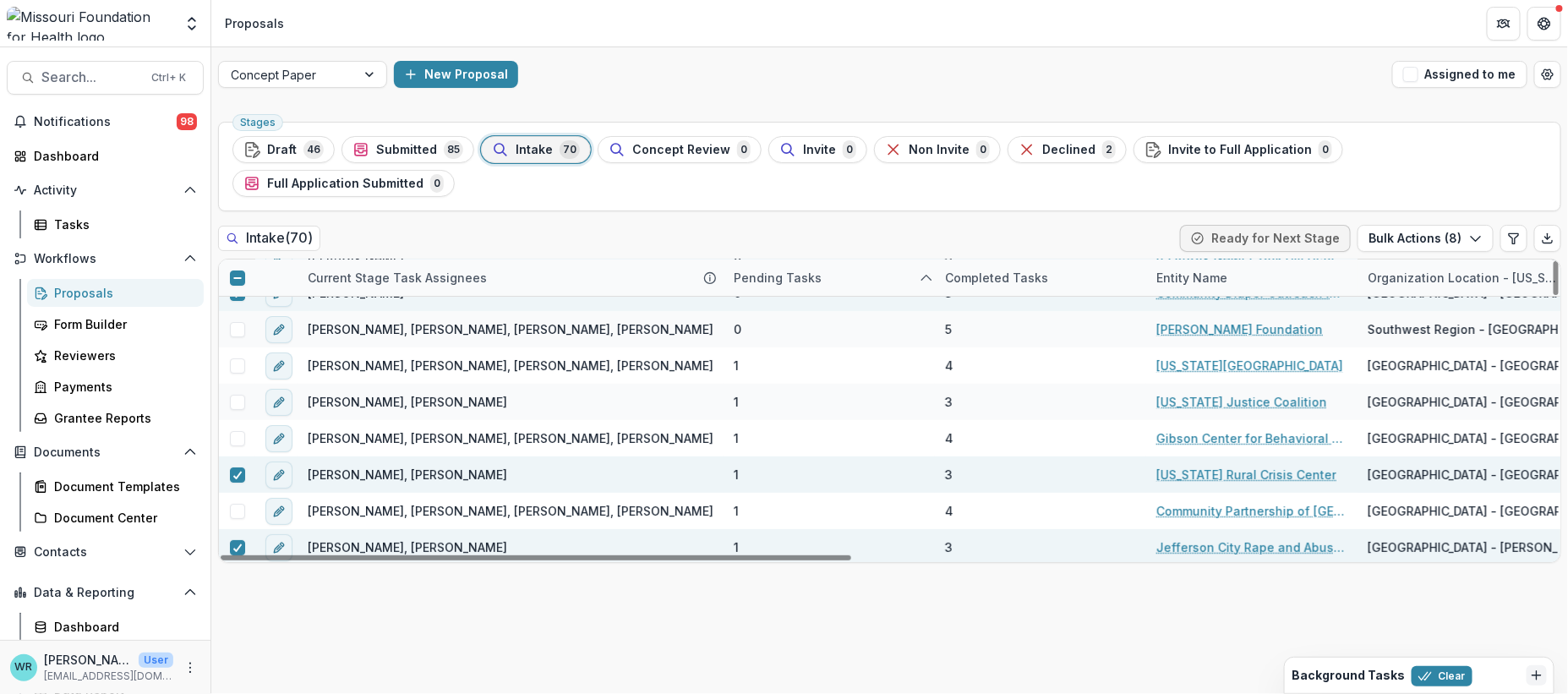
scroll to position [0, 0]
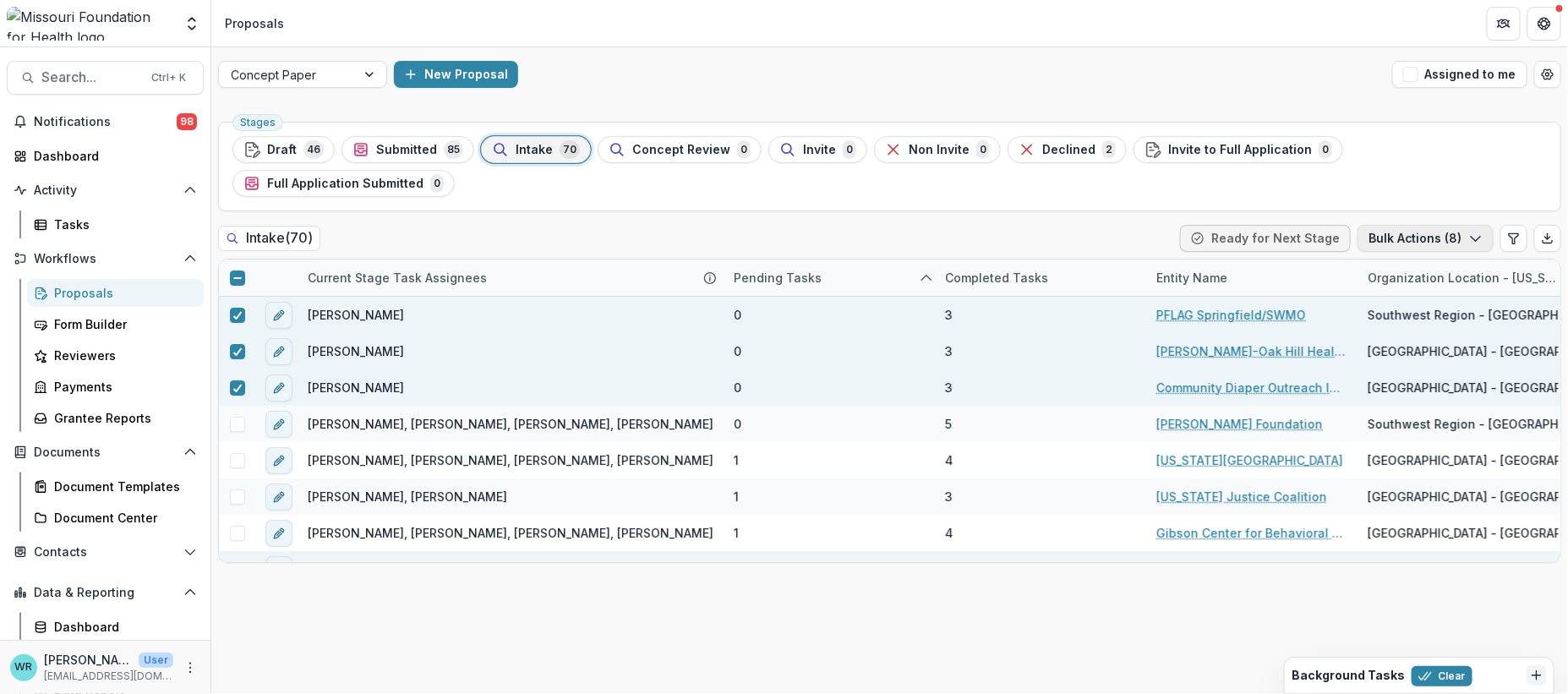
click at [1423, 225] on button "Bulk Actions ( 8 )" at bounding box center [1425, 238] width 136 height 27
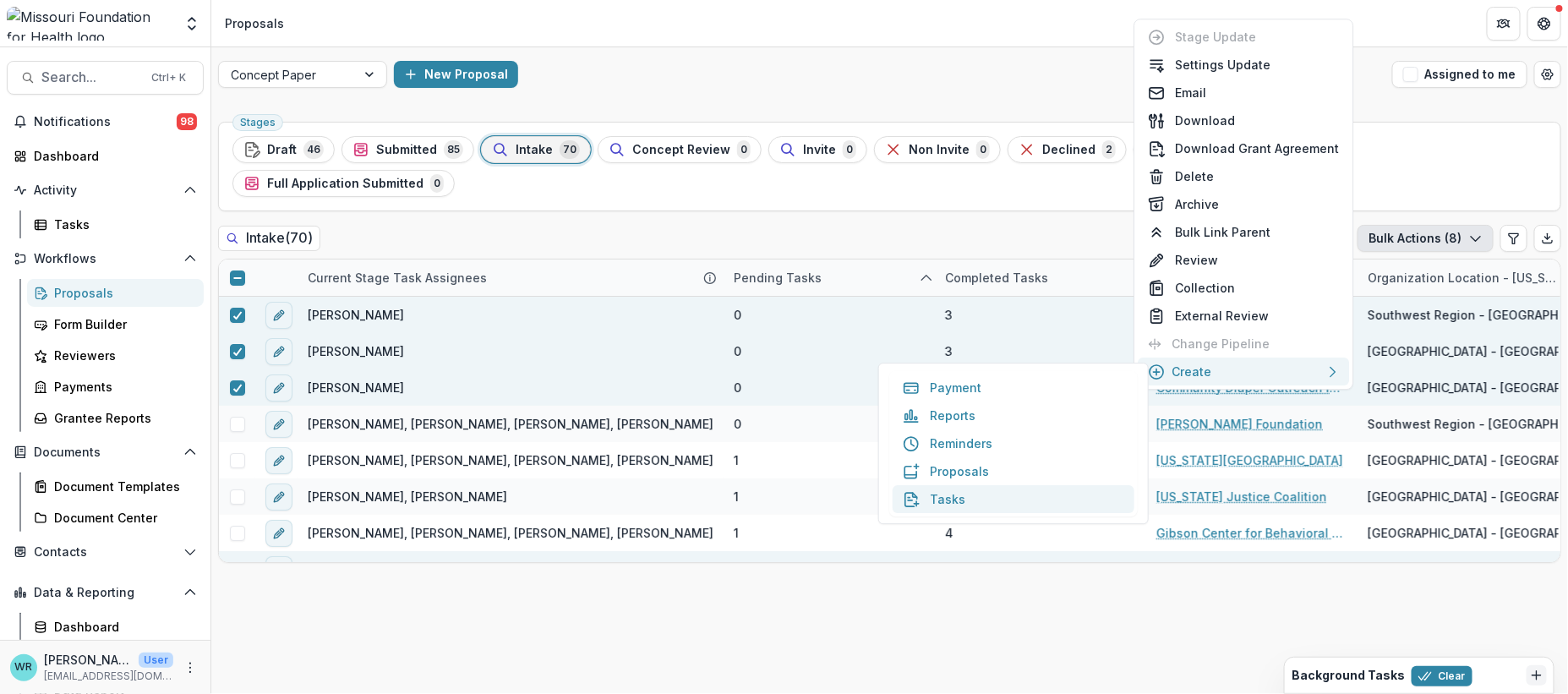
click at [978, 504] on button "Tasks" at bounding box center [1013, 499] width 242 height 28
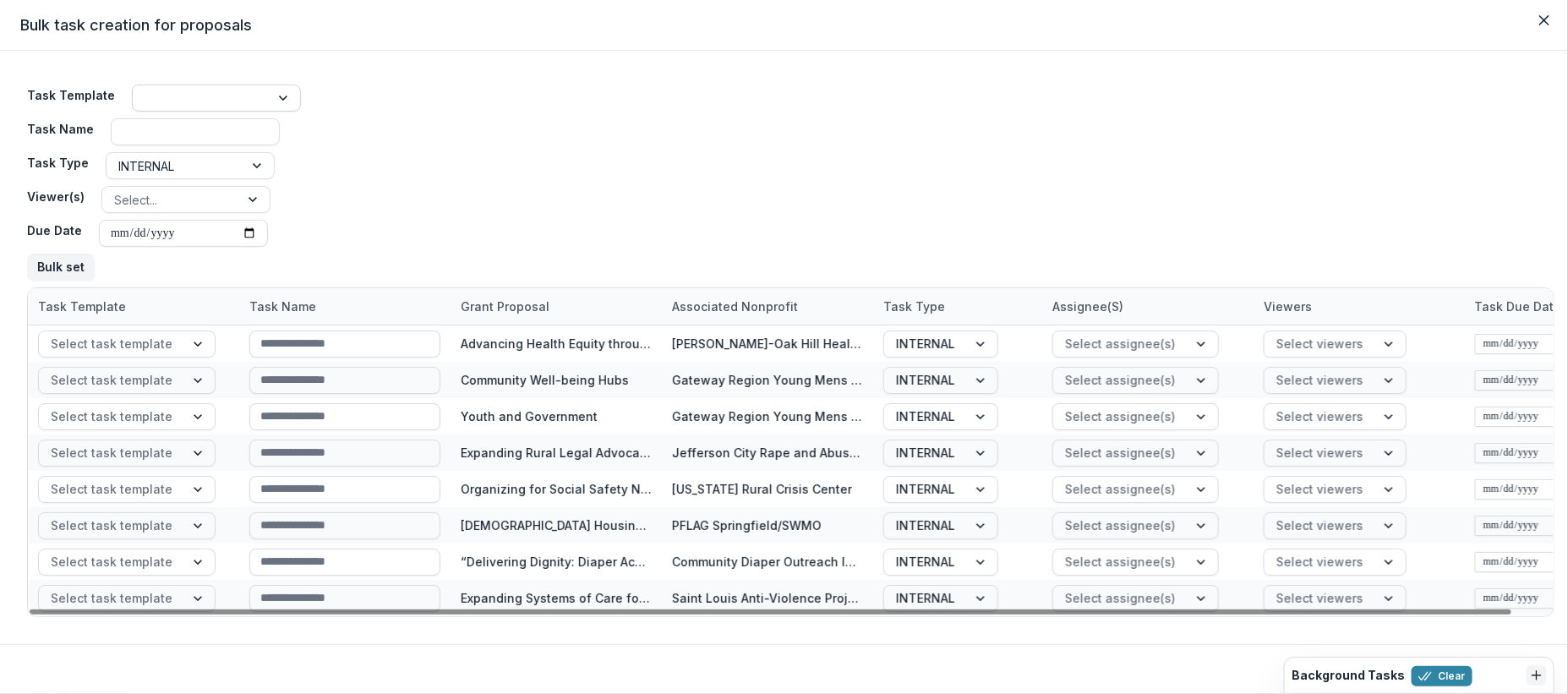
click at [228, 92] on div at bounding box center [201, 98] width 113 height 21
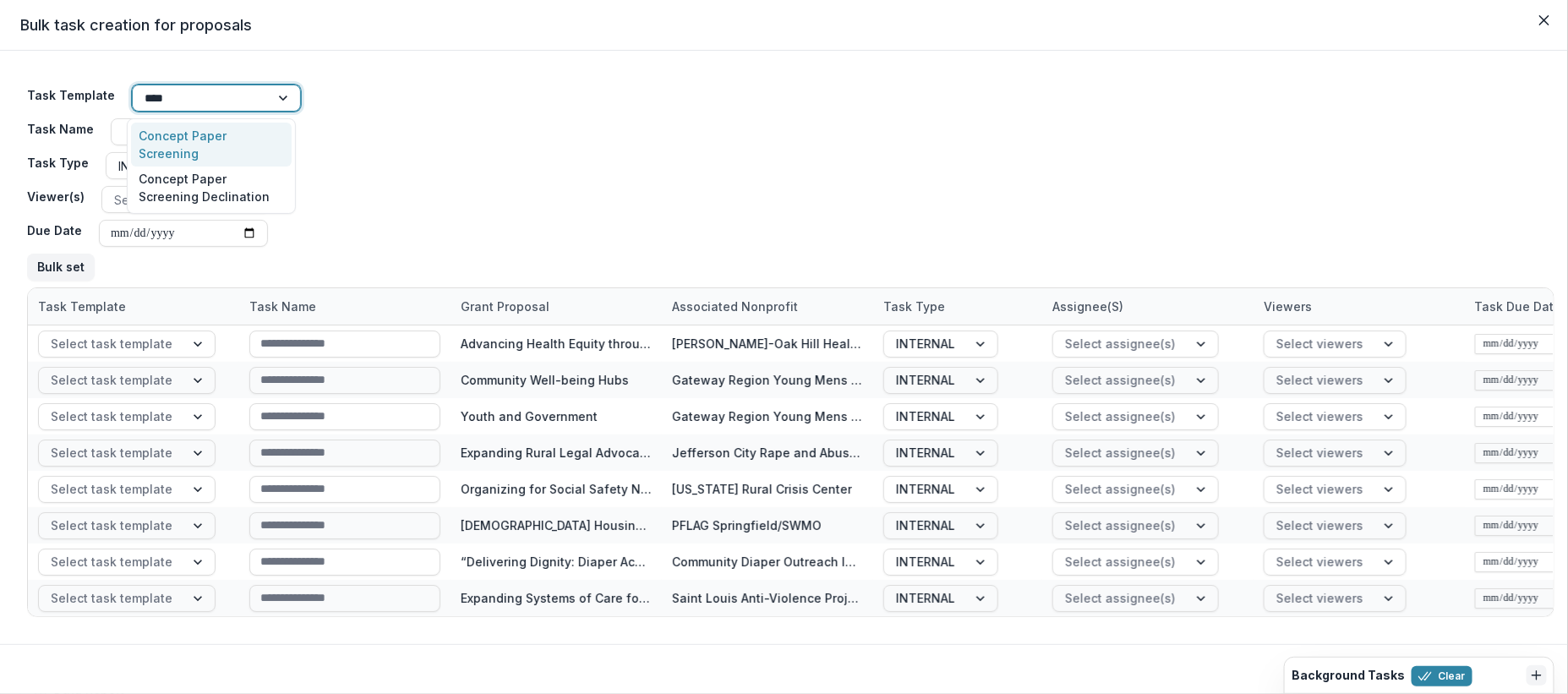
type input "*****"
click at [205, 133] on div "Concept Paper Screening" at bounding box center [211, 144] width 161 height 44
type input "**********"
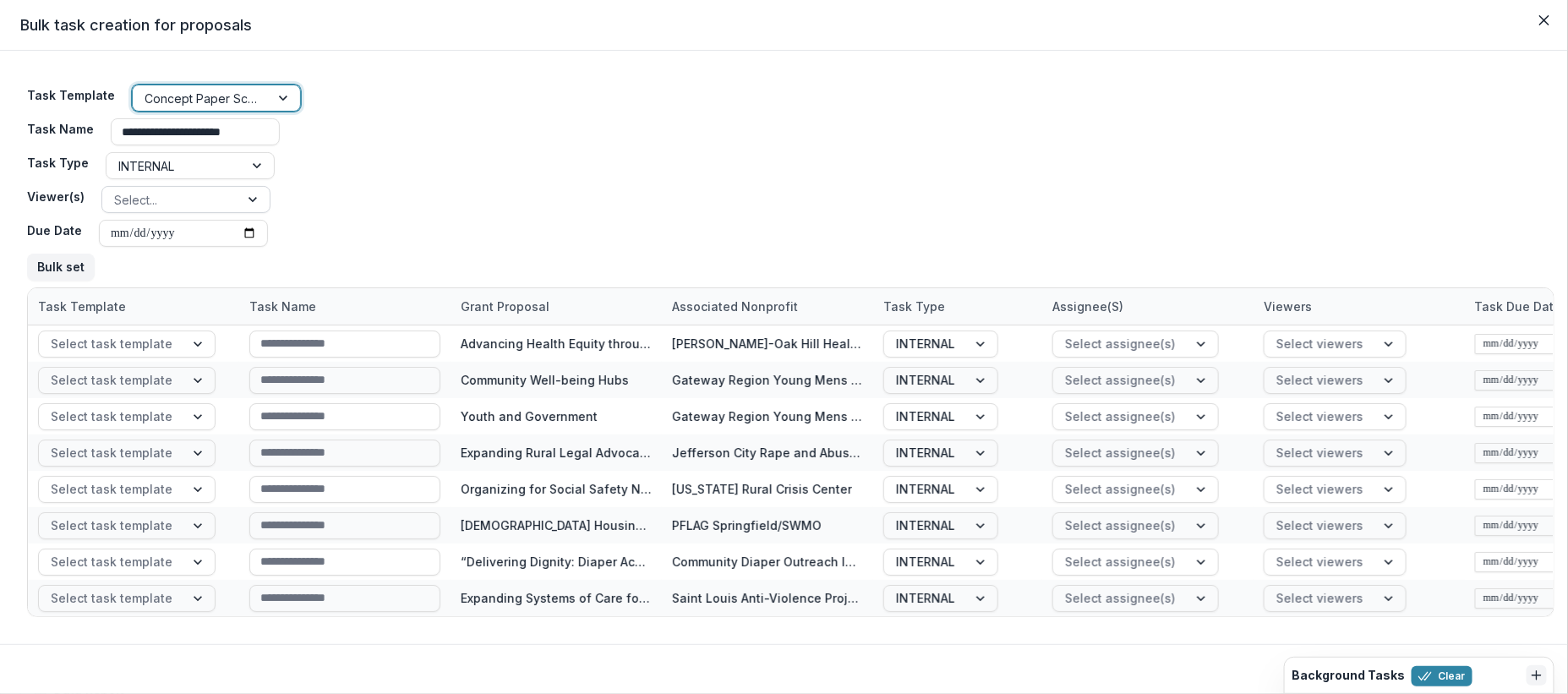
click at [208, 187] on div "Select..." at bounding box center [170, 200] width 137 height 24
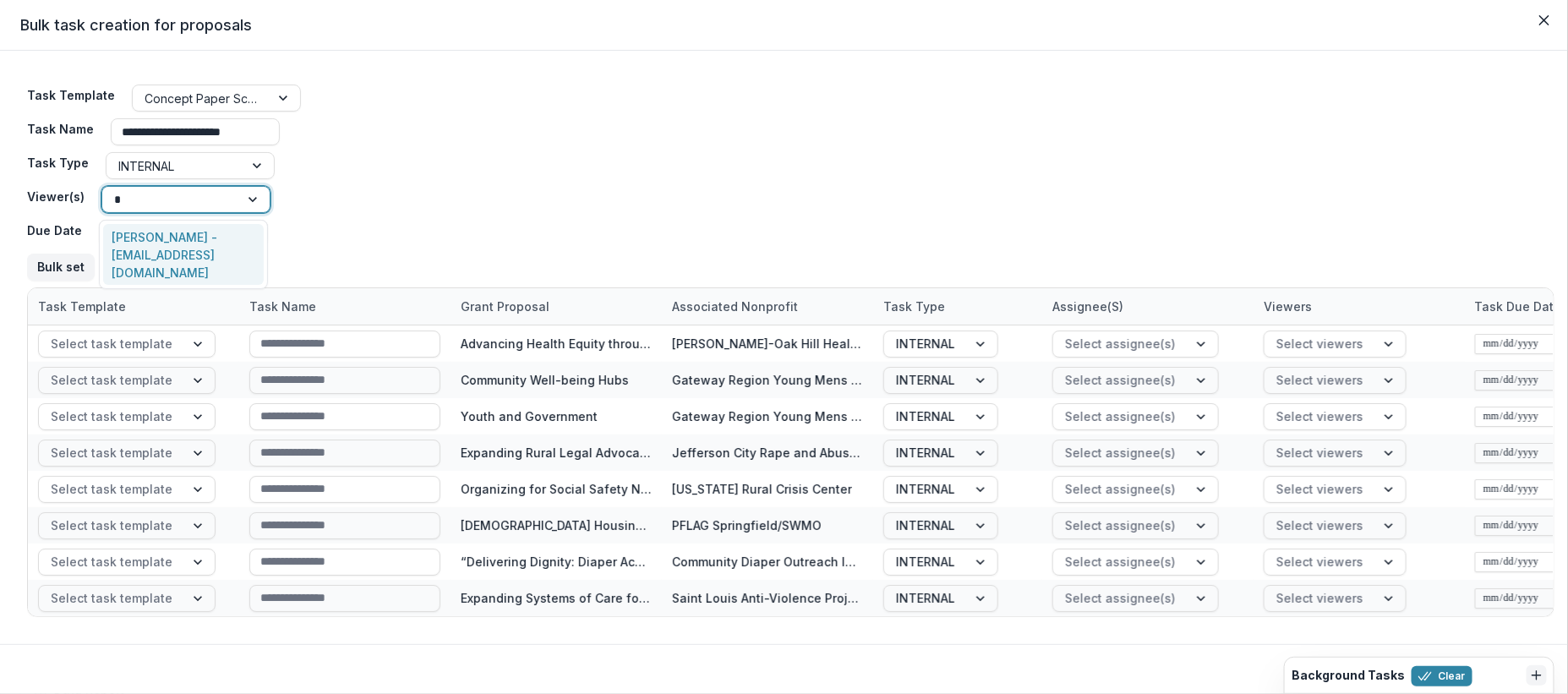
type input "**"
click at [168, 238] on div "Ivory Clarke - iclarke@mffh.org" at bounding box center [183, 255] width 161 height 62
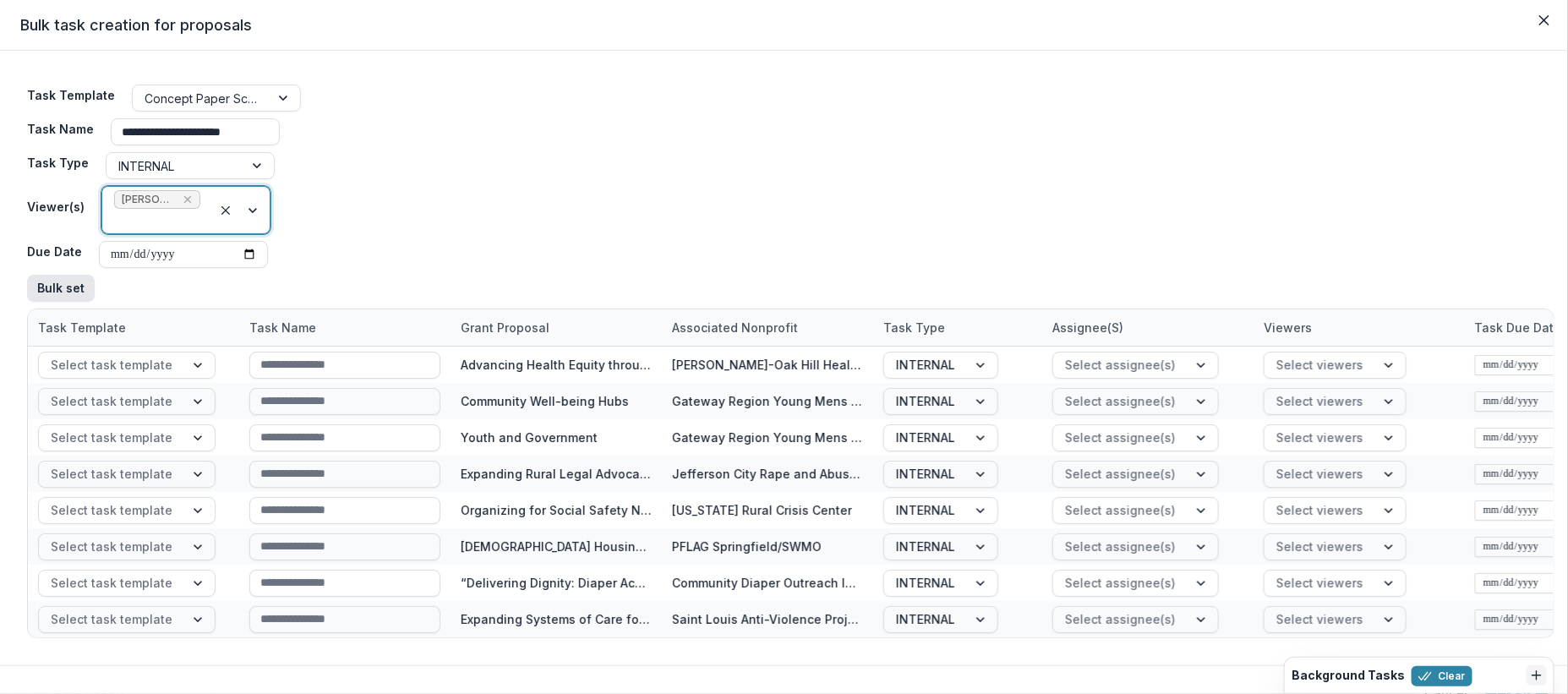
click at [73, 285] on button "Bulk set" at bounding box center [61, 288] width 68 height 27
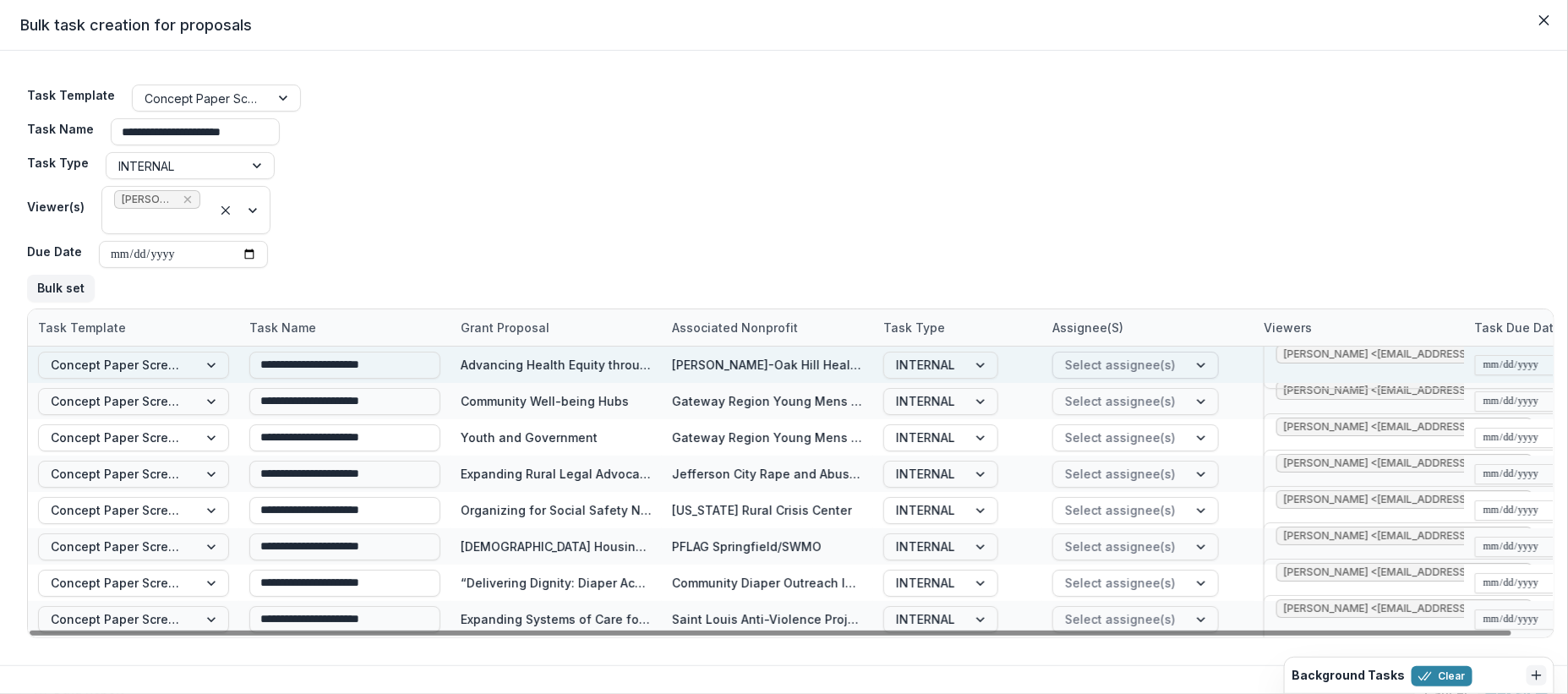
click at [1111, 363] on div at bounding box center [1121, 364] width 111 height 21
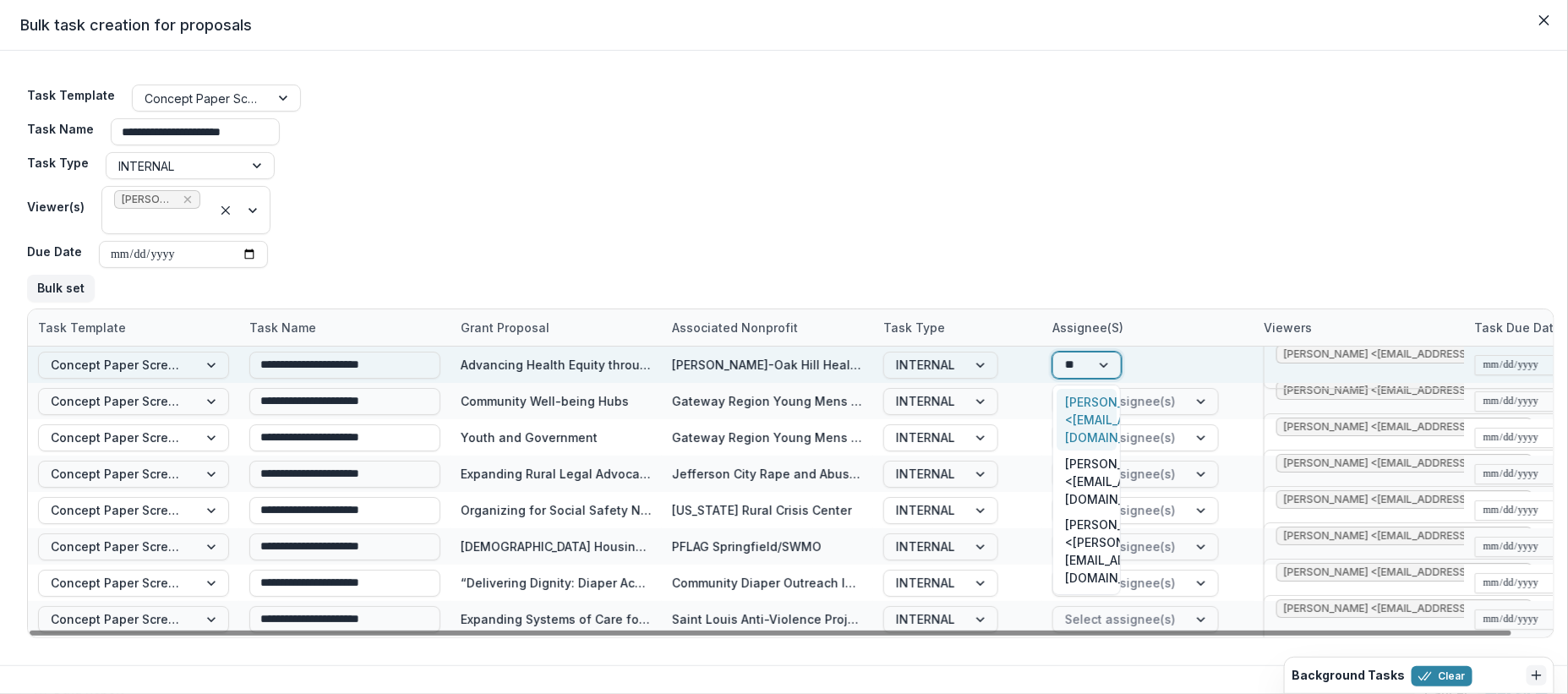
type input "***"
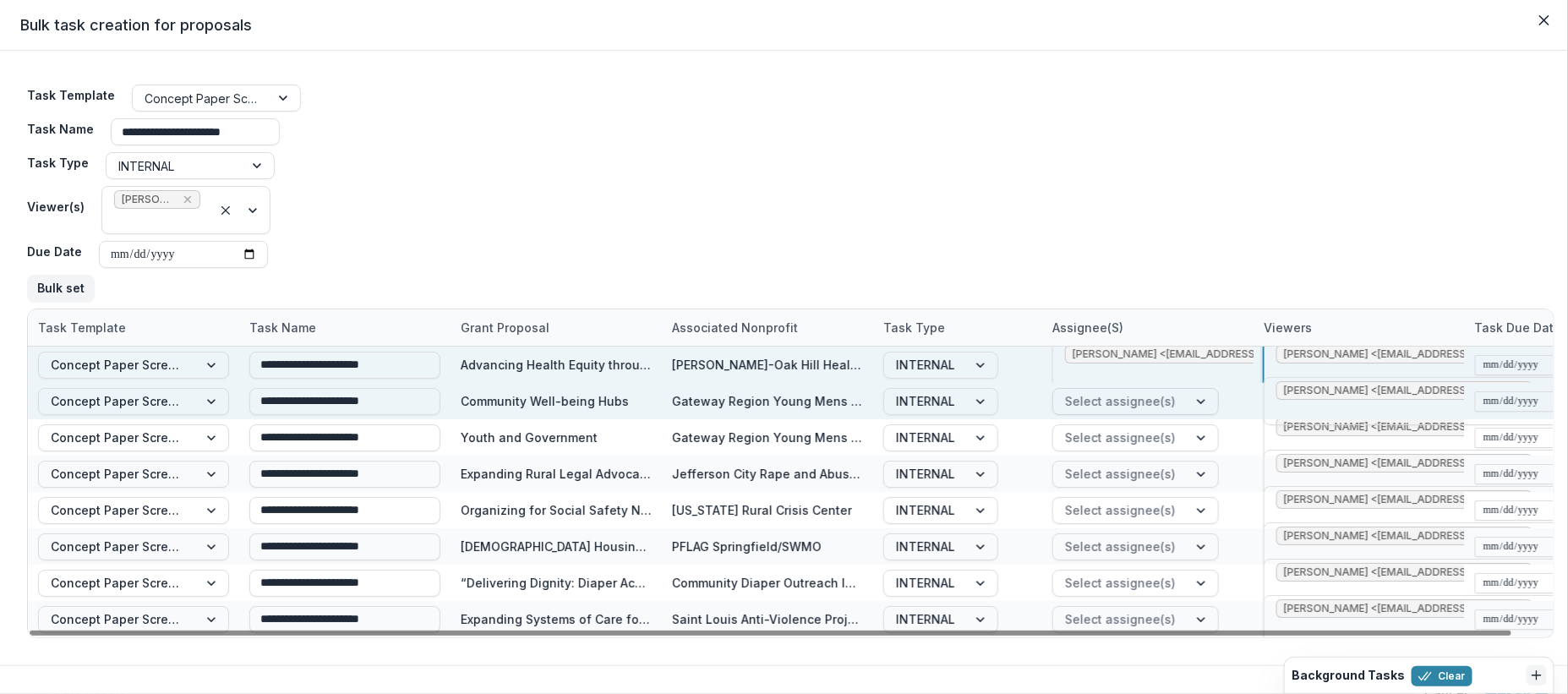
click at [1107, 409] on div at bounding box center [1121, 401] width 111 height 21
type input "***"
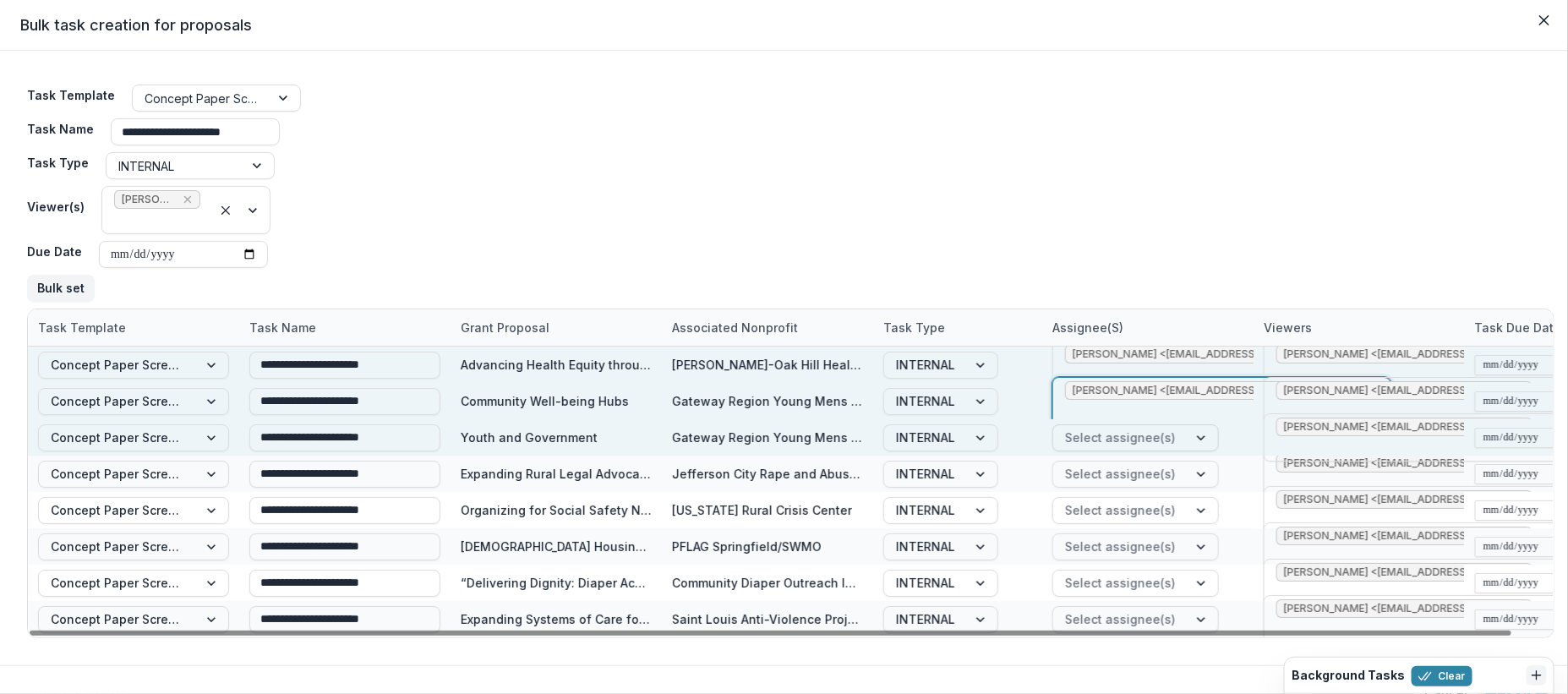
click at [1110, 429] on div at bounding box center [1121, 437] width 111 height 21
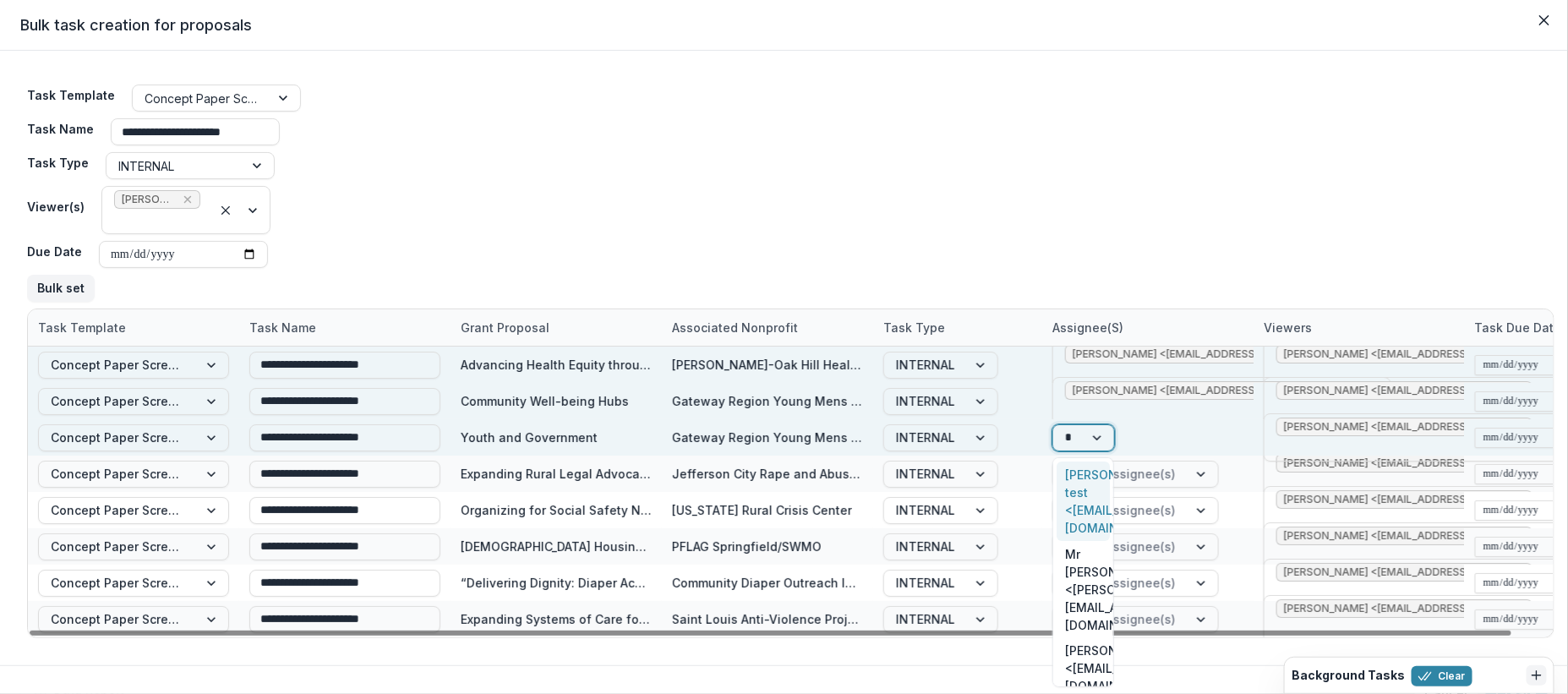
type input "**"
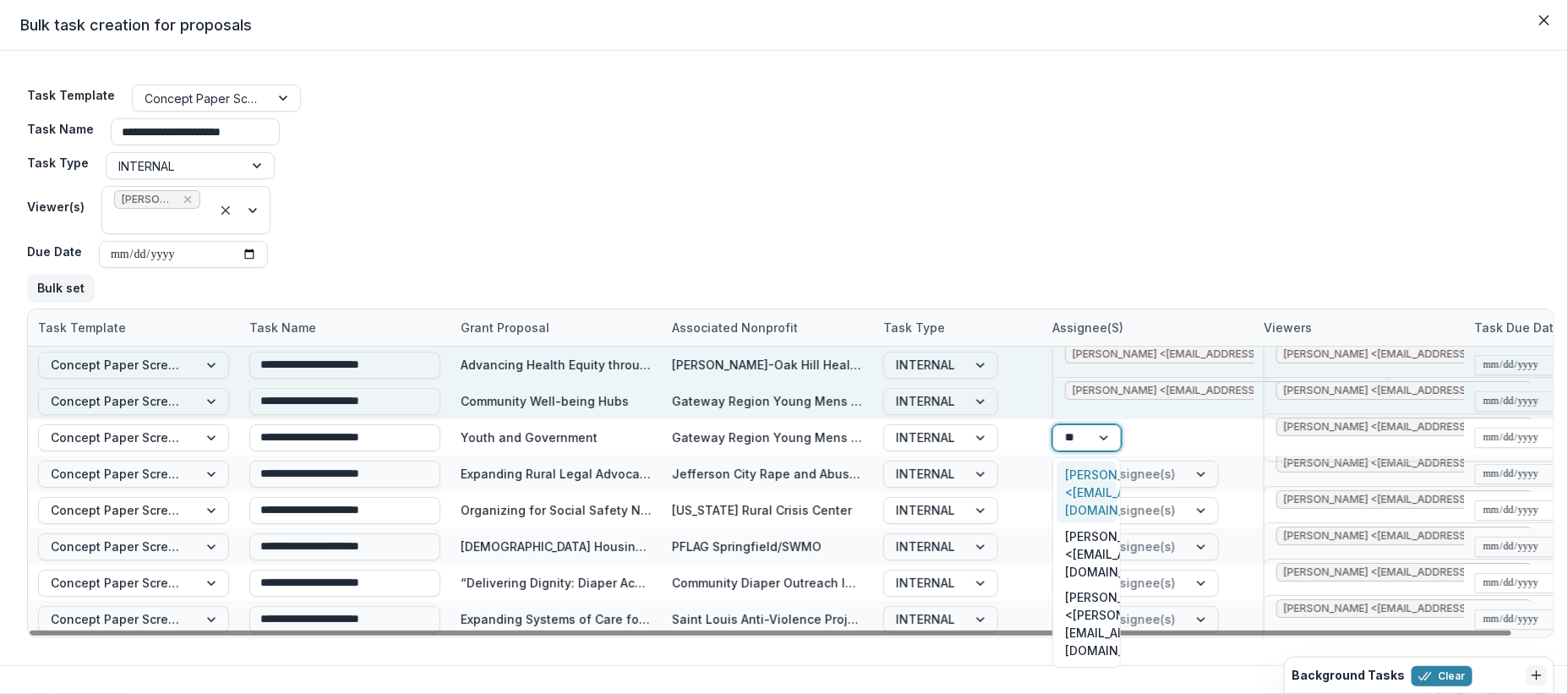
click at [1089, 476] on div "[PERSON_NAME] <[EMAIL_ADDRESS][DOMAIN_NAME]>" at bounding box center [1087, 492] width 60 height 62
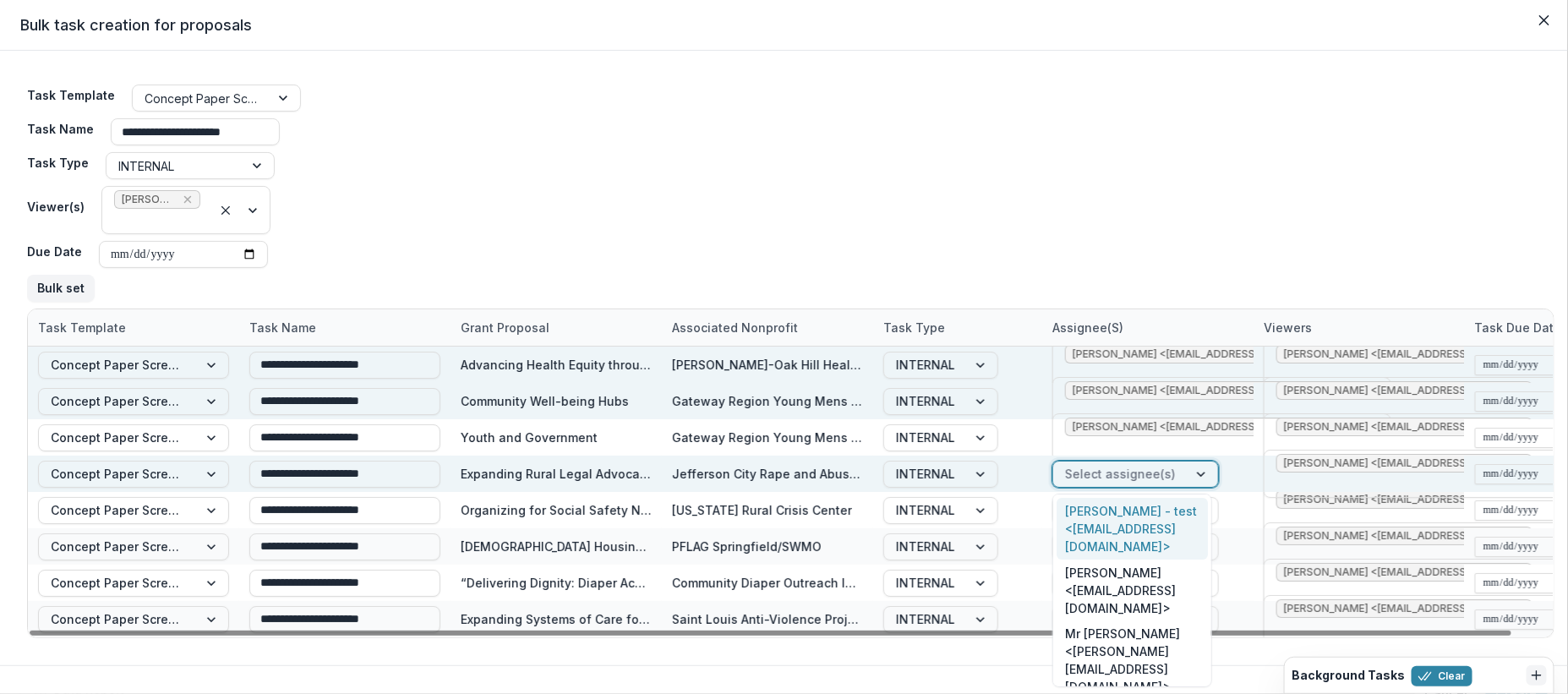
click at [1147, 474] on div at bounding box center [1121, 474] width 111 height 21
type input "**"
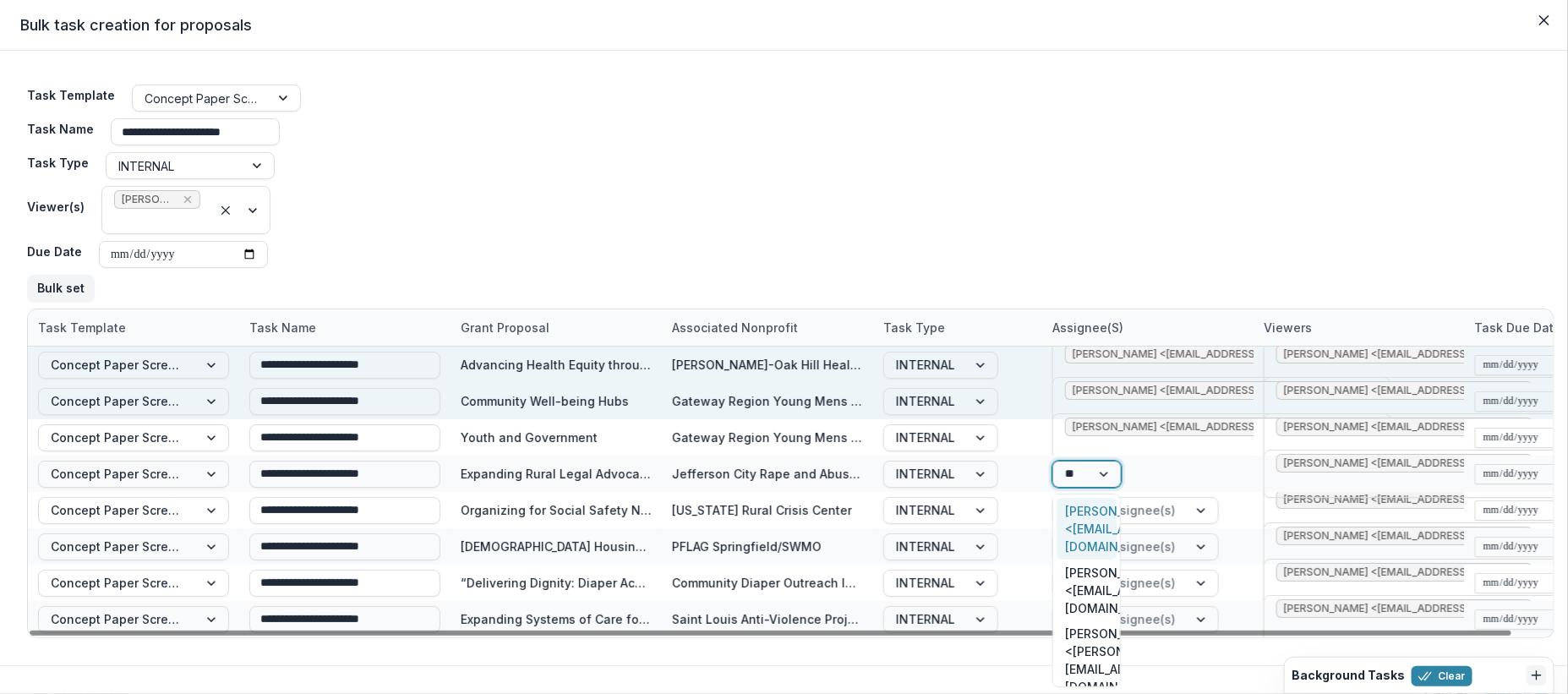
click at [1086, 528] on div "Ivory Clarke <iclarke@mffh.org>" at bounding box center [1087, 529] width 60 height 62
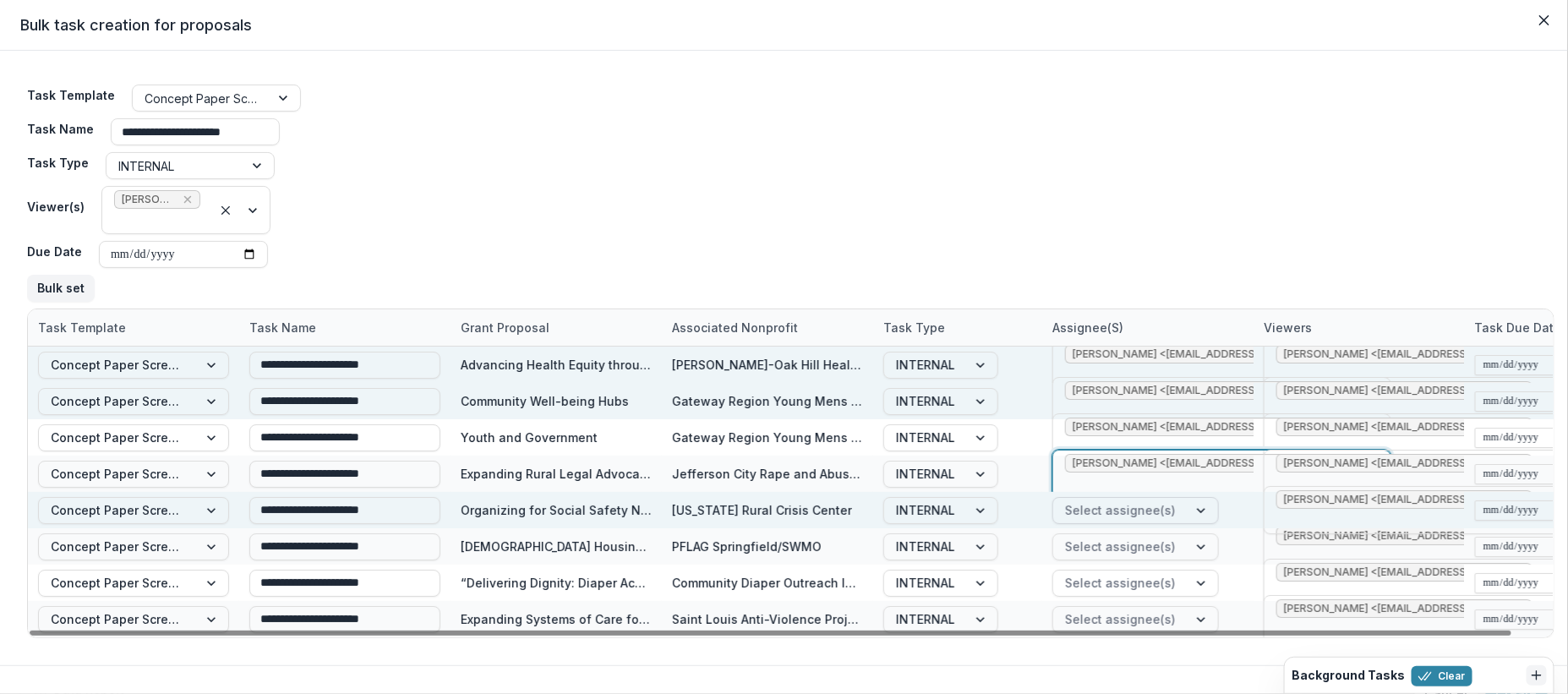
click at [1116, 506] on div at bounding box center [1121, 509] width 111 height 21
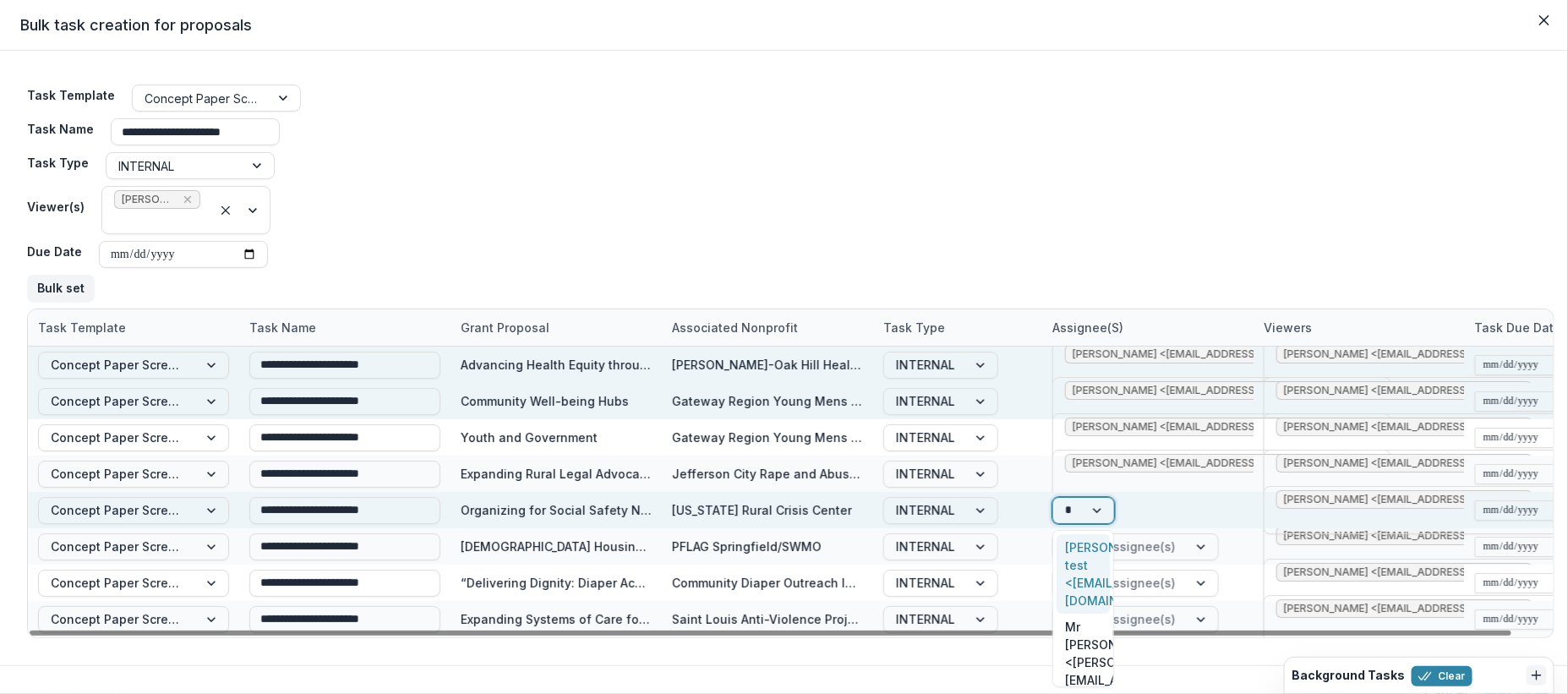
type input "**"
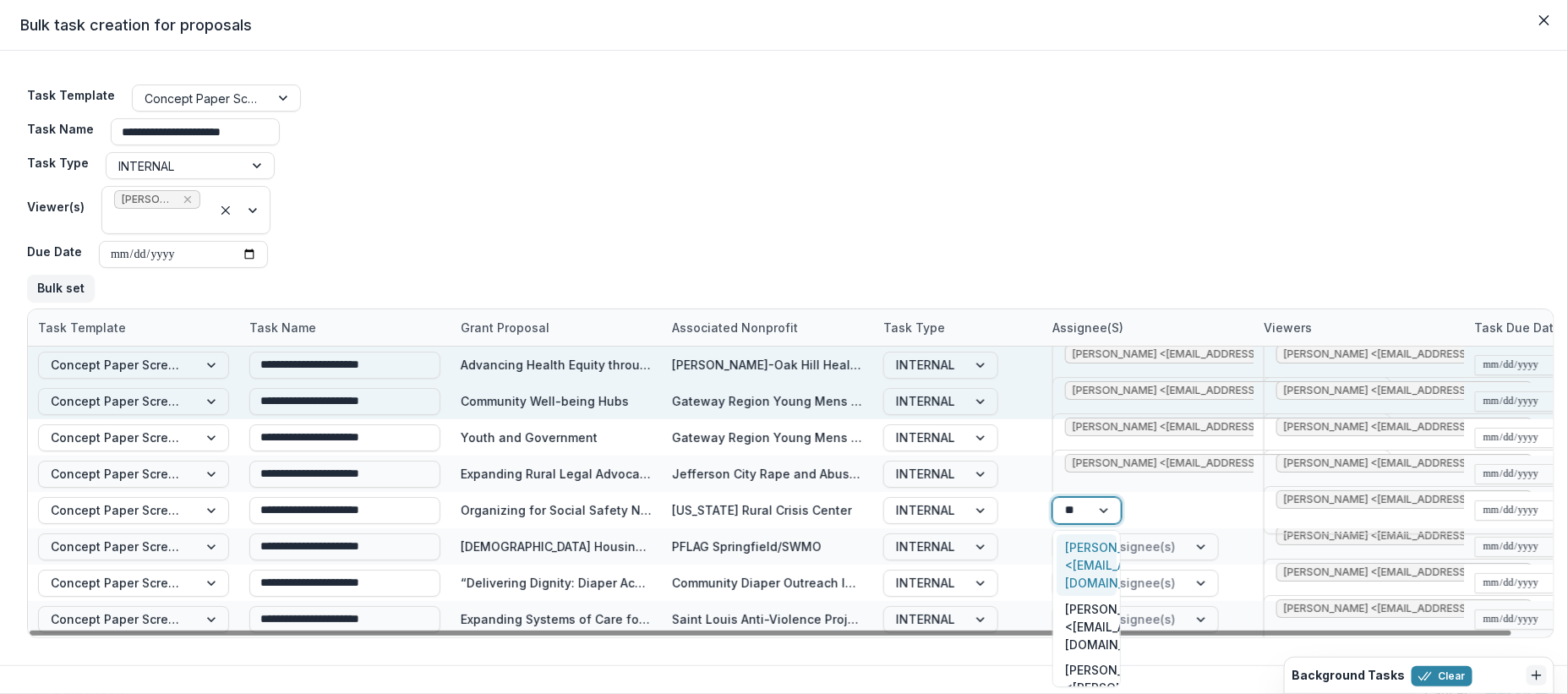
click at [1083, 544] on div "Ivory Clarke <iclarke@mffh.org>" at bounding box center [1087, 565] width 60 height 62
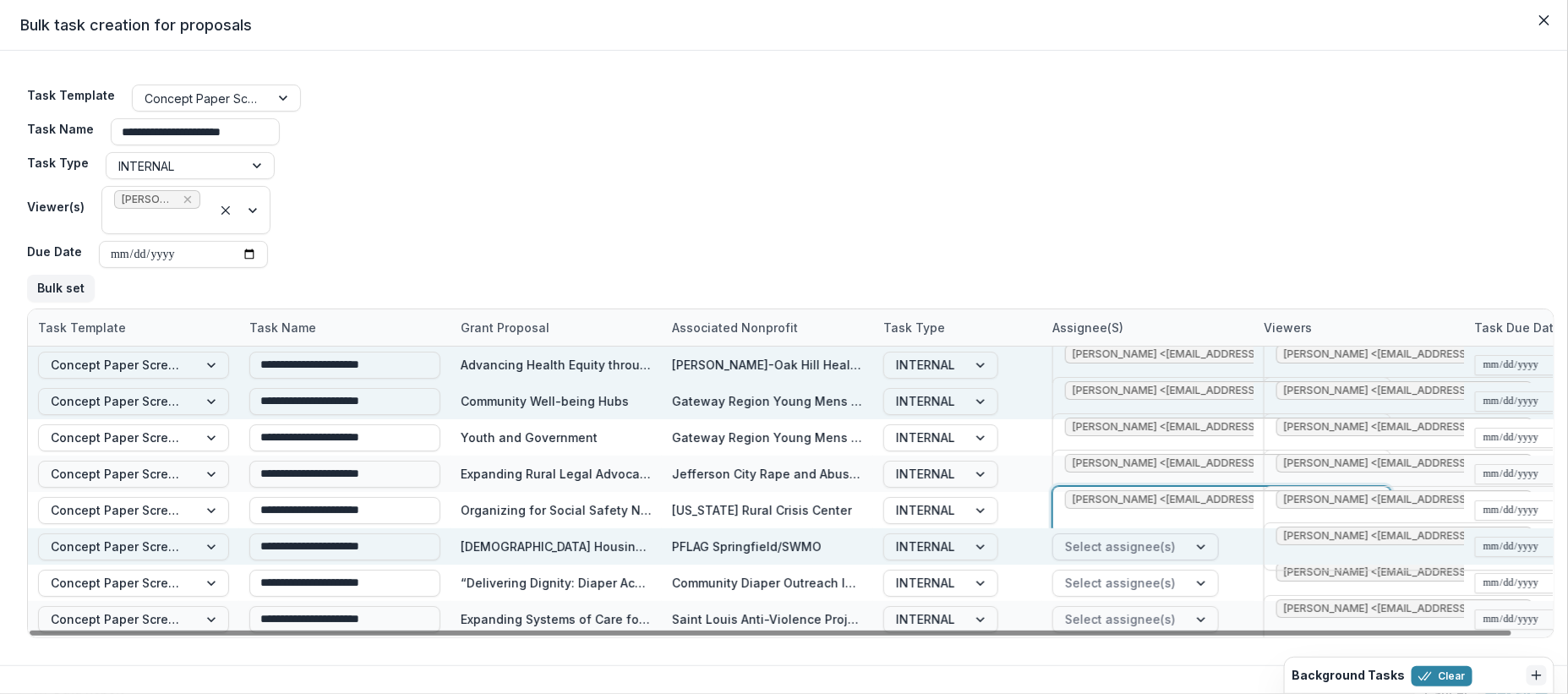
click at [1124, 548] on div at bounding box center [1121, 546] width 111 height 21
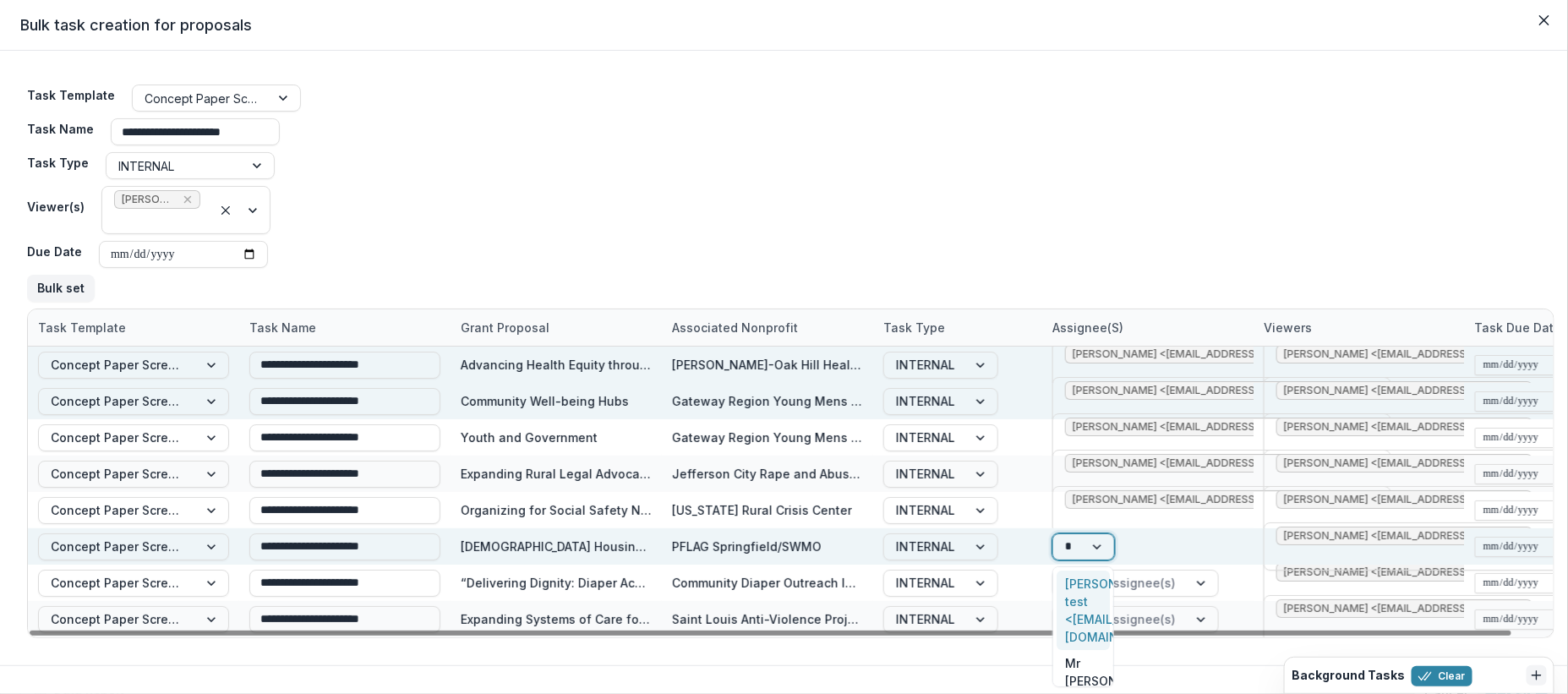
type input "**"
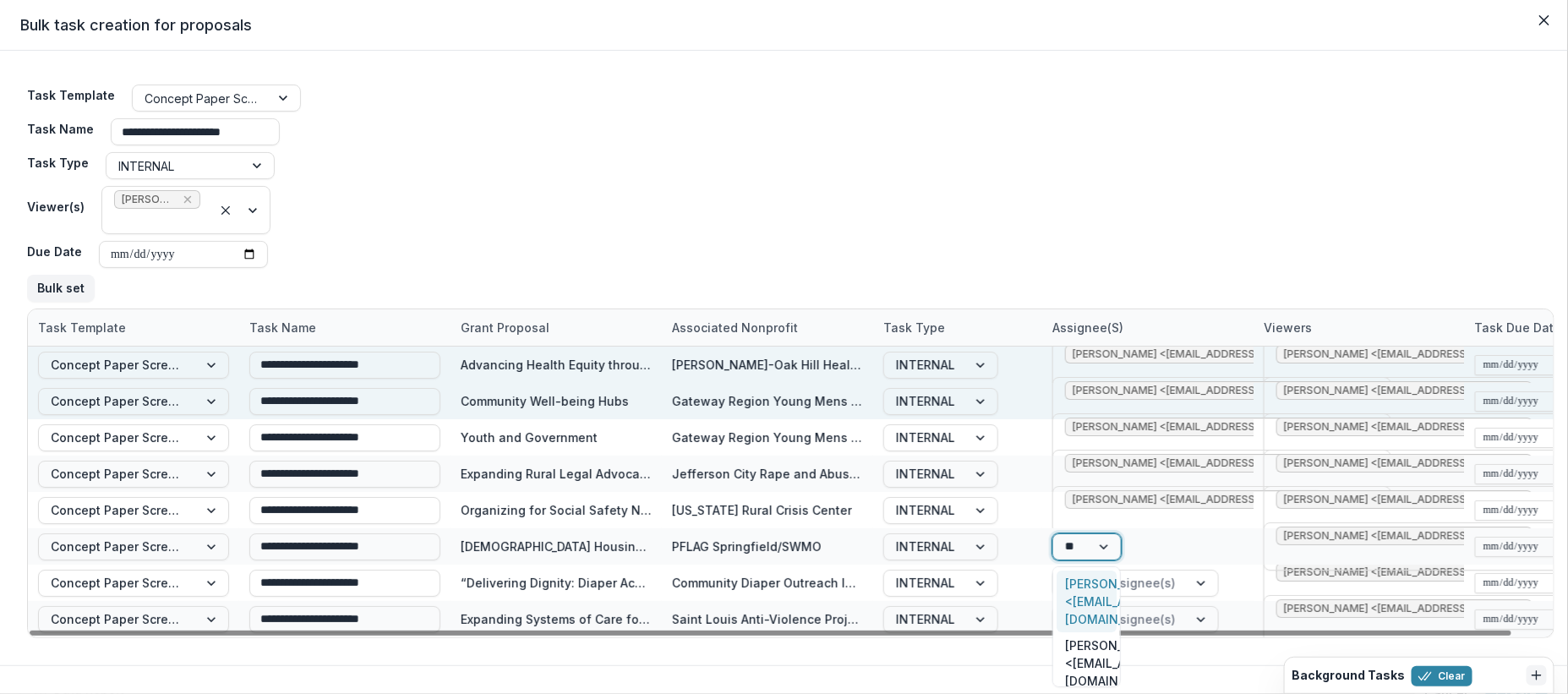
click at [1075, 585] on div "Ivory Clarke <iclarke@mffh.org>" at bounding box center [1087, 602] width 60 height 62
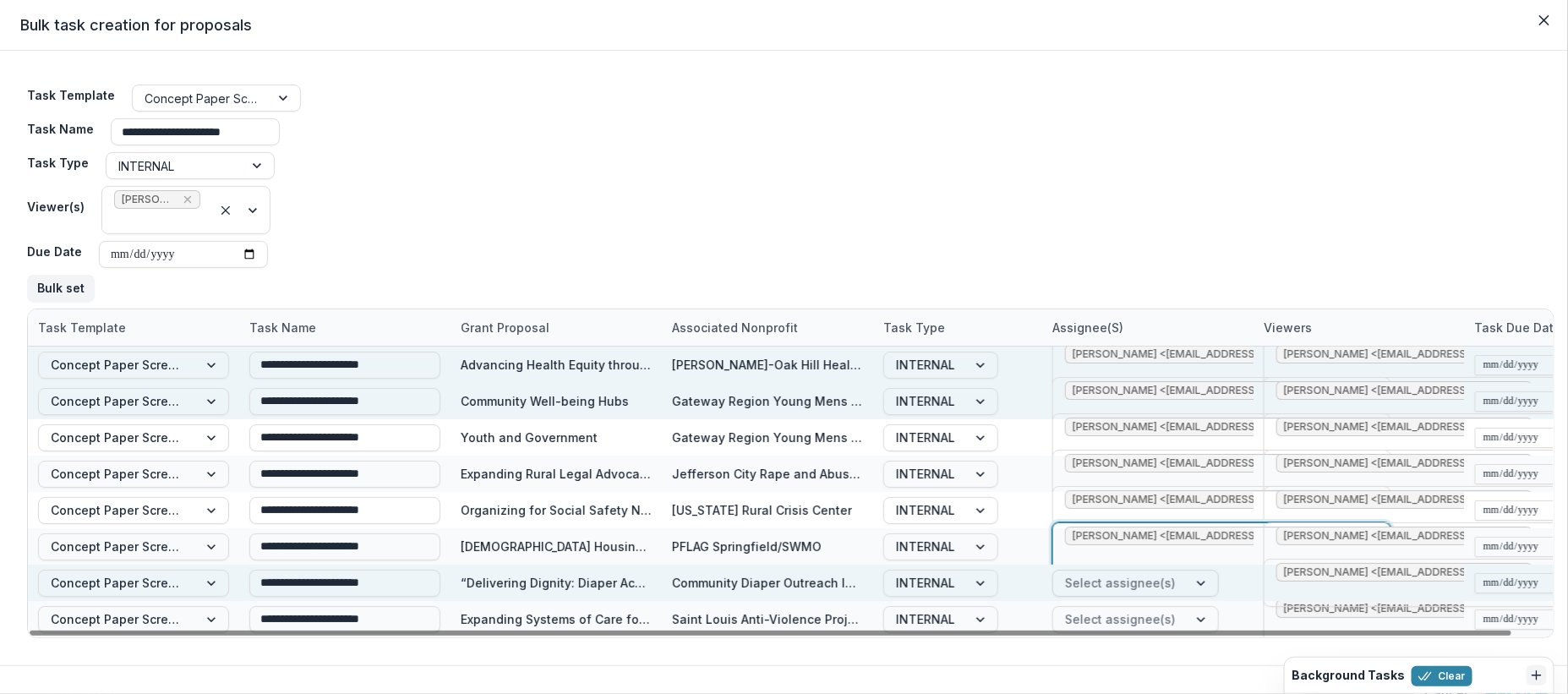
click at [1108, 586] on div at bounding box center [1121, 583] width 111 height 21
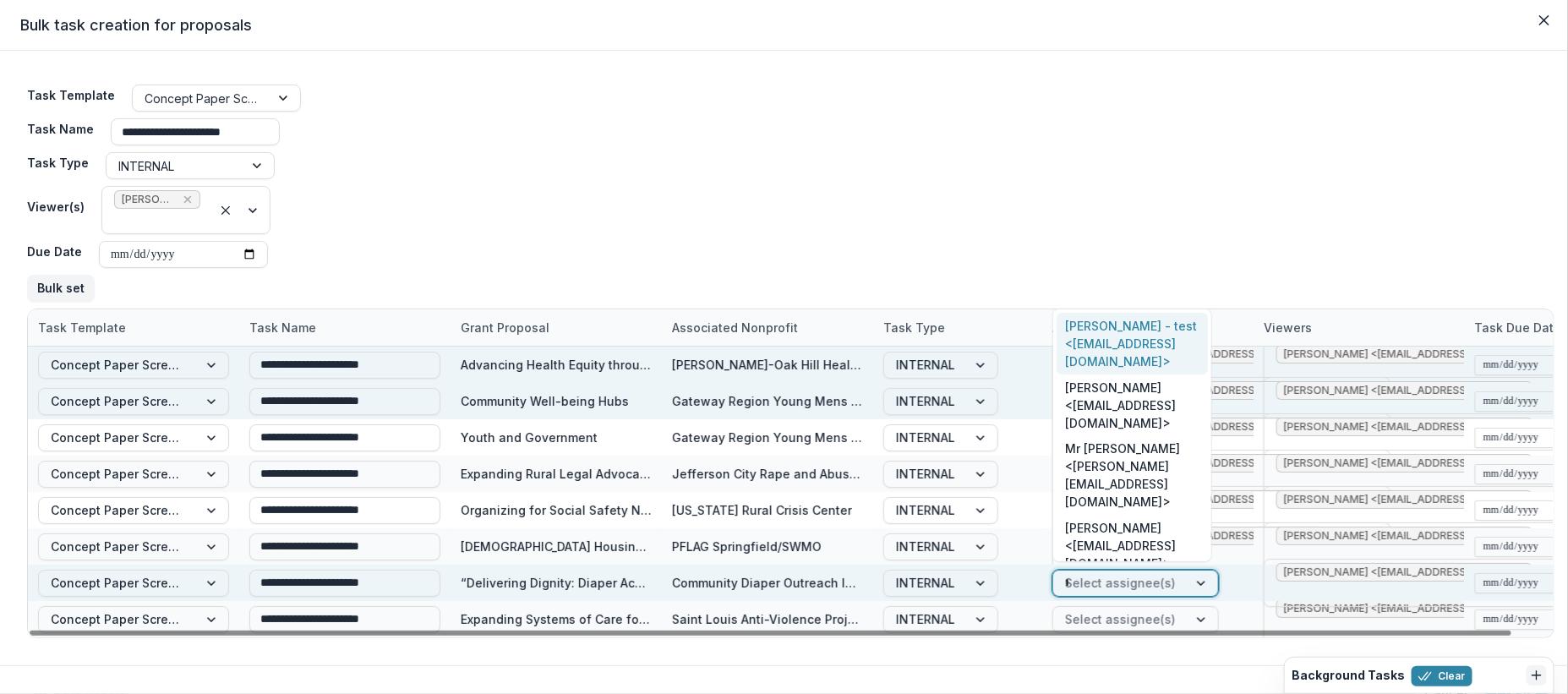
type input "**"
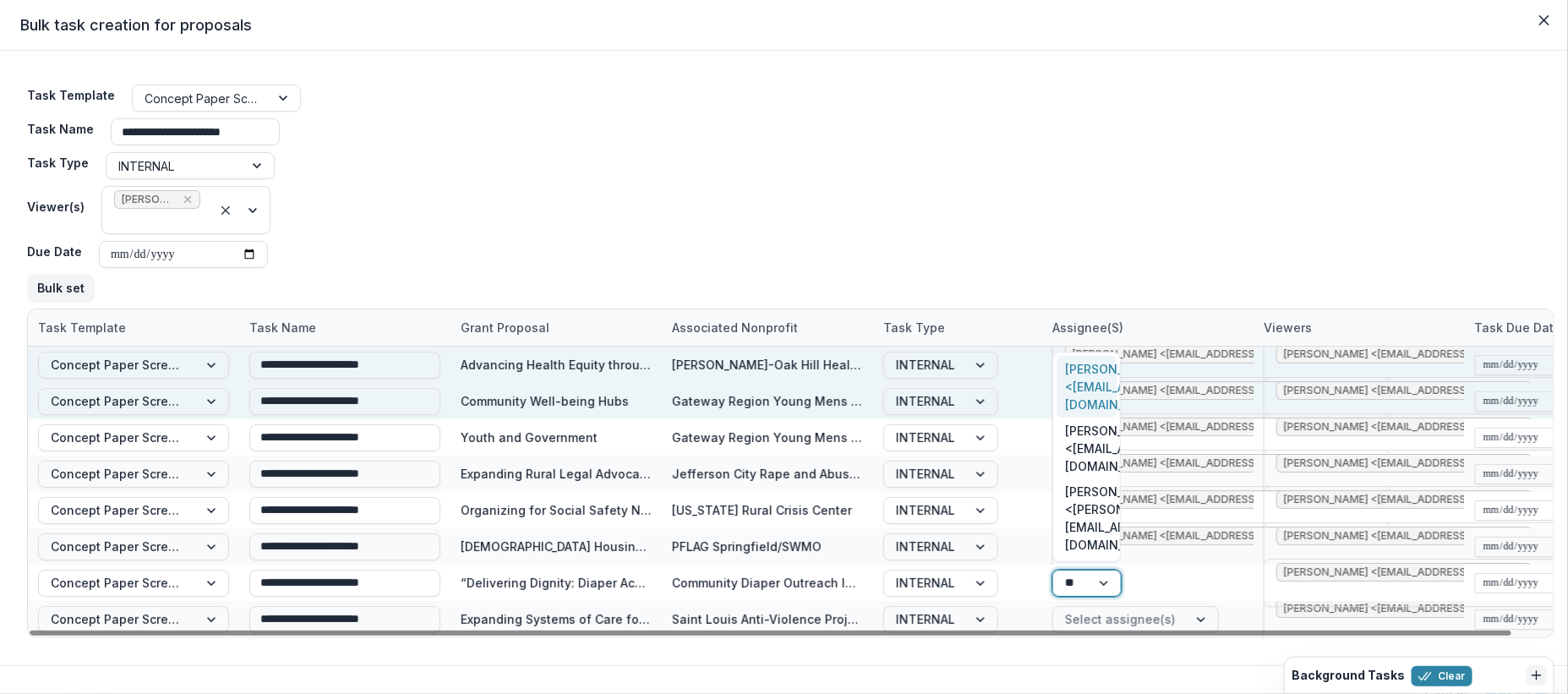
click at [1084, 417] on div "Ivory Clarke <iclarke@mffh.org>" at bounding box center [1087, 387] width 60 height 62
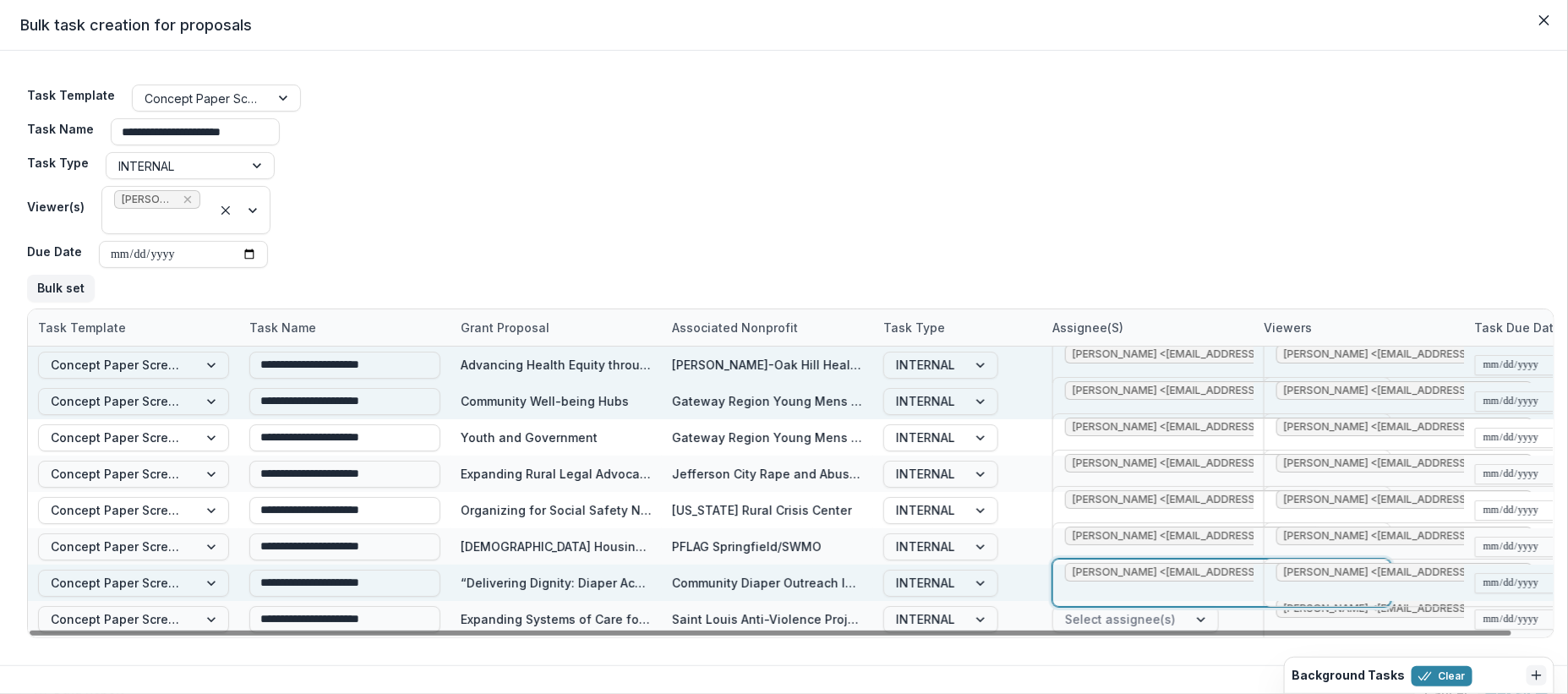
scroll to position [25, 0]
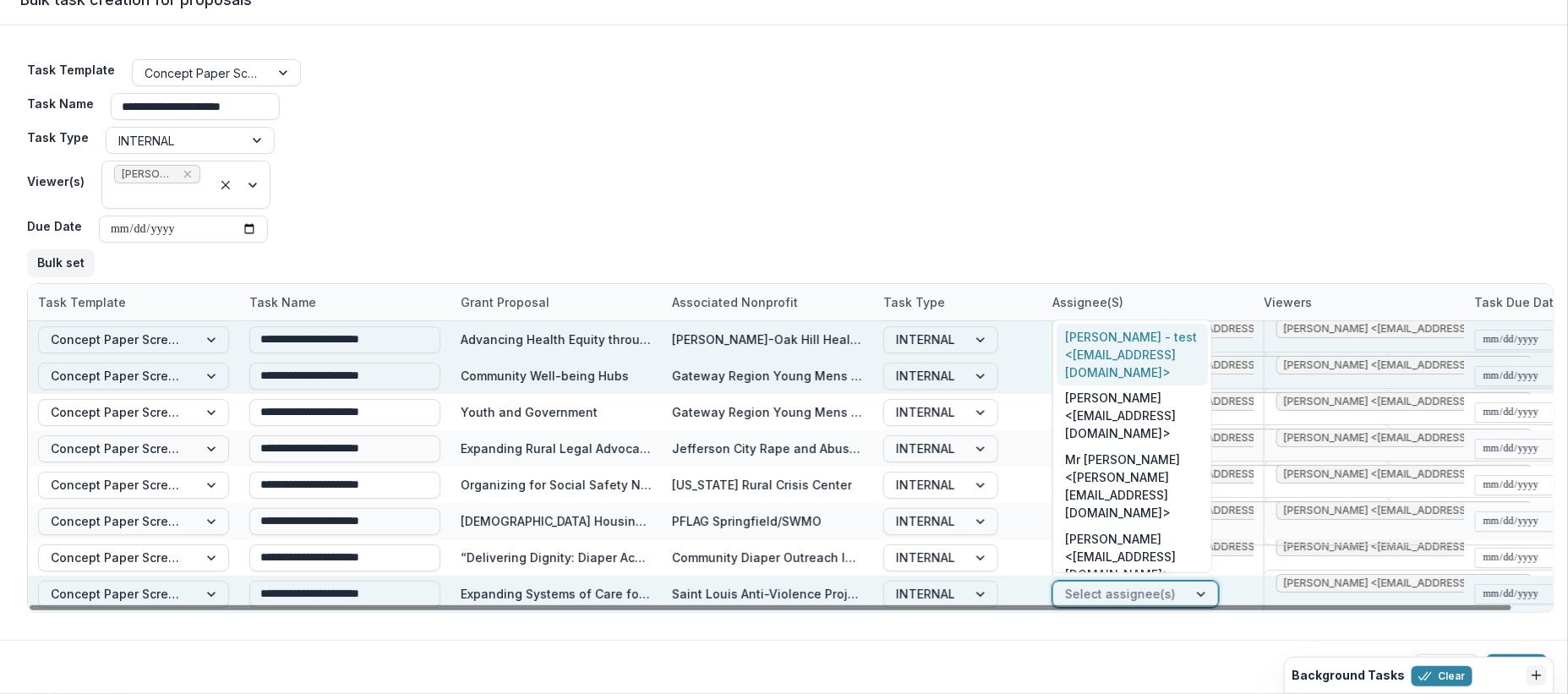
click at [1096, 591] on div at bounding box center [1121, 593] width 111 height 21
type input "**"
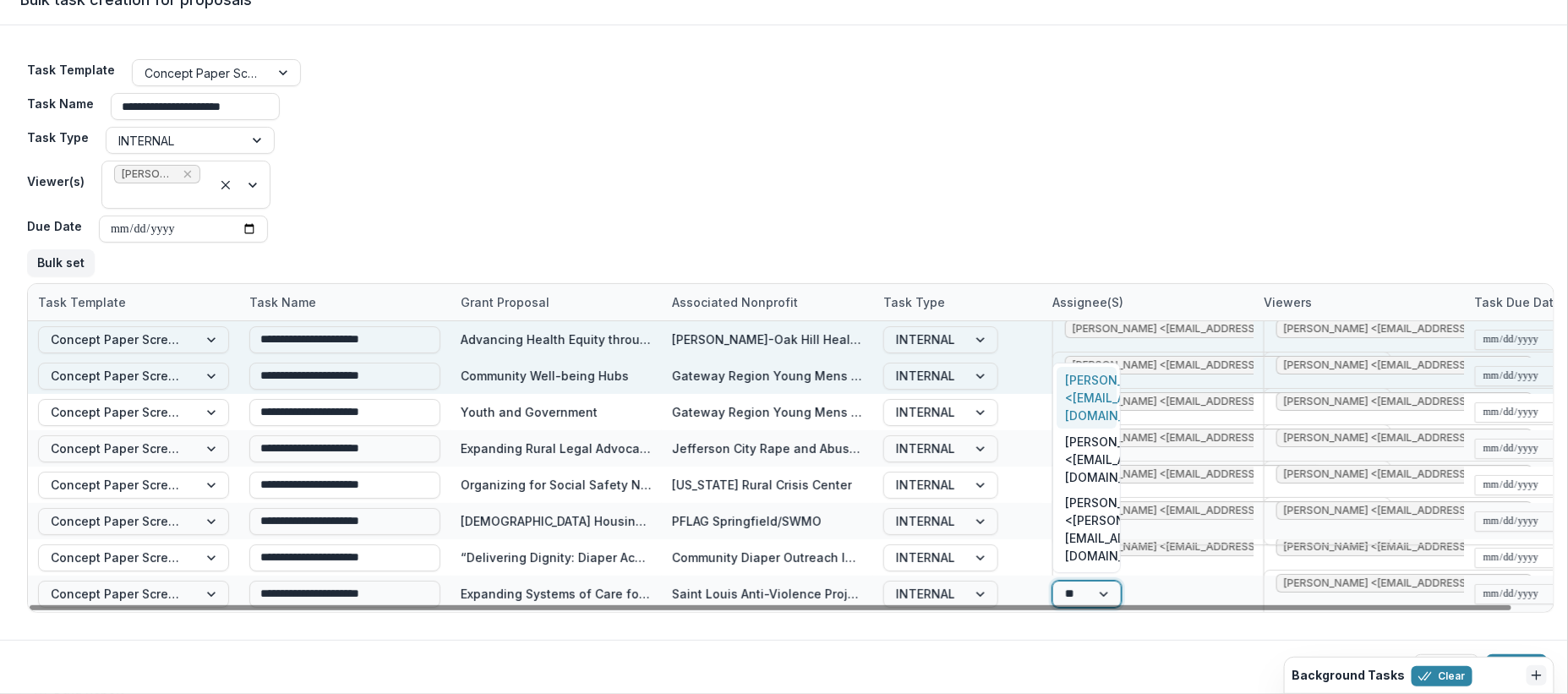
click at [1078, 428] on div "Ivory Clarke <iclarke@mffh.org>" at bounding box center [1087, 397] width 60 height 62
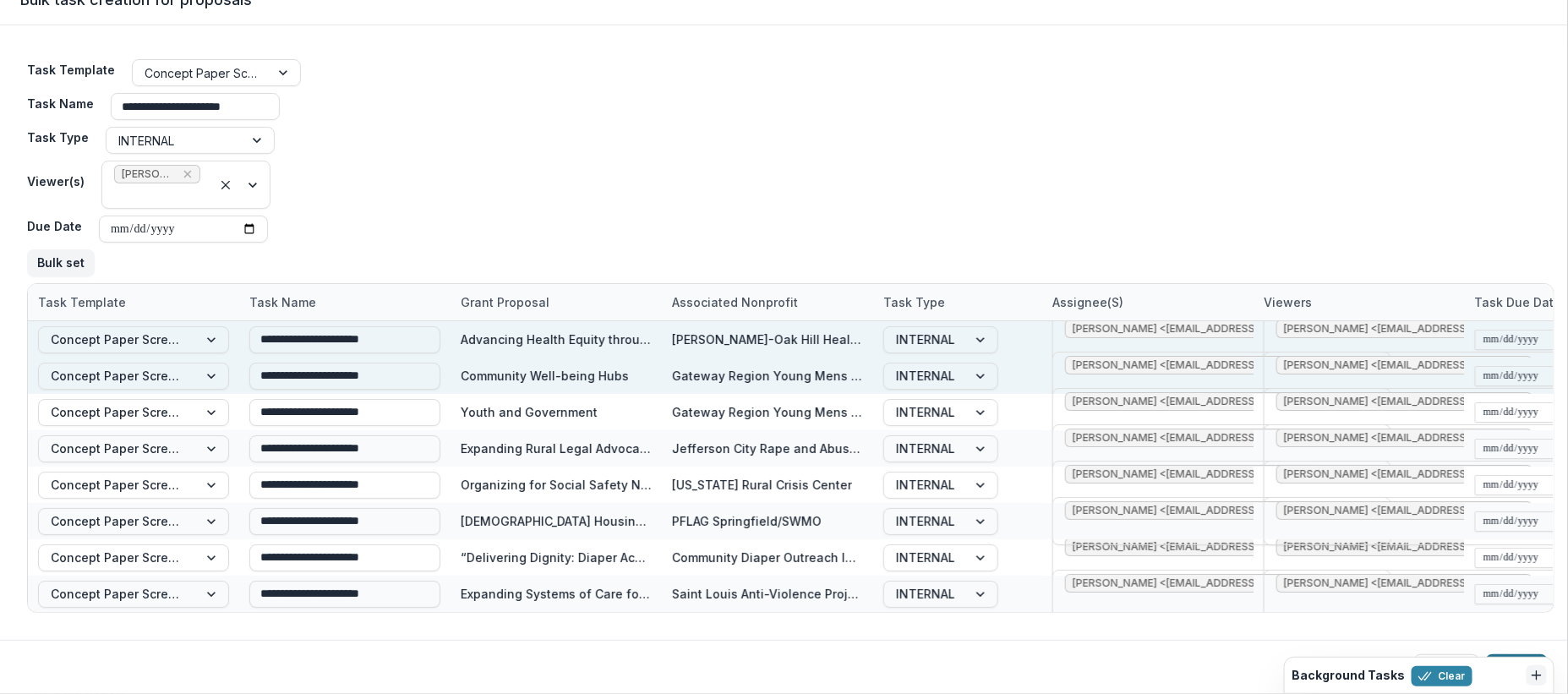
click at [1509, 656] on div "Background Tasks Clear Create/Update Tasks All tasks created/updated successful…" at bounding box center [1418, 674] width 270 height 37
click at [1512, 655] on button "Create" at bounding box center [1517, 668] width 62 height 27
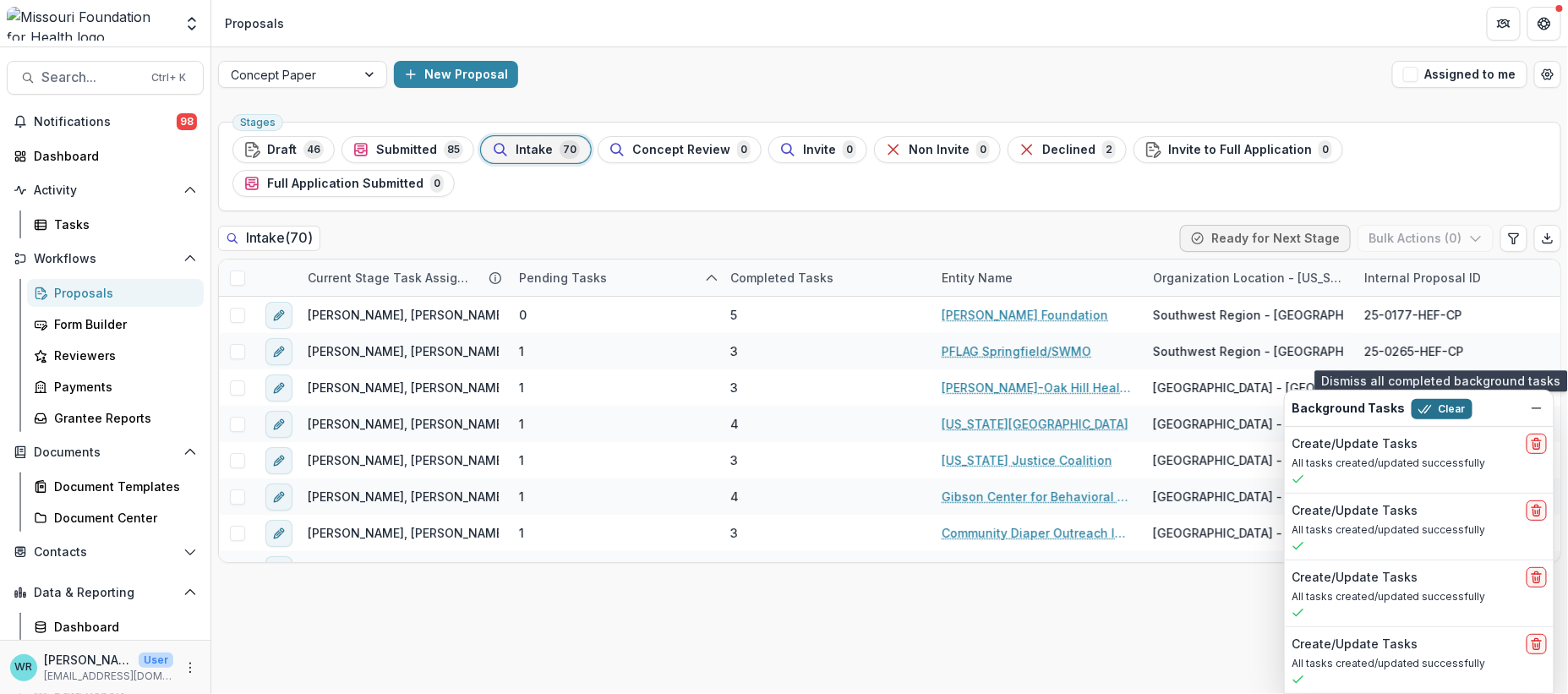
click at [1447, 408] on button "Clear" at bounding box center [1442, 410] width 61 height 21
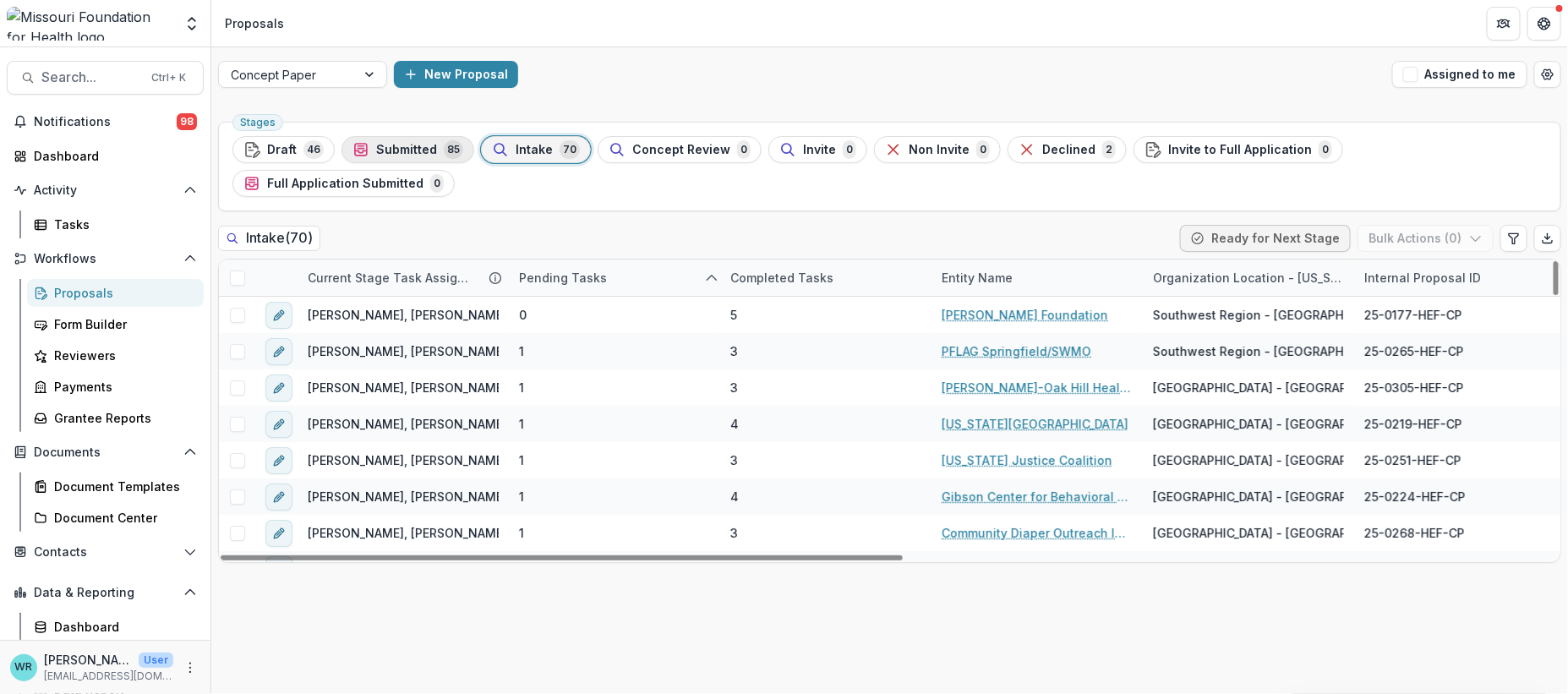
click at [399, 156] on div "Submitted 85" at bounding box center [408, 150] width 111 height 19
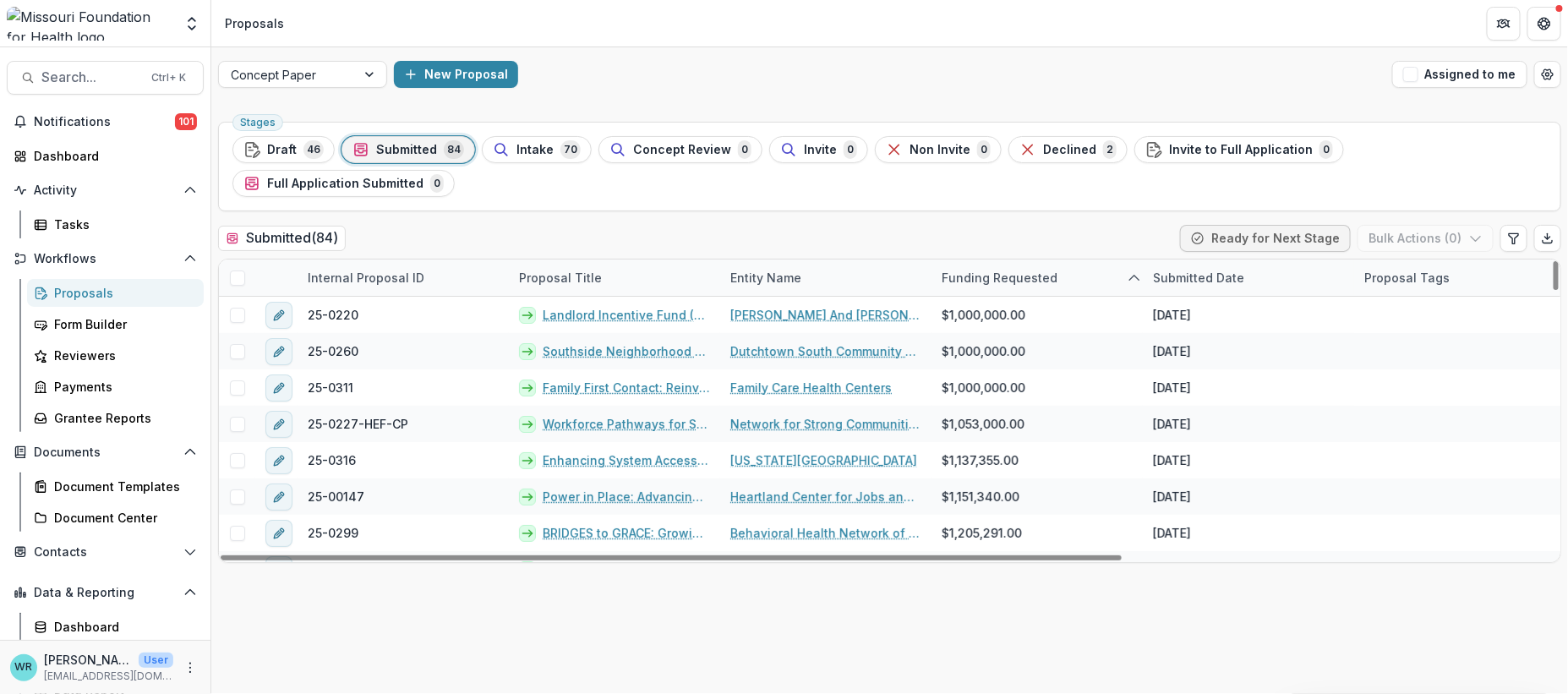
click at [768, 268] on div "Entity Name" at bounding box center [766, 277] width 91 height 18
click at [768, 345] on span "Sort Descending" at bounding box center [802, 347] width 98 height 14
click at [952, 225] on div "Submitted ( 84 ) Ready for Next Stage Bulk Actions ( 0 )" at bounding box center [890, 242] width 1343 height 34
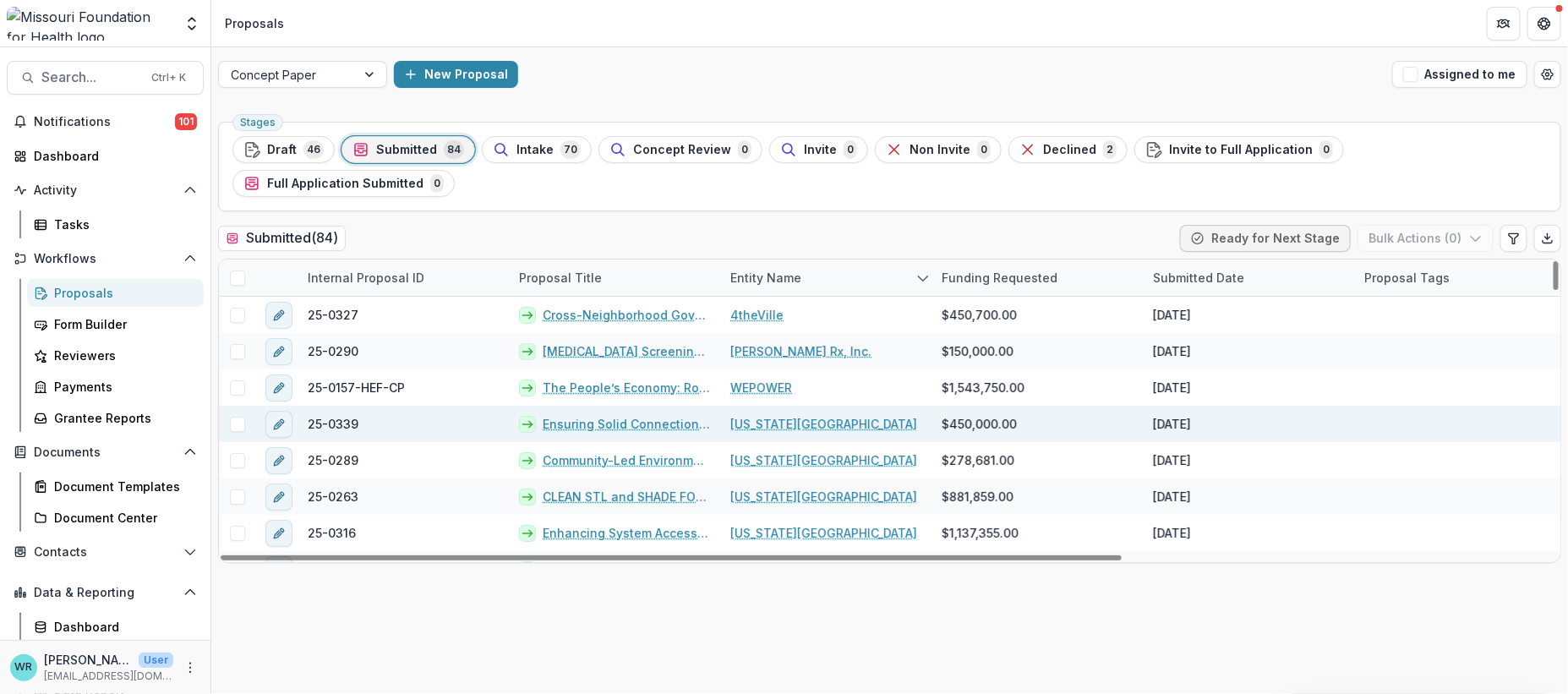
click at [238, 416] on span at bounding box center [237, 424] width 15 height 15
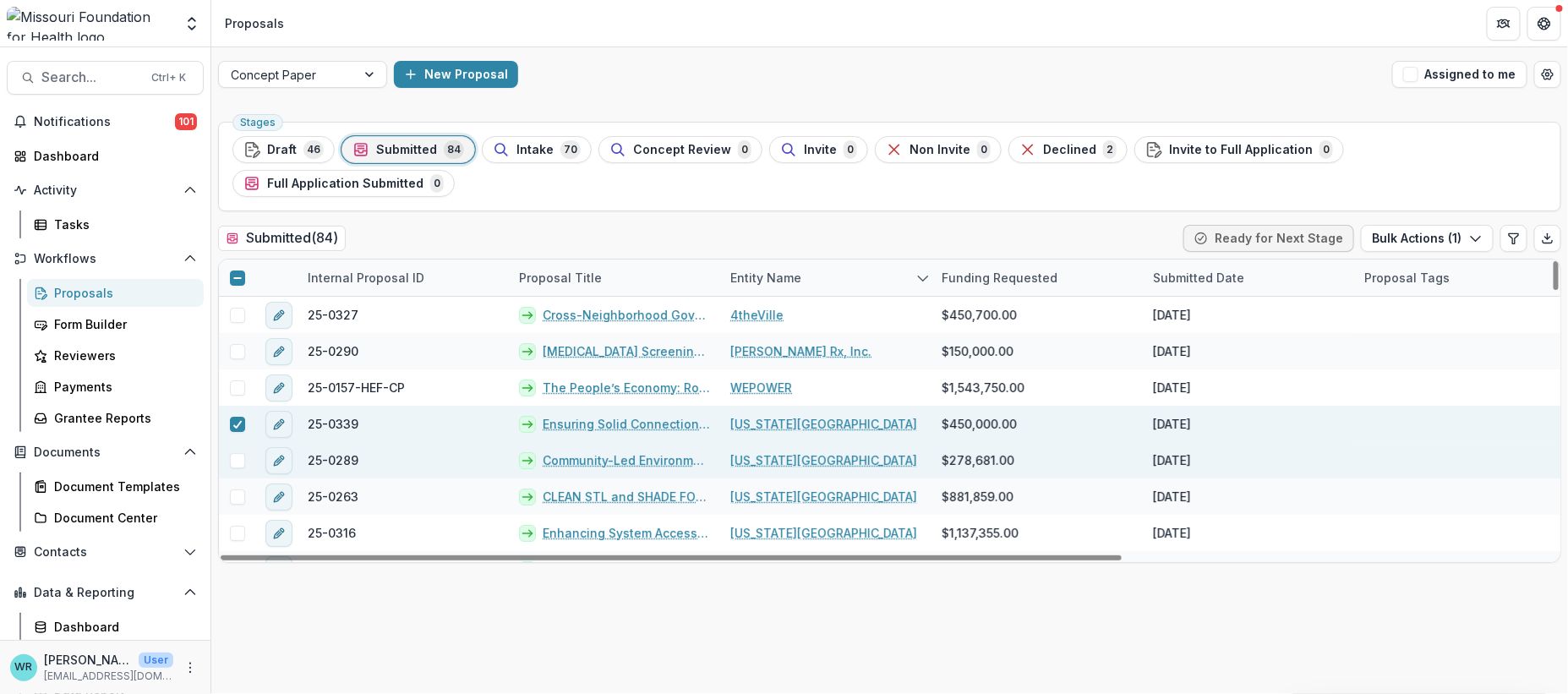
click at [231, 453] on span at bounding box center [237, 460] width 15 height 15
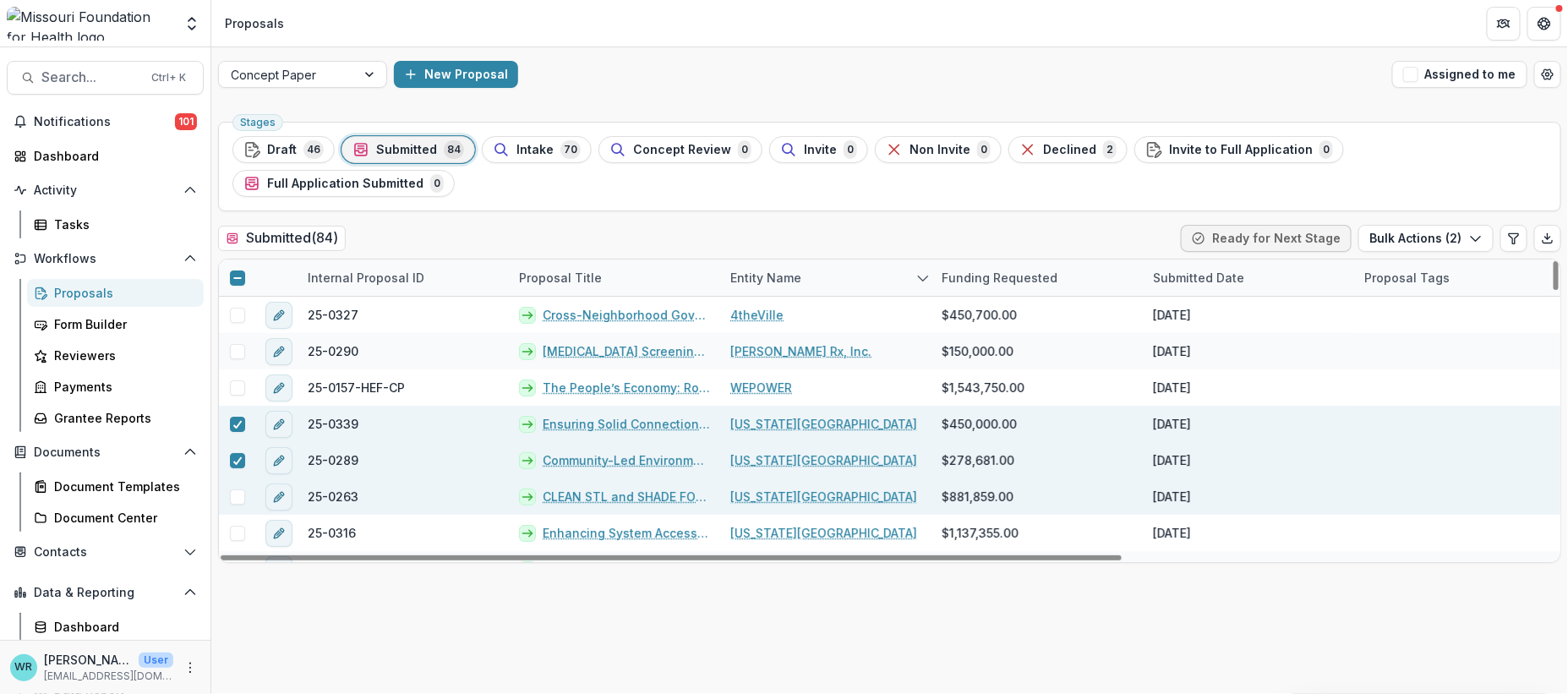
click at [236, 490] on span at bounding box center [237, 497] width 15 height 15
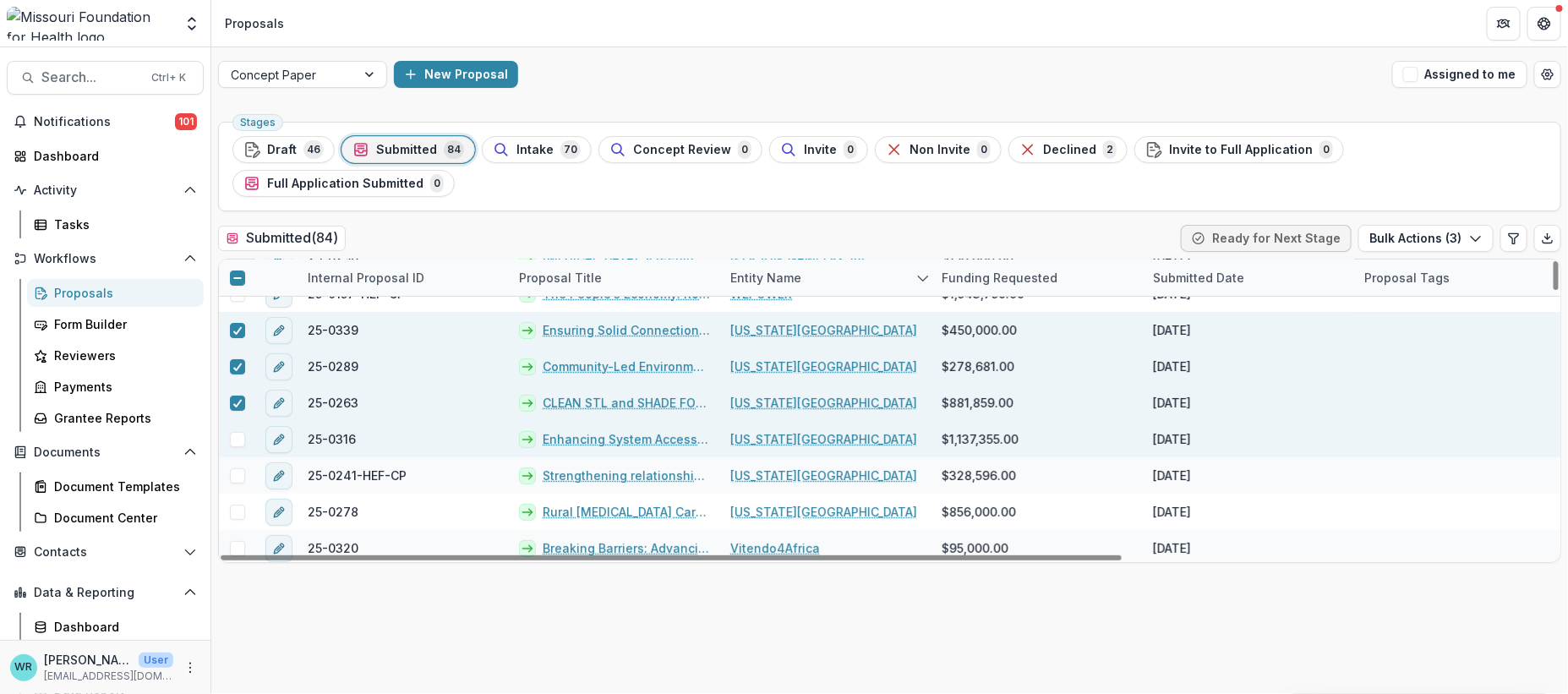
click at [234, 432] on span at bounding box center [237, 440] width 15 height 15
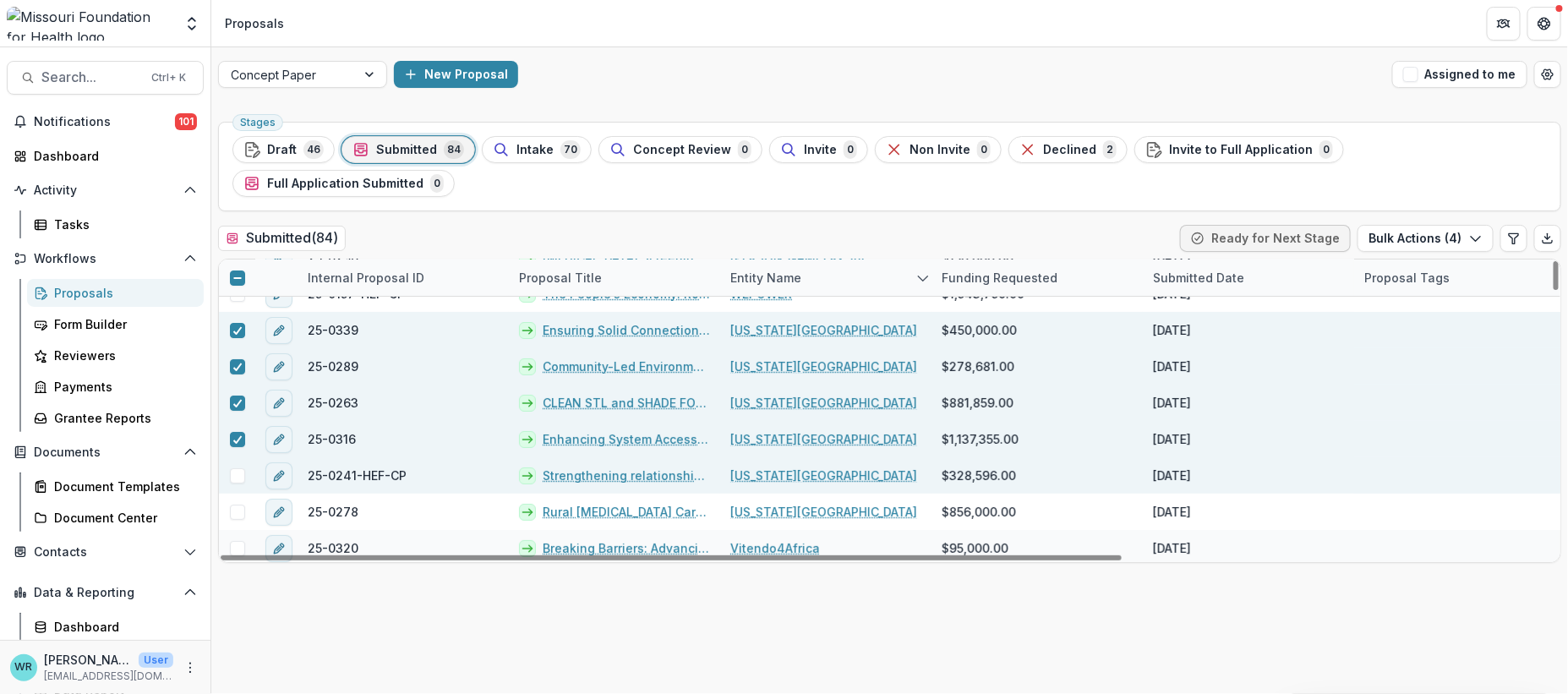
click at [236, 468] on span at bounding box center [237, 476] width 15 height 15
click at [1452, 225] on button "Bulk Actions ( 5 )" at bounding box center [1426, 238] width 136 height 27
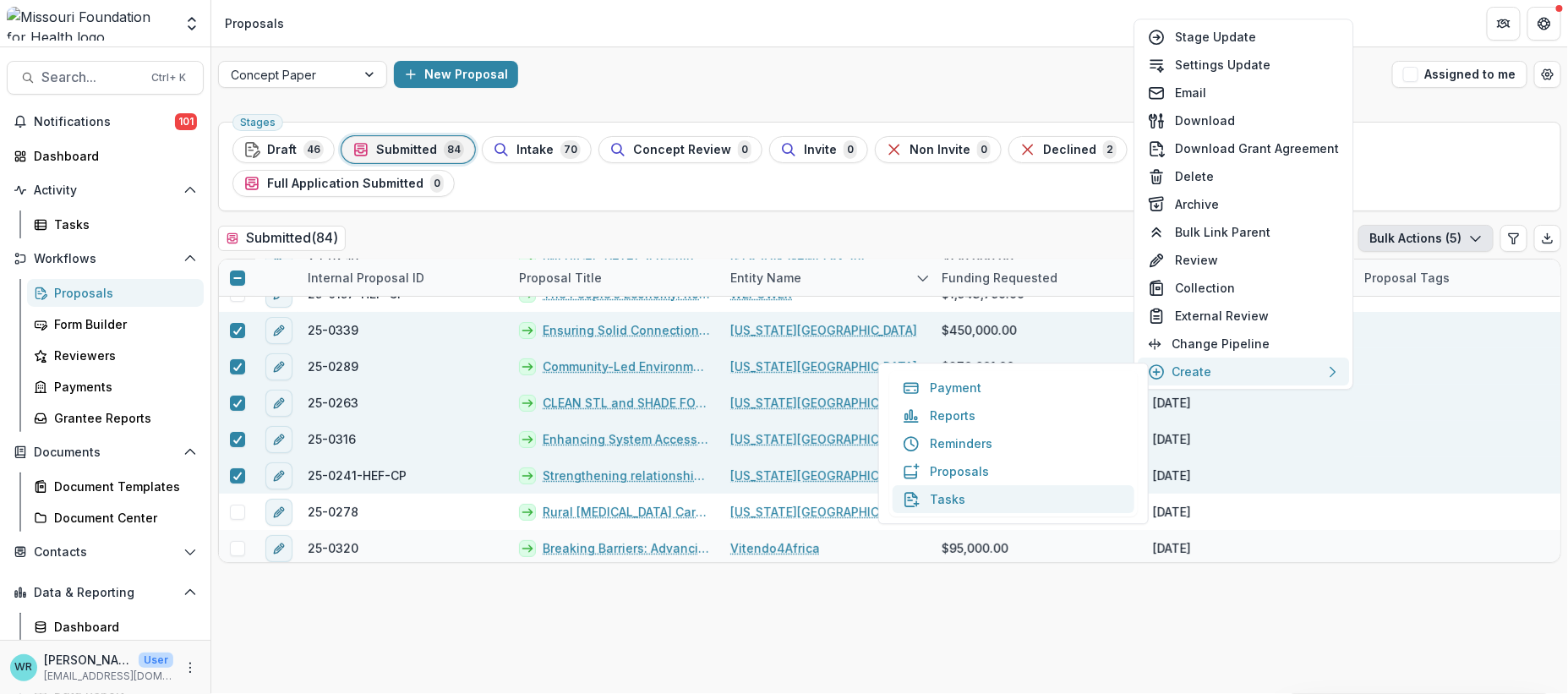
click at [938, 503] on button "Tasks" at bounding box center [1013, 499] width 242 height 28
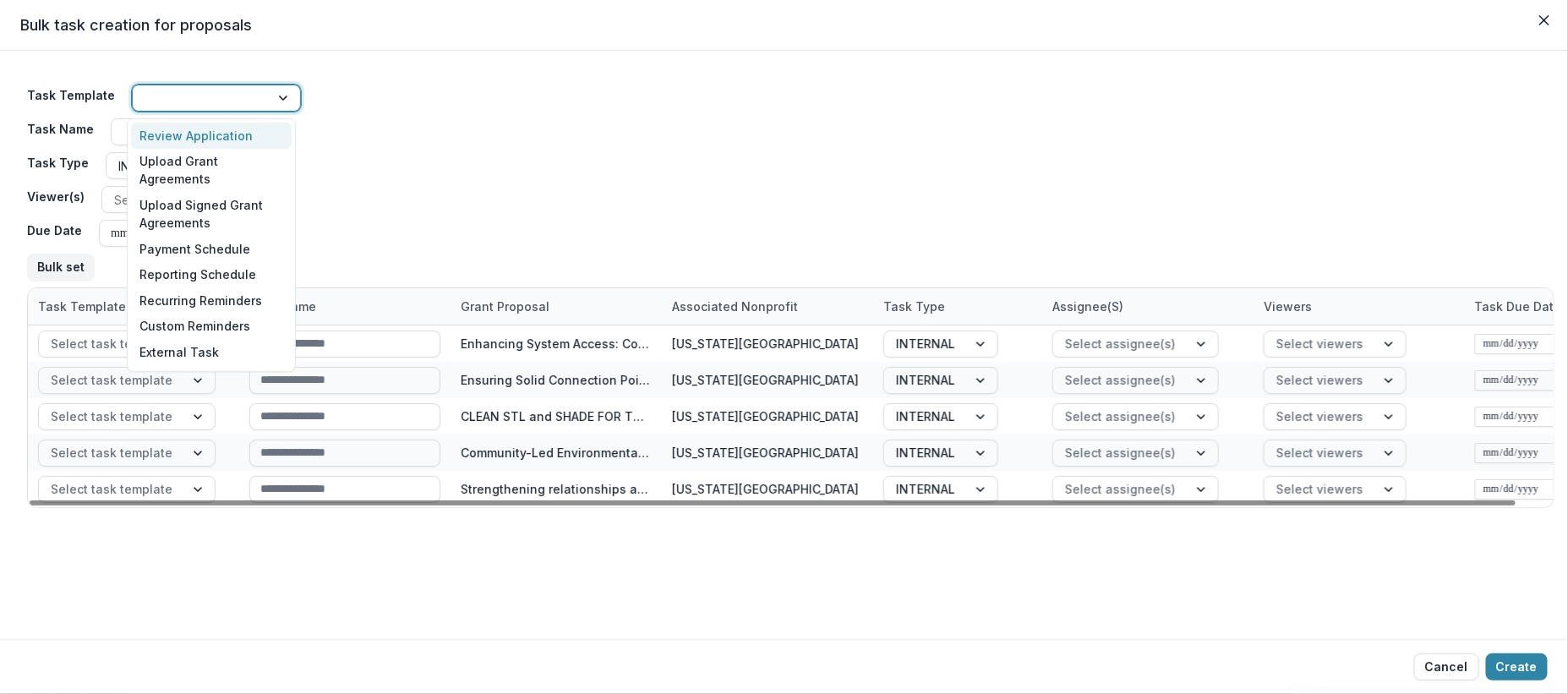
click at [214, 98] on div at bounding box center [201, 98] width 113 height 21
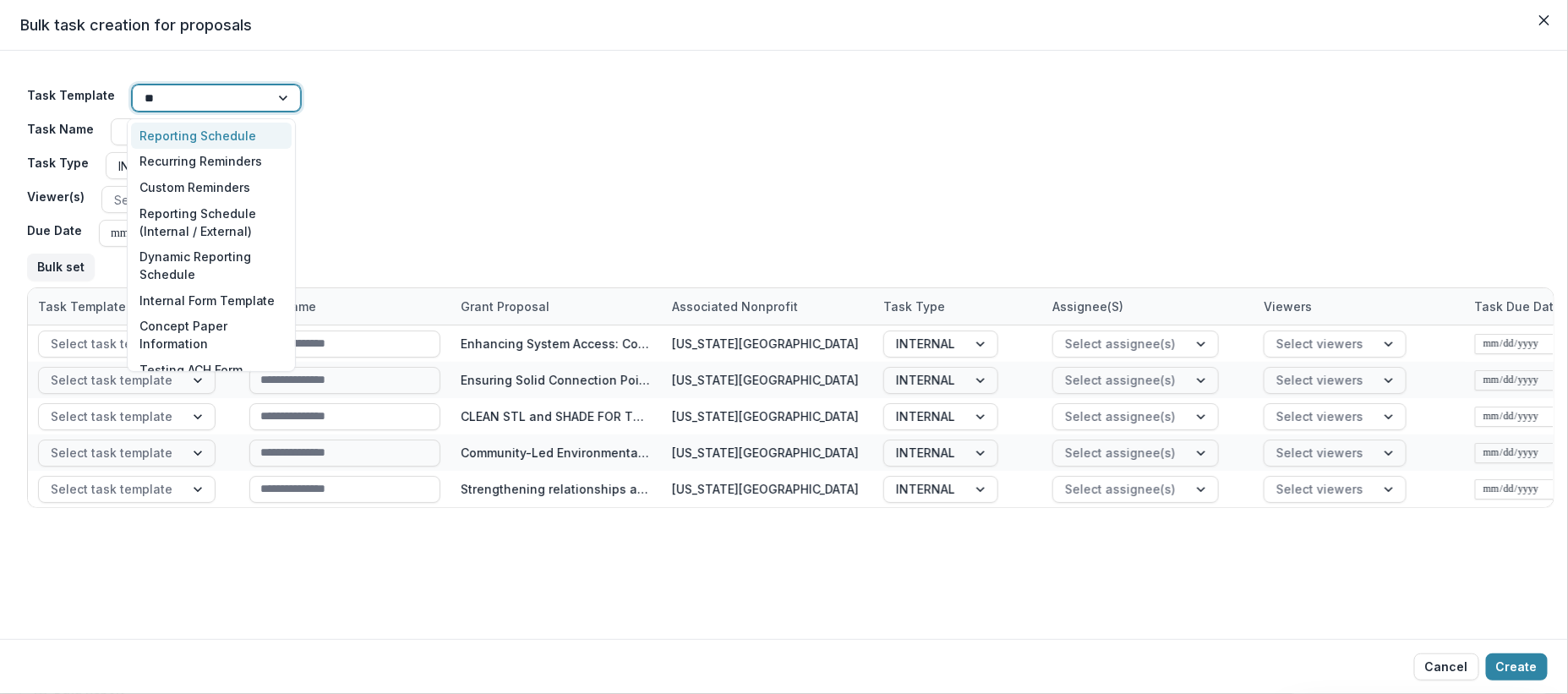
type input "***"
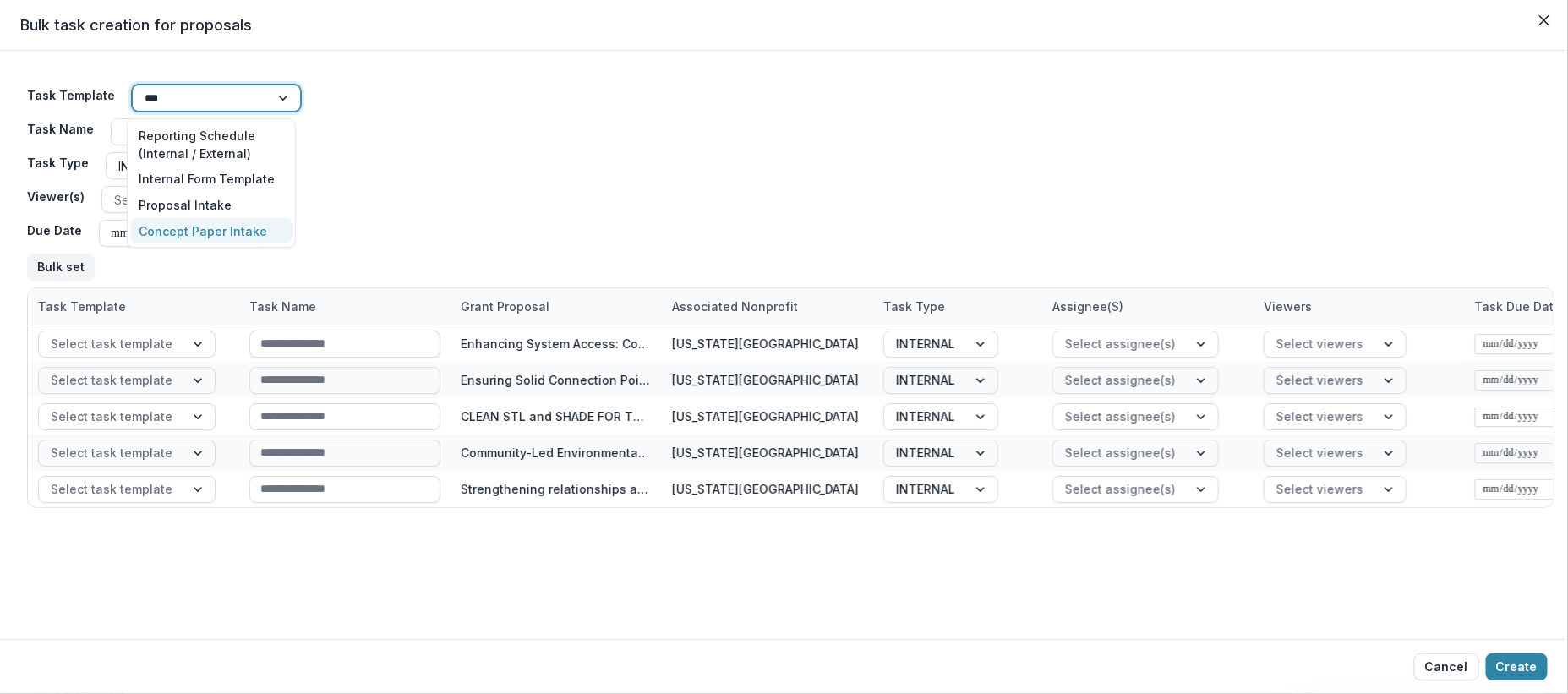
click at [222, 226] on div "Concept Paper Intake" at bounding box center [211, 232] width 161 height 26
type input "**********"
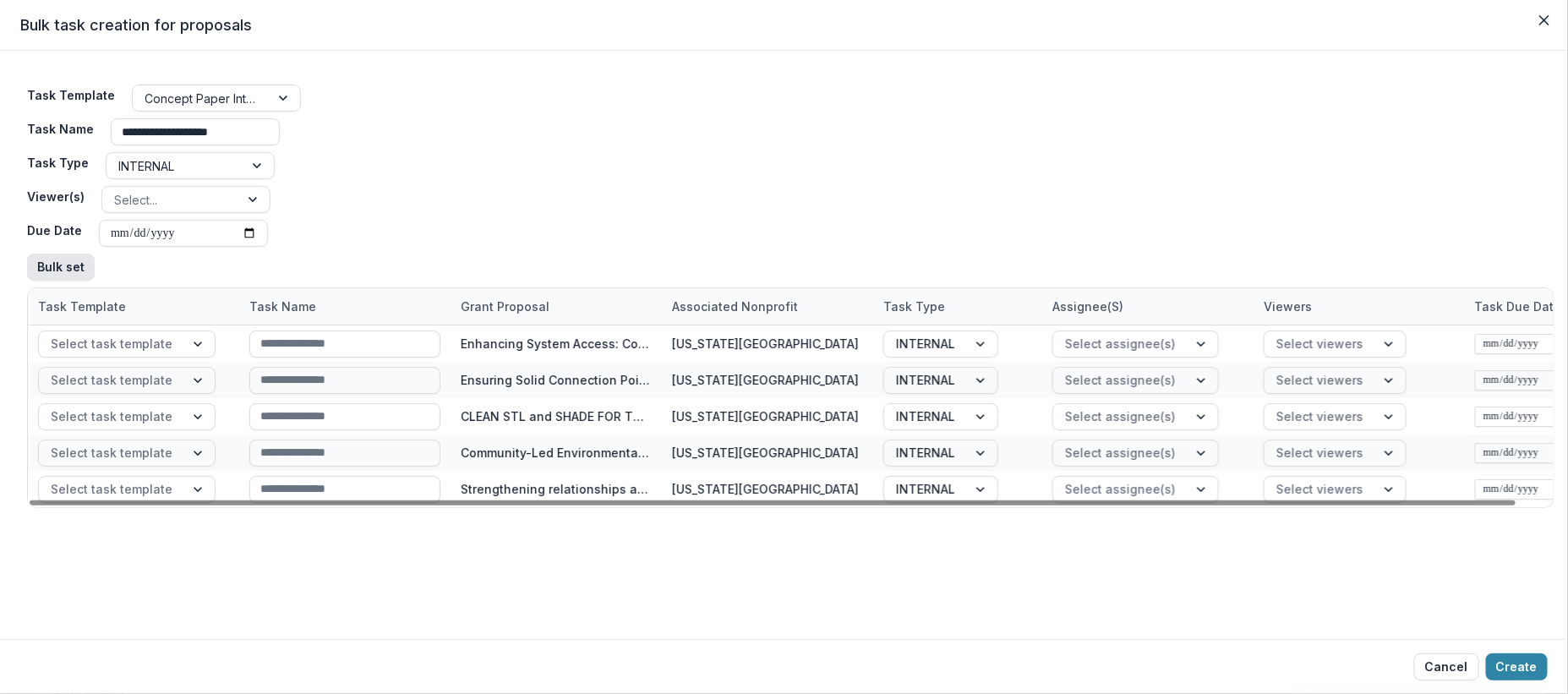
click at [63, 273] on button "Bulk set" at bounding box center [61, 266] width 68 height 27
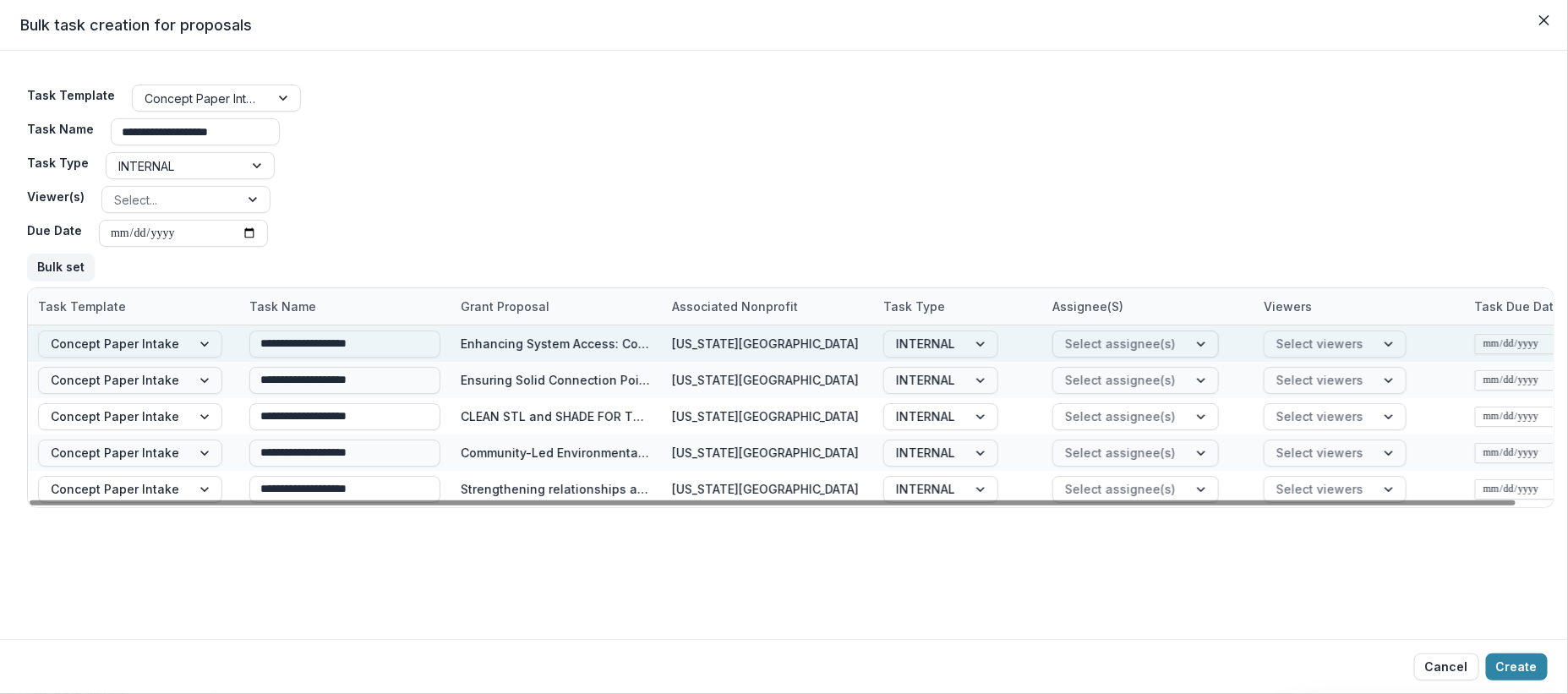
click at [1154, 347] on div at bounding box center [1121, 344] width 111 height 21
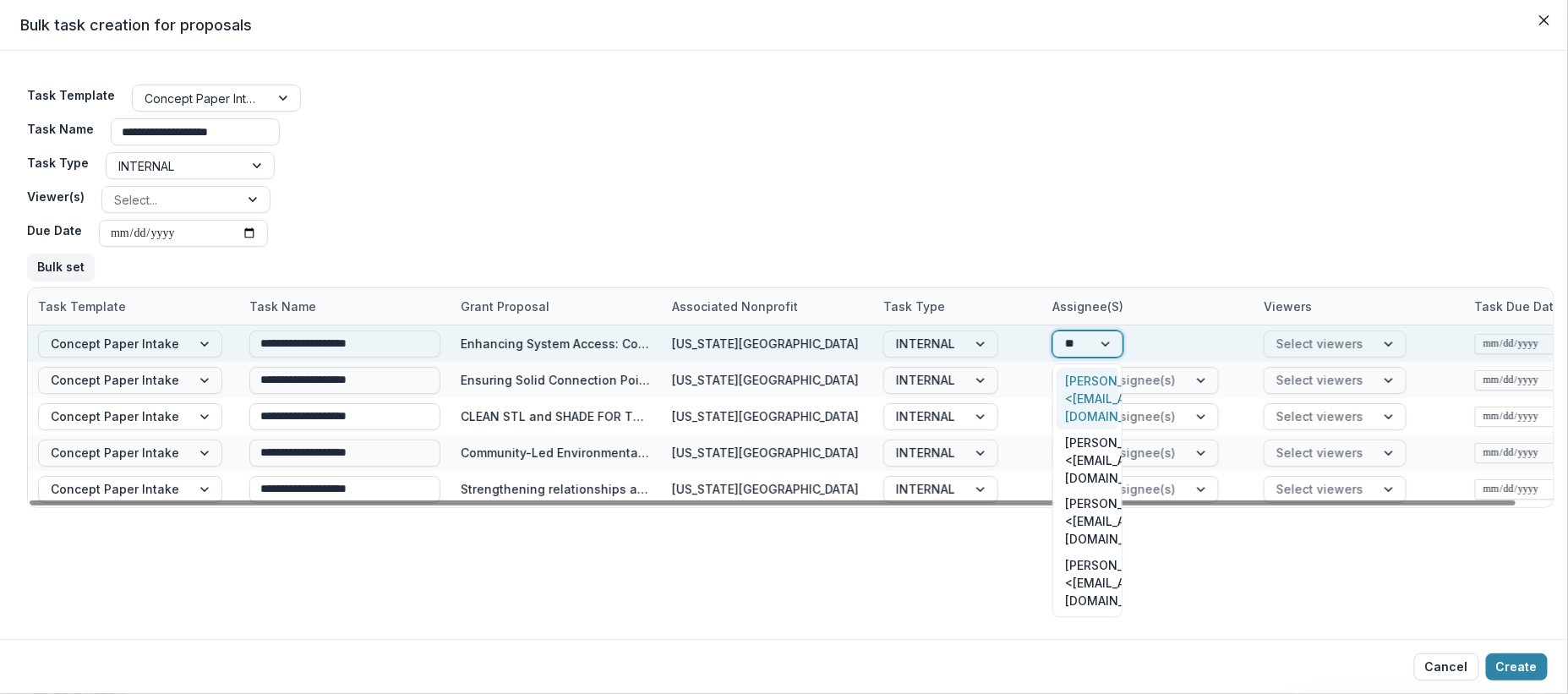
type input "***"
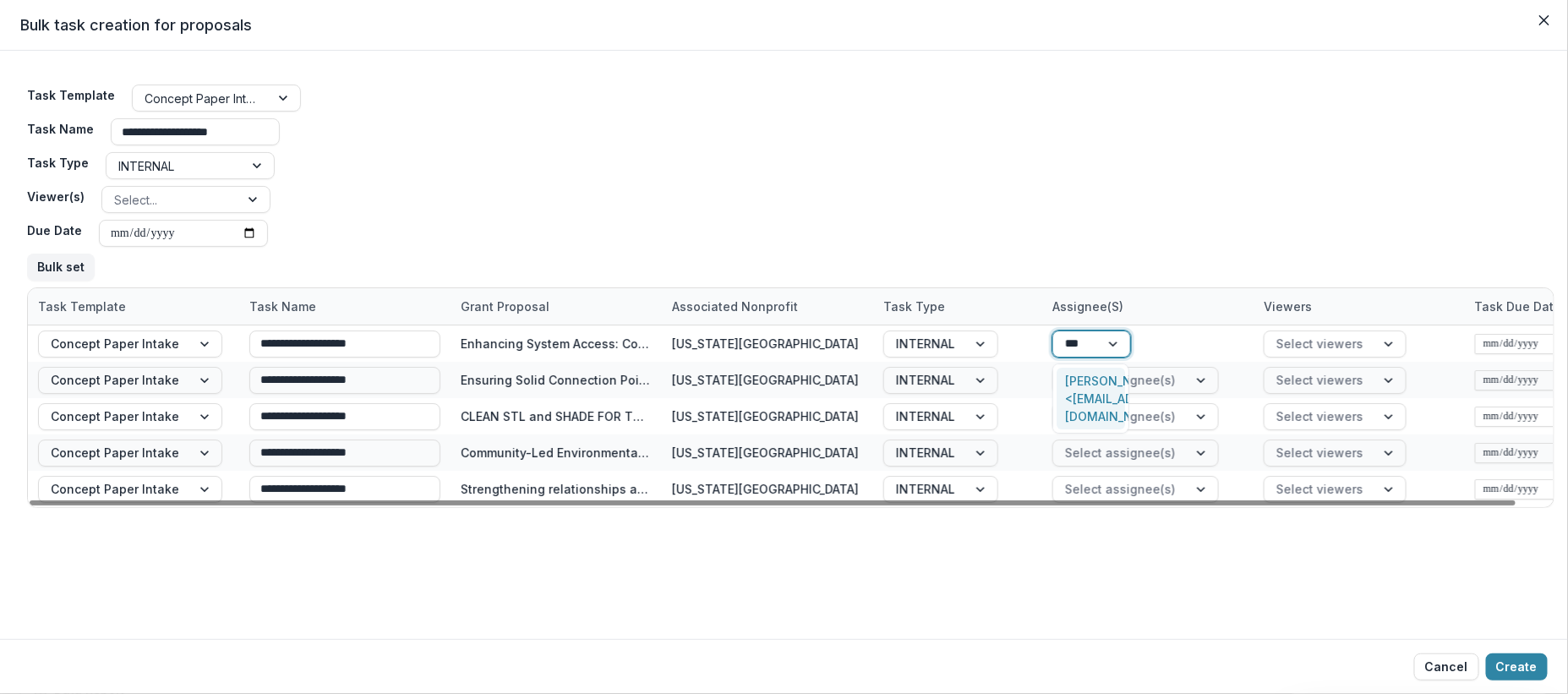
click at [1091, 395] on div "[PERSON_NAME] <[EMAIL_ADDRESS][DOMAIN_NAME]>" at bounding box center [1091, 398] width 69 height 62
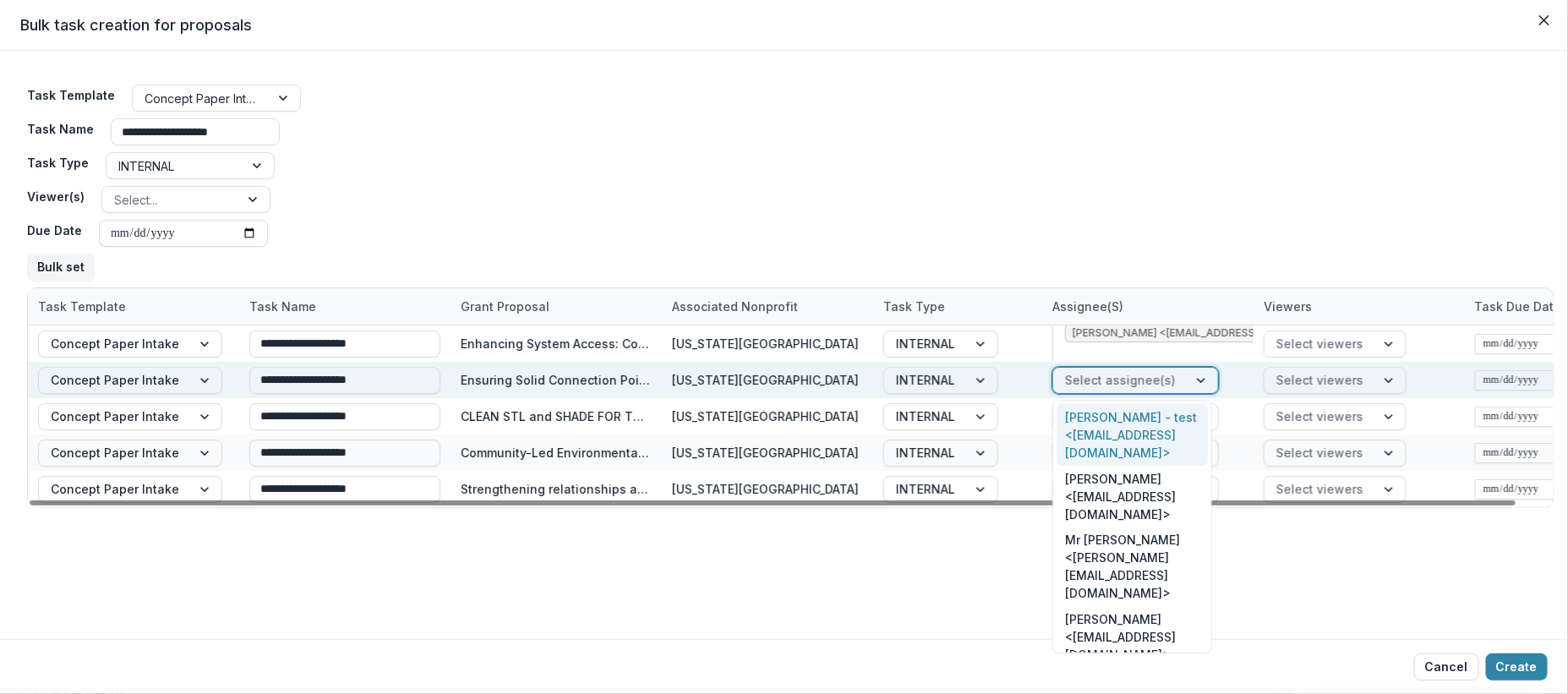
click at [1146, 384] on div at bounding box center [1121, 379] width 111 height 21
type input "**"
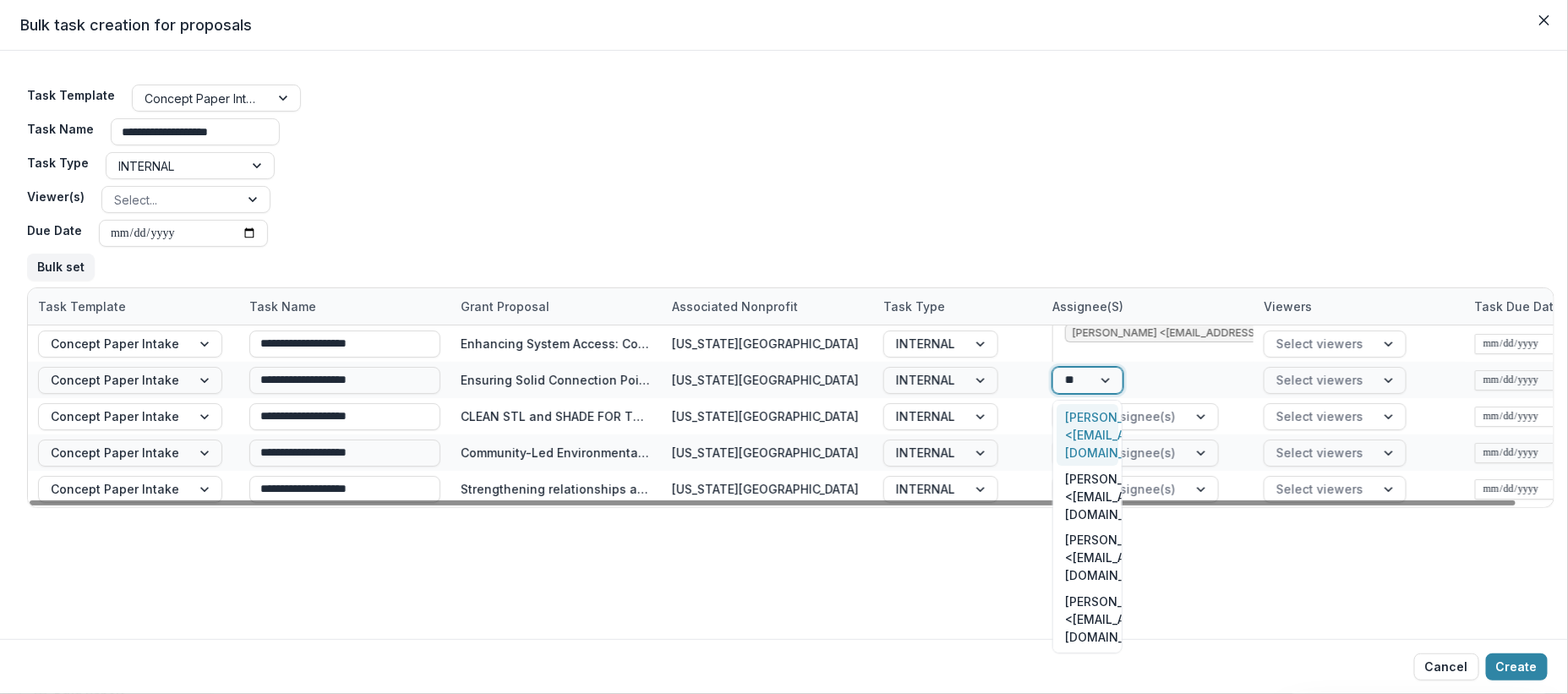
click at [1102, 417] on div "[PERSON_NAME] <[EMAIL_ADDRESS][DOMAIN_NAME]>" at bounding box center [1088, 435] width 62 height 62
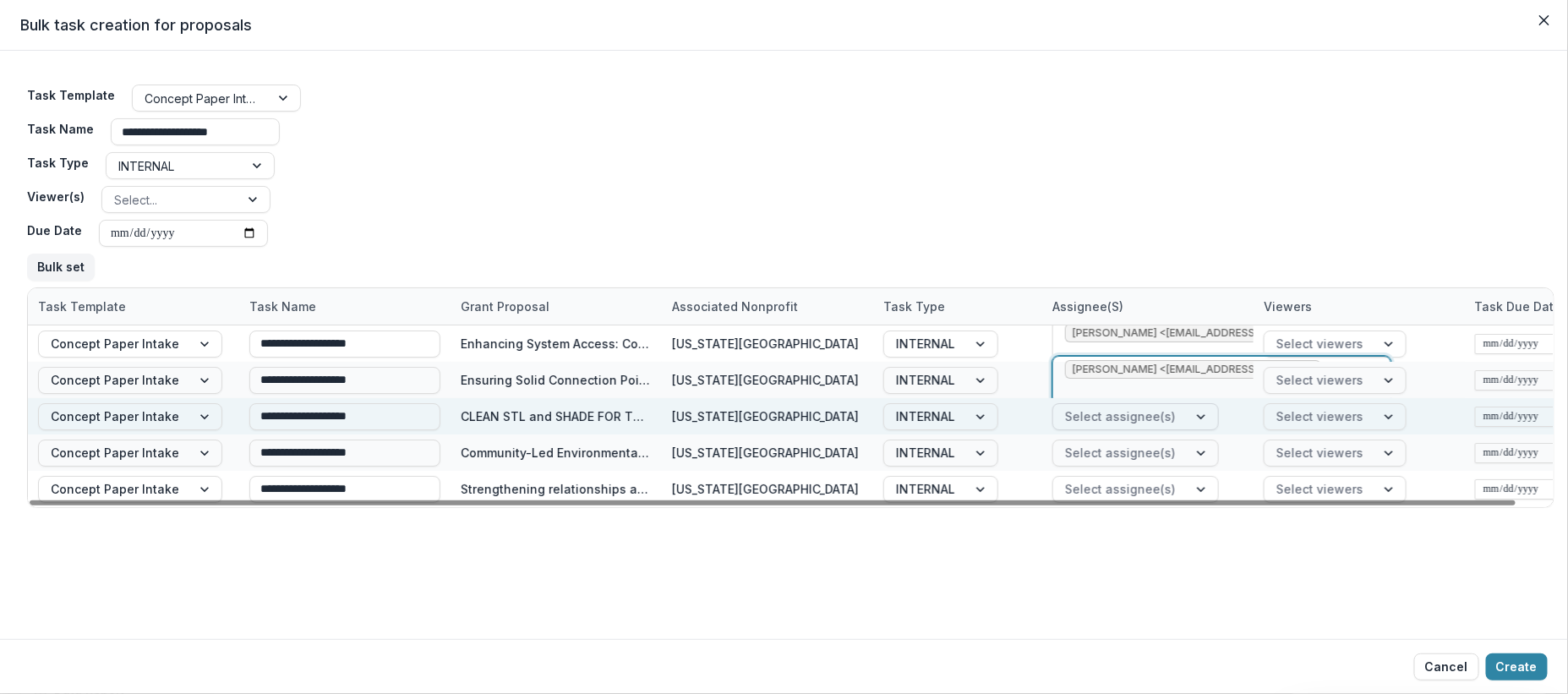
click at [1156, 419] on div at bounding box center [1121, 416] width 111 height 21
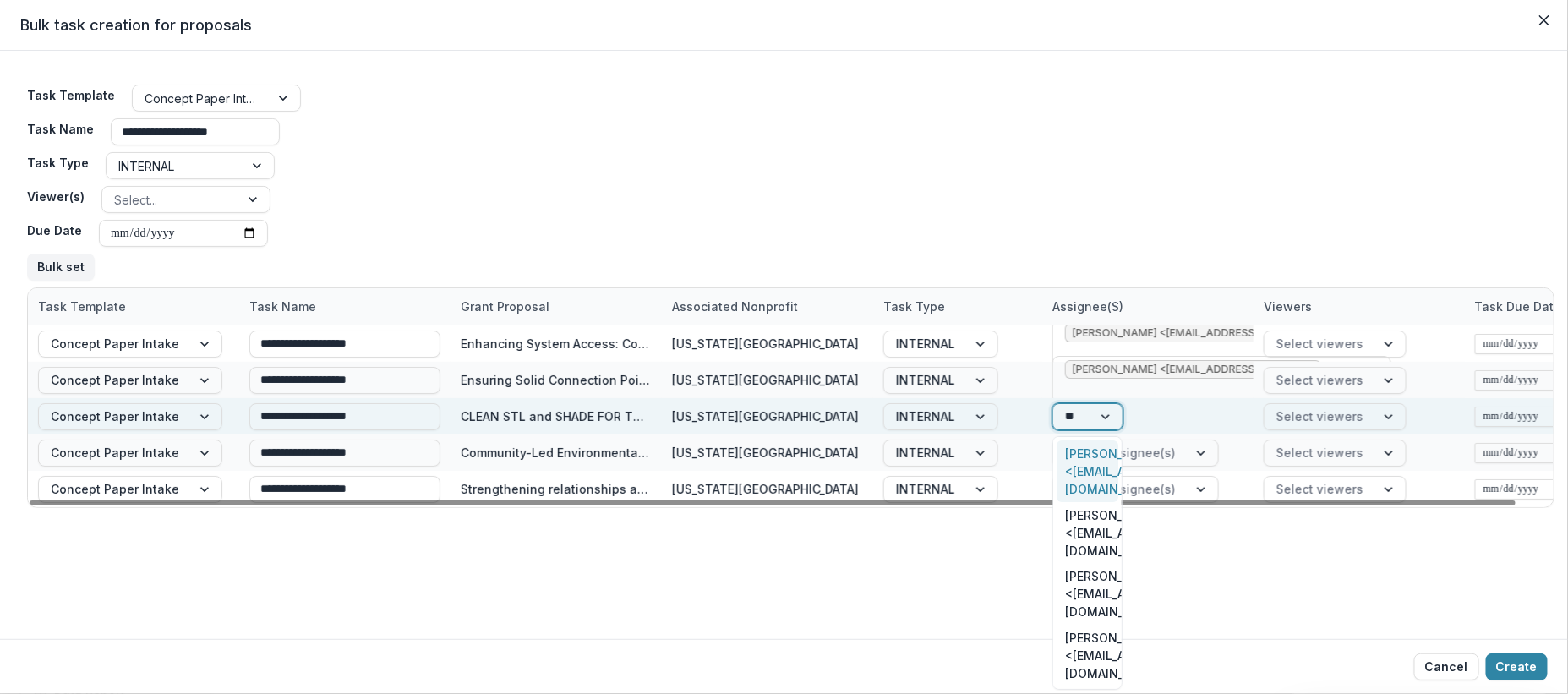
type input "***"
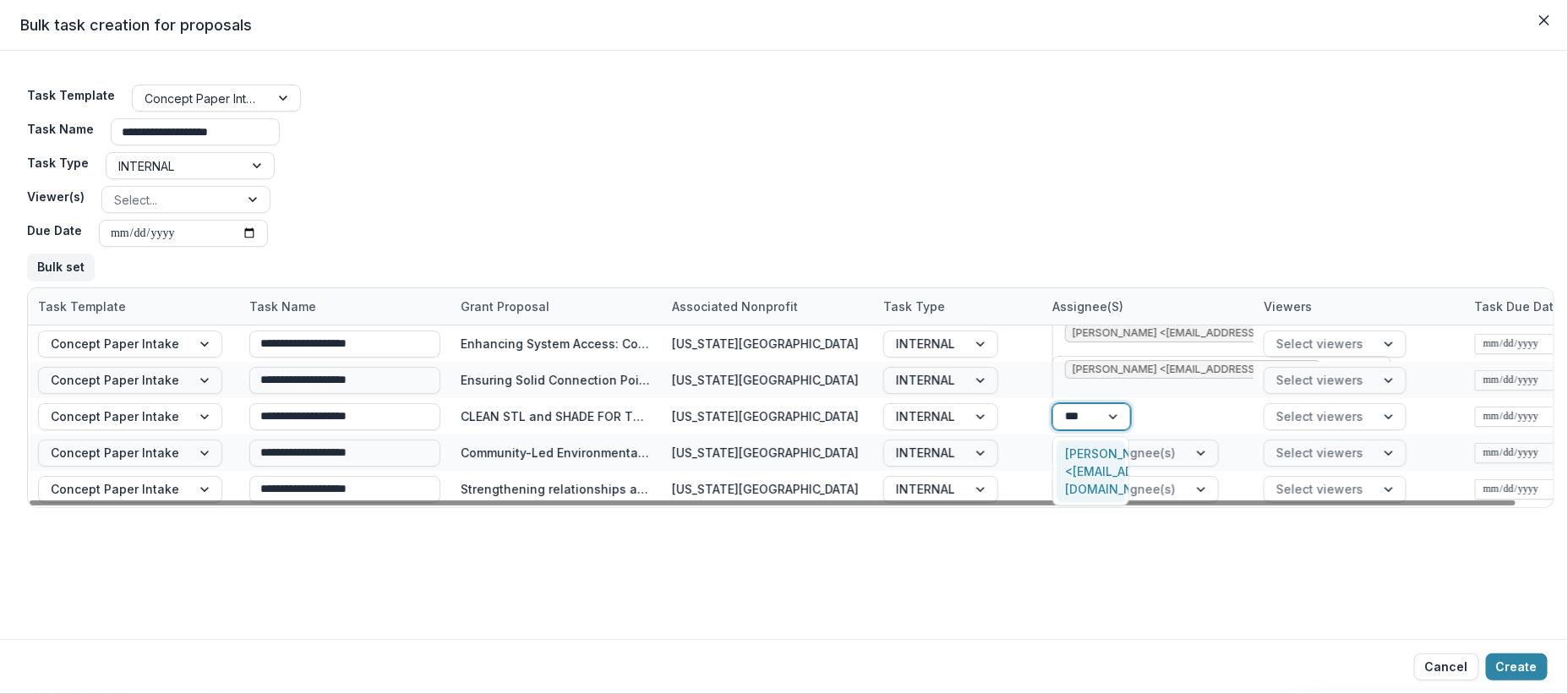
click at [1096, 465] on div "[PERSON_NAME] <[EMAIL_ADDRESS][DOMAIN_NAME]>" at bounding box center [1091, 472] width 69 height 62
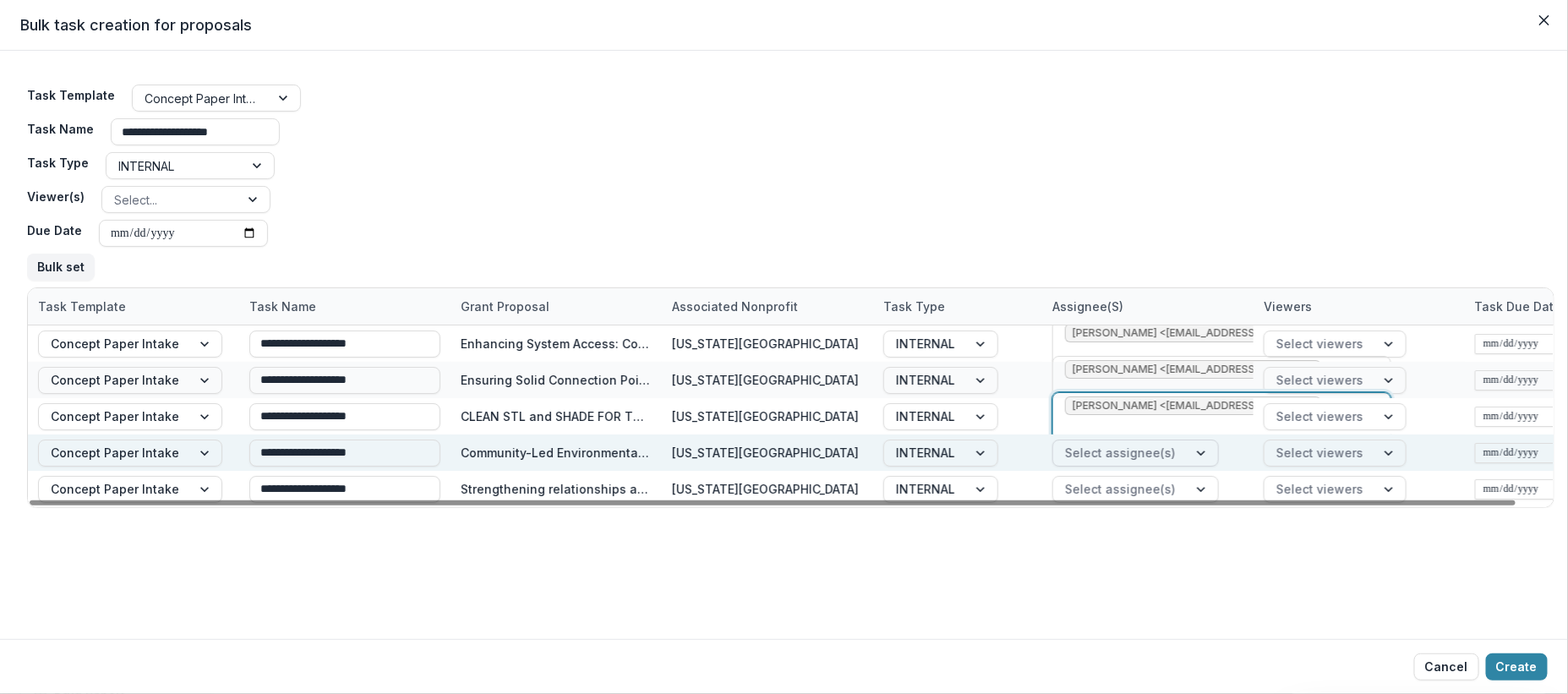
click at [1146, 455] on div at bounding box center [1121, 452] width 111 height 21
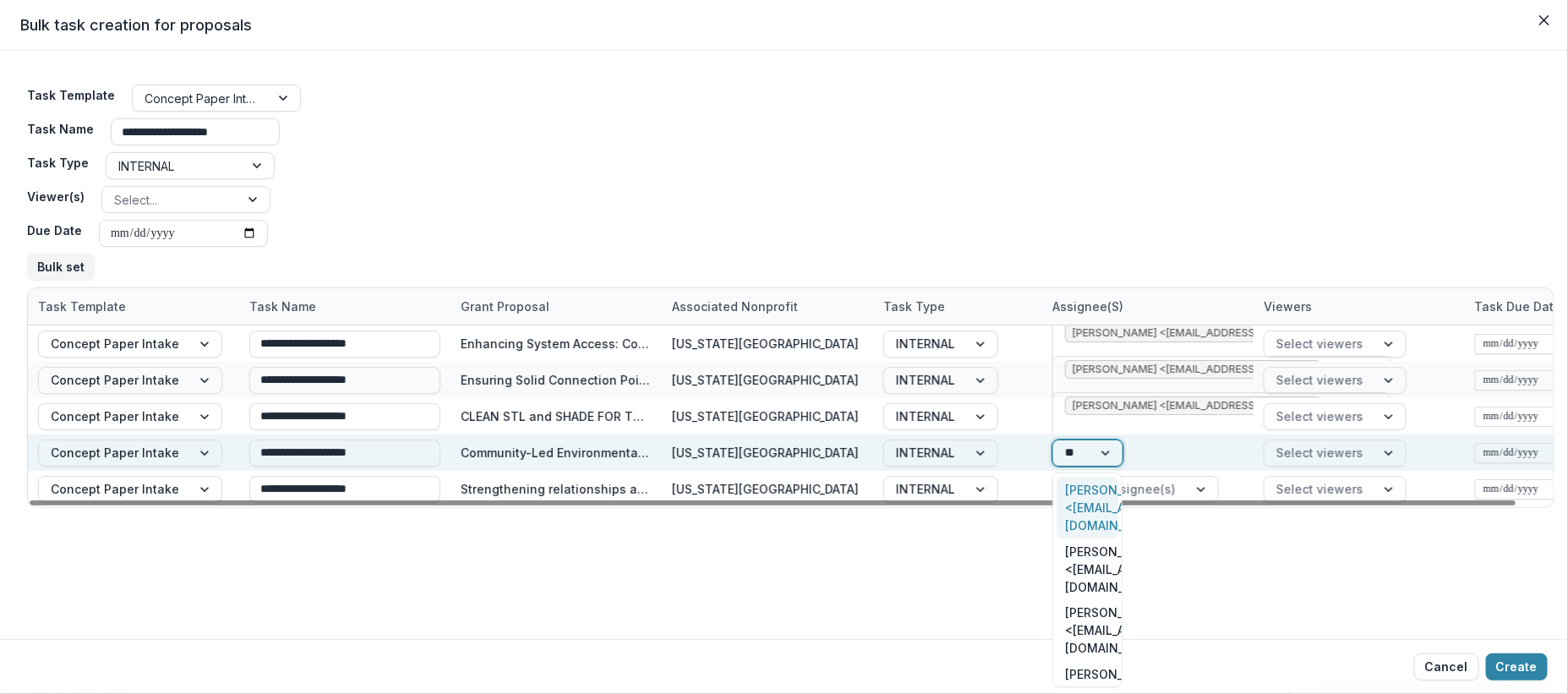
type input "***"
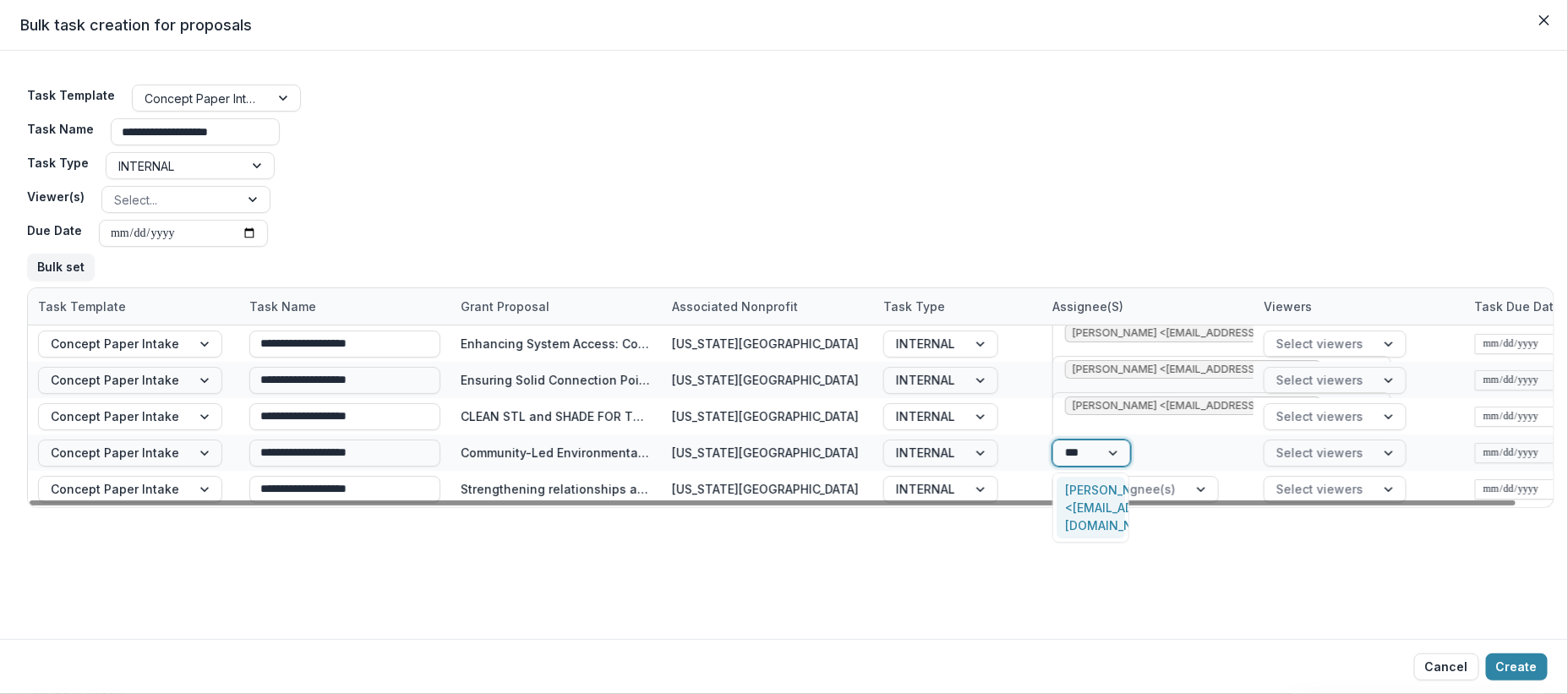
click at [1102, 501] on div "[PERSON_NAME] <[EMAIL_ADDRESS][DOMAIN_NAME]>" at bounding box center [1091, 508] width 69 height 62
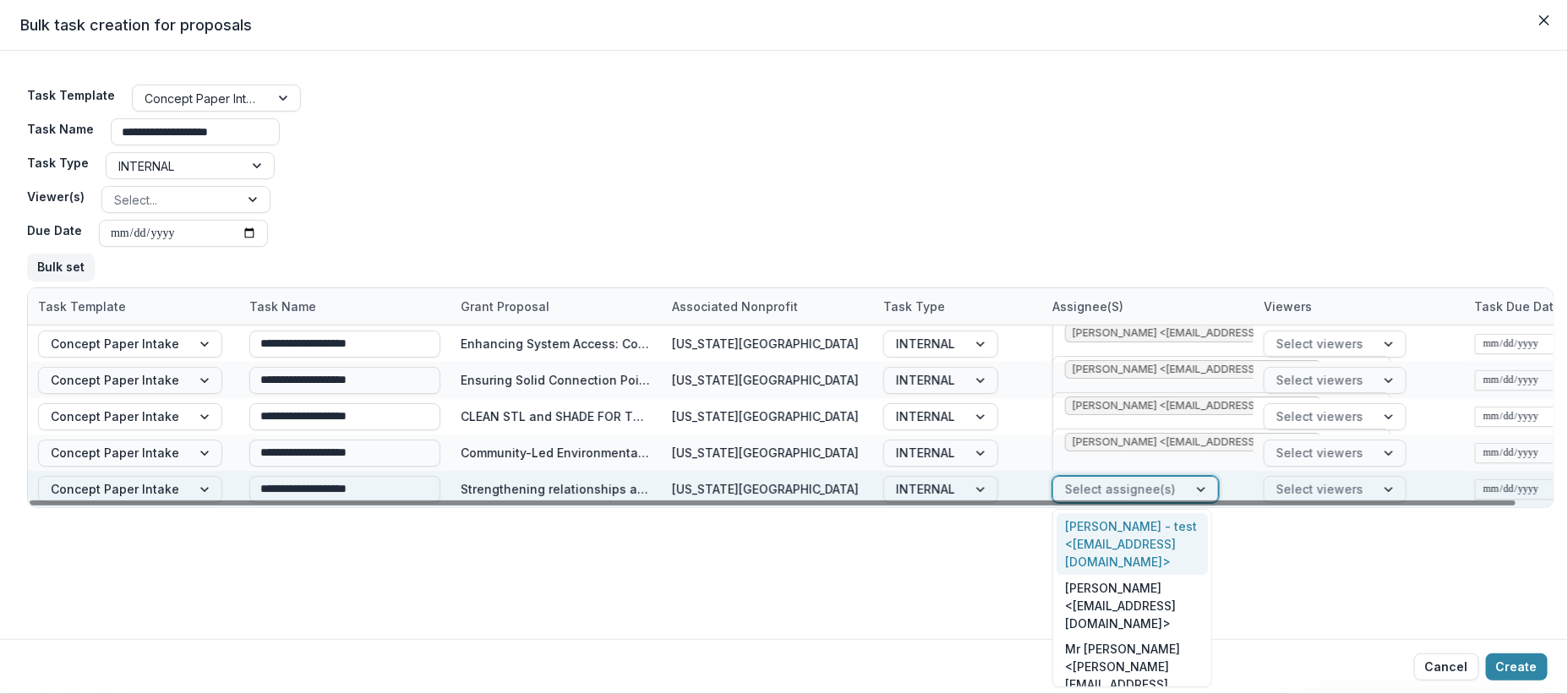
click at [1140, 483] on div at bounding box center [1121, 489] width 111 height 21
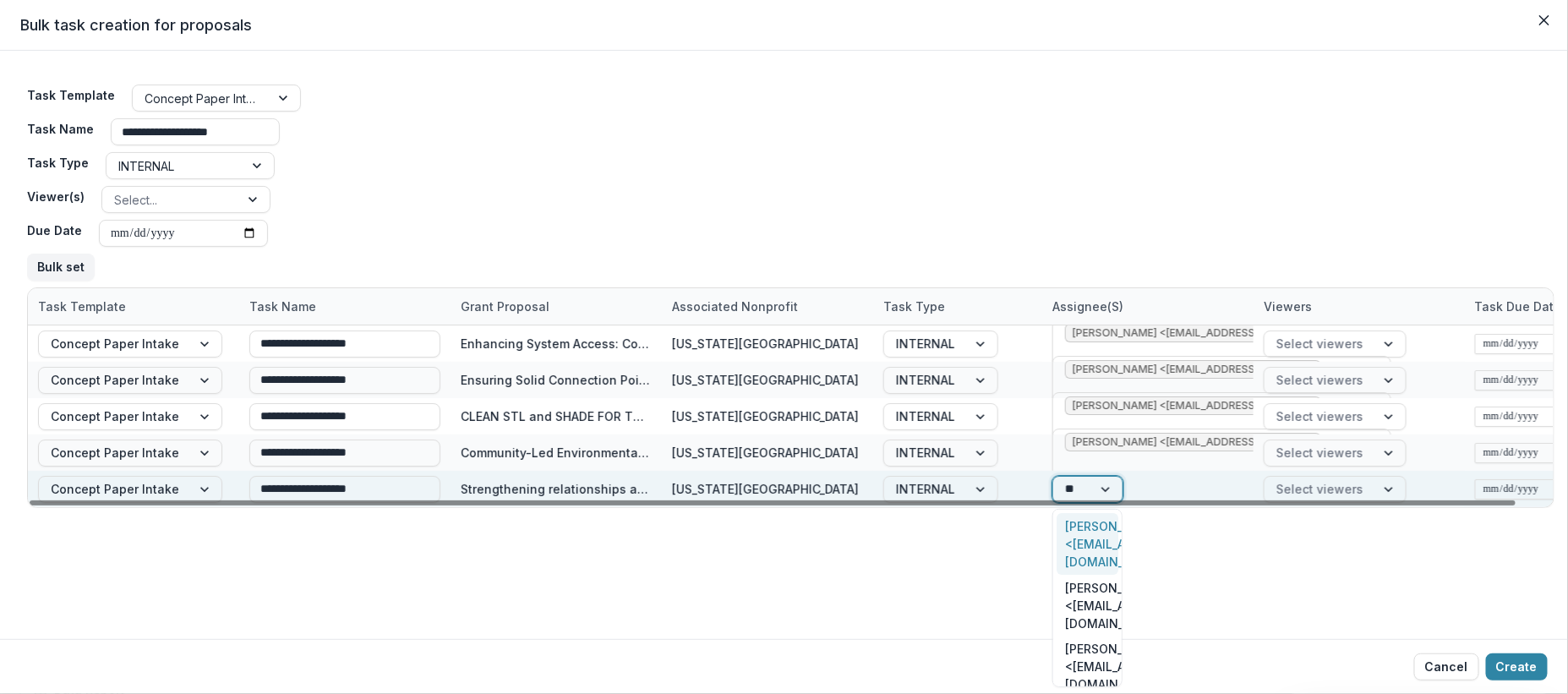
type input "***"
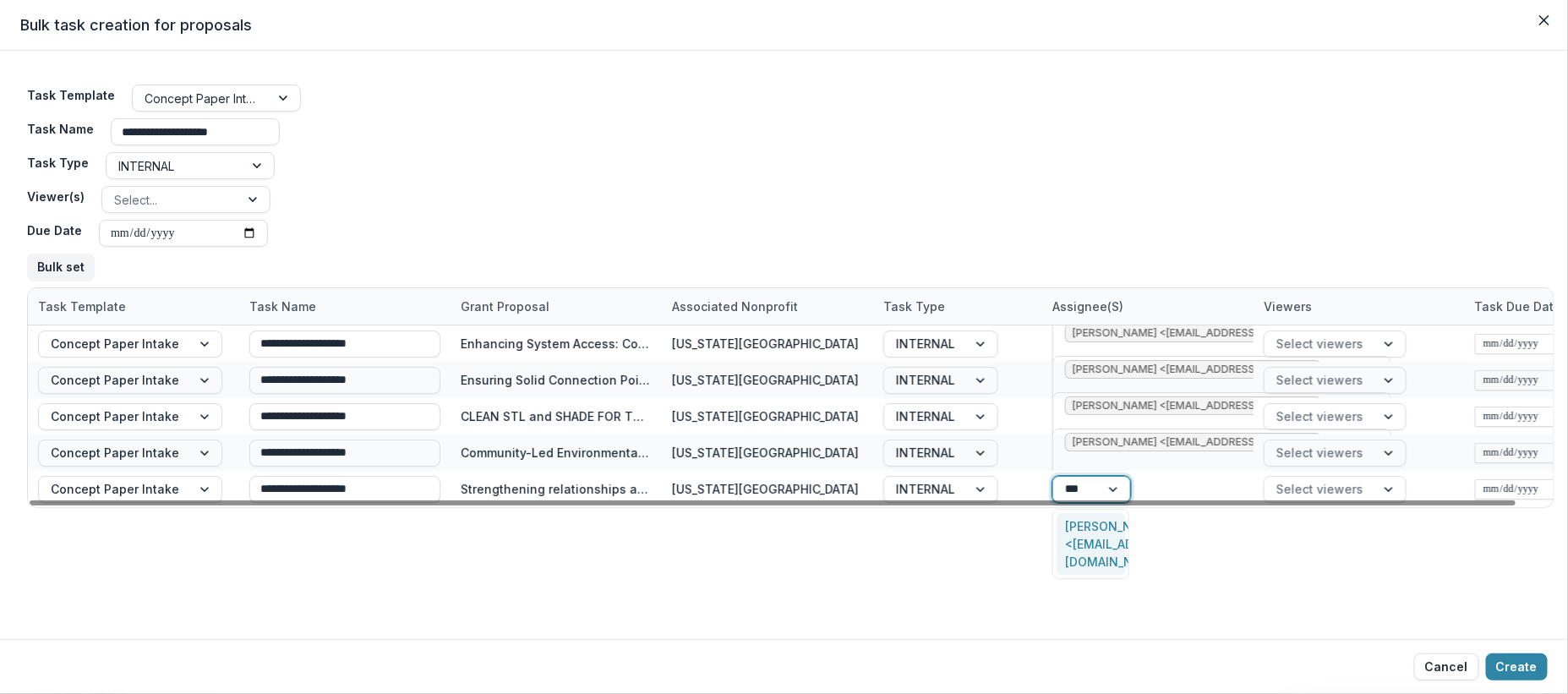
click at [1075, 529] on div "[PERSON_NAME] <[EMAIL_ADDRESS][DOMAIN_NAME]>" at bounding box center [1091, 544] width 69 height 62
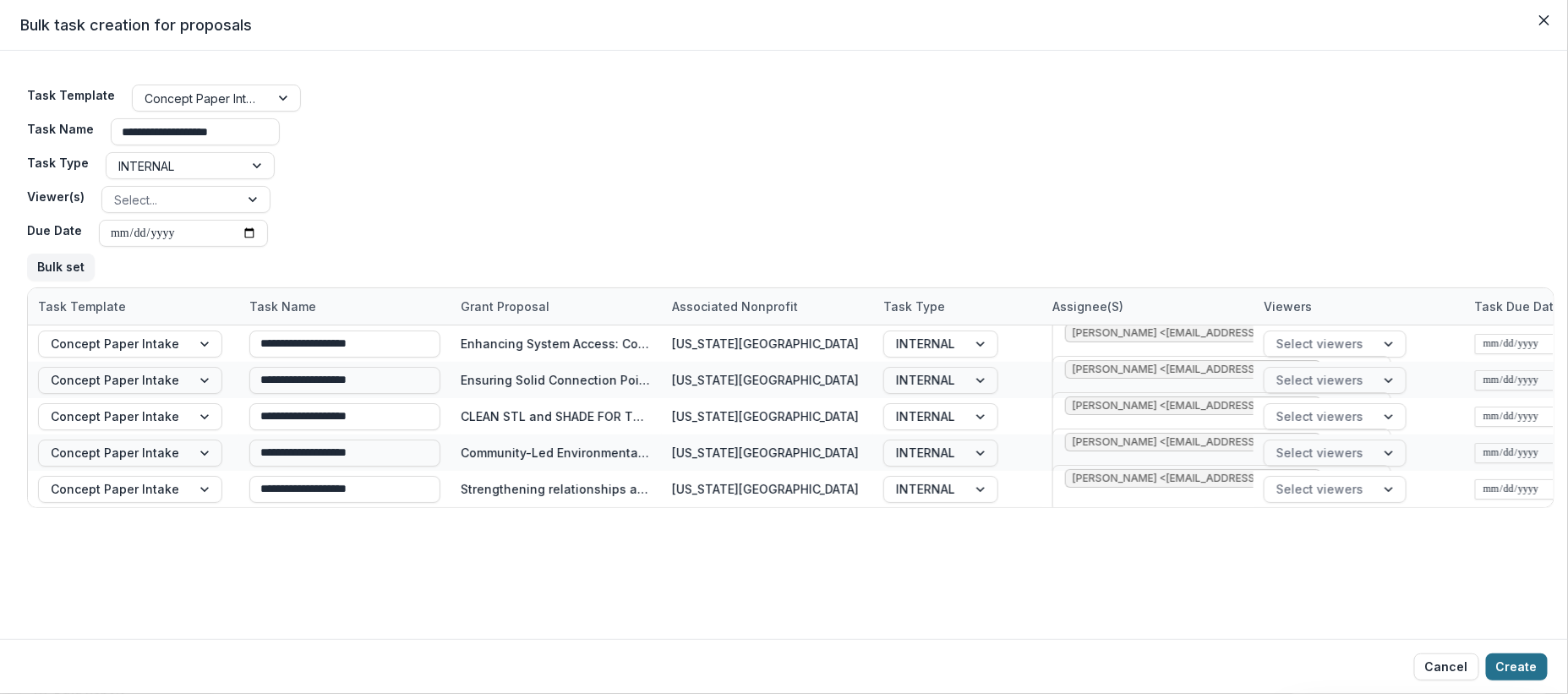
click at [1524, 670] on button "Create" at bounding box center [1517, 667] width 62 height 27
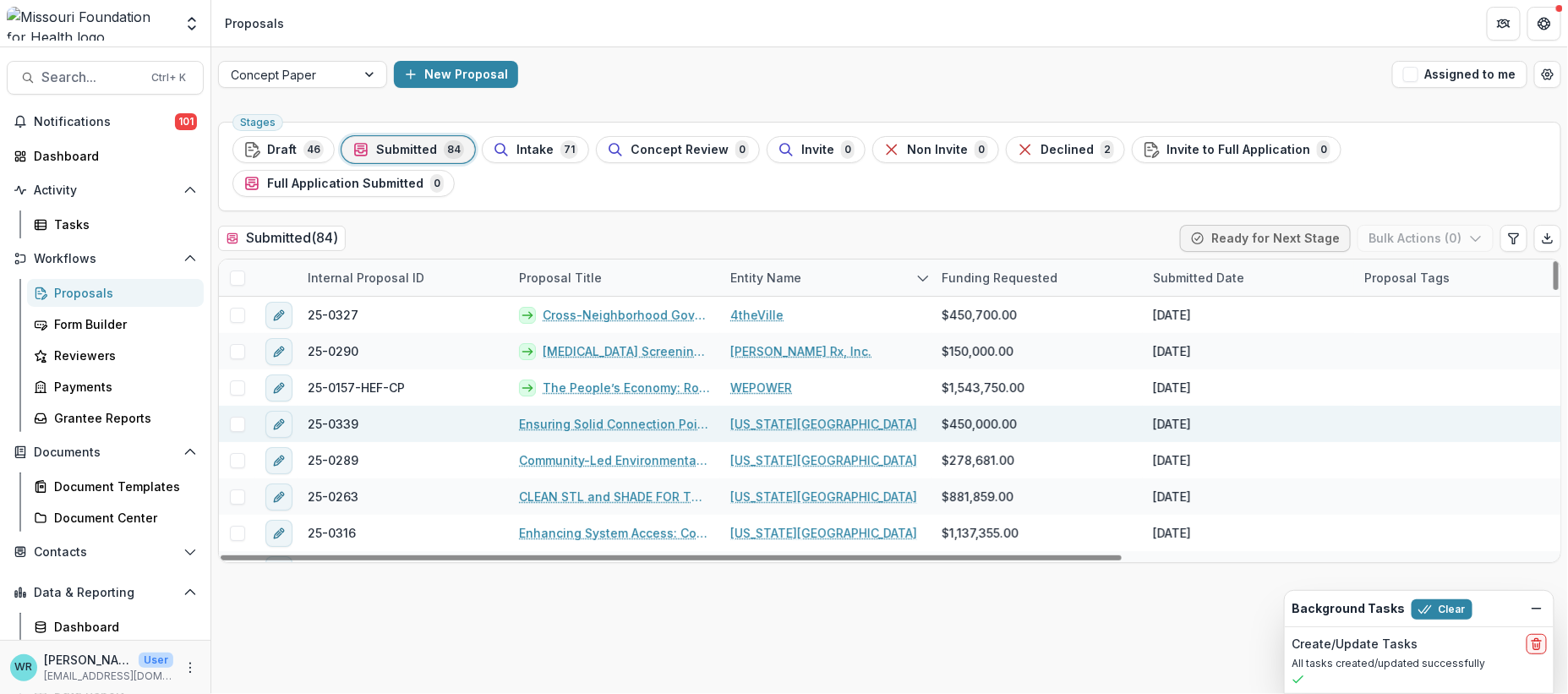
click at [233, 416] on span at bounding box center [237, 424] width 15 height 15
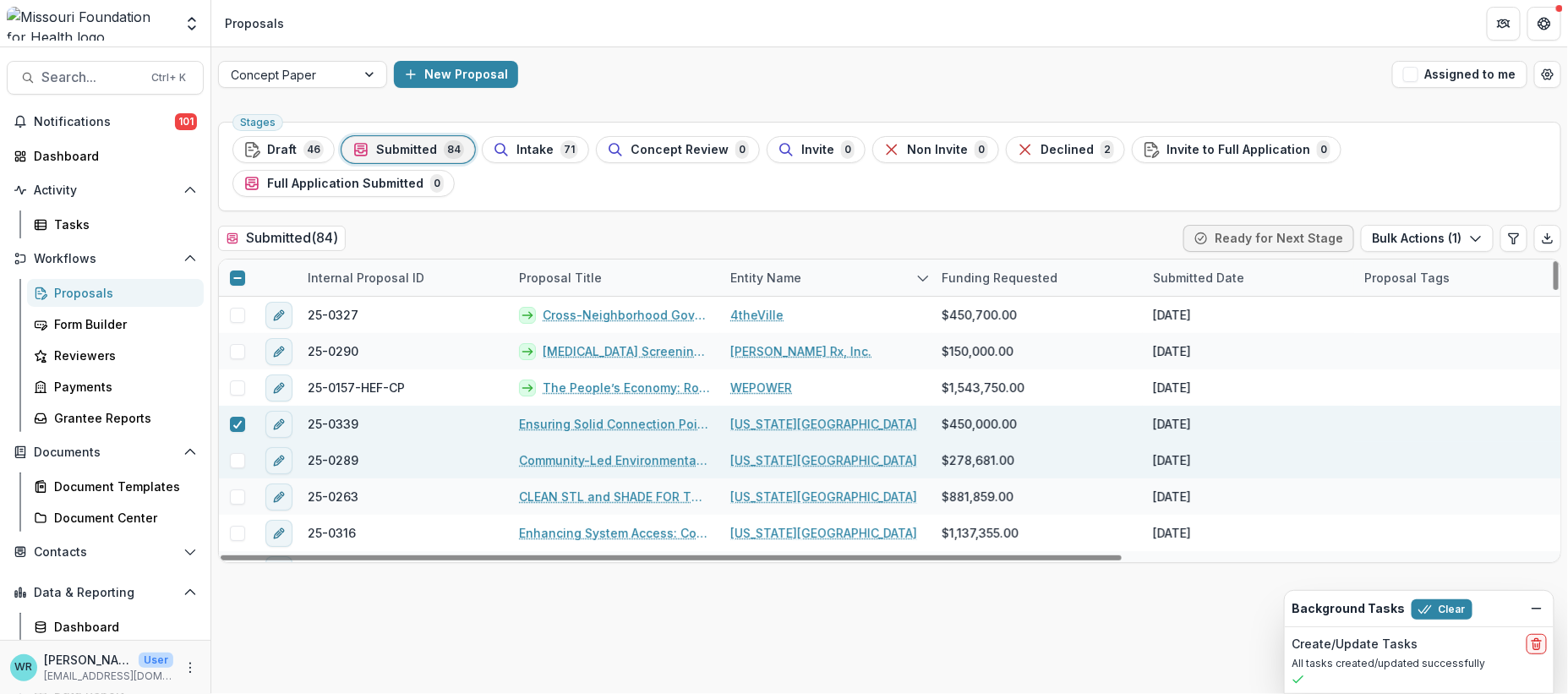
click at [235, 453] on span at bounding box center [237, 460] width 15 height 15
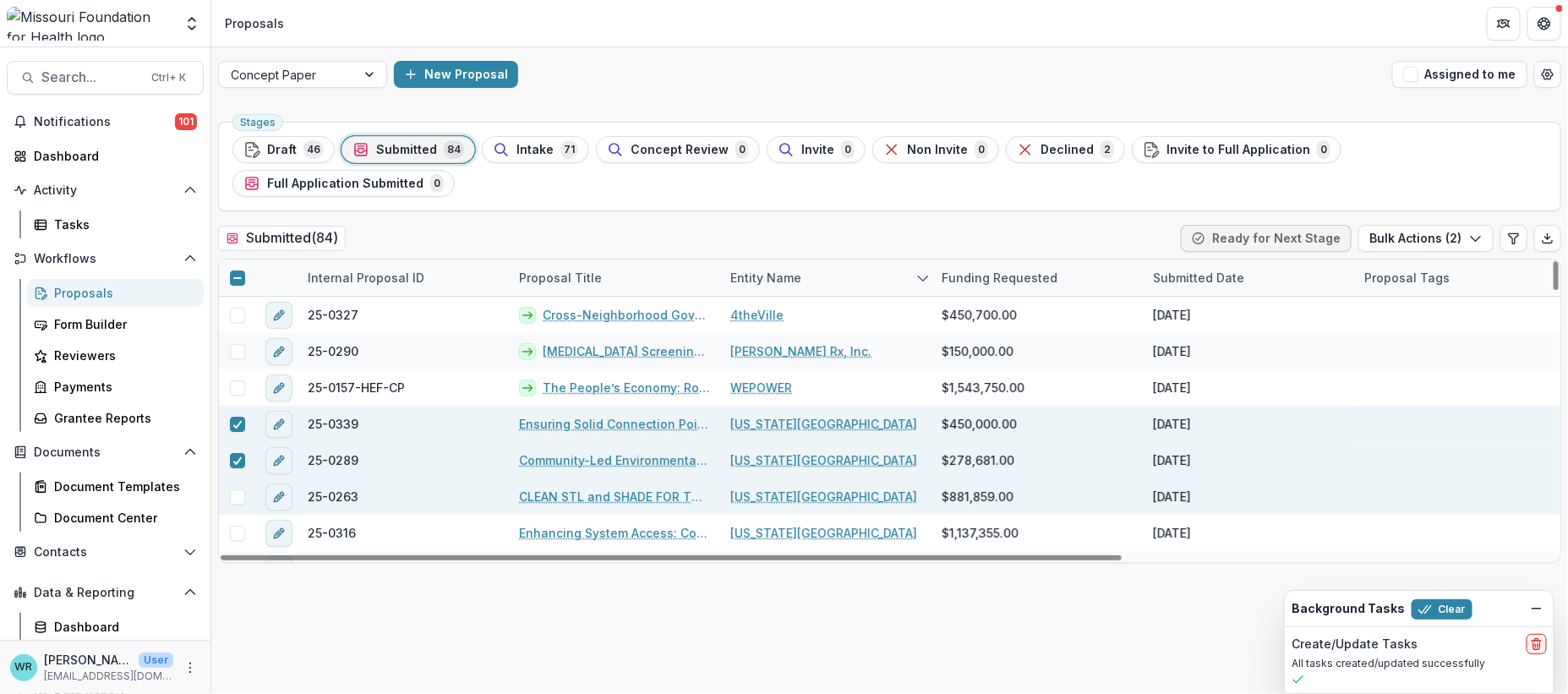
click at [234, 490] on span at bounding box center [237, 497] width 15 height 15
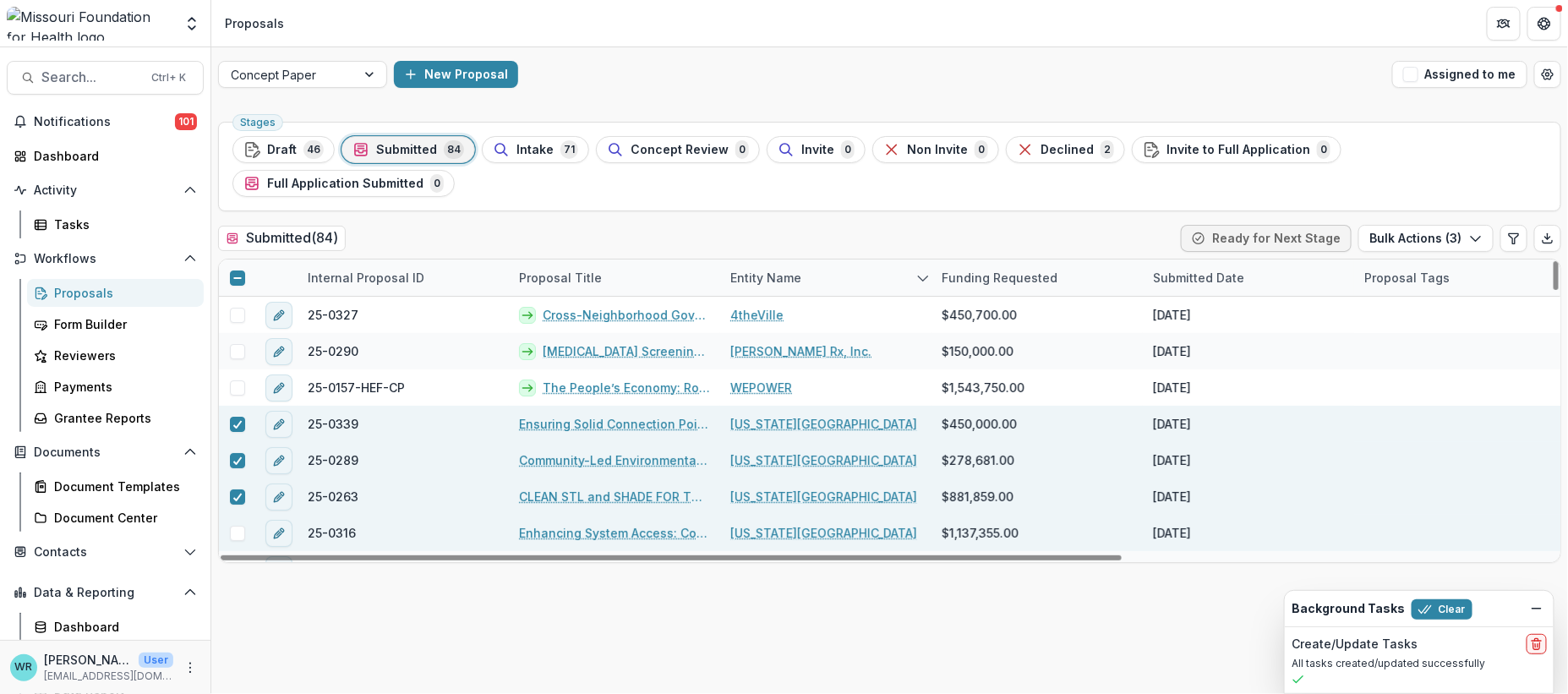
click at [235, 525] on span at bounding box center [237, 533] width 15 height 15
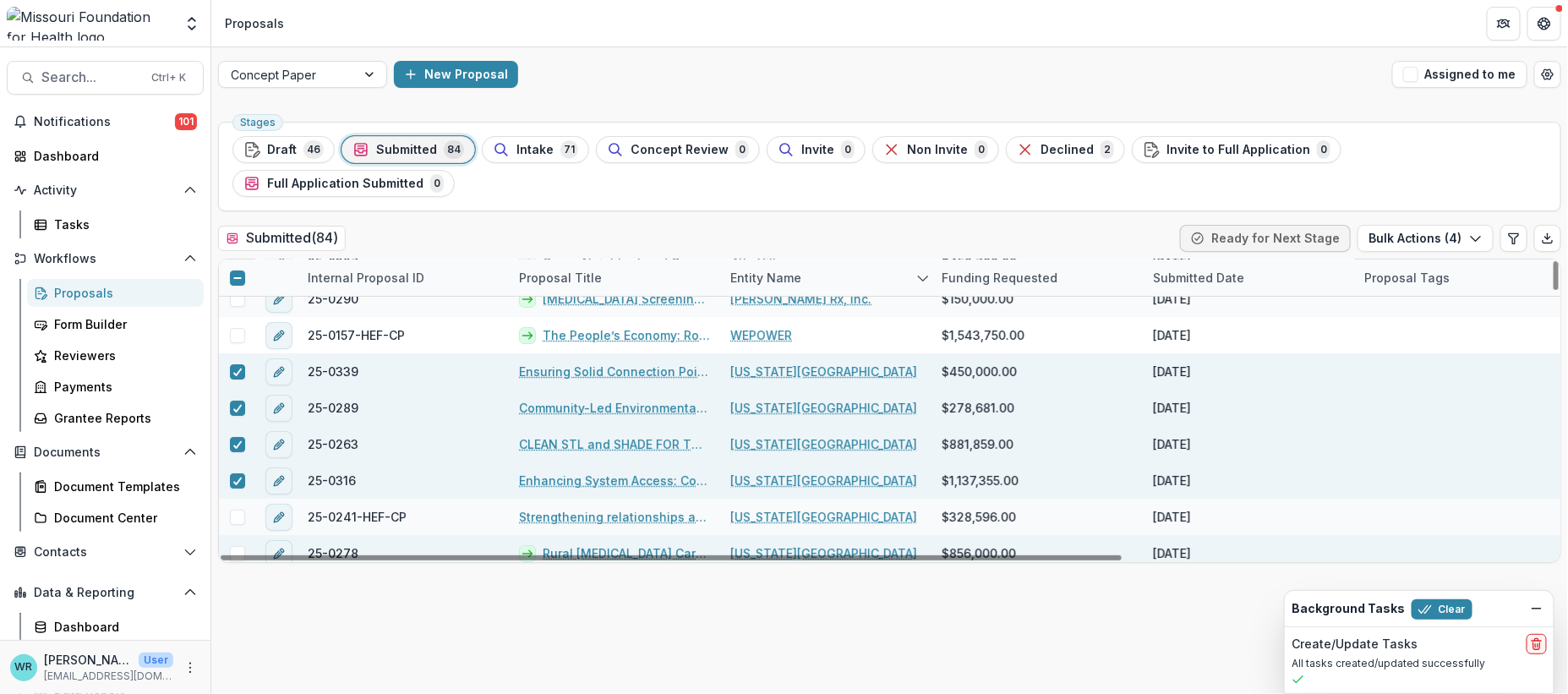
scroll to position [94, 0]
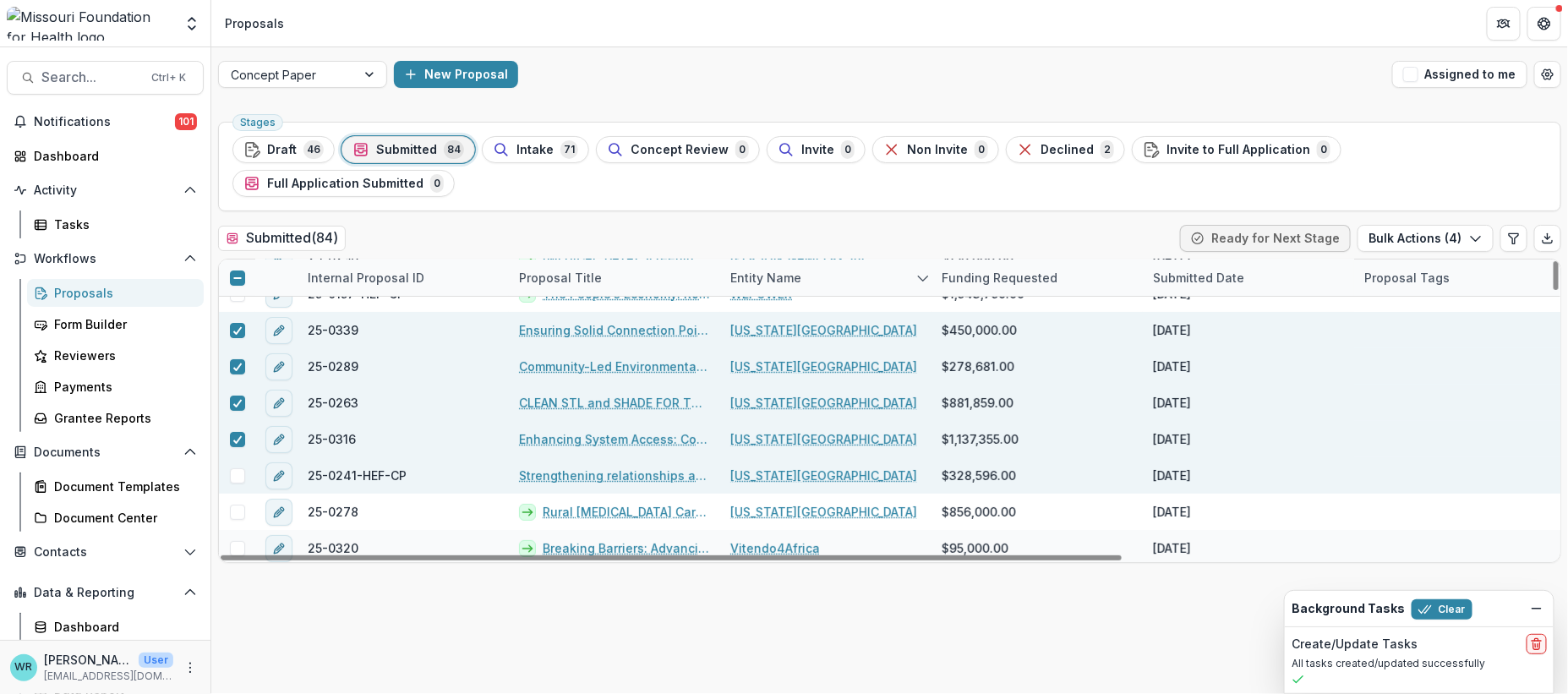
click at [243, 468] on span at bounding box center [237, 476] width 15 height 15
click at [1463, 225] on button "Bulk Actions ( 5 )" at bounding box center [1426, 238] width 136 height 27
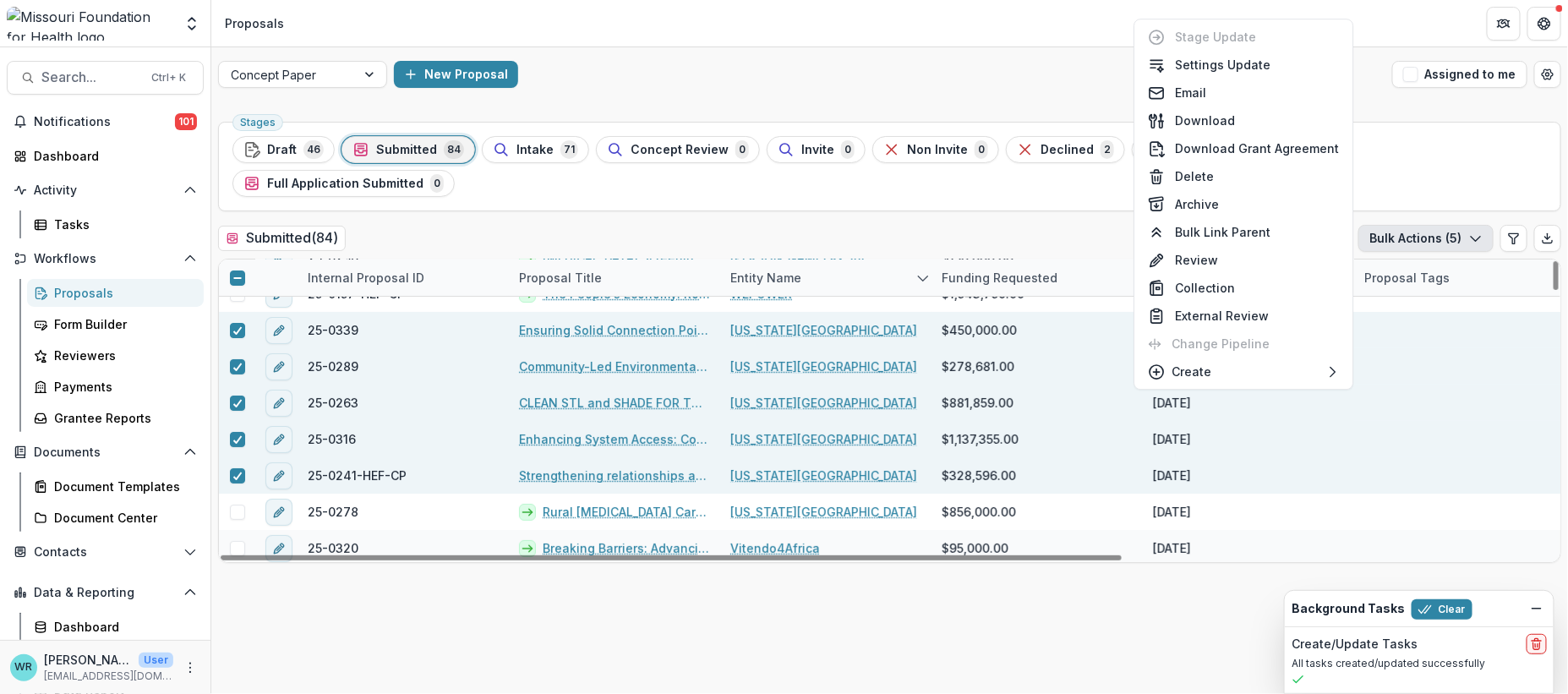
click at [1399, 458] on div at bounding box center [1461, 476] width 211 height 37
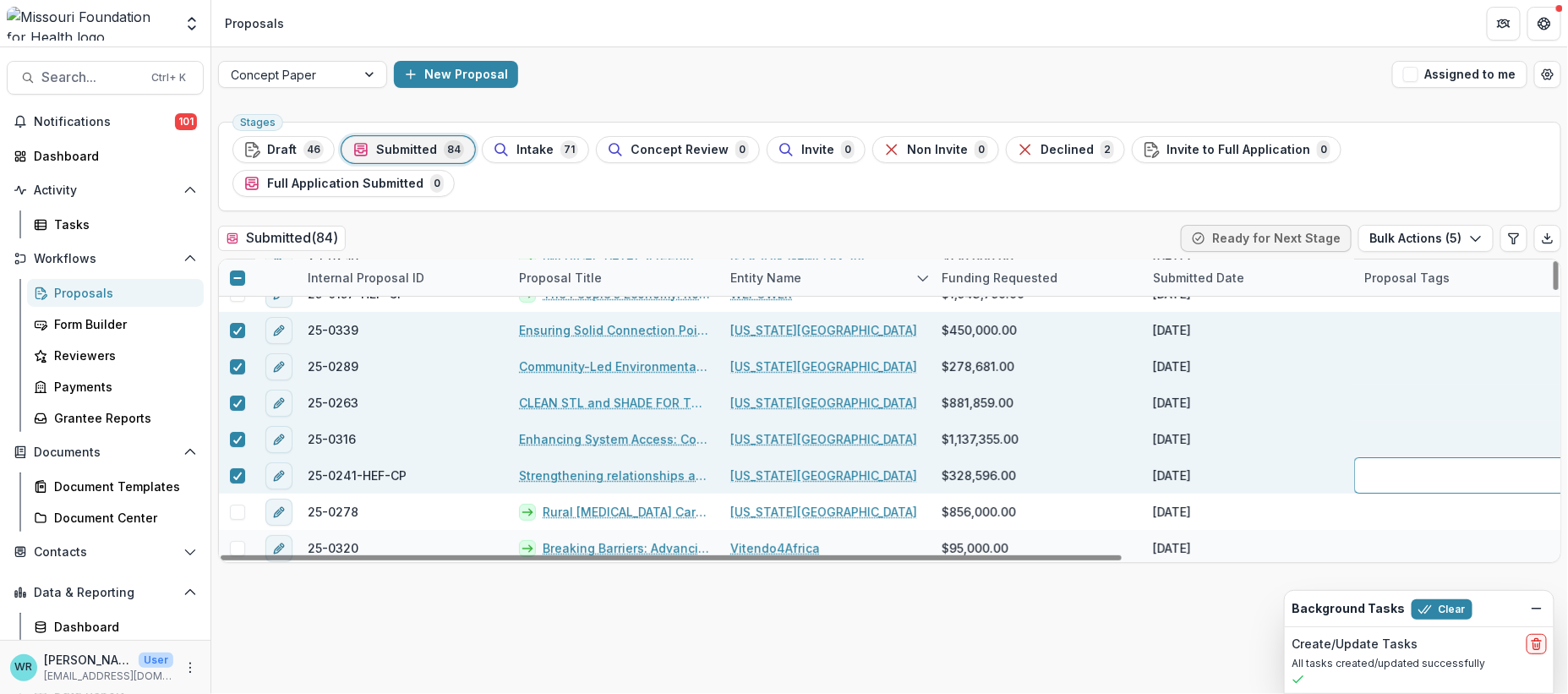
click at [633, 321] on link "Ensuring Solid Connection Points to Primary Care: A Design Research Study" at bounding box center [614, 330] width 191 height 18
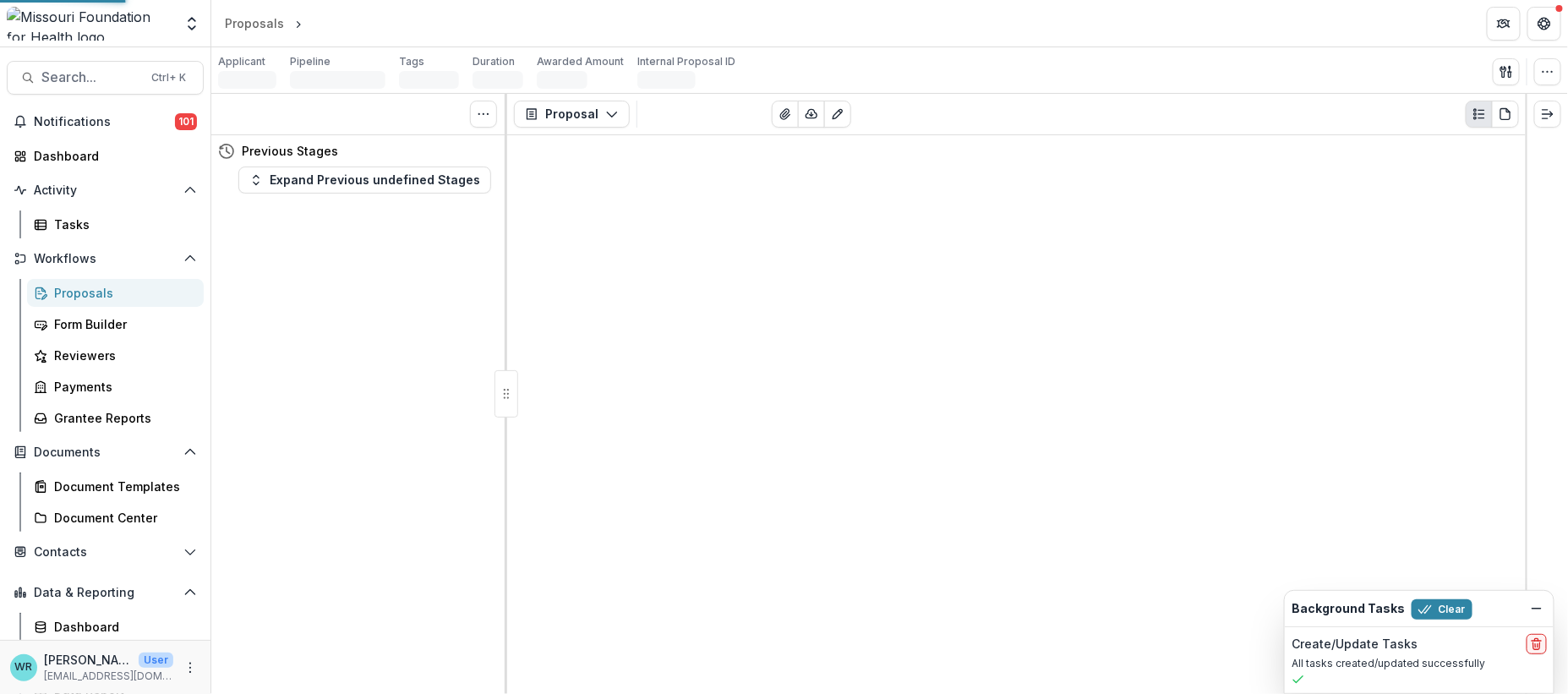
click at [633, 291] on div "Proposal Proposal Payments Reports Grant Agreements Board Summaries Bank Detail…" at bounding box center [1015, 394] width 1018 height 600
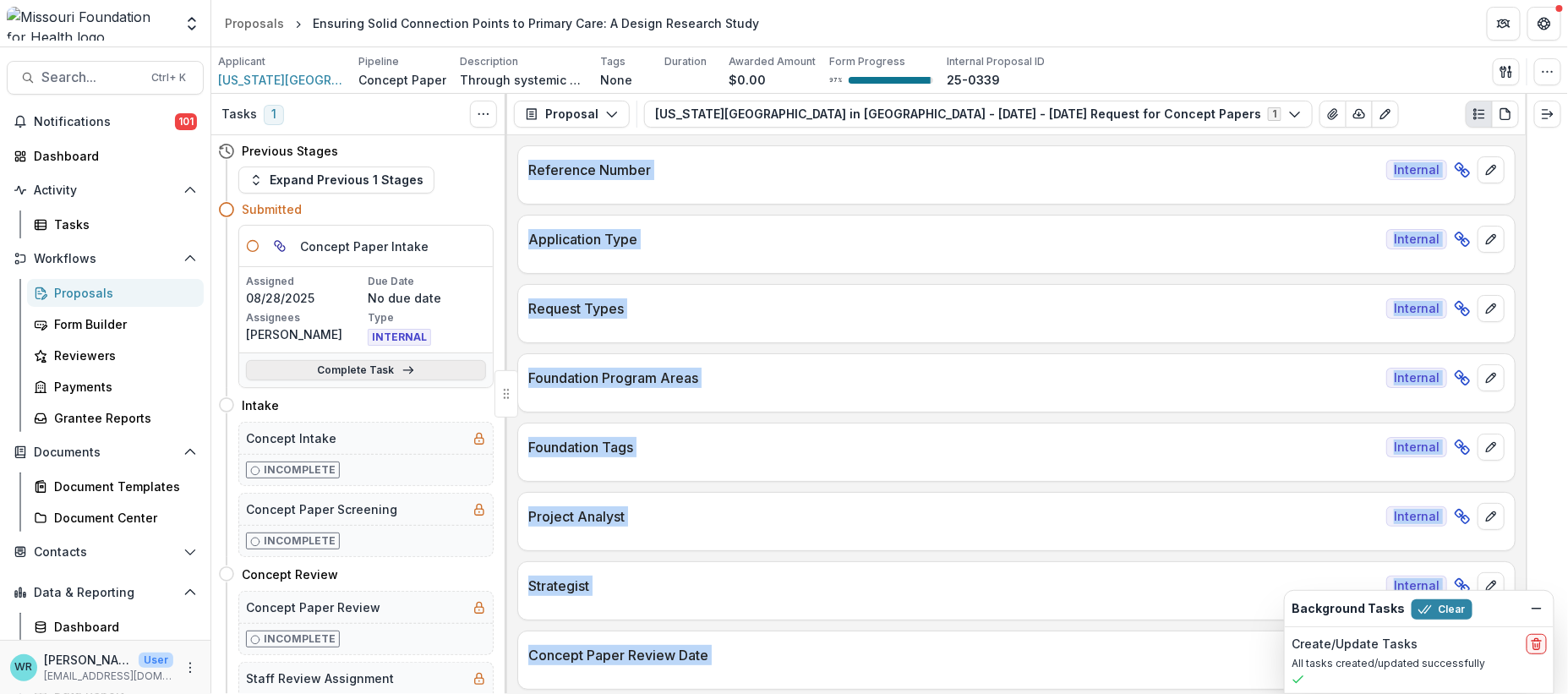
click at [415, 374] on link "Complete Task" at bounding box center [365, 370] width 240 height 21
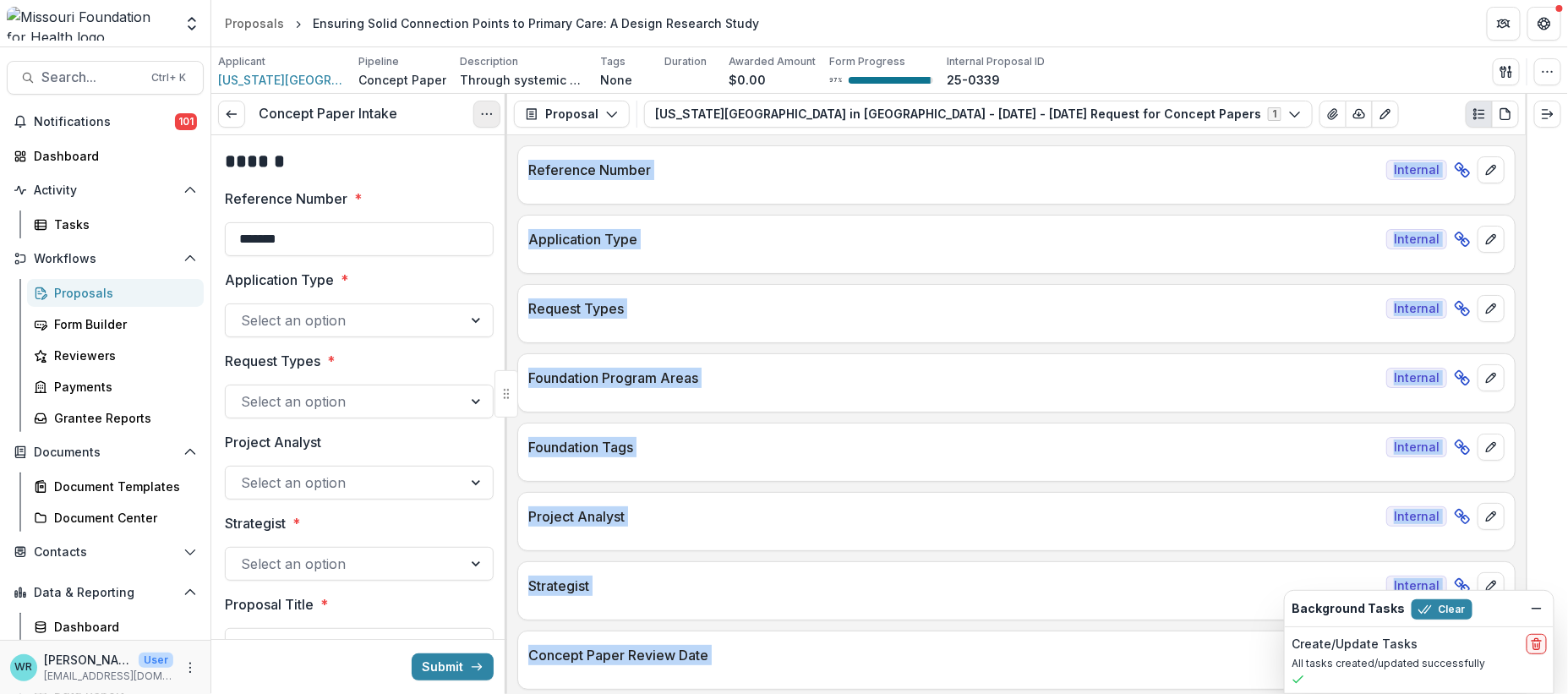
click at [493, 117] on button "Options" at bounding box center [487, 114] width 27 height 27
click at [432, 179] on button "Cancel Task" at bounding box center [406, 188] width 181 height 28
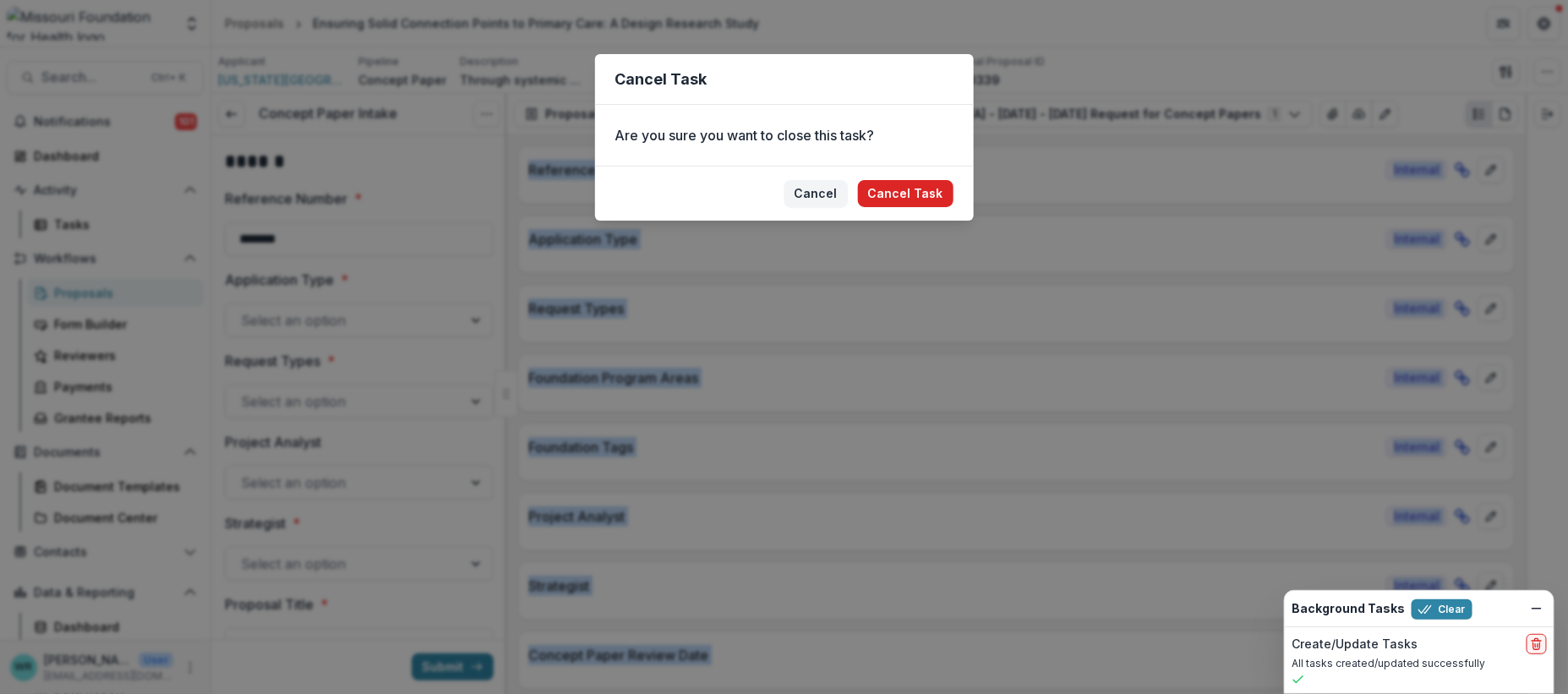
click at [906, 203] on button "Cancel Task" at bounding box center [905, 193] width 95 height 27
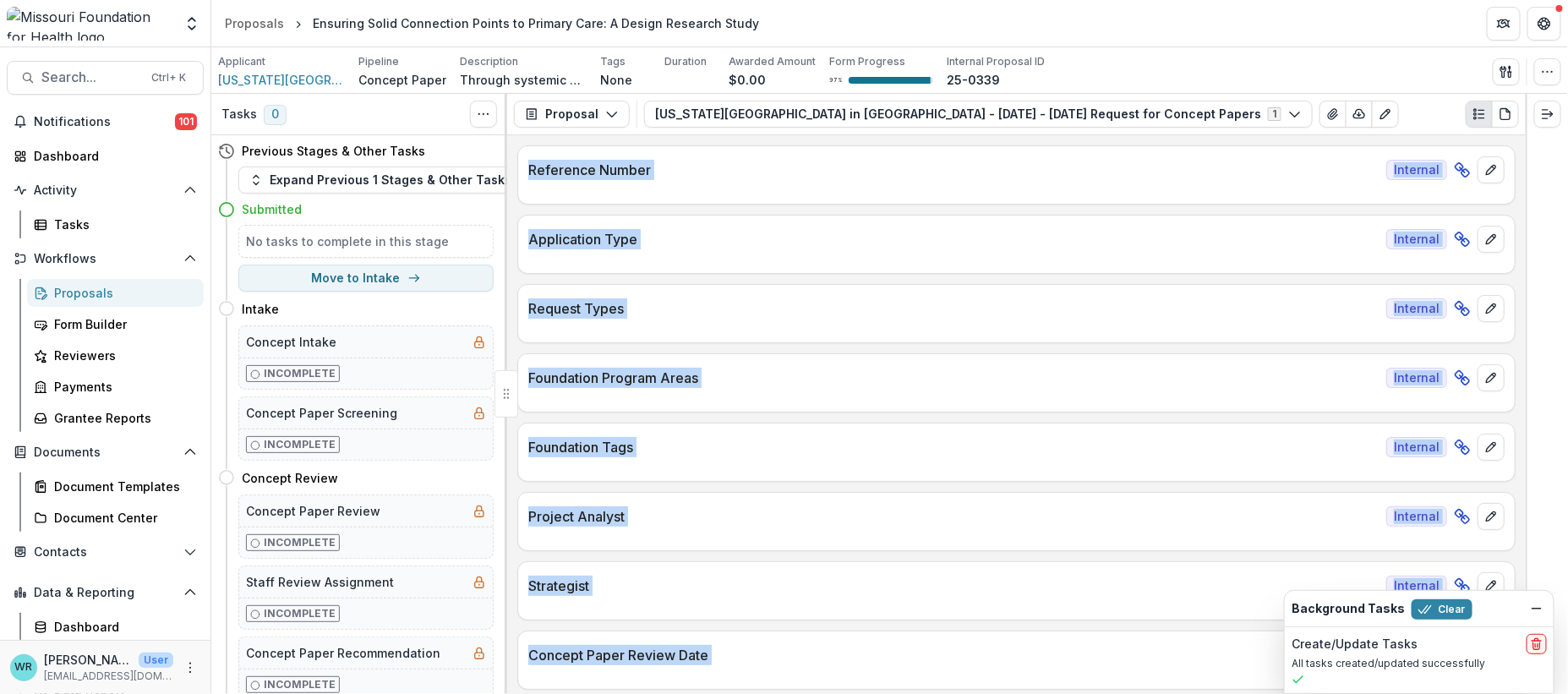
click at [45, 286] on icon at bounding box center [40, 293] width 13 height 13
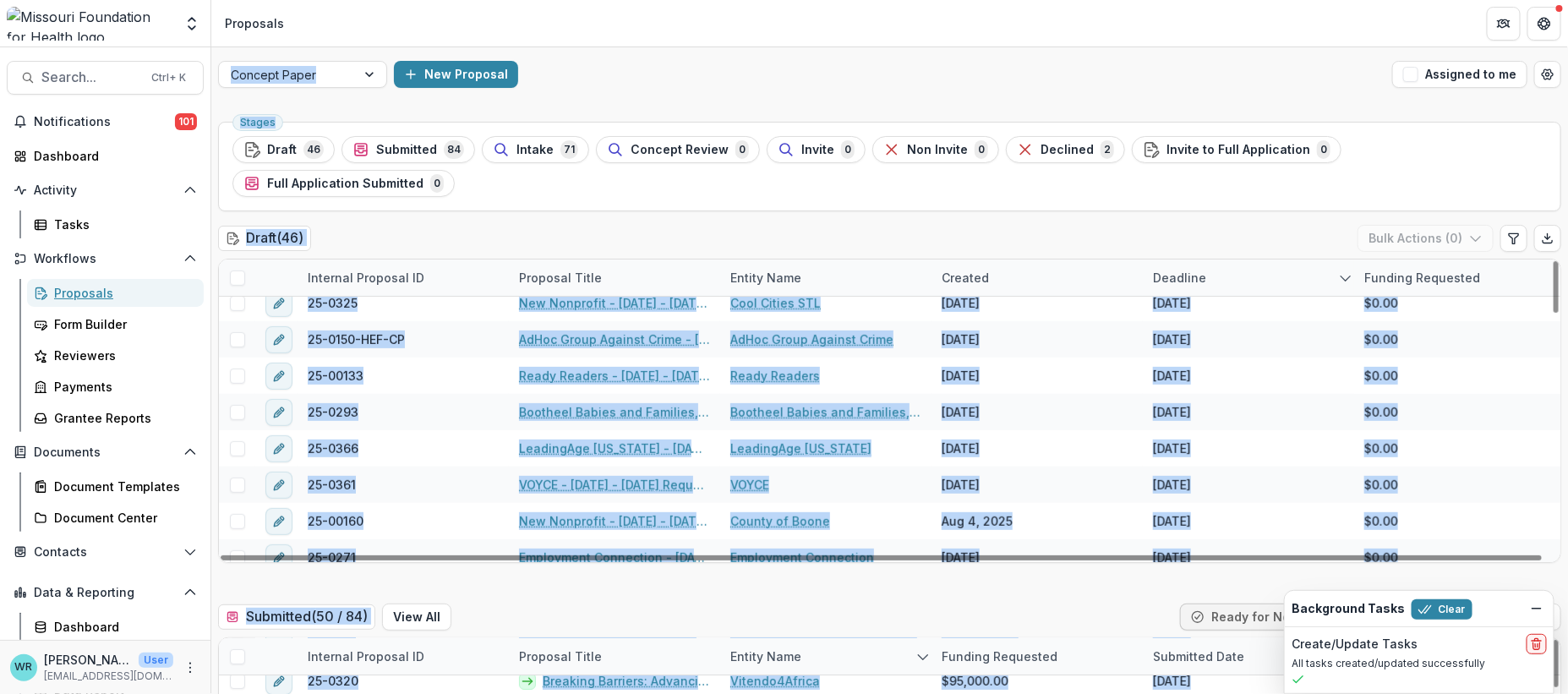
scroll to position [282, 0]
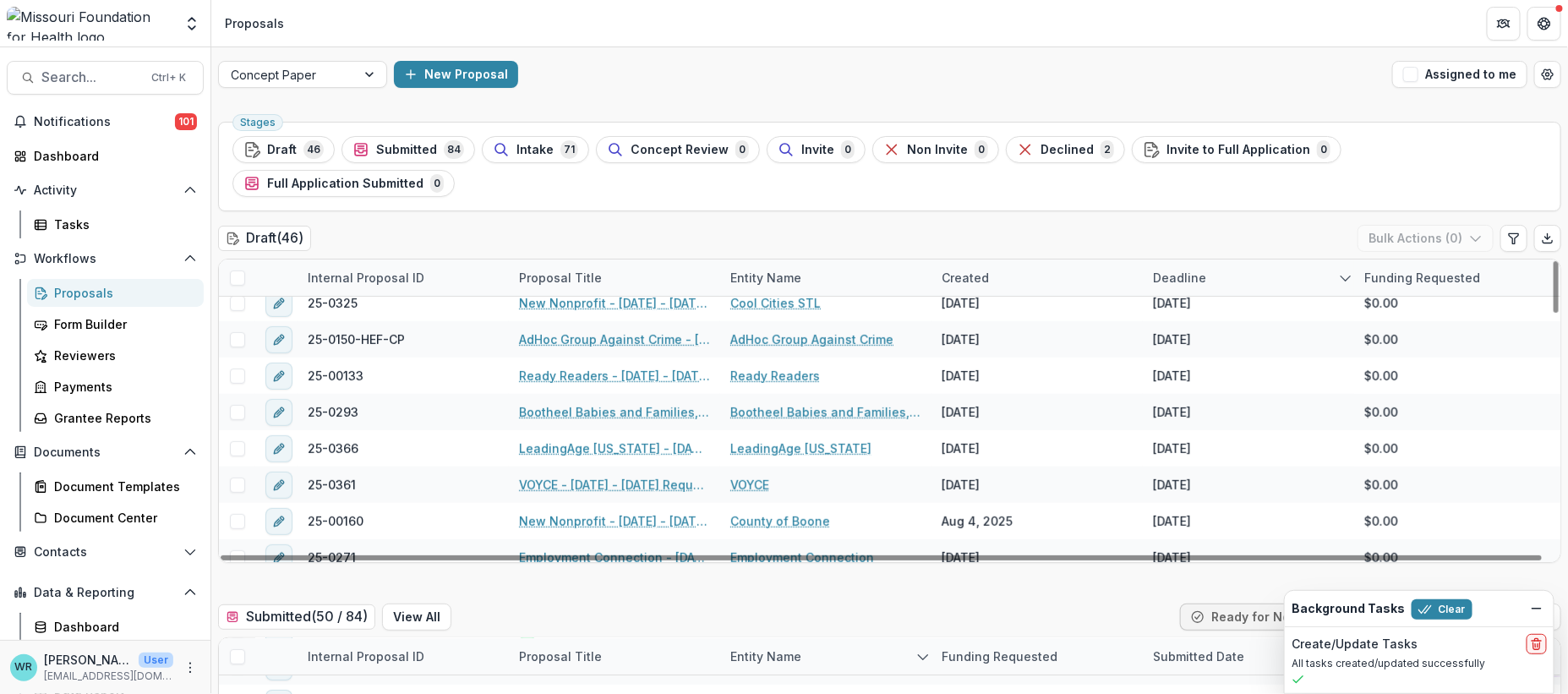
drag, startPoint x: 1560, startPoint y: 428, endPoint x: 1563, endPoint y: 455, distance: 27.2
click at [1563, 455] on div "Concept Paper New Proposal Assigned to me Stages Draft 46 Submitted 84 Intake 7…" at bounding box center [889, 370] width 1356 height 647
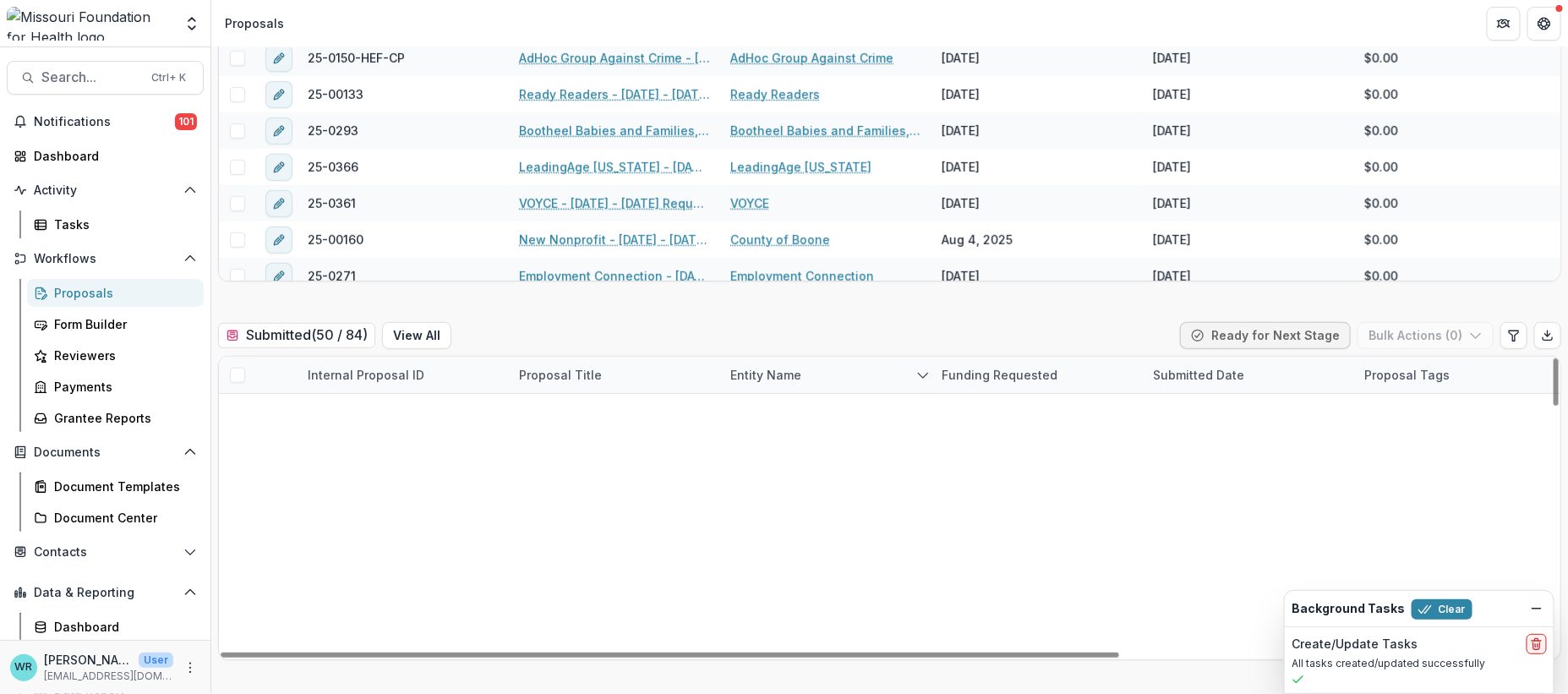
scroll to position [0, 0]
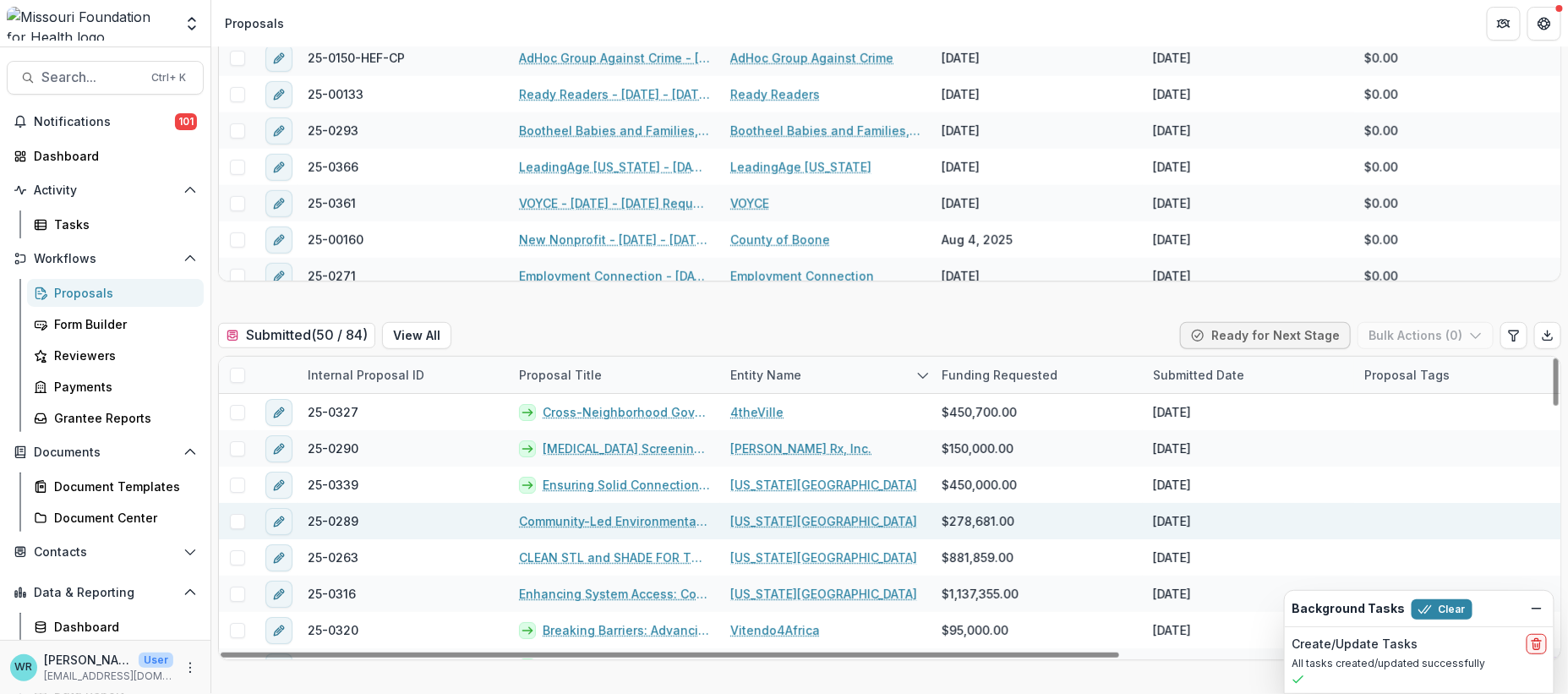
click at [659, 512] on link "Community-Led Environmental Health Assessment: Measuring What Matters in Post-T…" at bounding box center [614, 521] width 191 height 18
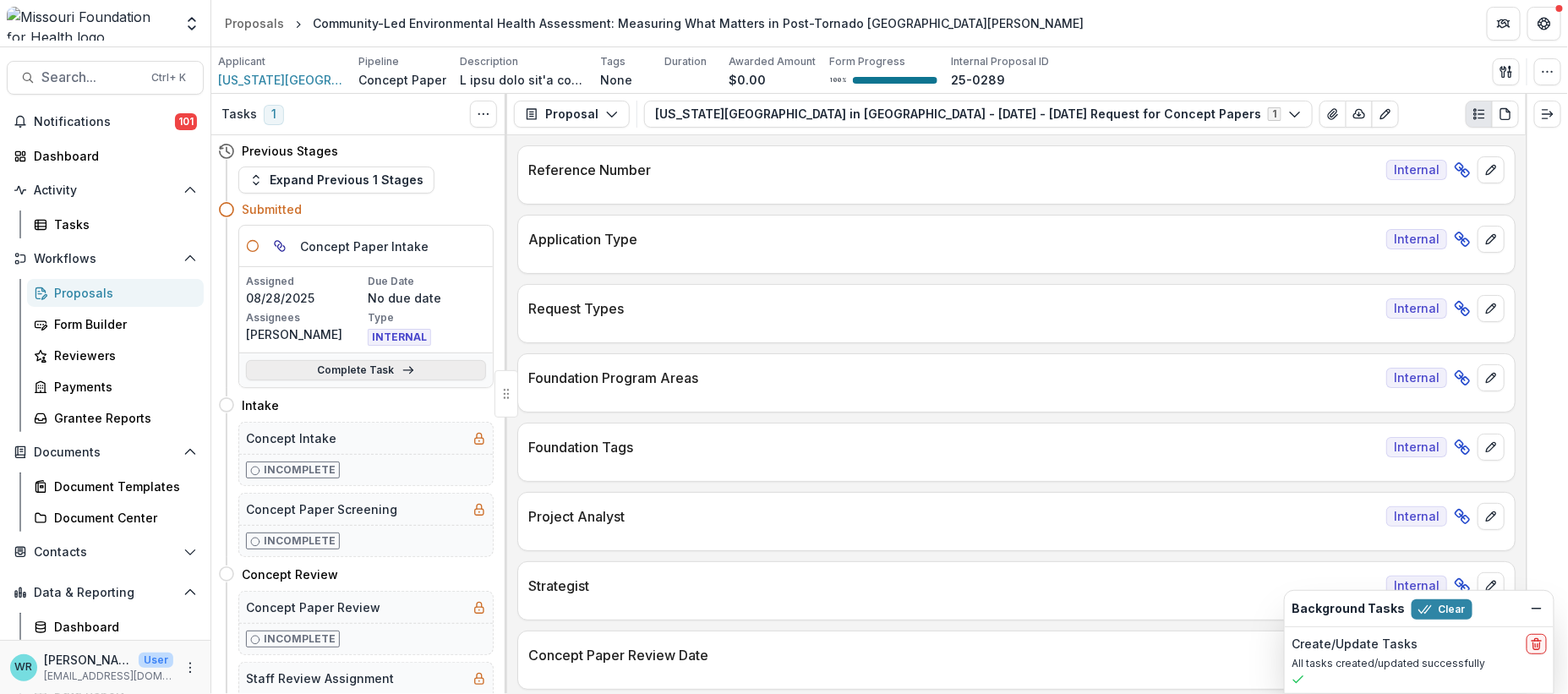
click at [320, 366] on link "Complete Task" at bounding box center [365, 370] width 240 height 21
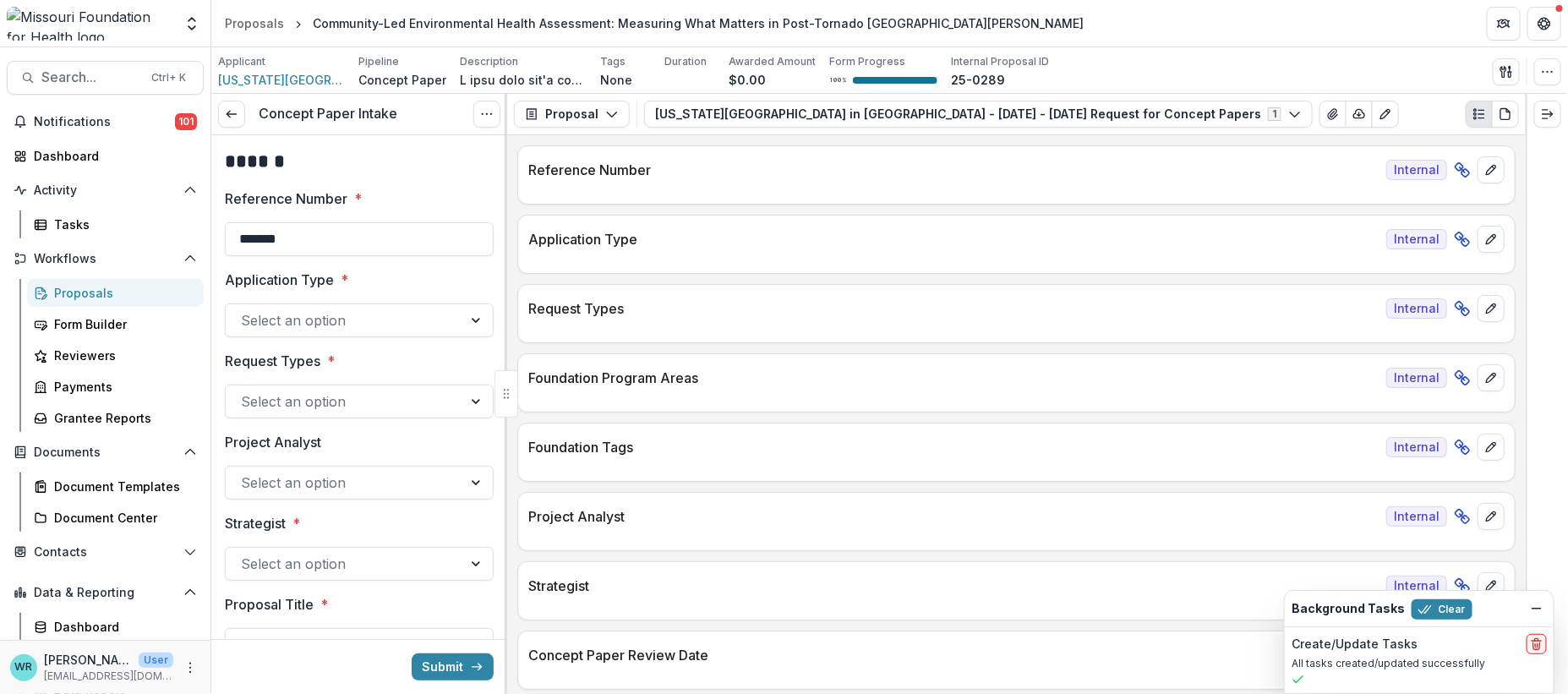
click at [489, 116] on icon "Options" at bounding box center [487, 114] width 13 height 13
click at [414, 181] on button "Cancel Task" at bounding box center [406, 188] width 181 height 28
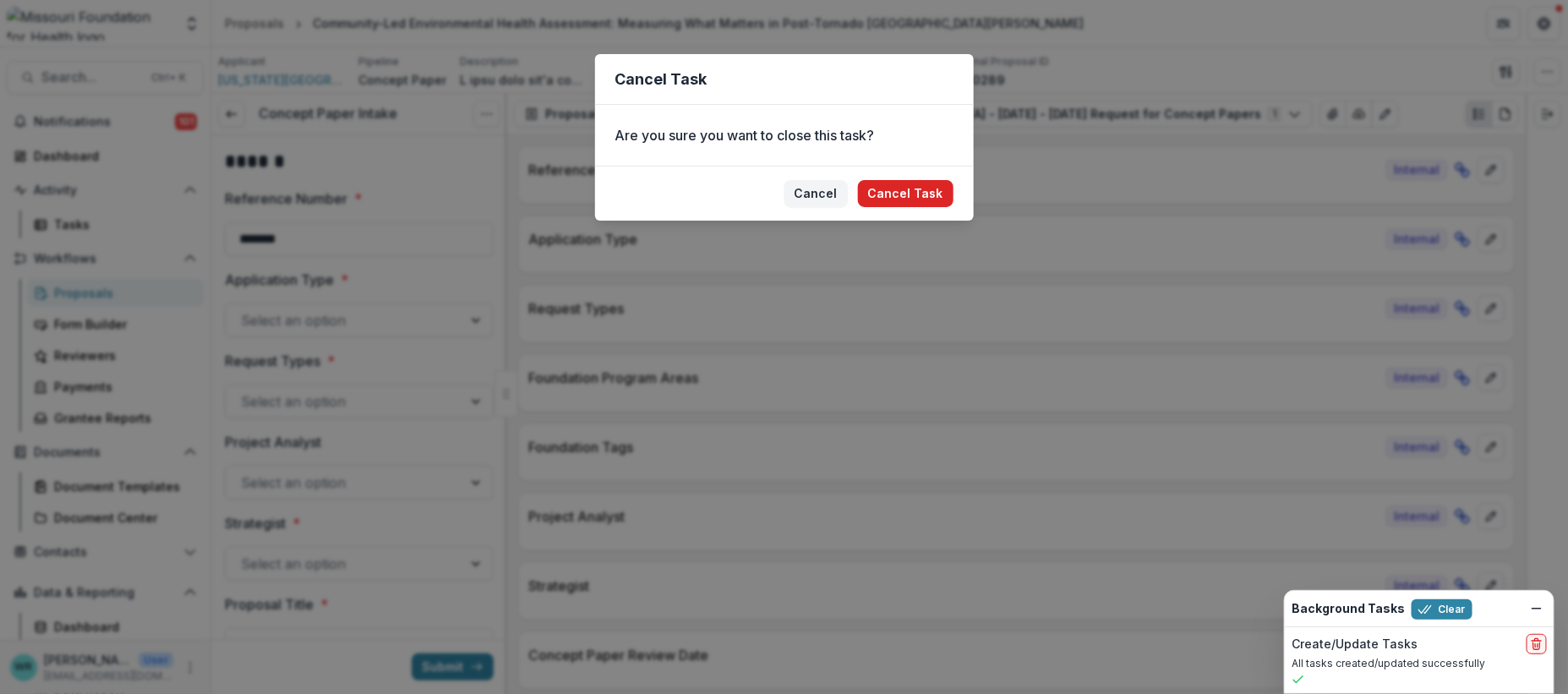
click at [910, 203] on button "Cancel Task" at bounding box center [905, 193] width 95 height 27
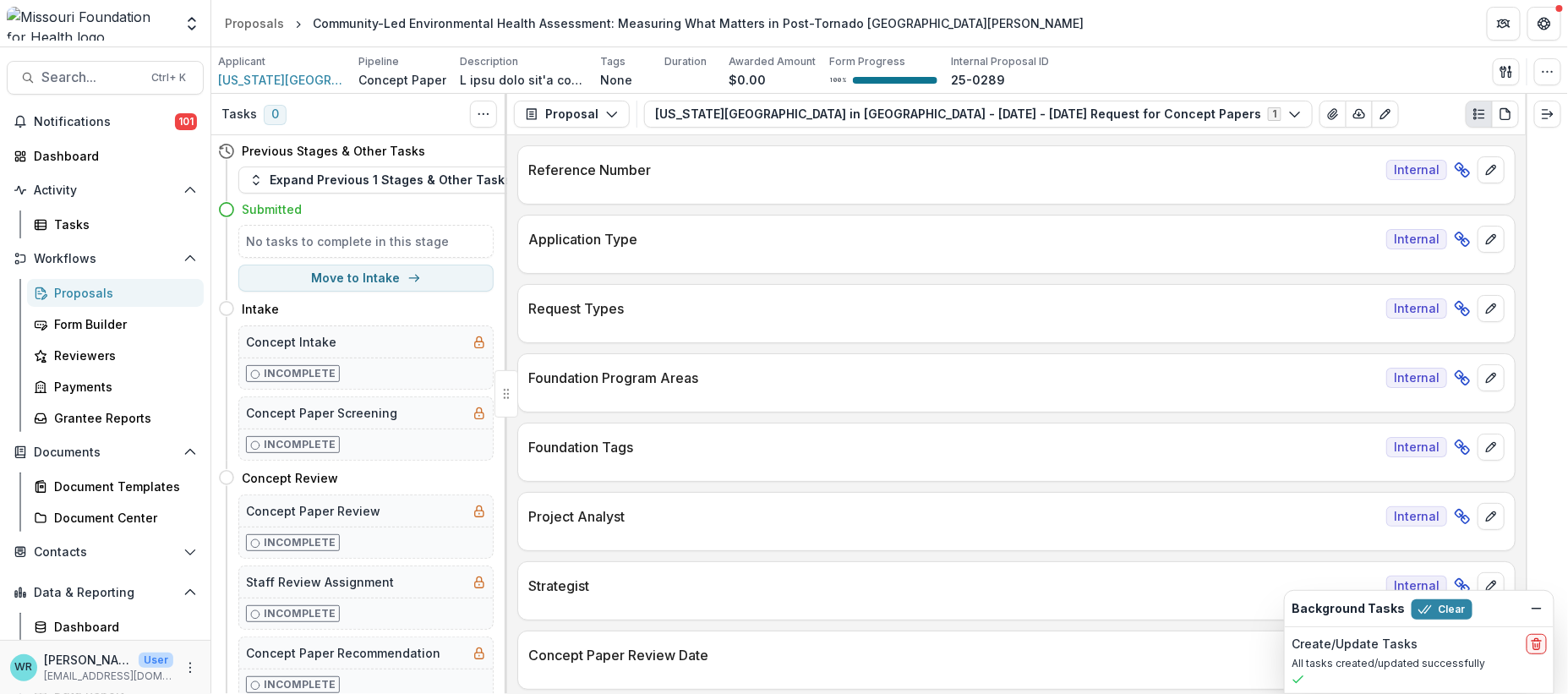
click at [78, 299] on div "Proposals" at bounding box center [121, 293] width 136 height 18
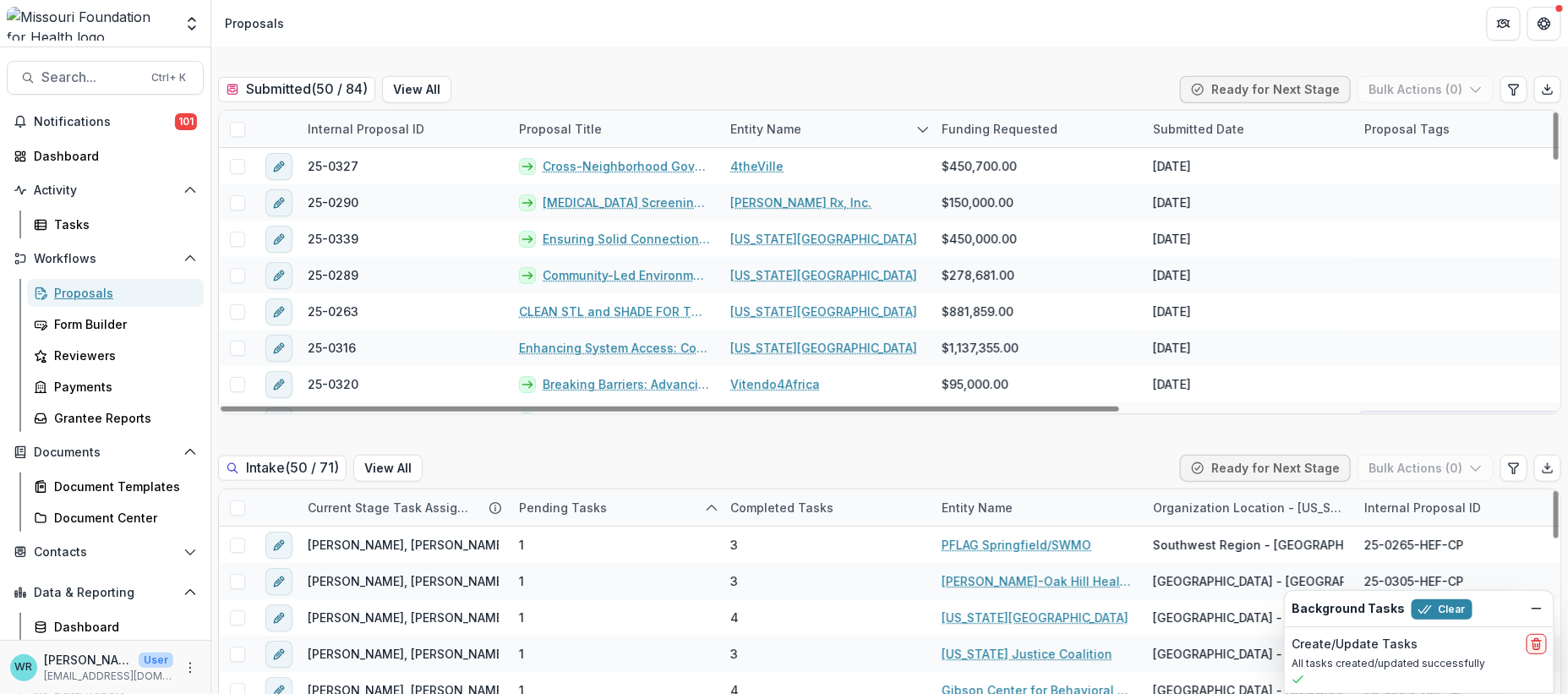
scroll to position [563, 0]
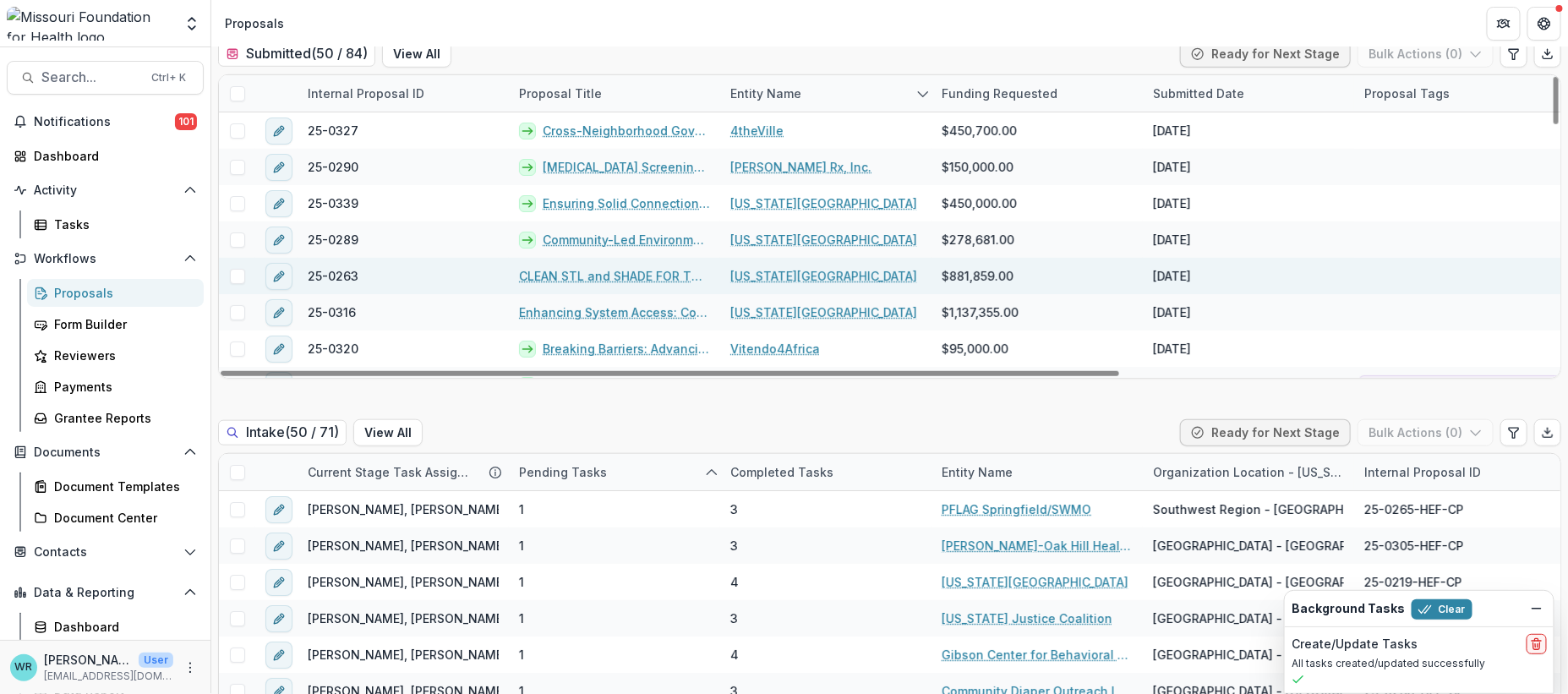
click at [642, 267] on link "CLEAN STL and SHADE FOR THE FUTURE: Community Engagement in Post-tornado Soil/A…" at bounding box center [614, 276] width 191 height 18
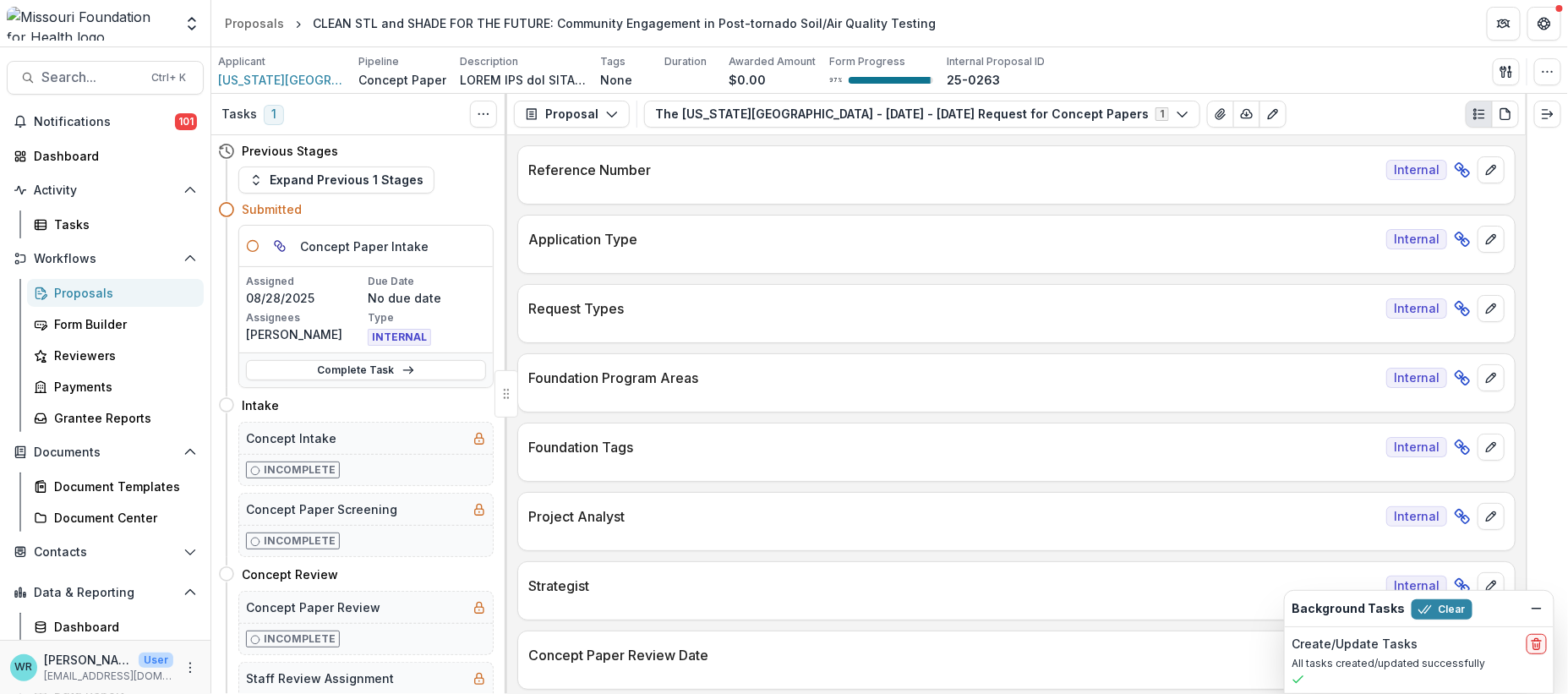
click at [401, 366] on icon at bounding box center [408, 370] width 13 height 13
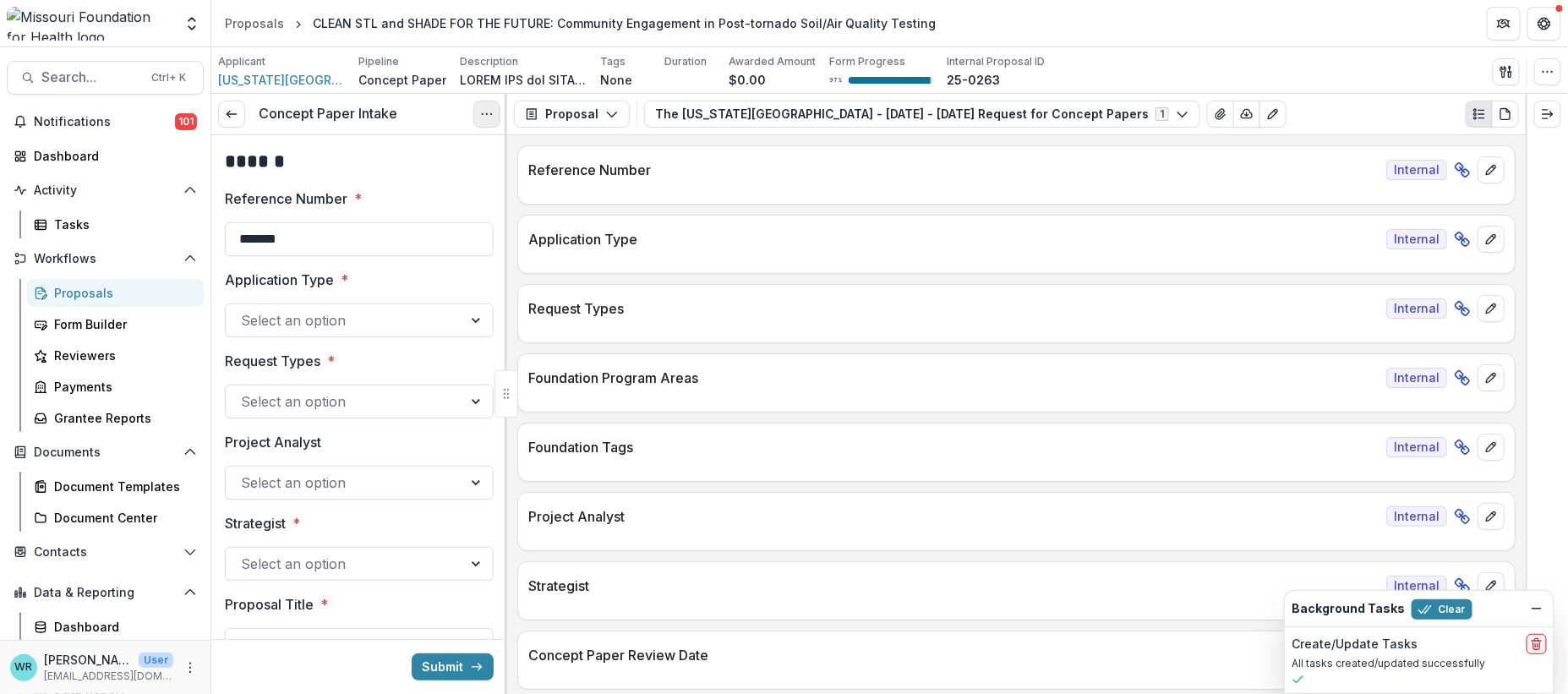
click at [486, 120] on icon "Options" at bounding box center [487, 114] width 13 height 13
click at [399, 180] on button "Cancel Task" at bounding box center [406, 188] width 181 height 28
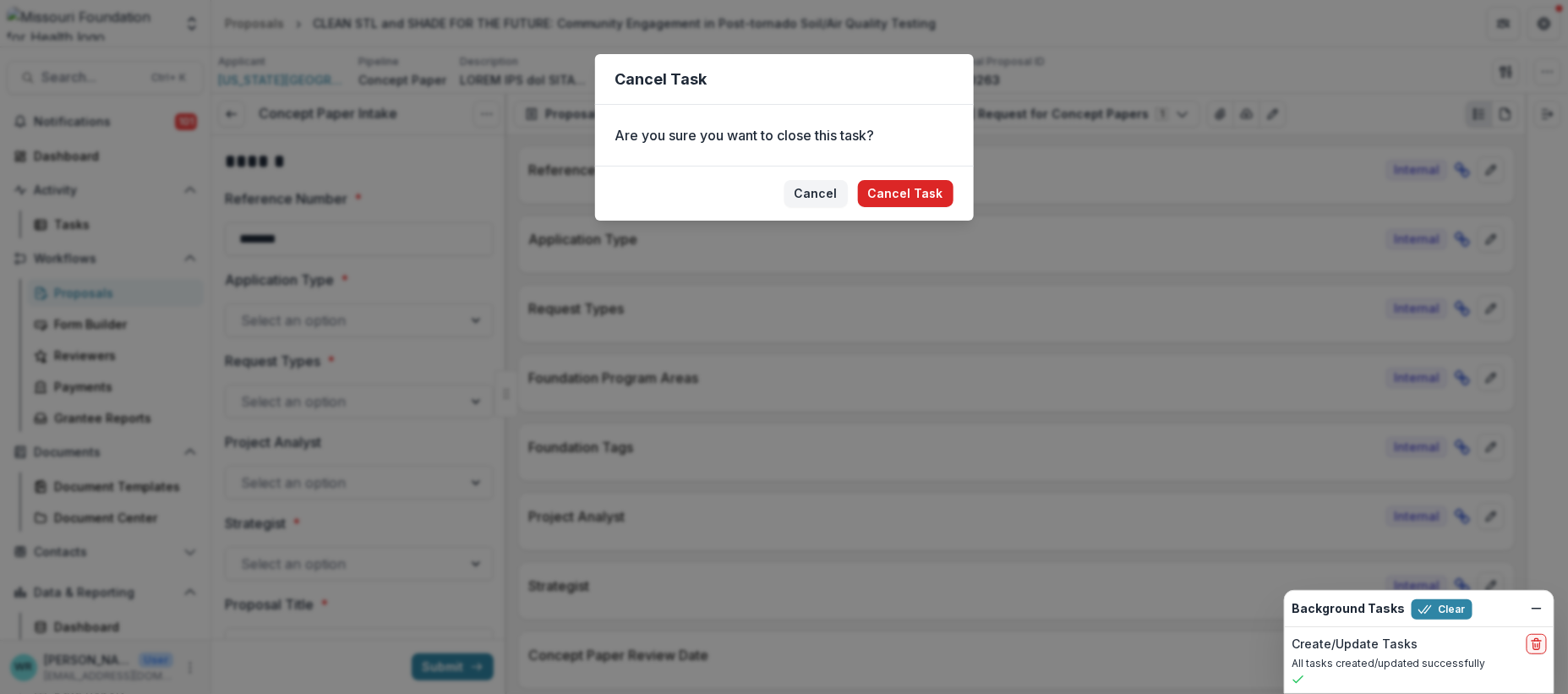
click at [894, 199] on button "Cancel Task" at bounding box center [905, 193] width 95 height 27
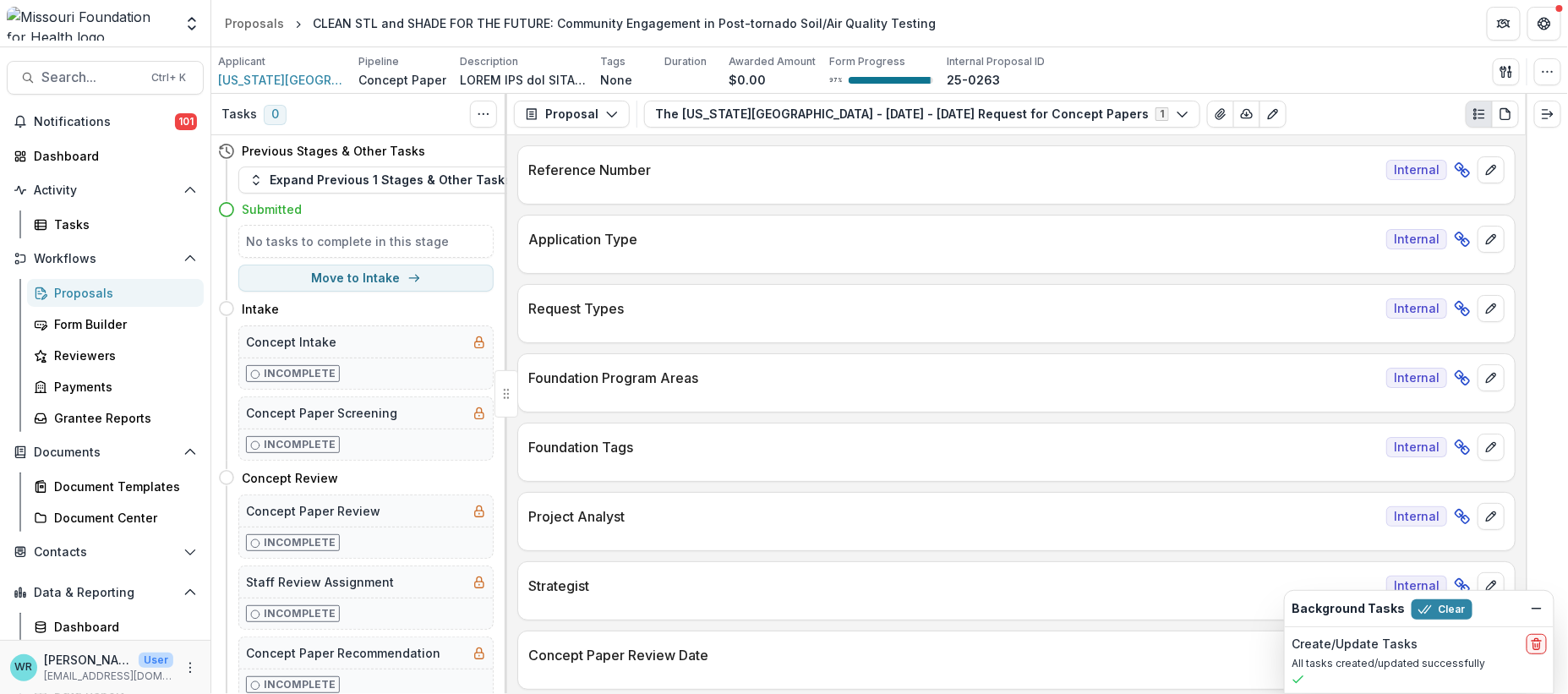
click at [94, 290] on div "Proposals" at bounding box center [121, 293] width 136 height 18
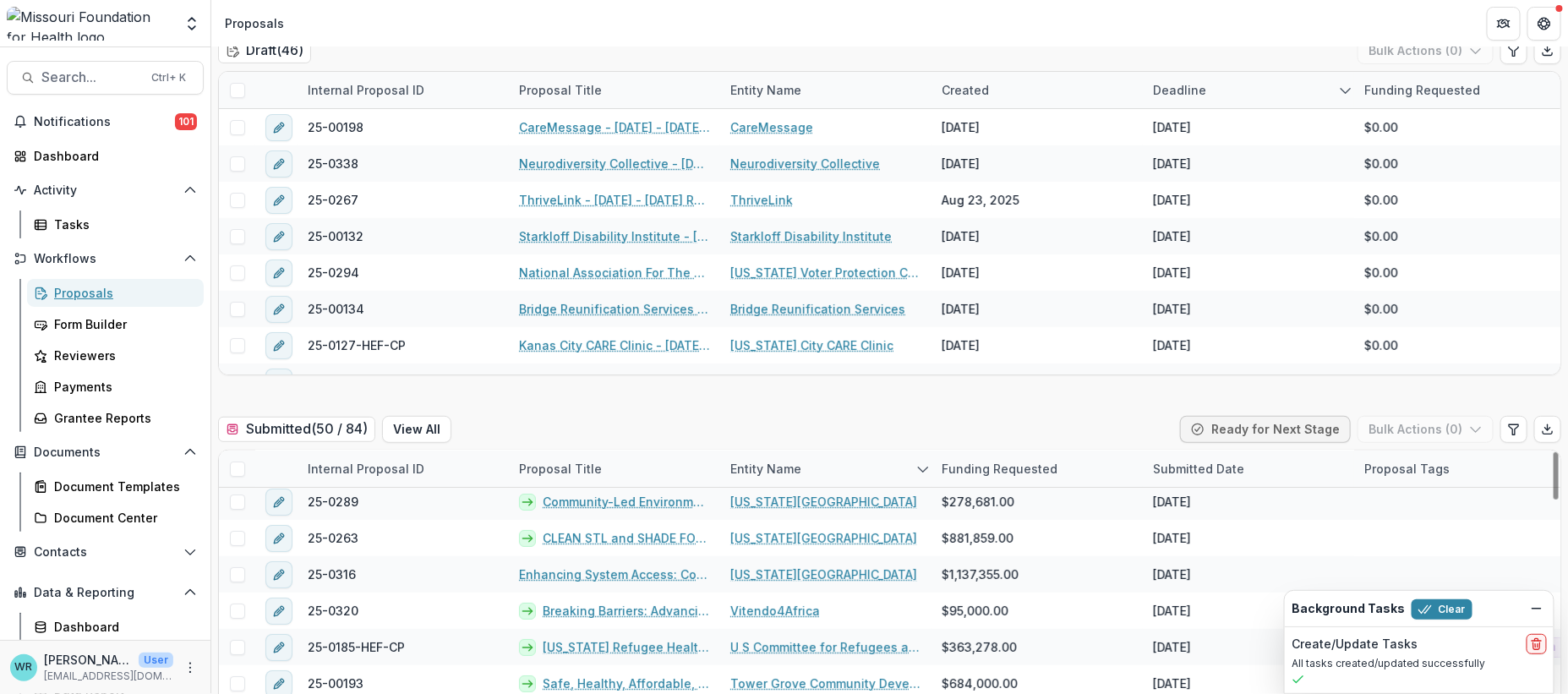
scroll to position [94, 0]
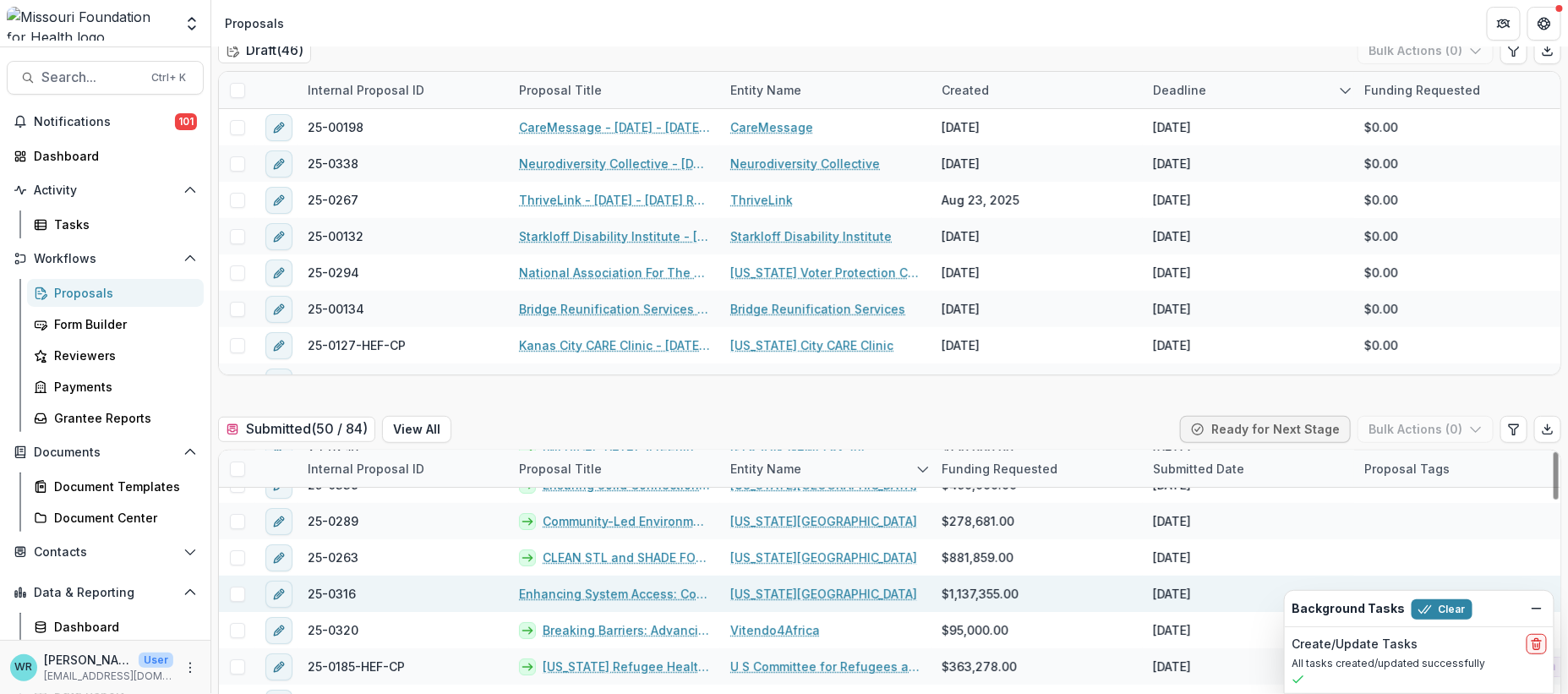
click at [635, 585] on link "Enhancing System Access: Community-Driven Models for Integrated Health Care in …" at bounding box center [614, 593] width 191 height 18
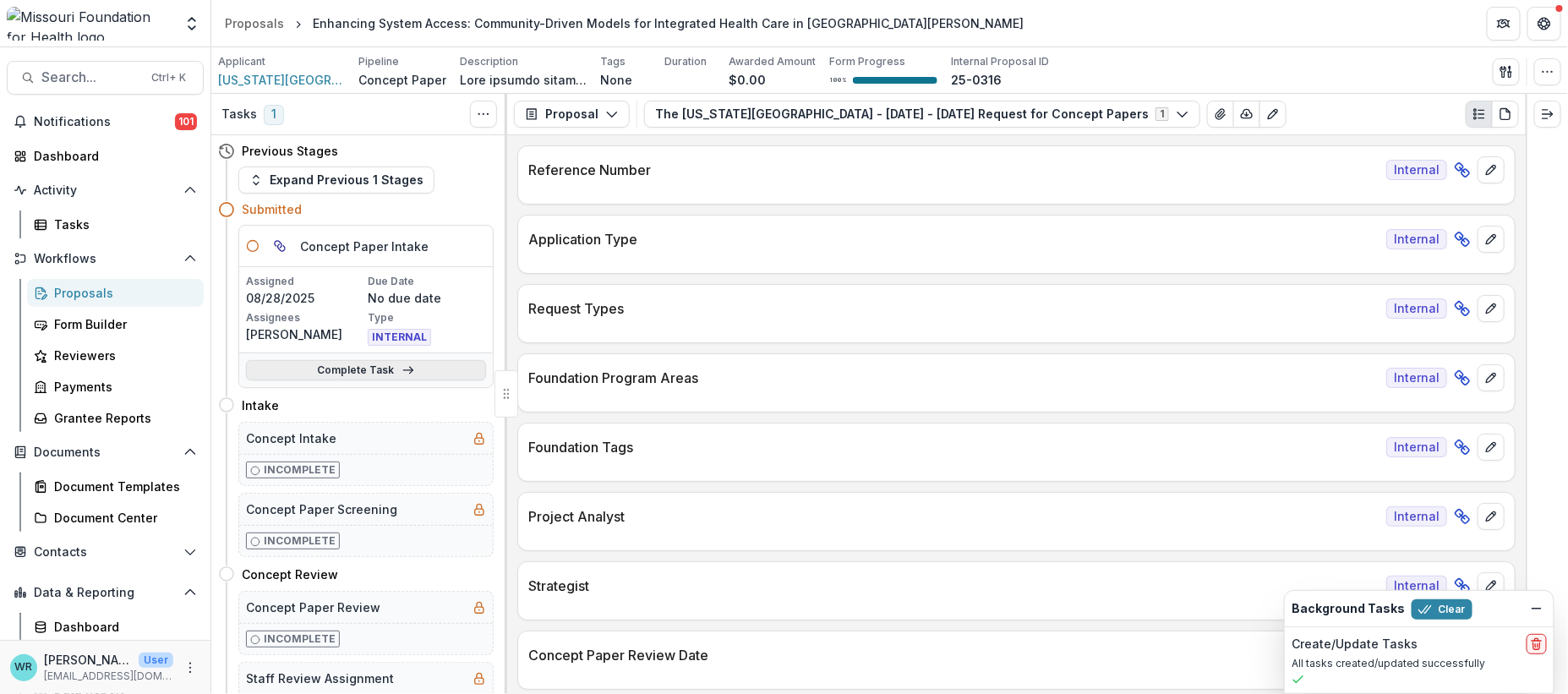
click at [450, 369] on link "Complete Task" at bounding box center [365, 370] width 240 height 21
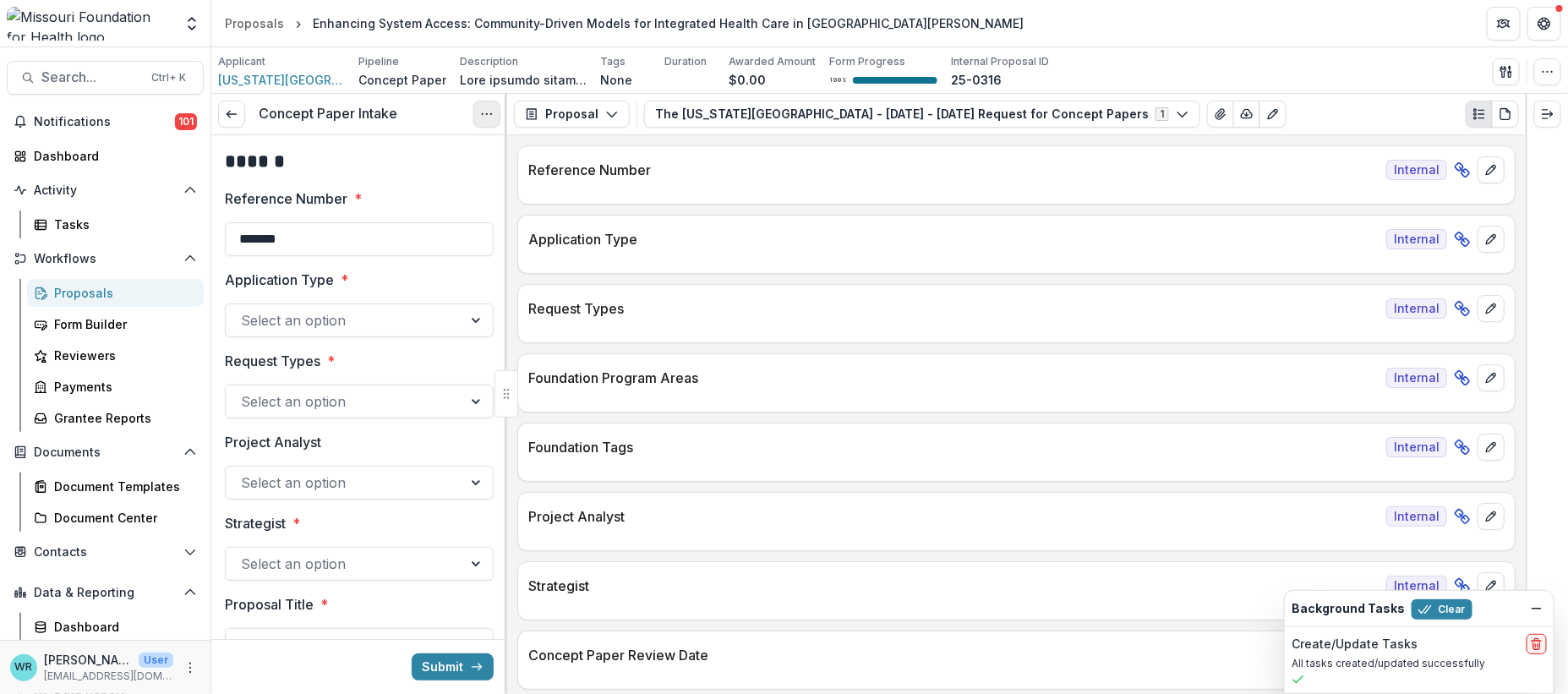
click at [478, 122] on button "Options" at bounding box center [487, 114] width 27 height 27
click at [392, 180] on button "Cancel Task" at bounding box center [406, 188] width 181 height 28
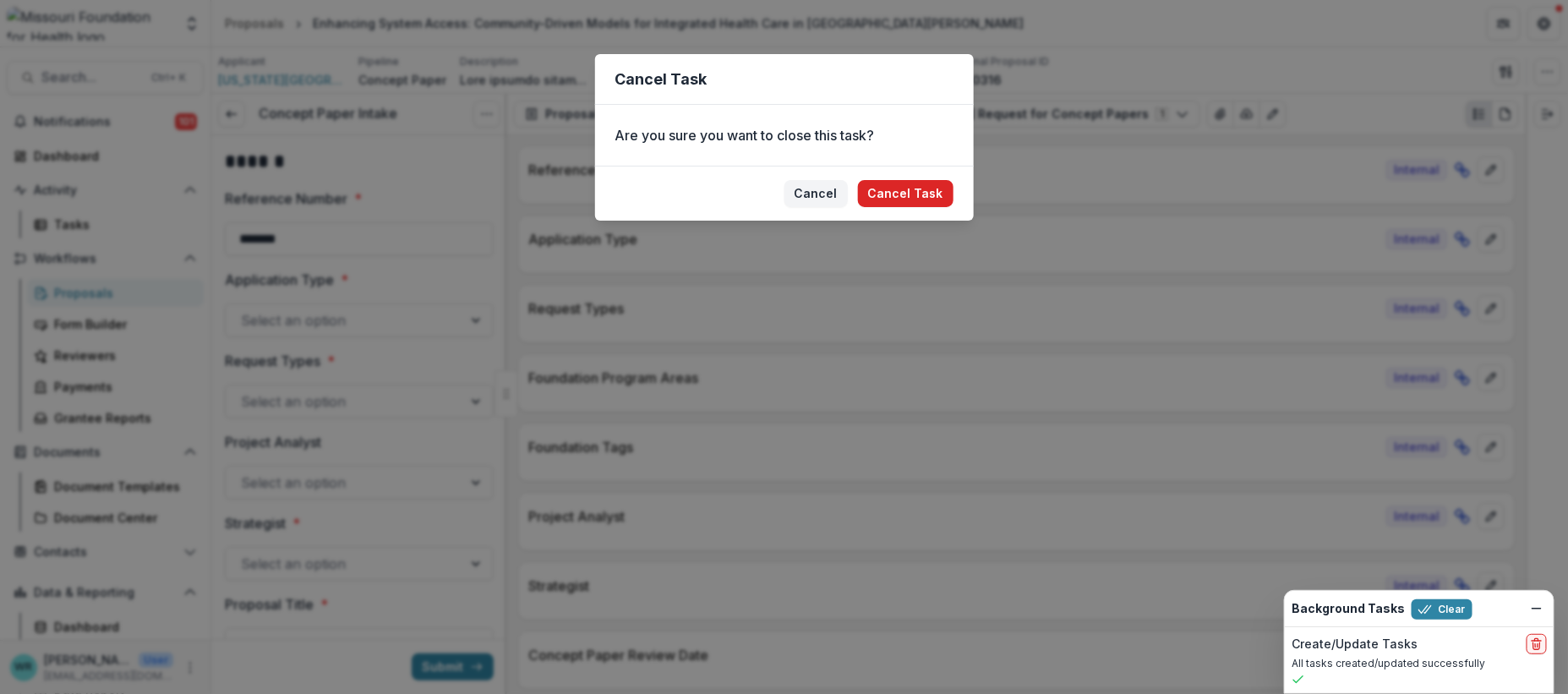
click at [902, 194] on button "Cancel Task" at bounding box center [905, 193] width 95 height 27
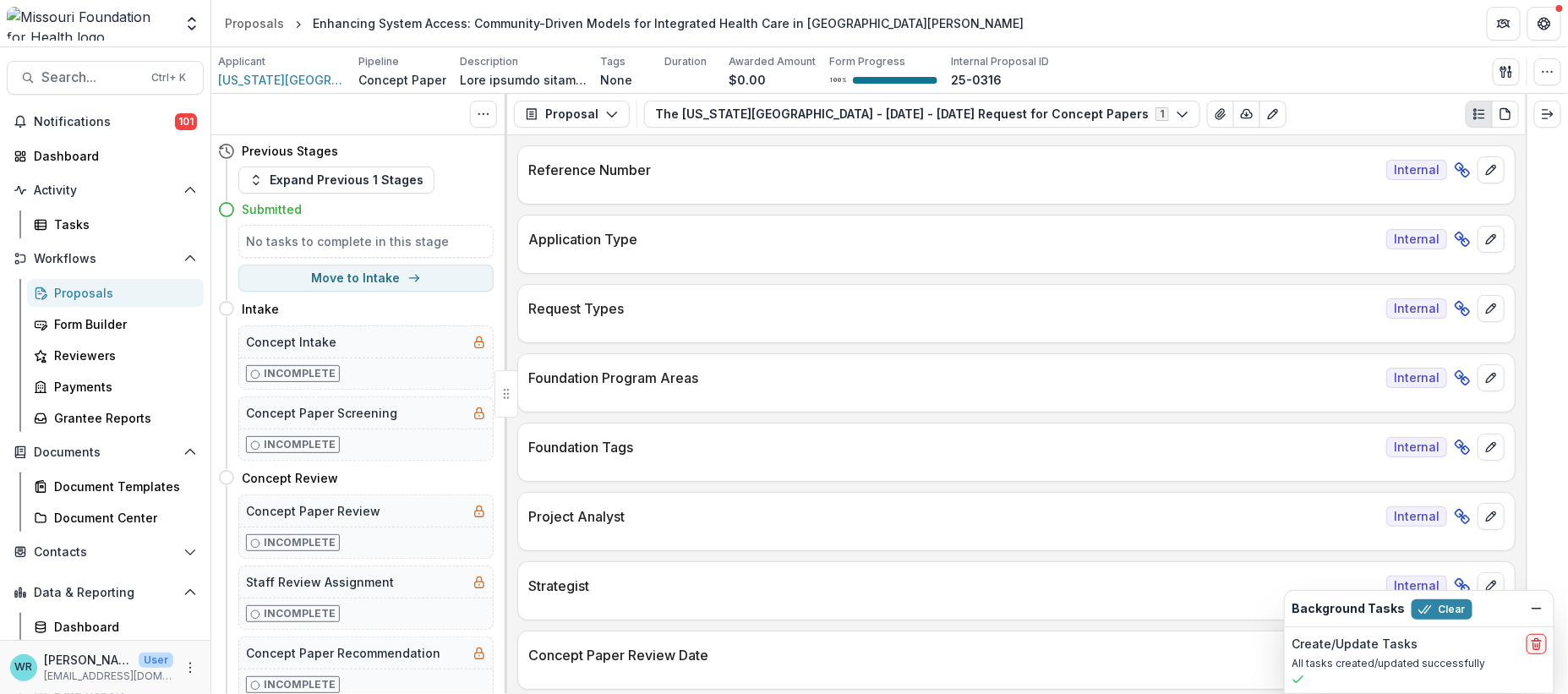
click at [90, 293] on div "Proposals" at bounding box center [121, 293] width 136 height 18
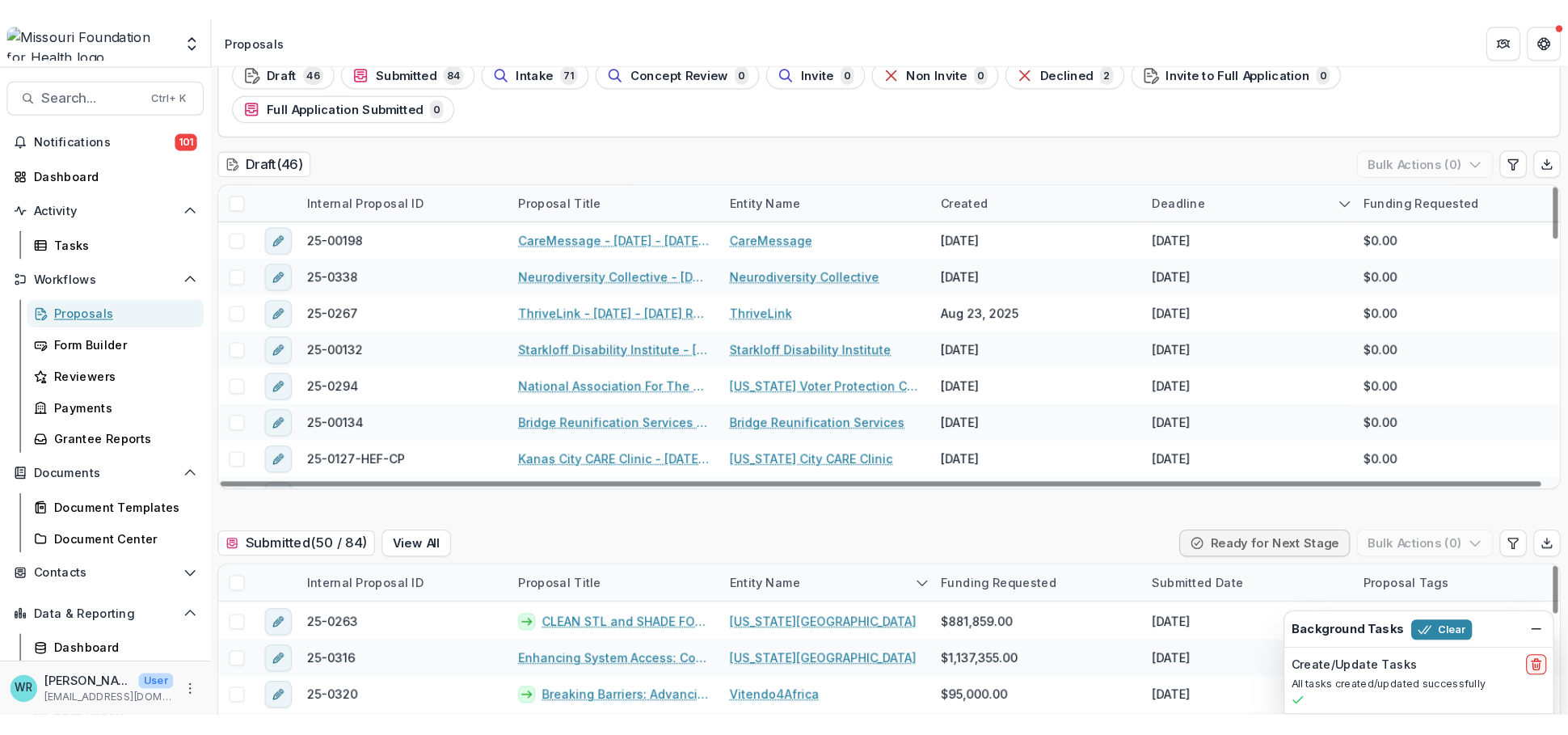
scroll to position [179, 0]
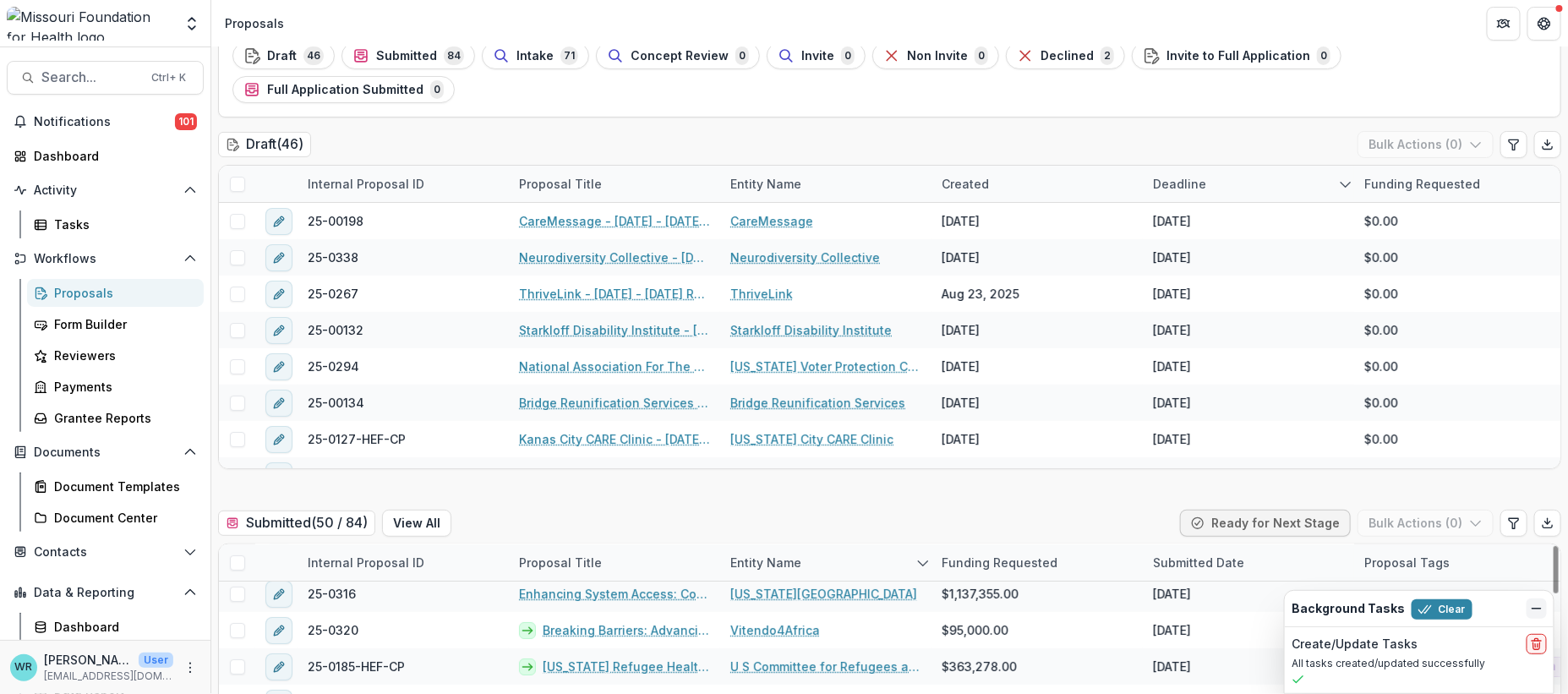
click at [1542, 611] on icon "Dismiss" at bounding box center [1536, 608] width 13 height 13
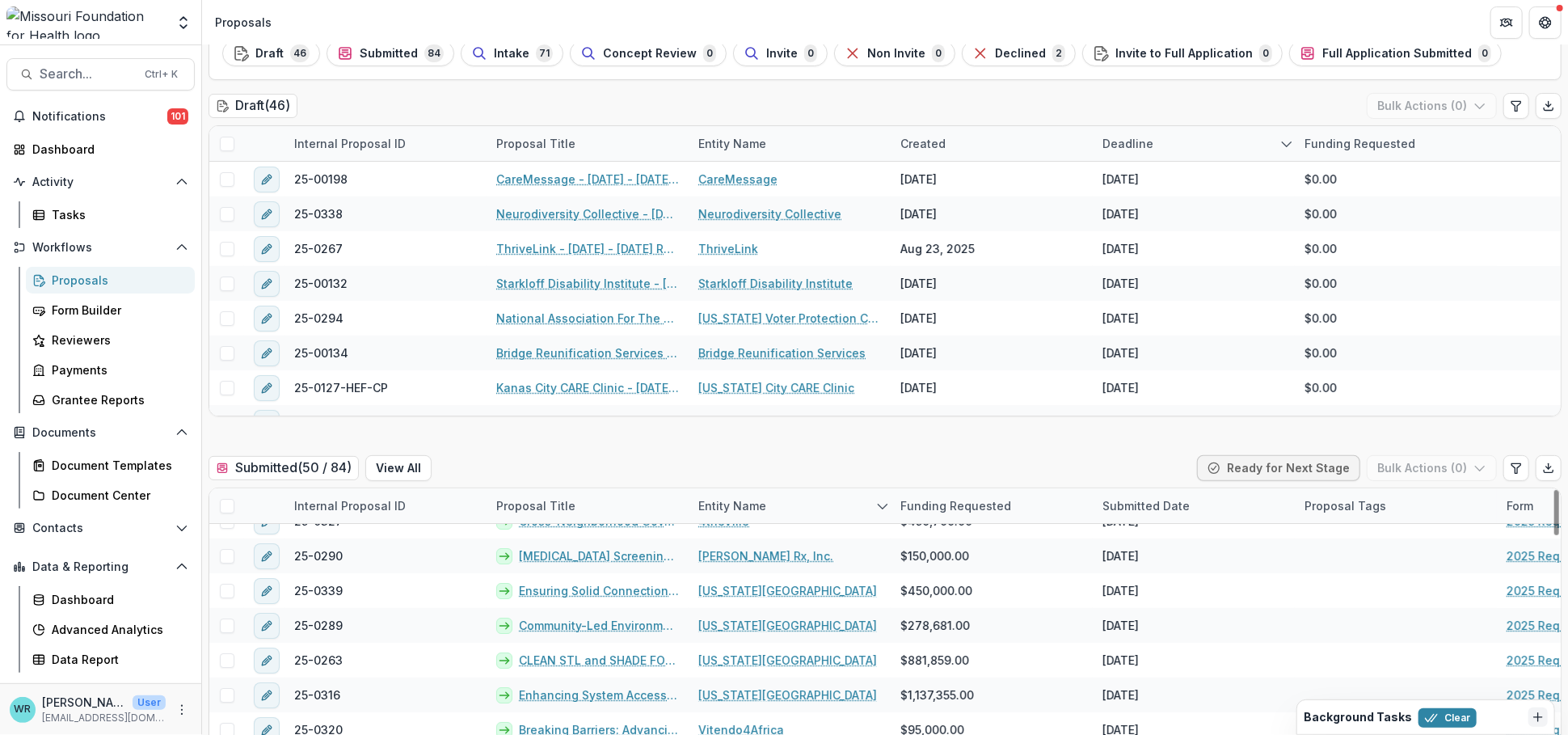
scroll to position [0, 0]
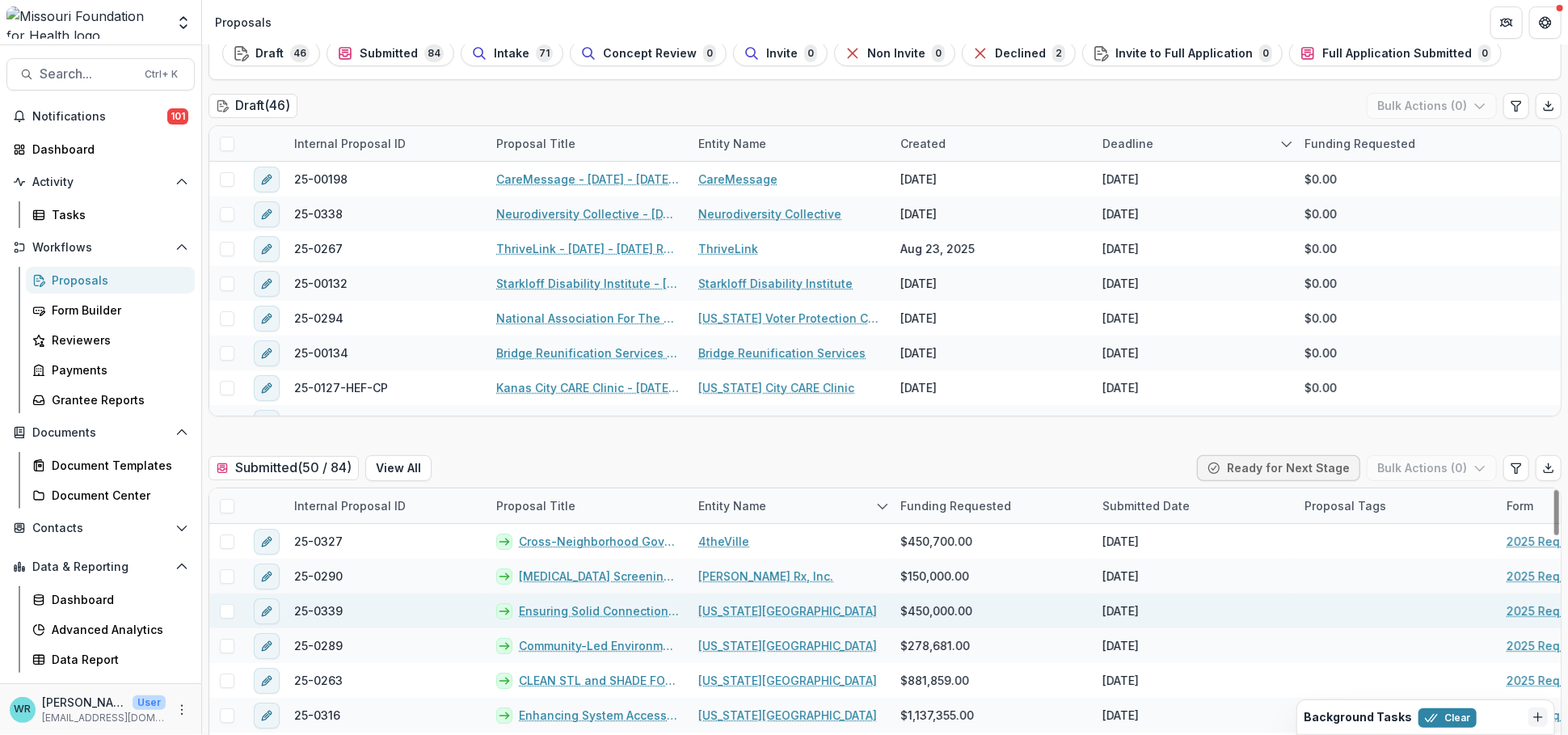
click at [227, 604] on span at bounding box center [227, 611] width 14 height 14
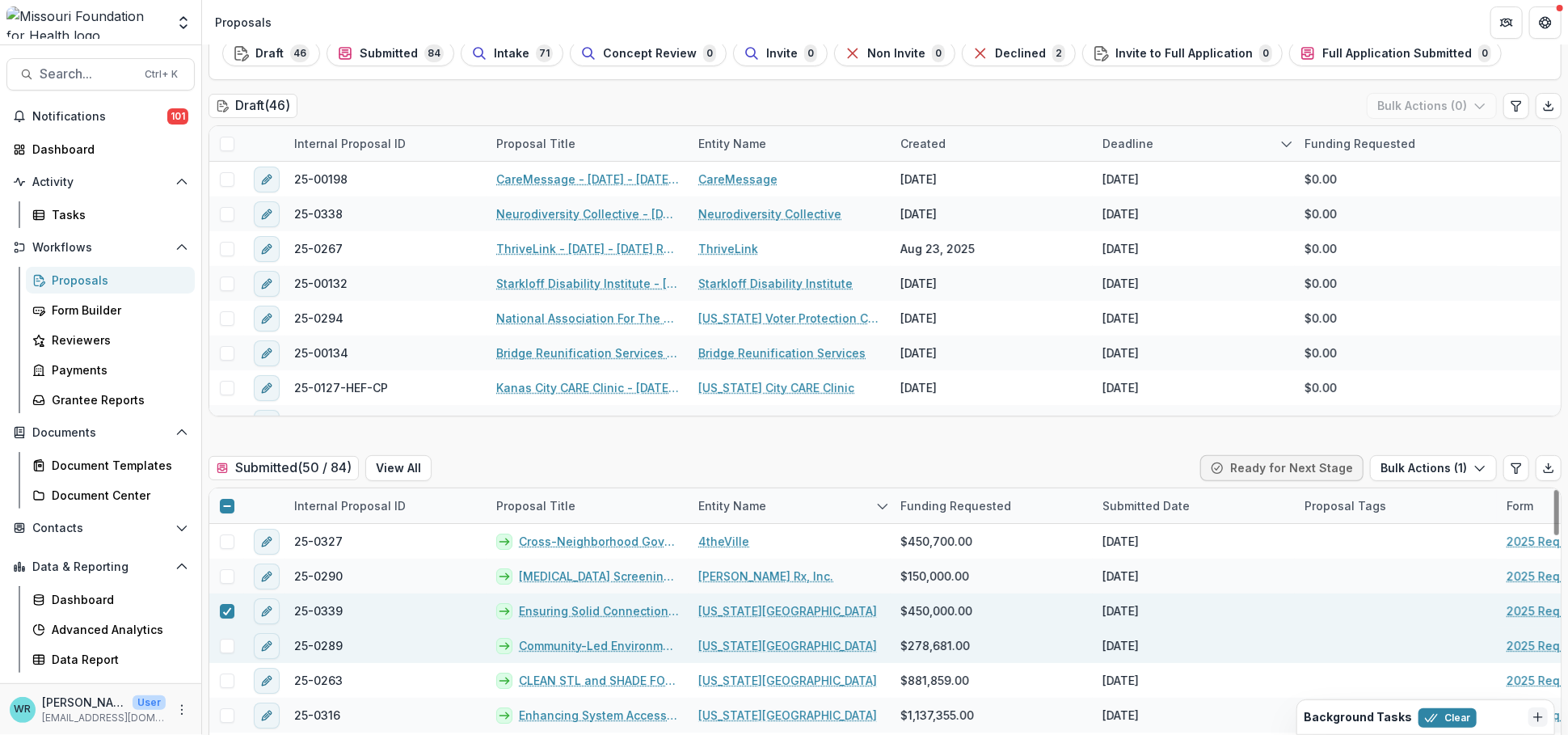
click at [231, 642] on span at bounding box center [227, 646] width 14 height 14
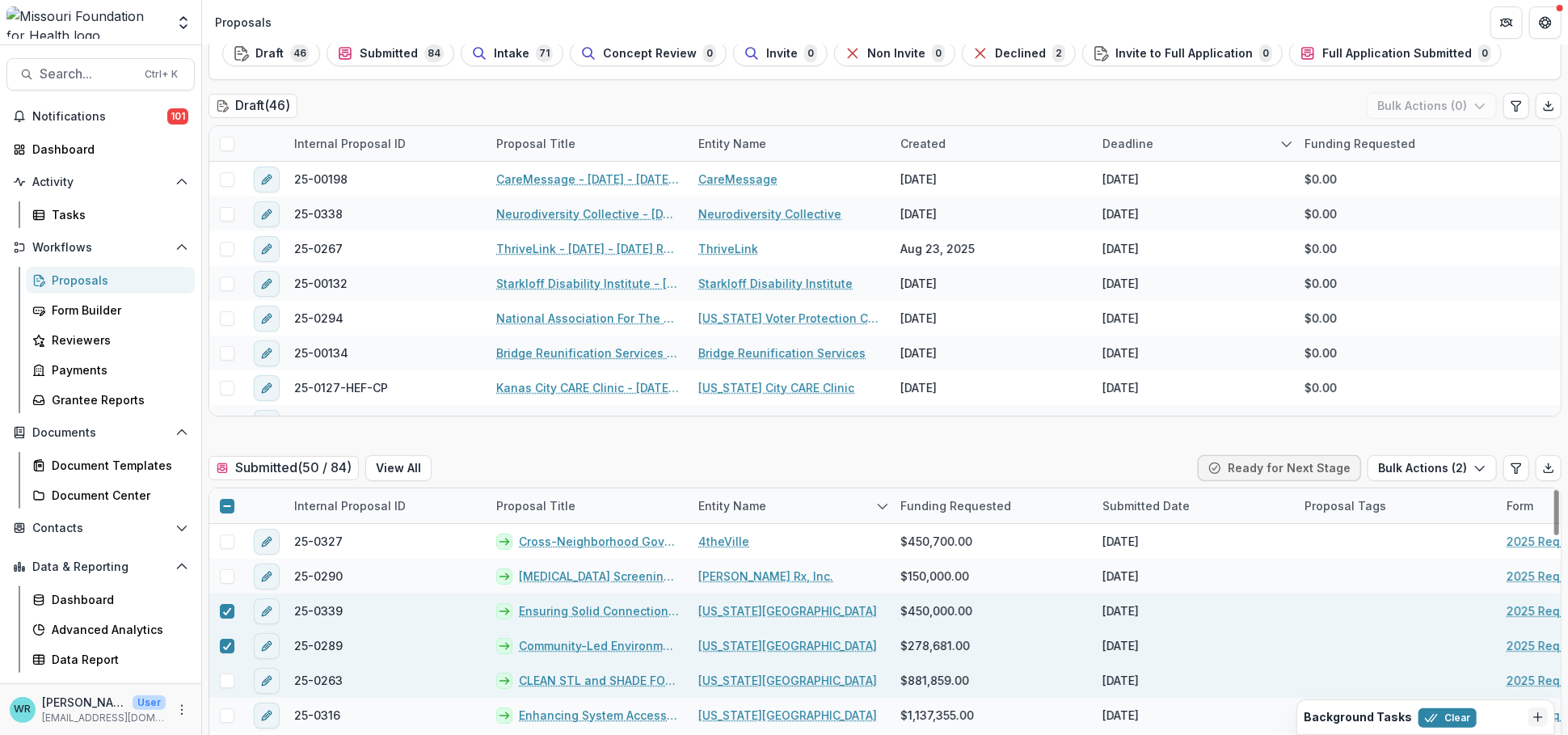
click at [226, 663] on span at bounding box center [227, 681] width 14 height 14
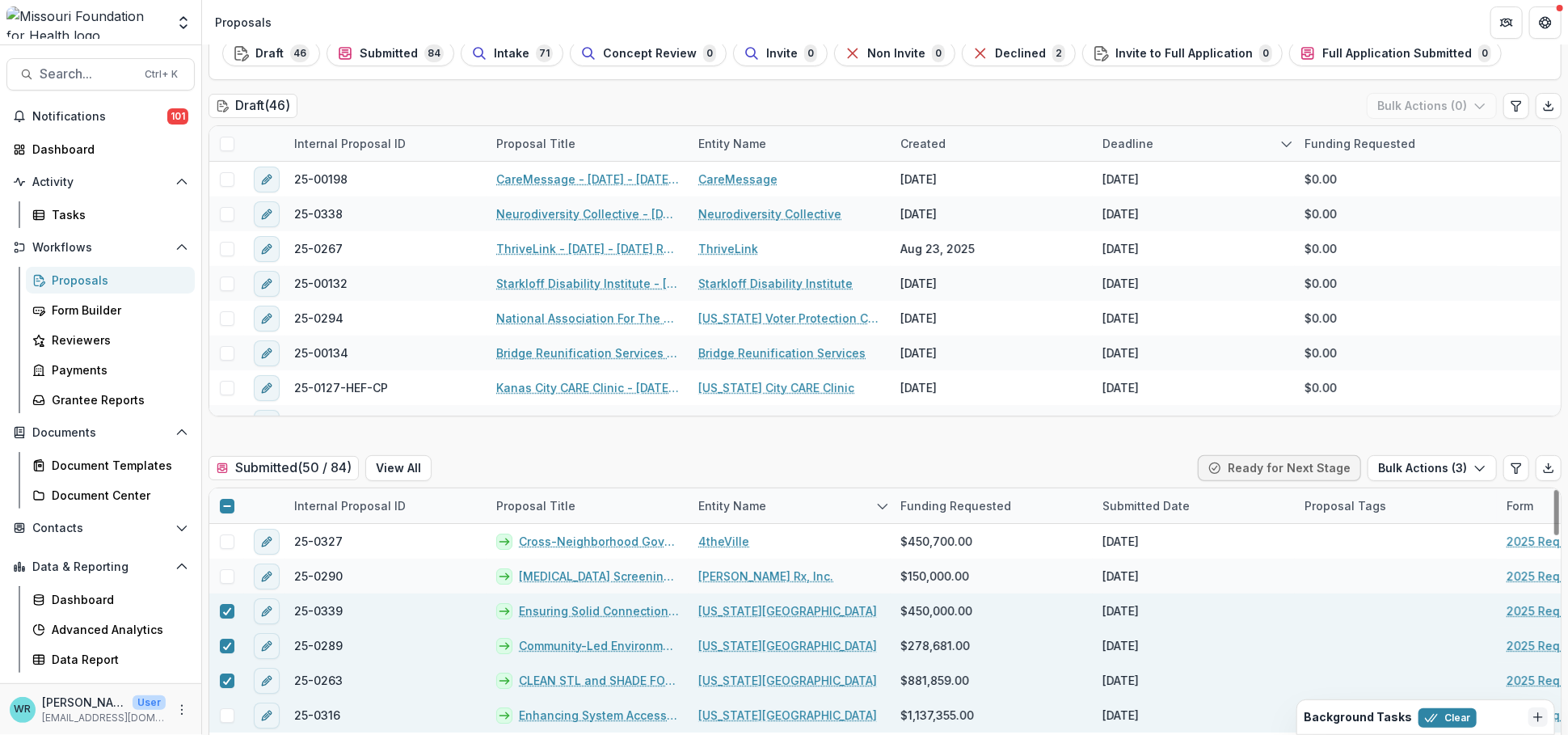
click at [224, 663] on span at bounding box center [227, 715] width 14 height 14
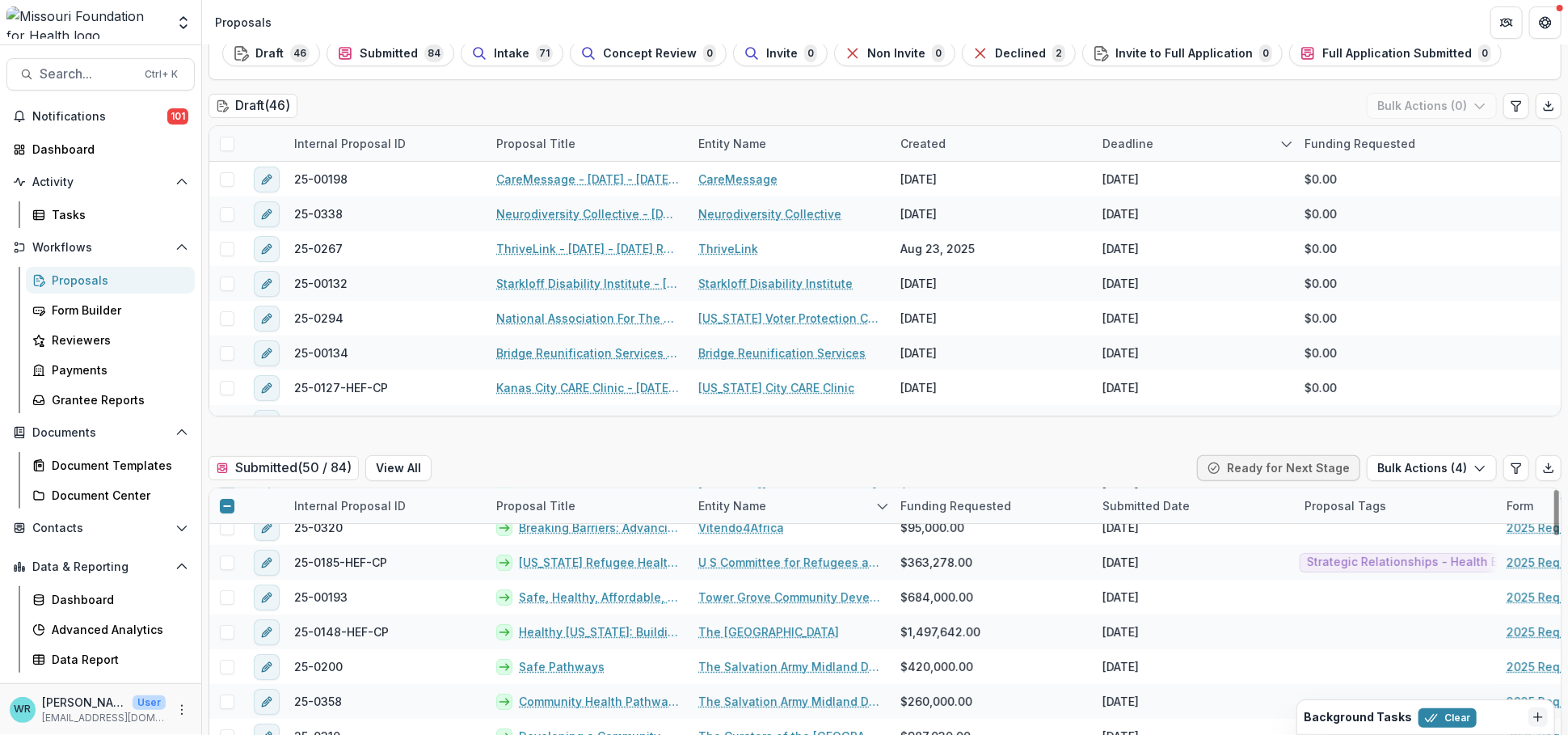
scroll to position [269, 0]
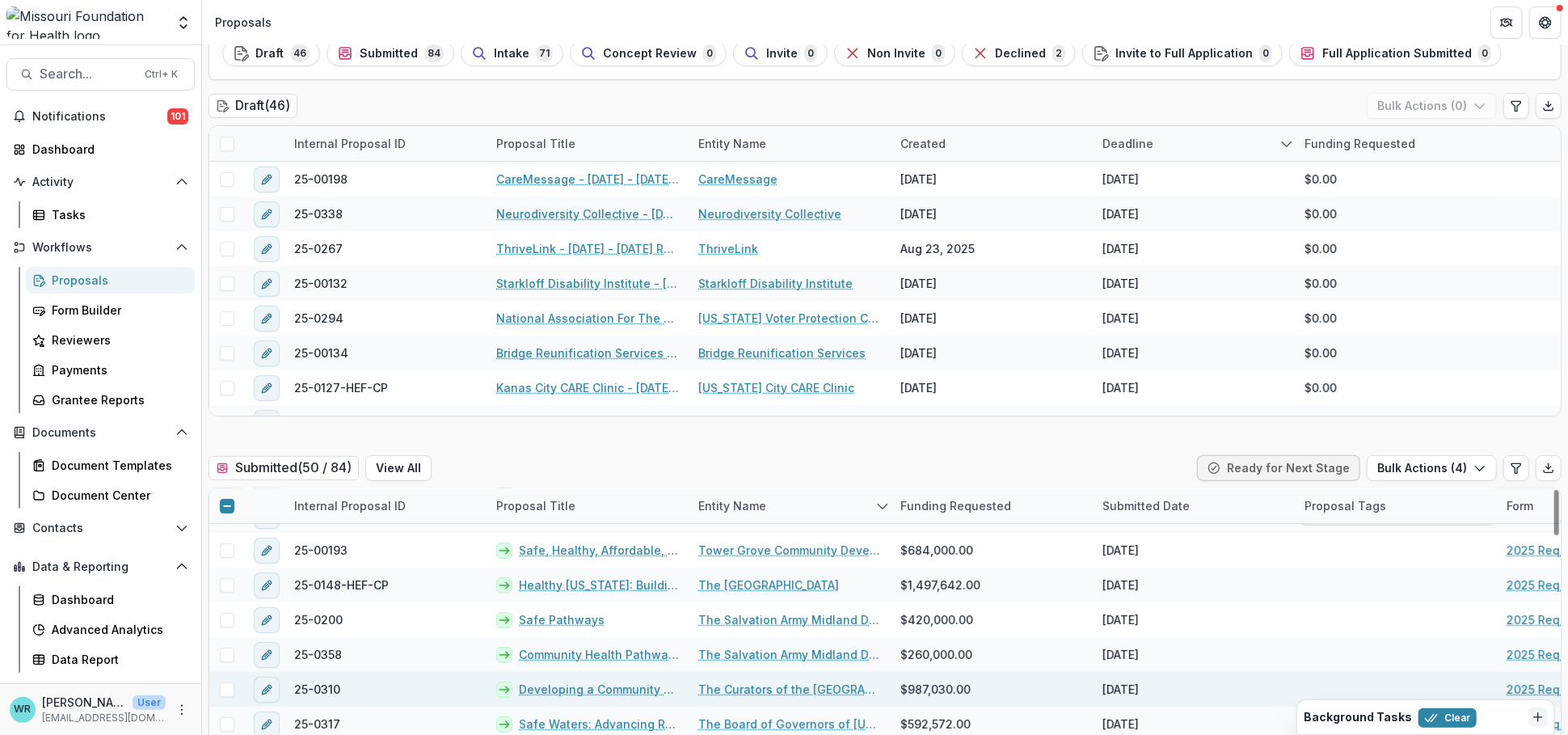
click at [223, 663] on span at bounding box center [227, 689] width 14 height 14
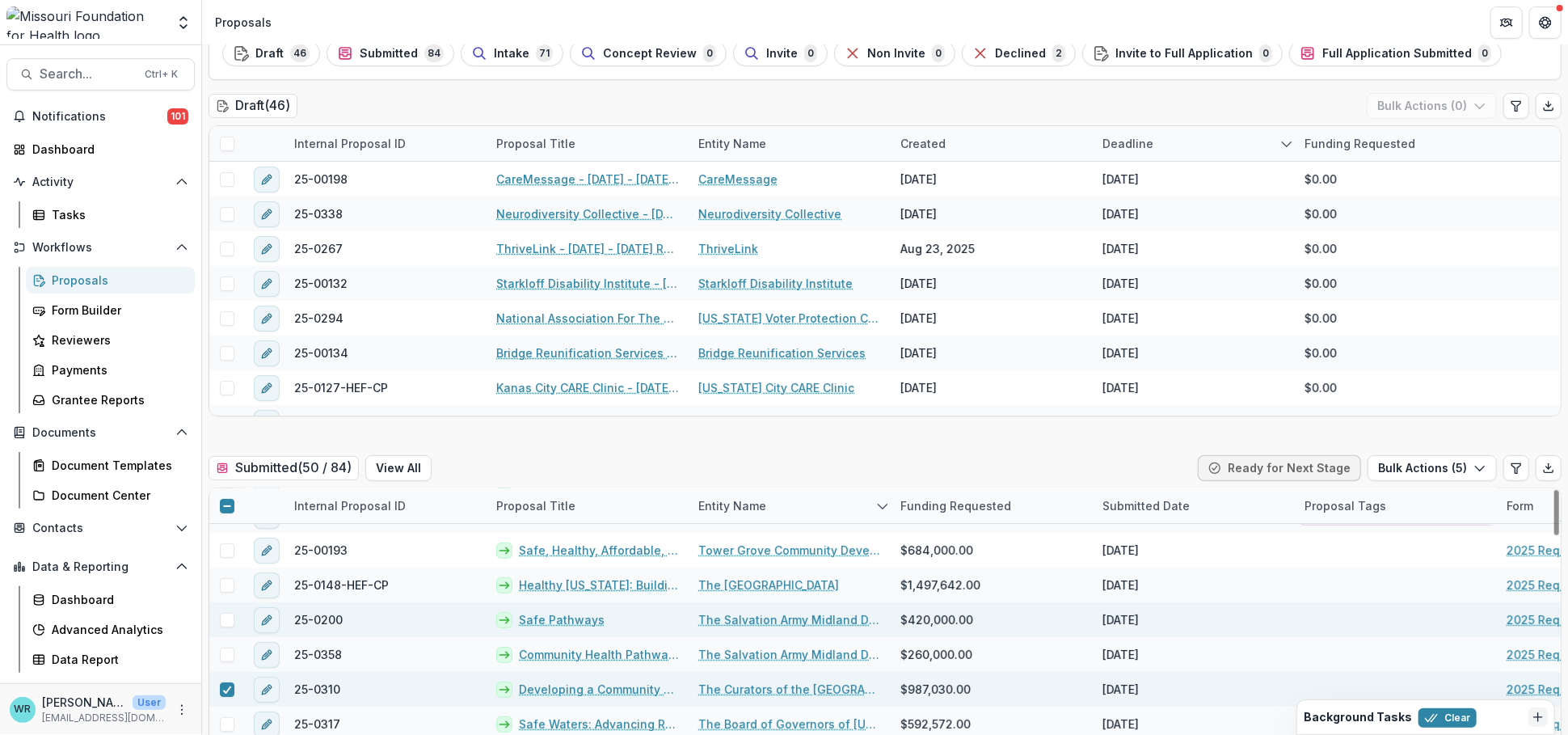
click at [220, 621] on span at bounding box center [227, 620] width 14 height 14
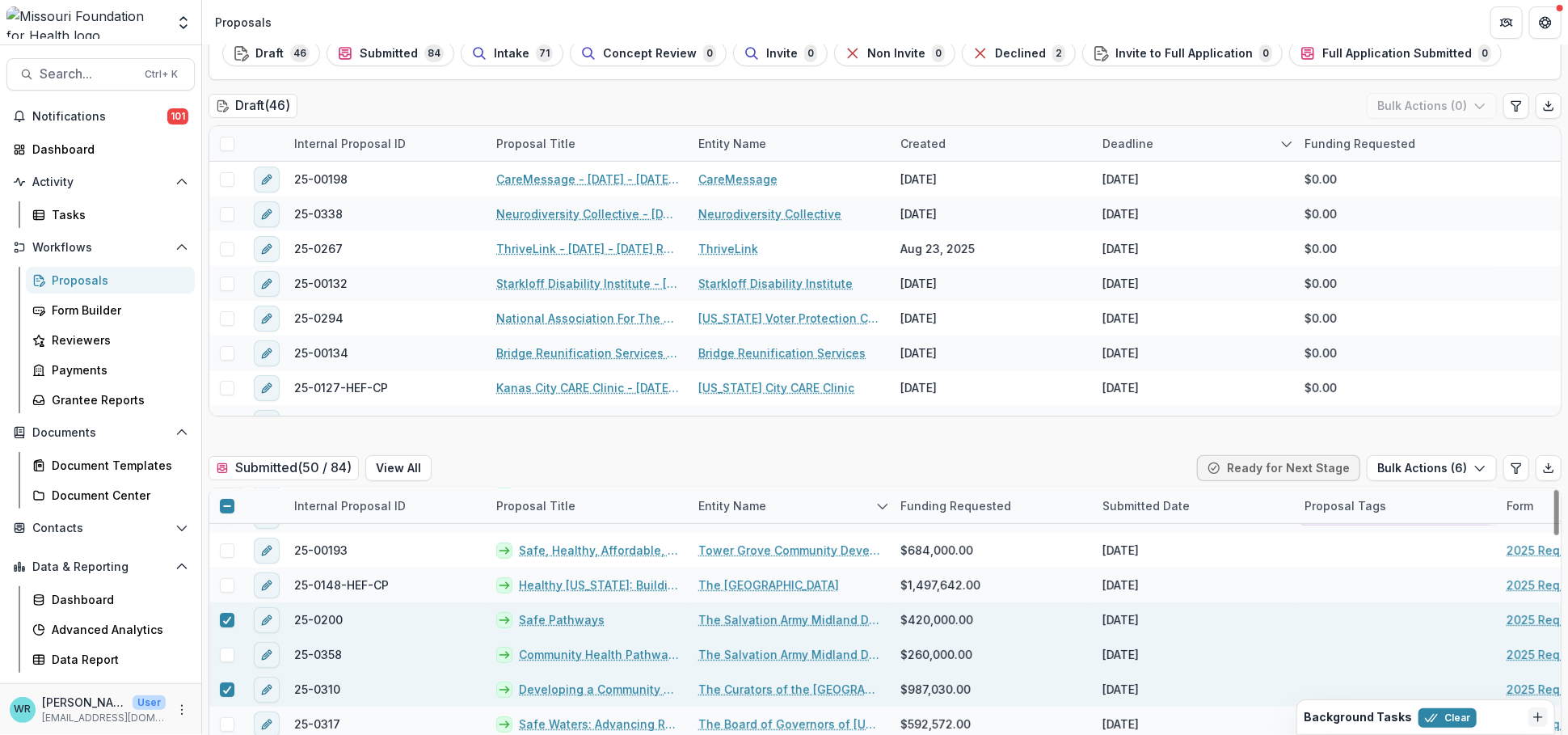
click at [223, 653] on span at bounding box center [227, 655] width 14 height 14
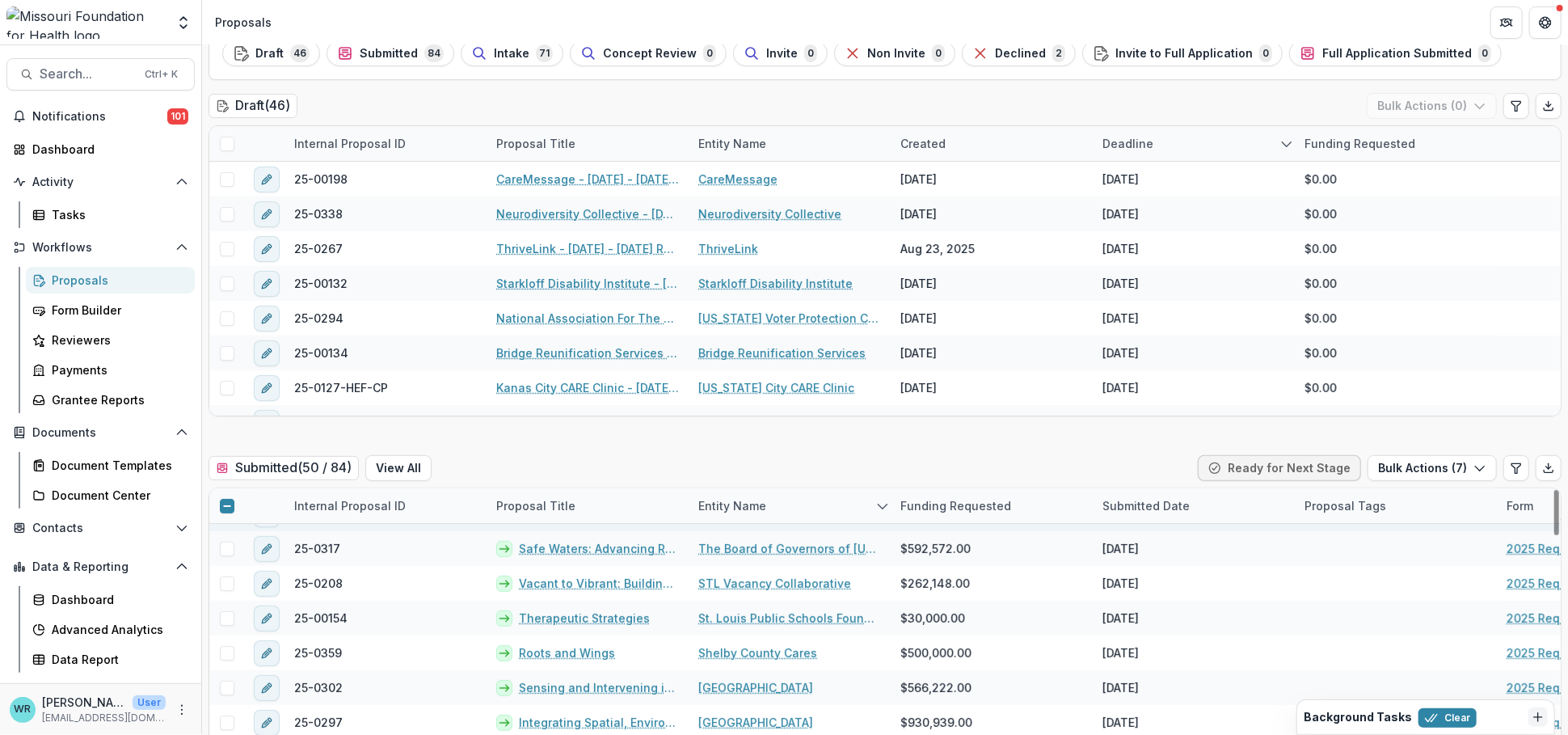
scroll to position [449, 0]
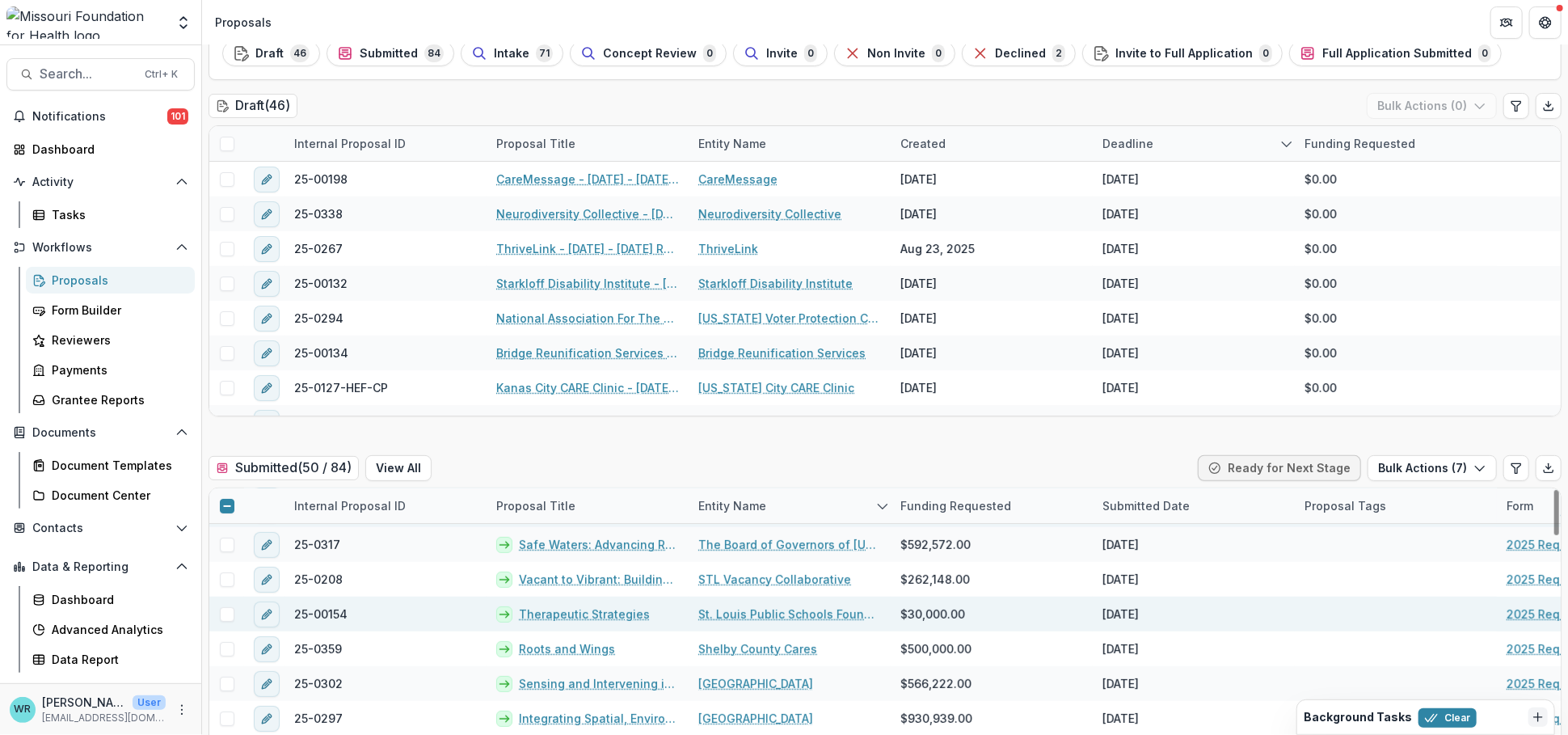
click at [231, 618] on span at bounding box center [227, 614] width 14 height 14
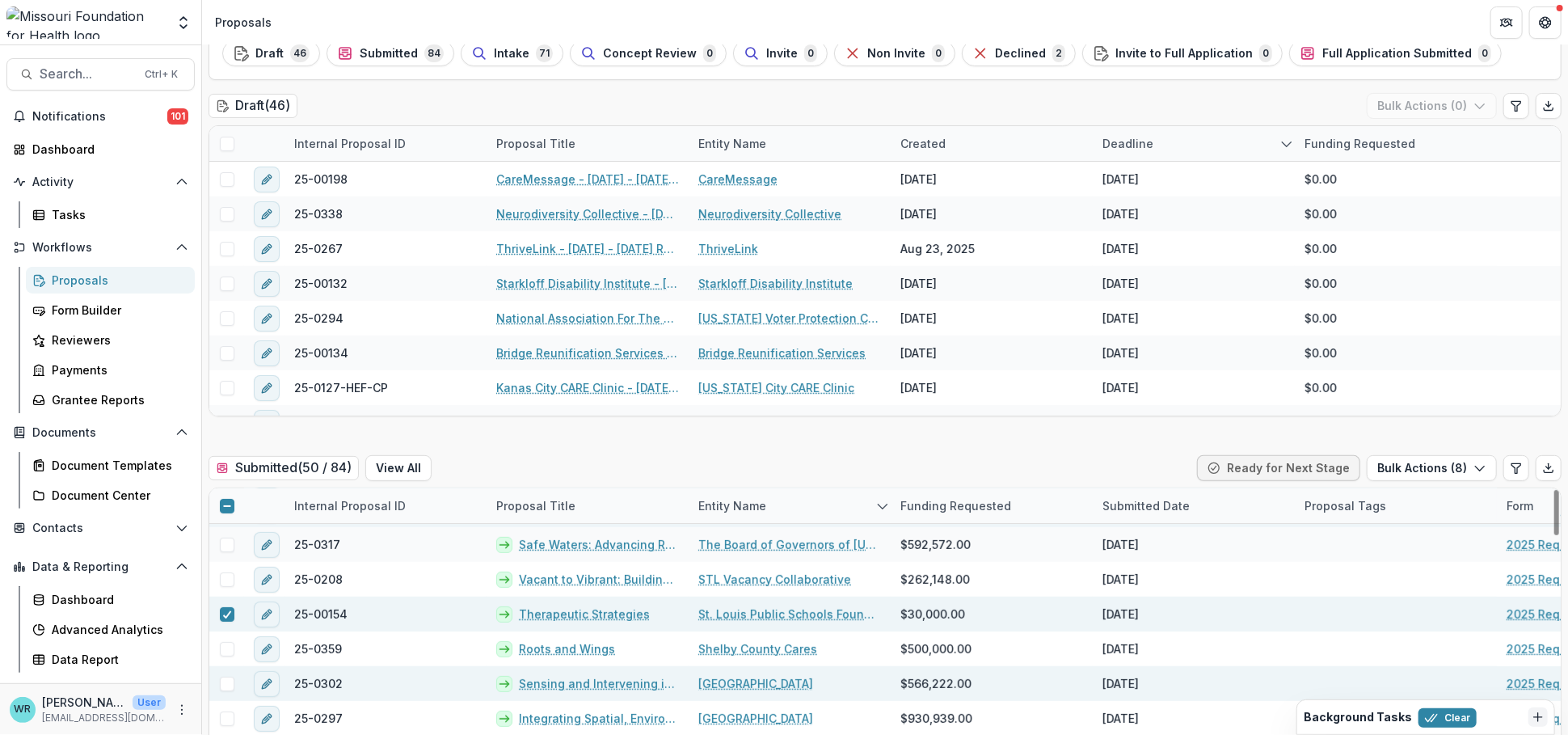
scroll to position [539, 0]
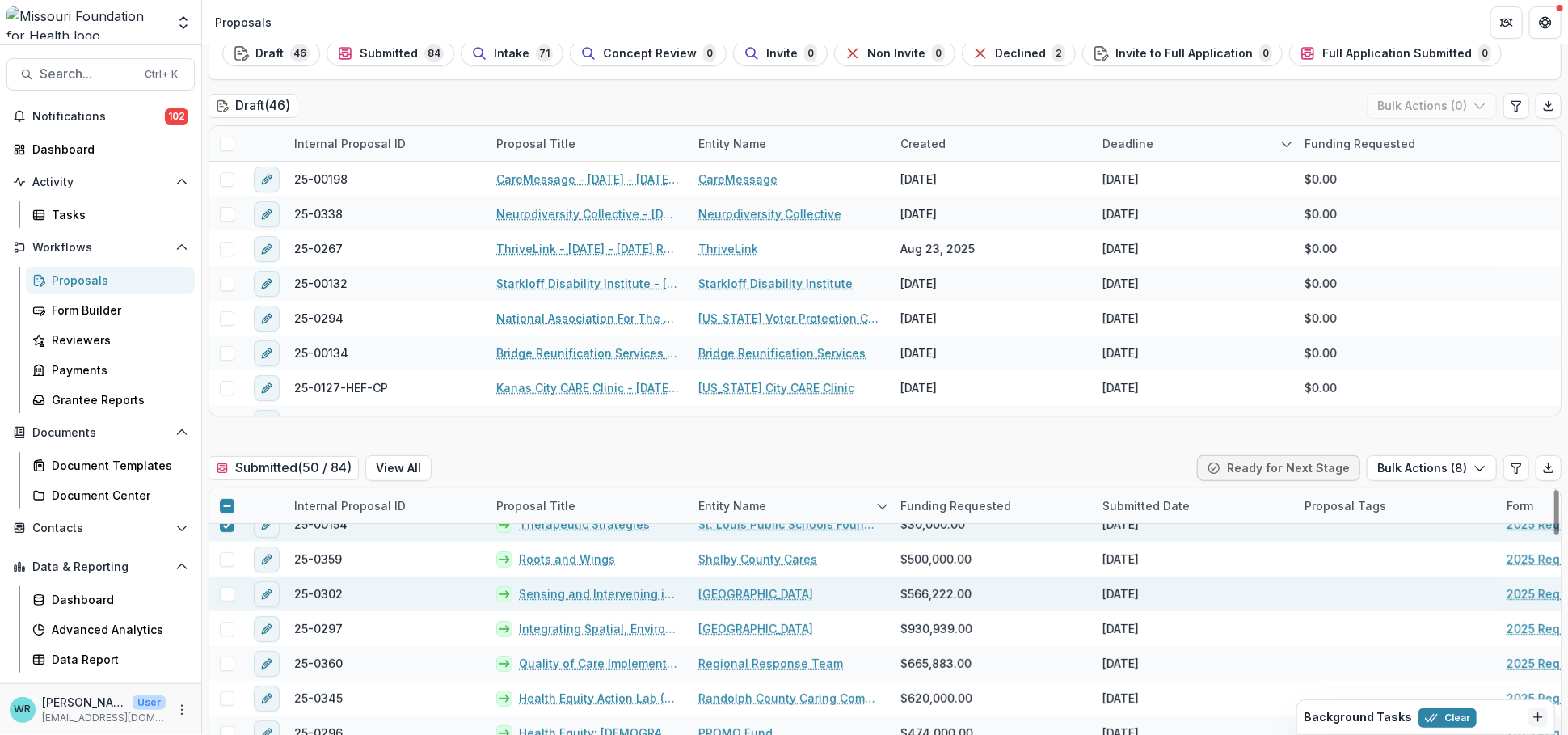
click at [231, 595] on span at bounding box center [227, 594] width 14 height 14
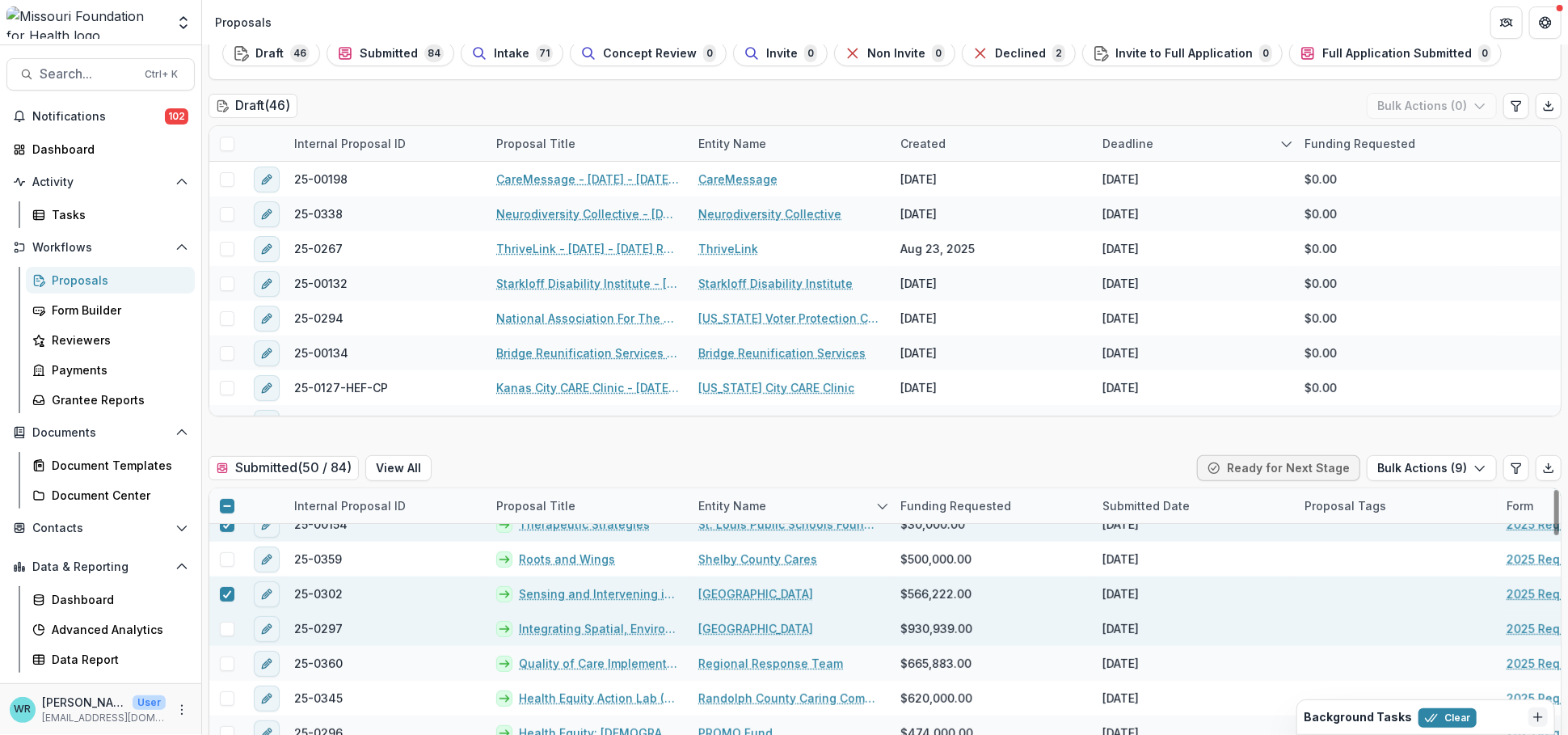
click at [231, 627] on span at bounding box center [227, 629] width 14 height 14
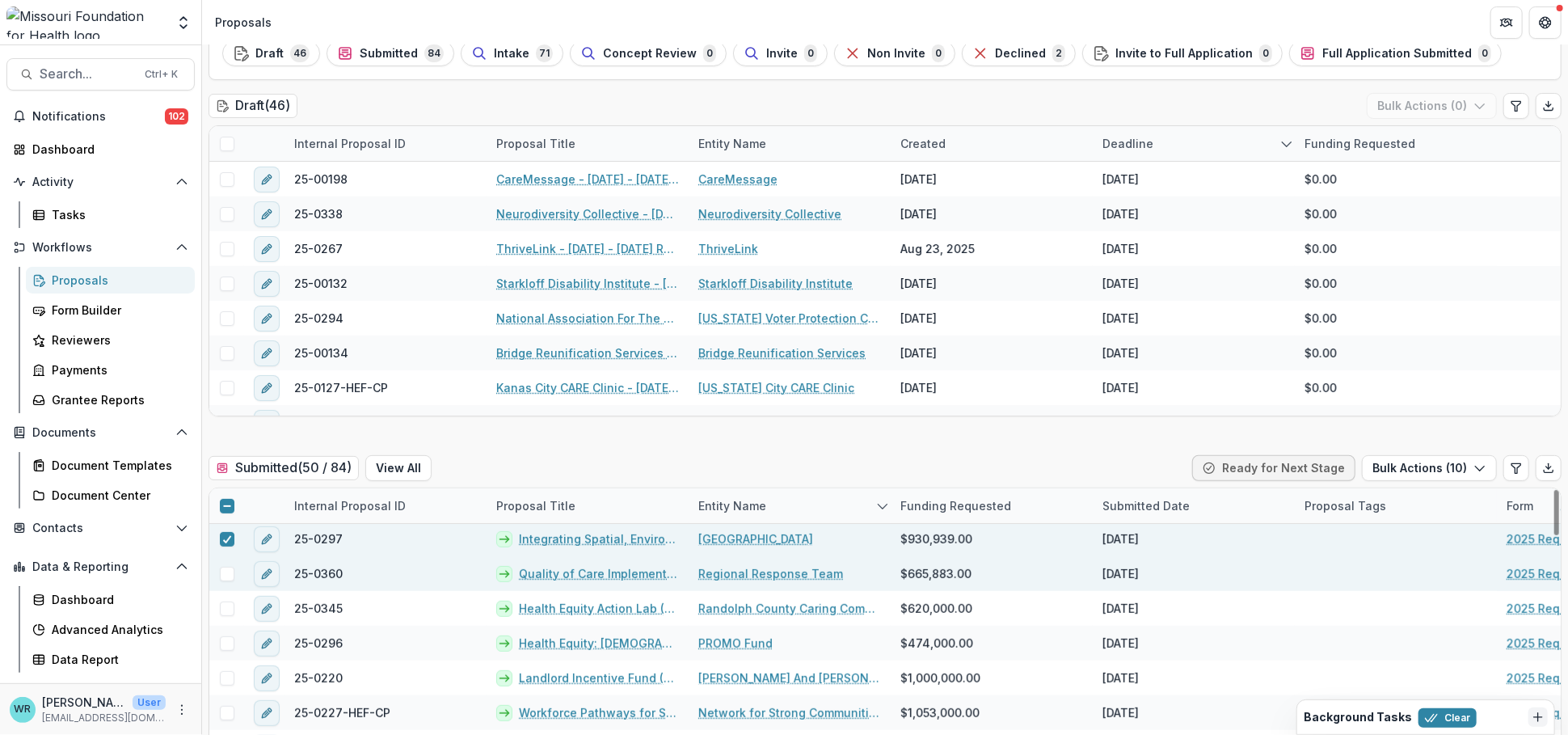
click at [224, 576] on span at bounding box center [227, 574] width 14 height 14
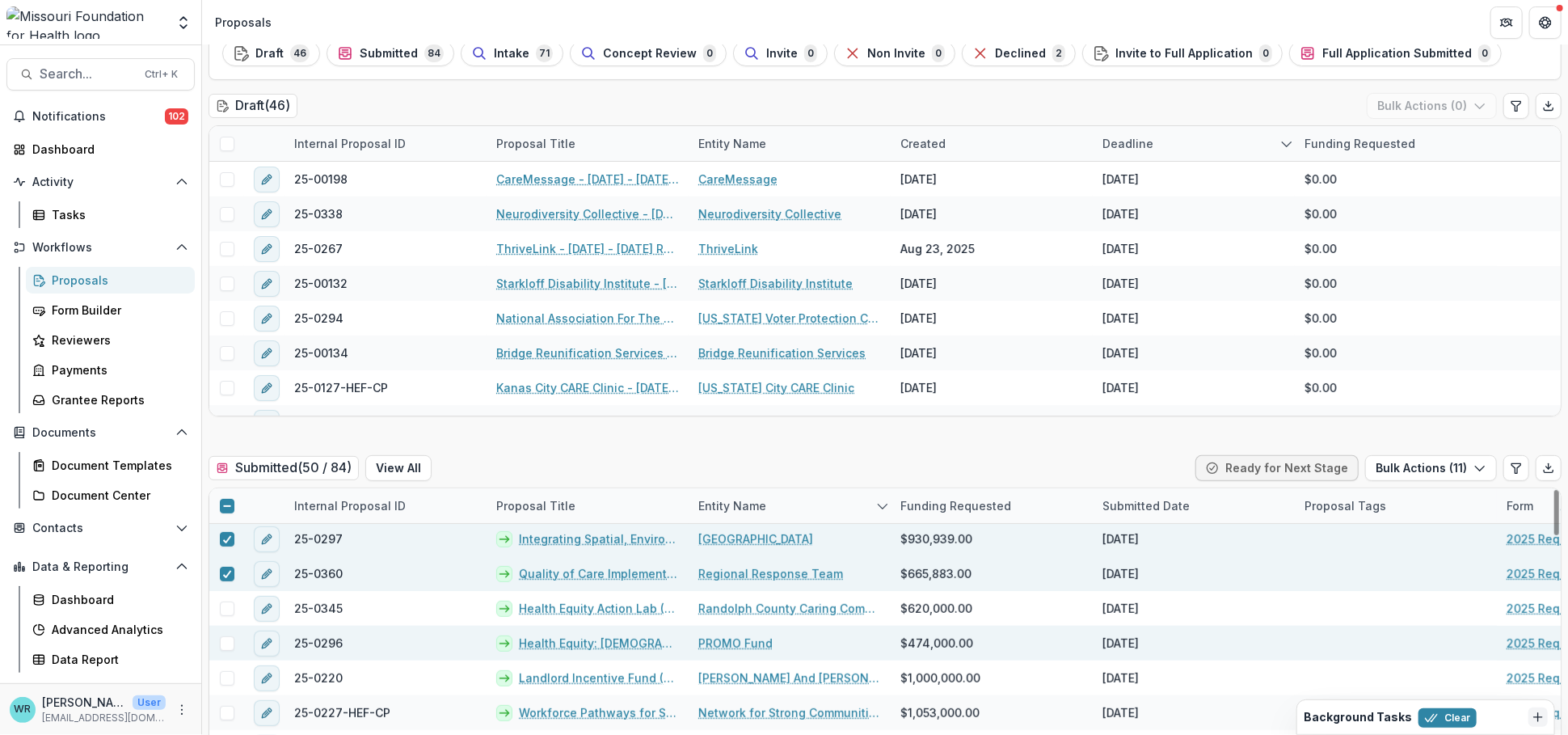
scroll to position [718, 0]
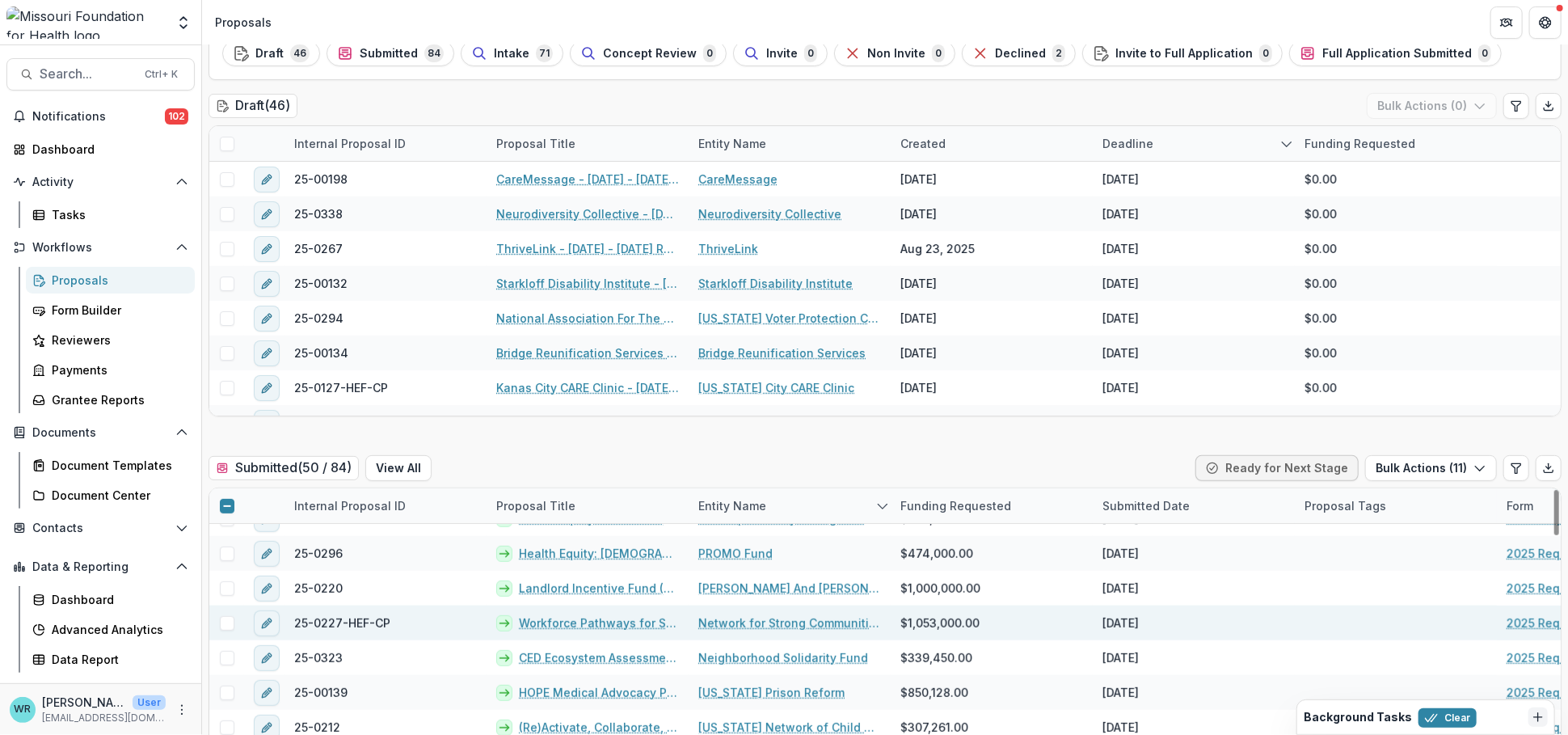
click at [227, 620] on span at bounding box center [227, 623] width 14 height 14
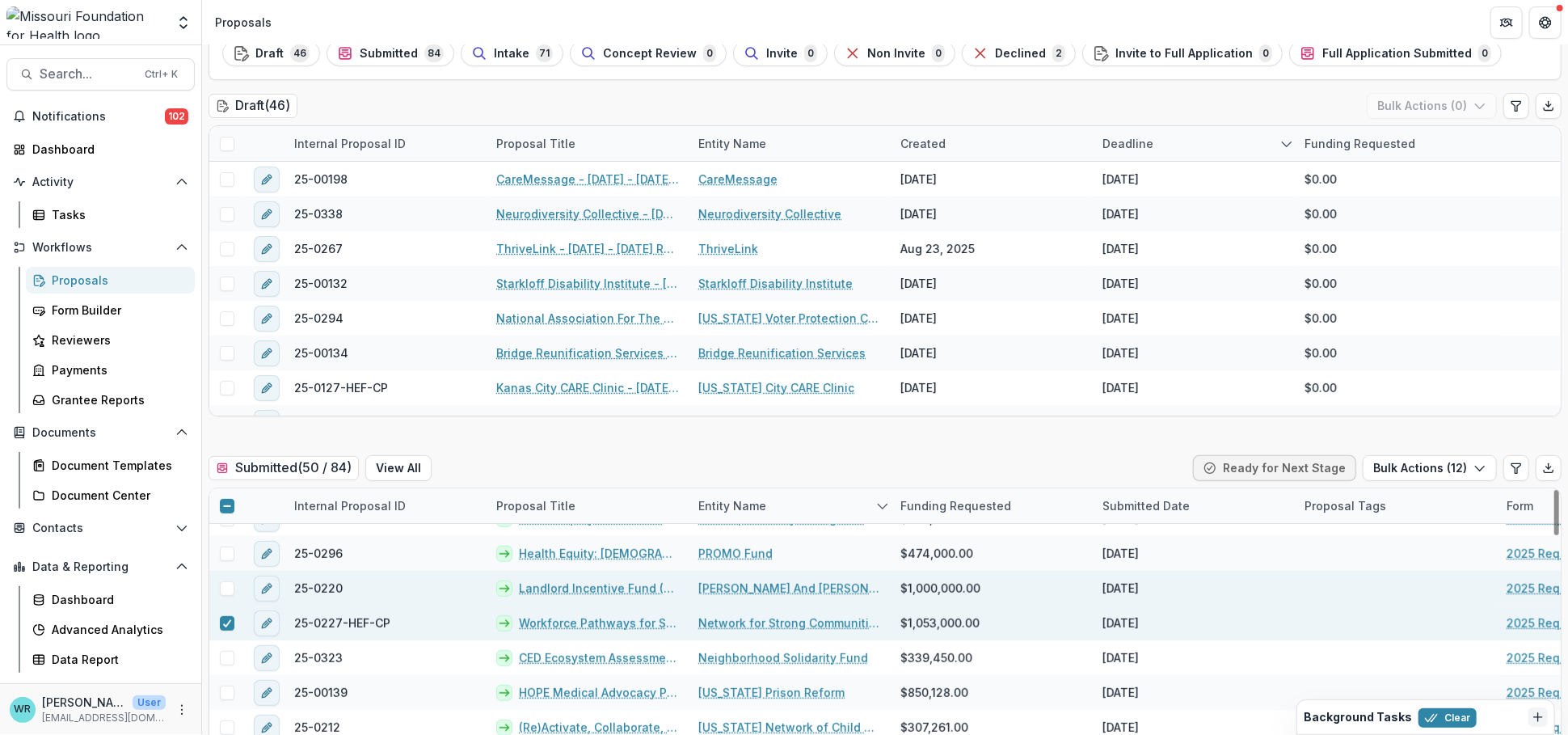
scroll to position [808, 0]
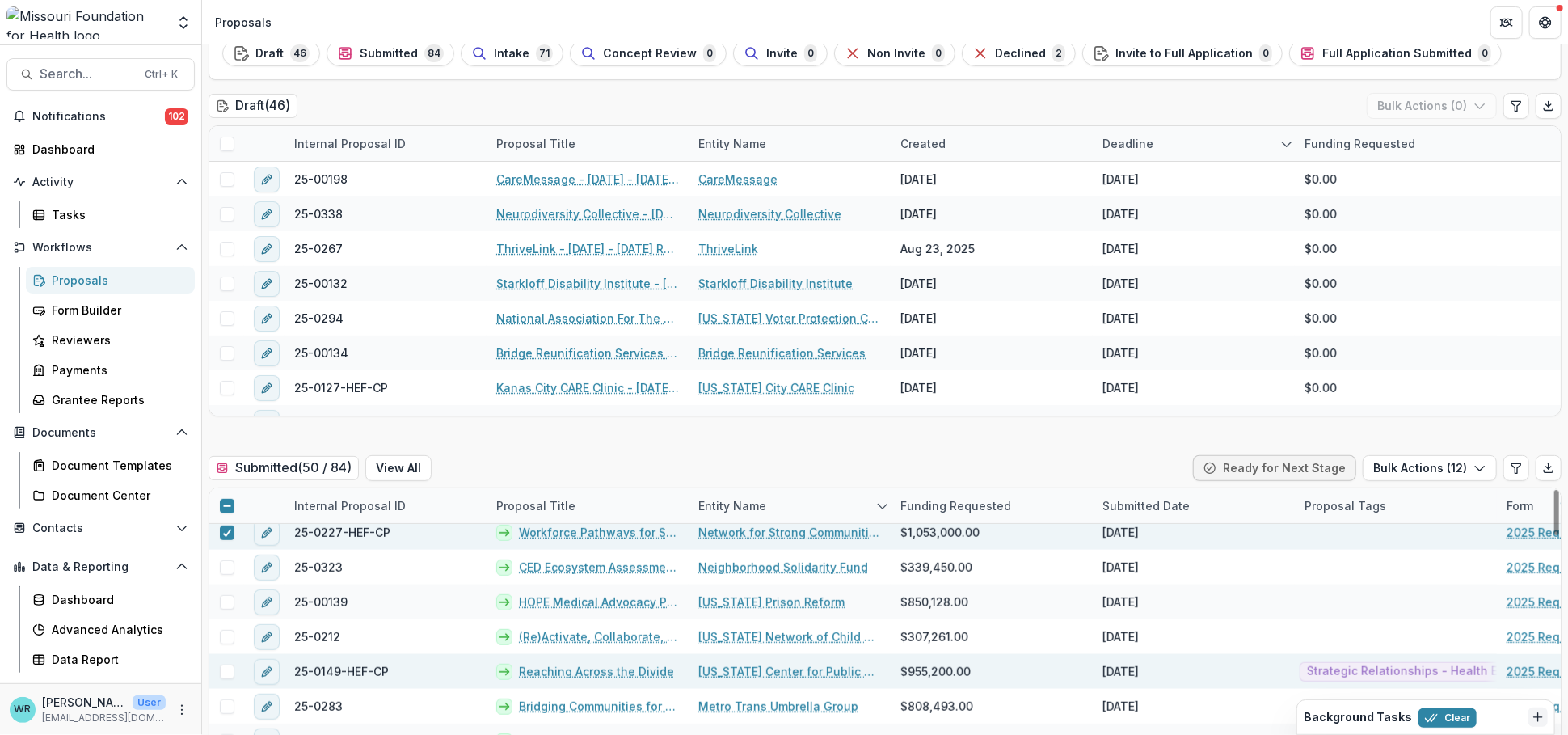
click at [220, 663] on span at bounding box center [227, 672] width 14 height 14
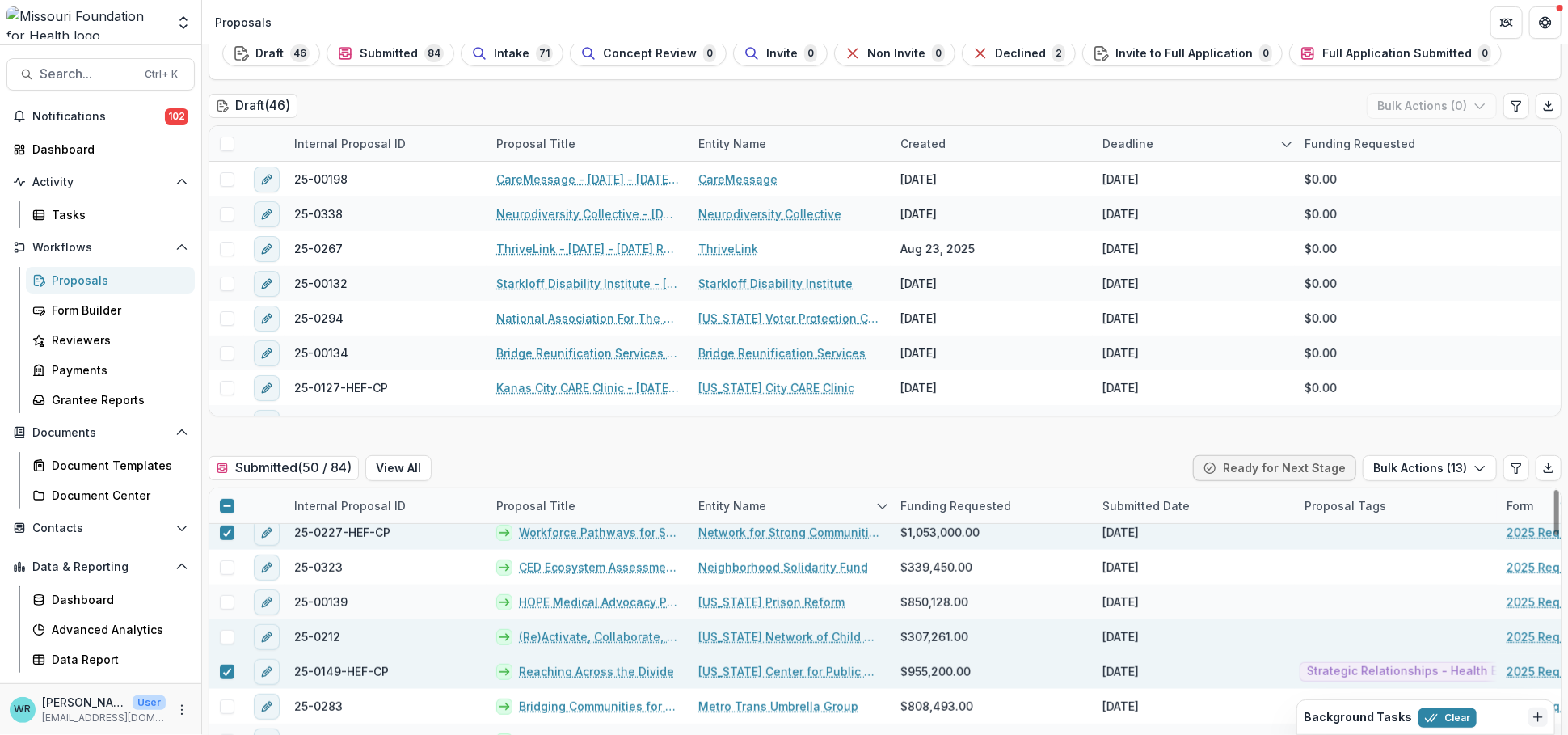
click at [220, 640] on span at bounding box center [227, 637] width 14 height 14
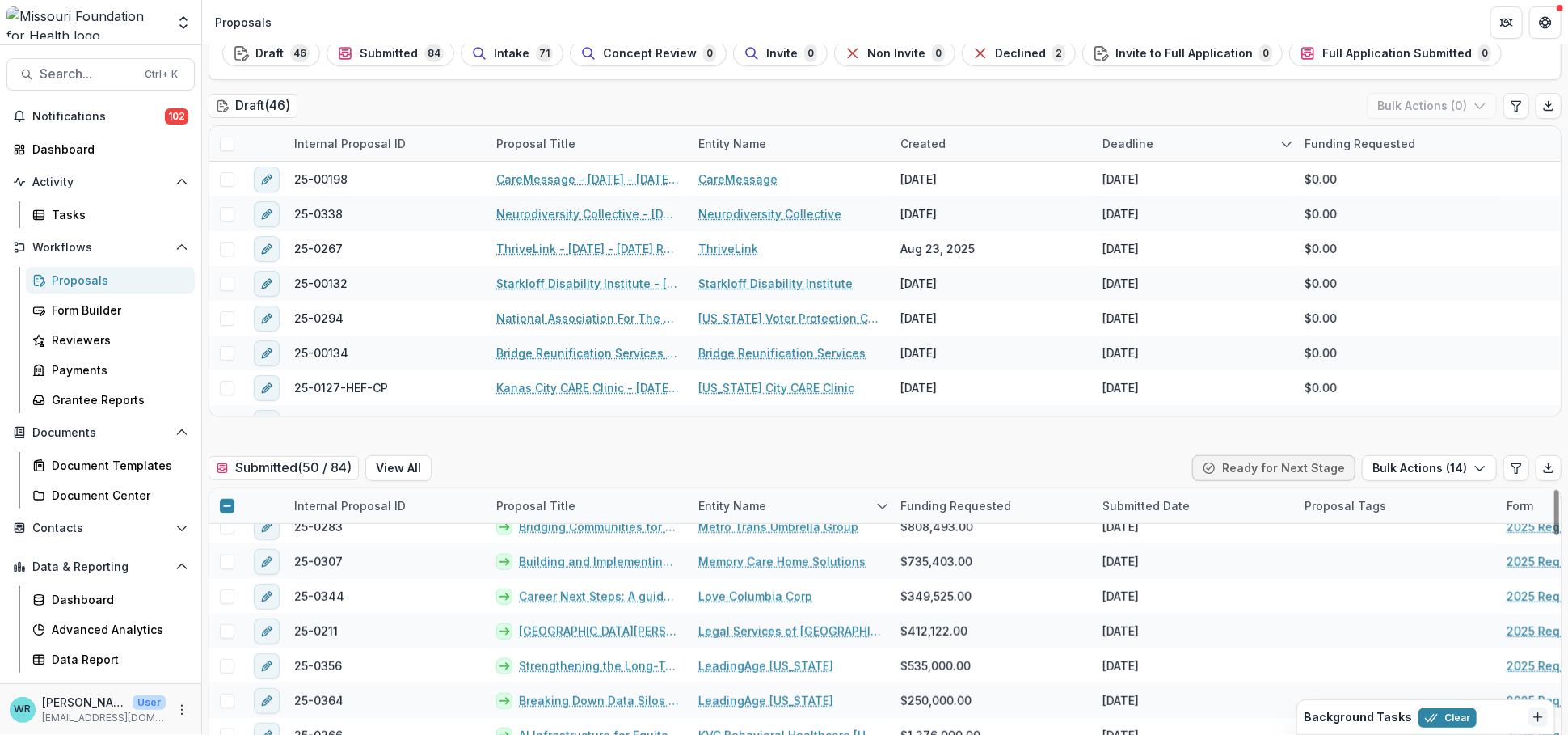
scroll to position [898, 0]
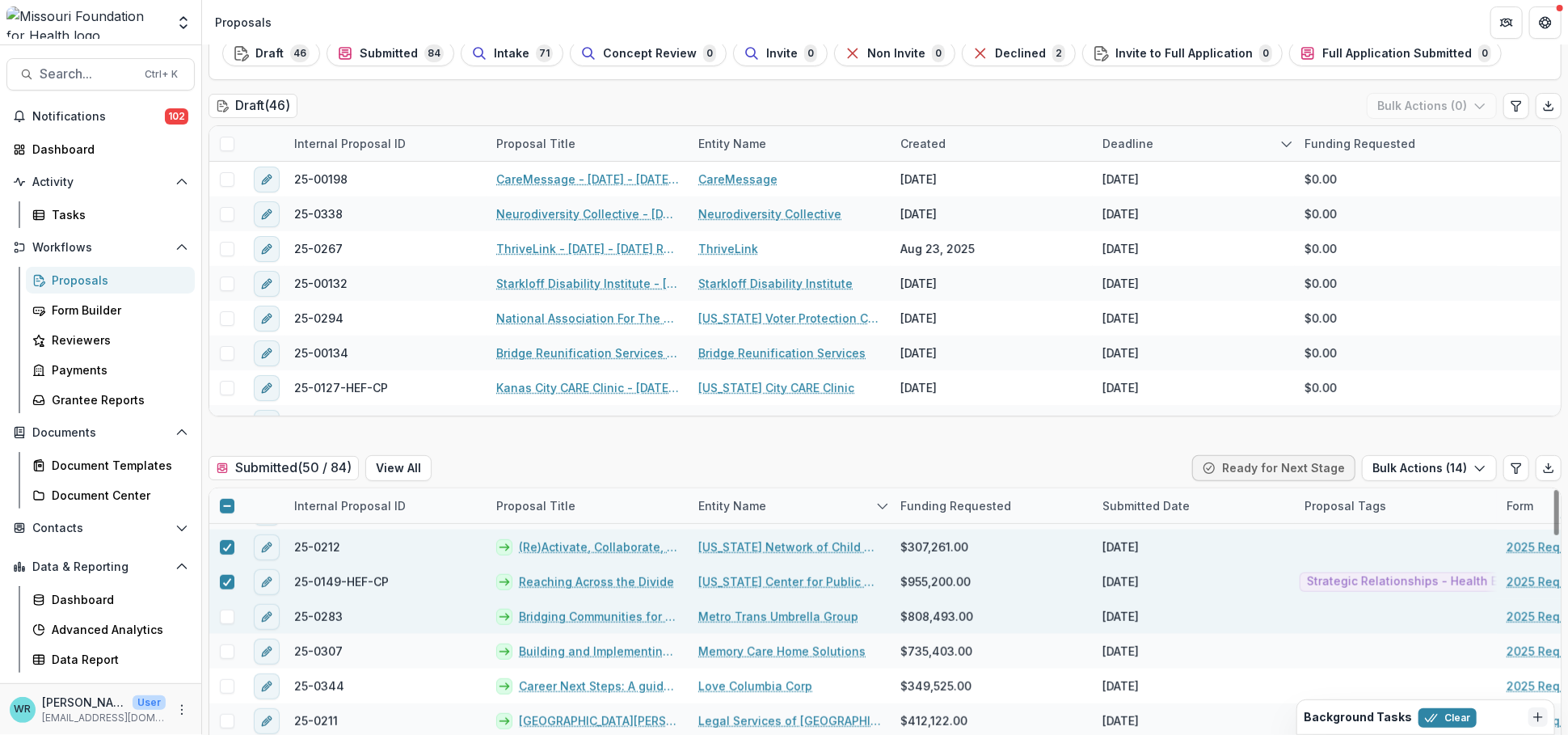
click at [226, 619] on span at bounding box center [227, 617] width 14 height 14
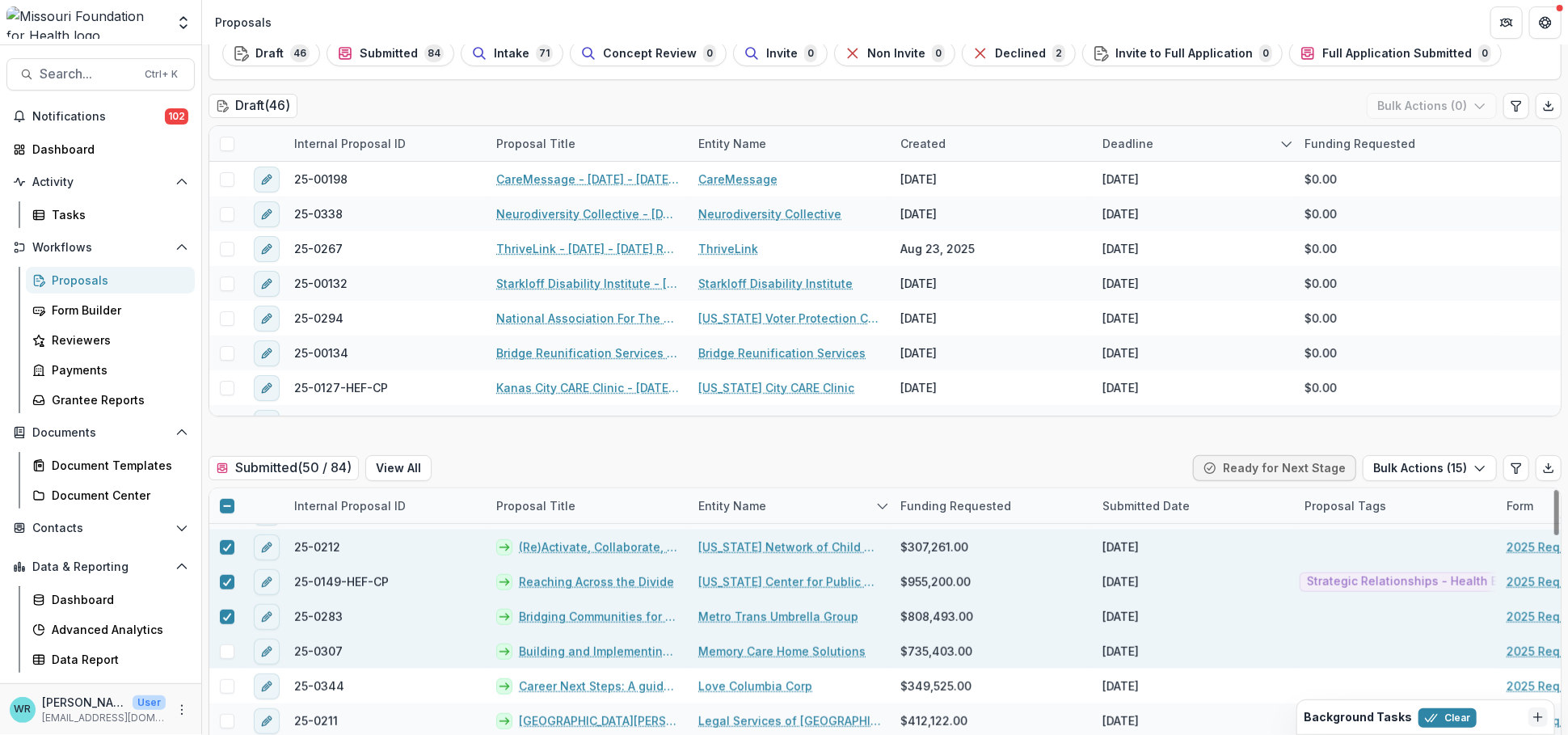
click at [232, 650] on span at bounding box center [227, 651] width 14 height 14
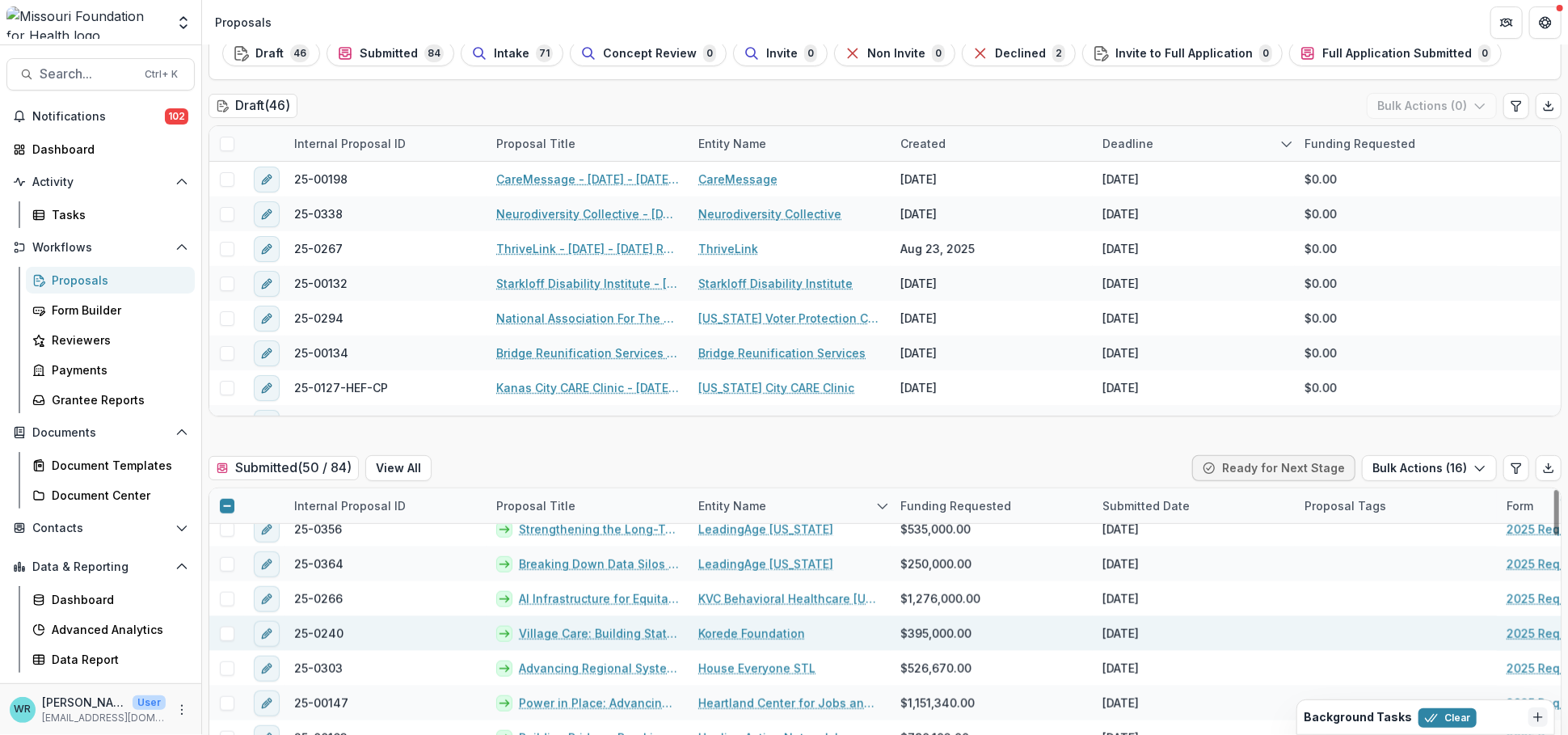
scroll to position [1167, 0]
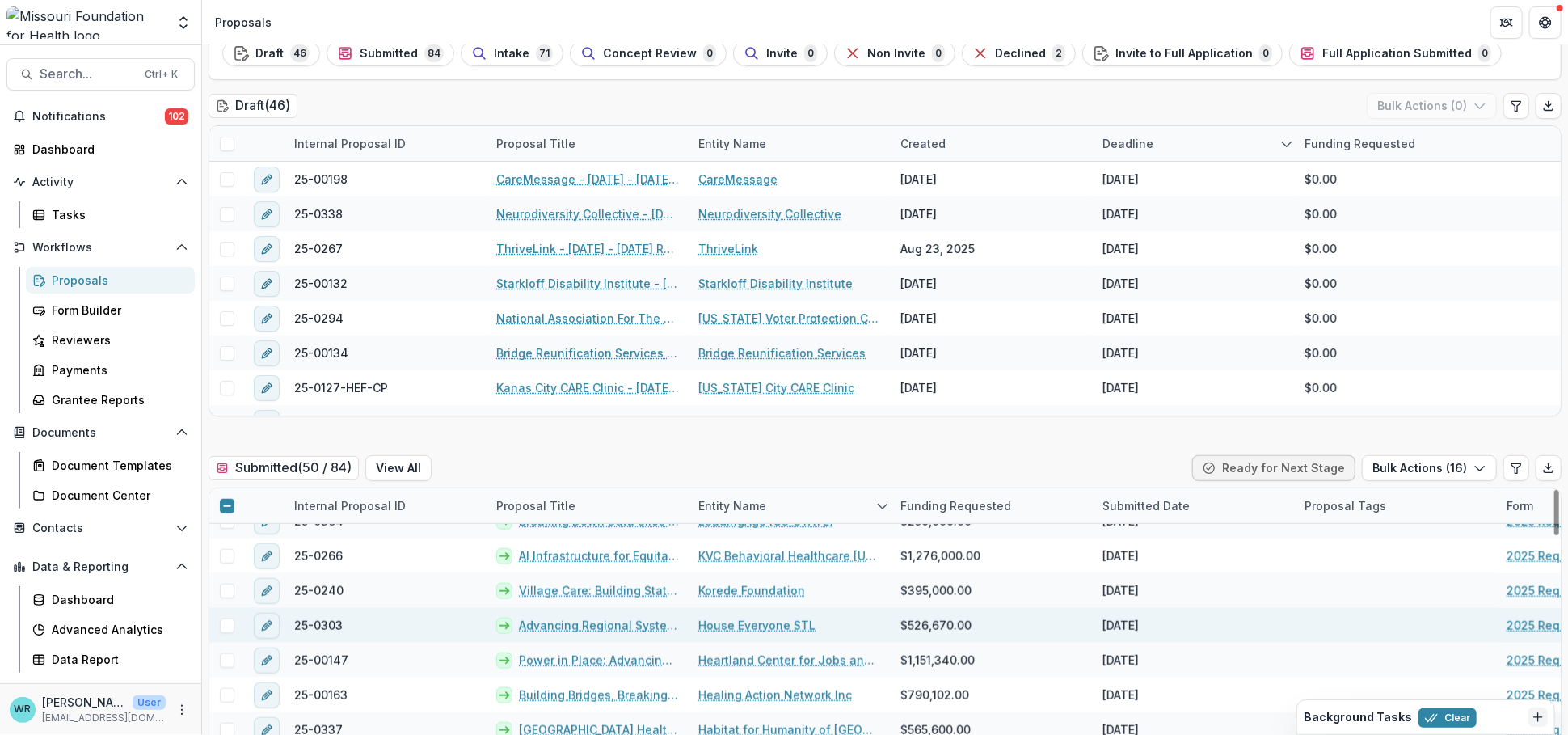
click at [231, 621] on span at bounding box center [227, 626] width 14 height 14
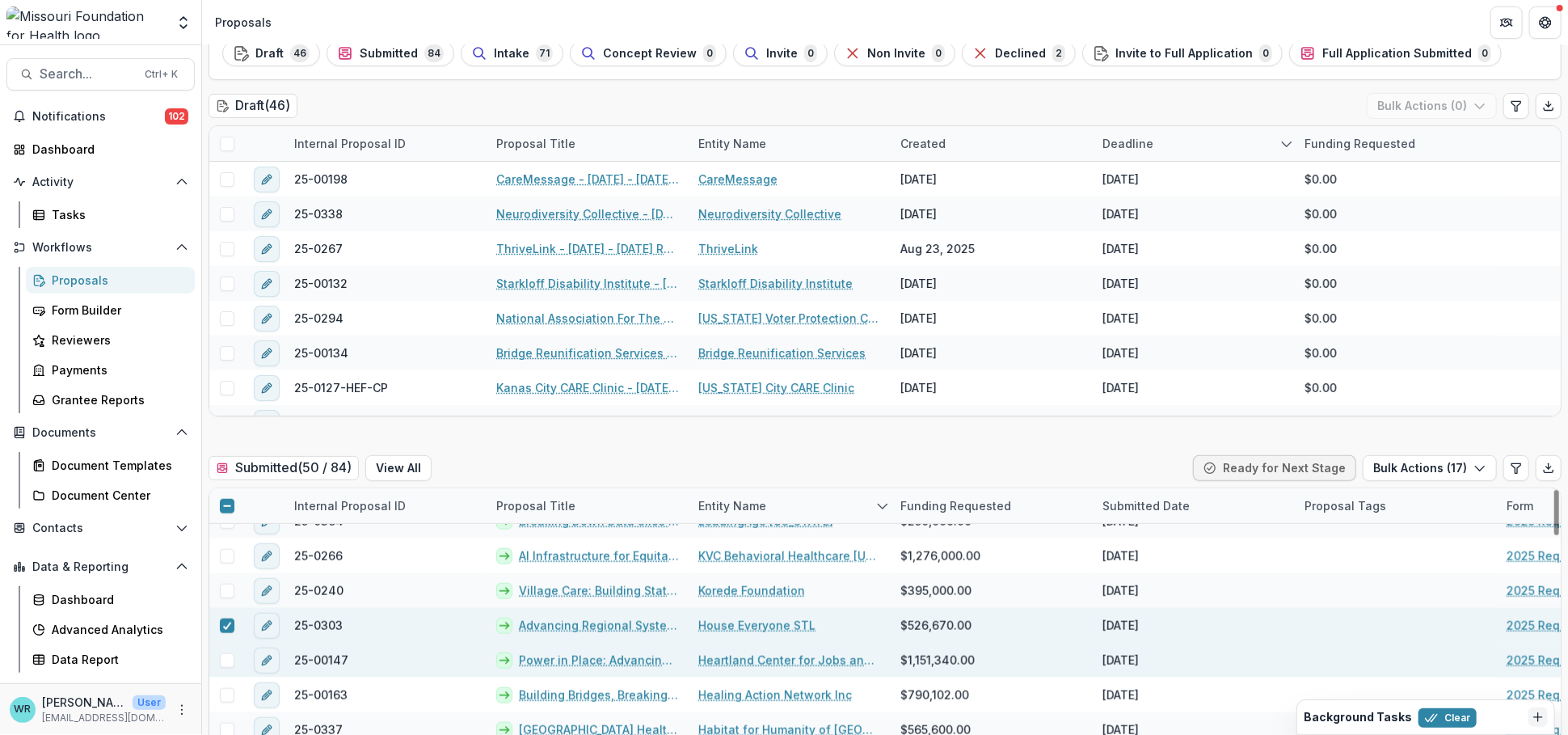
click at [222, 660] on span at bounding box center [227, 660] width 14 height 14
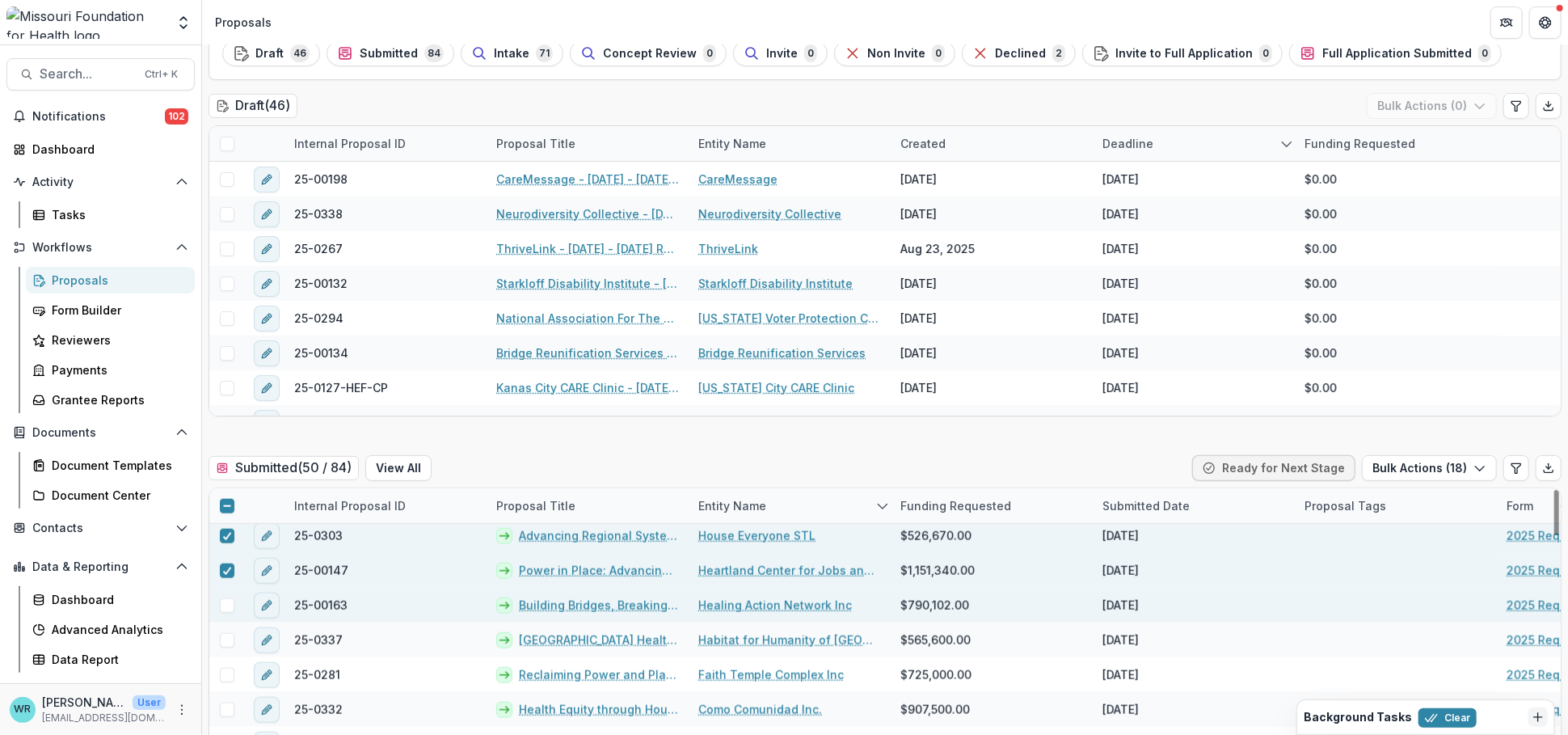
click at [232, 605] on span at bounding box center [227, 605] width 14 height 14
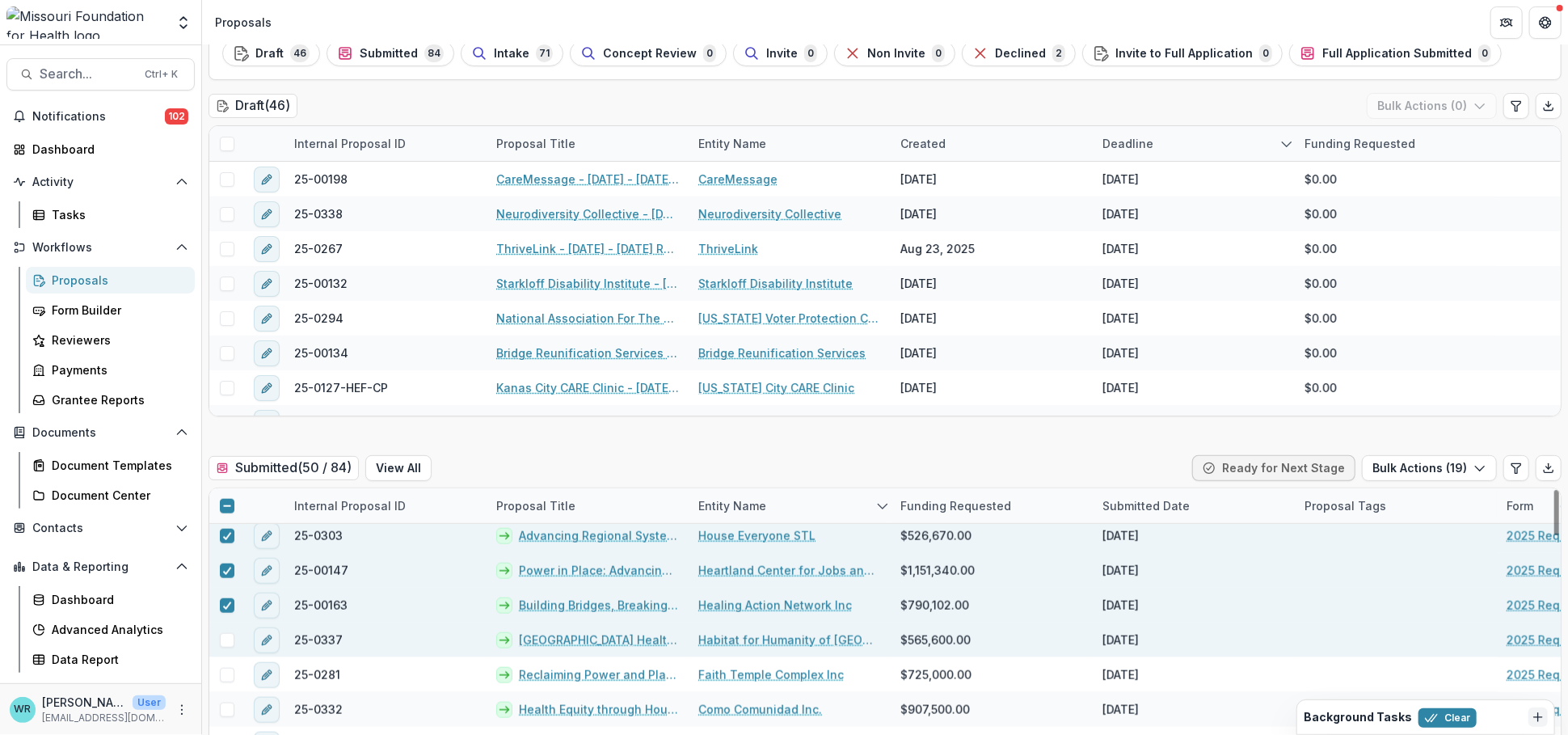
click at [224, 642] on span at bounding box center [227, 640] width 14 height 14
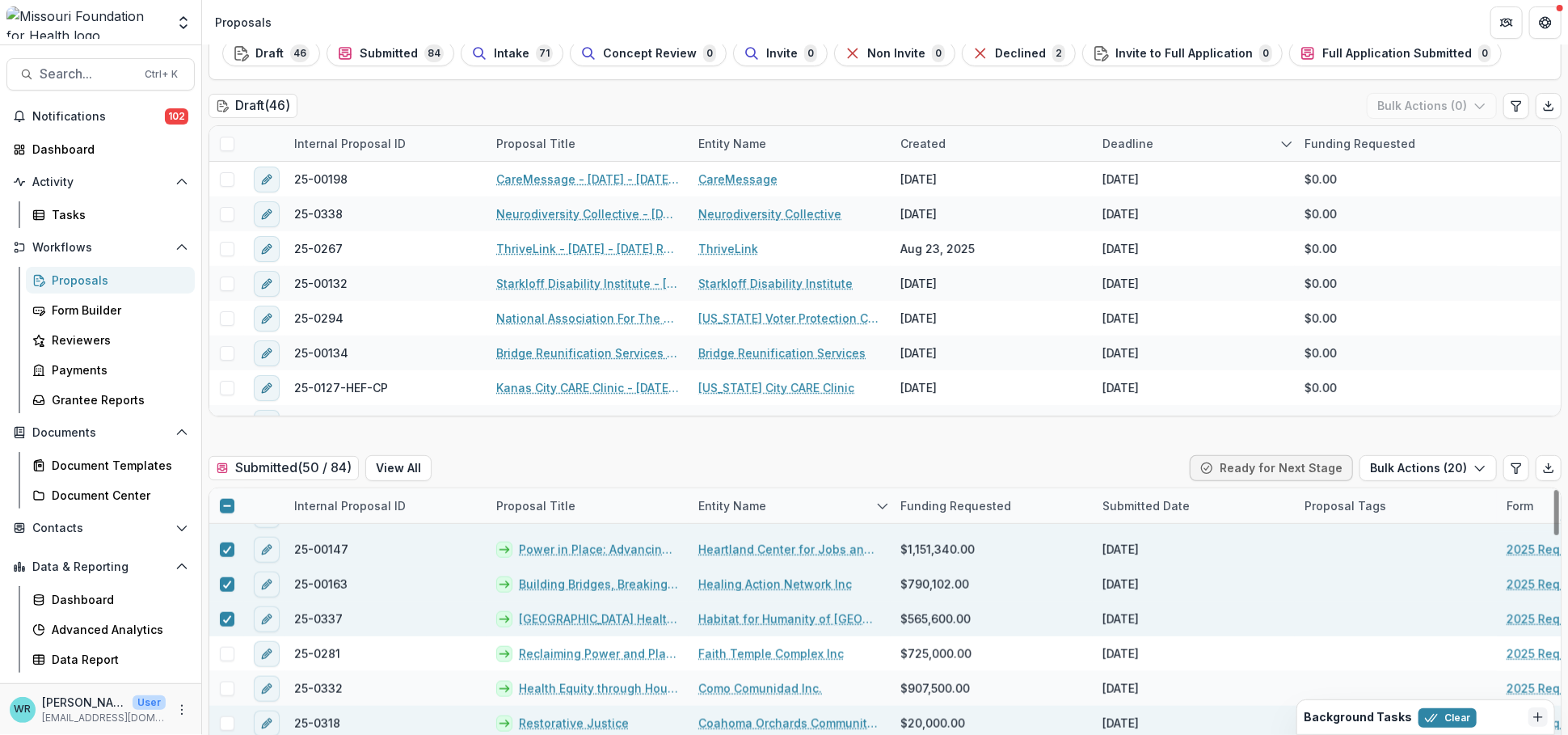
scroll to position [1347, 0]
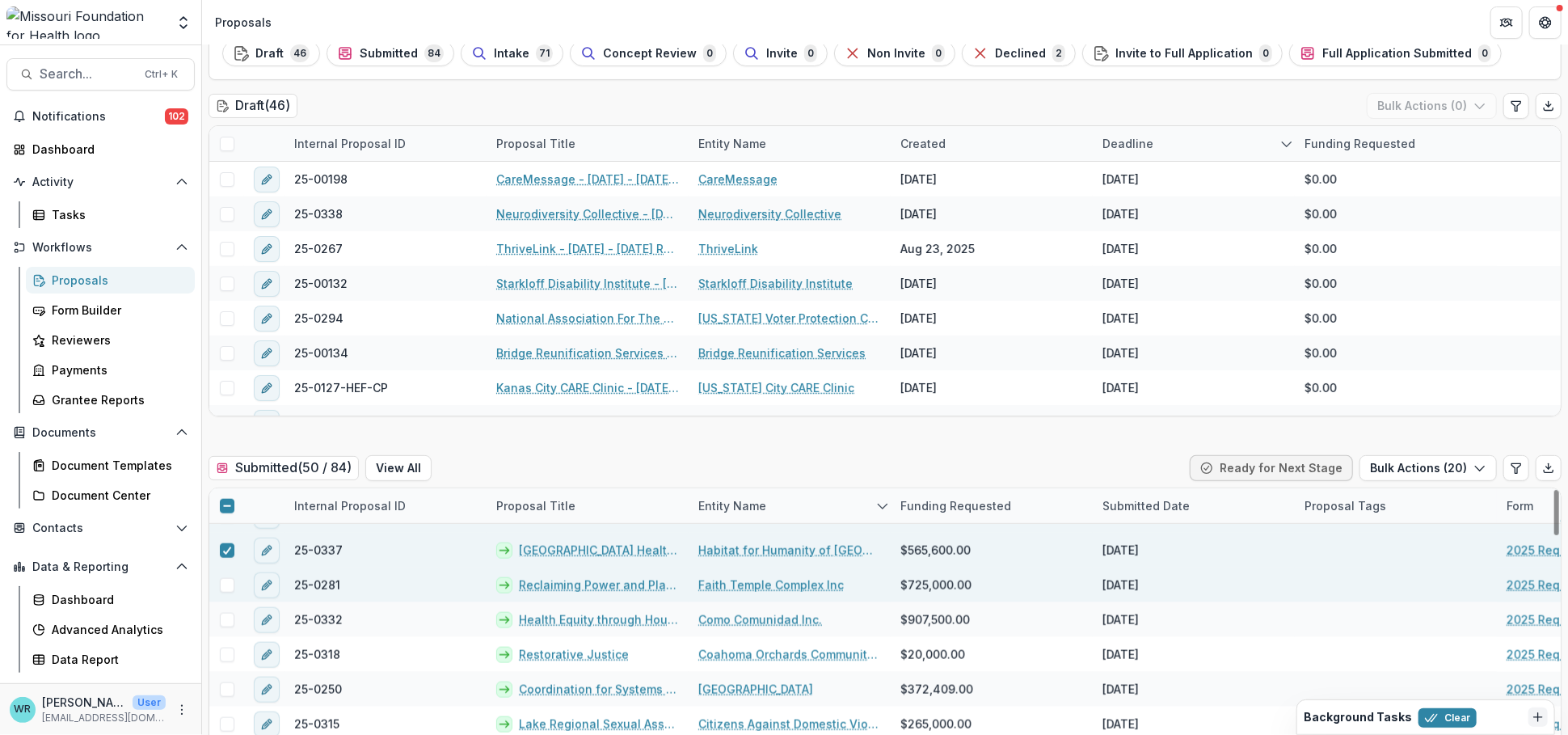
click at [228, 581] on span at bounding box center [227, 585] width 14 height 14
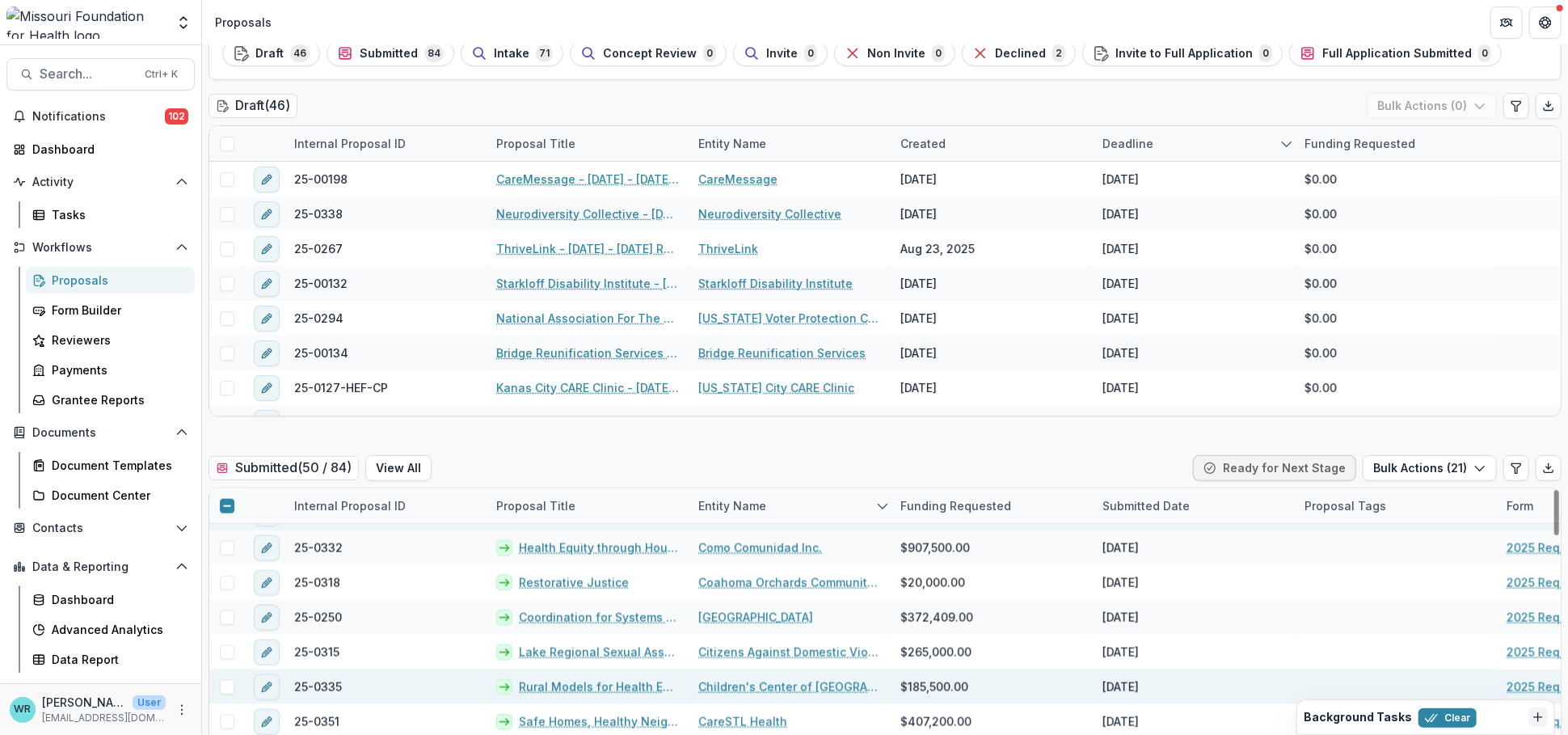
scroll to position [1437, 0]
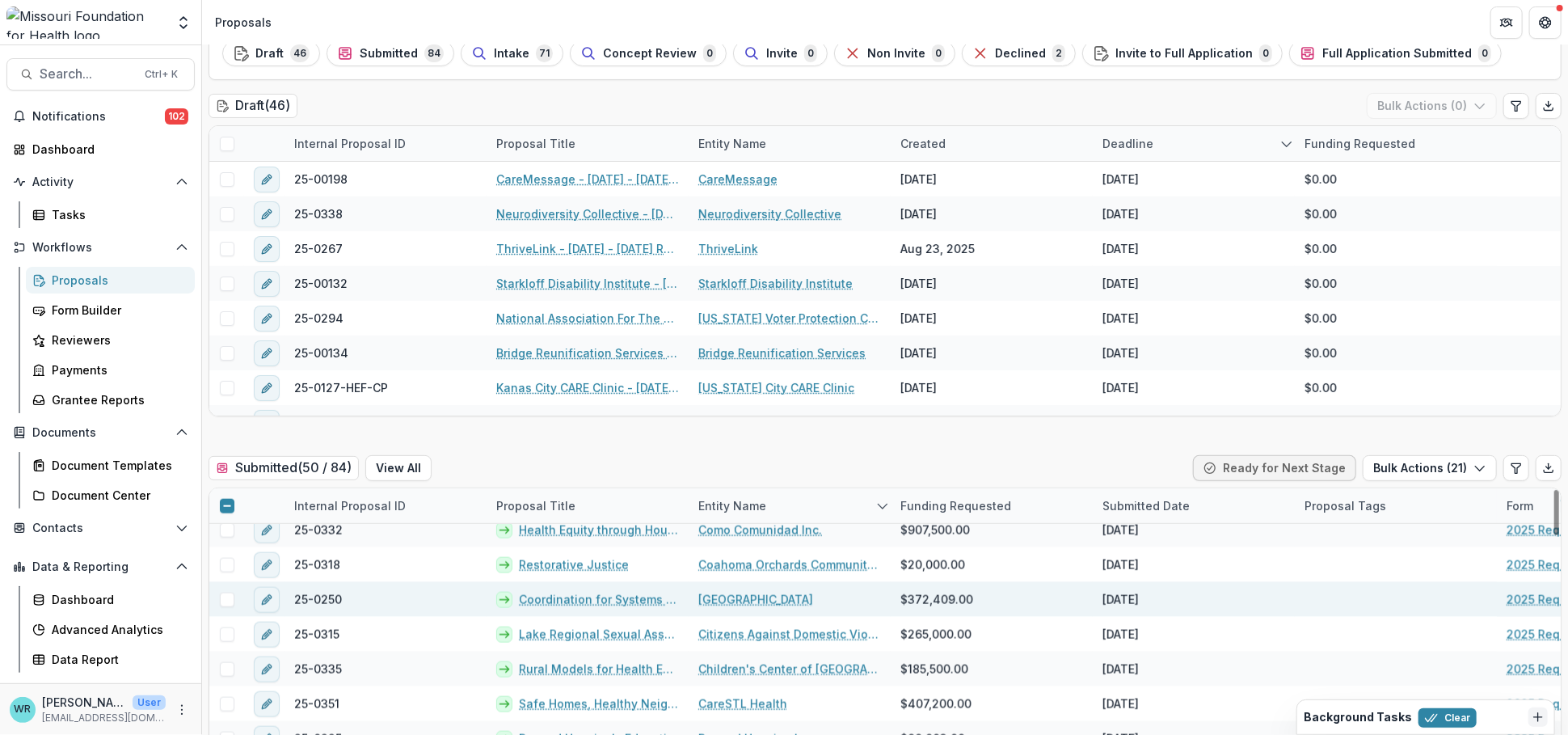
click at [225, 601] on span at bounding box center [227, 600] width 14 height 14
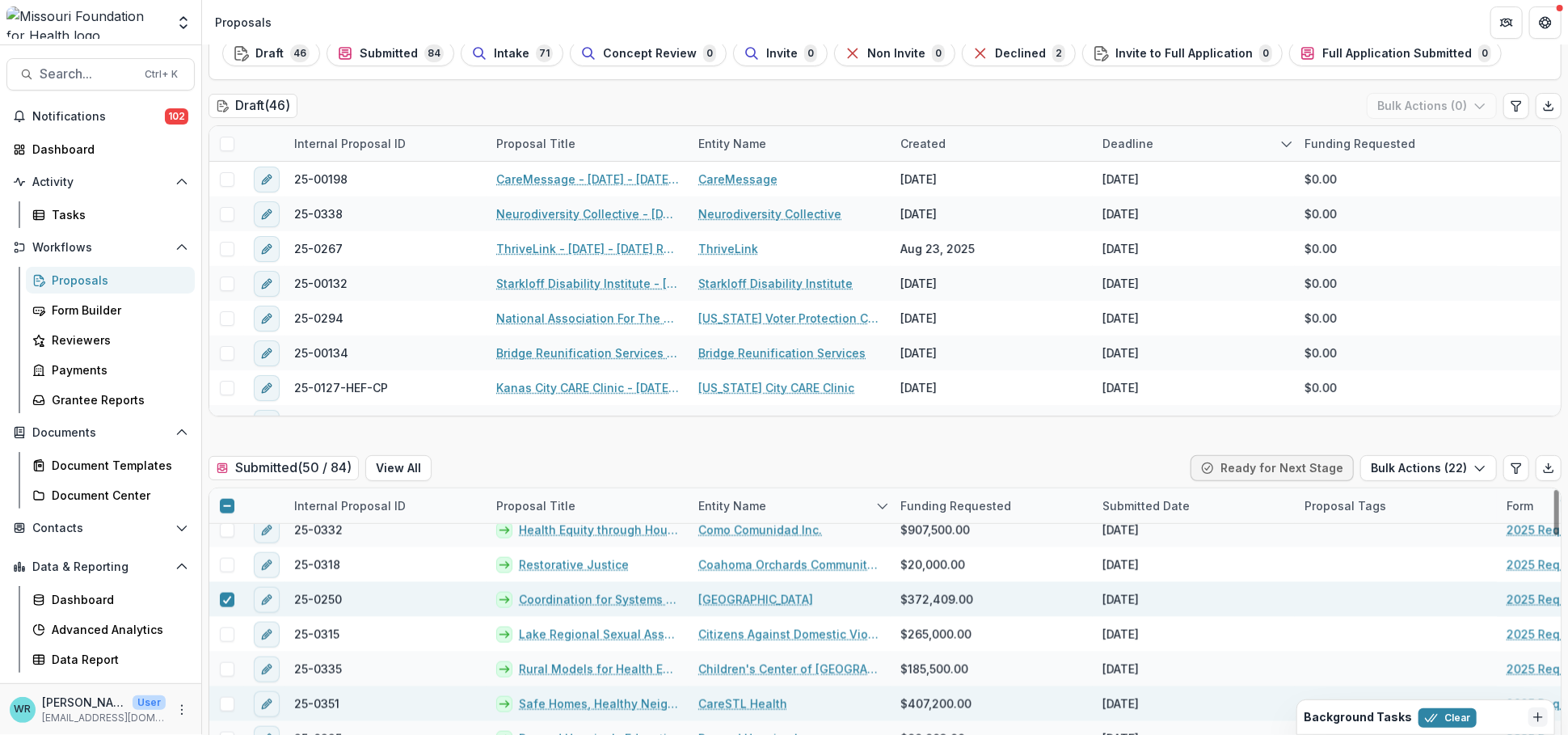
click at [227, 663] on span at bounding box center [227, 704] width 14 height 14
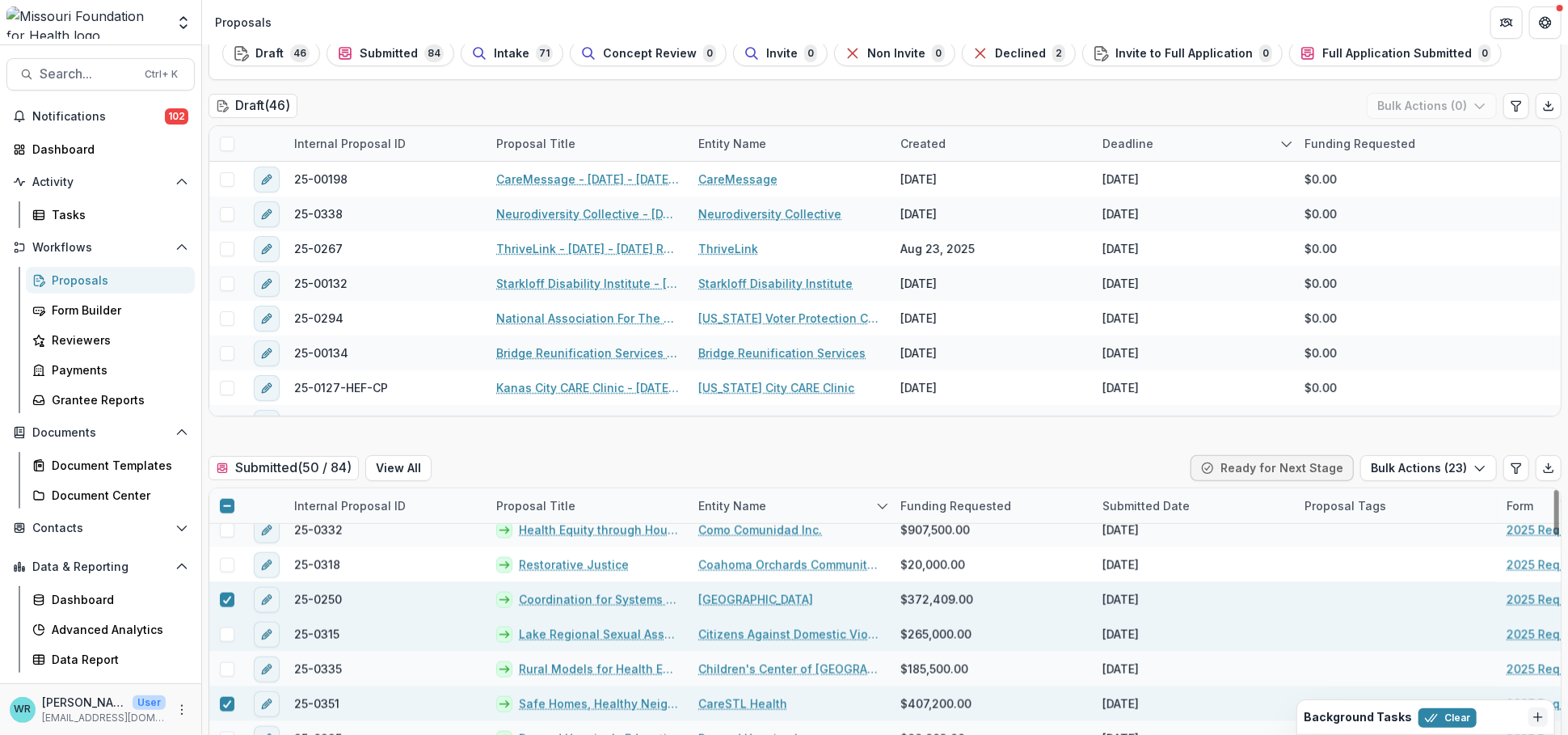
click at [224, 634] on span at bounding box center [227, 634] width 14 height 14
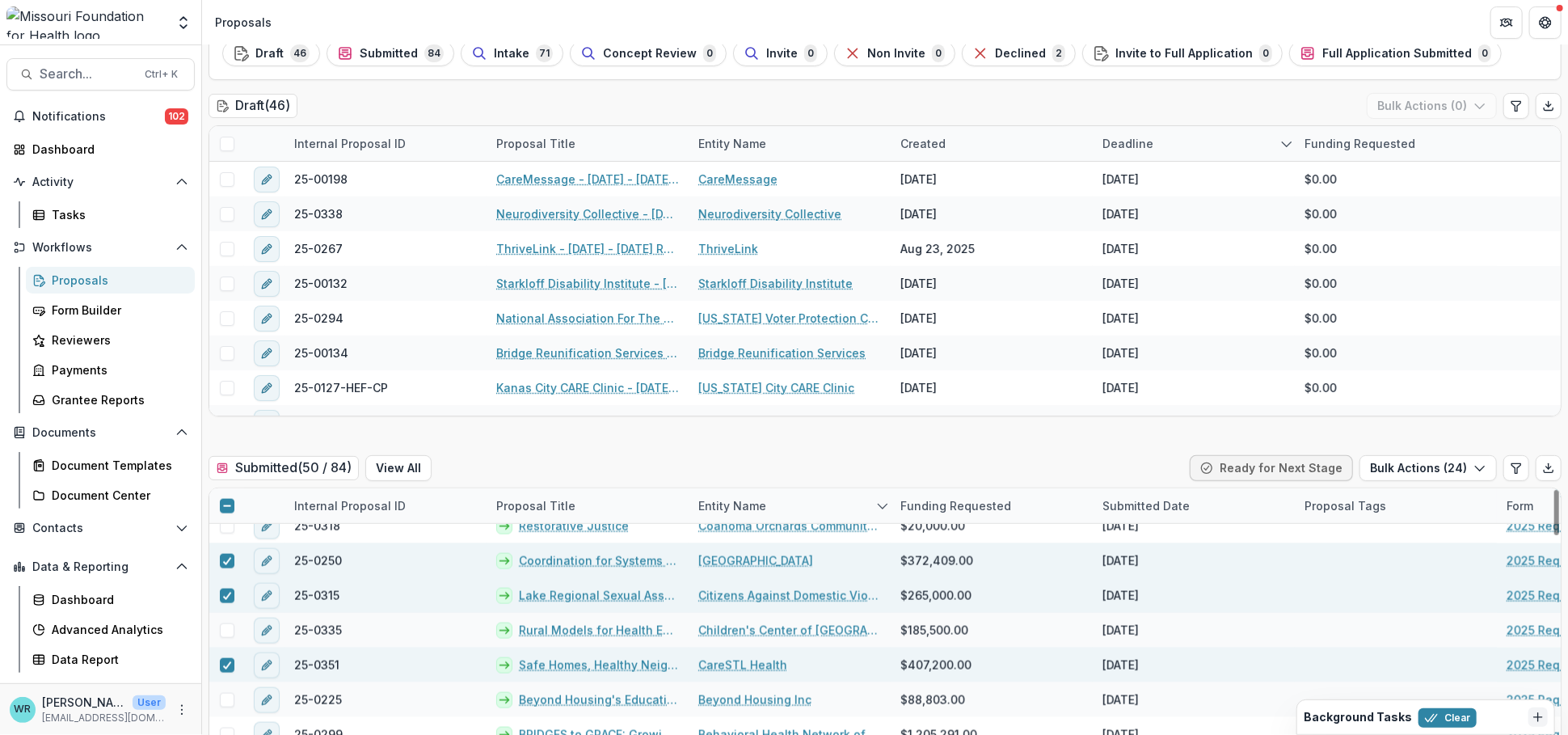
scroll to position [1484, 0]
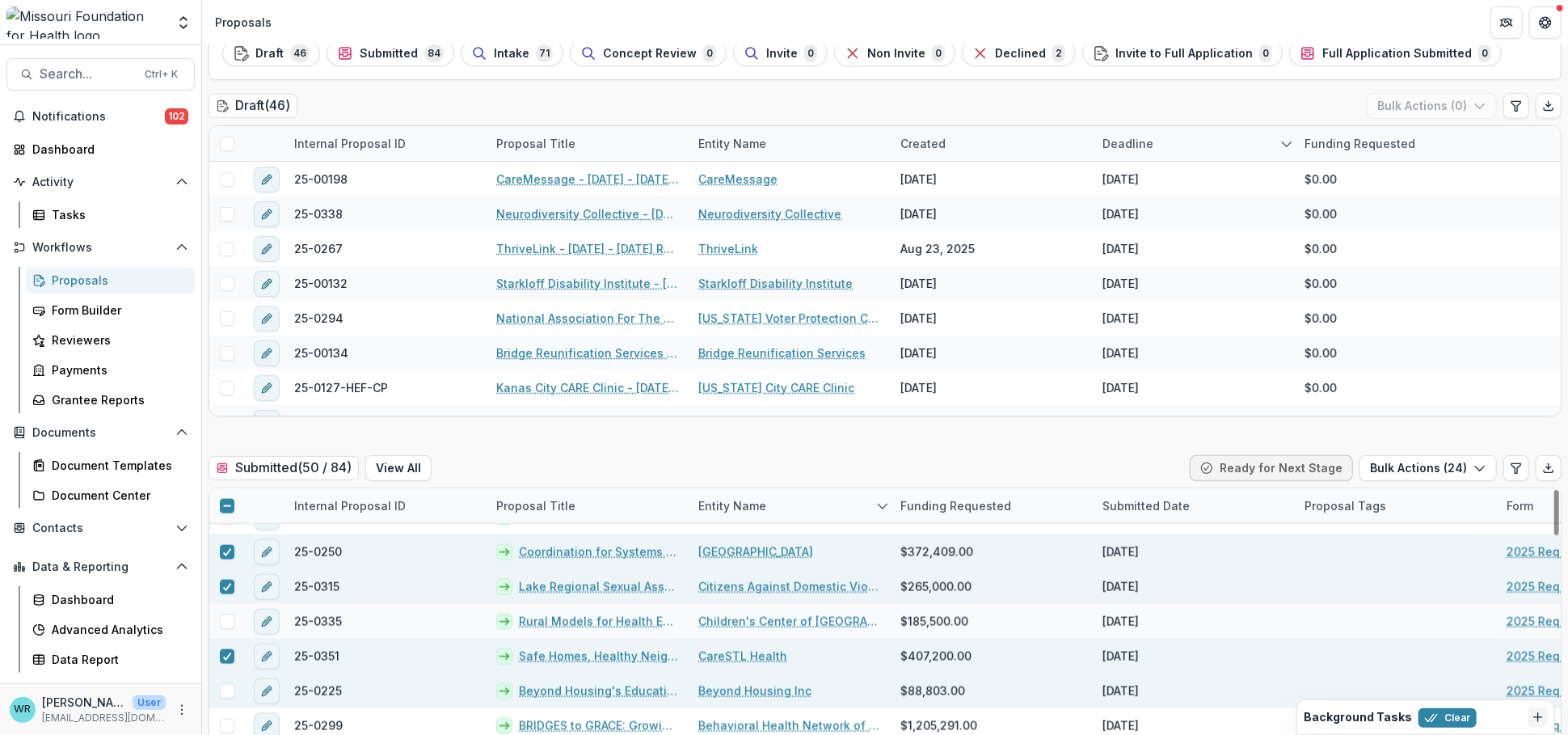
click at [231, 663] on span at bounding box center [227, 691] width 14 height 14
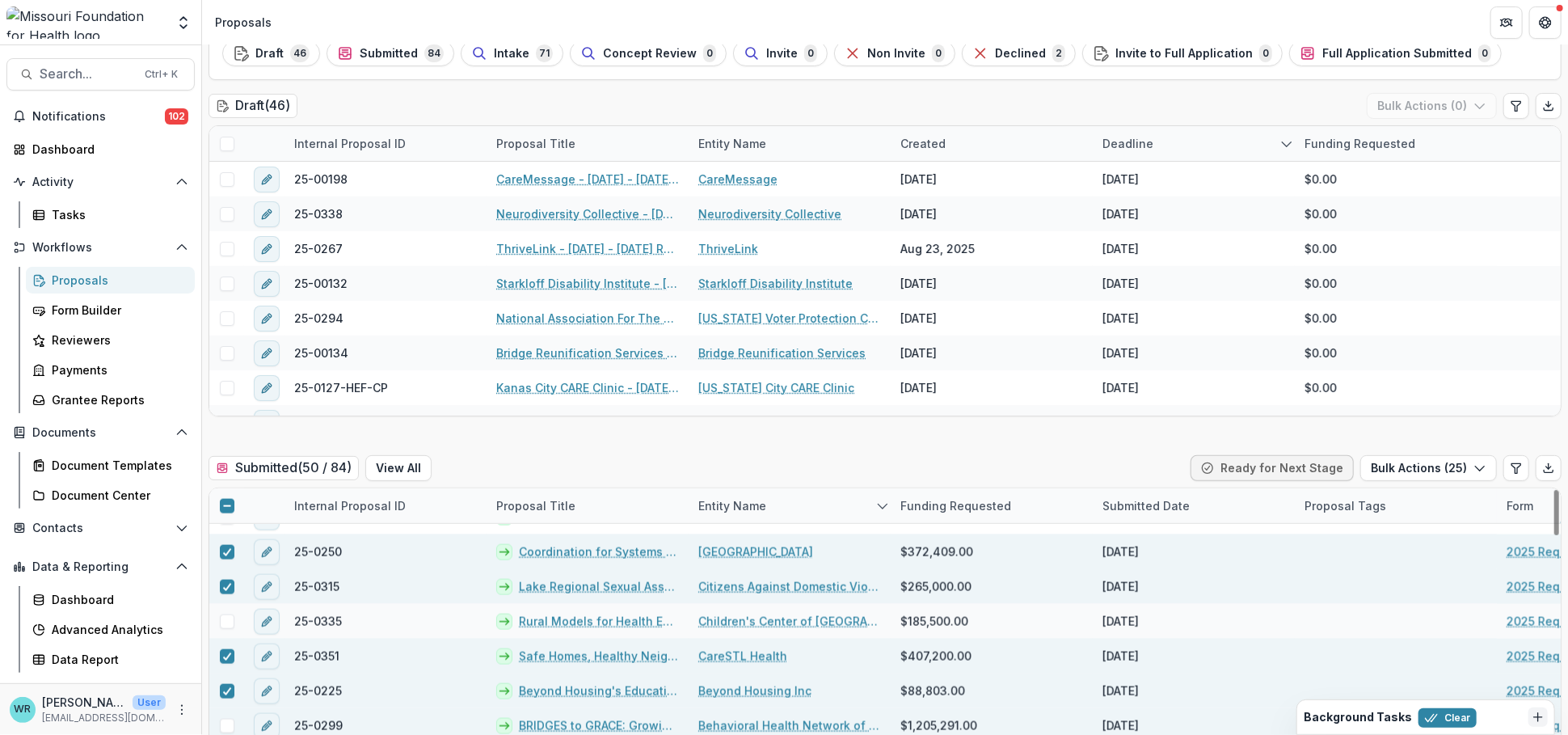
click at [228, 663] on span at bounding box center [227, 726] width 14 height 14
click at [1473, 465] on icon "button" at bounding box center [1480, 467] width 13 height 13
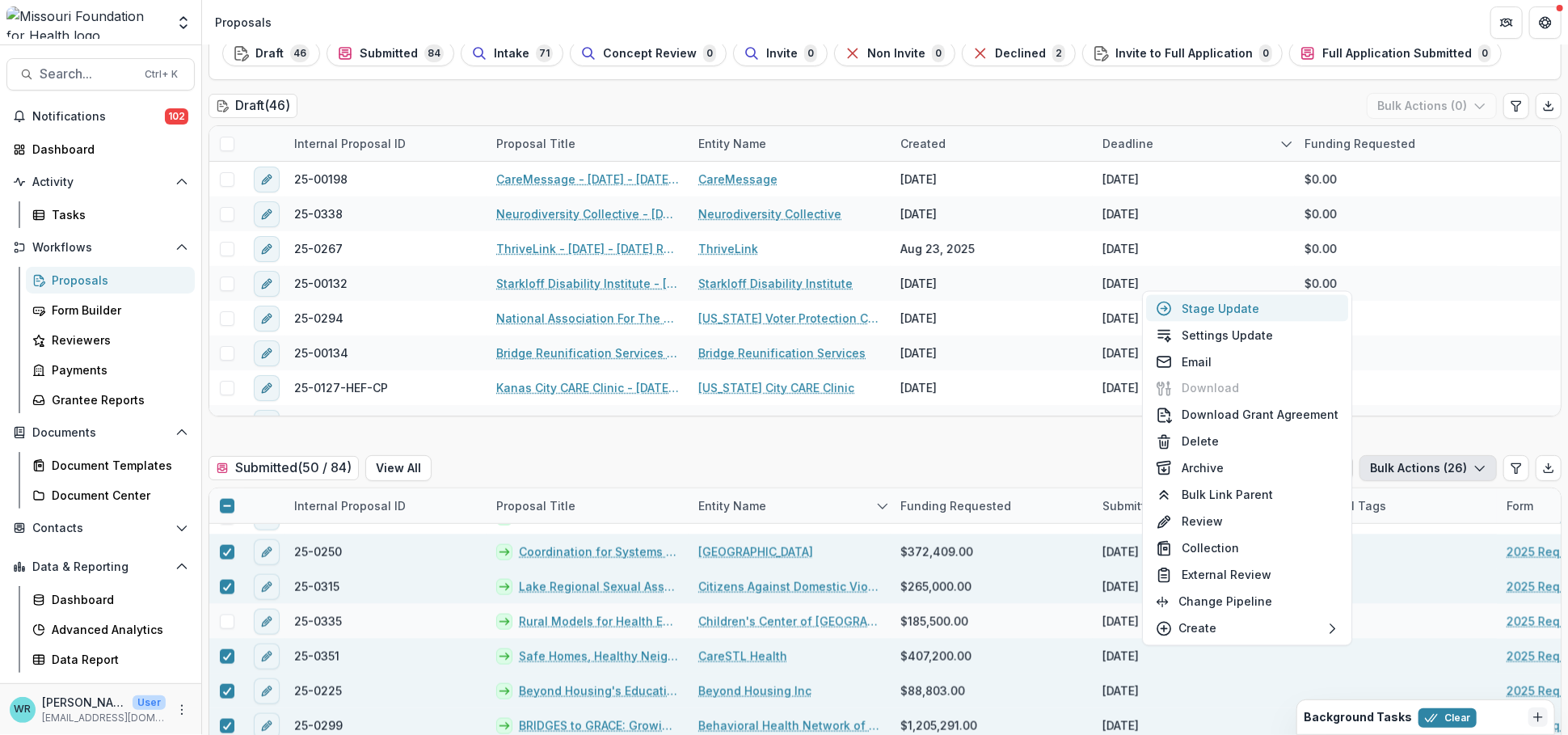
click at [1276, 306] on button "Stage Update" at bounding box center [1247, 309] width 202 height 27
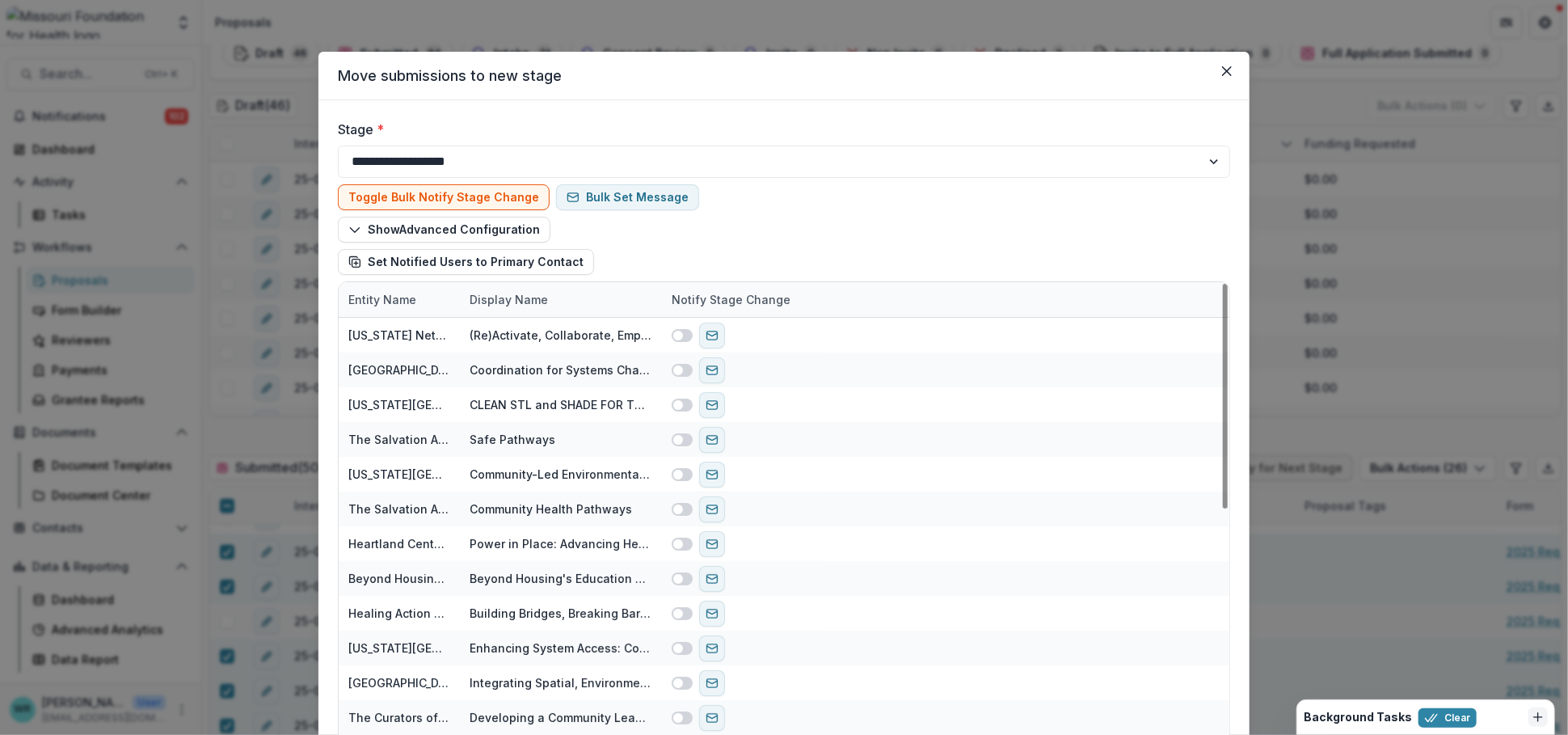
scroll to position [0, 0]
click at [1210, 159] on select "**********" at bounding box center [784, 162] width 893 height 32
select select "******"
click at [338, 146] on select "**********" at bounding box center [784, 162] width 893 height 32
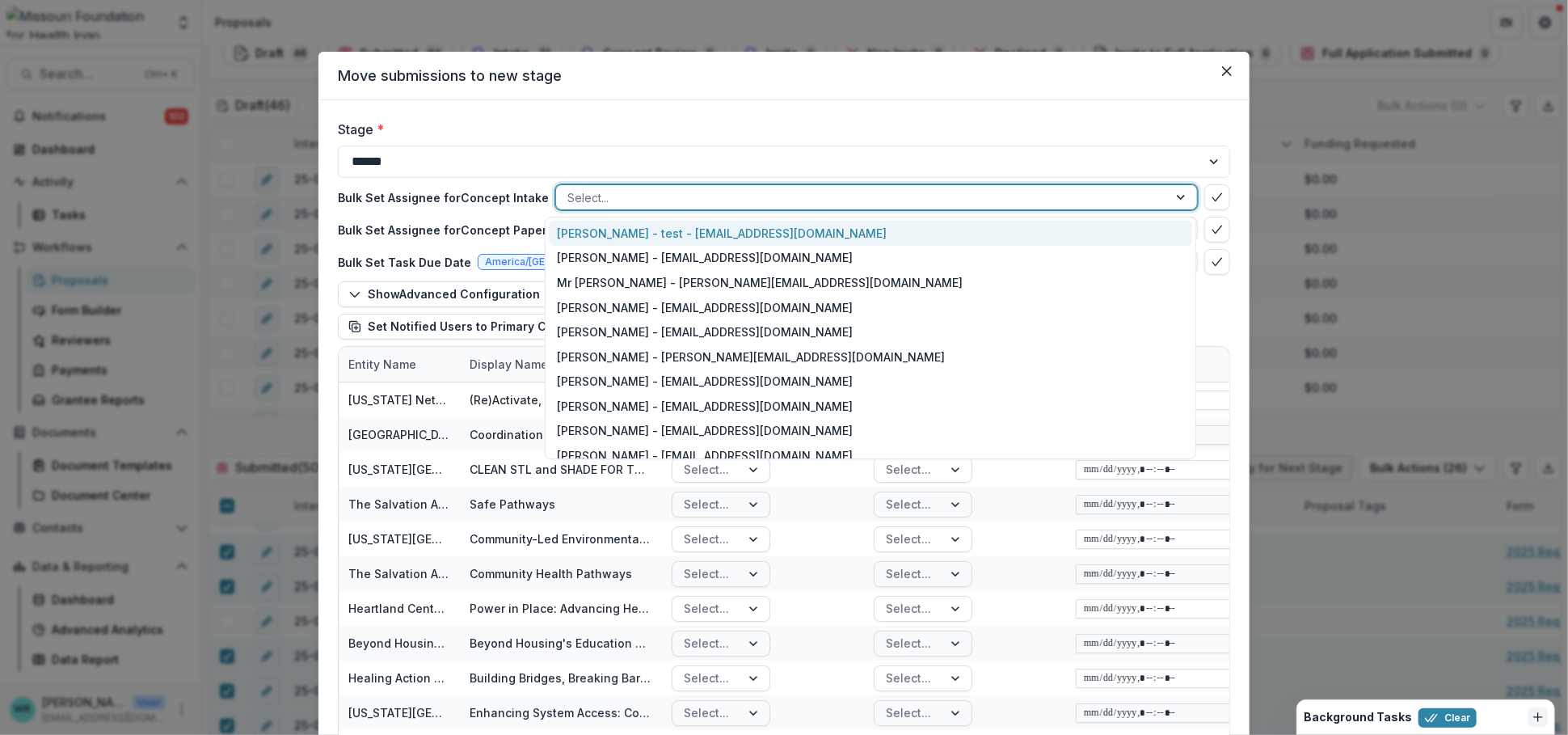
click at [657, 201] on div at bounding box center [862, 197] width 589 height 20
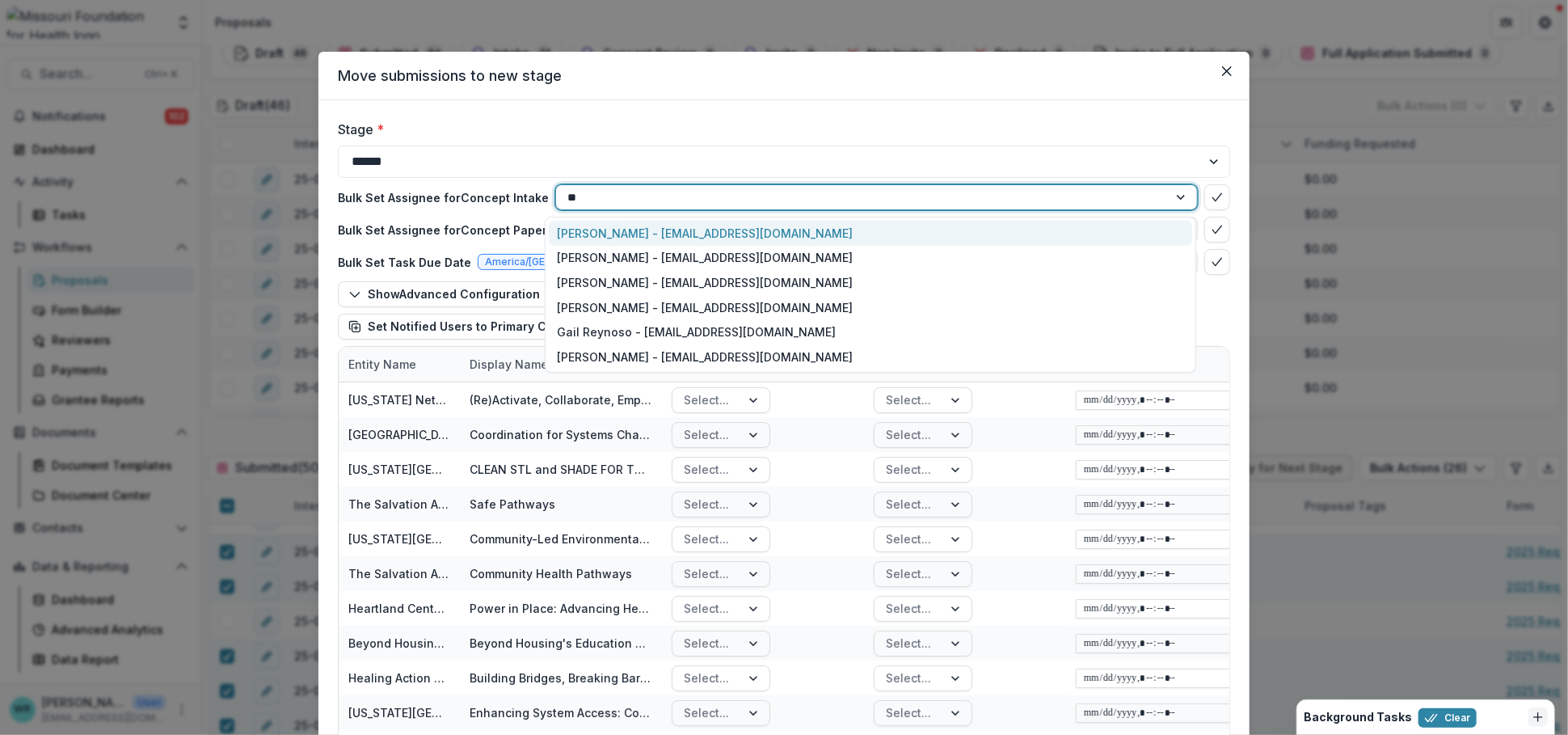
type input "***"
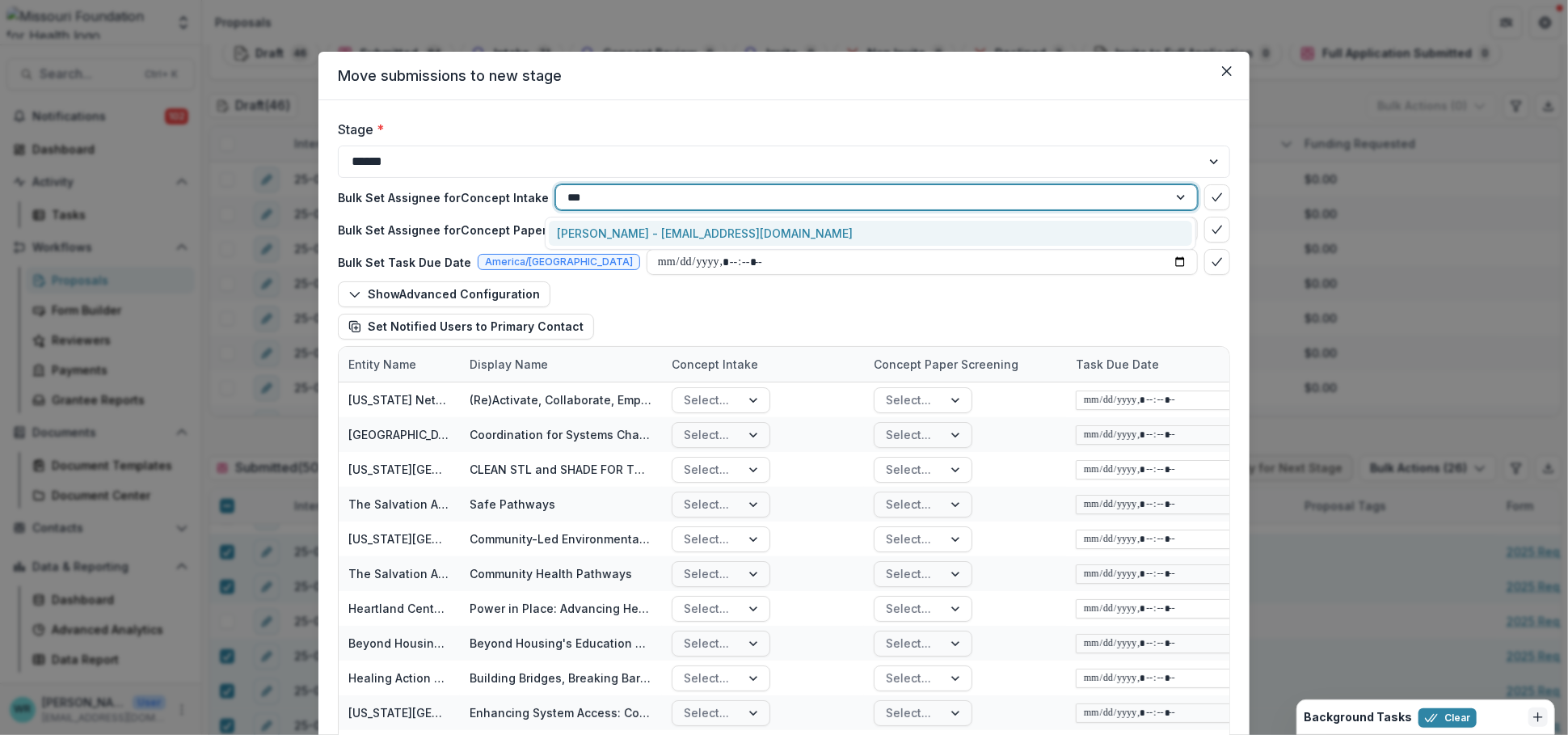
click at [663, 234] on div "Renee Klann - rklann@mffh.org" at bounding box center [869, 233] width 642 height 25
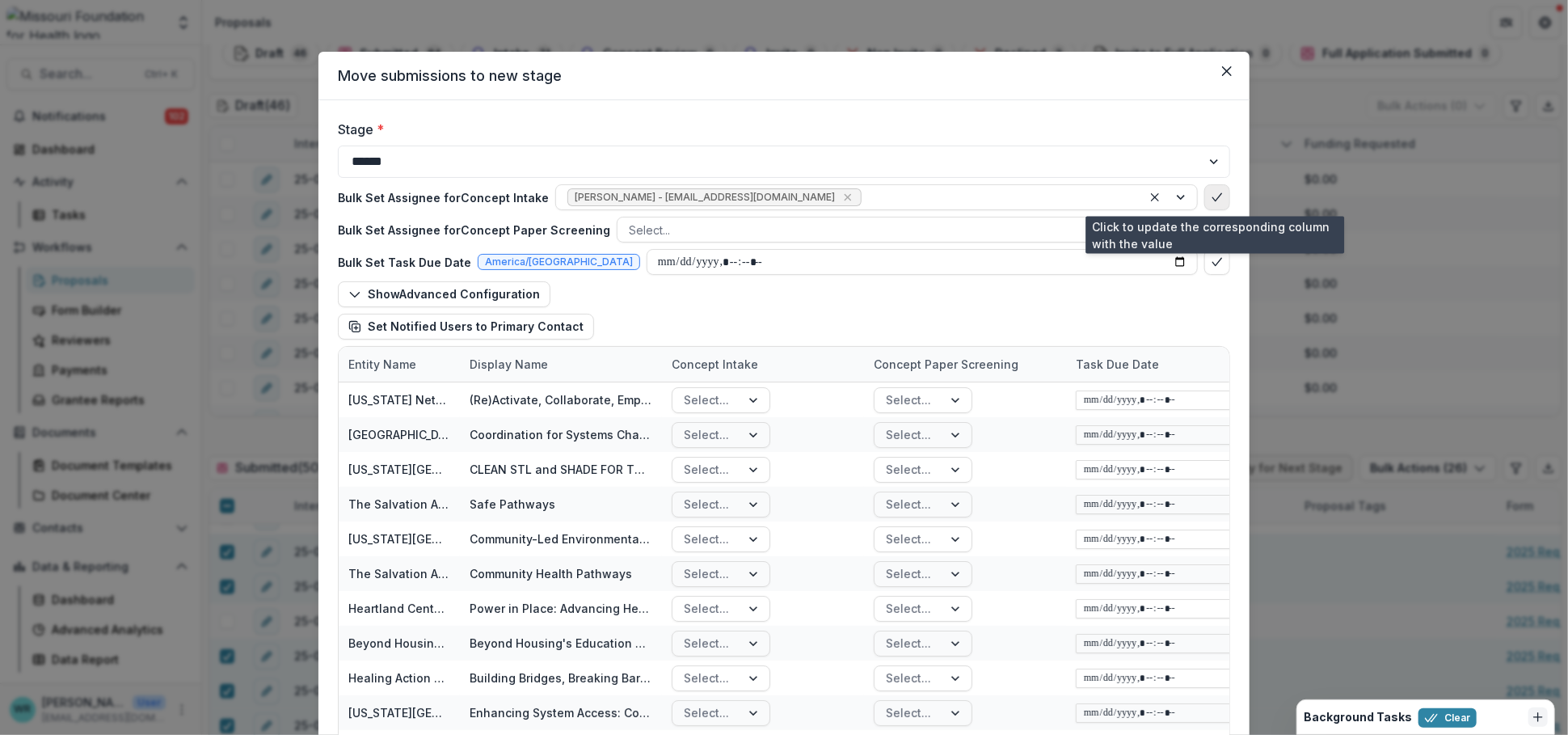
click at [1218, 193] on icon "bulk-confirm-option" at bounding box center [1217, 197] width 13 height 13
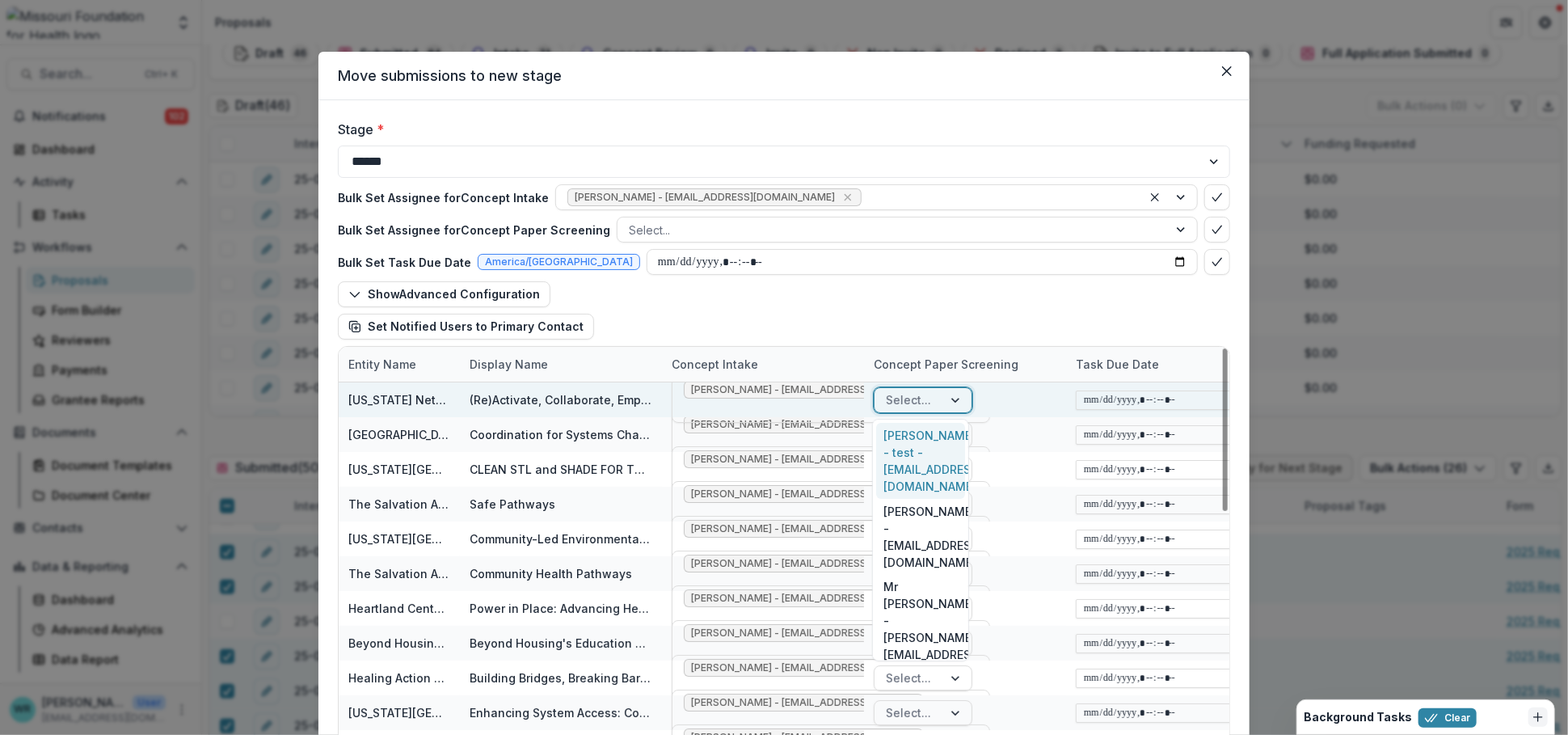
click at [954, 399] on div at bounding box center [956, 400] width 29 height 24
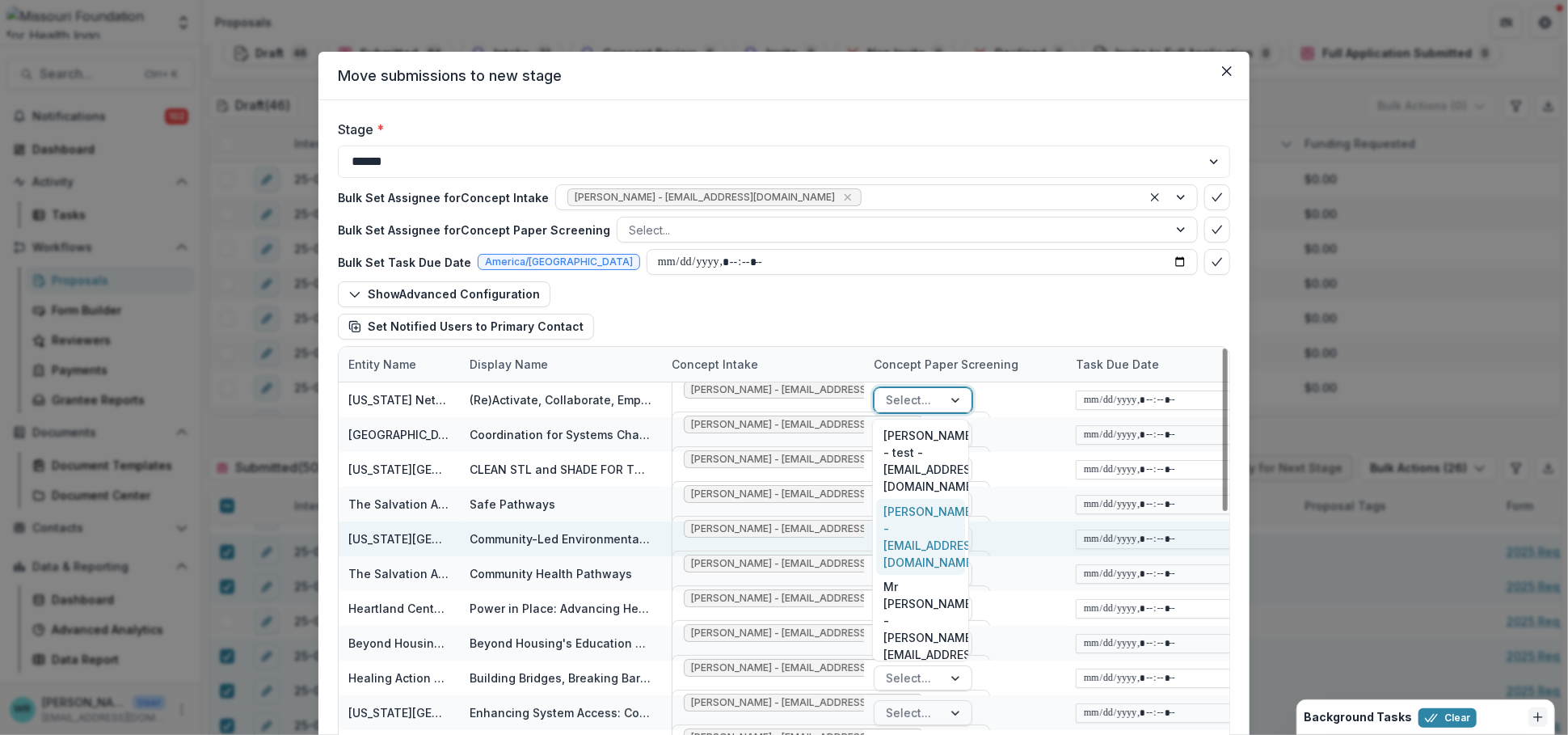
click at [1020, 548] on div "Select..." at bounding box center [965, 539] width 202 height 35
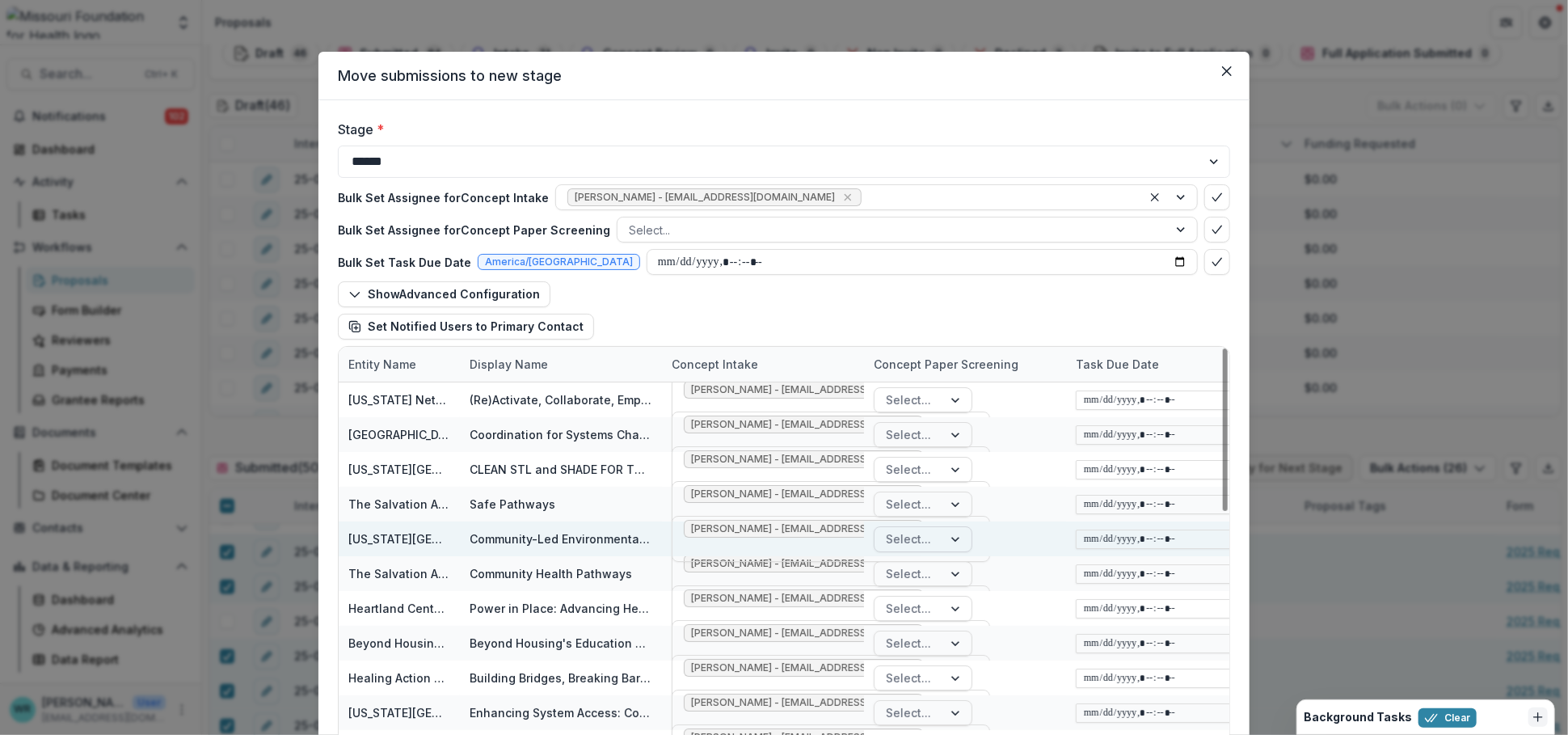
click at [938, 545] on div "Select..." at bounding box center [908, 539] width 68 height 23
type input "**"
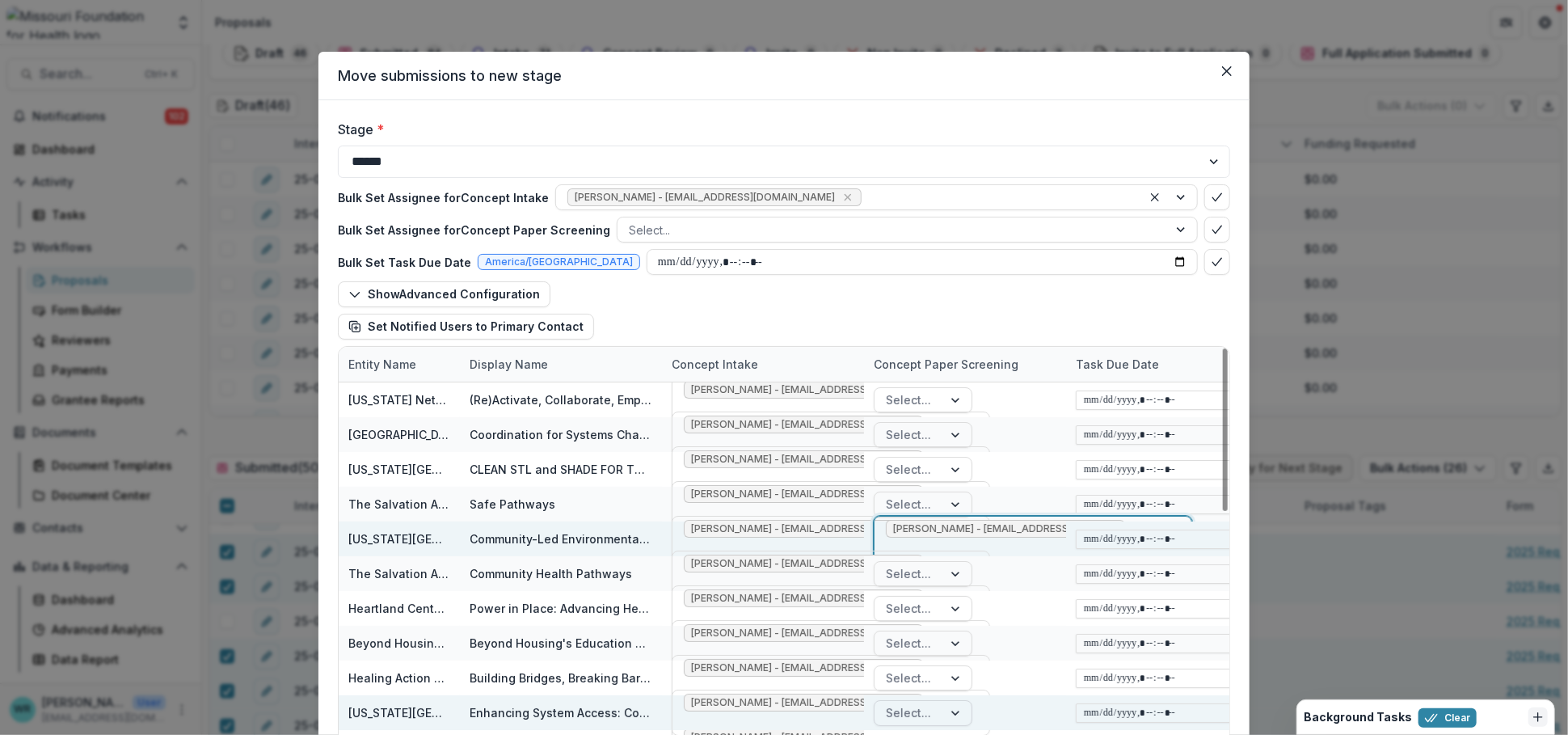
click at [924, 663] on div at bounding box center [909, 712] width 45 height 20
type input "****"
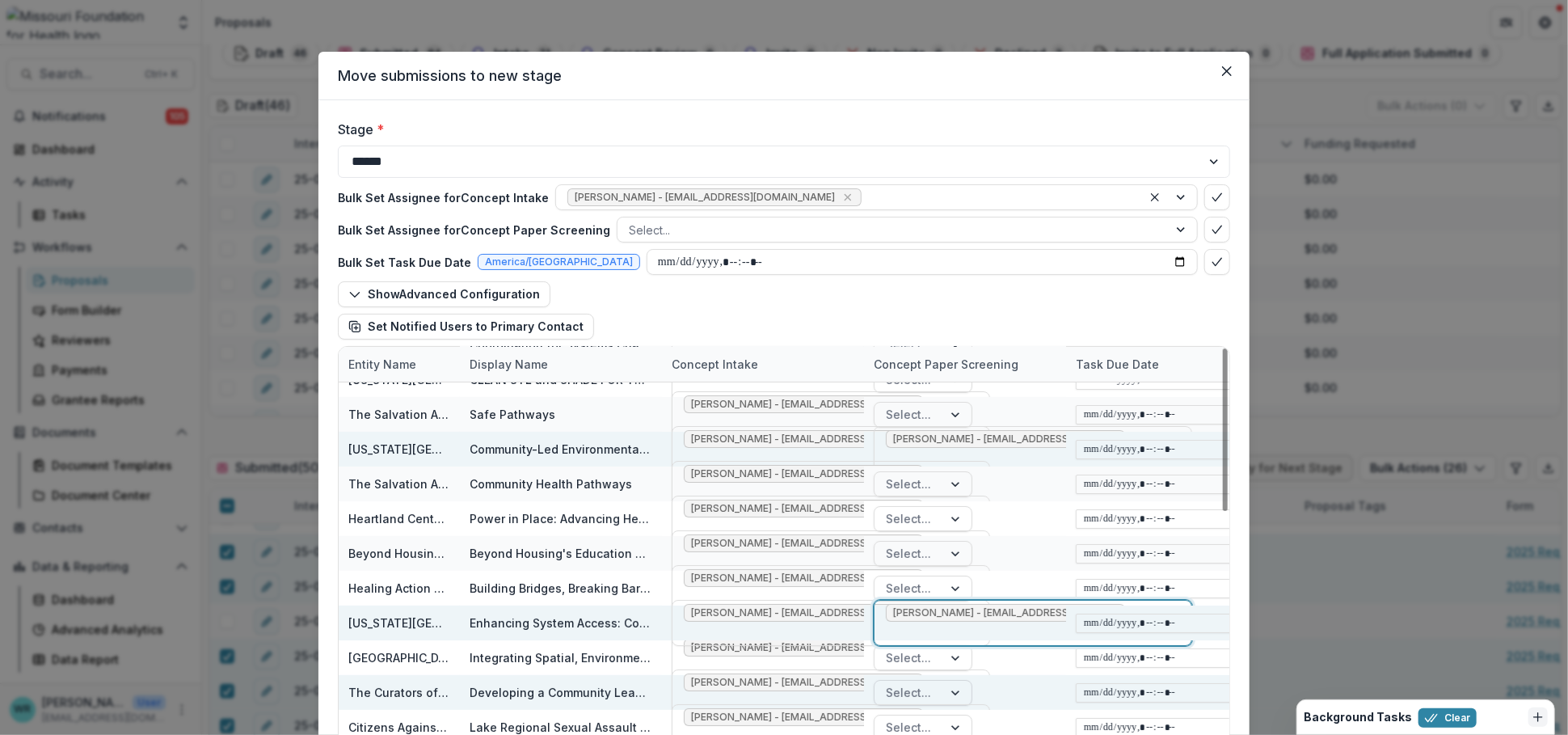
scroll to position [179, 0]
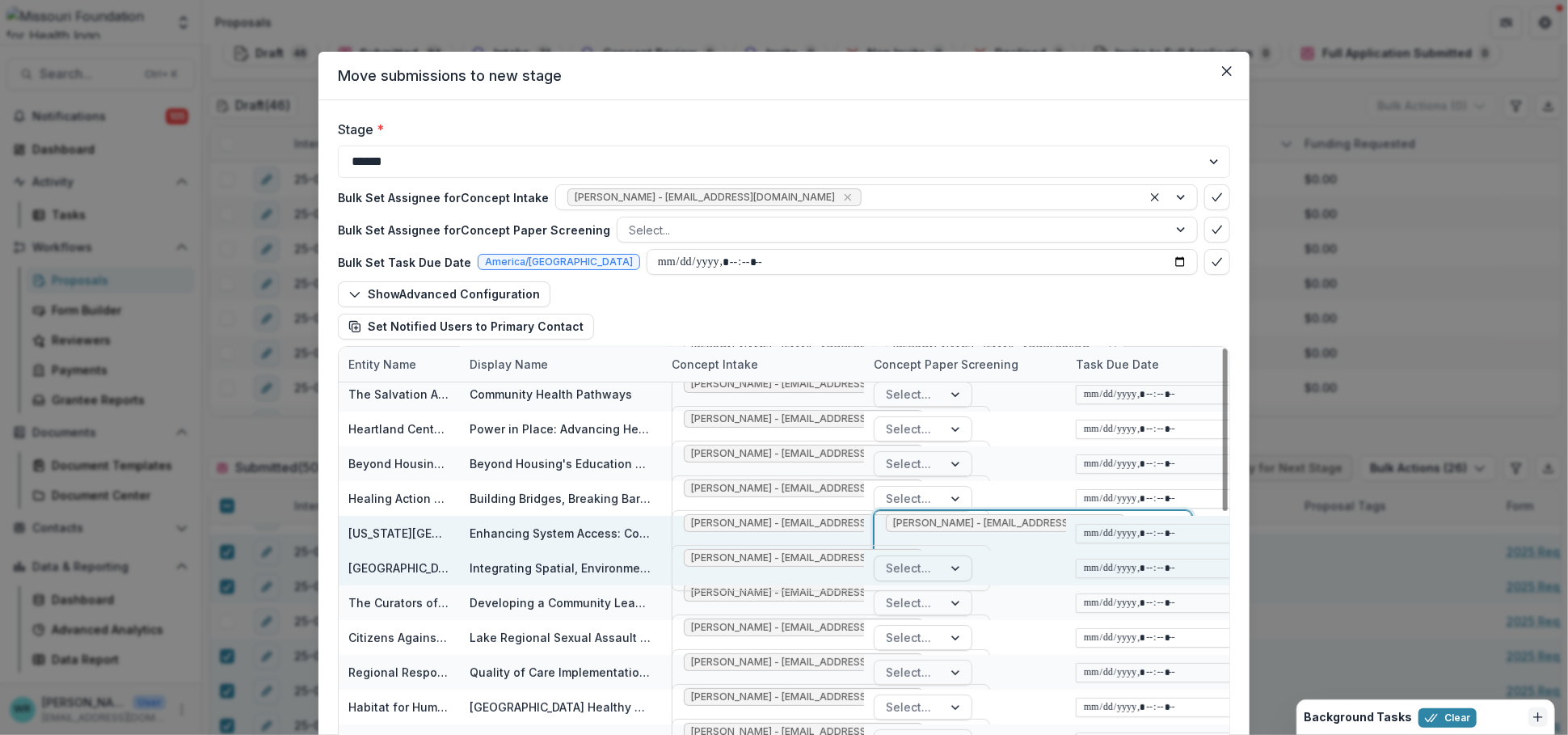
click at [939, 575] on div "Select..." at bounding box center [908, 567] width 68 height 23
type input "****"
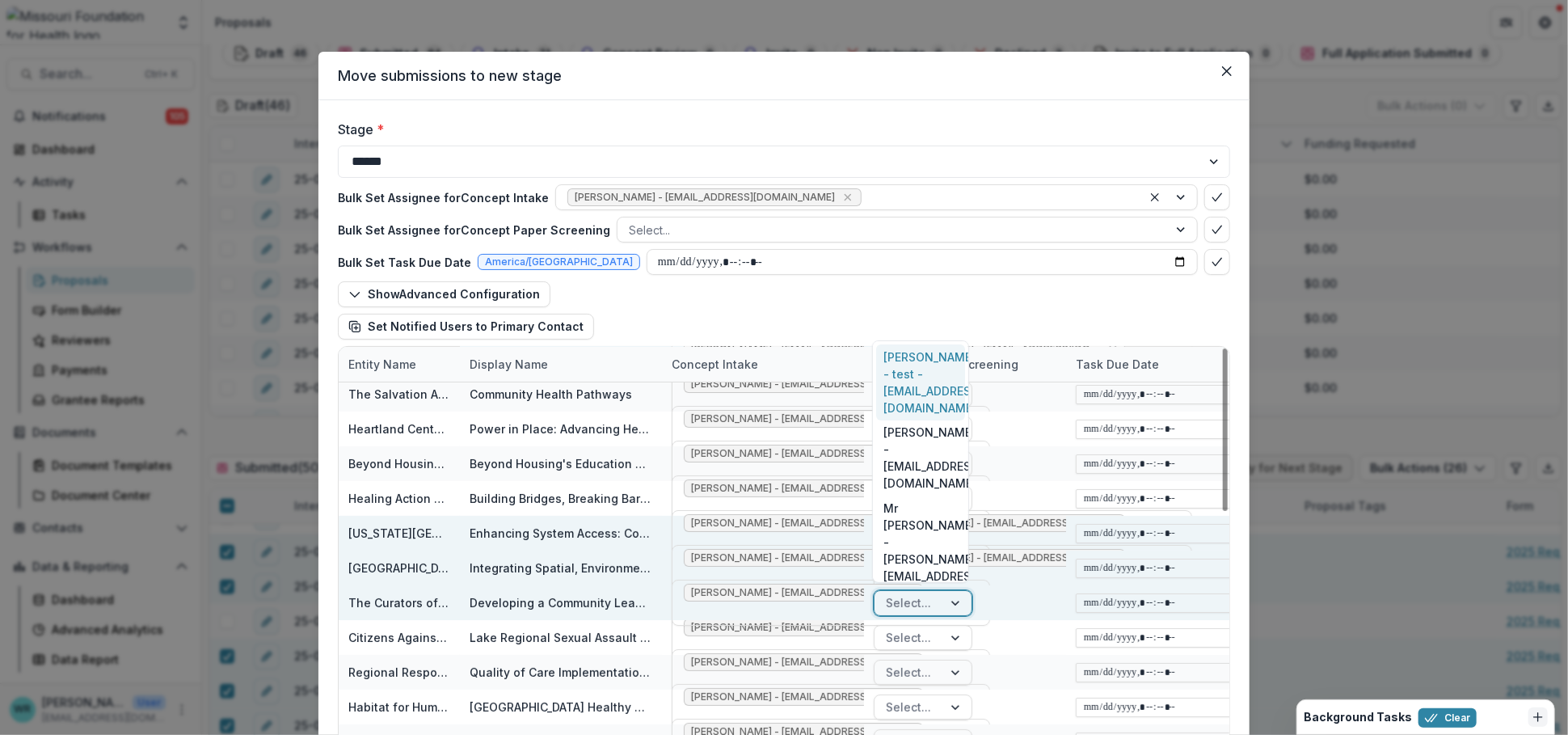
click at [920, 603] on div at bounding box center [909, 603] width 45 height 20
type input "****"
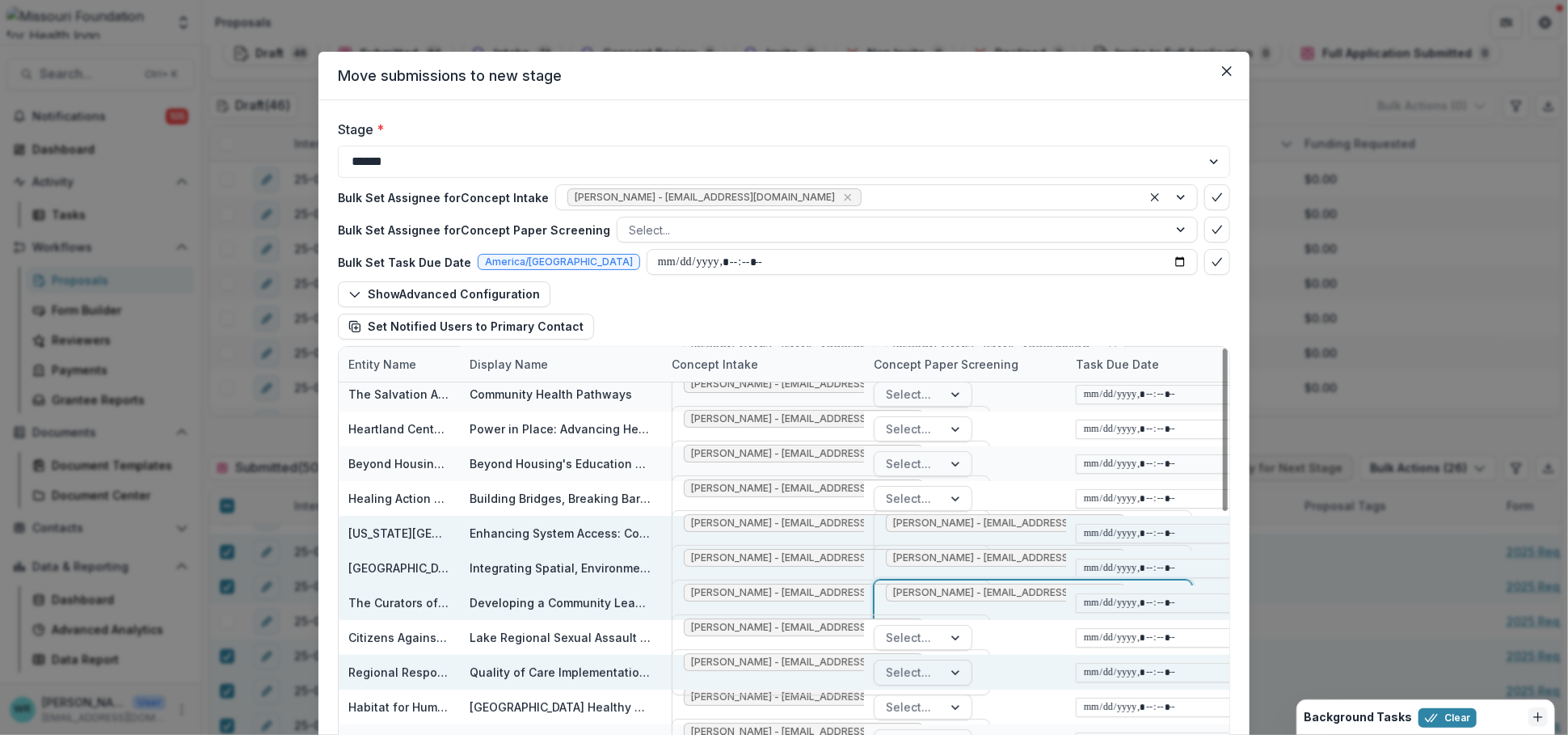
click at [920, 663] on div at bounding box center [909, 672] width 45 height 20
type input "*****"
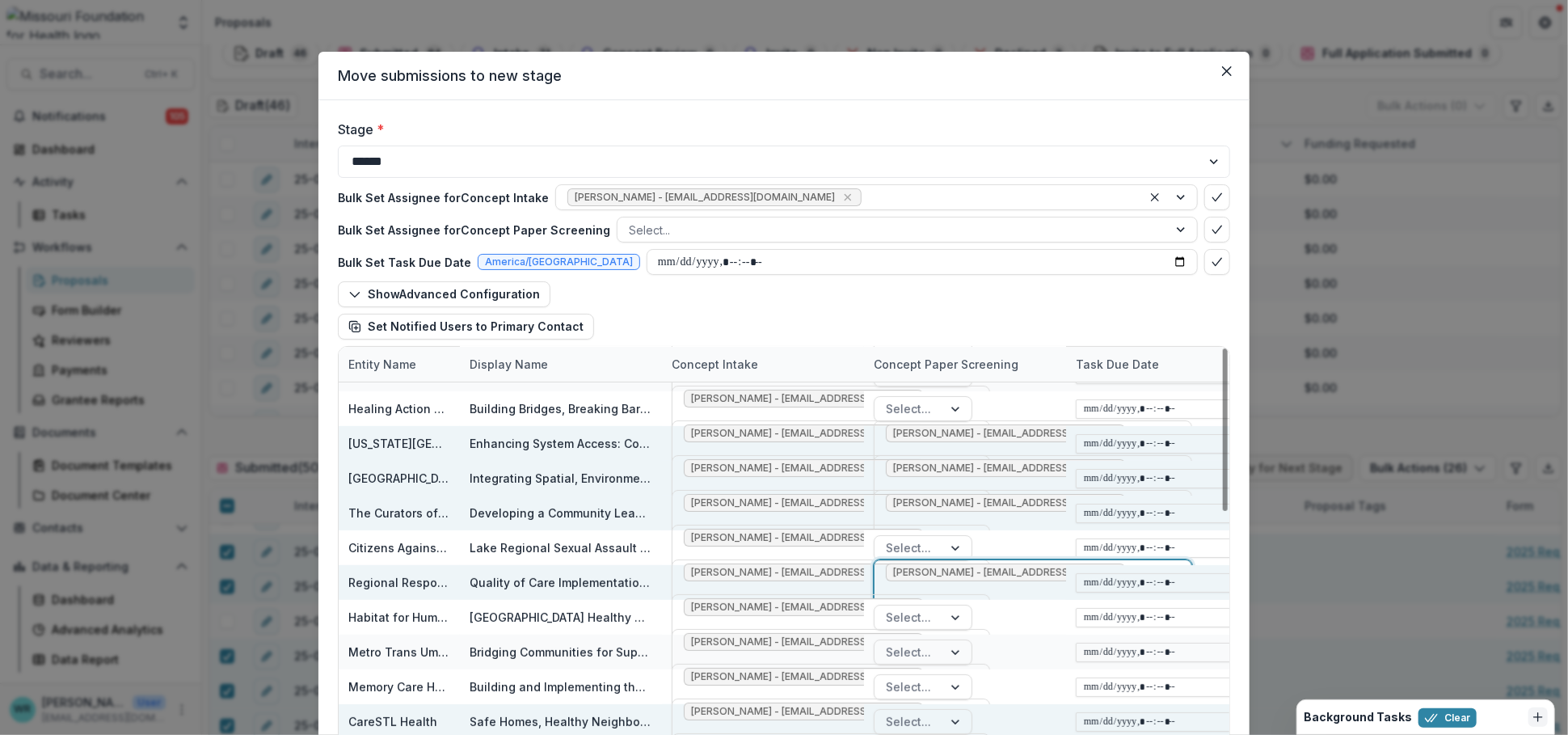
scroll to position [358, 0]
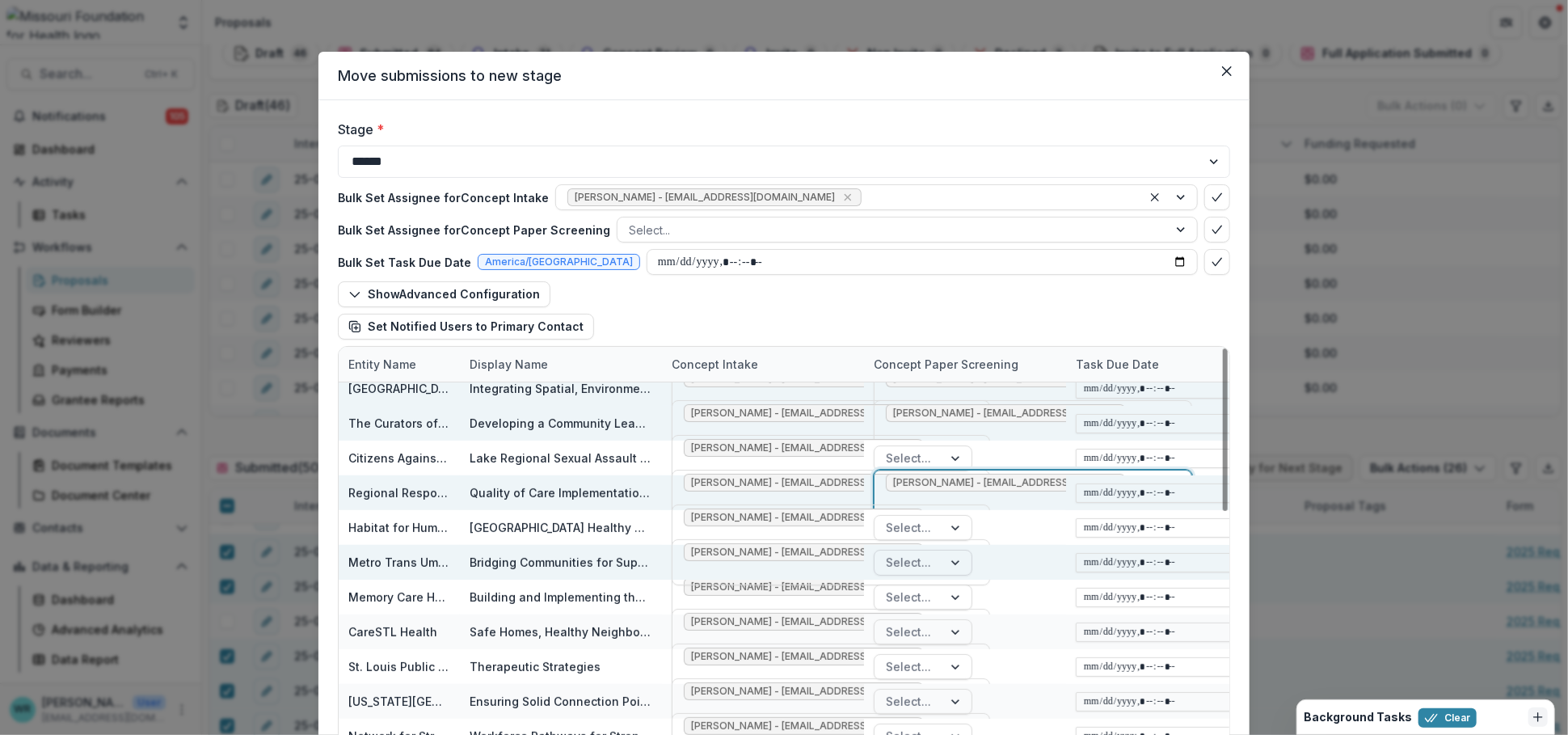
click at [919, 559] on div at bounding box center [909, 562] width 45 height 20
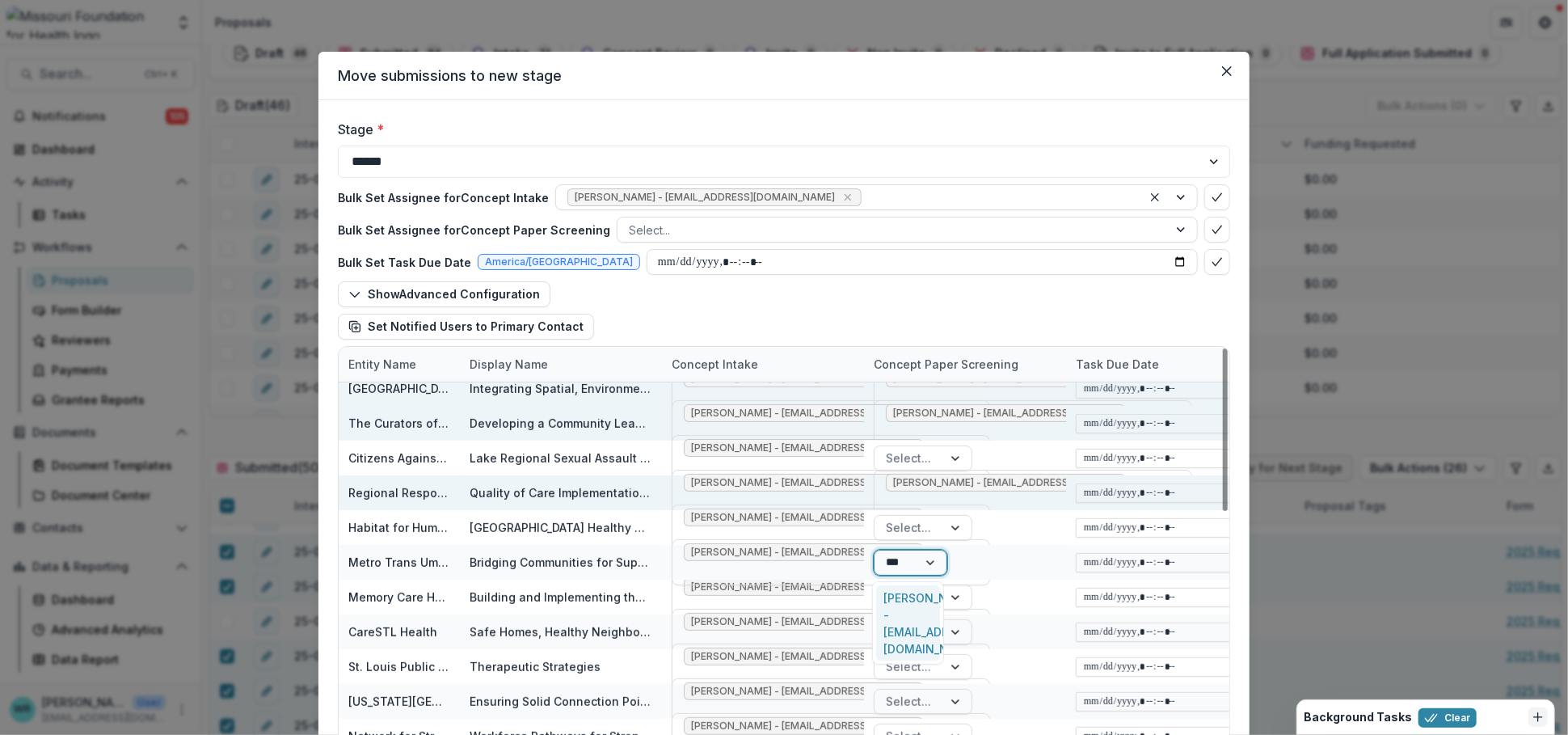
click at [904, 619] on div "Alyssa Curran - acurran@mffh.org" at bounding box center [908, 623] width 64 height 76
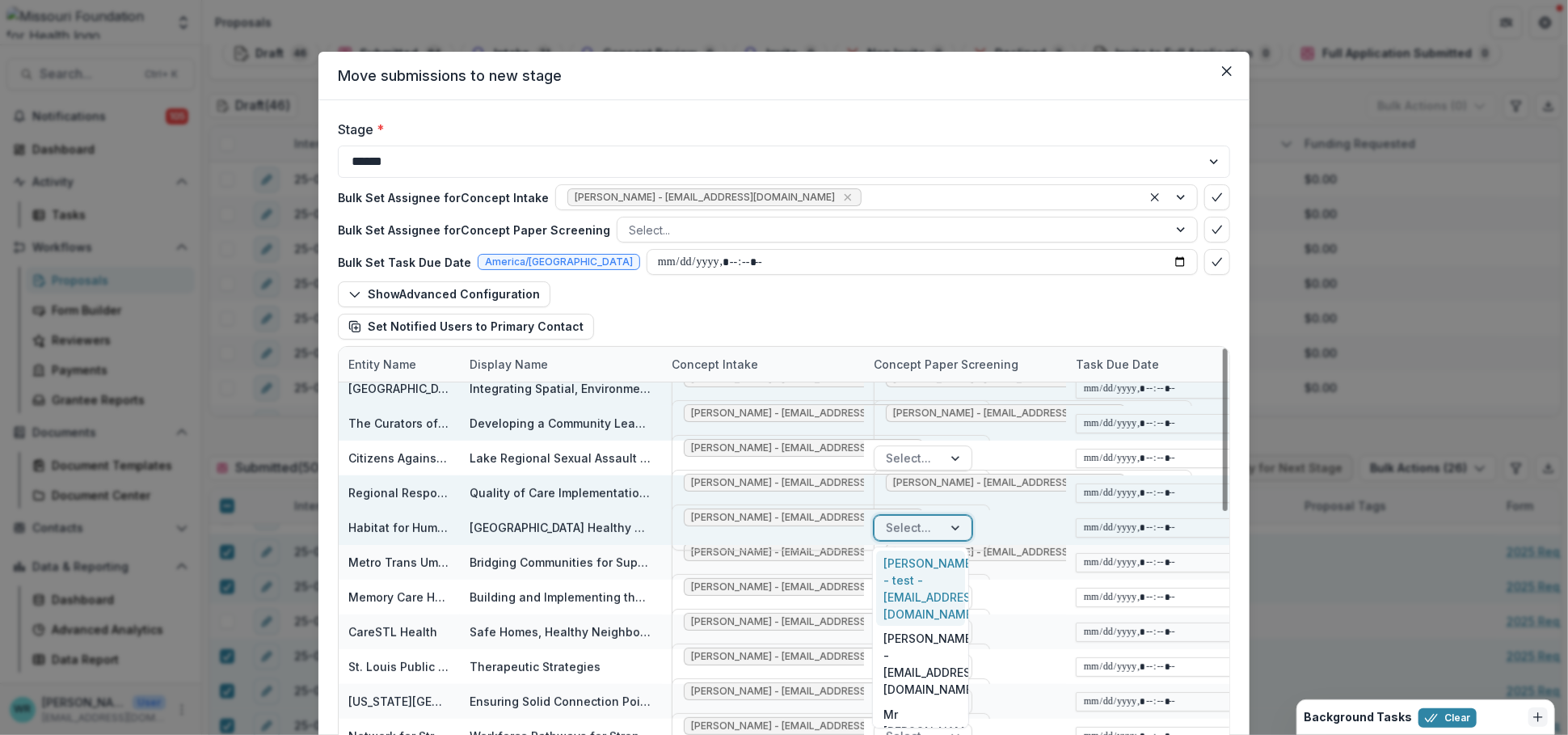
click at [907, 527] on div at bounding box center [909, 527] width 45 height 20
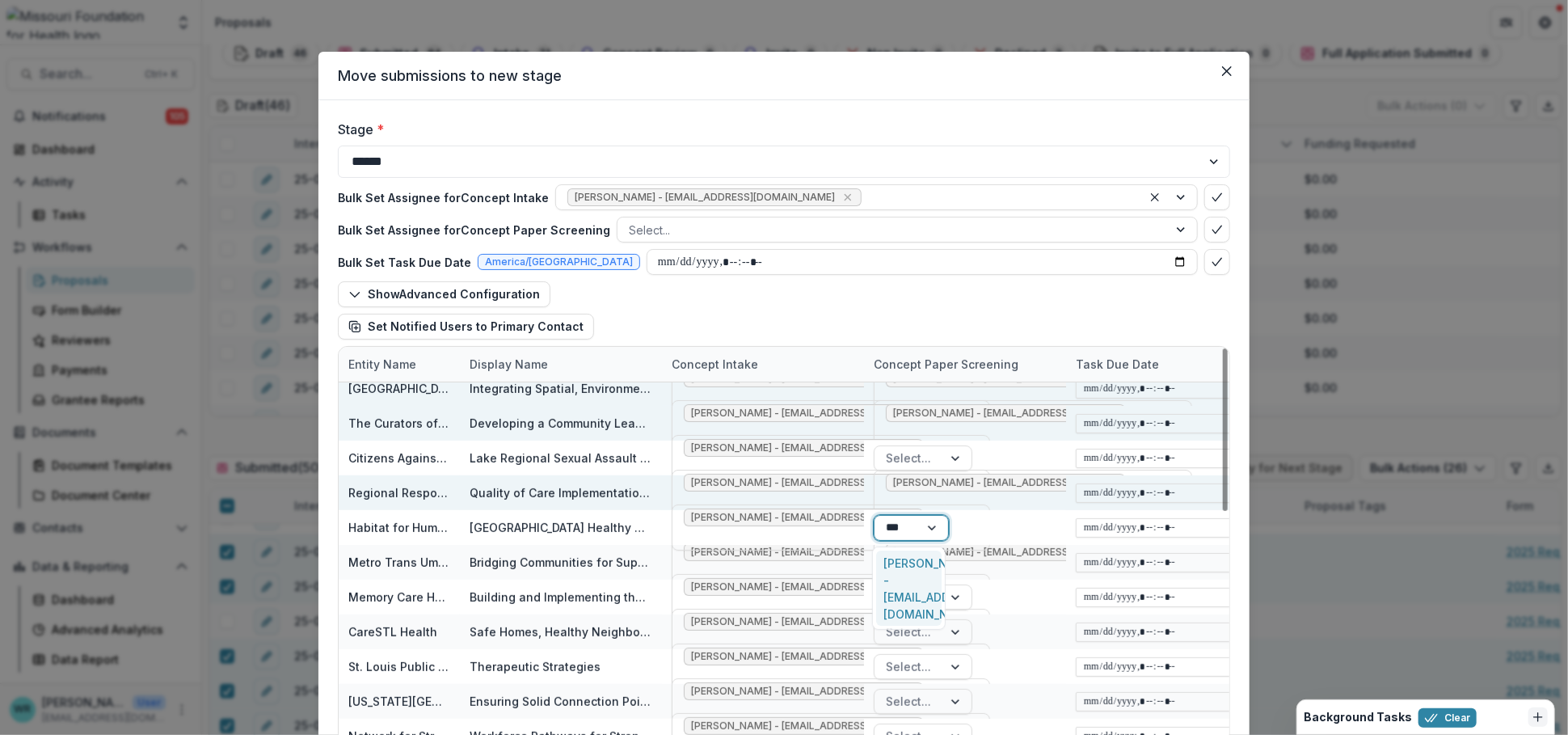
click at [917, 564] on div "Reana Thomas - rthomas@mffh.org" at bounding box center [909, 588] width 66 height 76
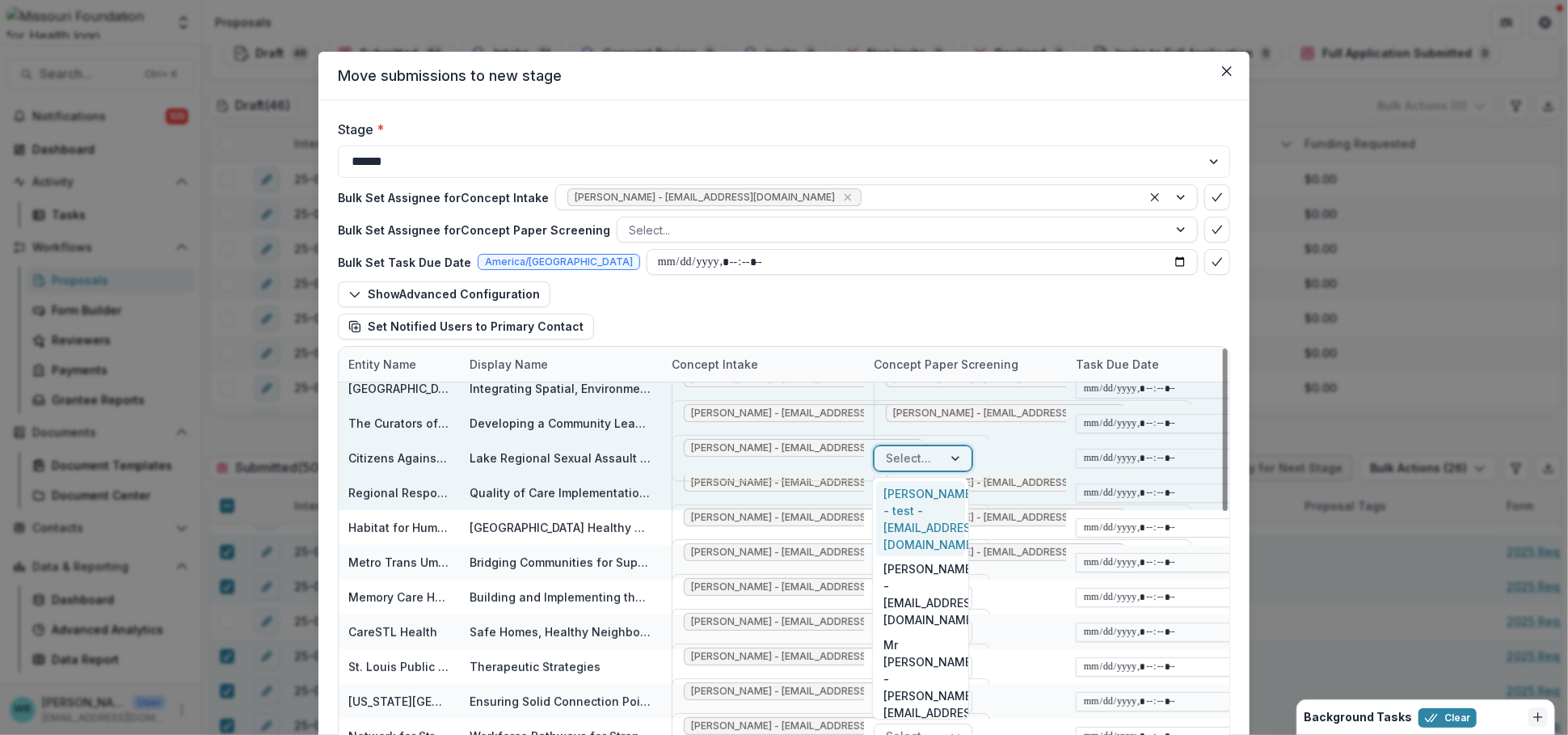
click at [906, 450] on div at bounding box center [909, 458] width 45 height 20
click at [898, 485] on div "Reana Thomas - rthomas@mffh.org" at bounding box center [909, 519] width 66 height 76
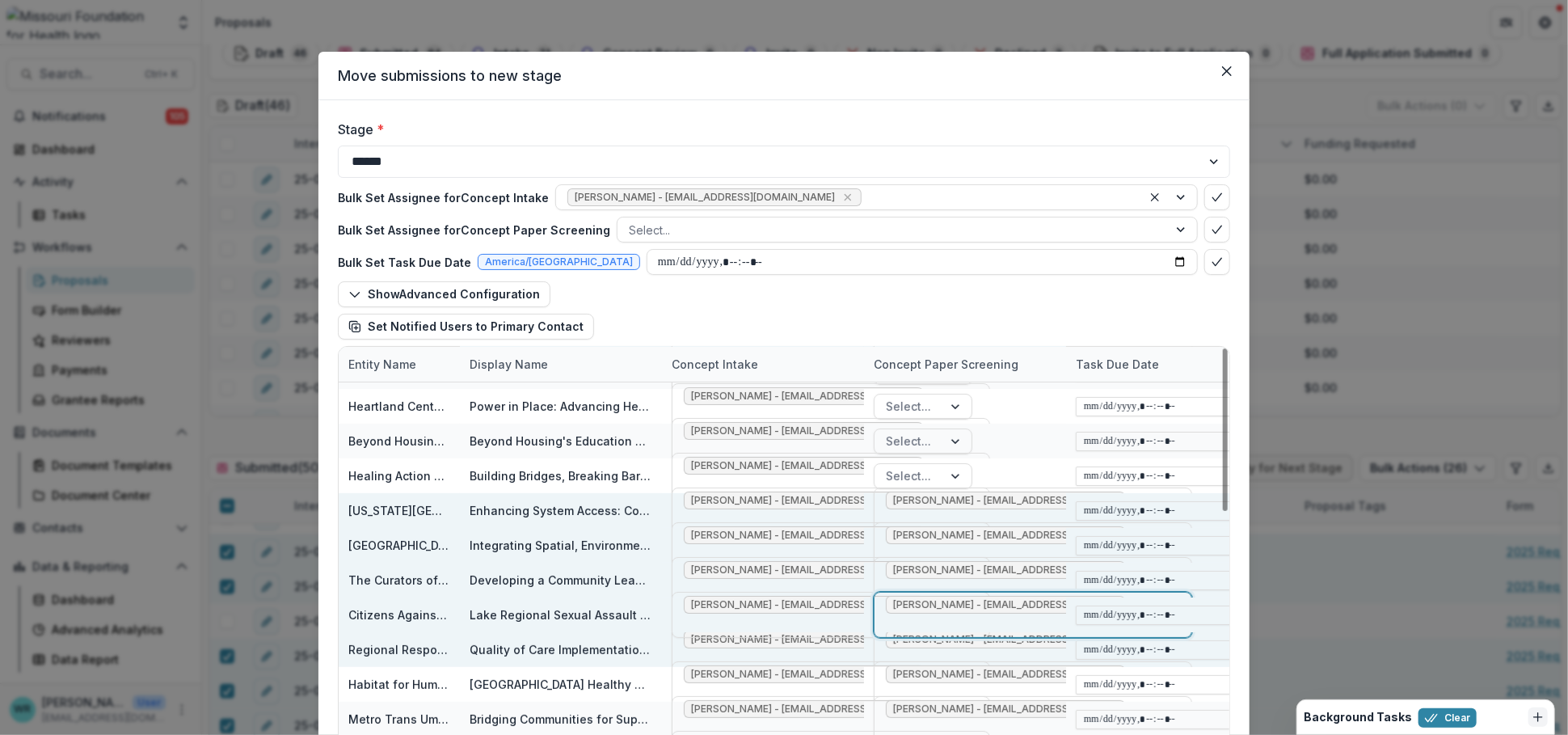
scroll to position [179, 0]
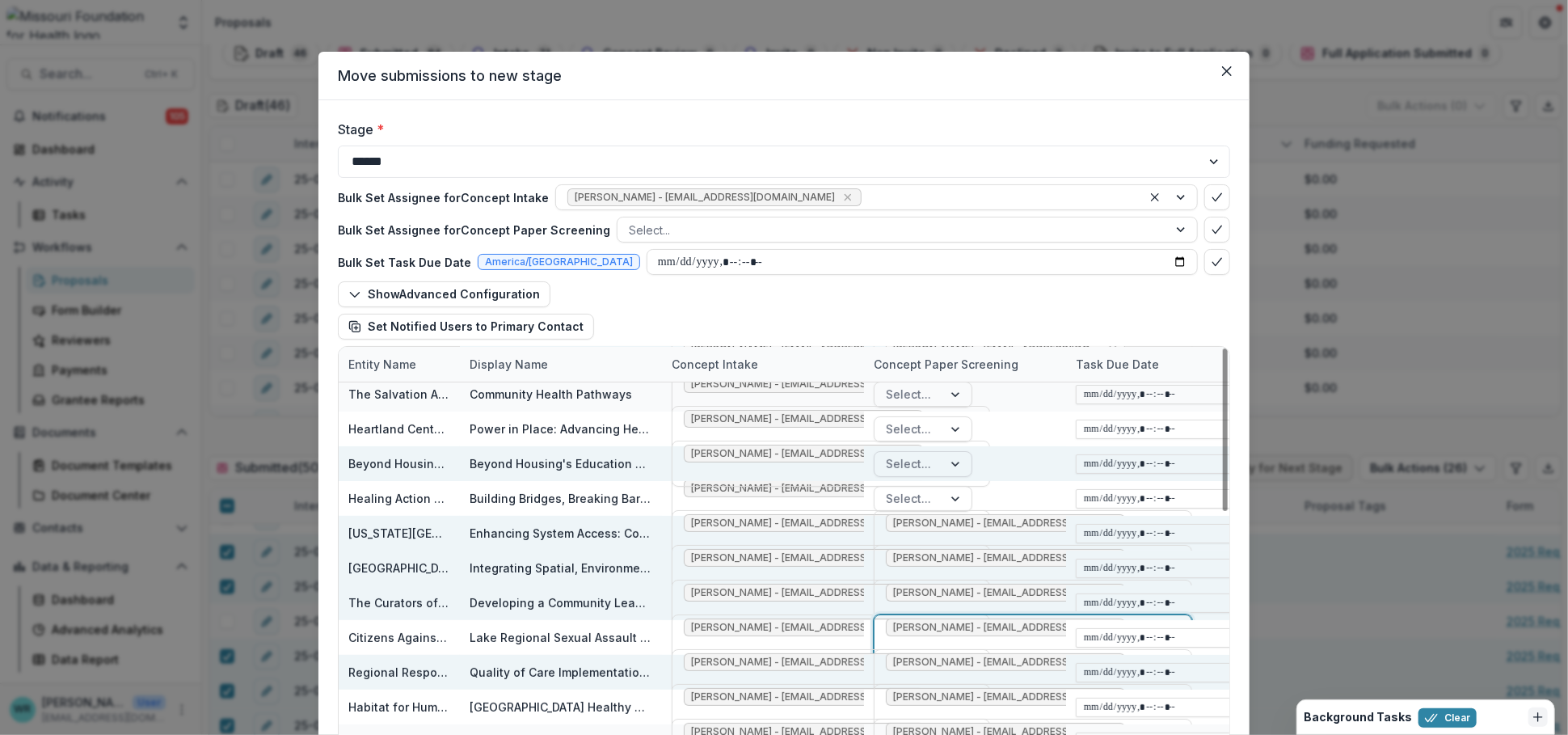
click at [933, 459] on div "Select..." at bounding box center [908, 464] width 68 height 23
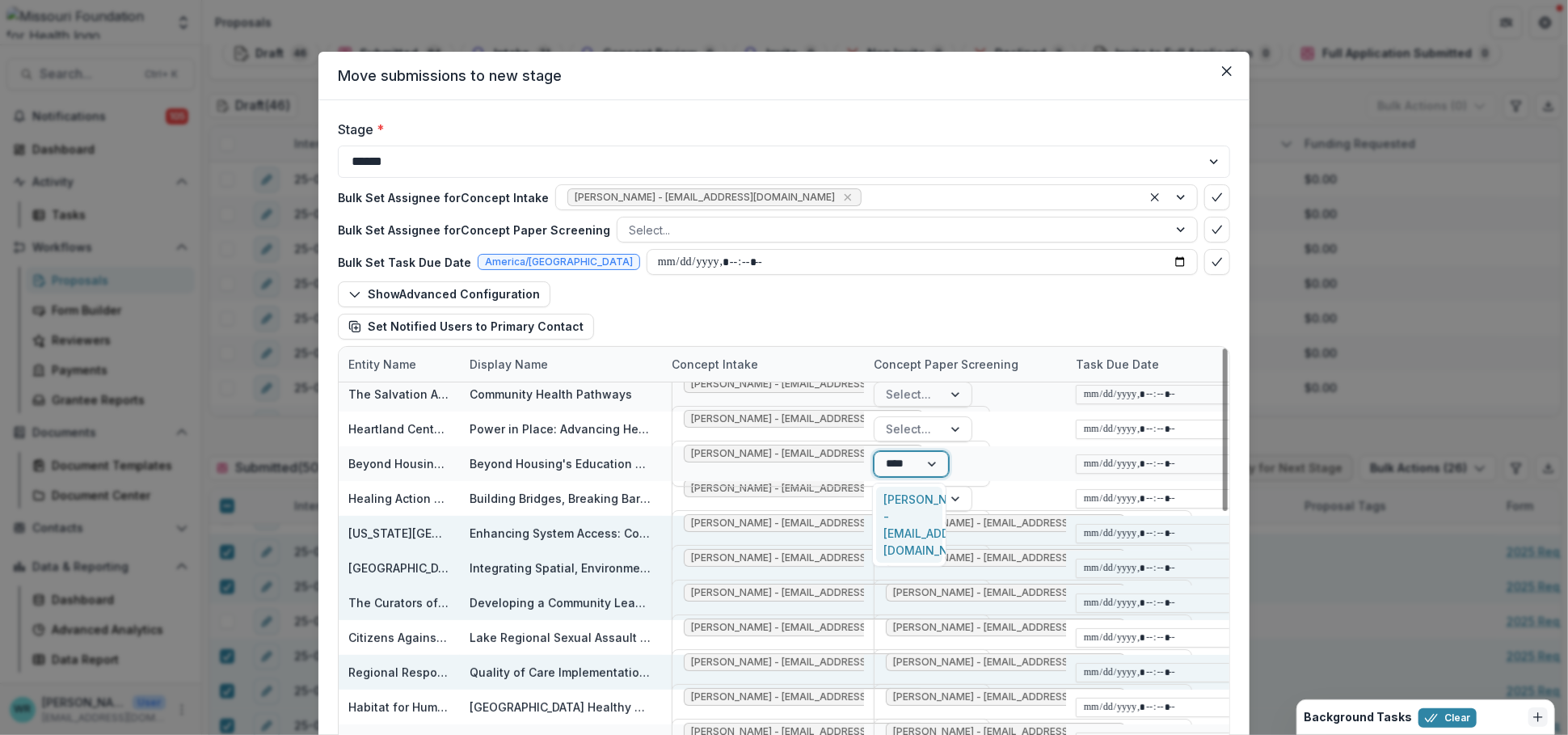
click at [913, 506] on div "Tori Cope - tcope@mffh.org" at bounding box center [910, 524] width 67 height 76
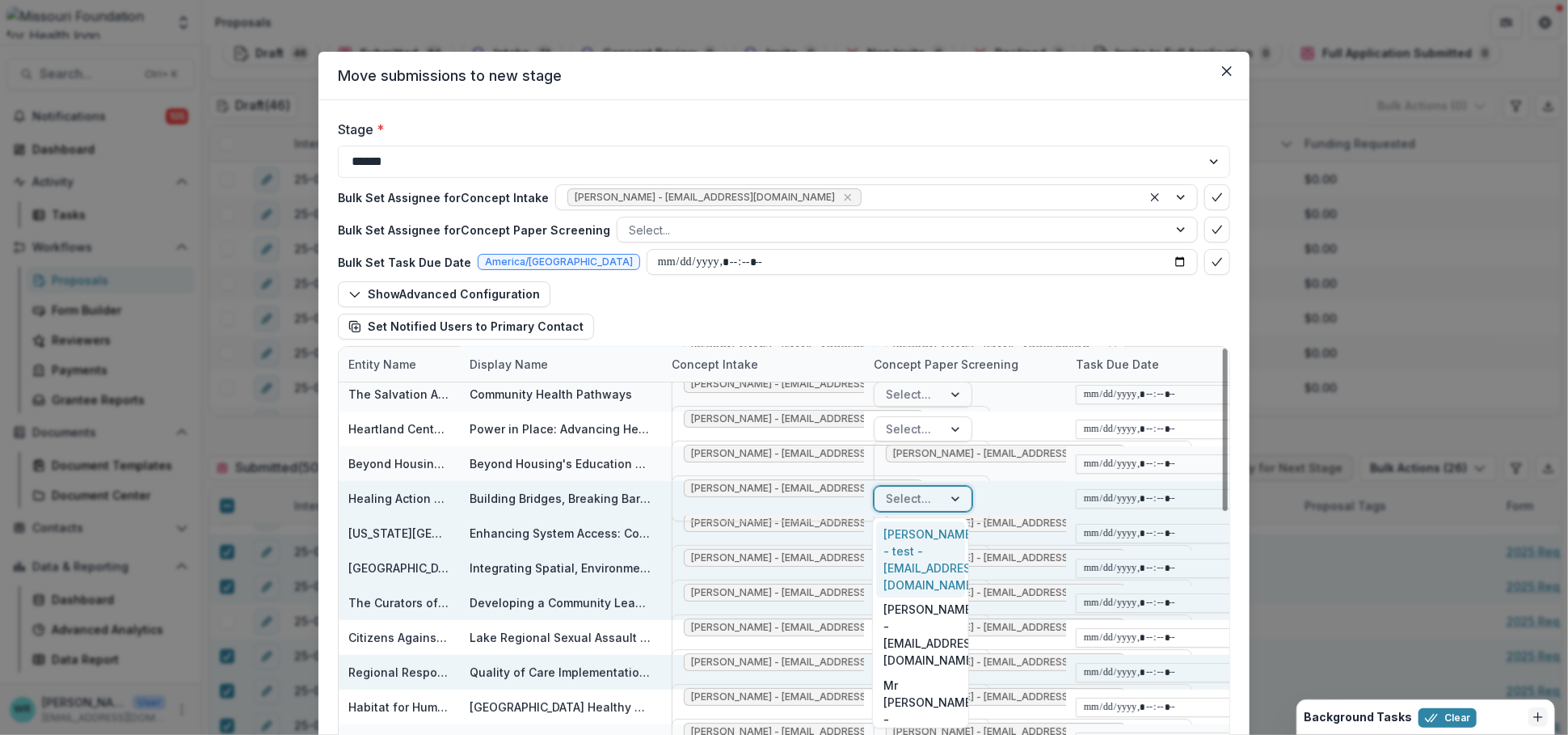
click at [942, 501] on div at bounding box center [956, 498] width 29 height 24
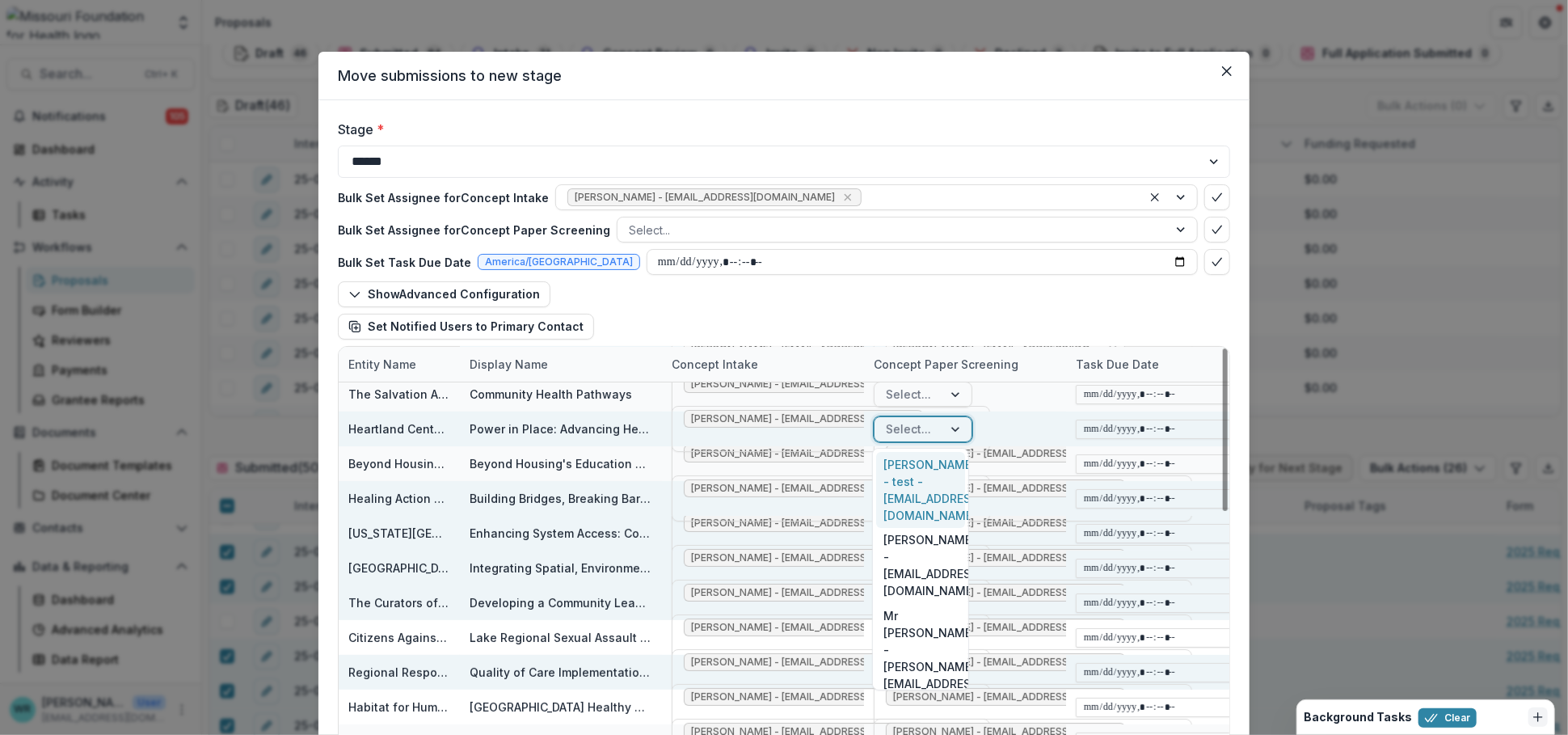
click at [954, 426] on div at bounding box center [956, 429] width 29 height 24
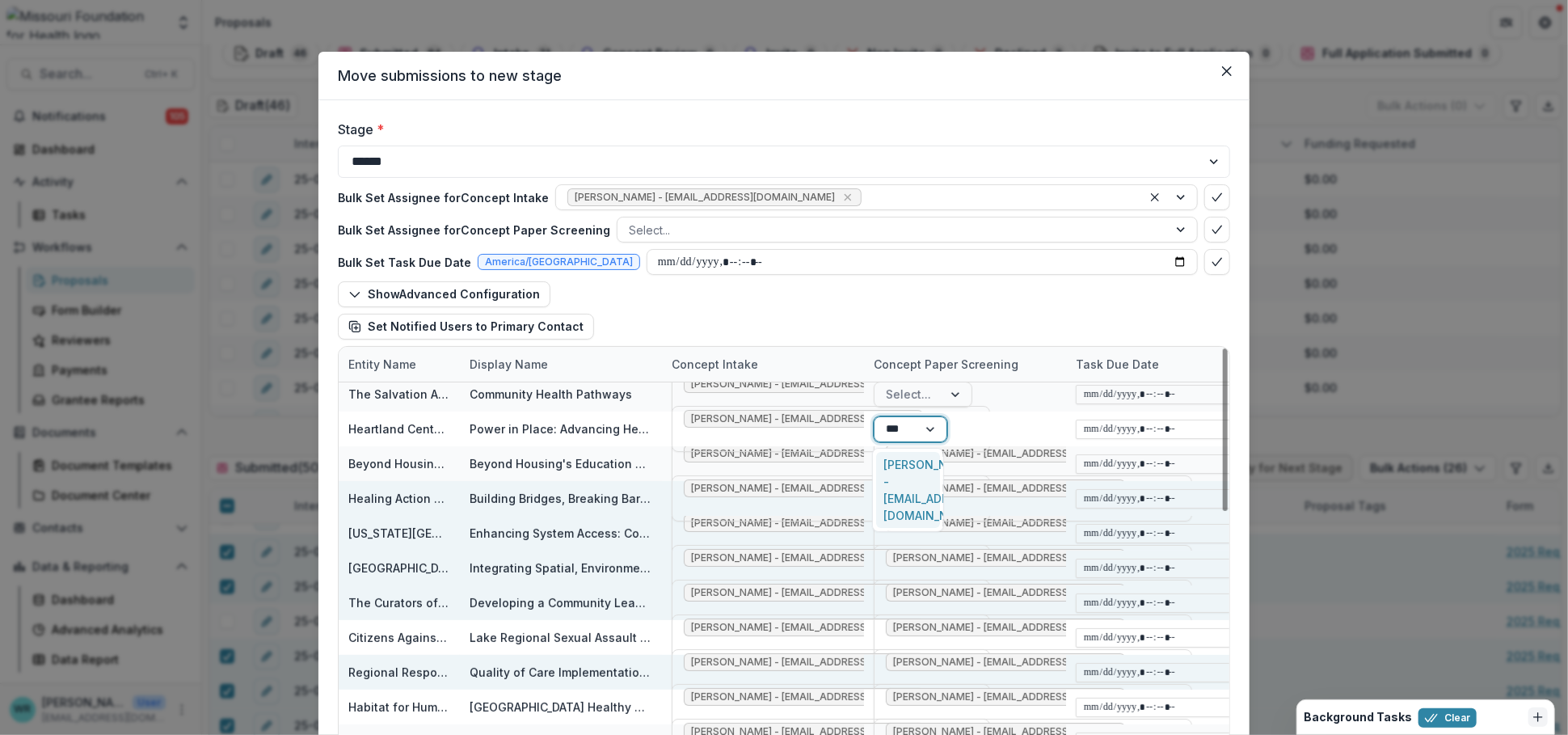
click at [914, 471] on div "Alyssa Curran - acurran@mffh.org" at bounding box center [908, 490] width 64 height 76
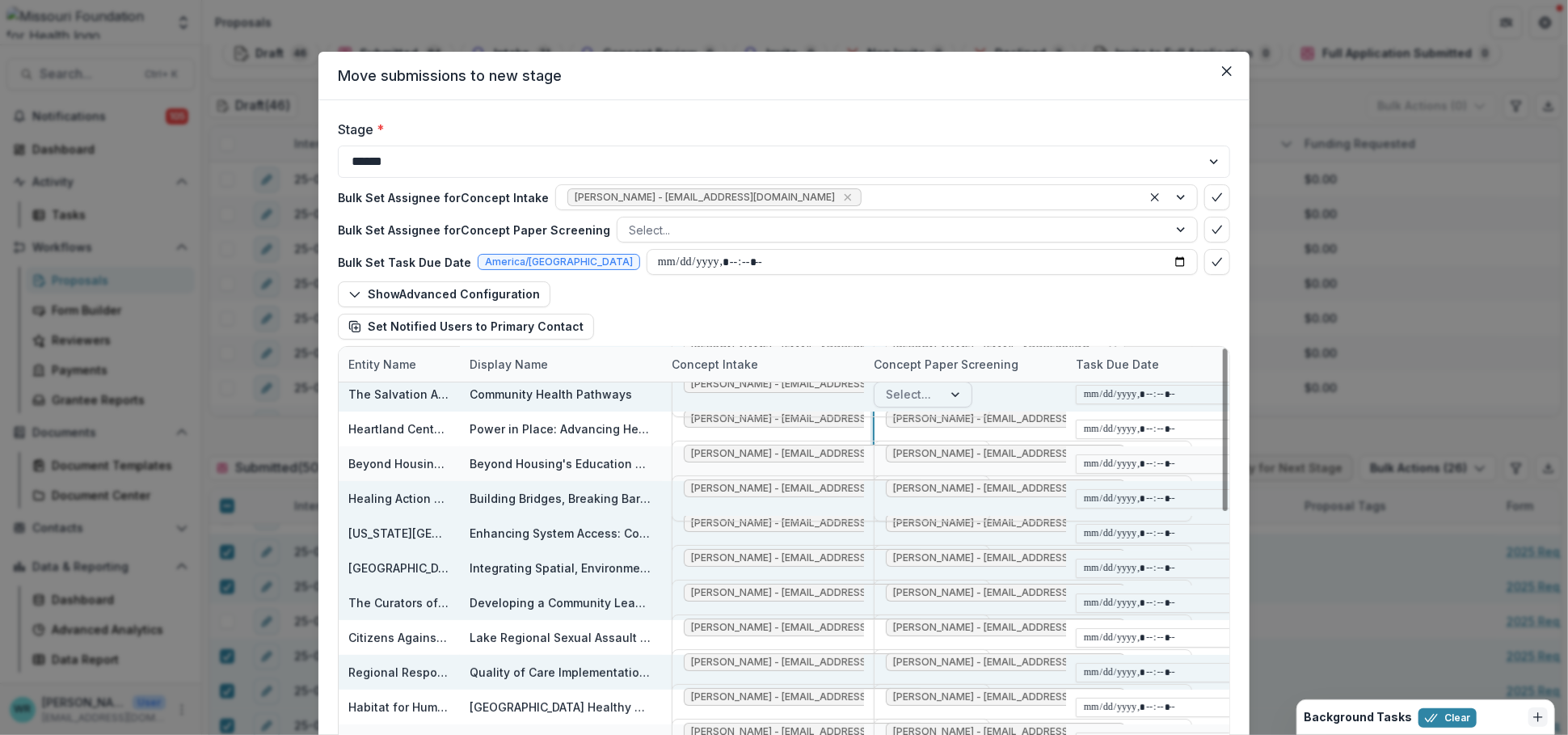
click at [931, 387] on div "Select..." at bounding box center [908, 394] width 68 height 23
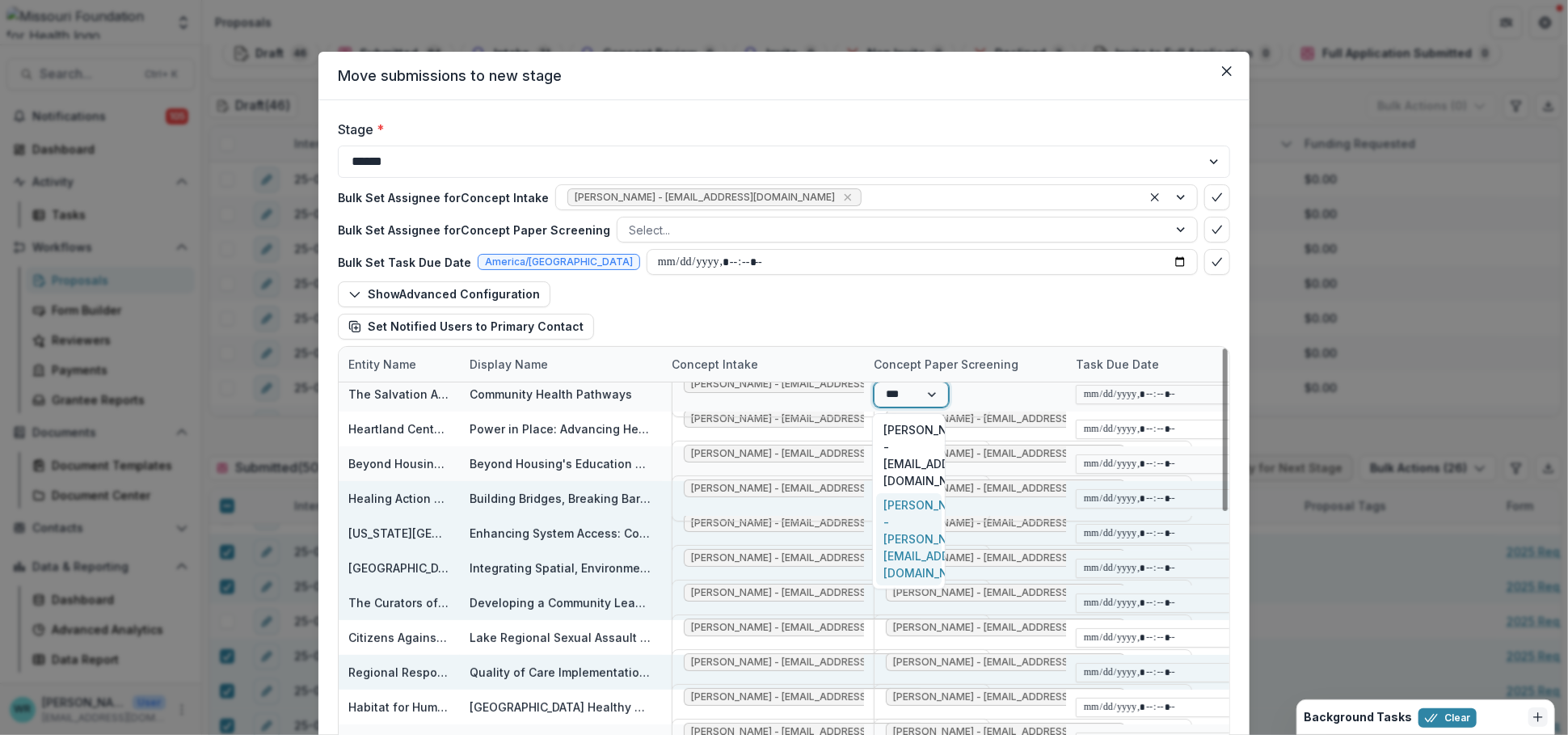
click at [910, 493] on div "Grace Kyung - gkyung@mffh.org" at bounding box center [910, 539] width 67 height 93
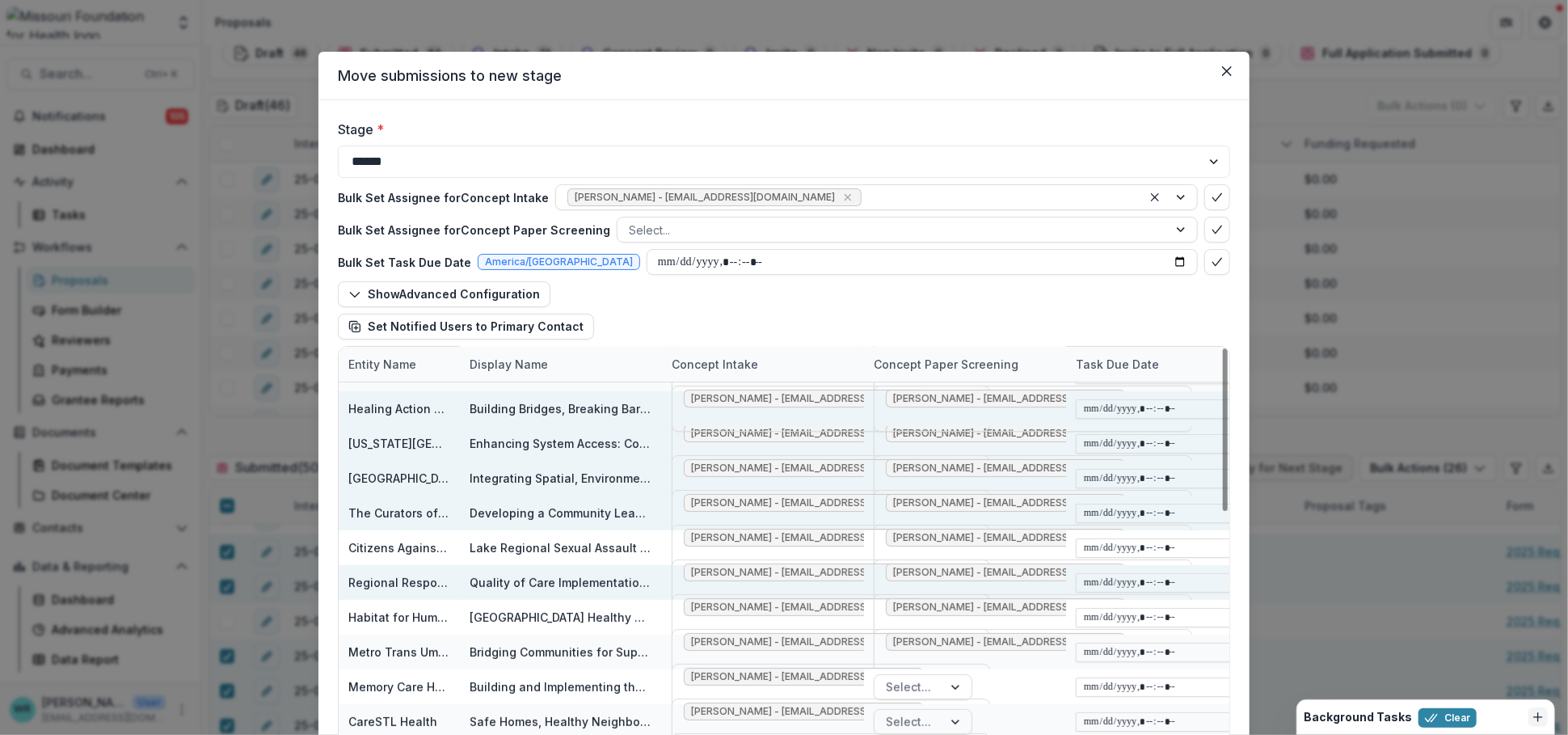
scroll to position [358, 0]
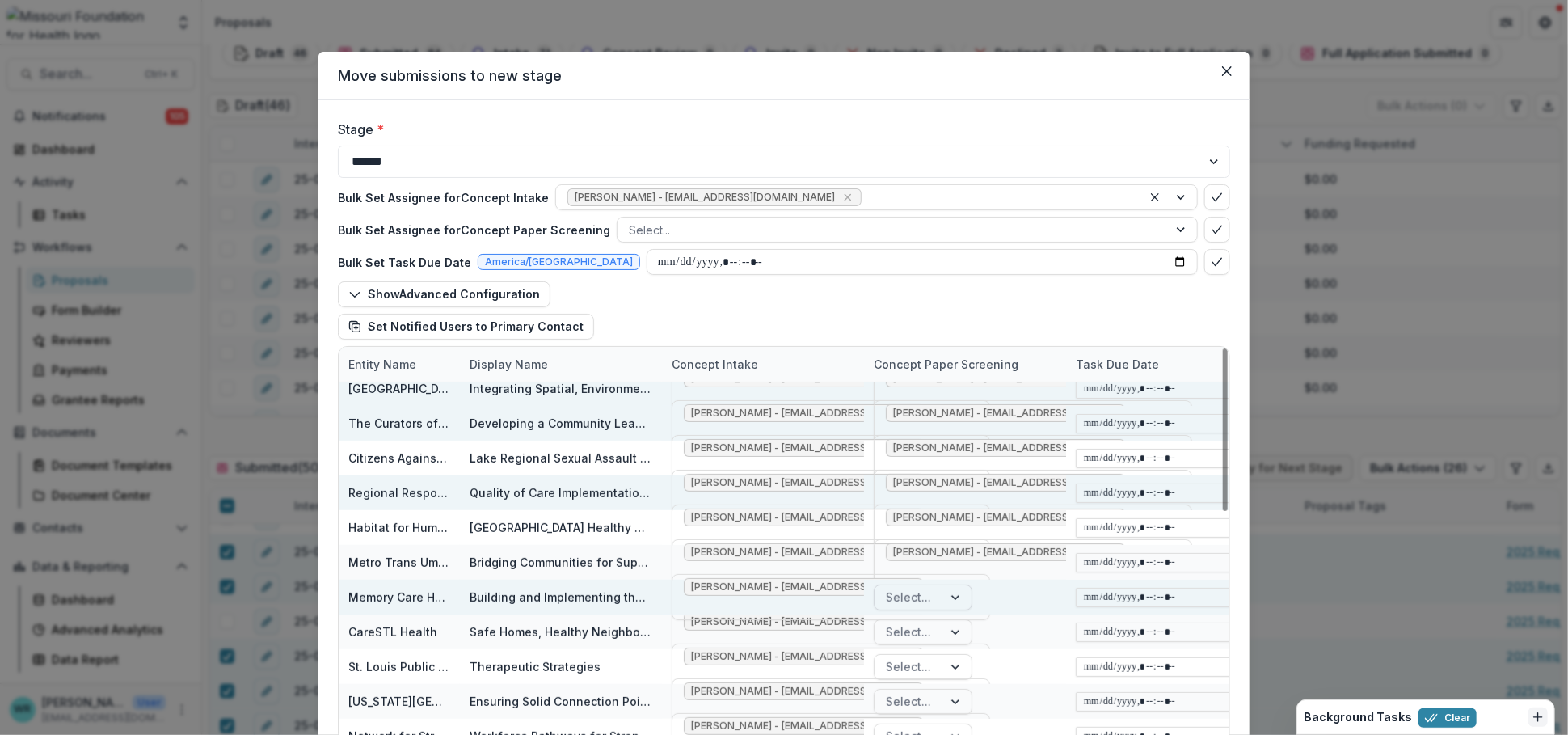
click at [942, 601] on div at bounding box center [956, 597] width 29 height 24
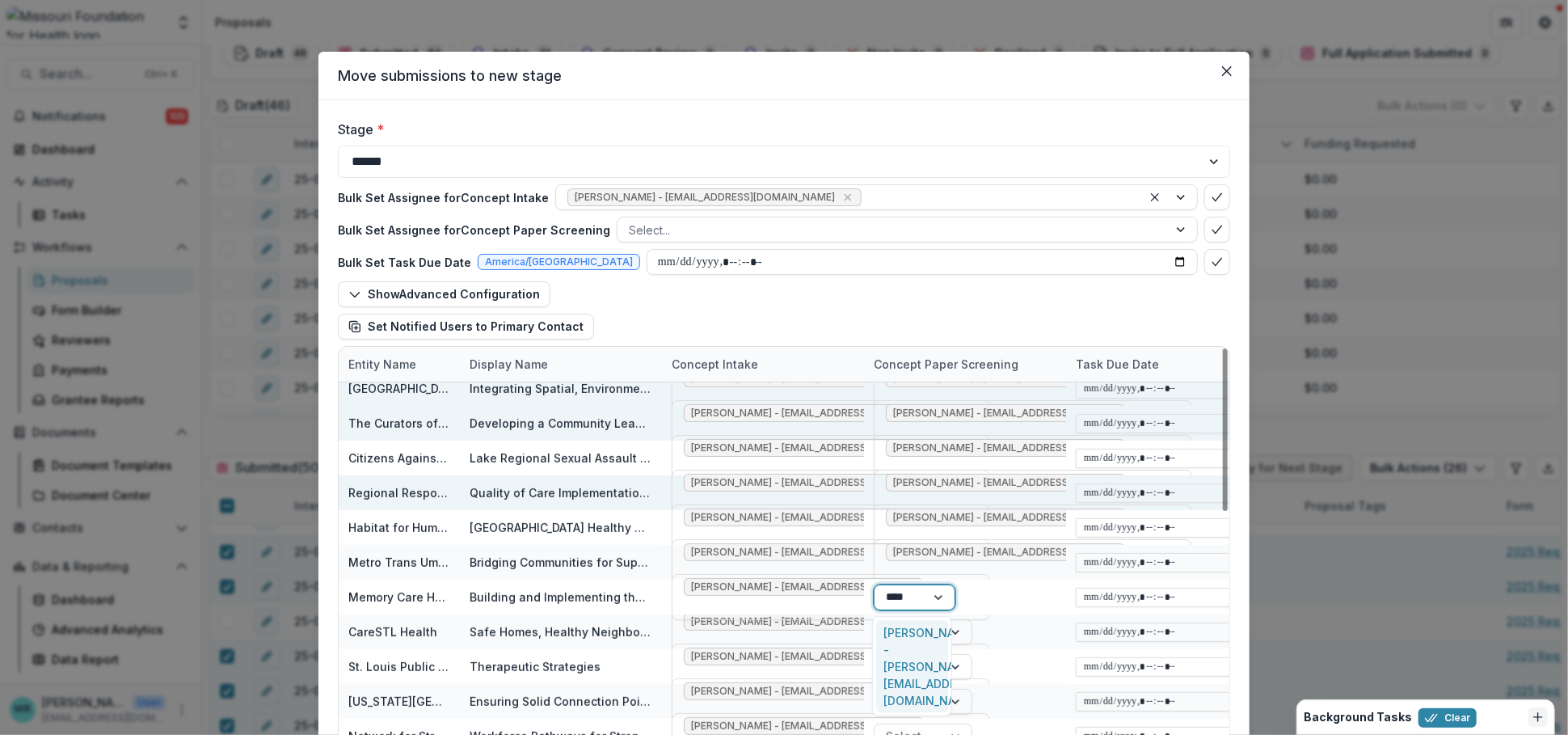
click at [895, 640] on div "Grace Kyung - gkyung@mffh.org" at bounding box center [912, 666] width 73 height 93
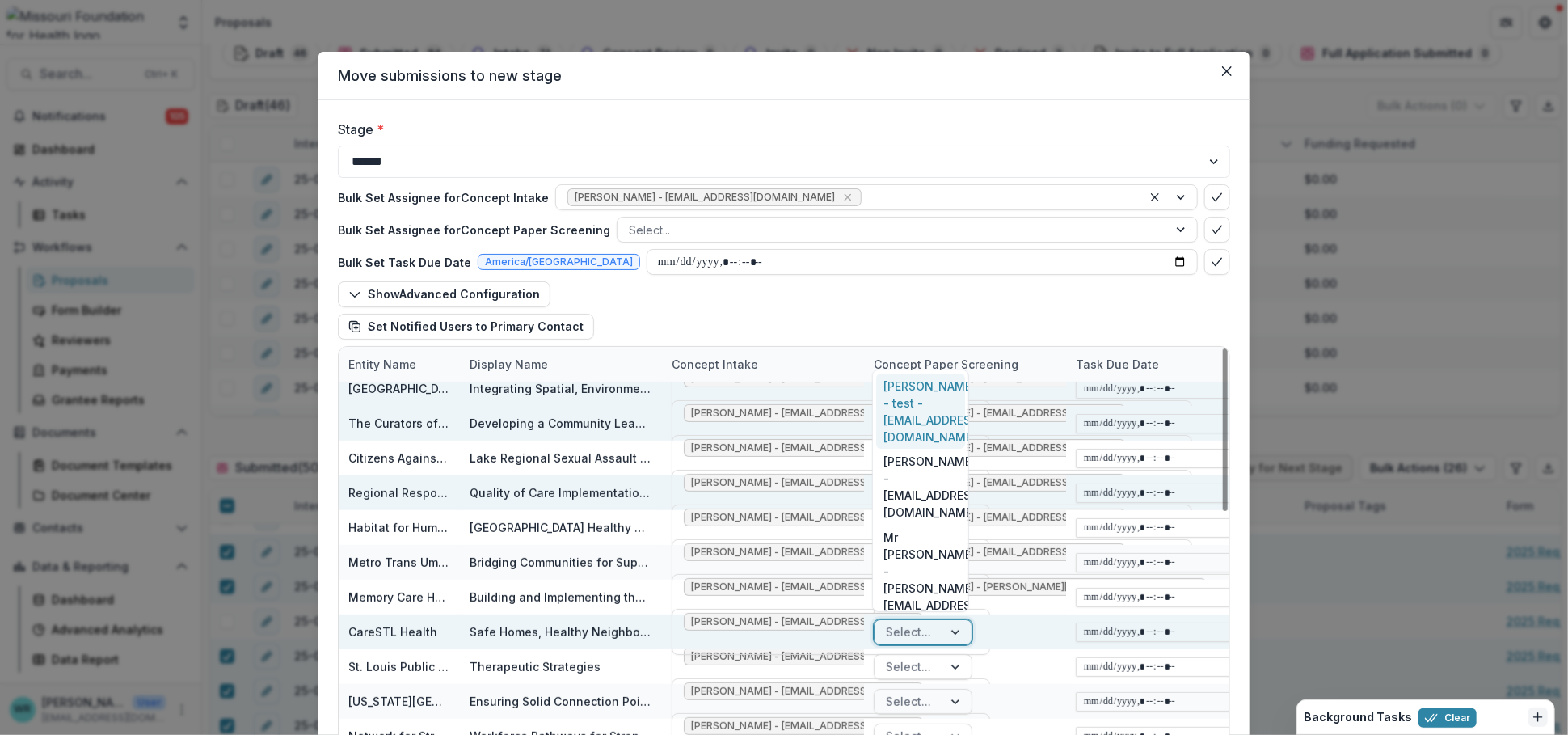
click at [921, 630] on div at bounding box center [909, 631] width 45 height 20
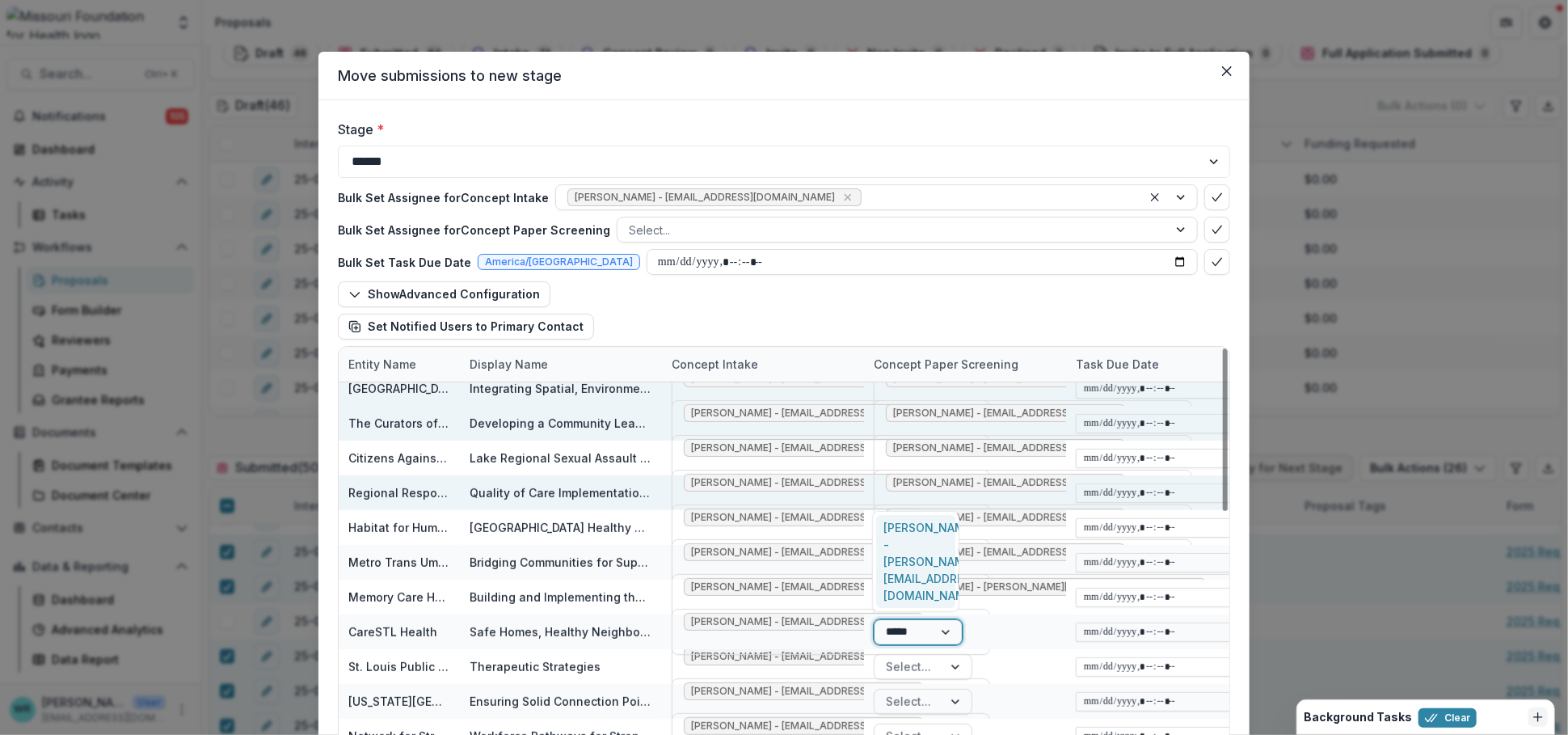
click at [927, 570] on div "Grace Kyung - gkyung@mffh.org" at bounding box center [916, 561] width 79 height 93
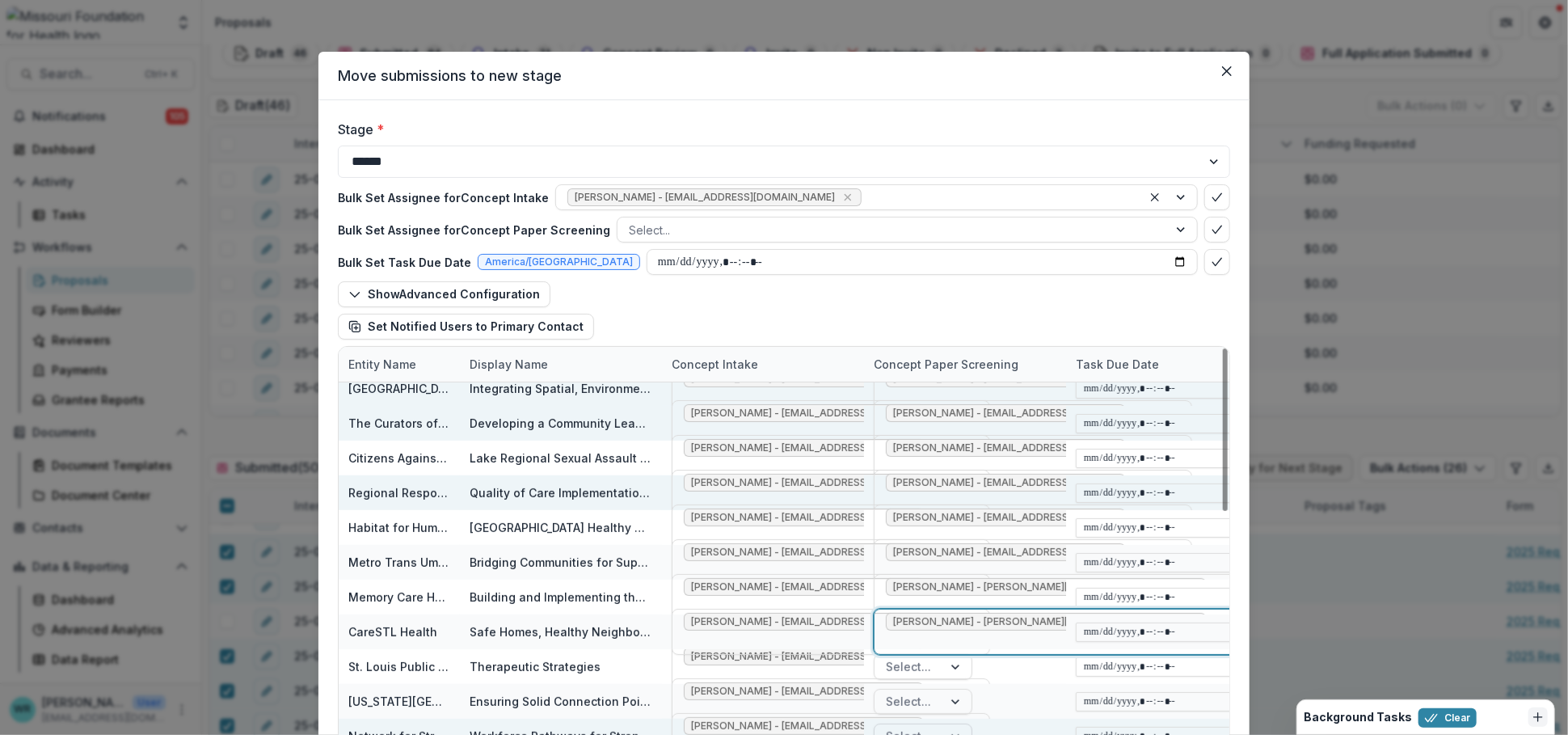
scroll to position [449, 0]
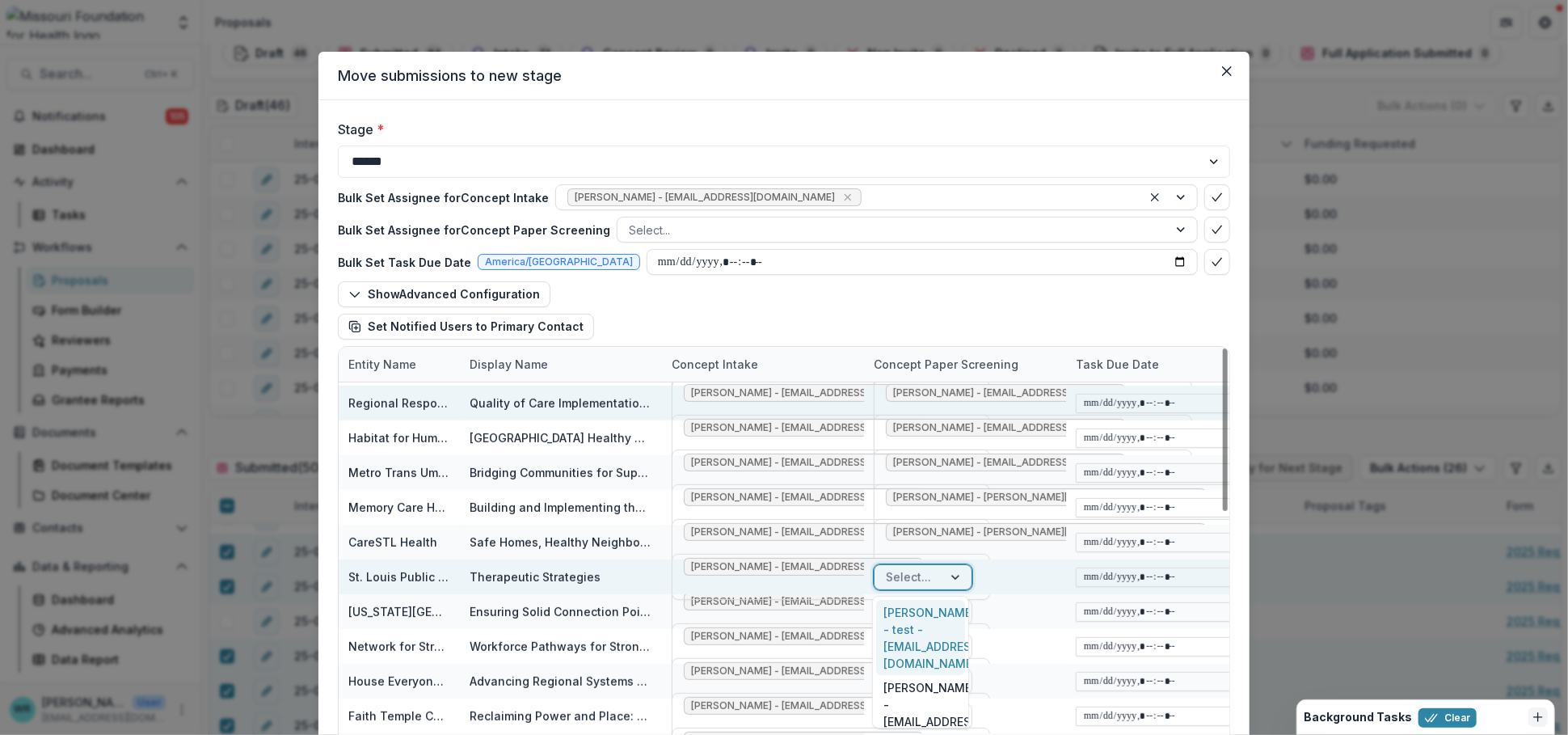
click at [926, 571] on div at bounding box center [909, 576] width 45 height 20
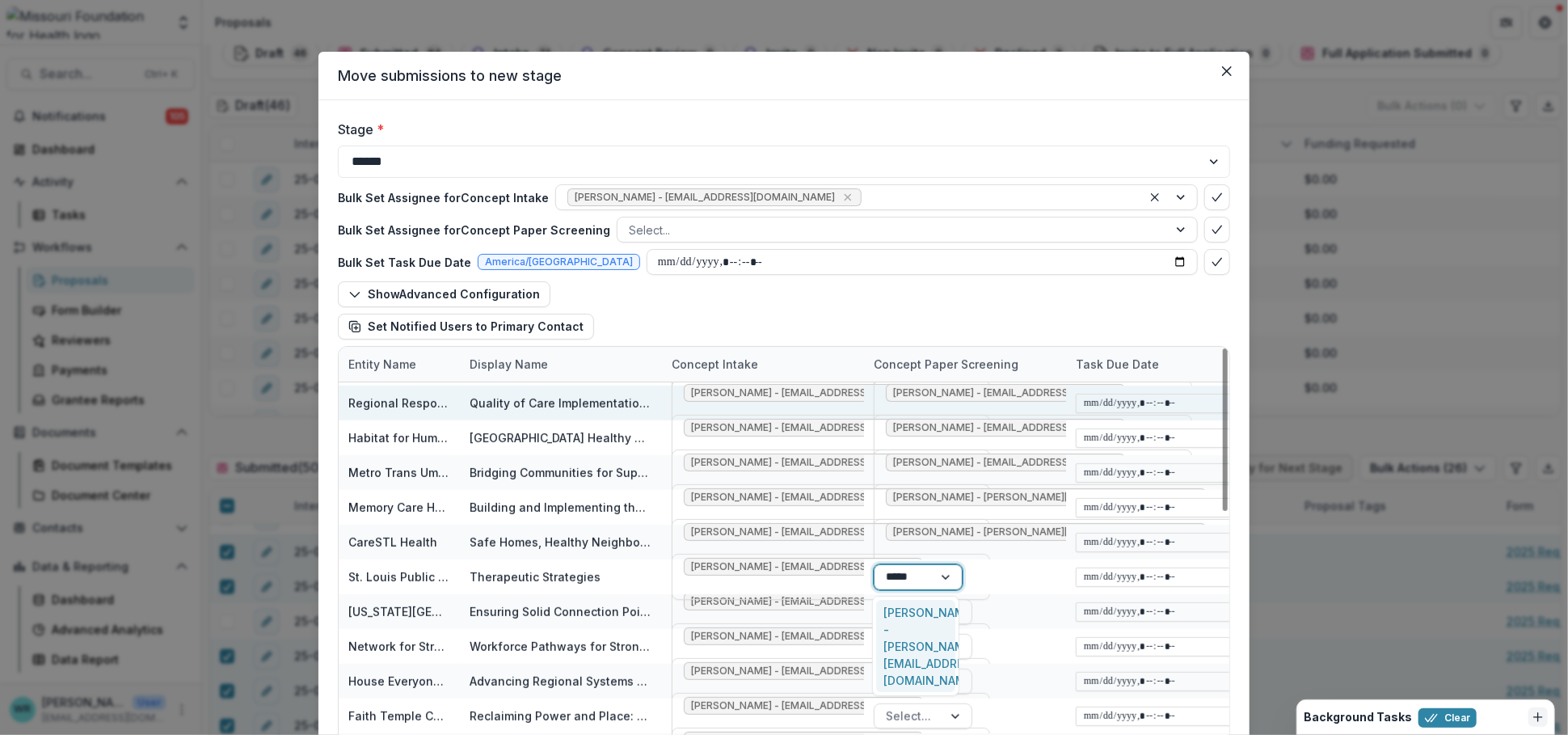
click at [913, 620] on div "Grace Kyung - gkyung@mffh.org" at bounding box center [916, 646] width 79 height 93
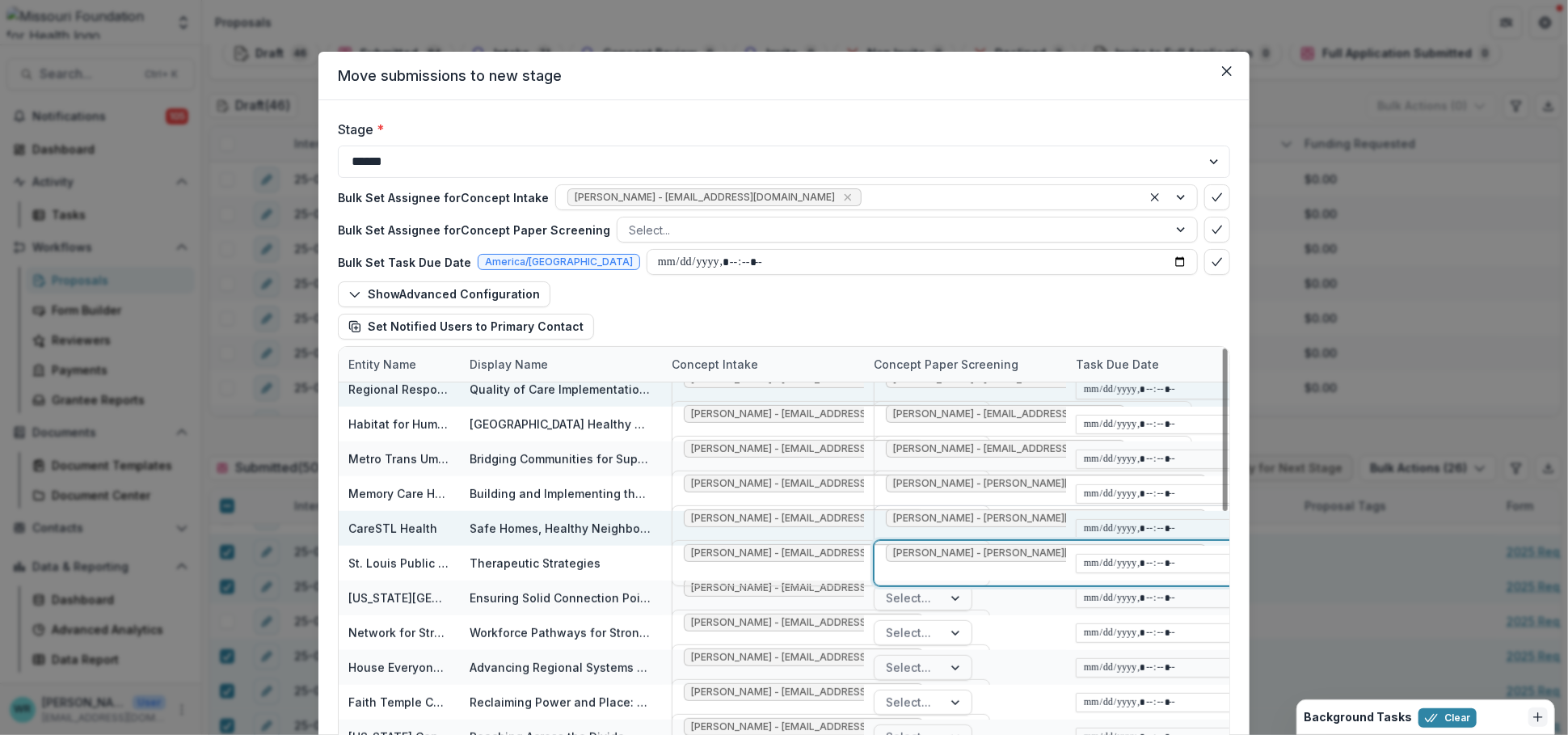
scroll to position [539, 0]
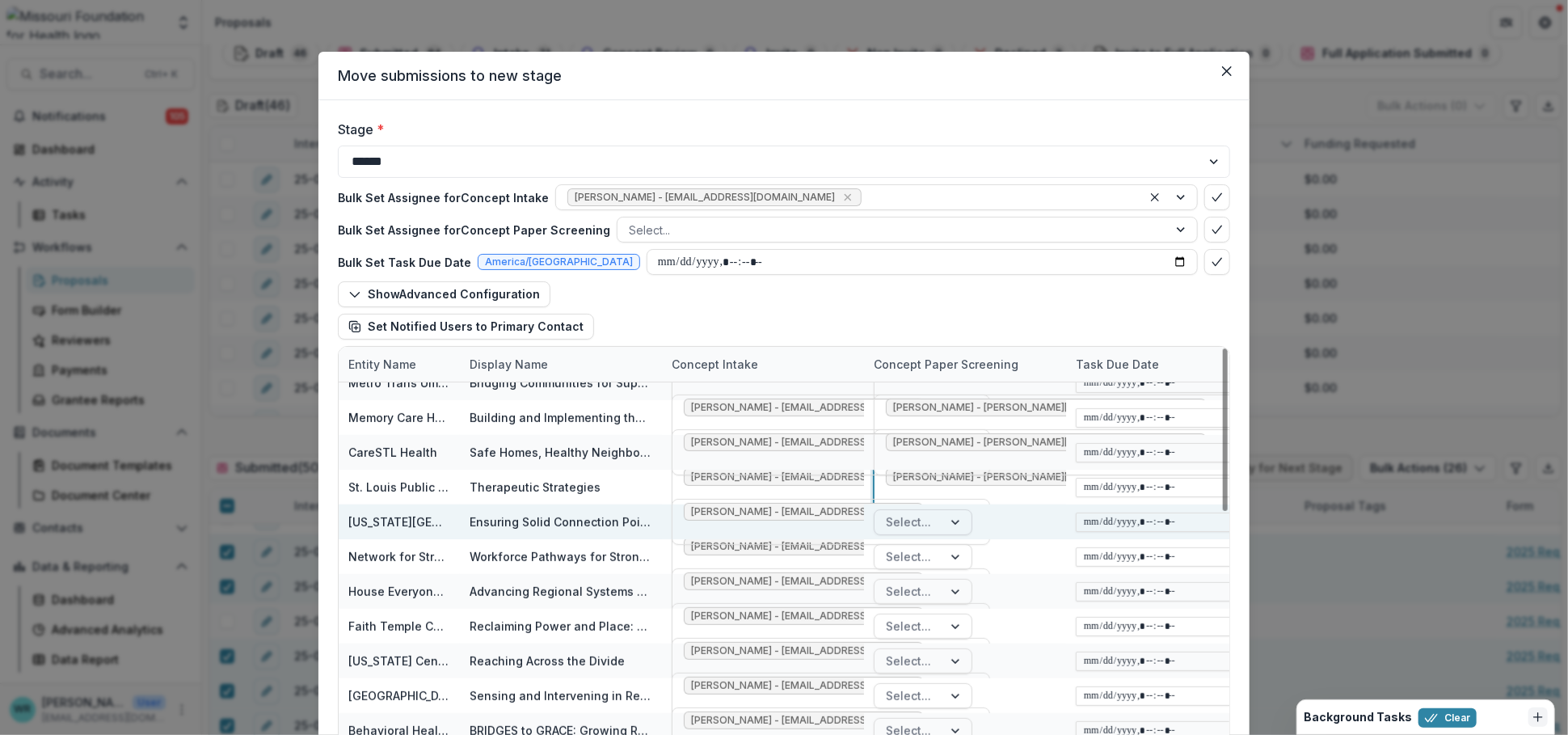
click at [927, 522] on div at bounding box center [909, 522] width 45 height 20
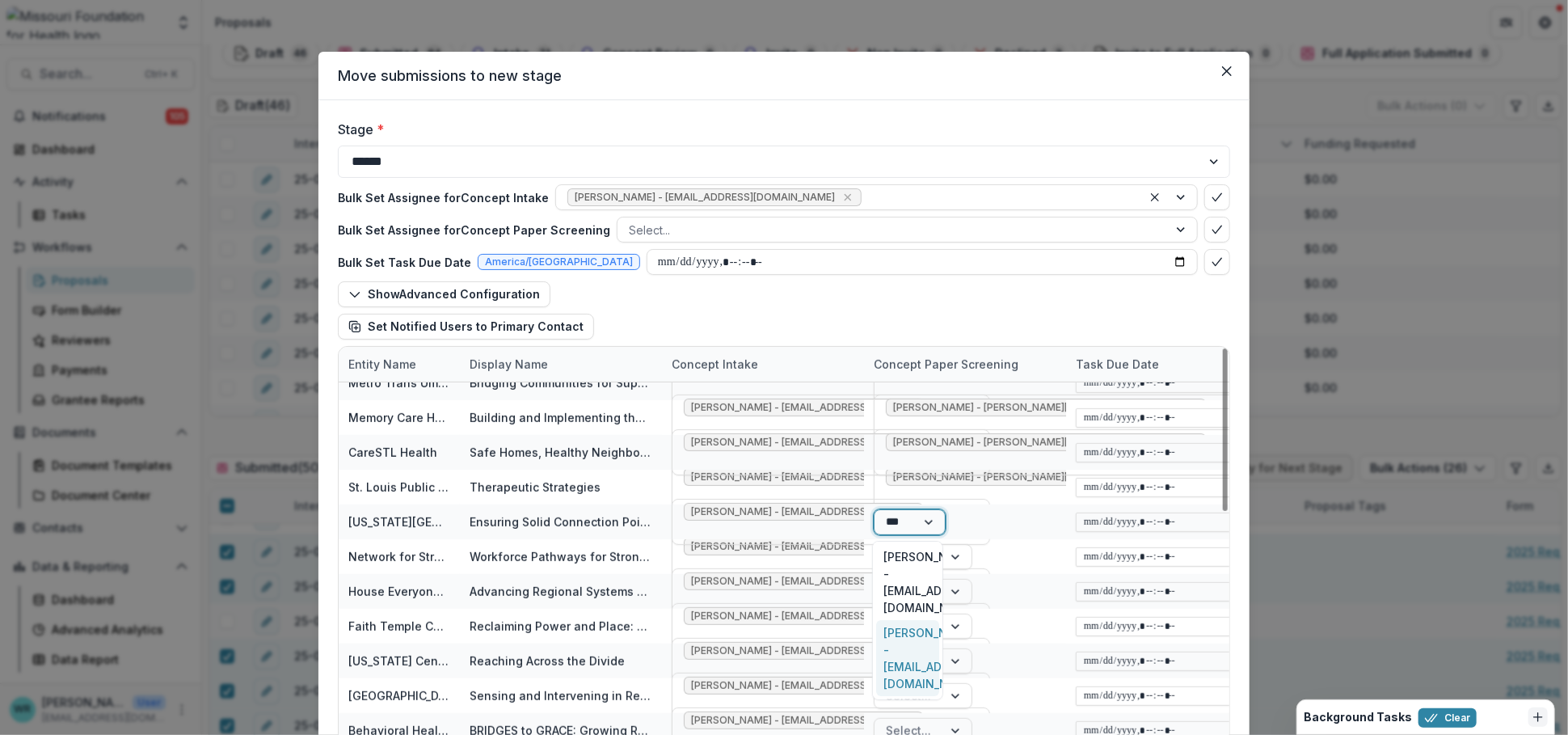
click at [893, 620] on div "Tori Cope - tcope@mffh.org" at bounding box center [908, 658] width 63 height 76
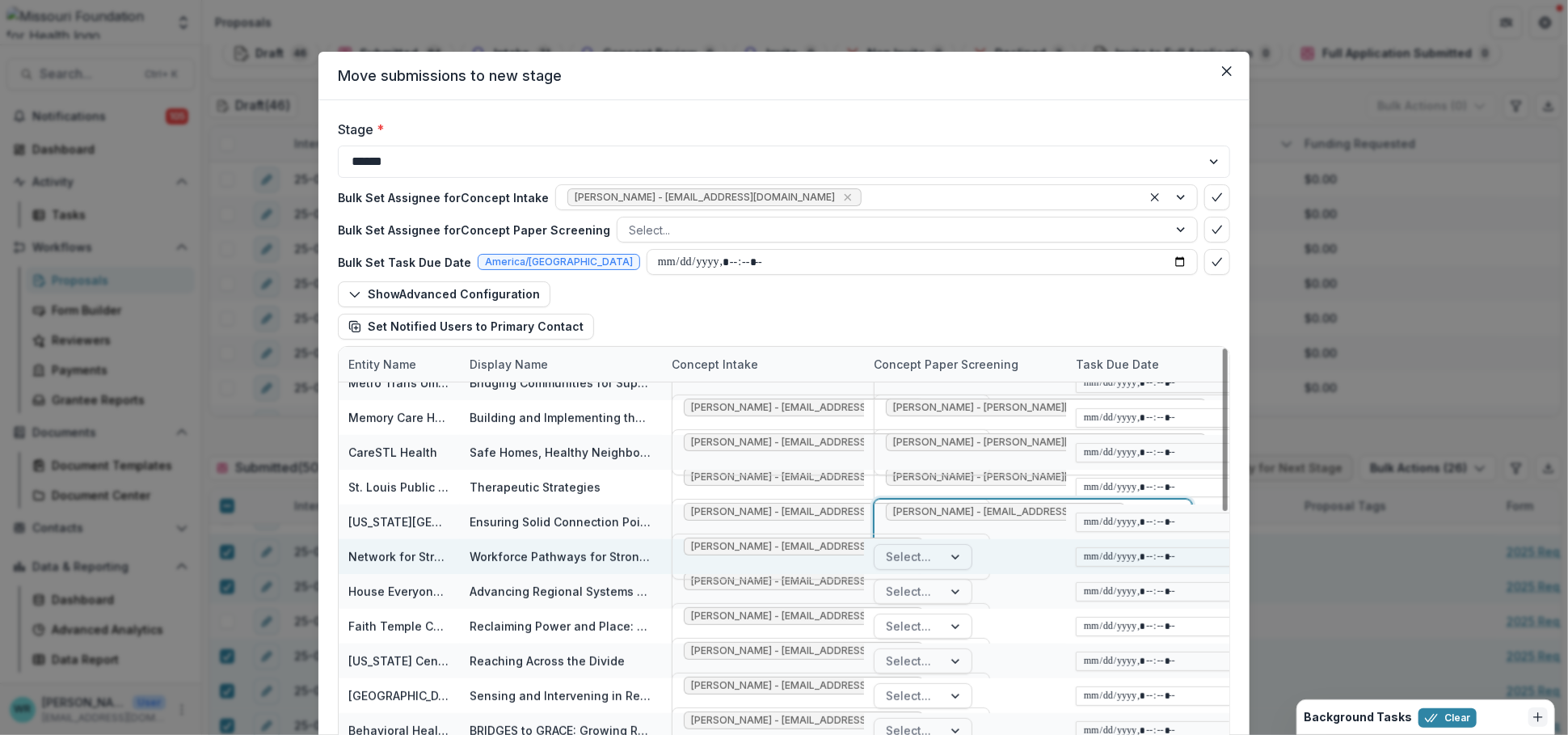
click at [902, 549] on div at bounding box center [909, 557] width 45 height 20
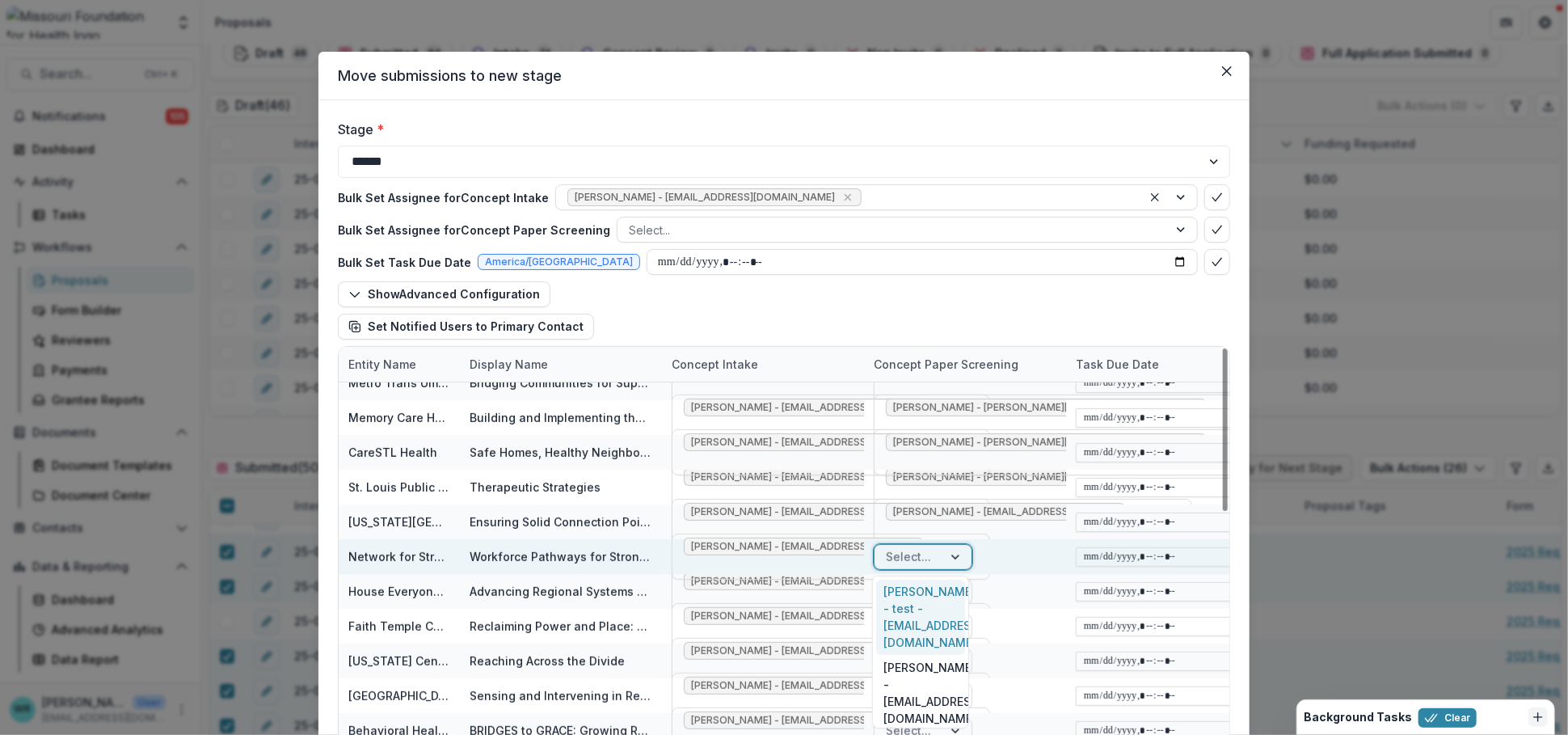
click at [944, 550] on div at bounding box center [956, 557] width 29 height 24
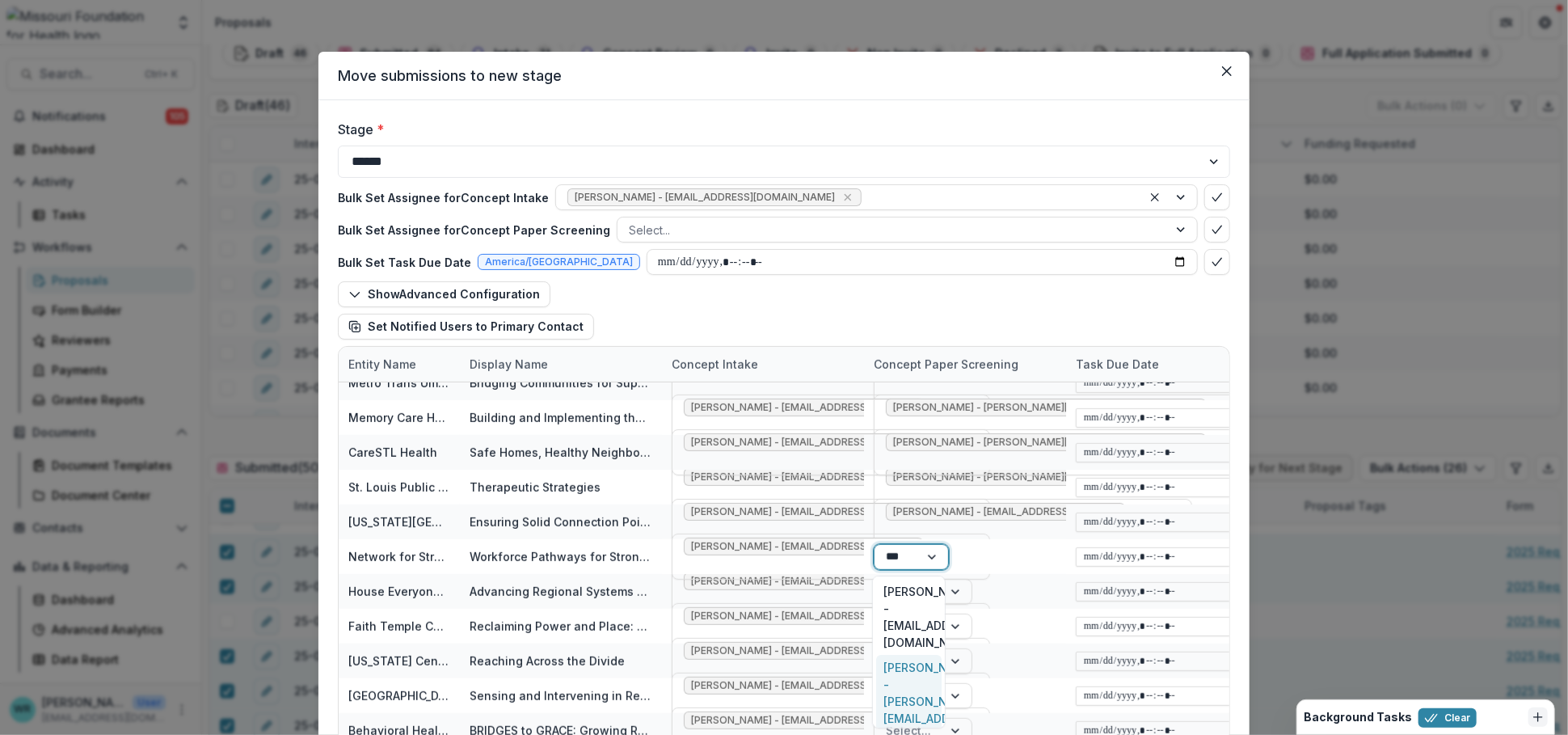
click at [913, 655] on div "Grace Kyung - gkyung@mffh.org" at bounding box center [910, 701] width 67 height 93
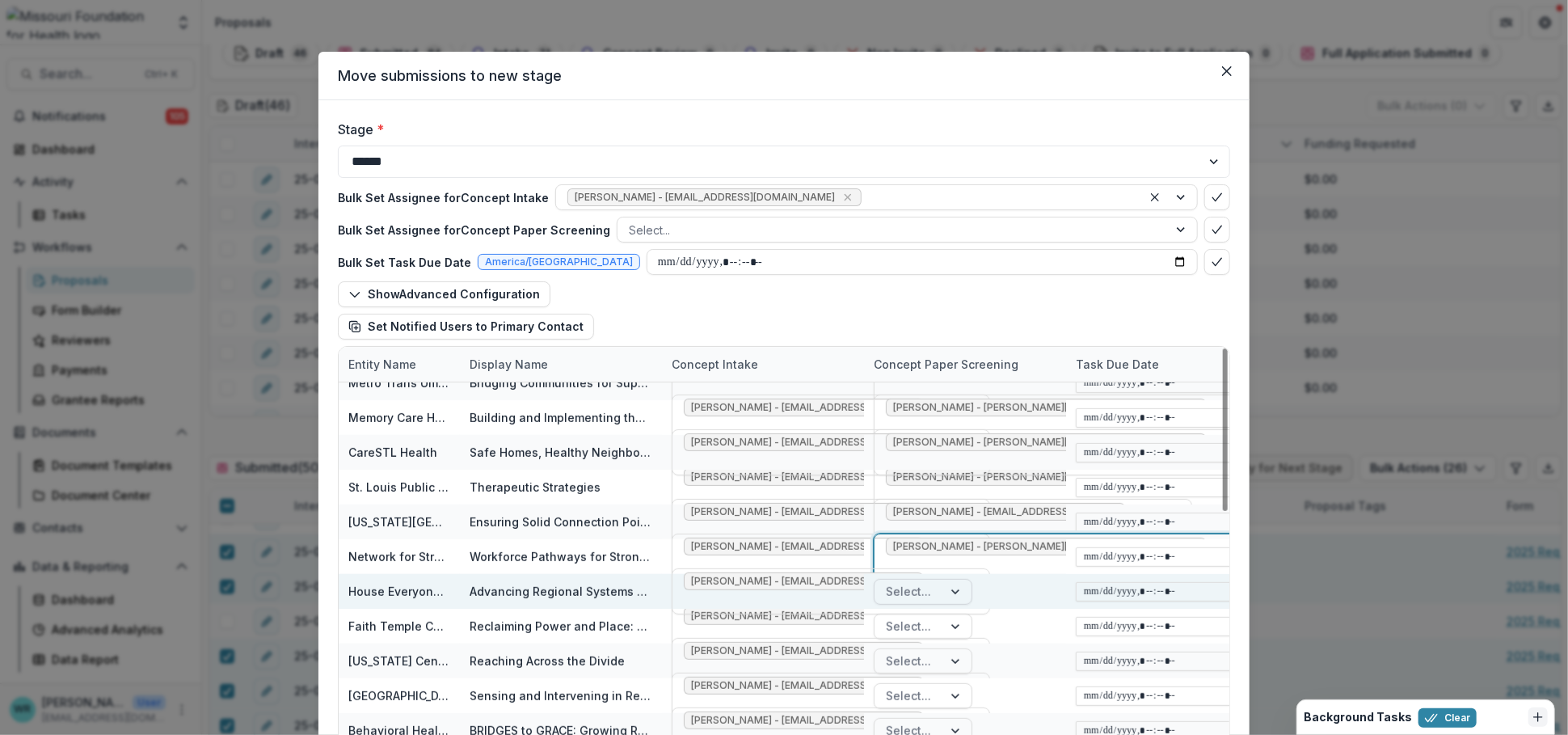
click at [902, 591] on div at bounding box center [909, 591] width 45 height 20
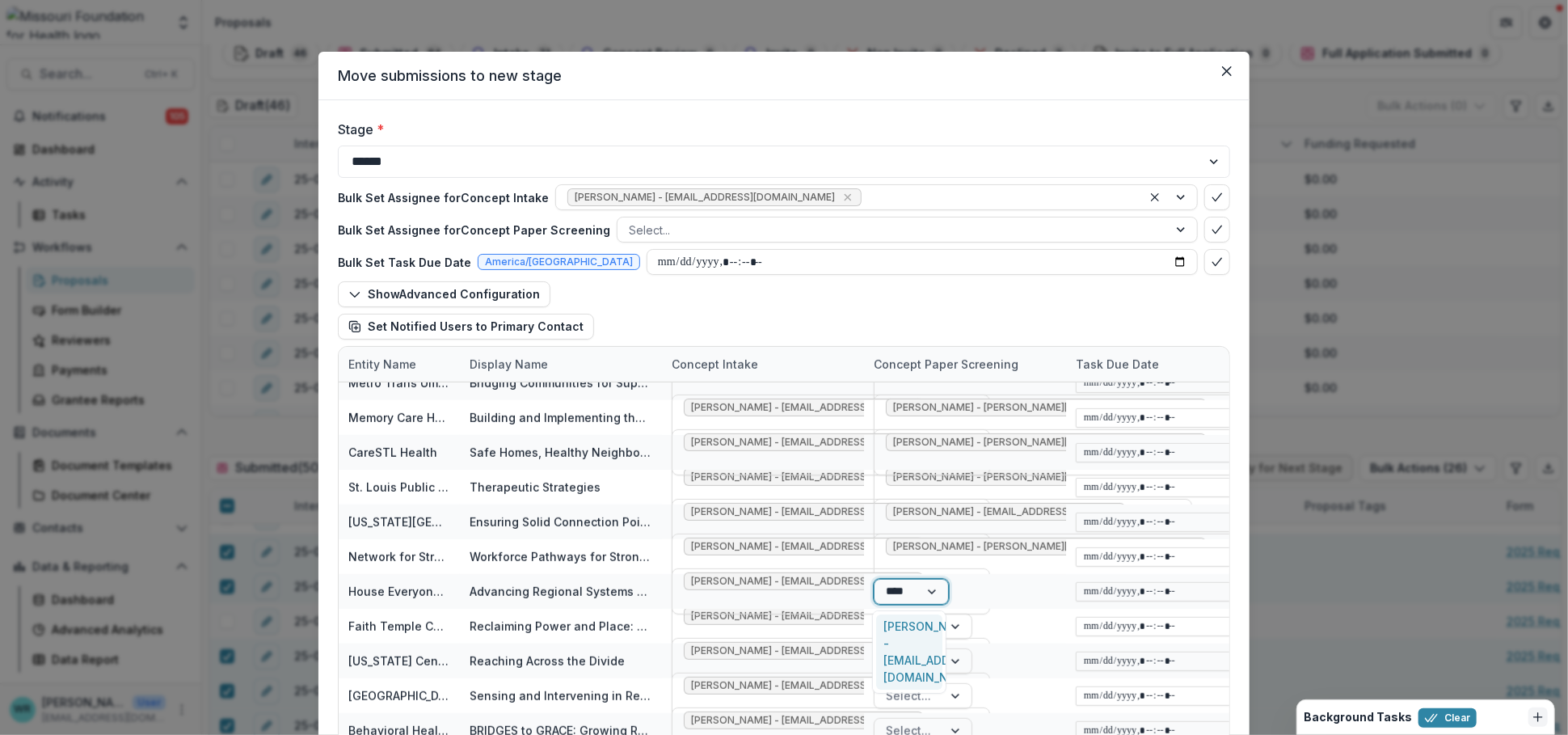
click at [908, 634] on div "Tori Cope - tcope@mffh.org" at bounding box center [910, 652] width 67 height 76
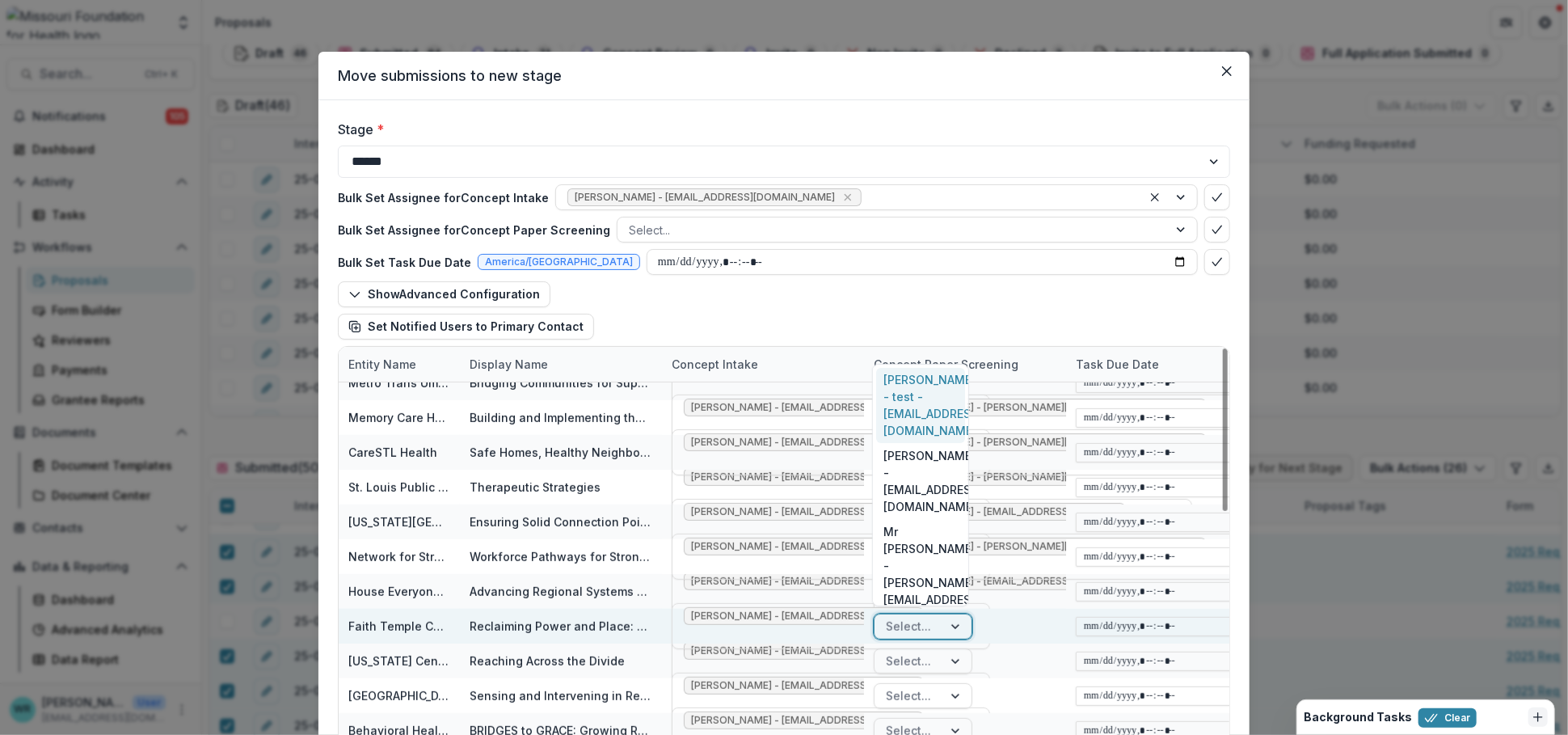
click at [942, 628] on div at bounding box center [956, 626] width 29 height 24
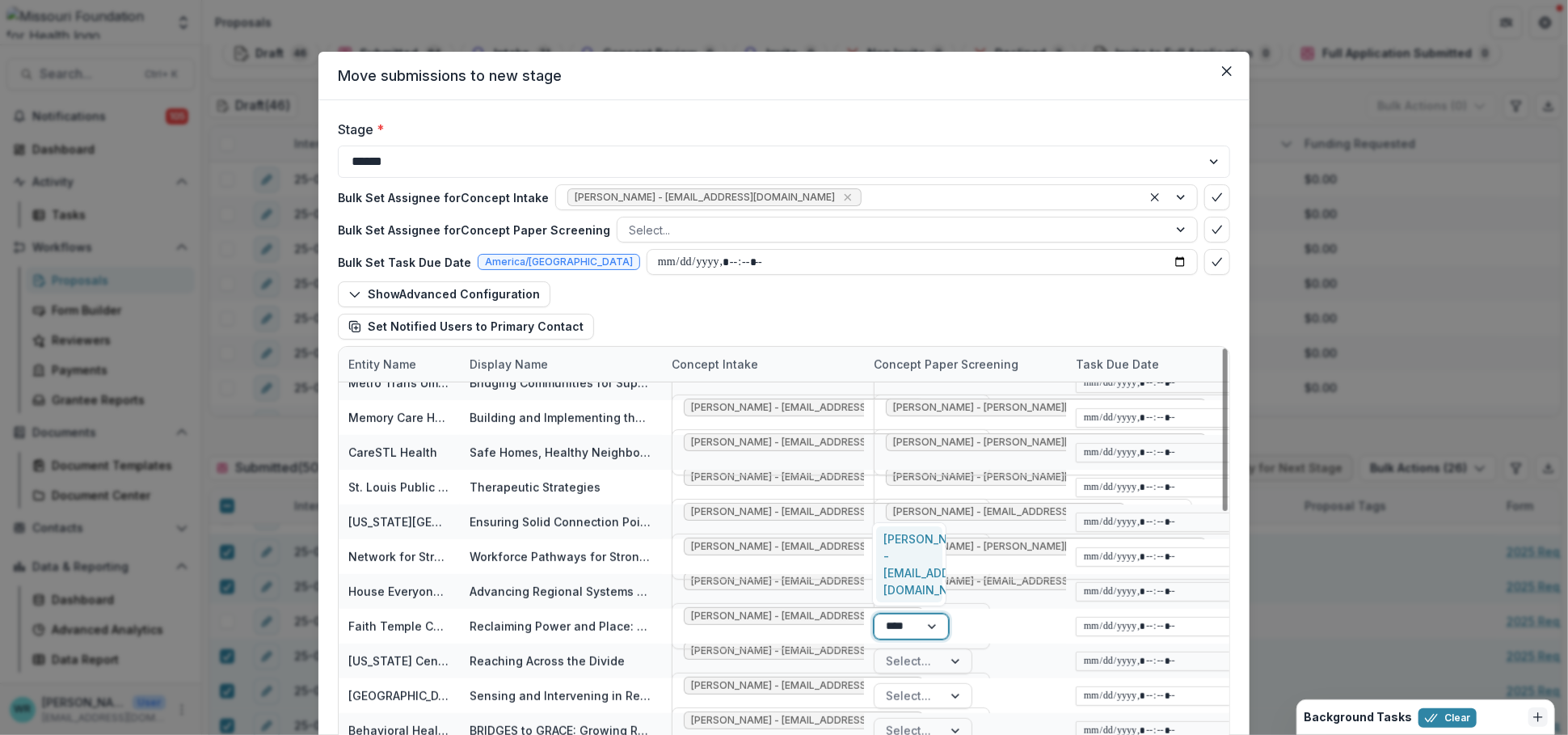
click at [923, 567] on div "Tori Cope - tcope@mffh.org" at bounding box center [910, 564] width 67 height 76
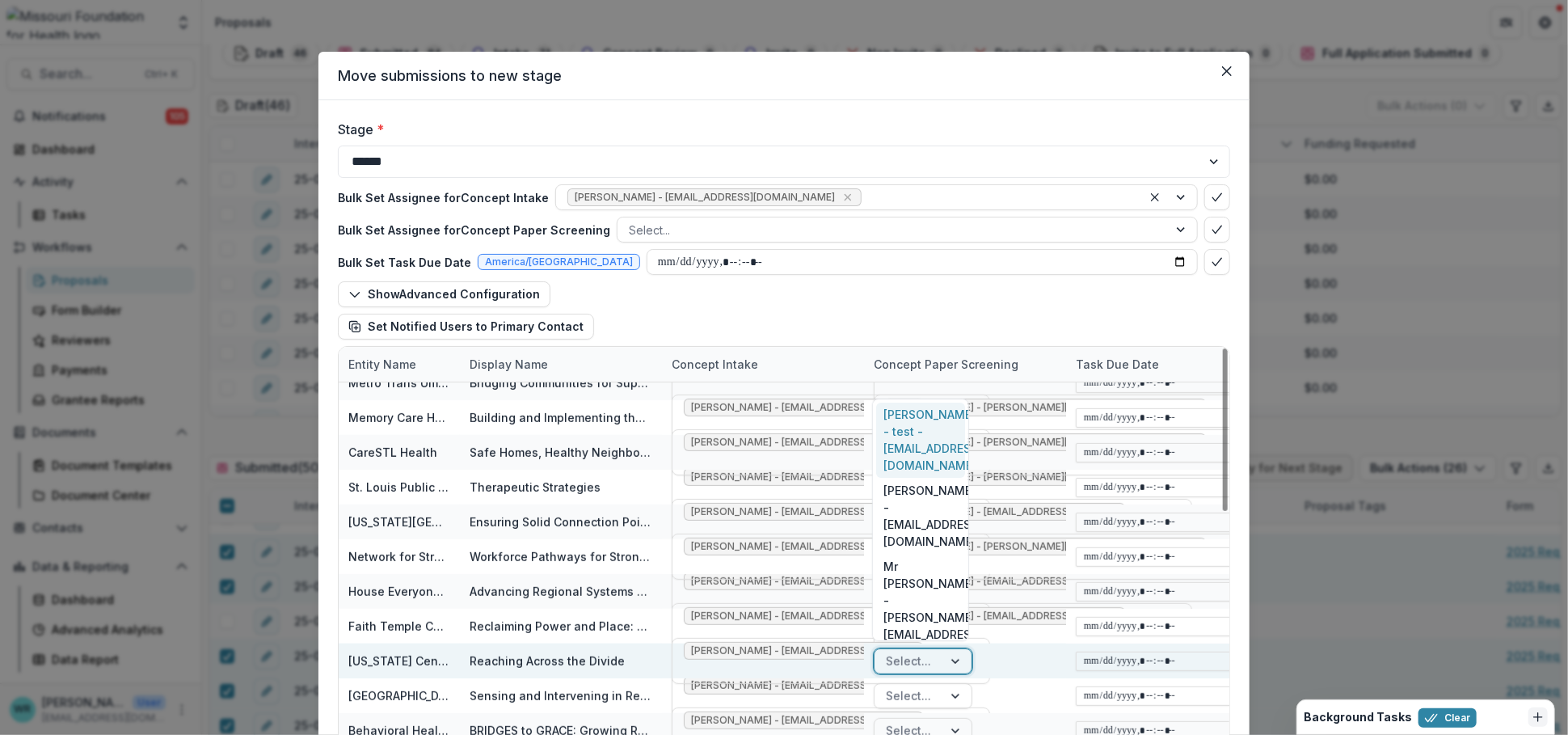
click at [909, 650] on div at bounding box center [909, 660] width 45 height 20
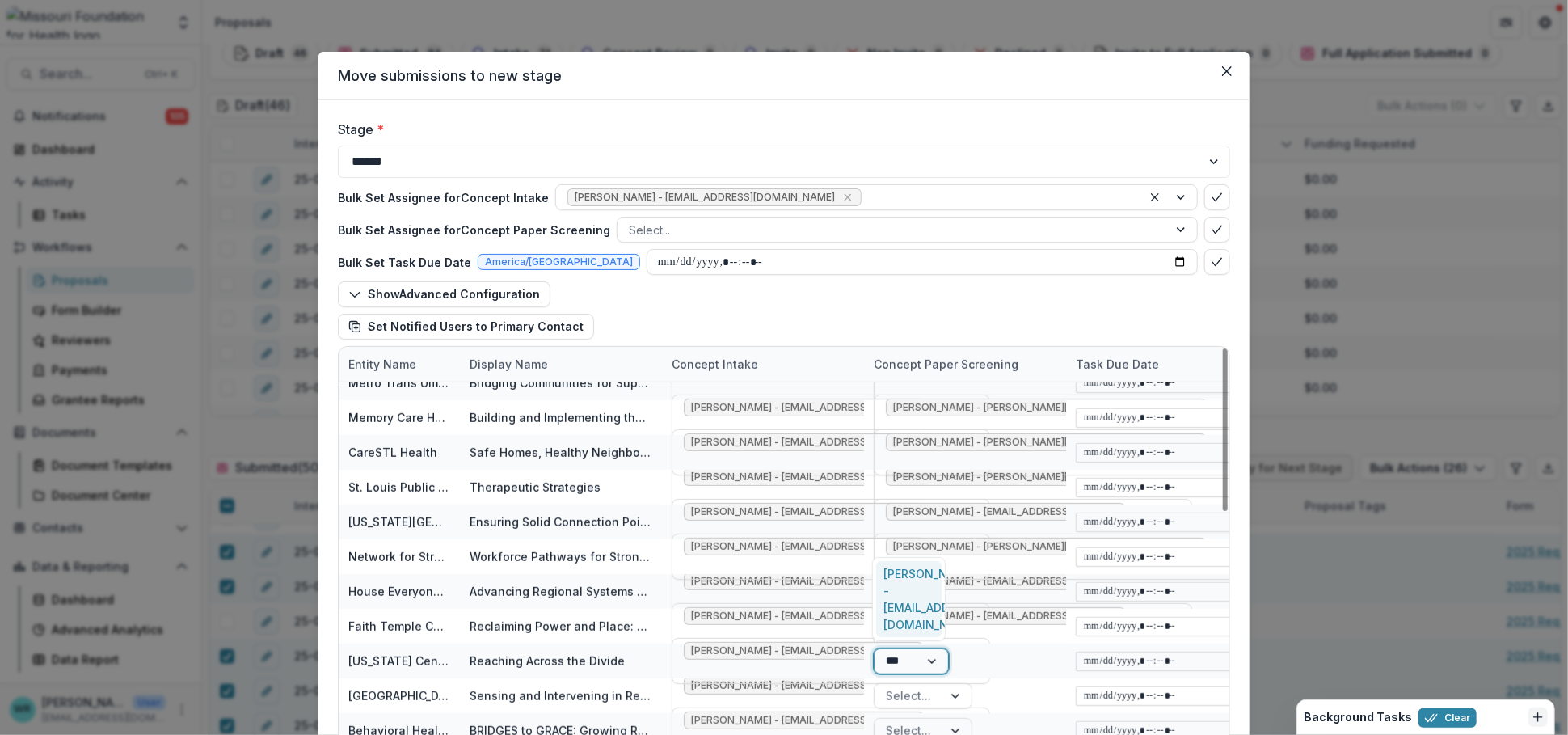
click at [911, 610] on div "Reana Thomas - rthomas@mffh.org" at bounding box center [909, 599] width 66 height 76
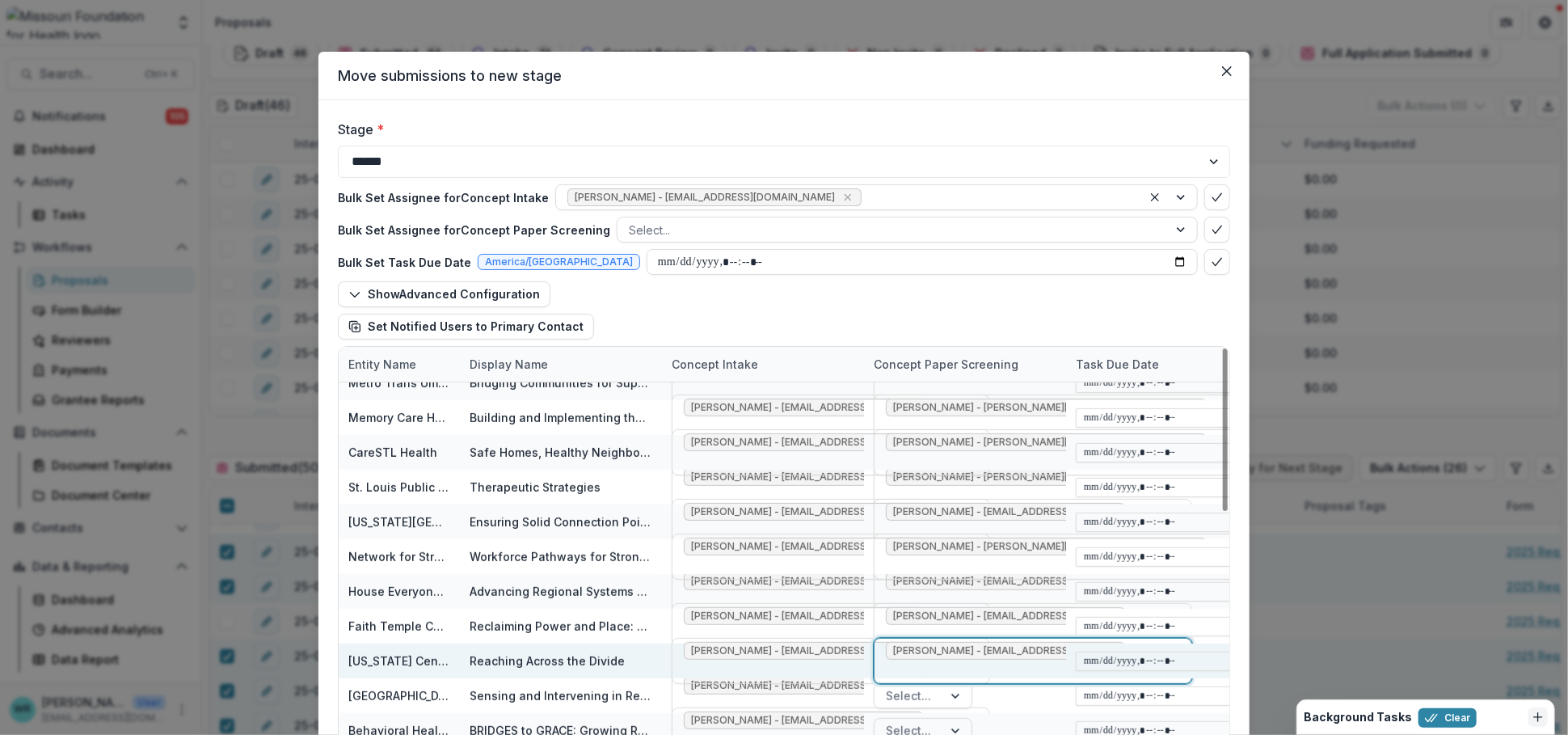
scroll to position [542, 0]
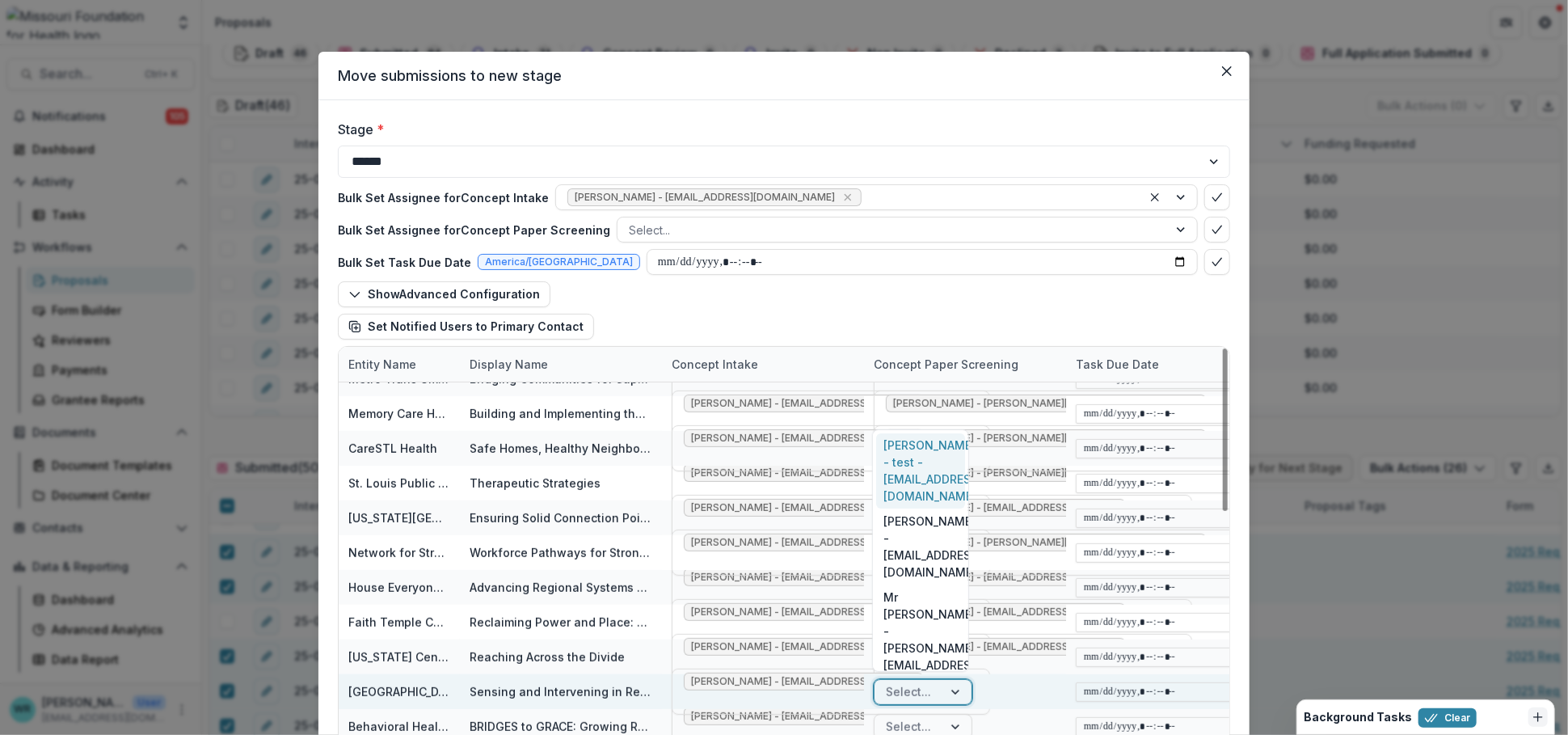
click at [911, 663] on div at bounding box center [909, 692] width 45 height 20
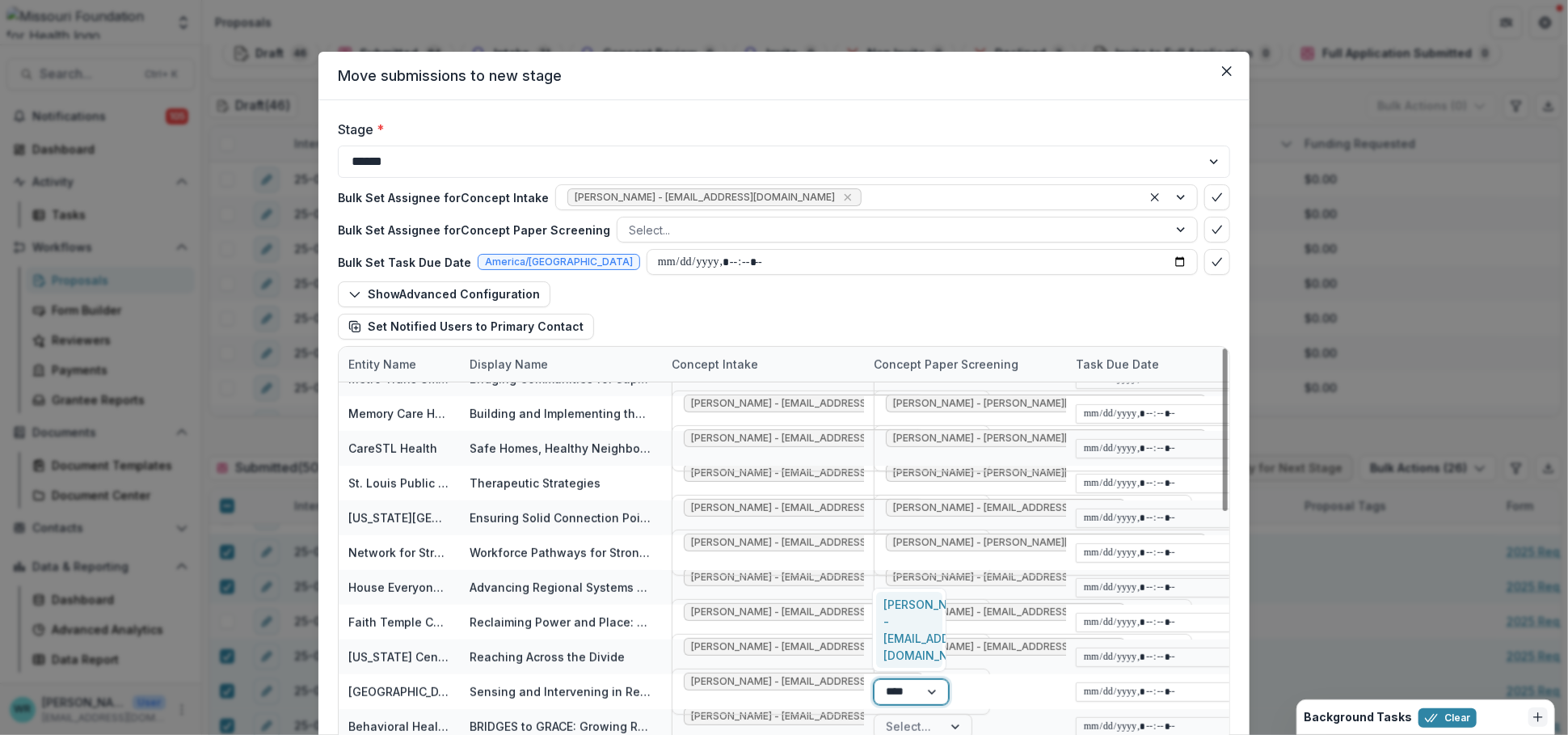
click at [911, 631] on div "Tori Cope - tcope@mffh.org" at bounding box center [910, 630] width 67 height 76
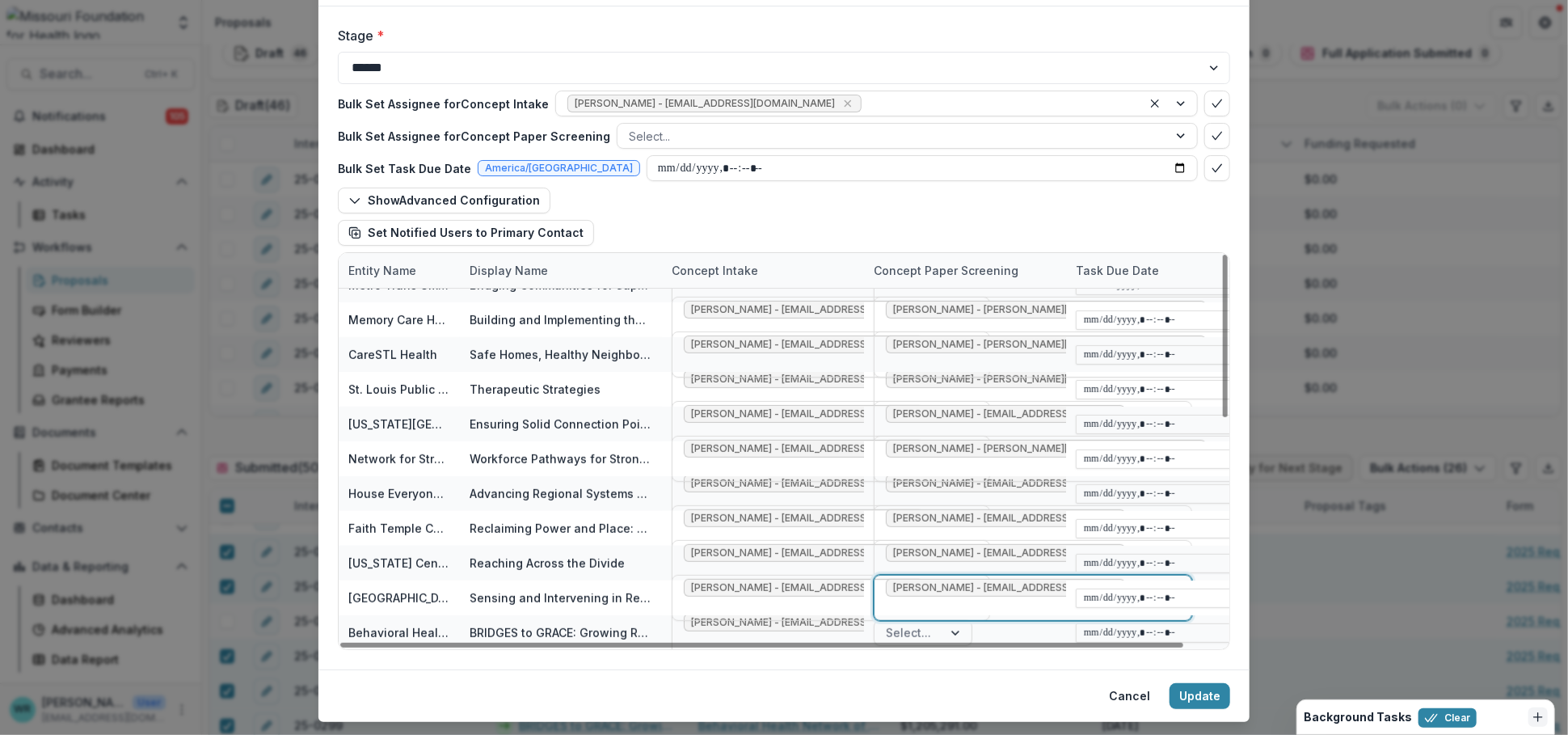
scroll to position [132, 0]
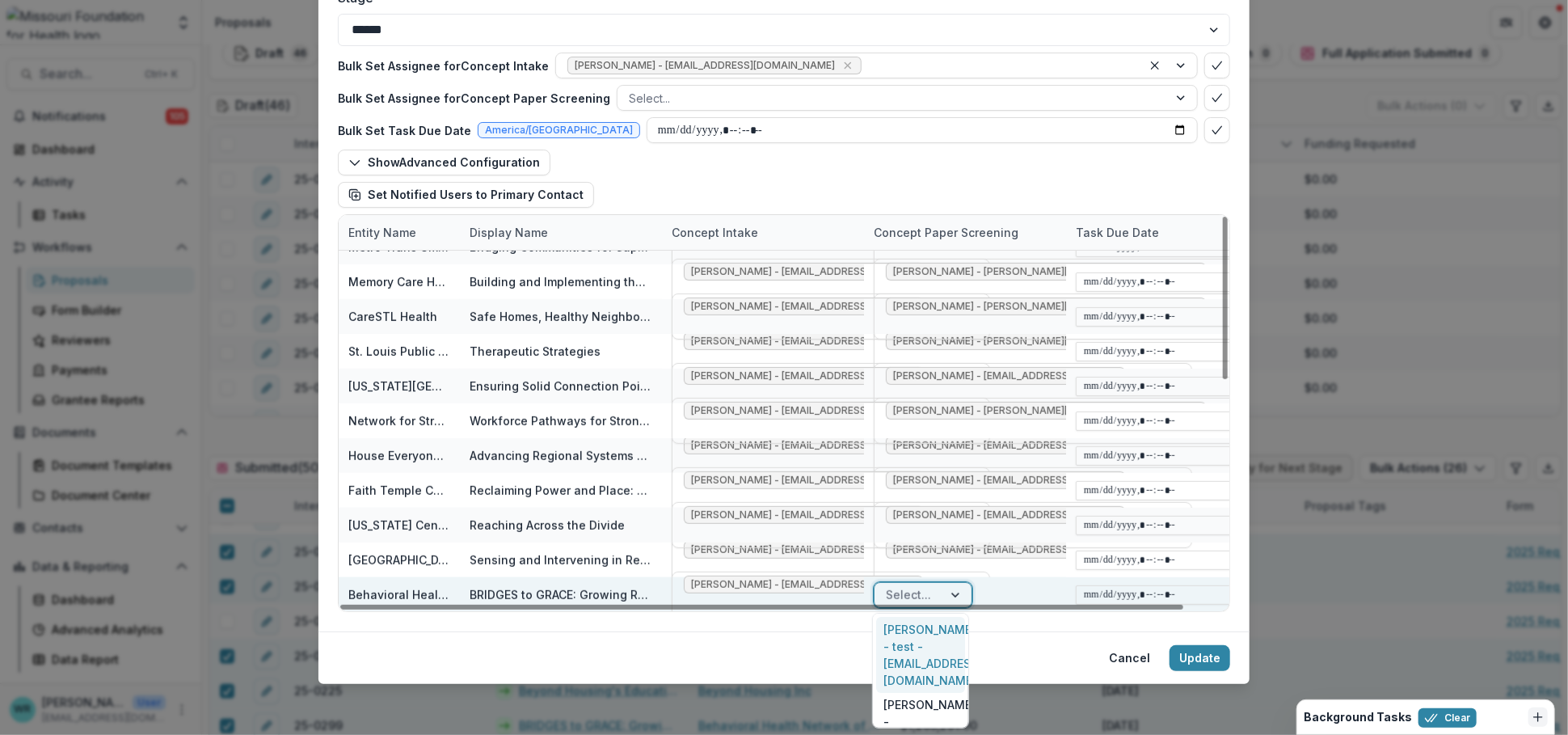
click at [920, 587] on div at bounding box center [909, 594] width 45 height 20
click at [932, 641] on div "Tori Cope - tcope@mffh.org" at bounding box center [910, 655] width 67 height 76
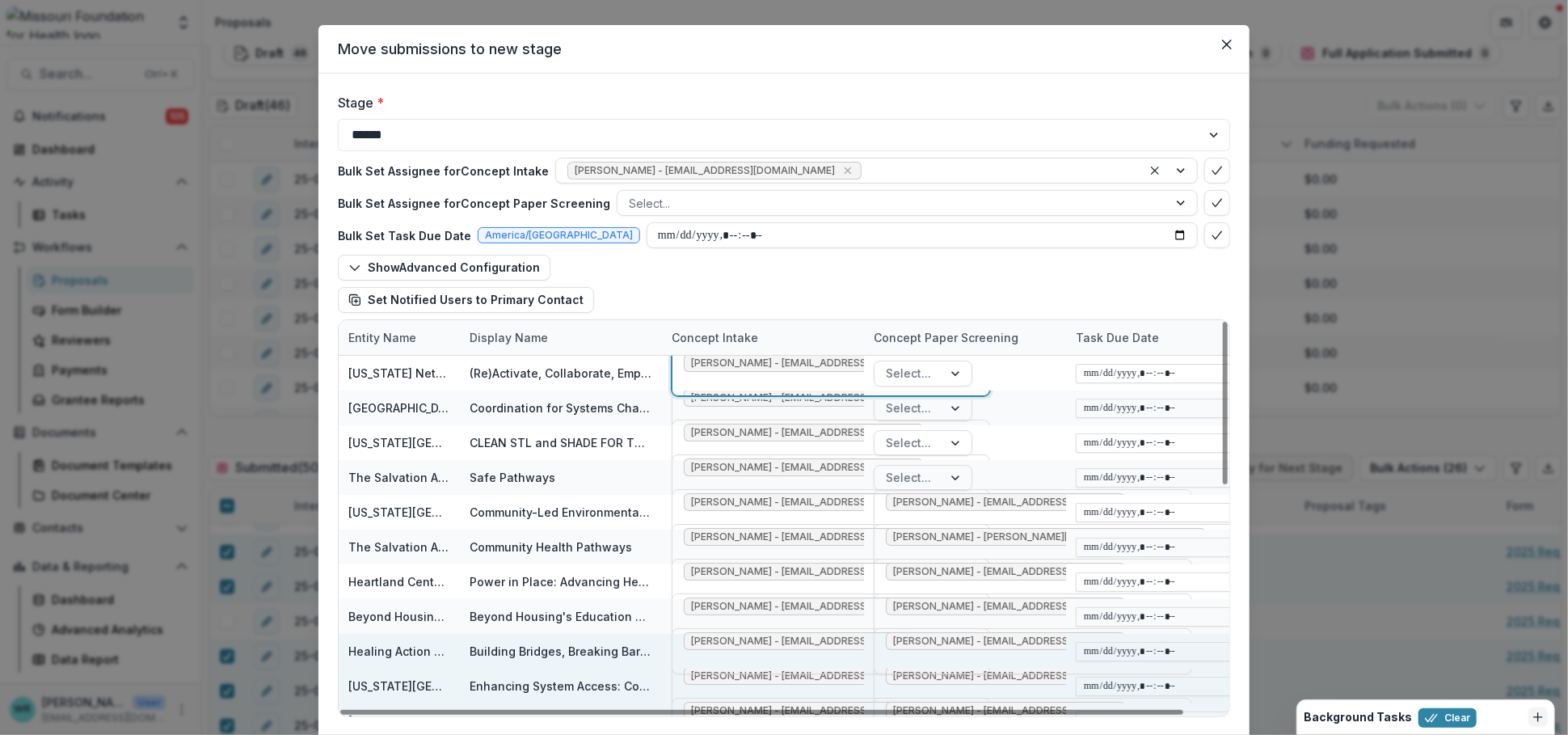
scroll to position [0, 0]
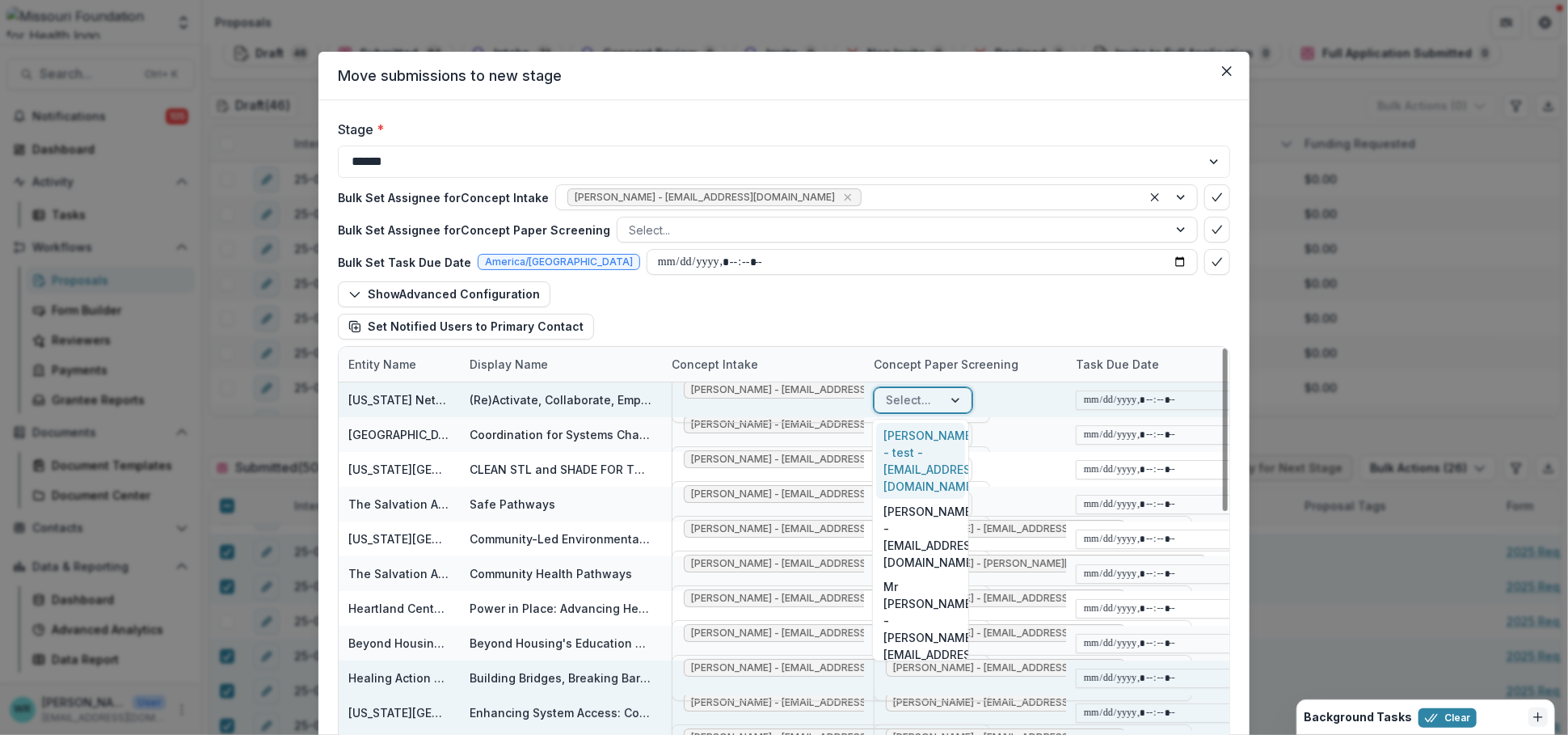
click at [934, 406] on div "Select..." at bounding box center [908, 400] width 68 height 23
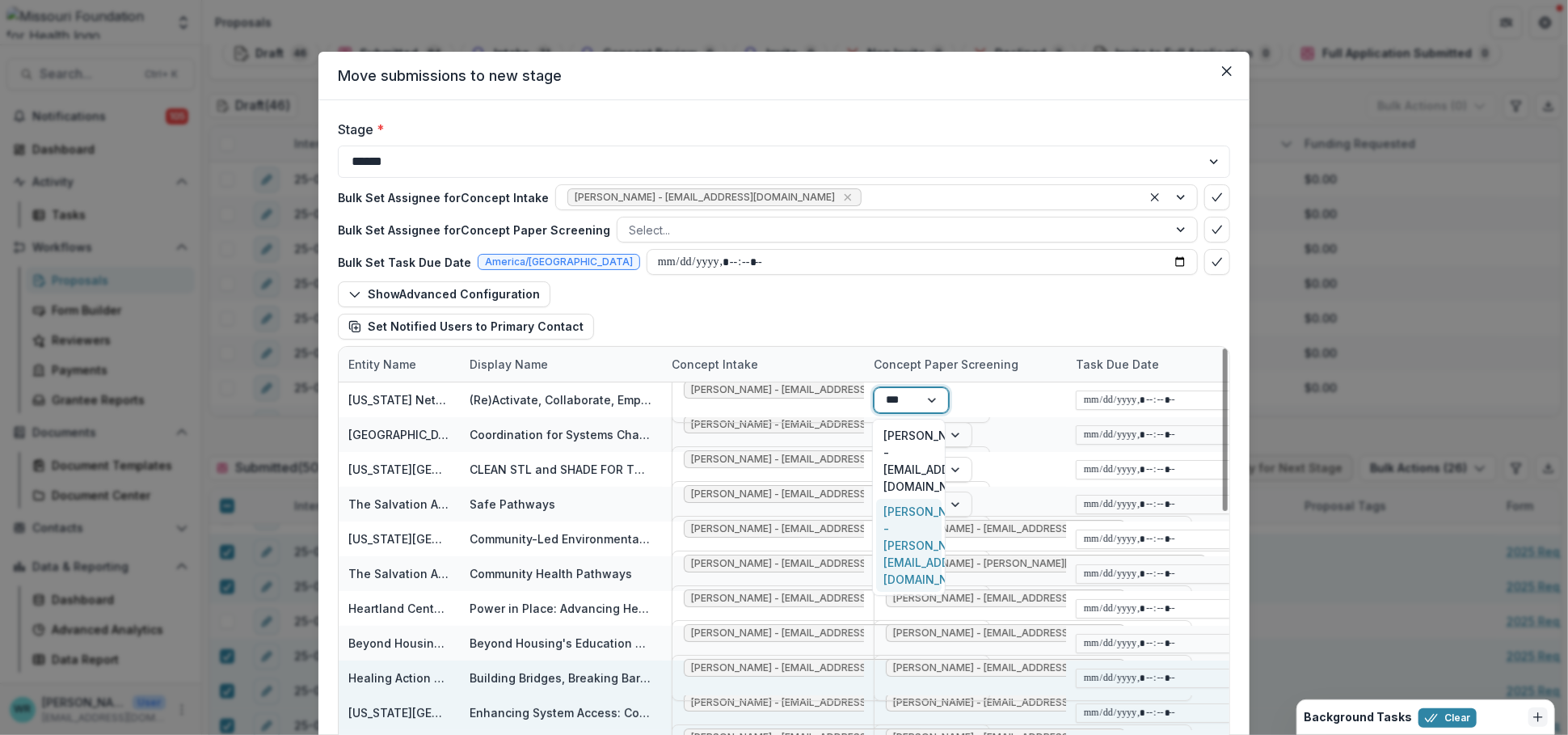
click at [900, 501] on div "Grace Kyung - gkyung@mffh.org" at bounding box center [910, 545] width 67 height 93
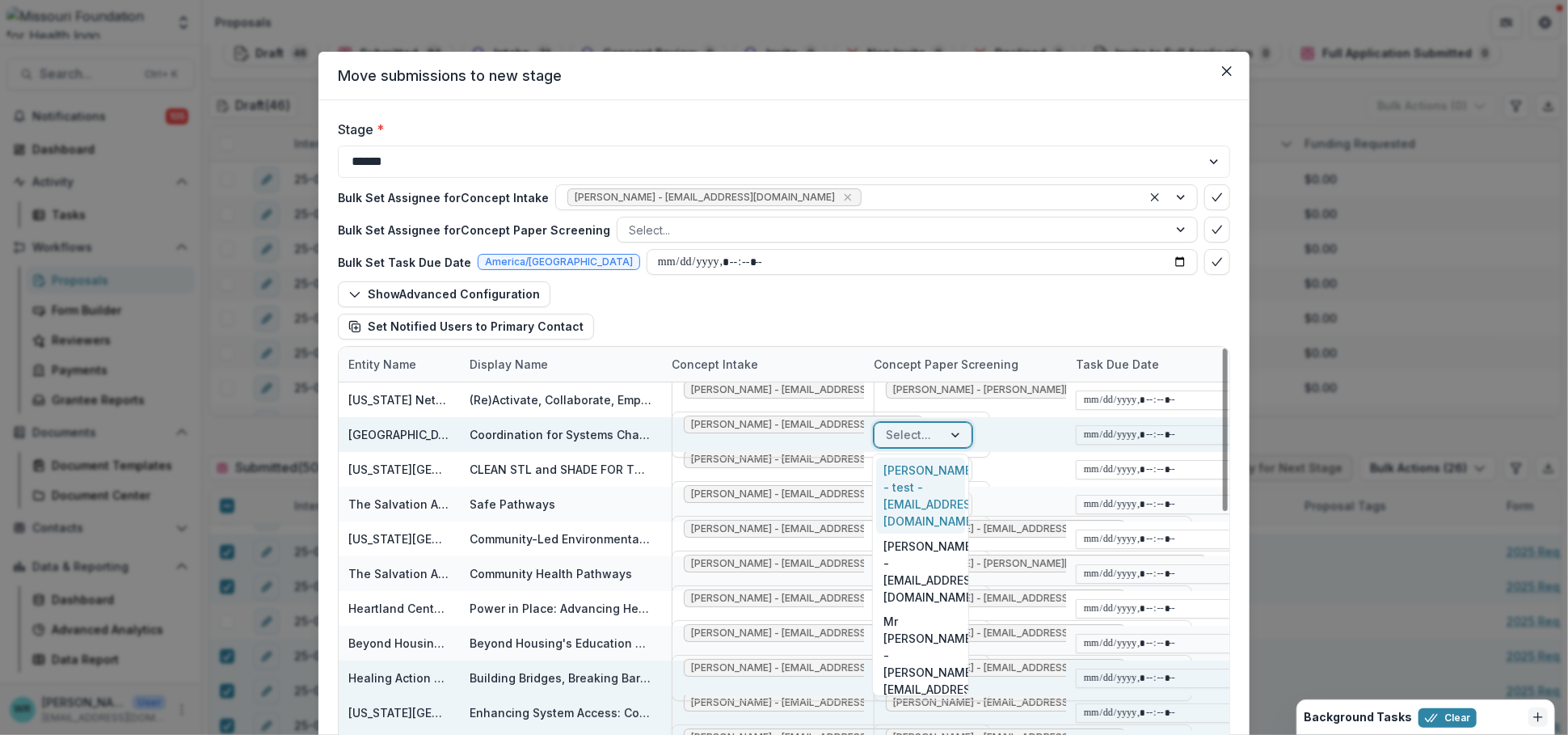
click at [936, 438] on div "Select..." at bounding box center [908, 434] width 68 height 23
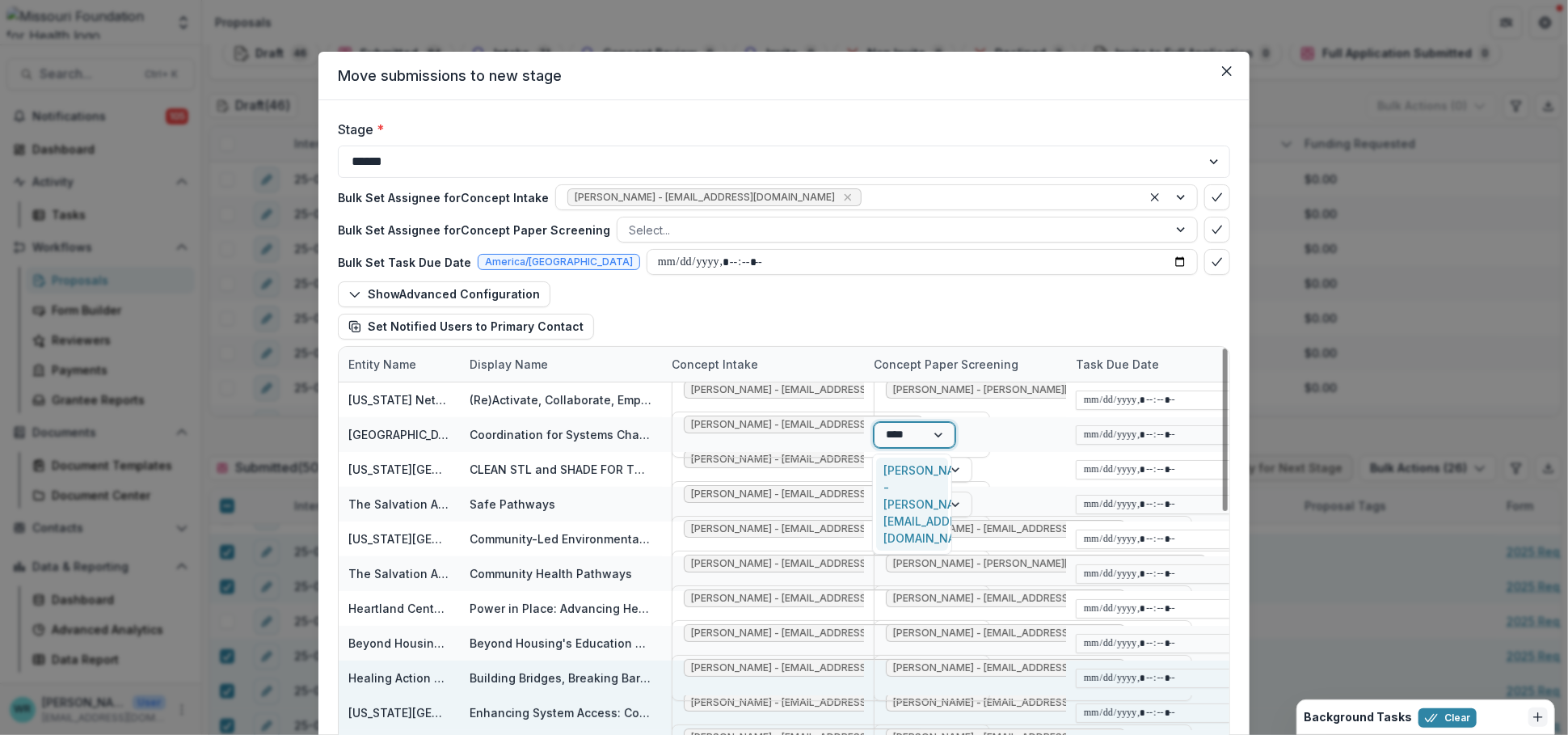
click at [916, 471] on div "Grace Kyung - gkyung@mffh.org" at bounding box center [912, 504] width 73 height 93
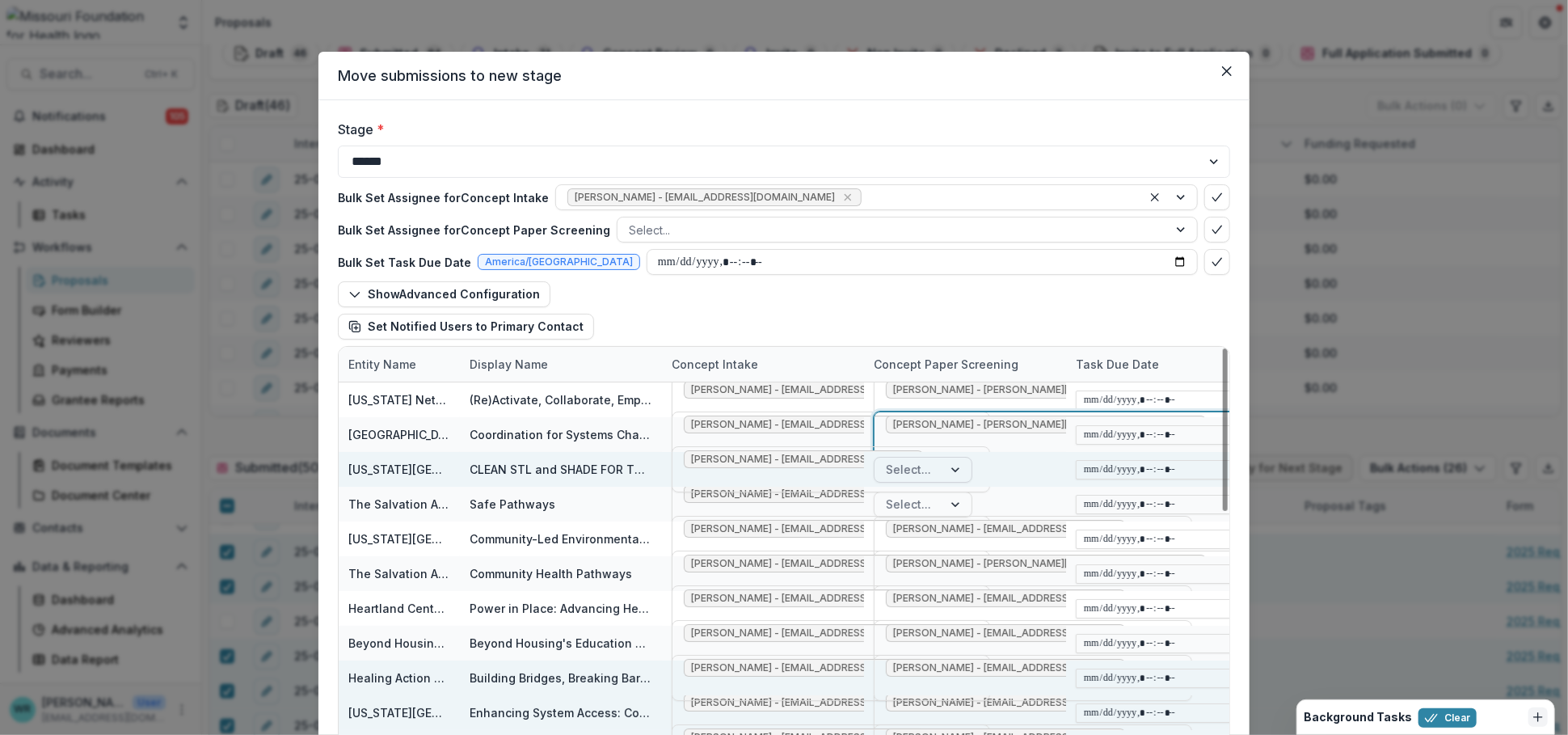
click at [920, 461] on div at bounding box center [909, 469] width 45 height 20
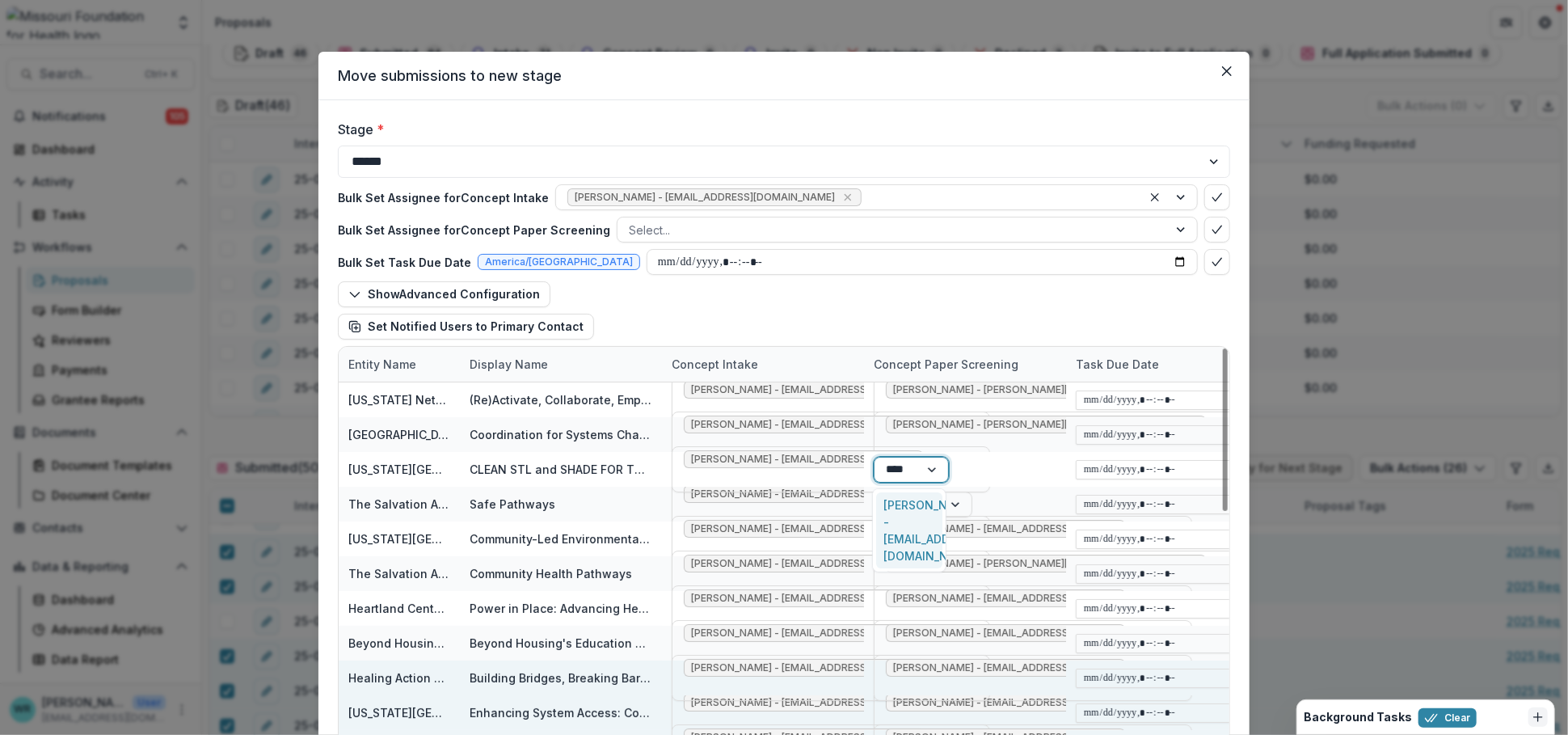
click at [904, 505] on div "Tori Cope - tcope@mffh.org" at bounding box center [910, 531] width 67 height 76
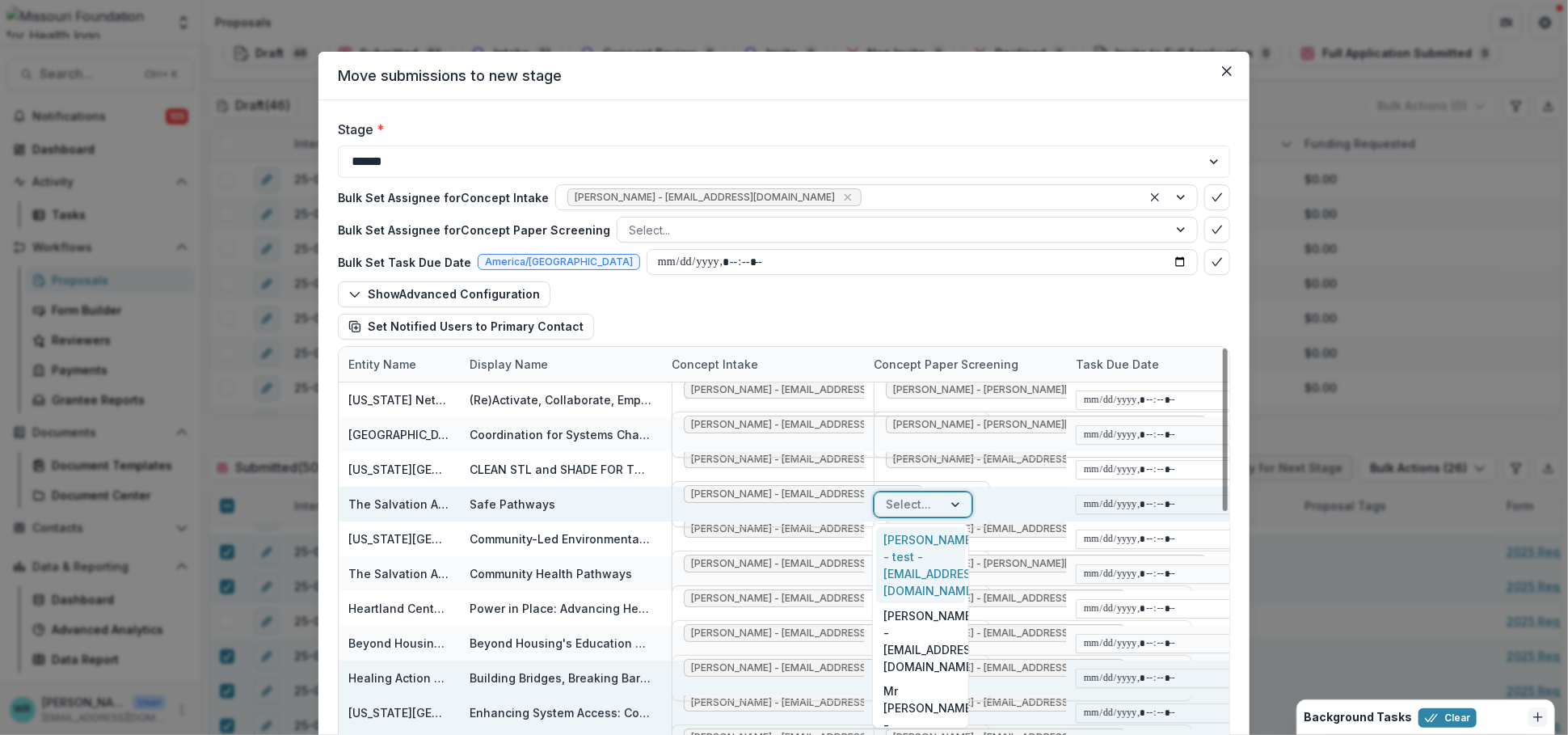
click at [945, 510] on div at bounding box center [956, 504] width 29 height 24
click at [895, 541] on div "Alyssa Curran - acurran@mffh.org" at bounding box center [908, 565] width 64 height 76
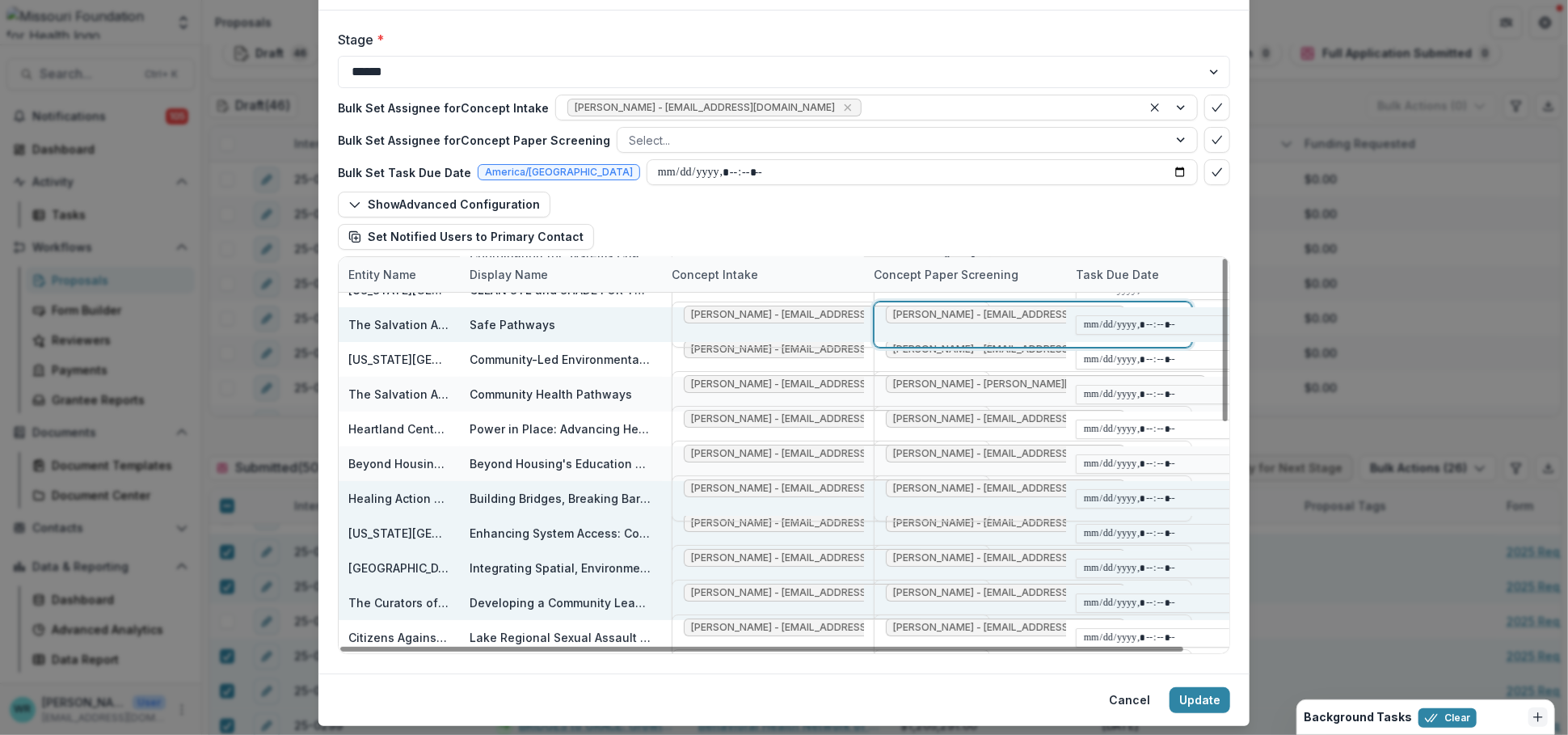
scroll to position [132, 0]
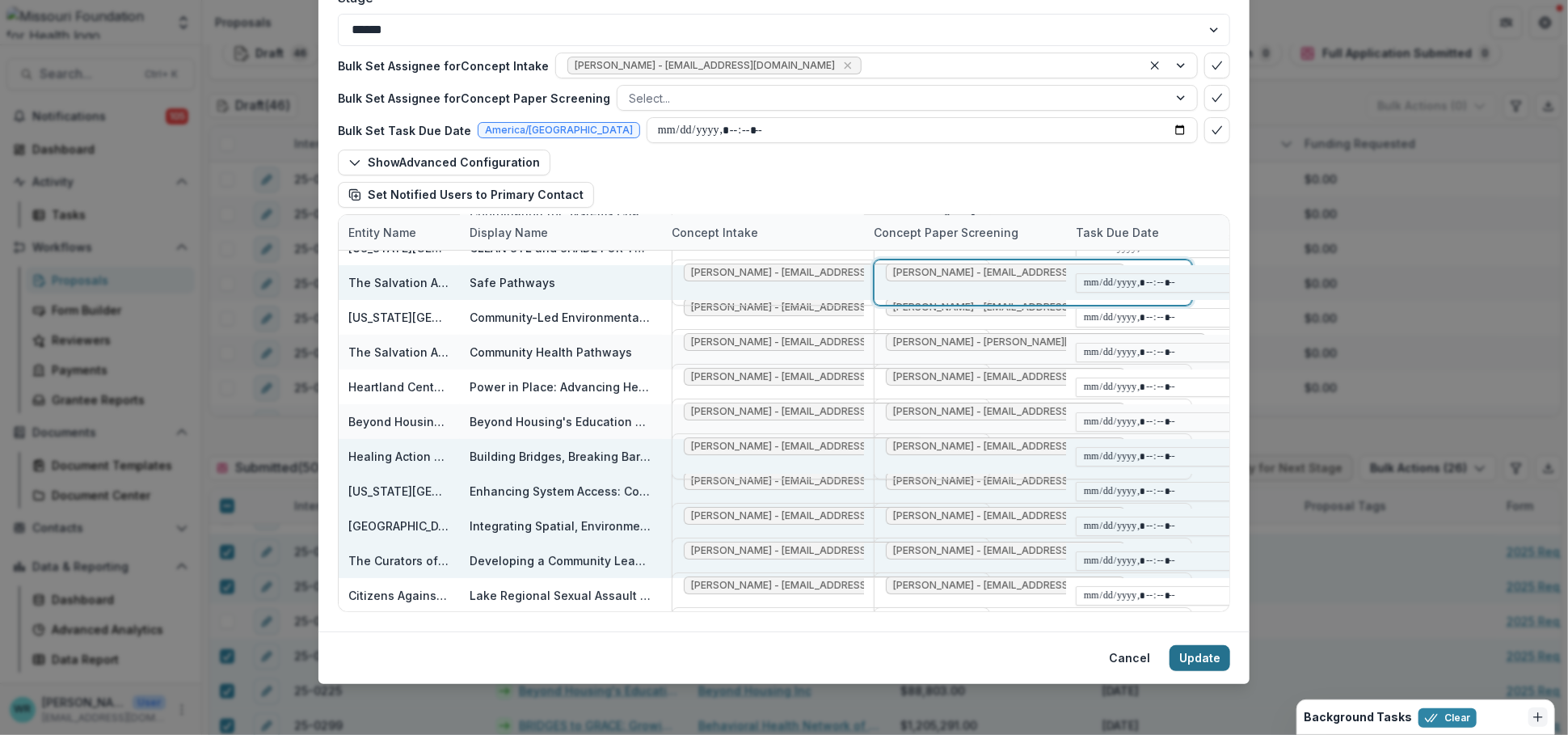
click at [1195, 650] on button "Update" at bounding box center [1200, 658] width 60 height 26
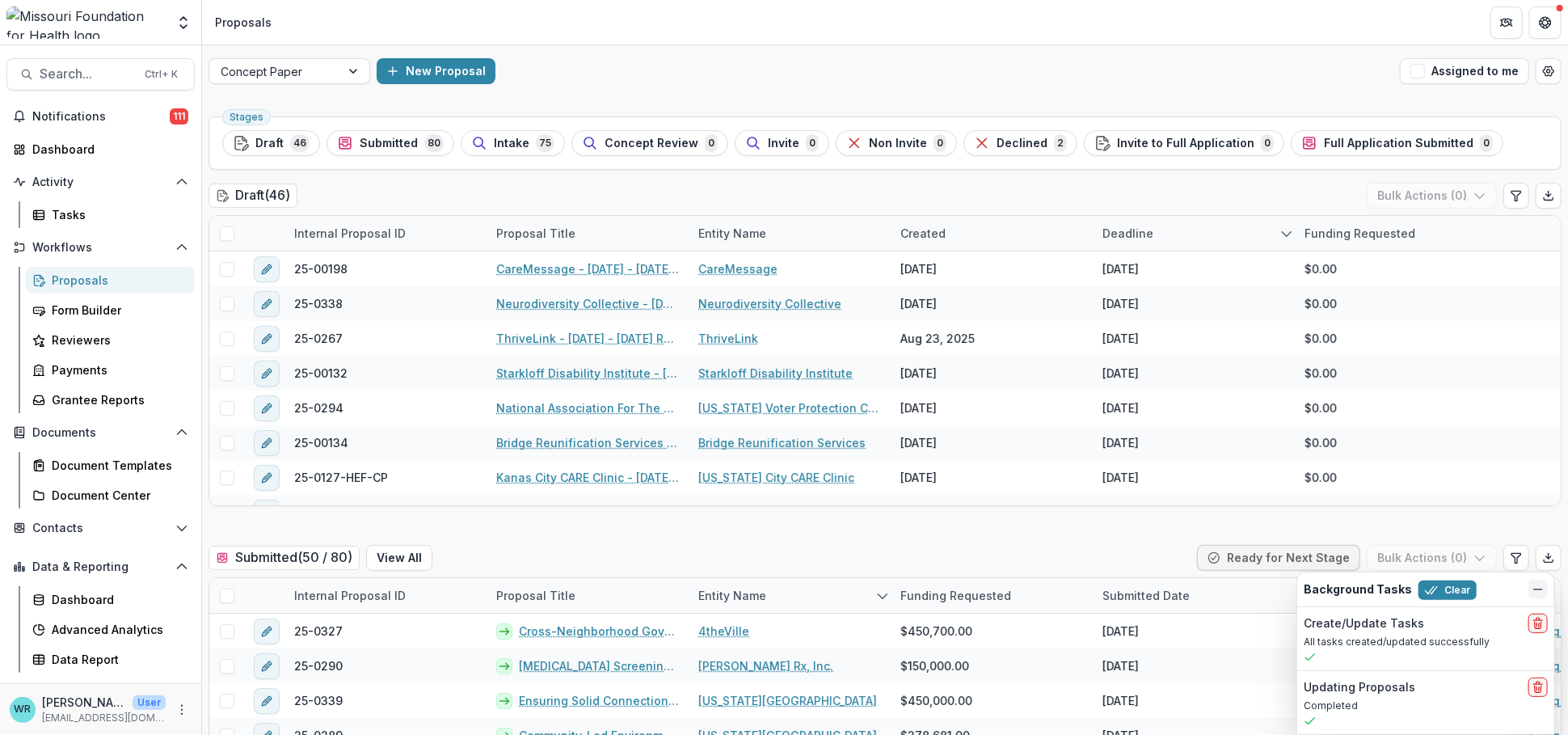
click at [1543, 594] on icon "Dismiss" at bounding box center [1538, 589] width 13 height 13
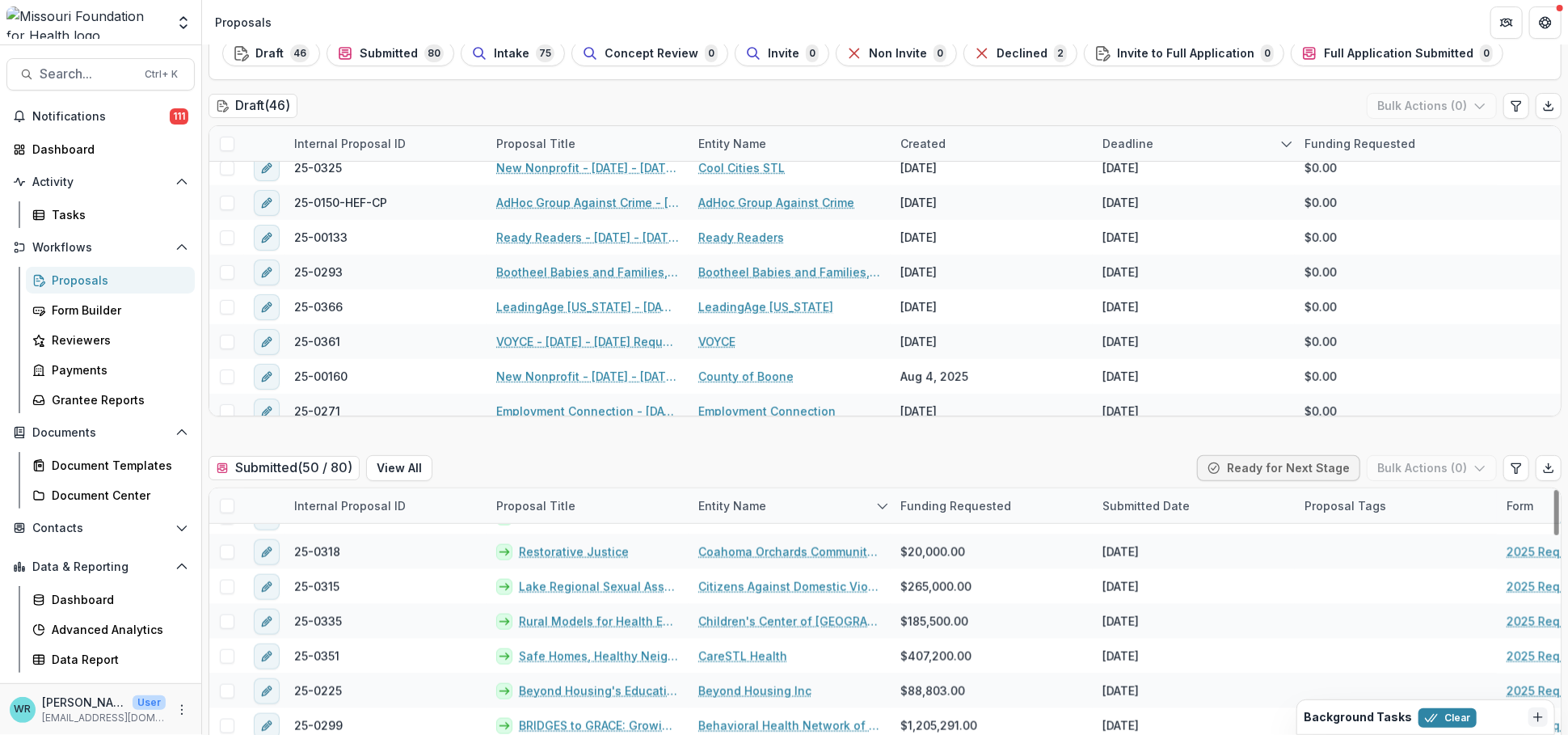
scroll to position [179, 0]
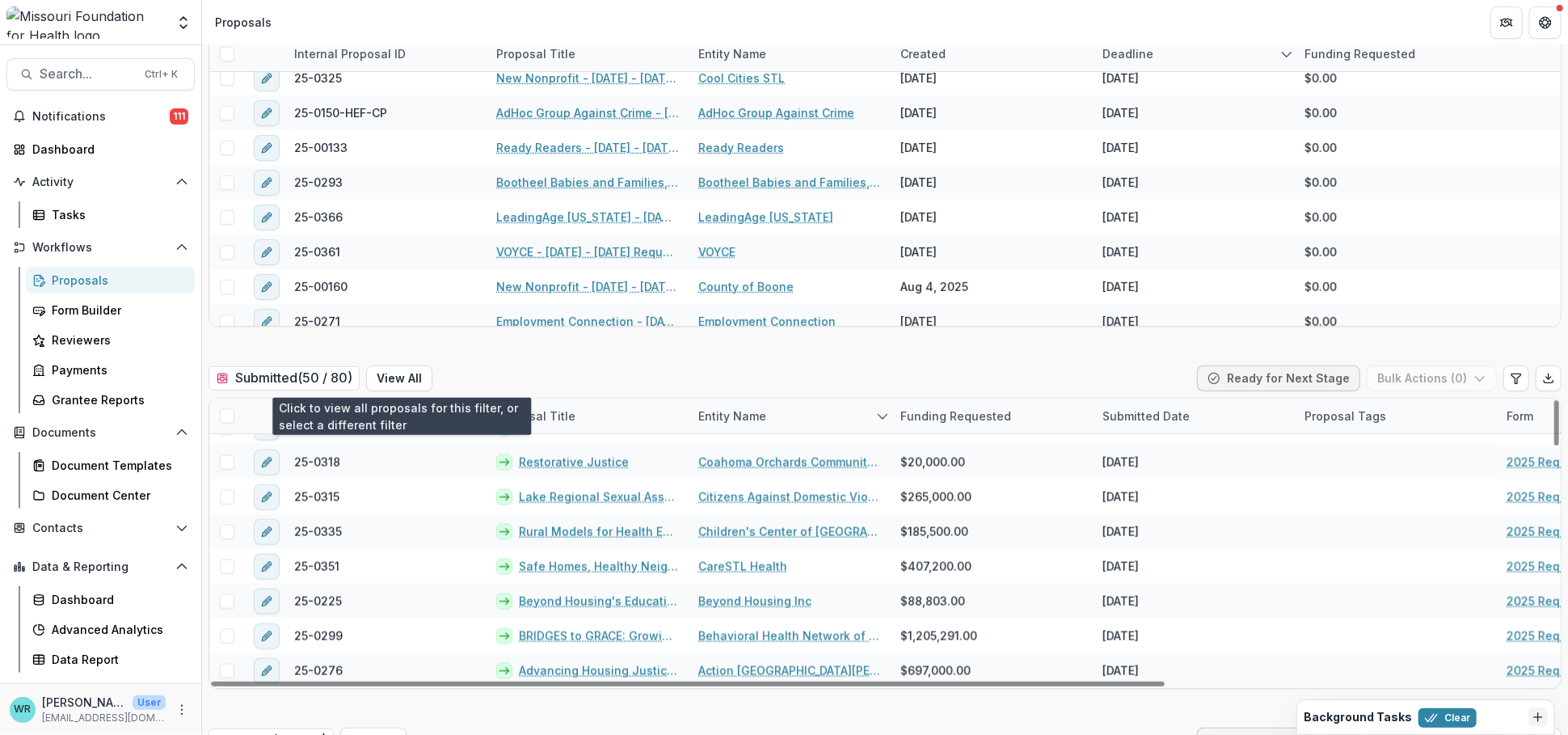
drag, startPoint x: 403, startPoint y: 371, endPoint x: 430, endPoint y: 386, distance: 30.9
click at [403, 371] on button "View All" at bounding box center [400, 378] width 67 height 26
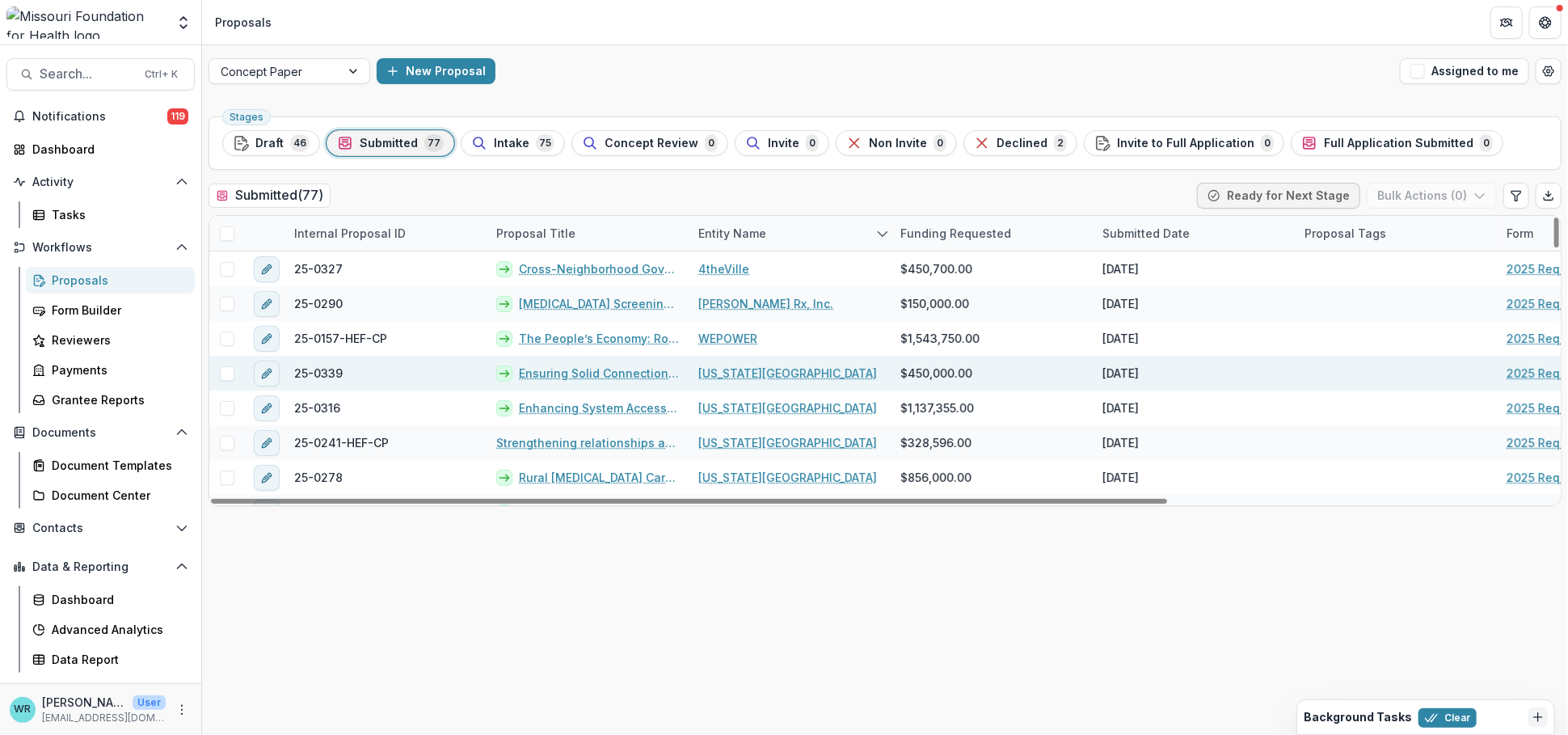
click at [710, 367] on link "[US_STATE][GEOGRAPHIC_DATA]" at bounding box center [787, 373] width 178 height 17
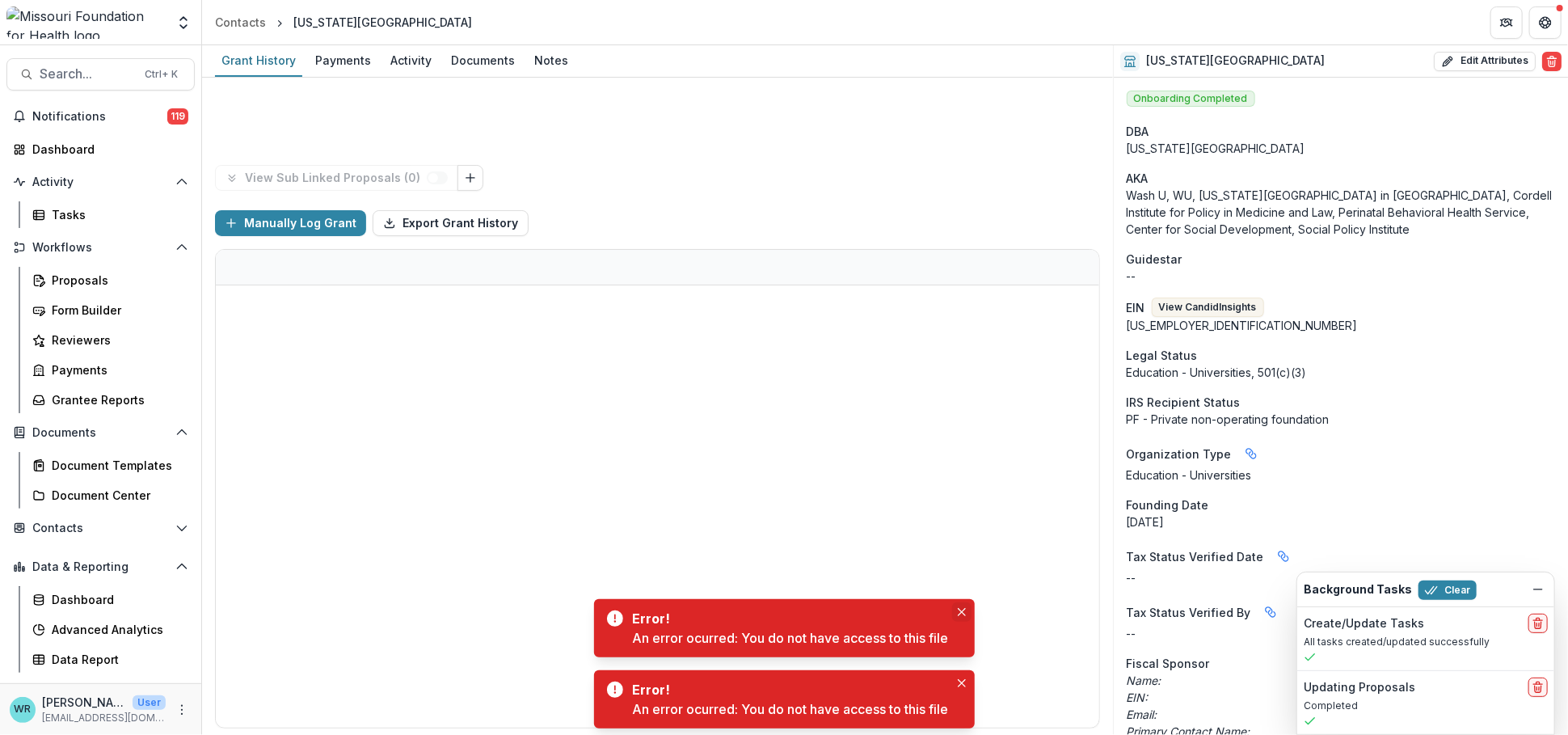
click at [965, 606] on button "Close" at bounding box center [962, 612] width 20 height 20
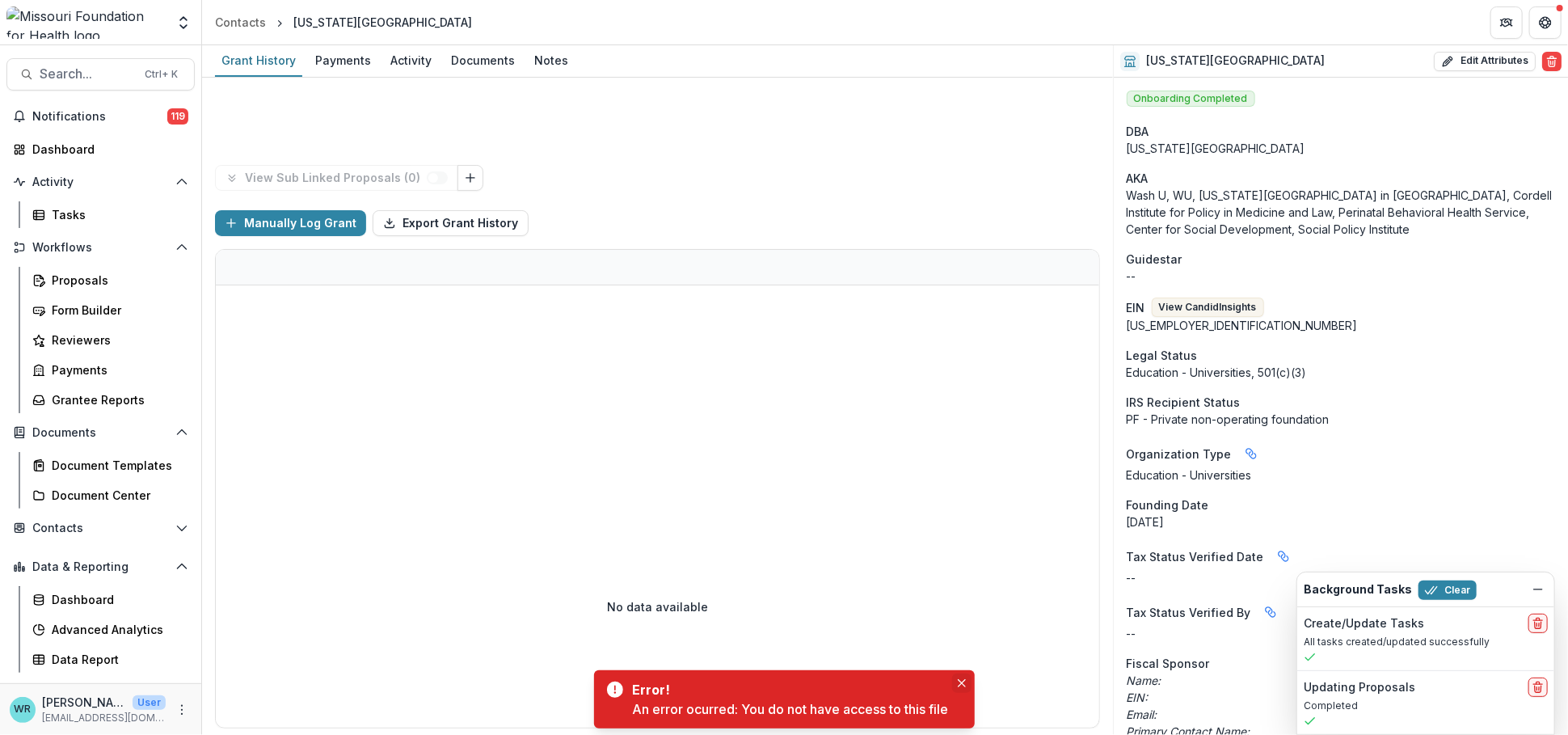
click at [962, 688] on button "Close" at bounding box center [962, 684] width 20 height 20
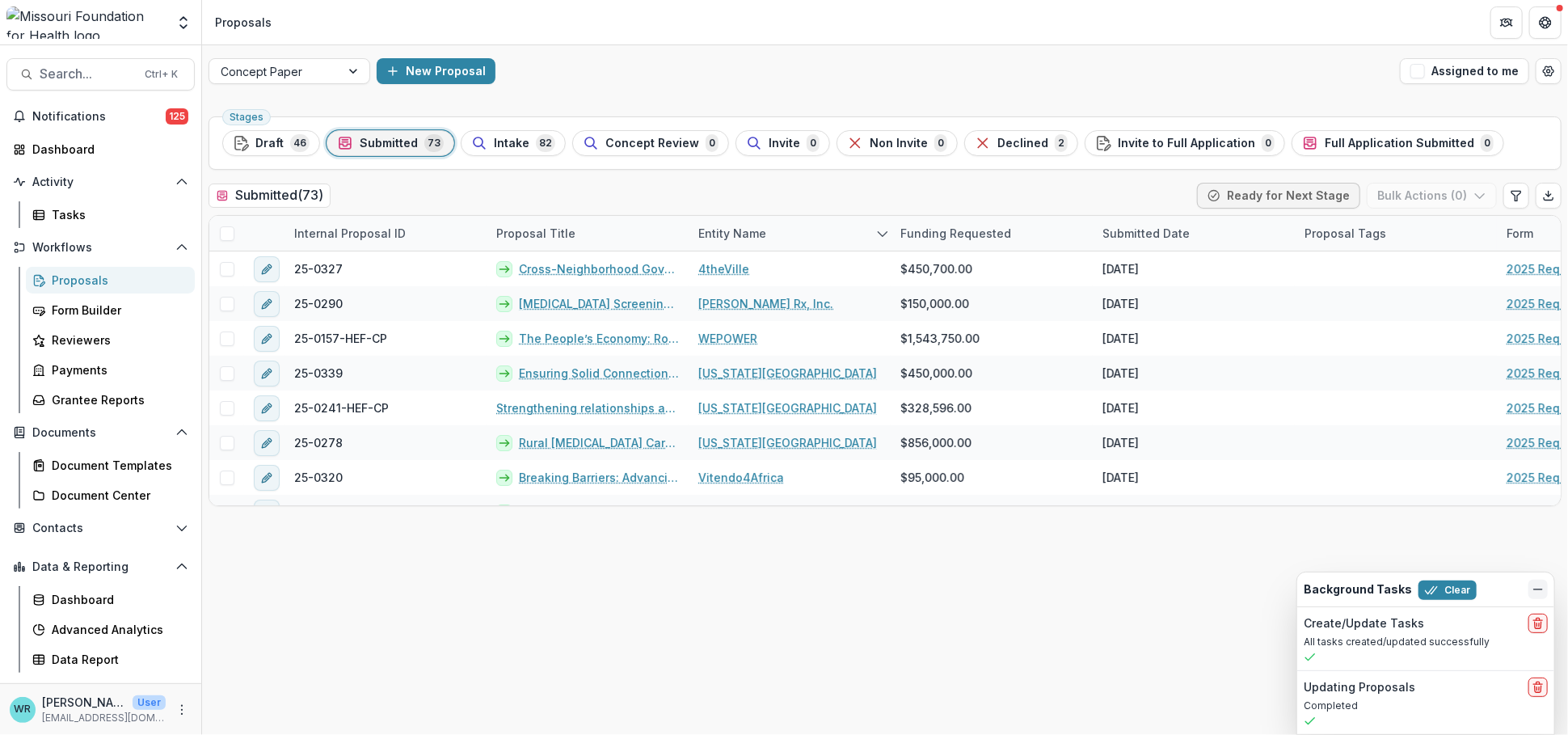
click at [1532, 593] on icon "Dismiss" at bounding box center [1538, 589] width 13 height 13
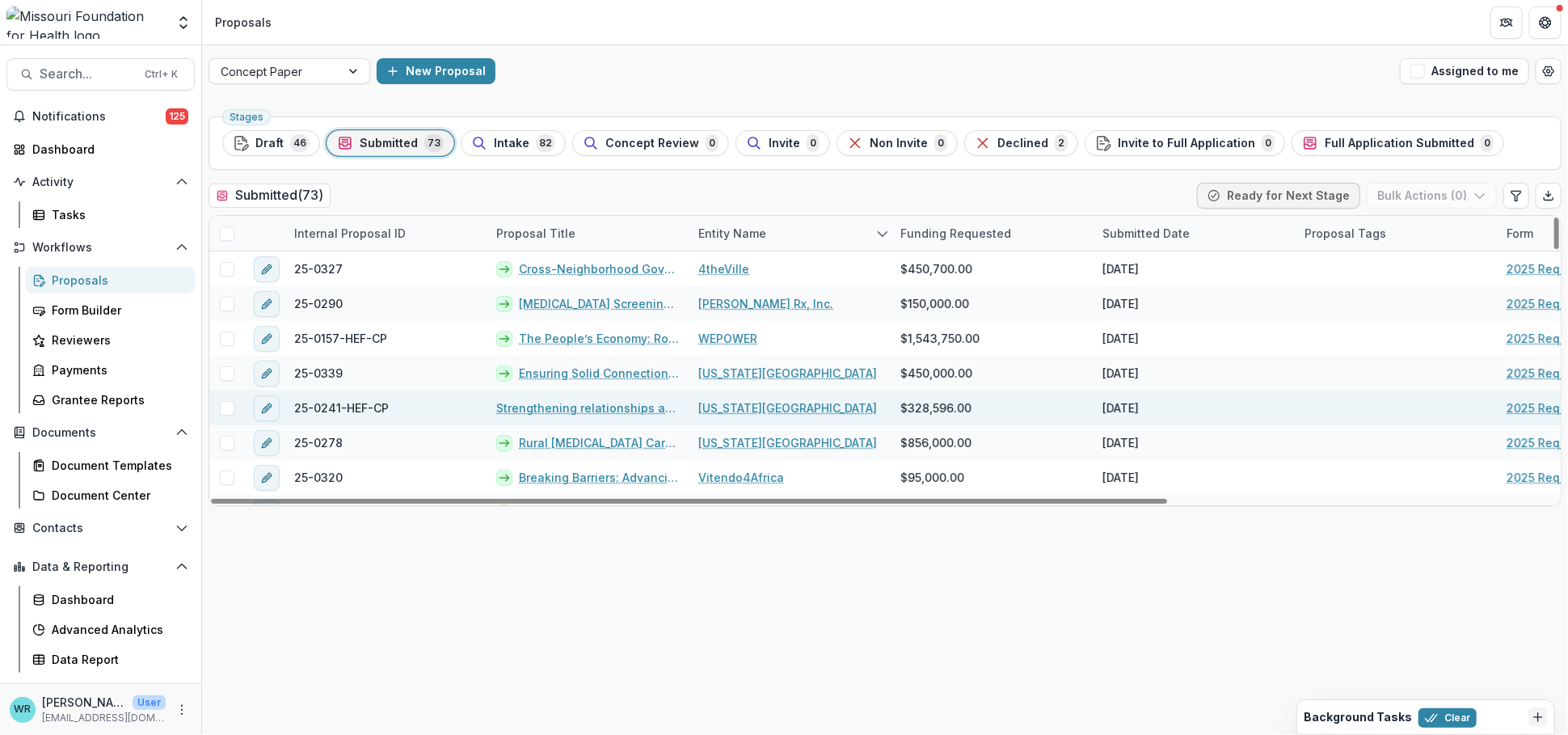
click at [224, 406] on span at bounding box center [227, 408] width 14 height 14
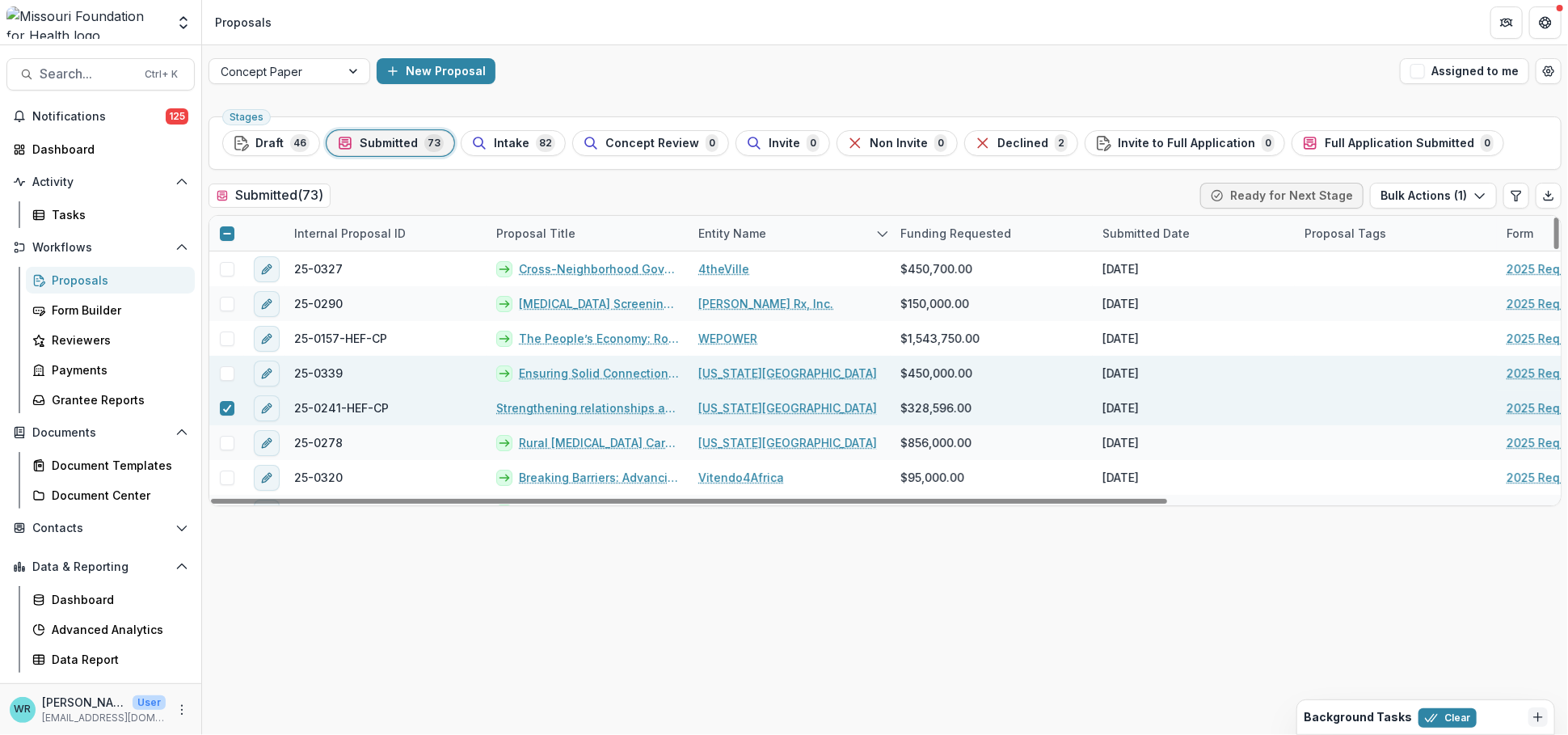
click at [225, 367] on span at bounding box center [227, 374] width 14 height 14
click at [1443, 200] on button "Bulk Actions ( 2 )" at bounding box center [1432, 195] width 130 height 26
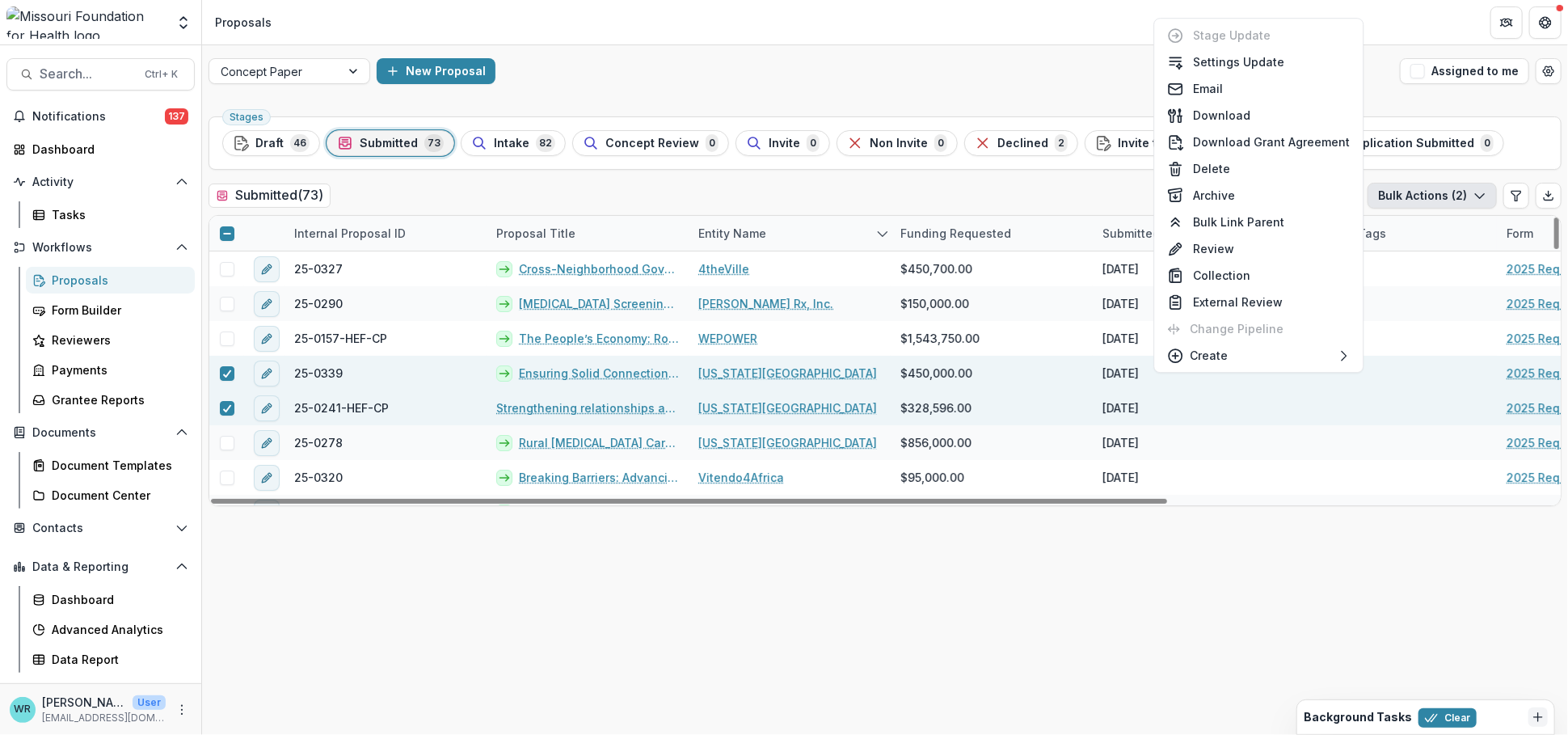
click at [601, 371] on link "Ensuring Solid Connection Points to Primary Care: A Design Research Study" at bounding box center [599, 373] width 160 height 17
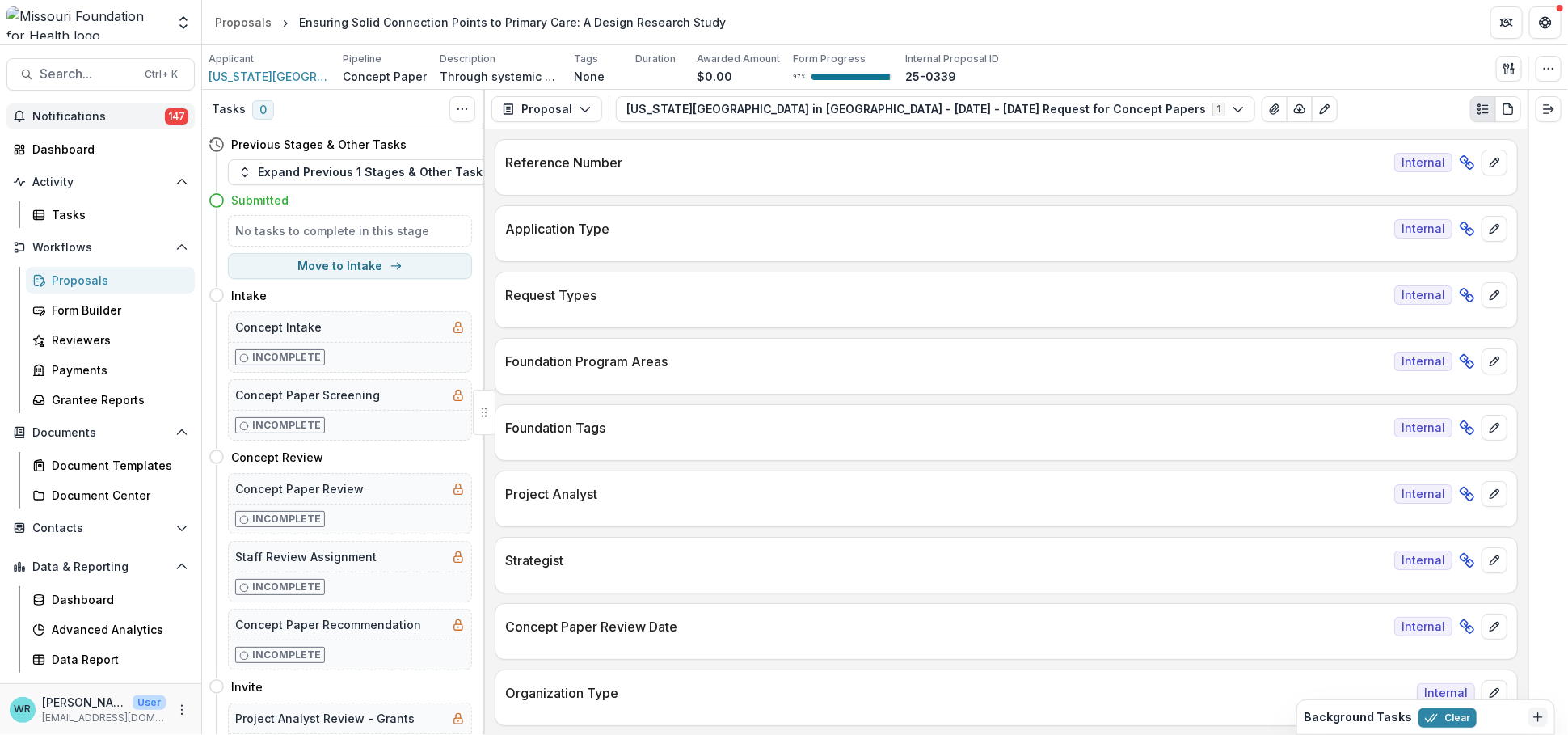
click at [86, 112] on span "Notifications" at bounding box center [98, 116] width 132 height 14
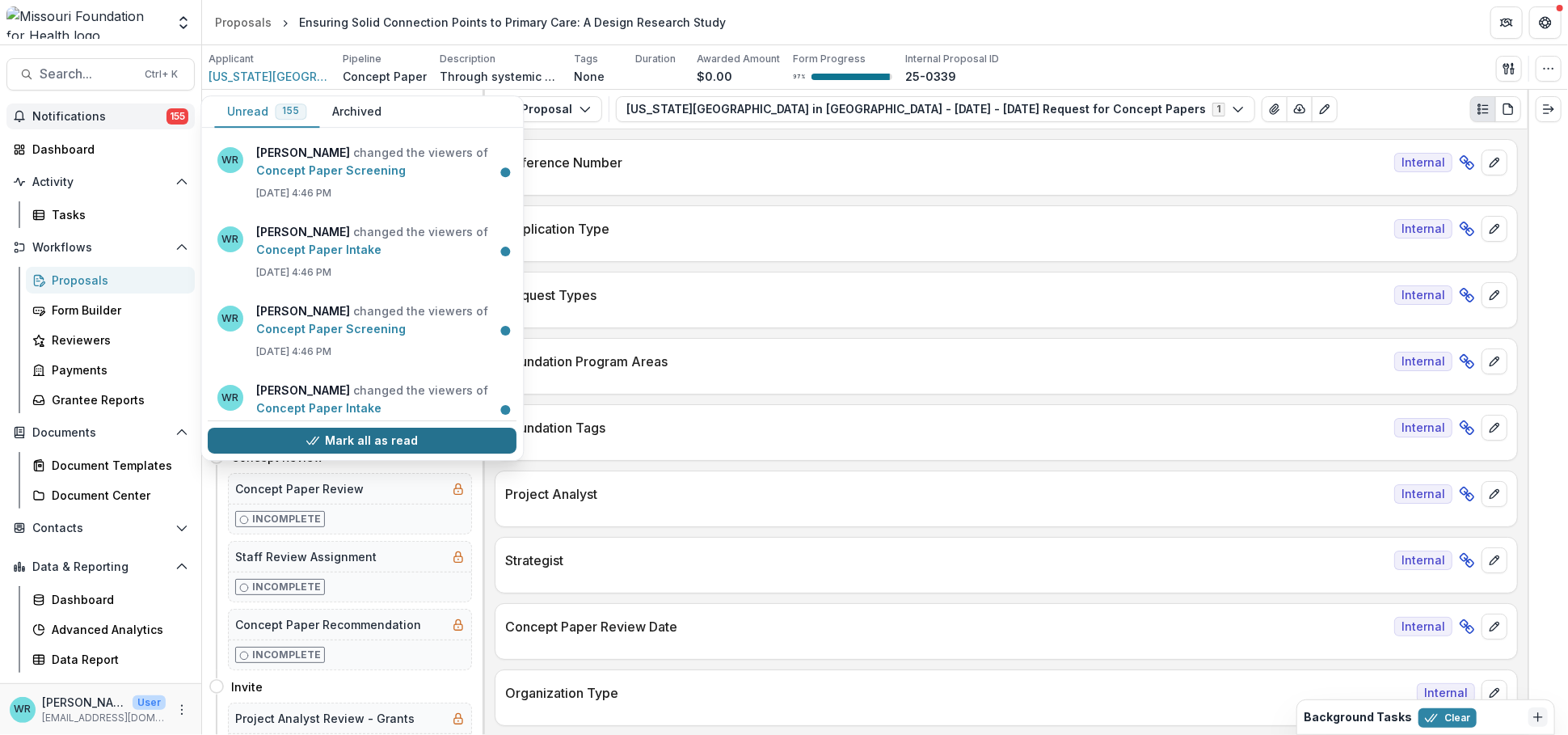
click at [381, 437] on button "Mark all as read" at bounding box center [362, 440] width 309 height 26
